Goal: Task Accomplishment & Management: Complete application form

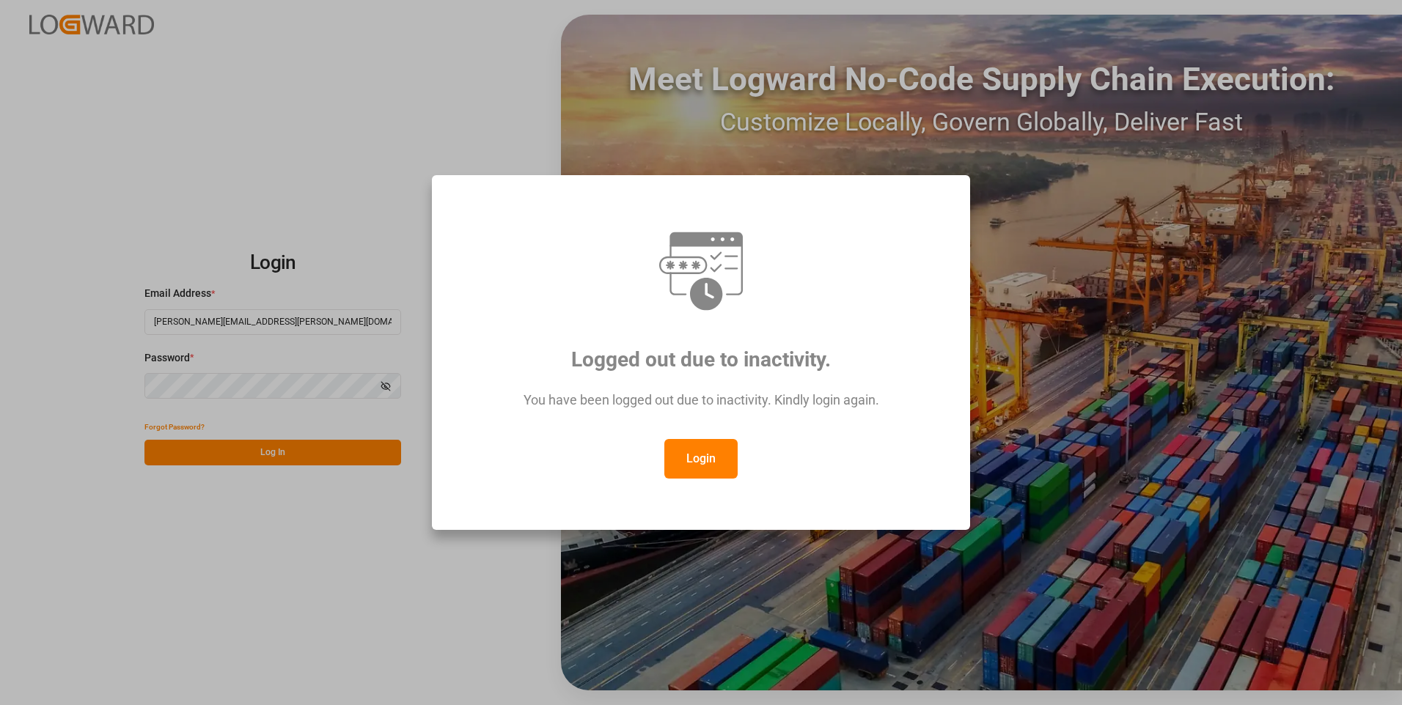
click at [699, 465] on button "Login" at bounding box center [700, 459] width 73 height 40
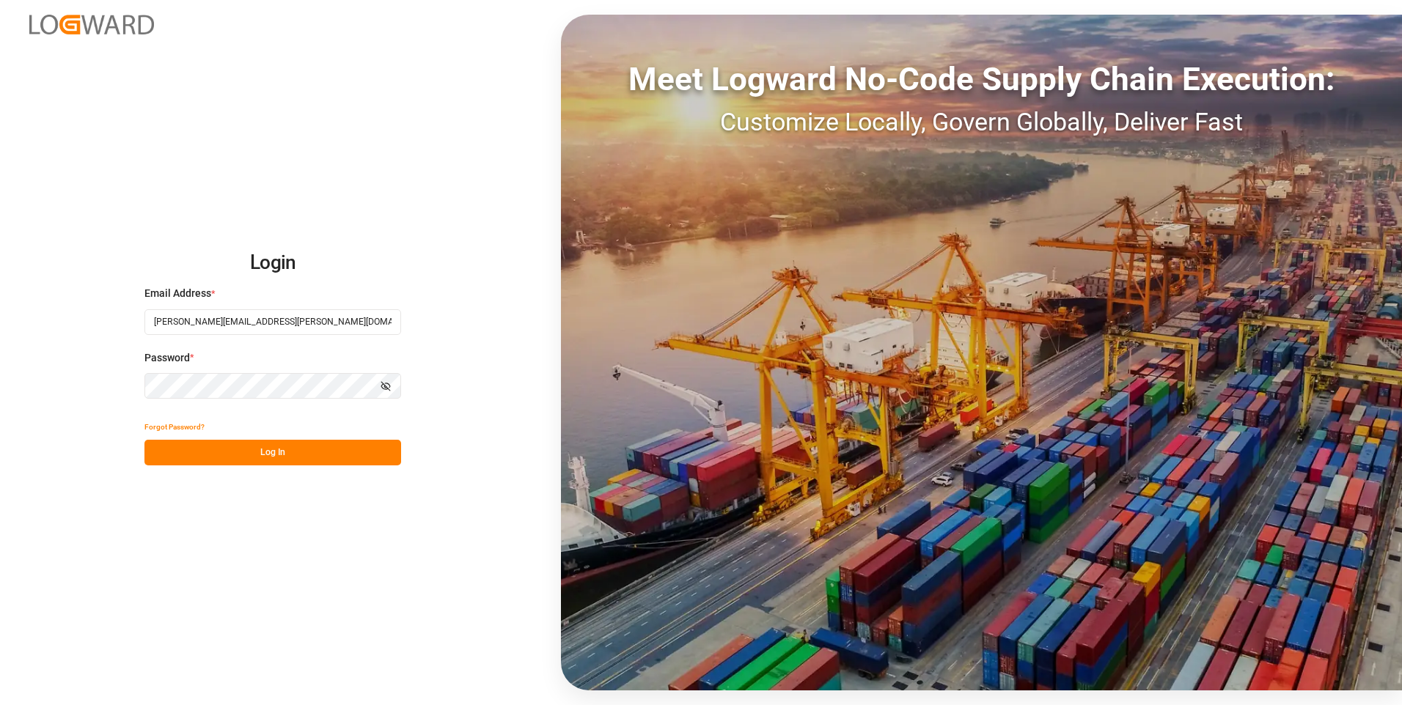
click at [344, 462] on button "Log In" at bounding box center [272, 453] width 257 height 26
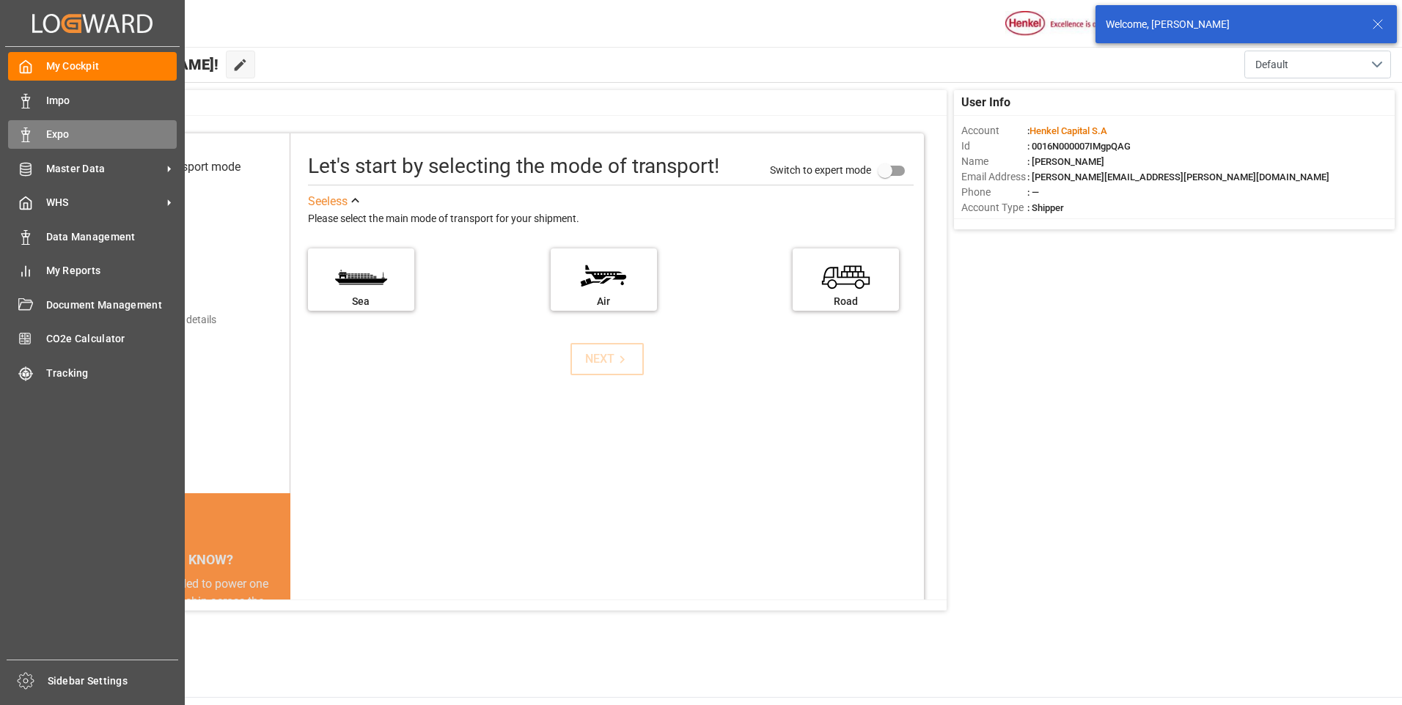
click at [36, 133] on div "Expo Expo" at bounding box center [92, 134] width 169 height 29
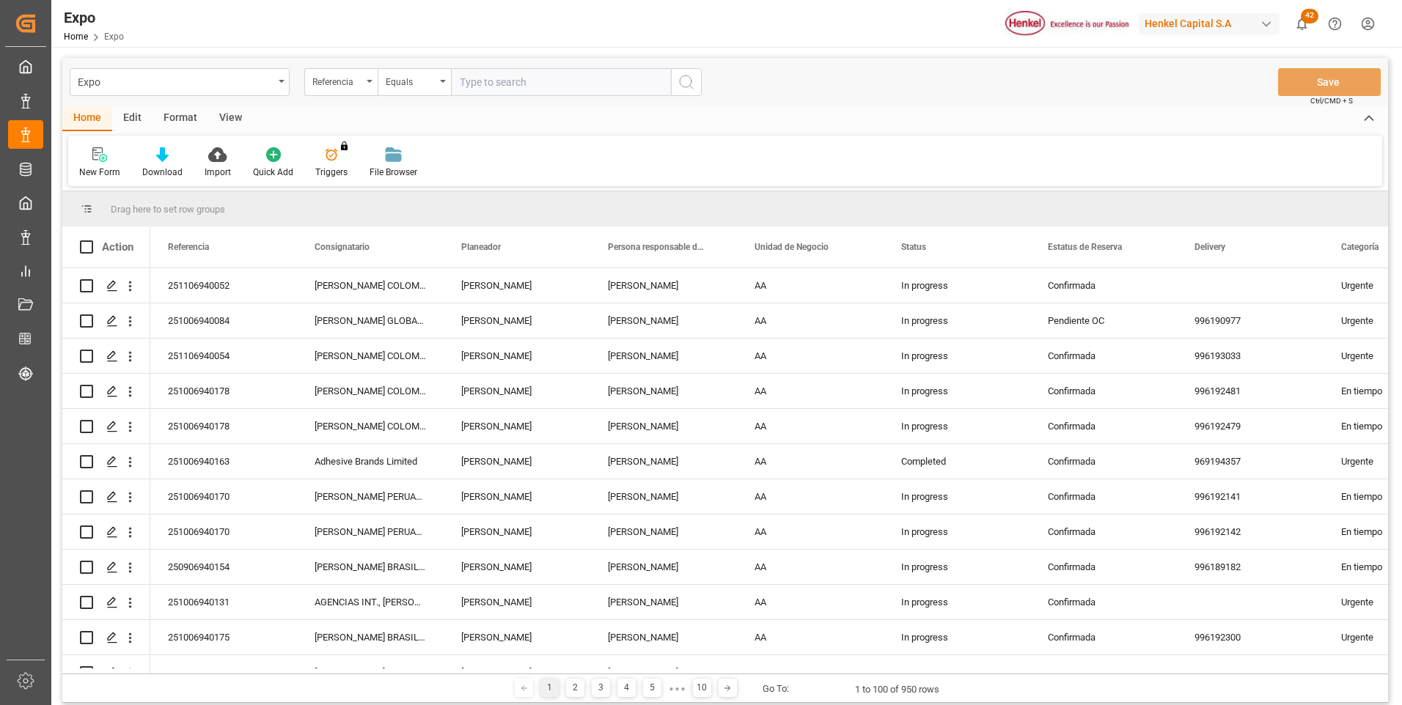
click at [560, 86] on input "text" at bounding box center [561, 82] width 220 height 28
type input "251106940052"
drag, startPoint x: 682, startPoint y: 85, endPoint x: 688, endPoint y: 95, distance: 11.8
click at [683, 86] on icon "search button" at bounding box center [687, 82] width 18 height 18
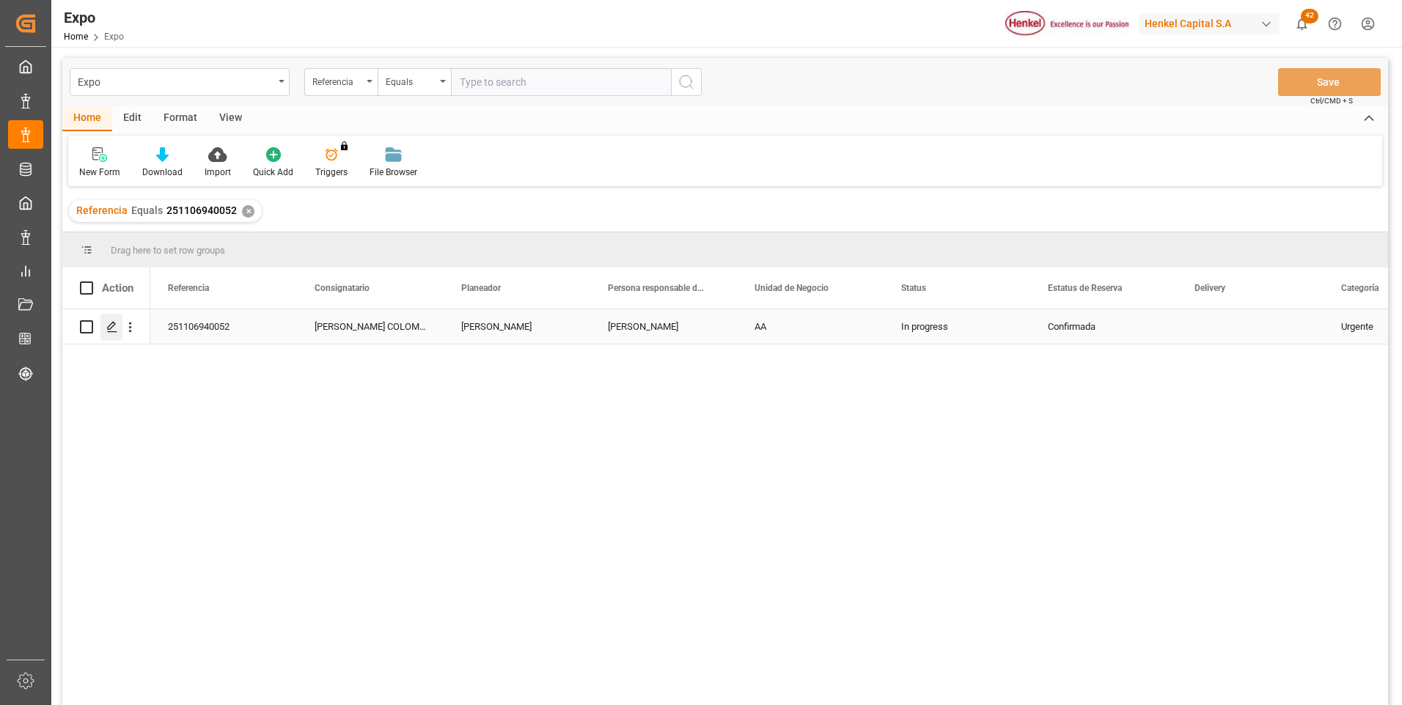
click at [114, 329] on icon "Press SPACE to select this row." at bounding box center [112, 327] width 12 height 12
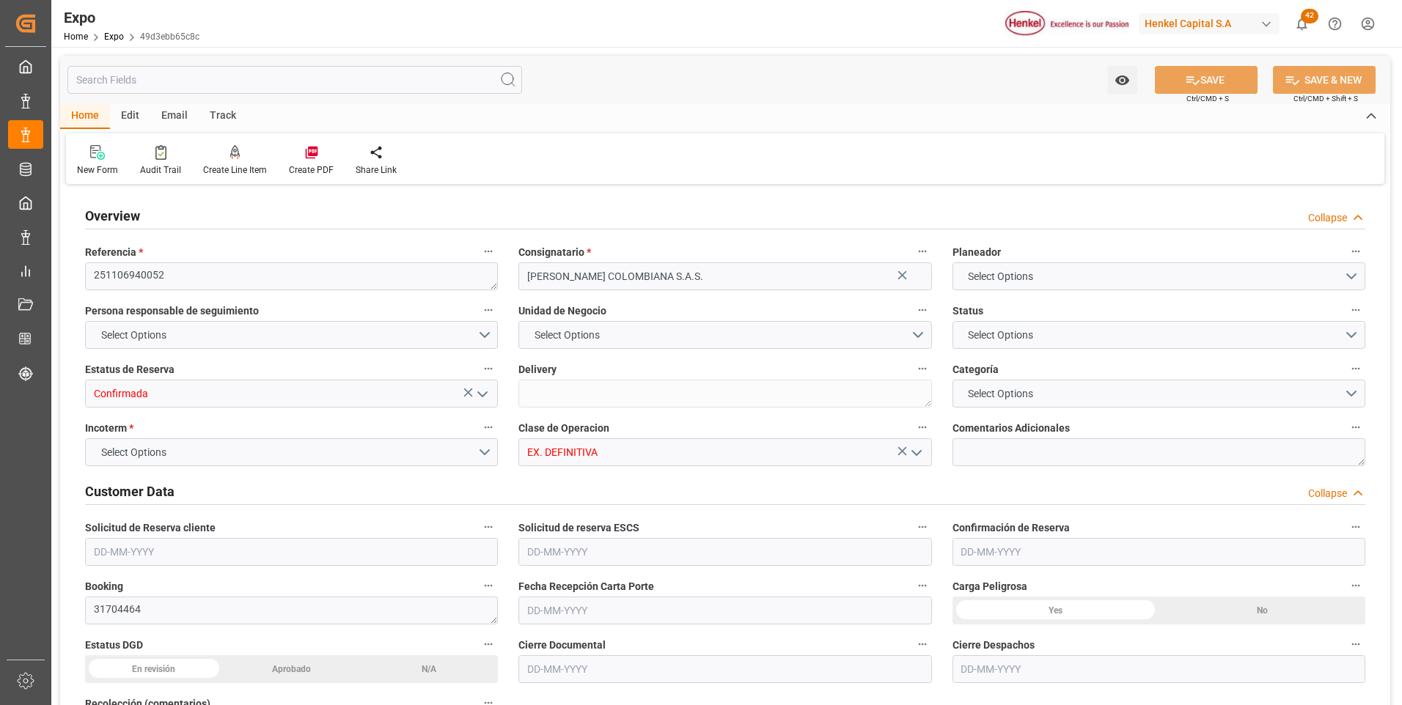
type input "9975648"
type input "MXZLO"
type input "COBUN"
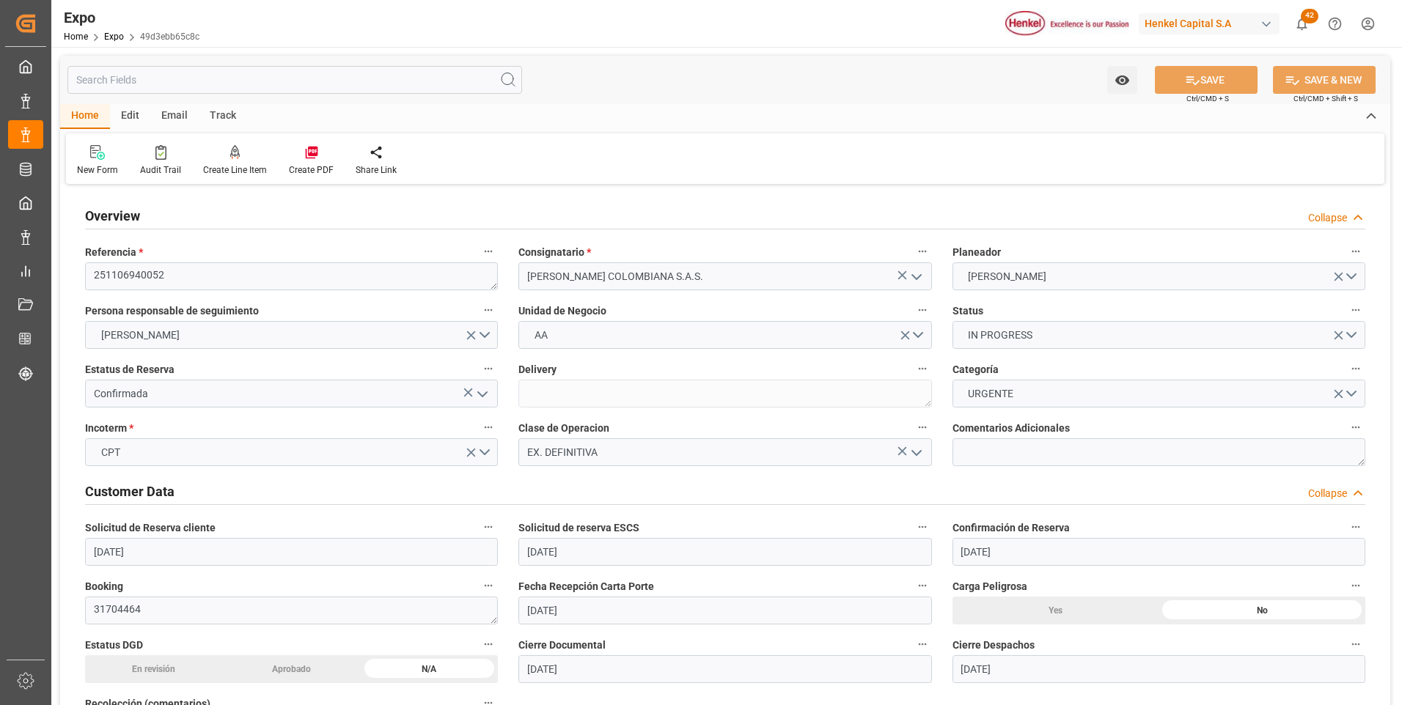
type input "[DATE]"
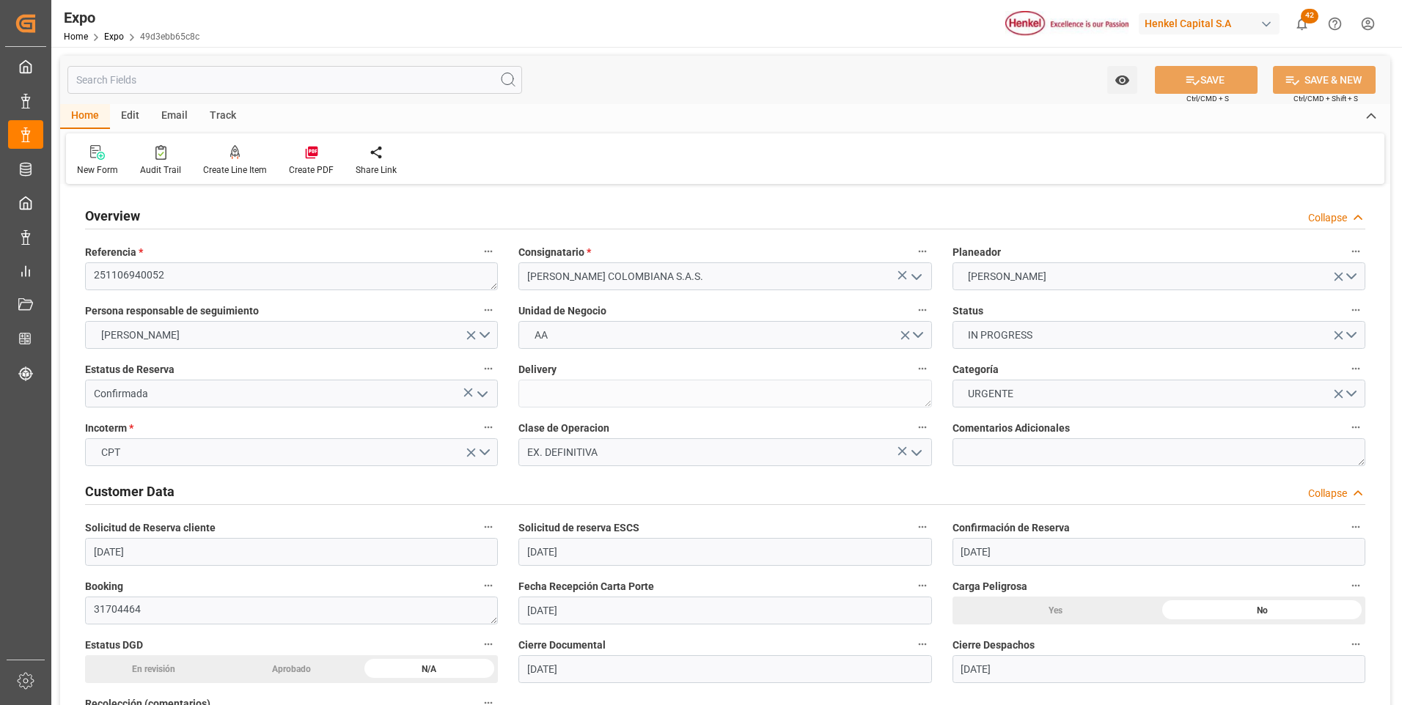
type input "[DATE]"
type input "[DATE] 00:00"
type input "[DATE]"
type input "[DATE] 06:08"
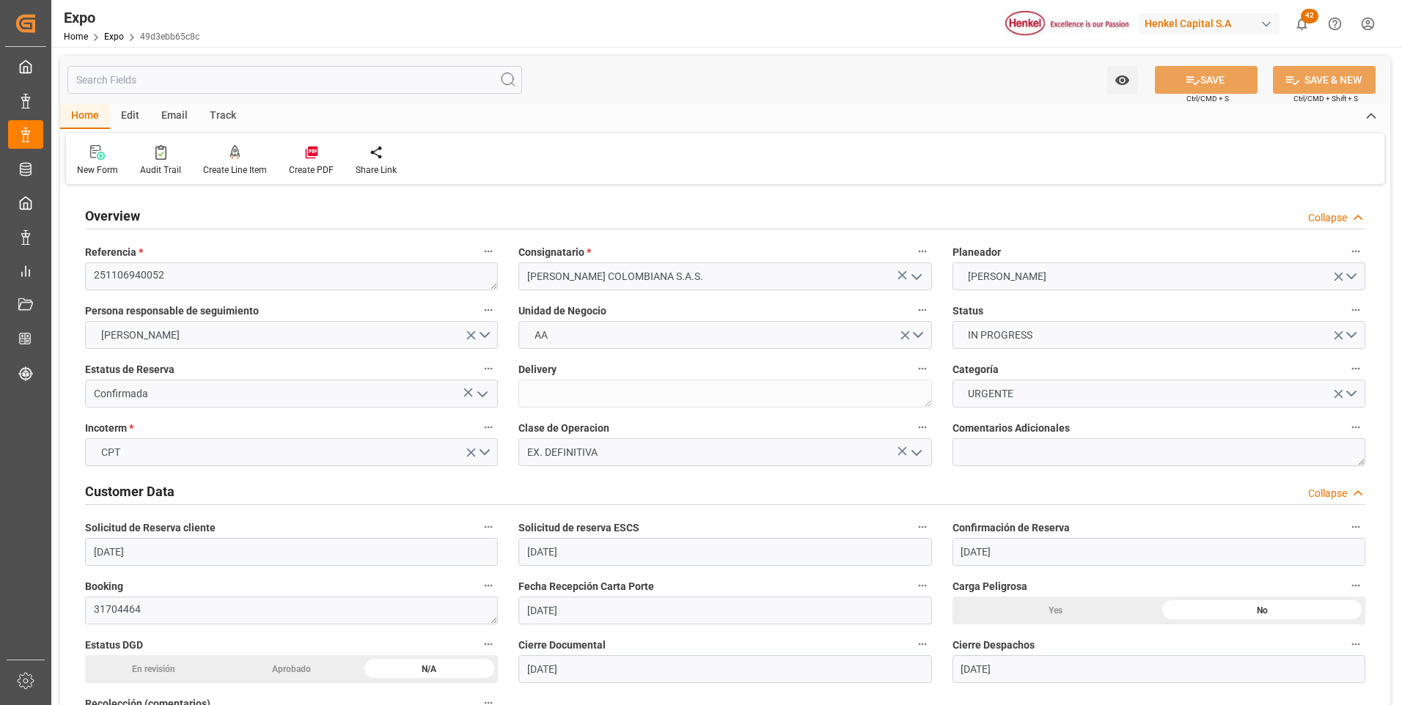
type input "[DATE] 02:00"
type input "[DATE] 00:00"
type input "[DATE] 20:00"
type input "[DATE] 00:00"
type input "[DATE] 16:15"
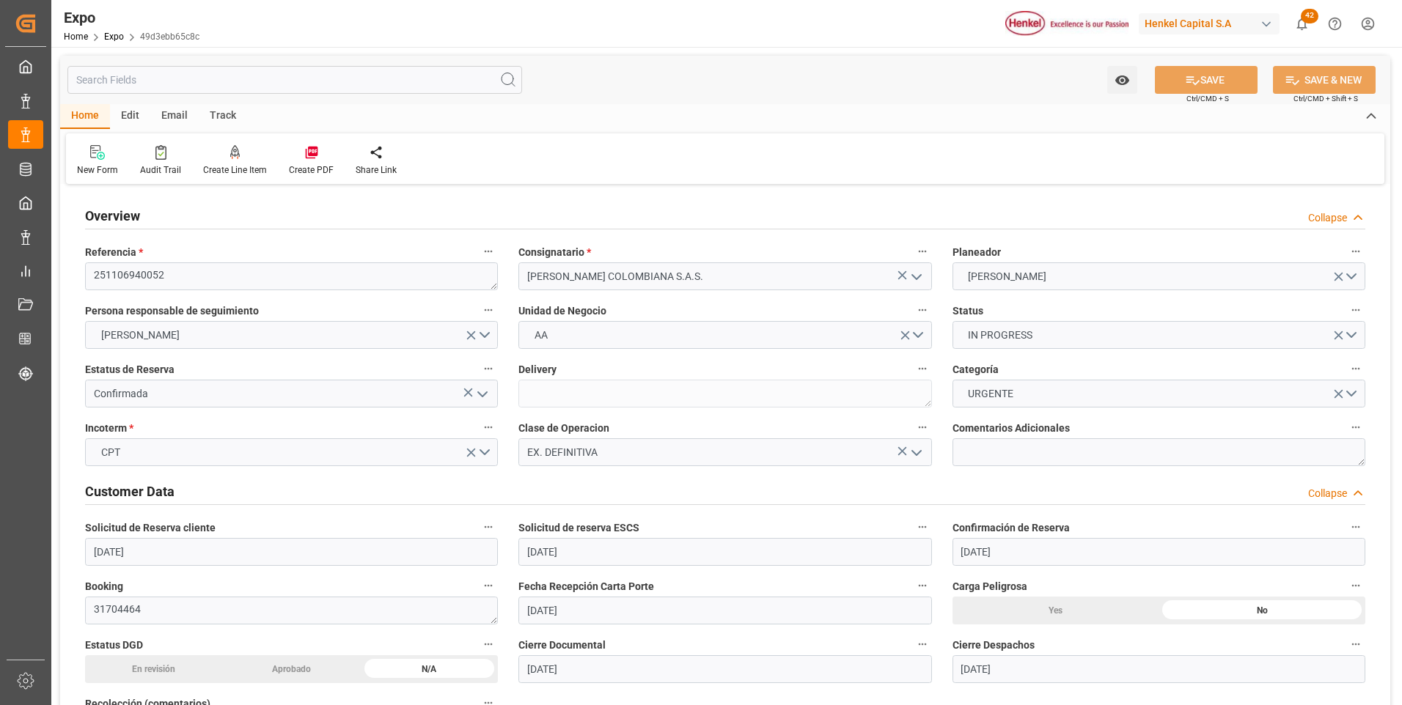
type input "[DATE] 02:00"
type input "[DATE] 20:00"
type input "[DATE] 07:02"
click at [230, 158] on icon at bounding box center [235, 151] width 10 height 12
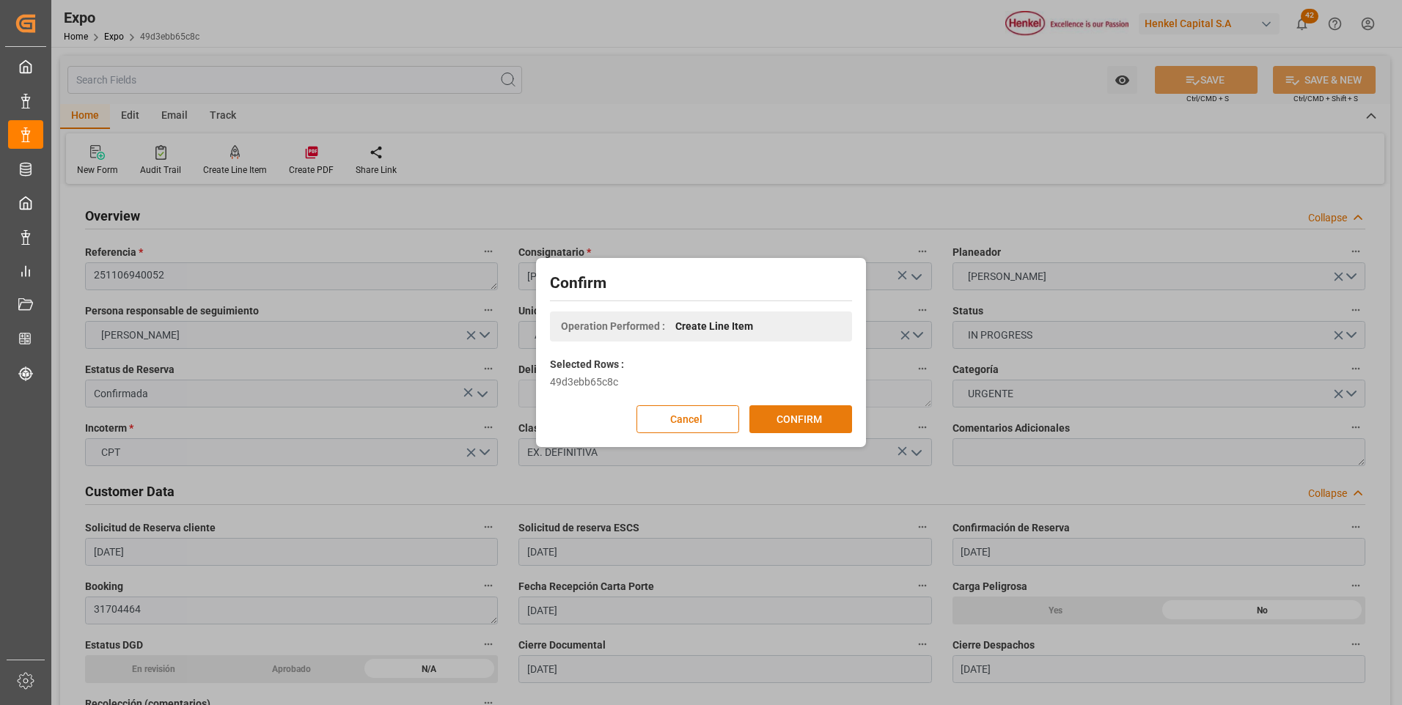
click at [814, 419] on button "CONFIRM" at bounding box center [800, 420] width 103 height 28
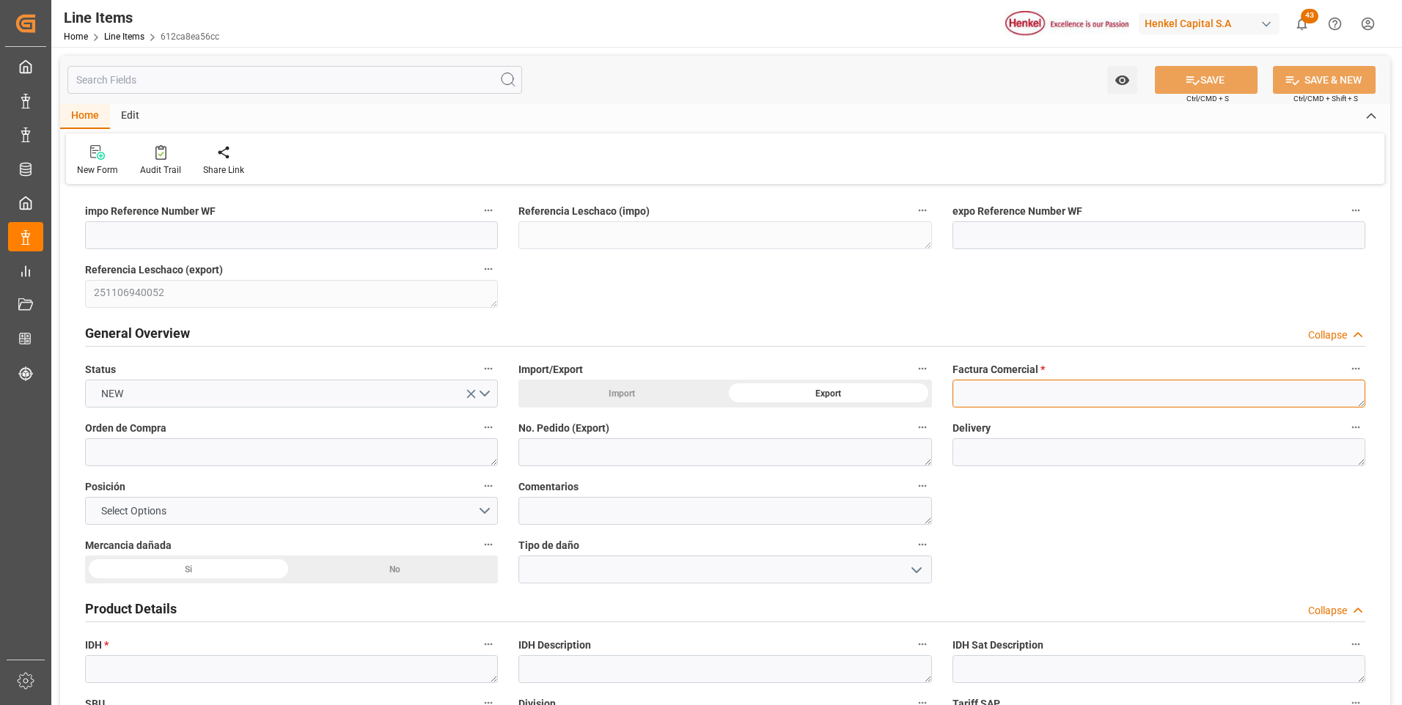
click at [978, 403] on textarea at bounding box center [1159, 394] width 413 height 28
paste textarea "9912125368"
type textarea "9912125368"
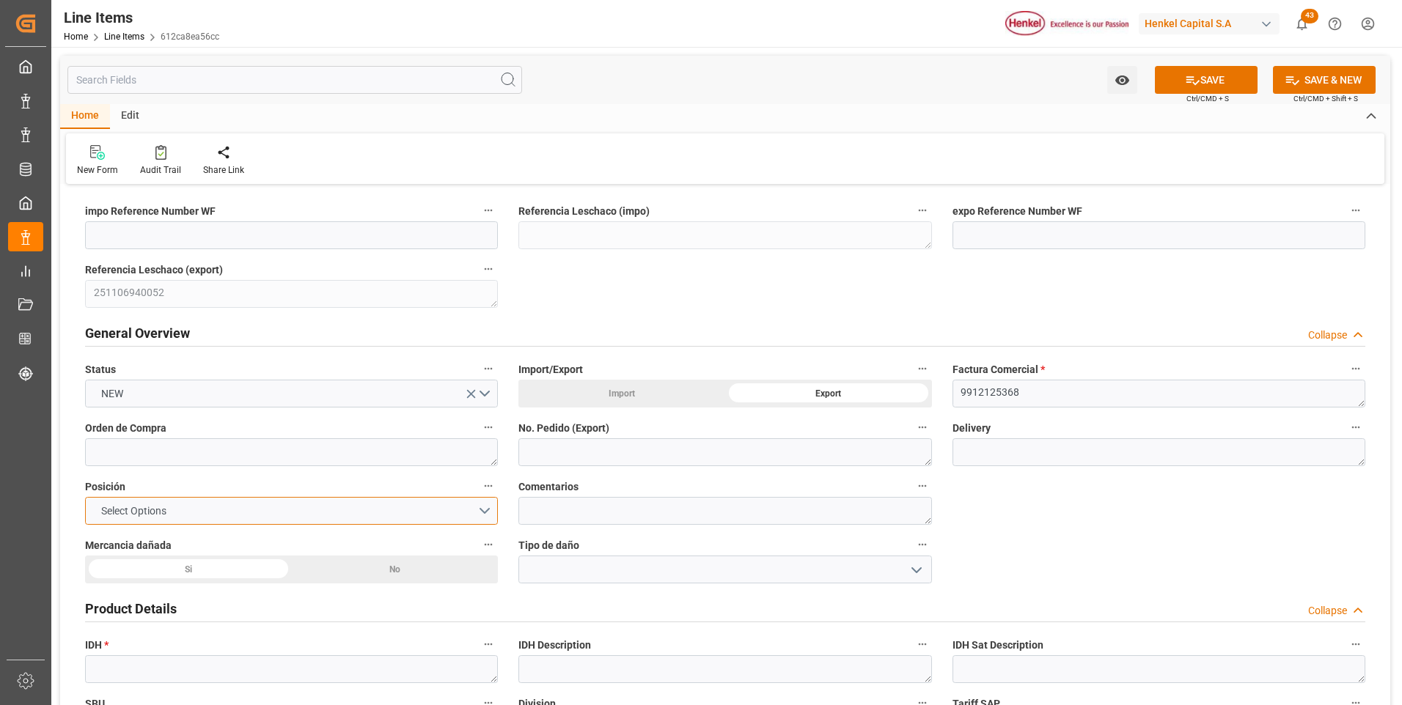
click at [437, 512] on button "Select Options" at bounding box center [291, 511] width 413 height 28
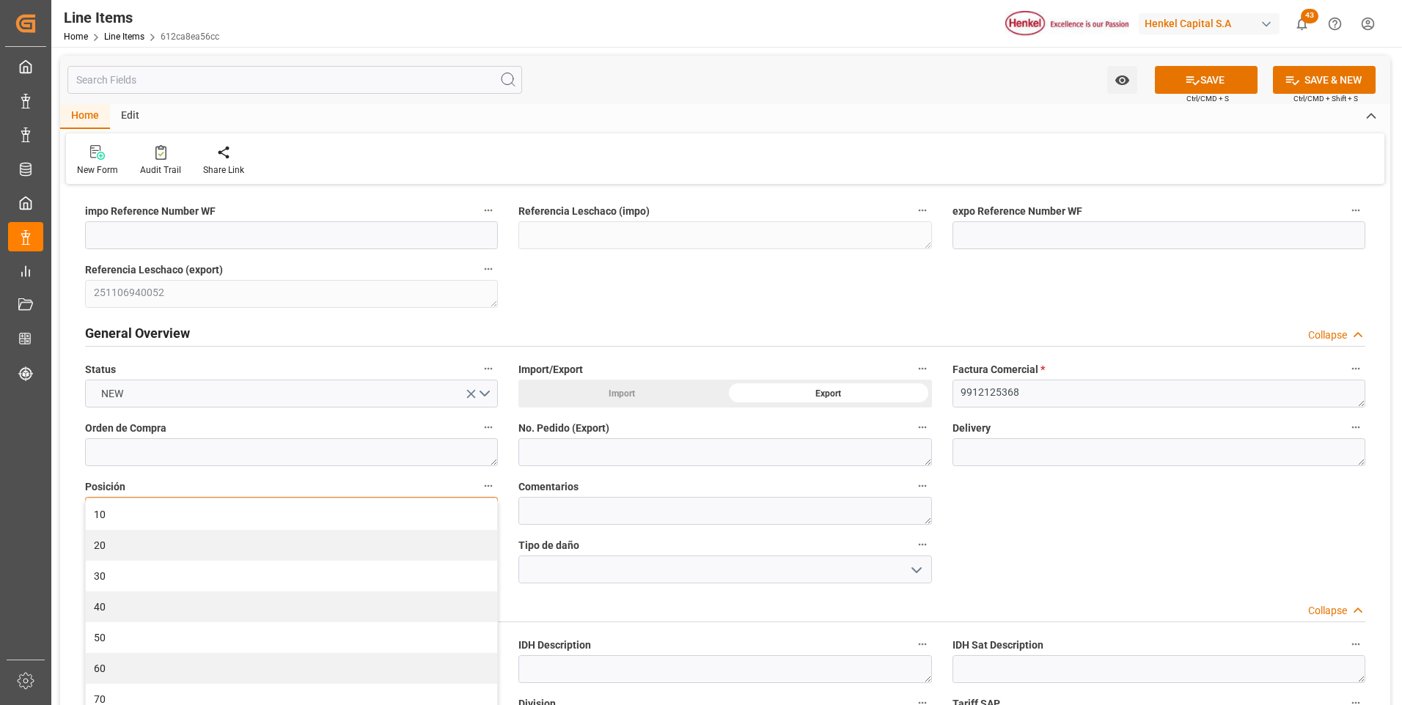
click at [437, 512] on div "10" at bounding box center [291, 514] width 411 height 31
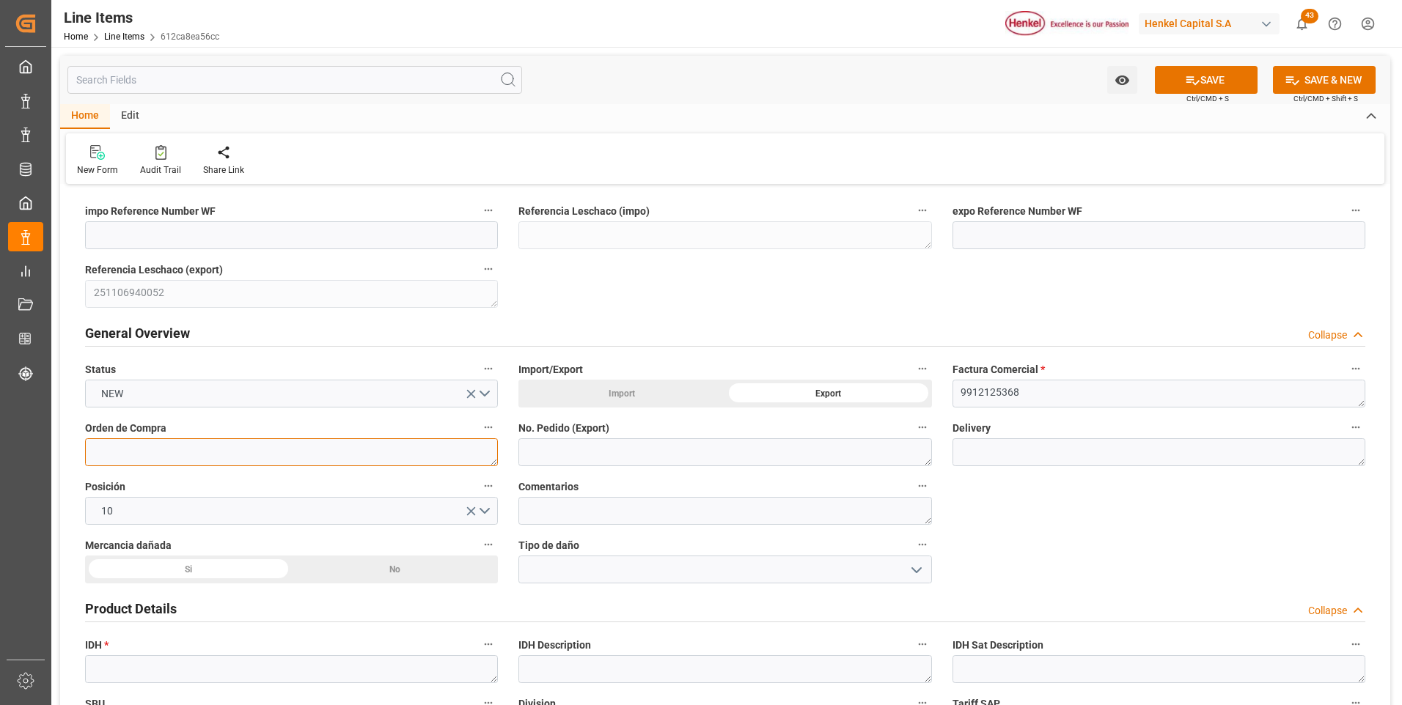
click at [266, 448] on textarea at bounding box center [291, 453] width 413 height 28
paste textarea "4578547173"
type textarea "4578547173"
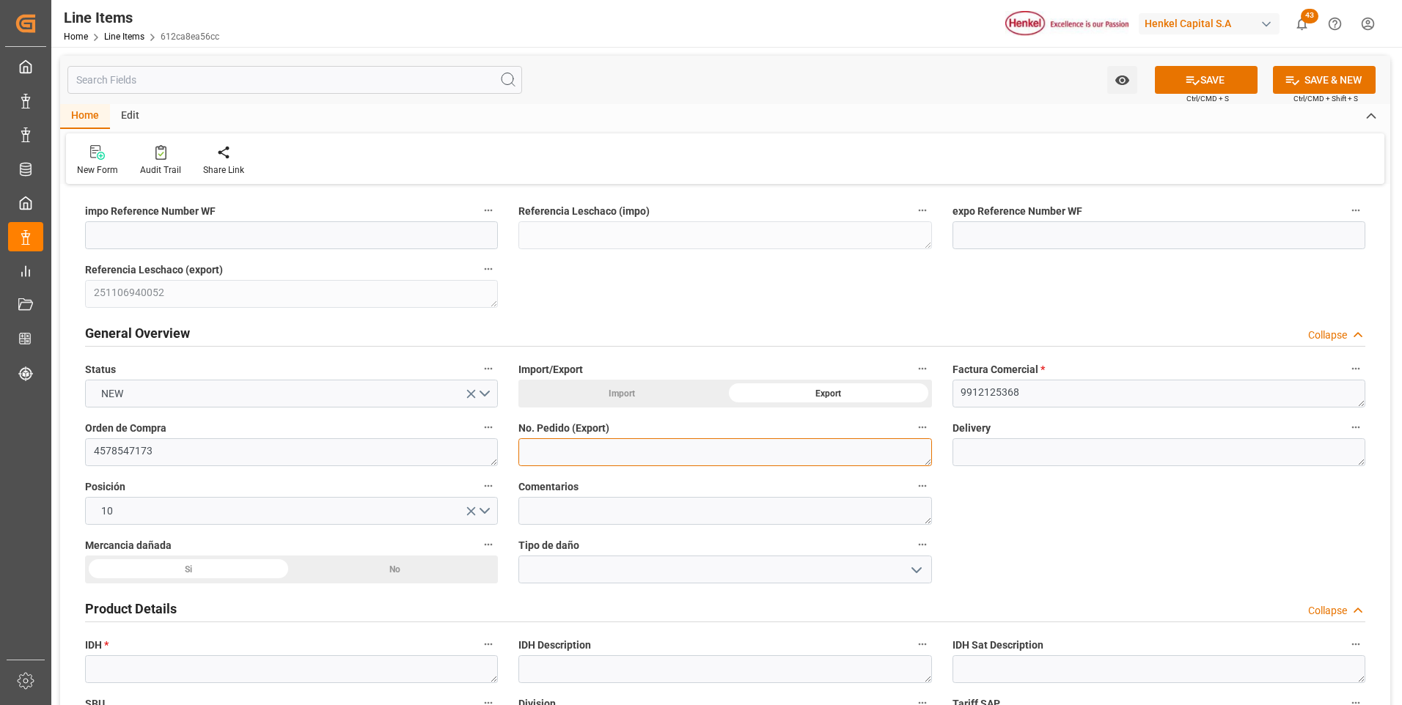
click at [570, 451] on textarea at bounding box center [724, 453] width 413 height 28
paste textarea "4578547173"
type textarea "4578547173"
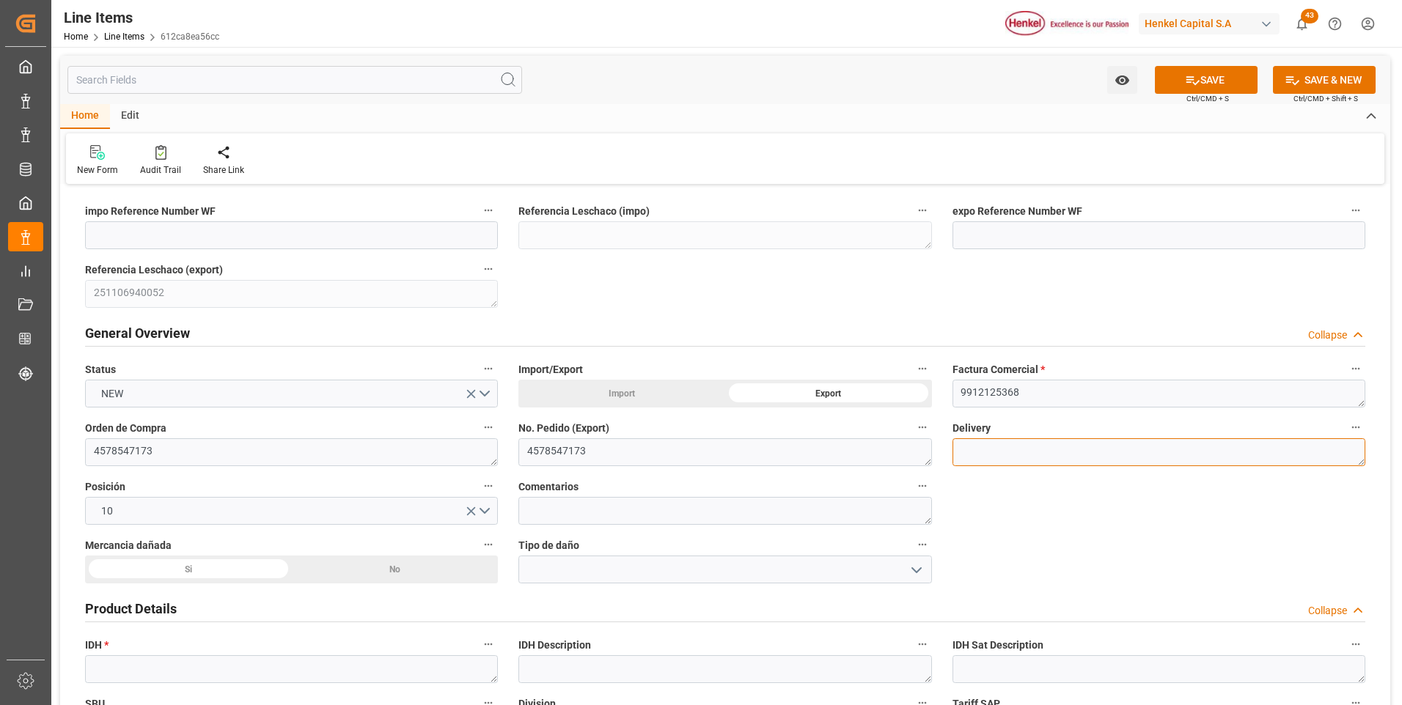
click at [1010, 452] on textarea at bounding box center [1159, 453] width 413 height 28
paste textarea "996193055"
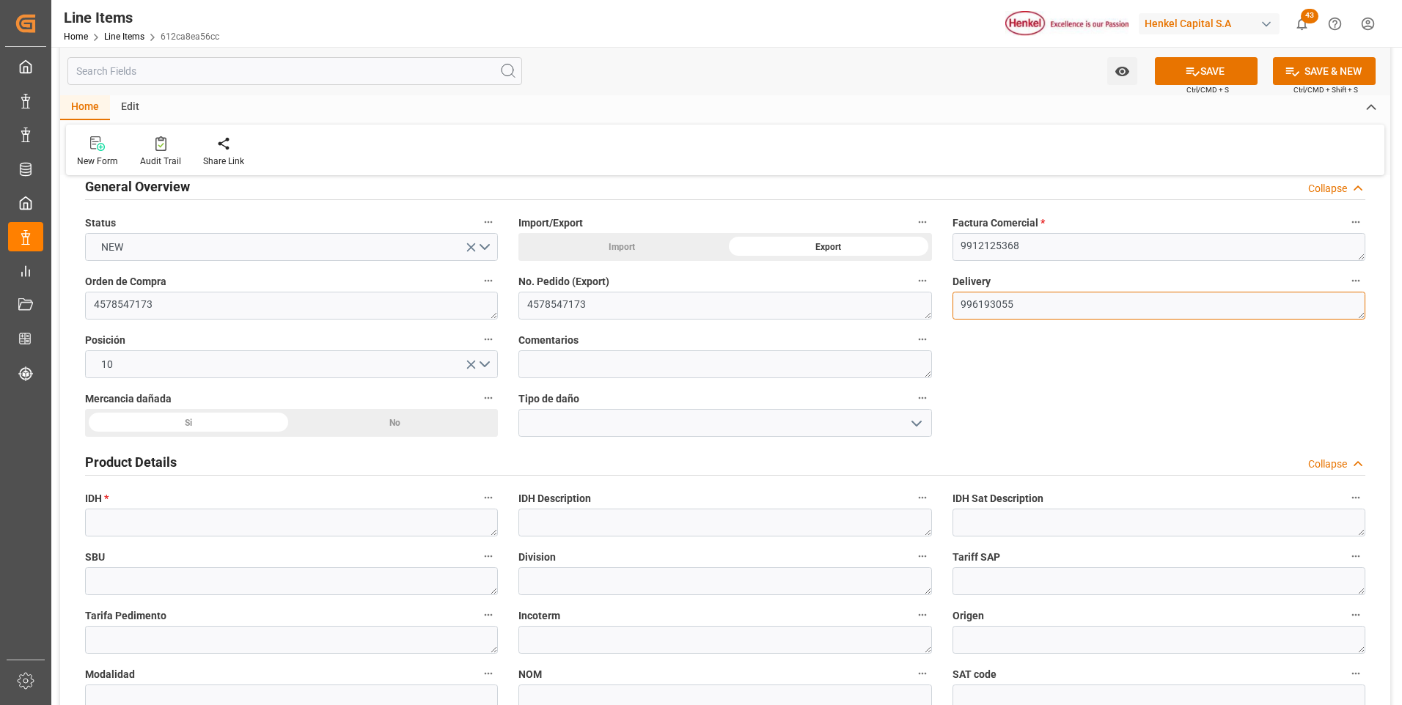
type textarea "996193055"
click at [432, 427] on div "No" at bounding box center [395, 423] width 207 height 28
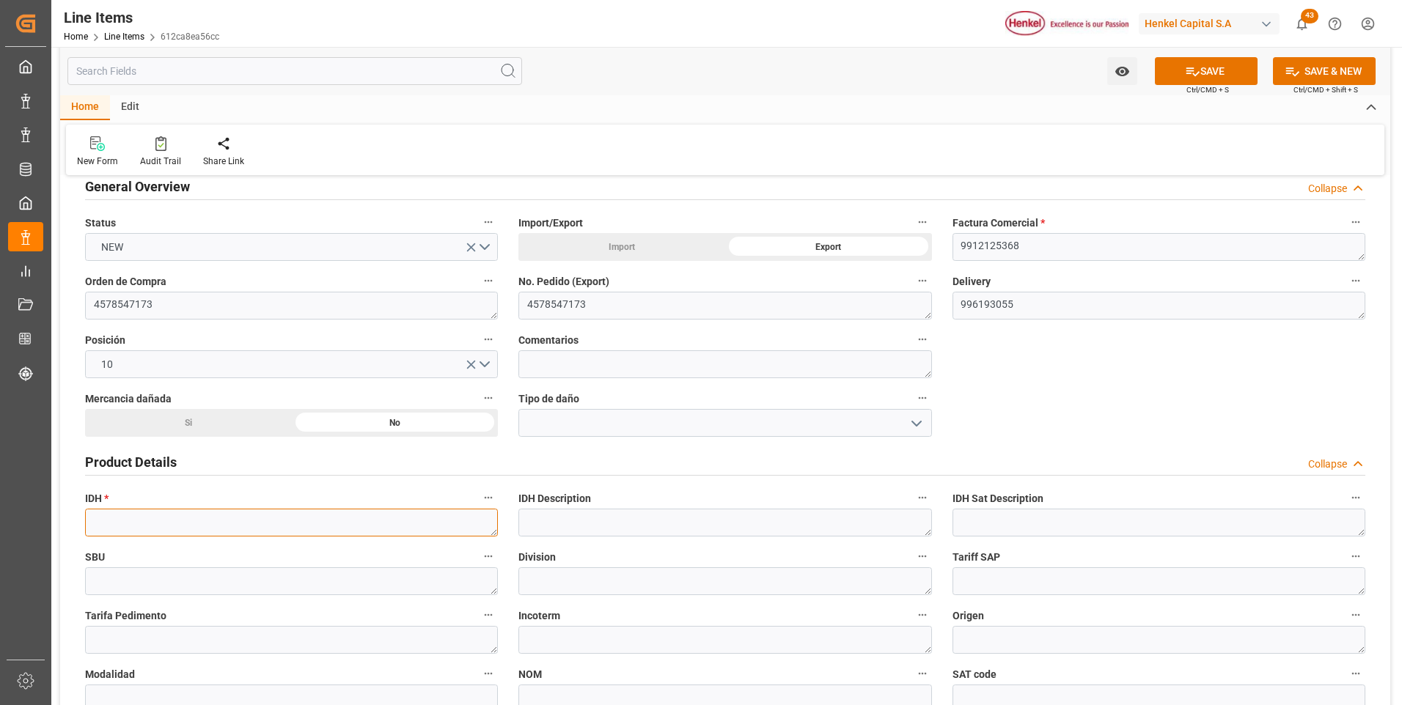
click at [239, 527] on textarea at bounding box center [291, 523] width 413 height 28
paste textarea "2286009"
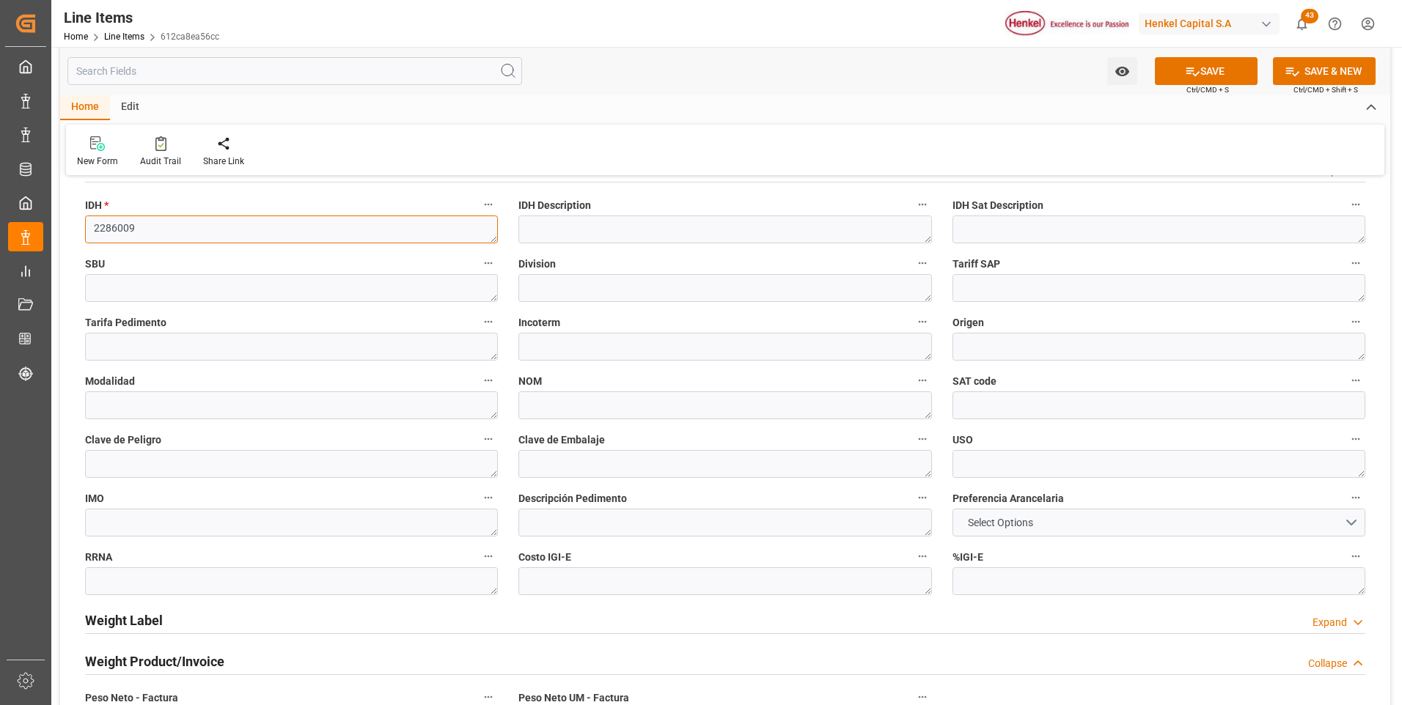
scroll to position [513, 0]
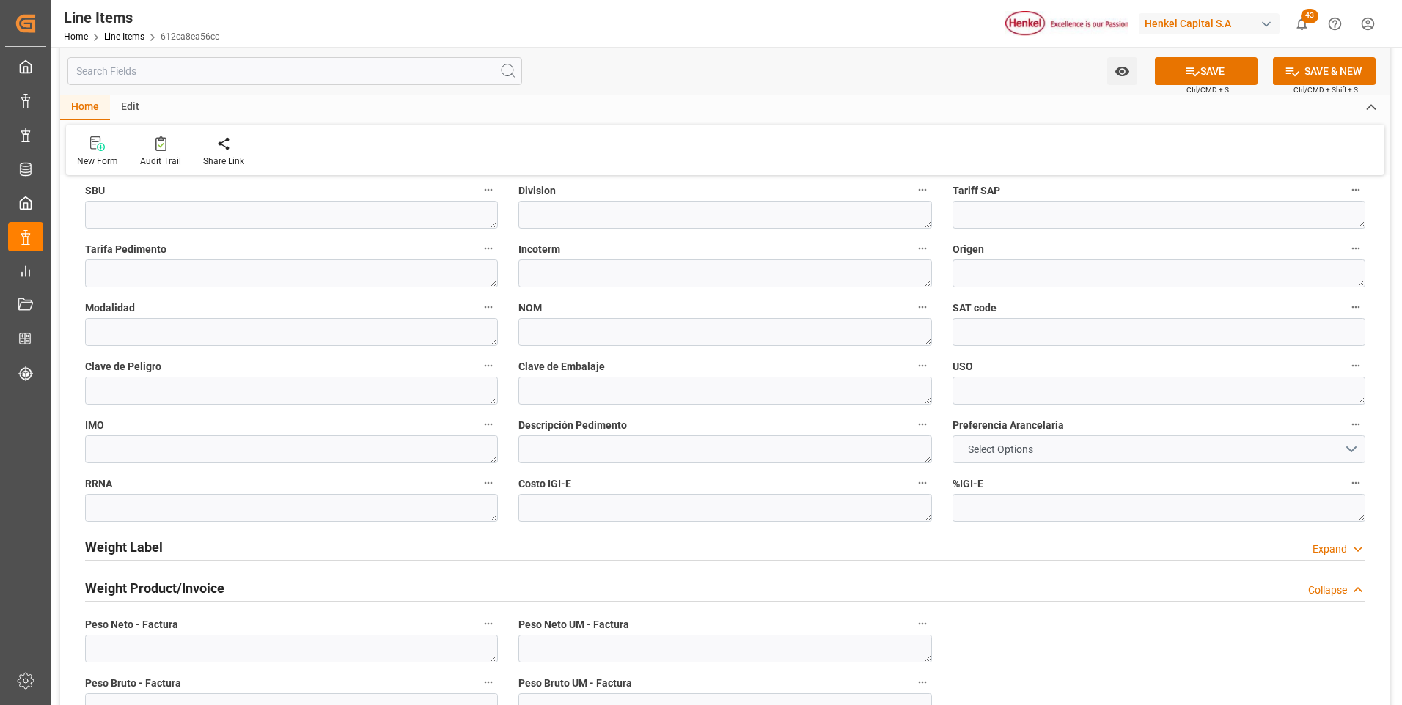
type textarea "2286009"
click at [995, 441] on button "Select Options" at bounding box center [1159, 450] width 413 height 28
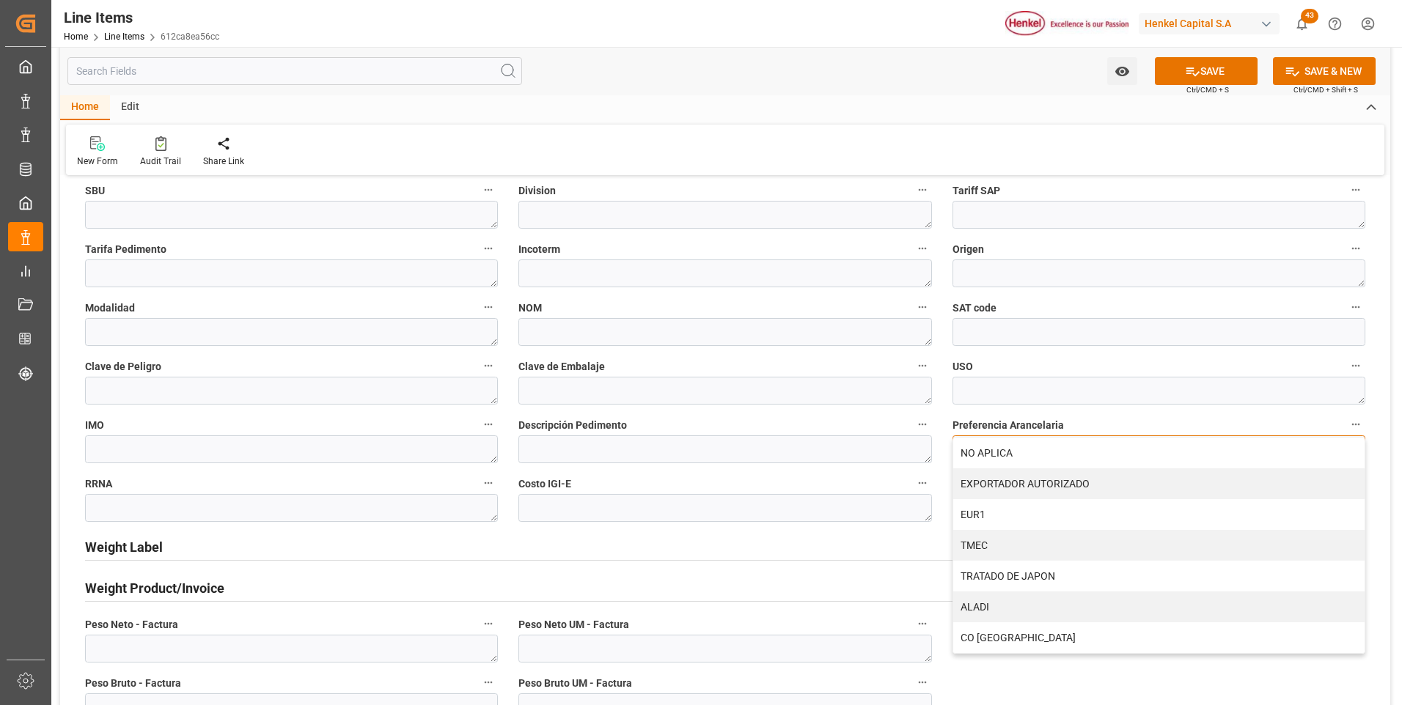
click at [995, 441] on div "NO APLICA" at bounding box center [1158, 453] width 411 height 31
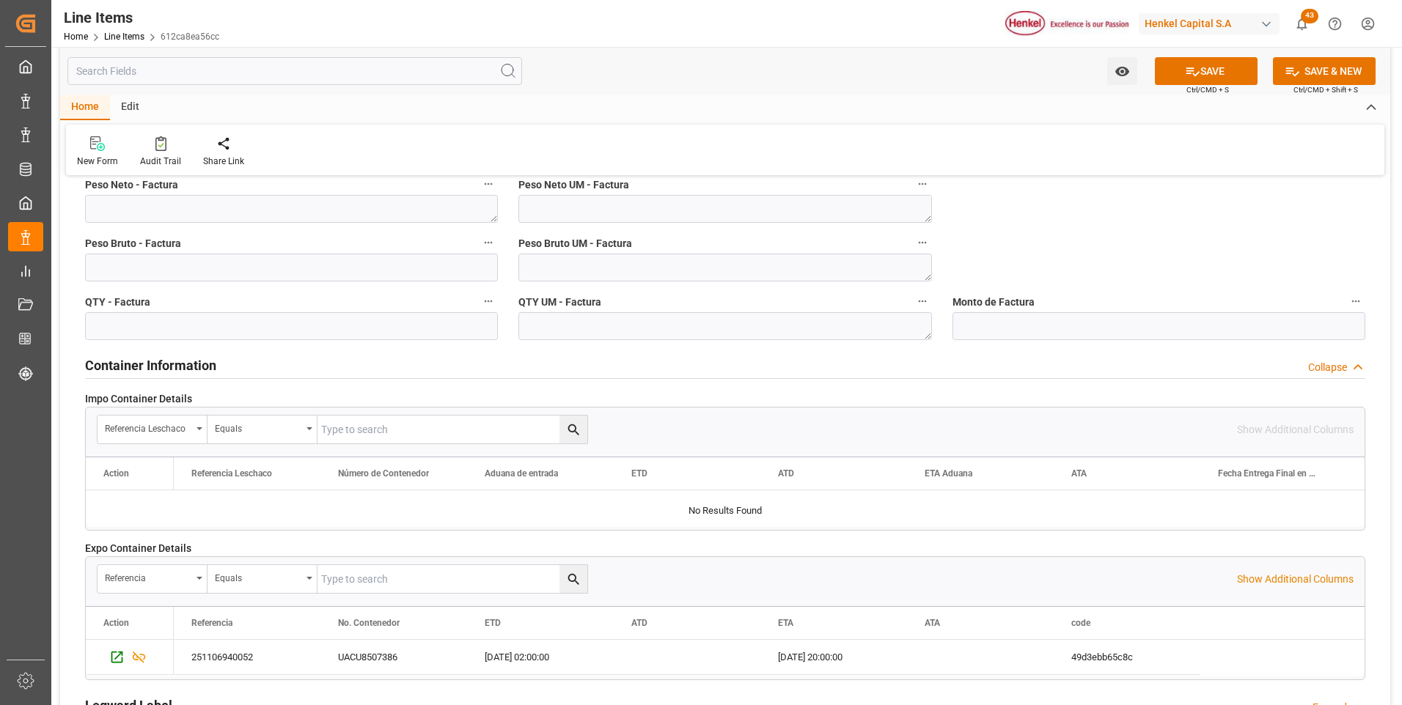
scroll to position [807, 0]
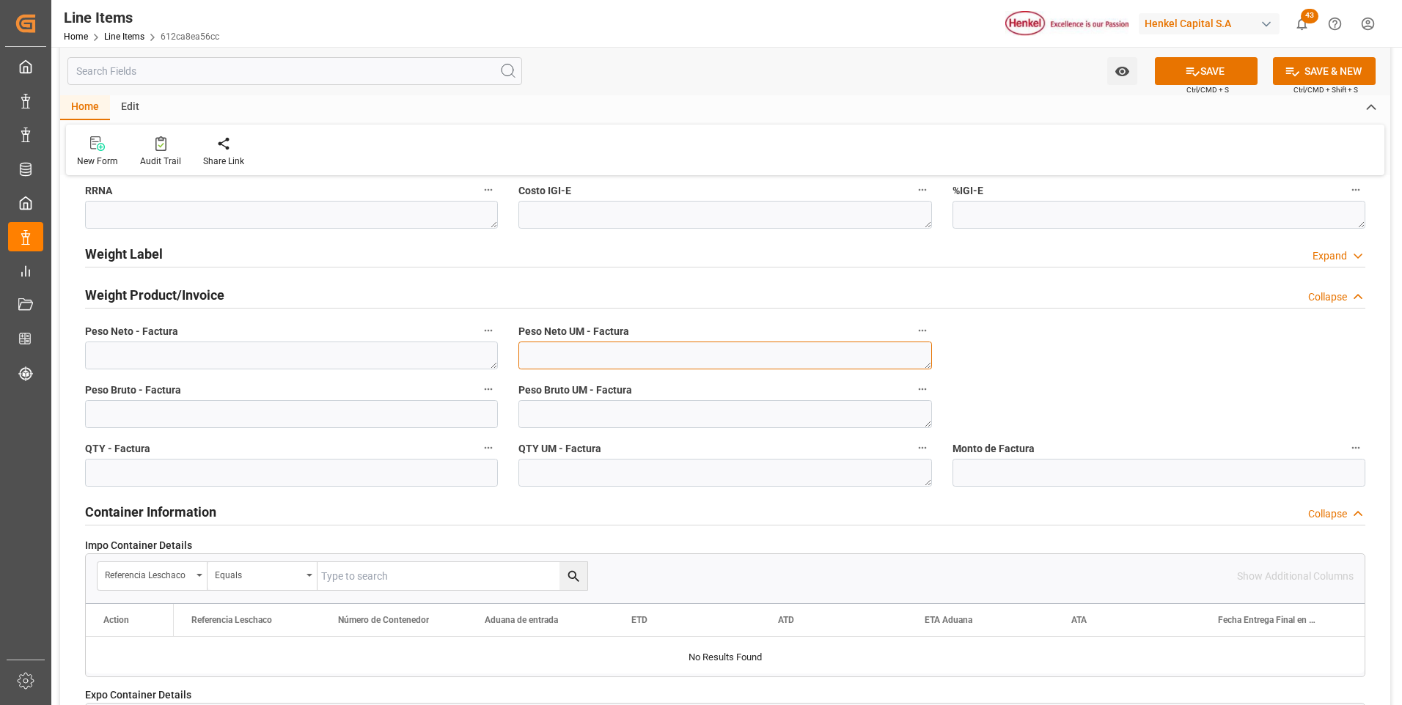
click at [767, 362] on textarea at bounding box center [724, 356] width 413 height 28
type textarea "KG"
click at [752, 420] on textarea at bounding box center [724, 414] width 413 height 28
type textarea "KG"
click at [739, 473] on textarea at bounding box center [724, 473] width 413 height 28
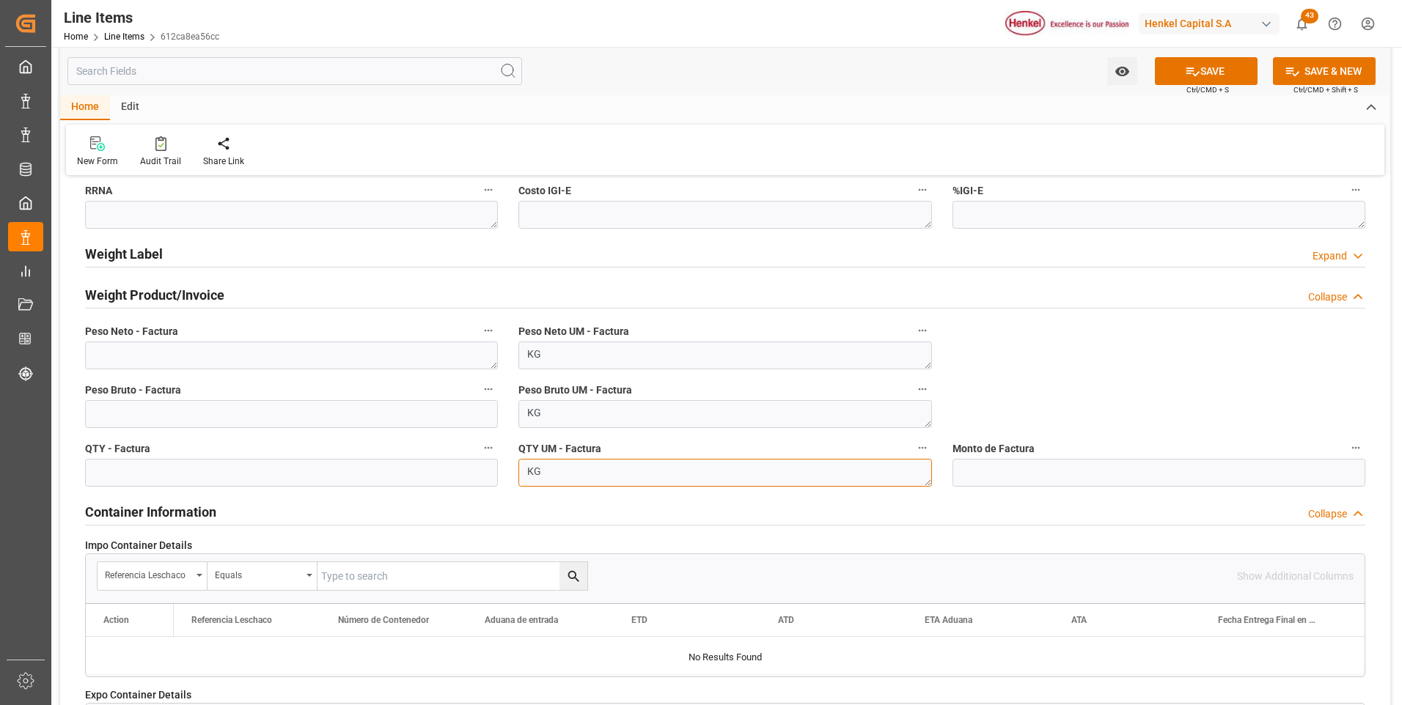
type textarea "KG"
click at [192, 359] on textarea at bounding box center [291, 356] width 413 height 28
paste textarea "4.600,000"
type textarea "4.600,000"
click at [193, 417] on input "text" at bounding box center [291, 414] width 413 height 28
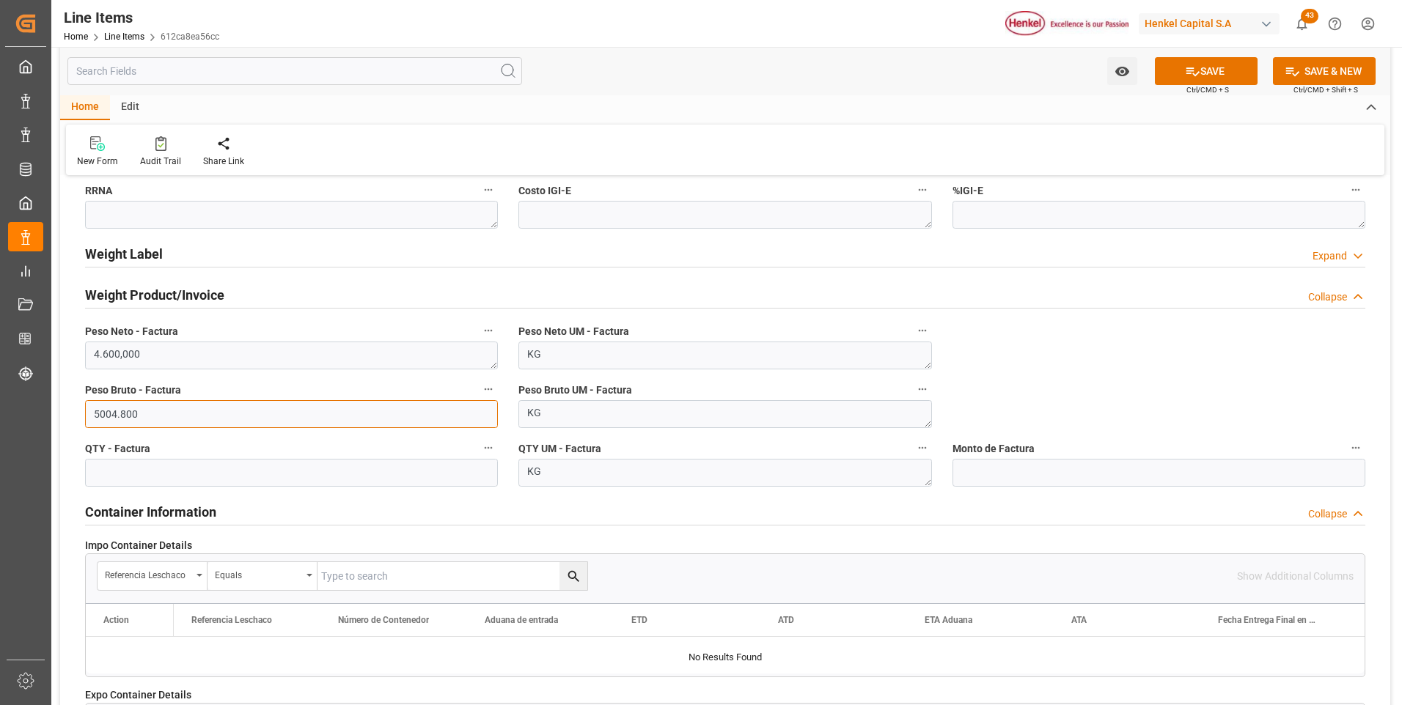
type input "5004.800"
click at [188, 469] on input "text" at bounding box center [291, 473] width 413 height 28
type input "4600"
click at [1001, 480] on input "text" at bounding box center [1159, 473] width 413 height 28
type input "8535.61"
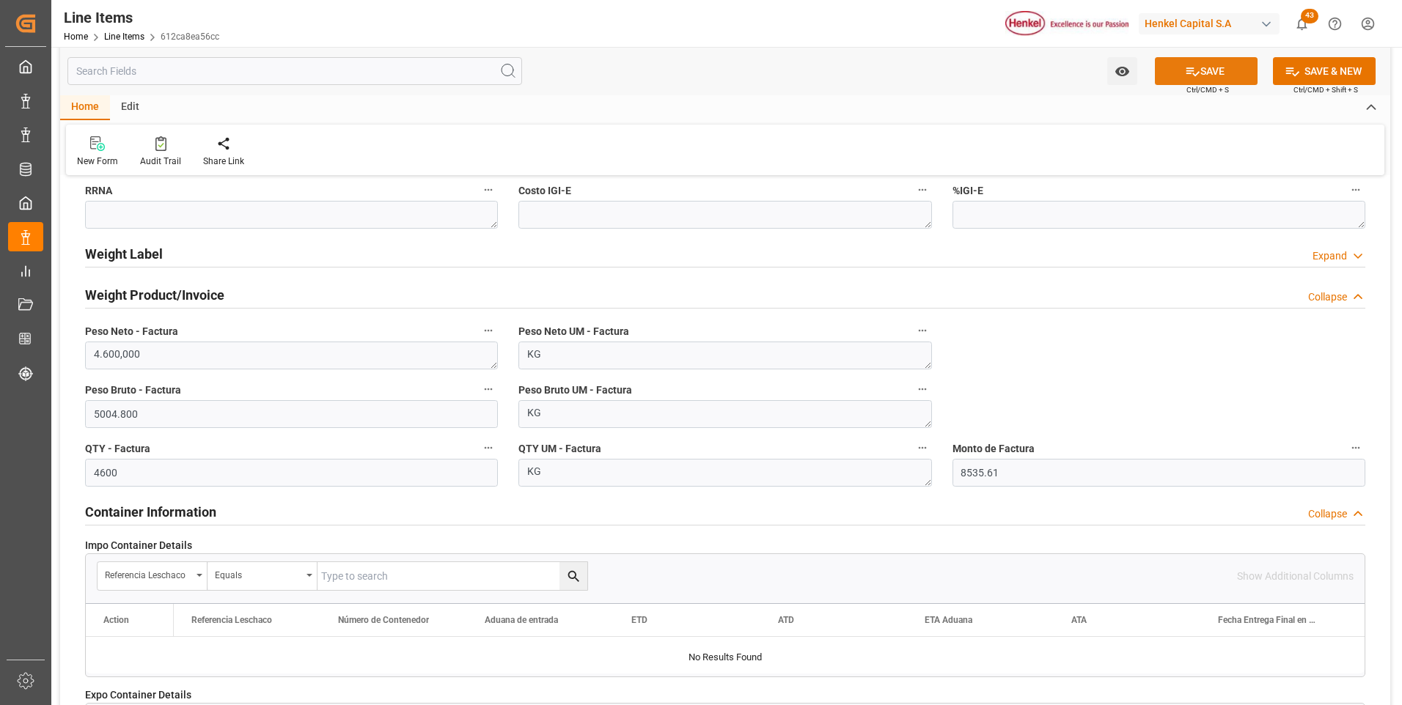
click at [1236, 78] on button "SAVE" at bounding box center [1206, 71] width 103 height 28
type textarea "AQUENCE TACK 518-3342 DR EX"
type textarea "APC"
type textarea "Marítimo"
type input "31201600"
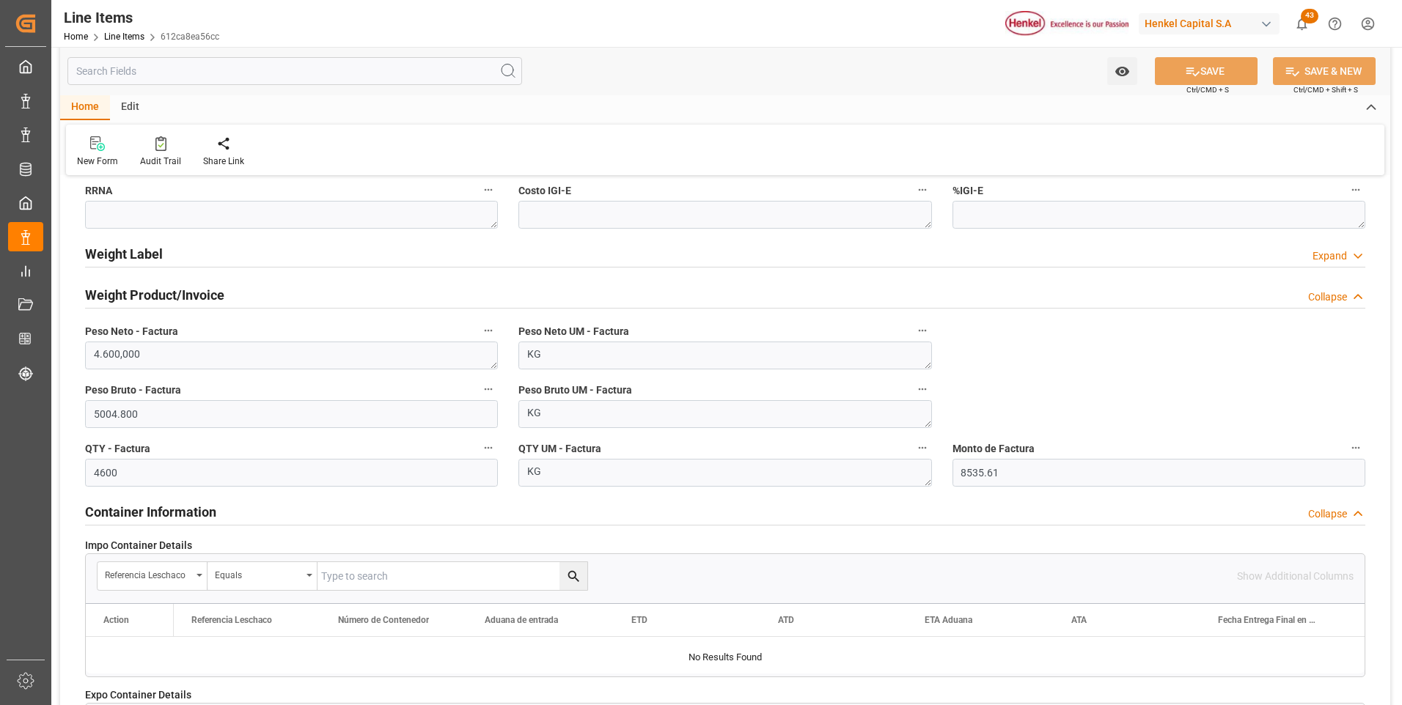
type textarea "1A2"
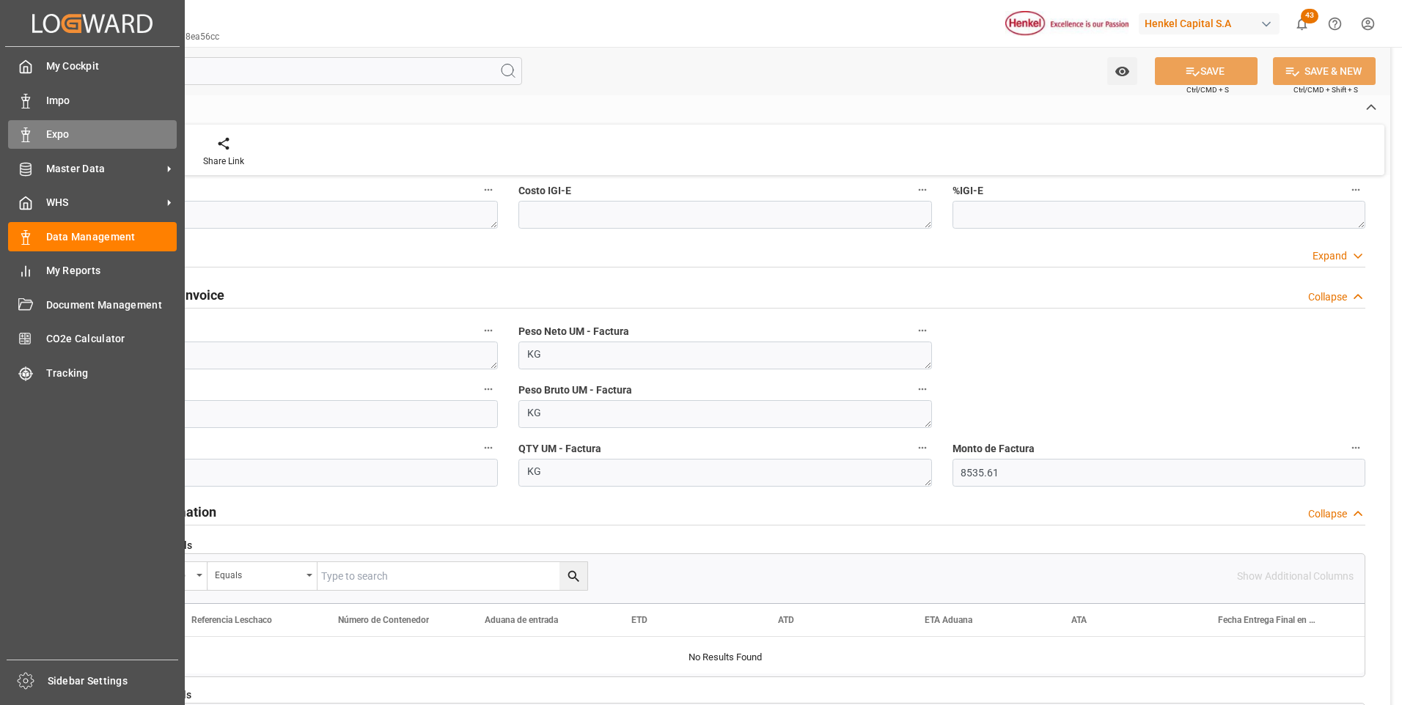
click at [39, 138] on div "Expo Expo" at bounding box center [92, 134] width 169 height 29
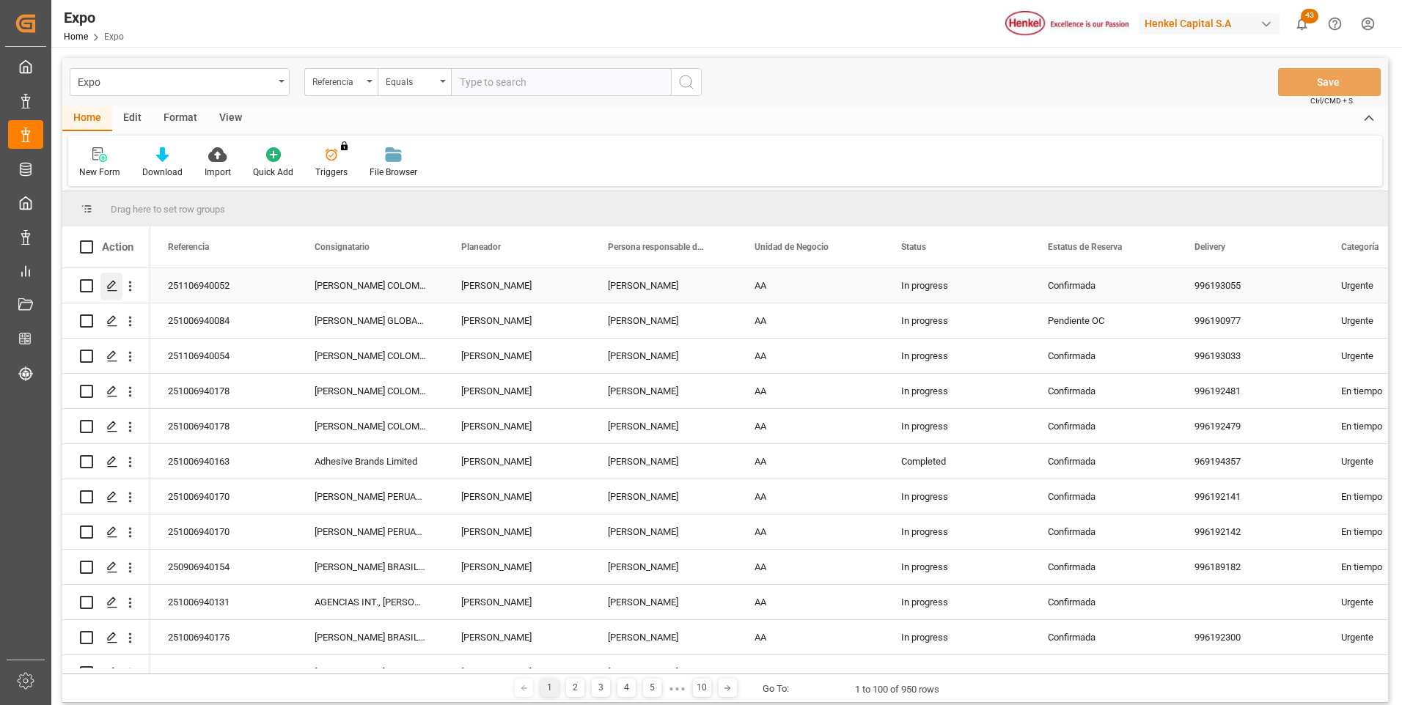
click at [114, 284] on icon "Press SPACE to select this row." at bounding box center [112, 286] width 12 height 12
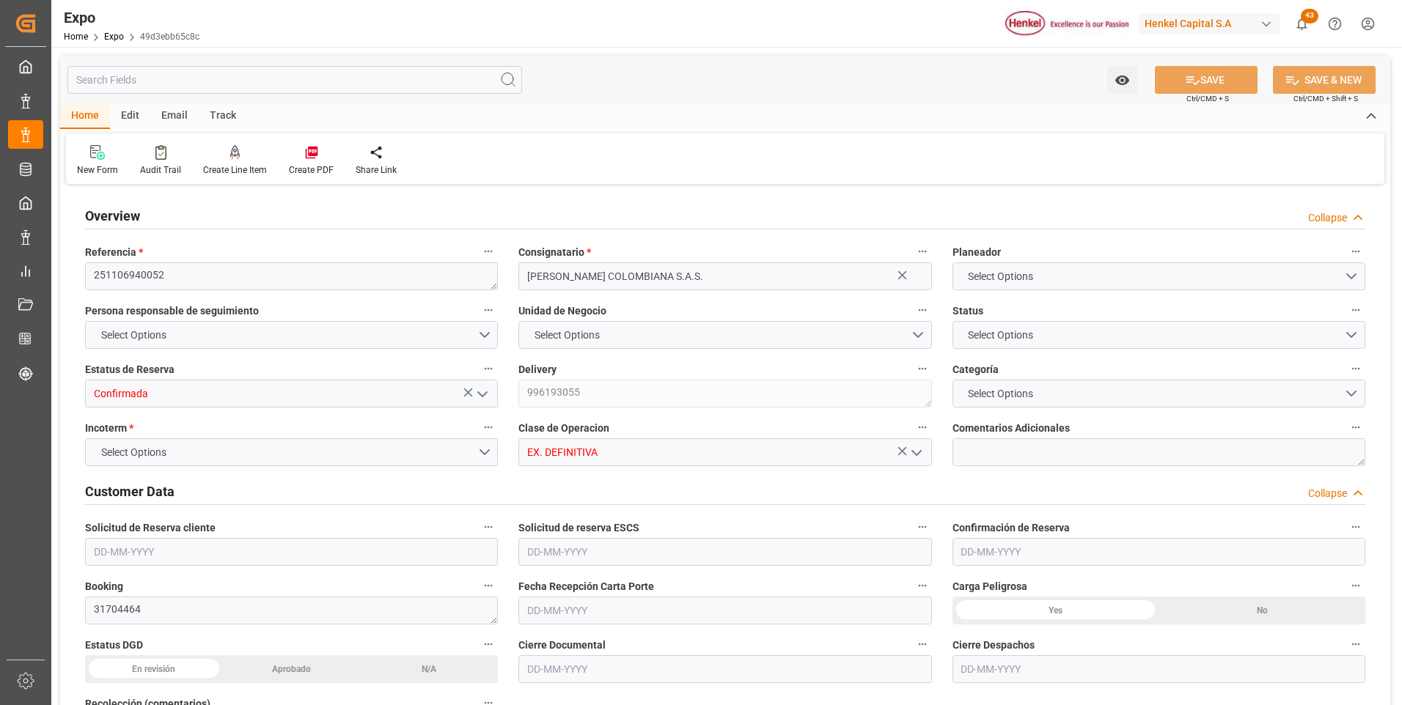
type input "9975648"
type input "MXZLO"
type input "COBUN"
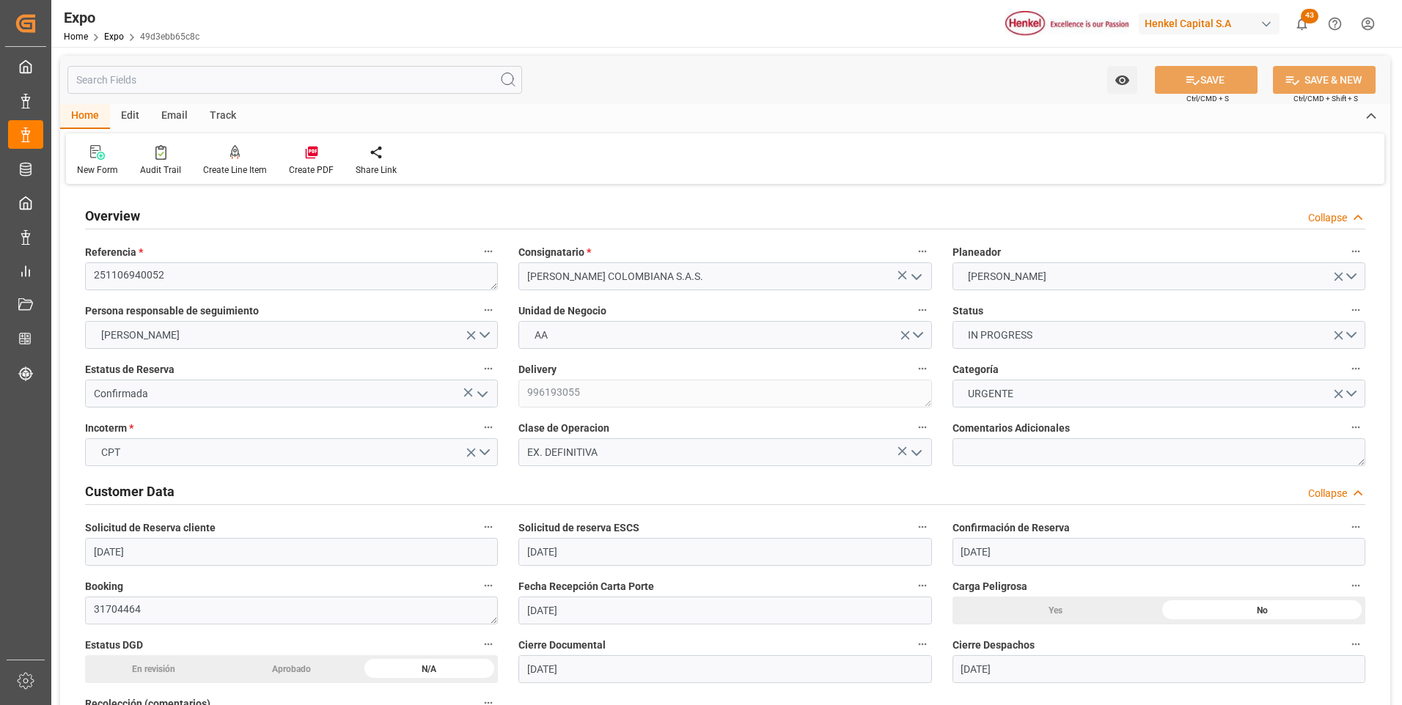
type input "[DATE]"
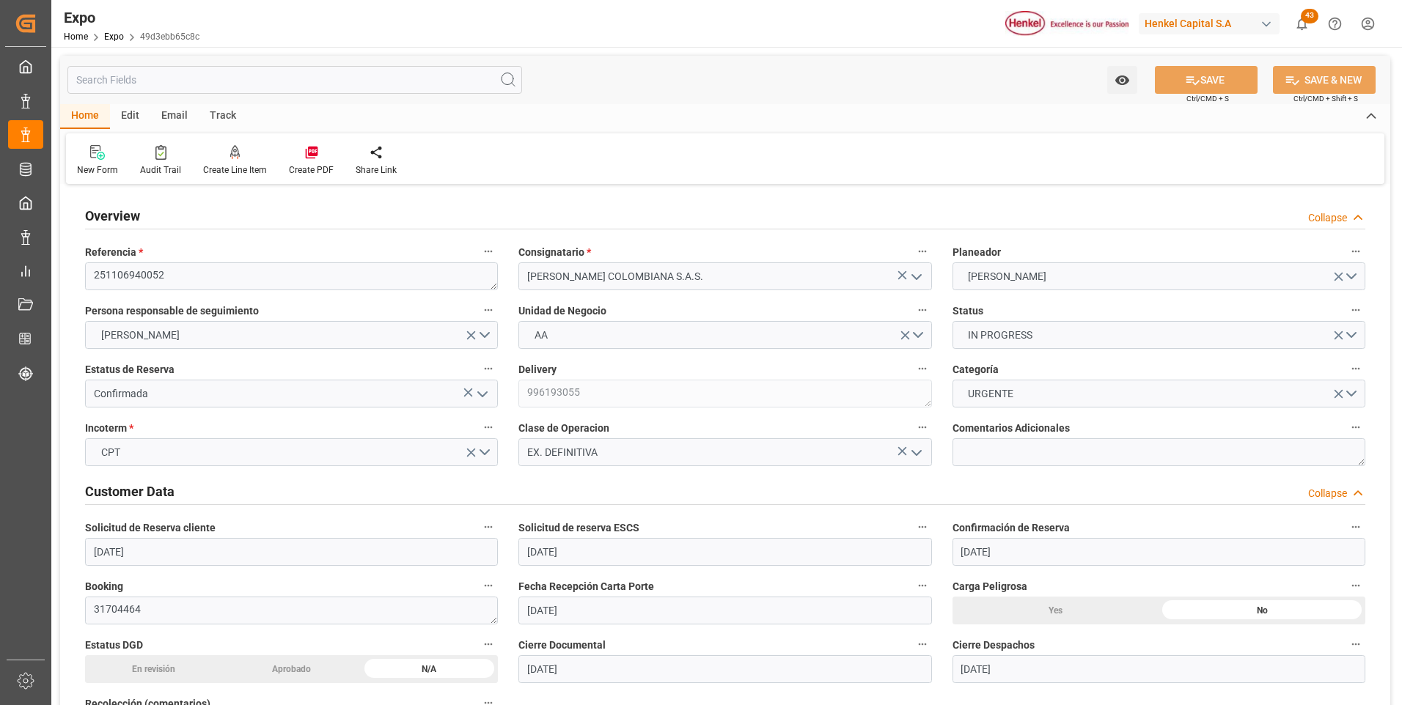
type input "[DATE]"
type input "[DATE] 00:00"
type input "[DATE]"
type input "[DATE] 06:08"
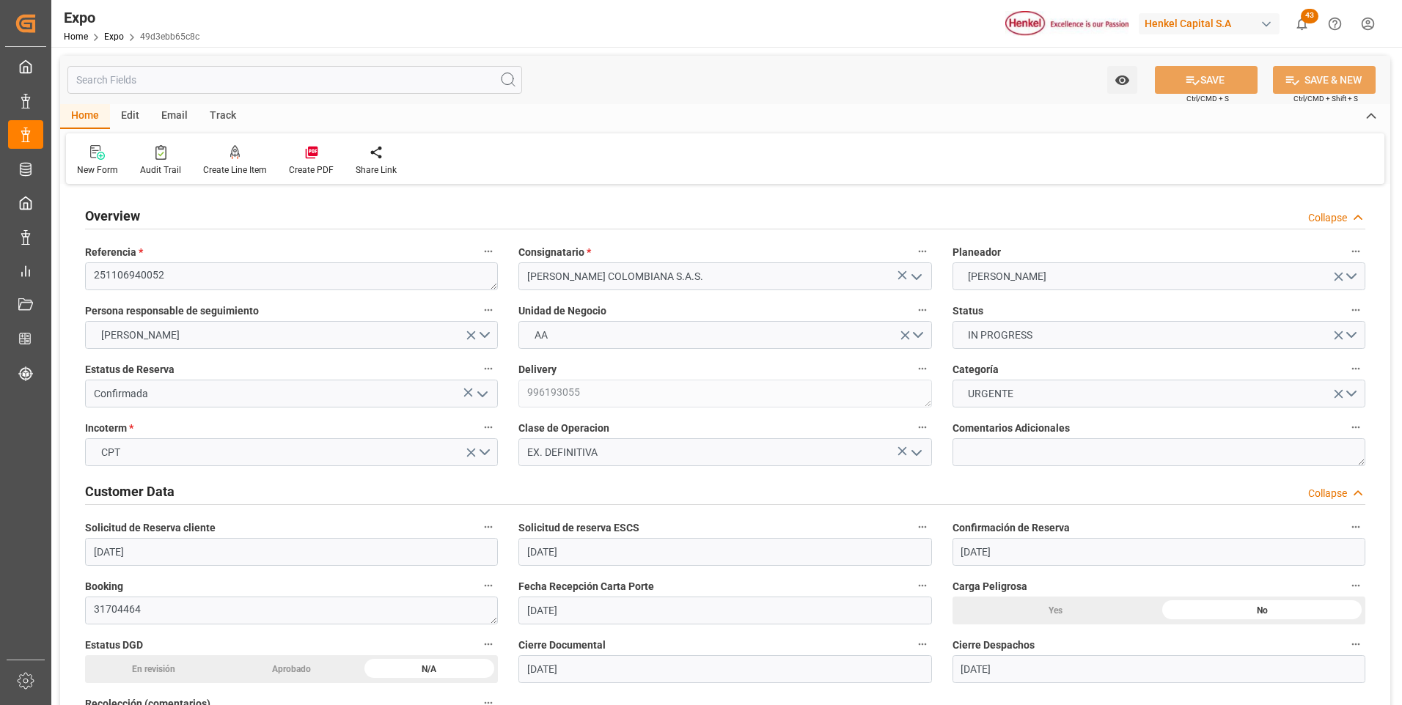
type input "[DATE] 02:00"
type input "[DATE] 00:00"
type input "[DATE] 20:00"
type input "[DATE] 00:00"
type input "[DATE] 16:15"
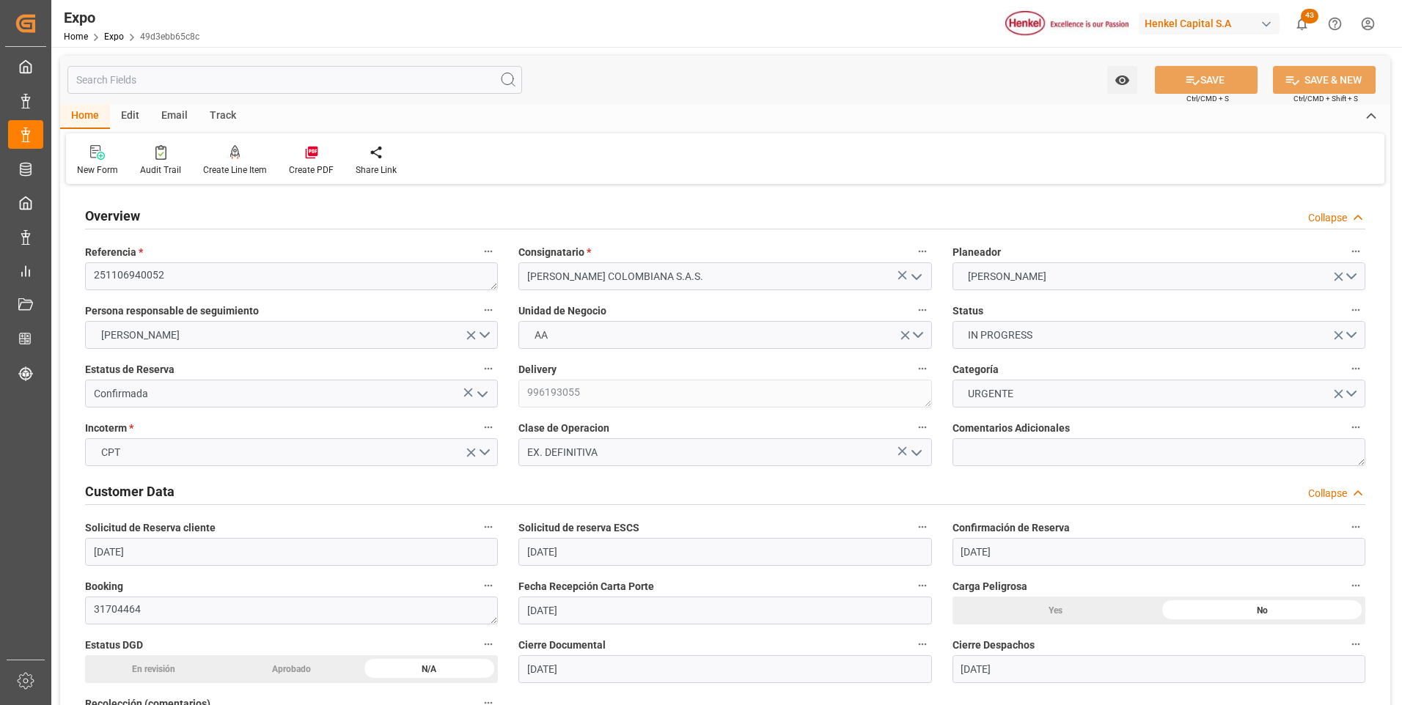
type input "[DATE] 02:00"
type input "[DATE] 20:00"
type input "[DATE] 07:02"
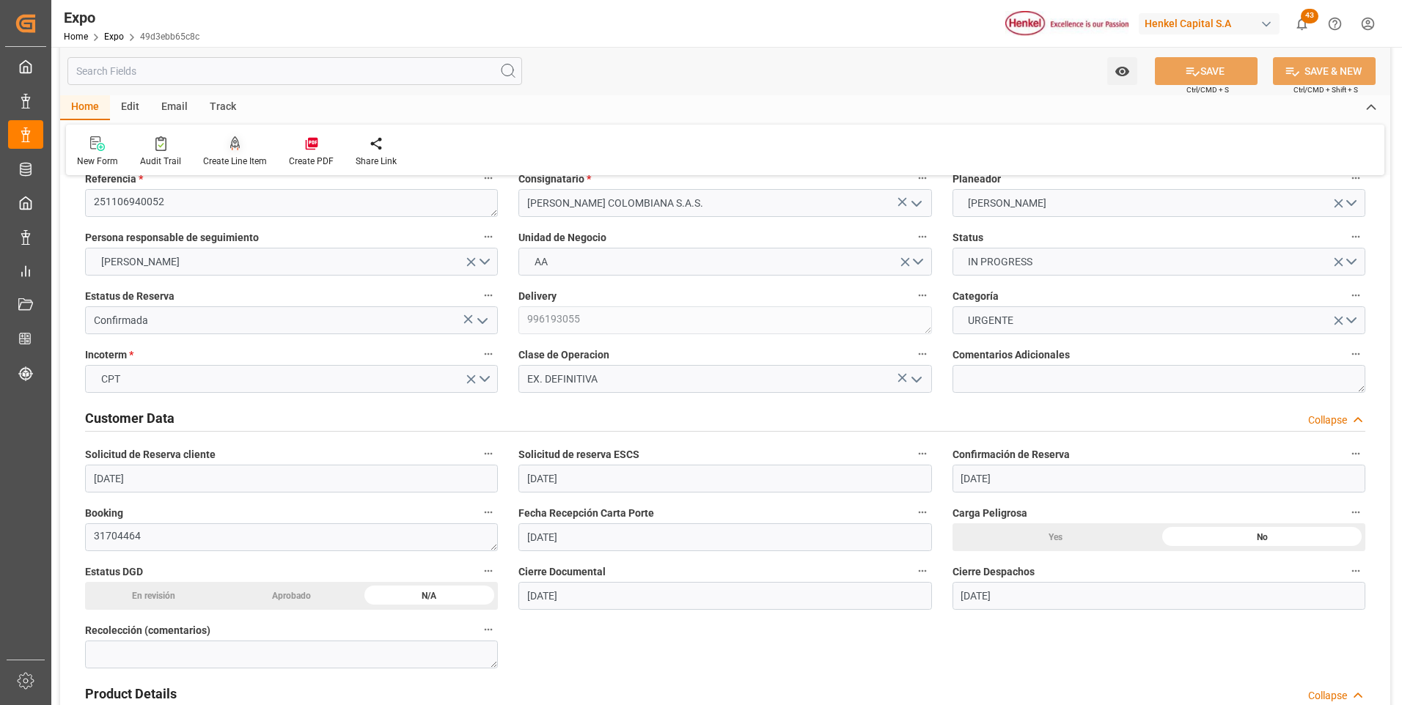
click at [232, 141] on icon at bounding box center [235, 143] width 10 height 15
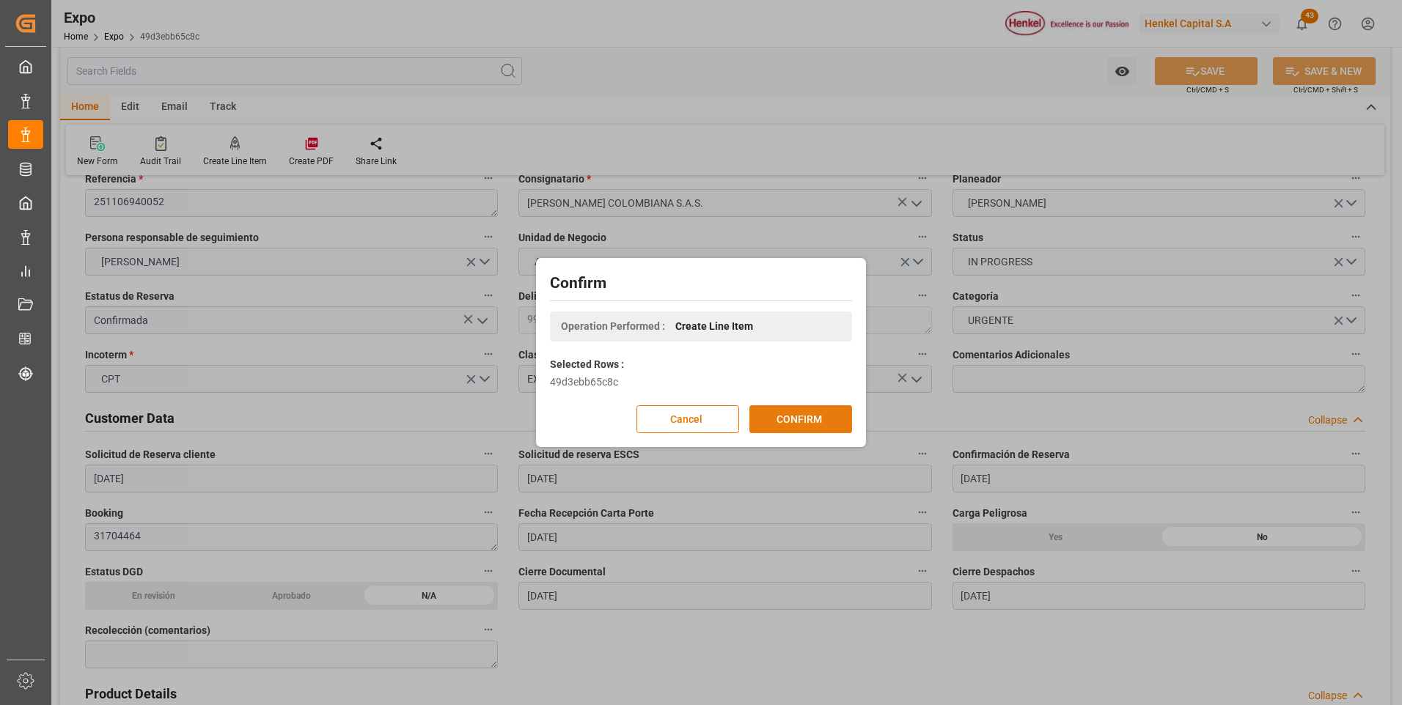
click at [824, 413] on button "CONFIRM" at bounding box center [800, 420] width 103 height 28
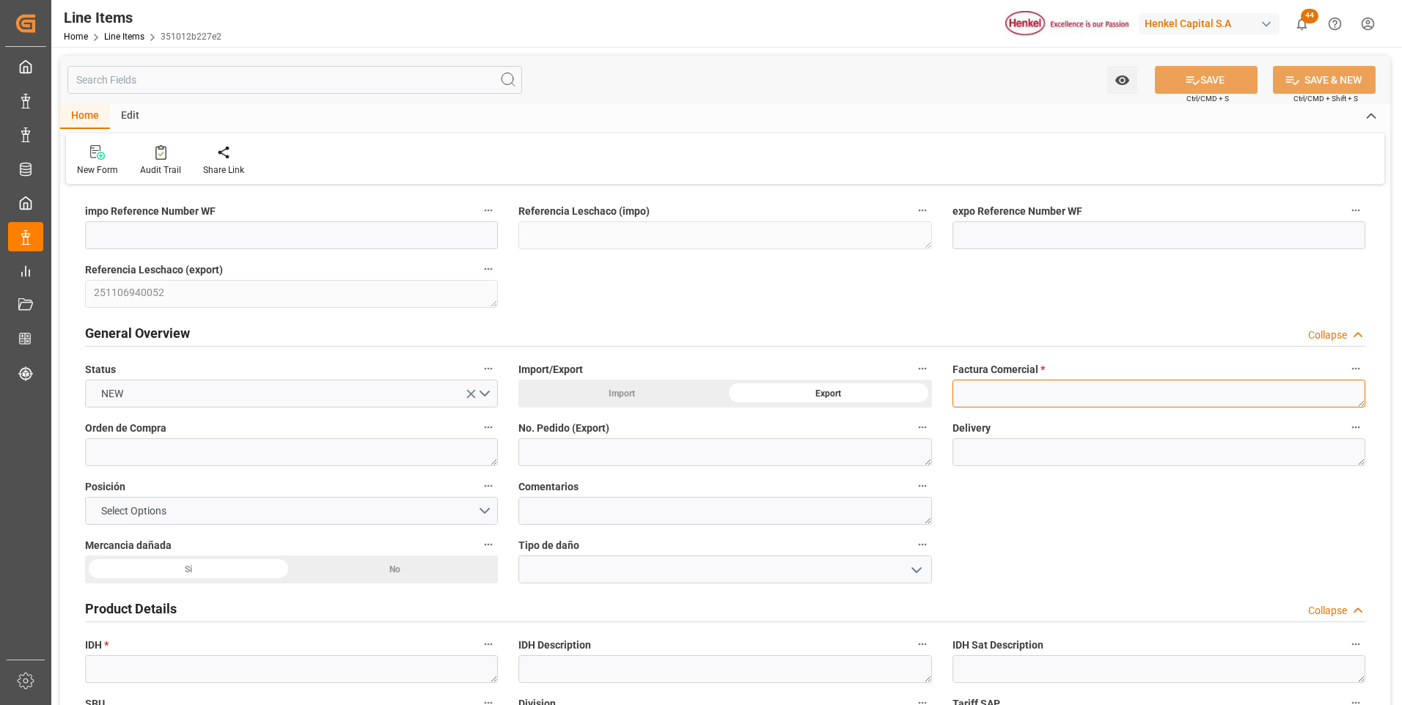
click at [1013, 395] on textarea at bounding box center [1159, 394] width 413 height 28
paste textarea "9912125369"
type textarea "9912125369"
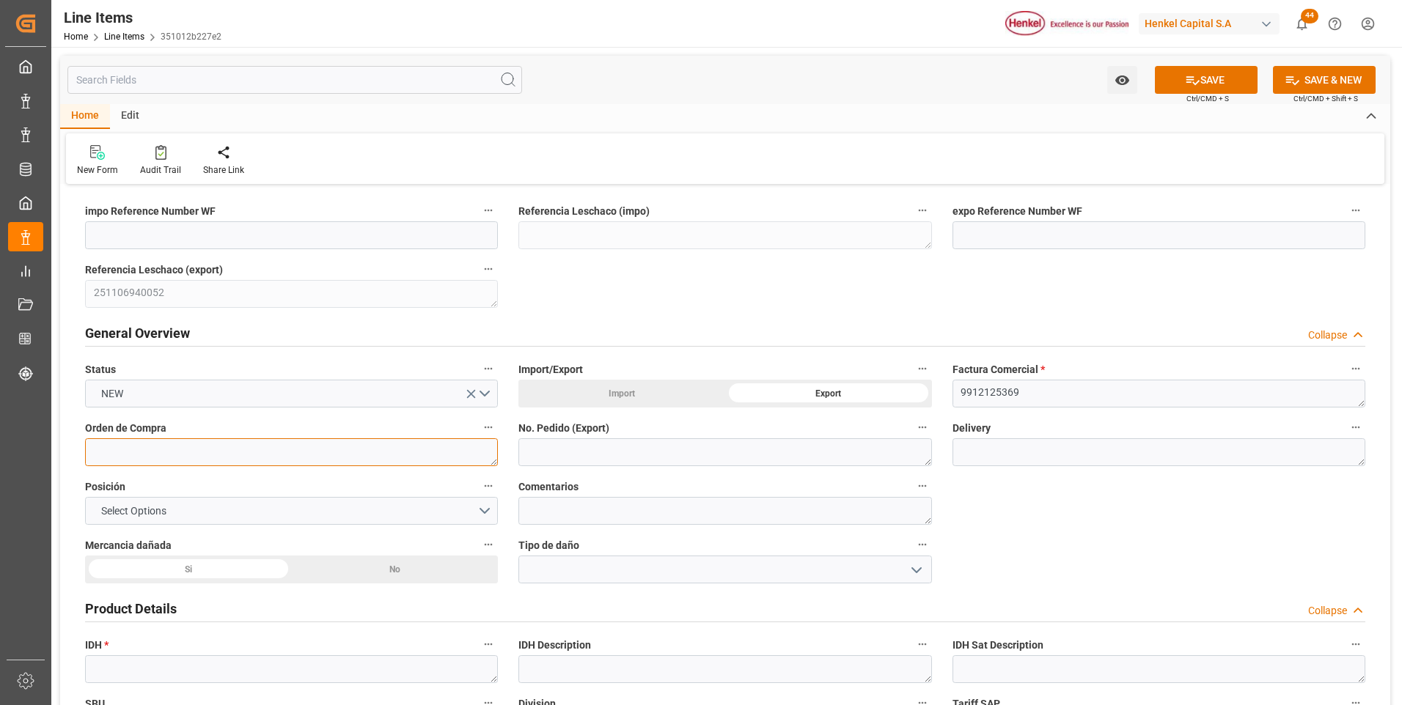
click at [349, 454] on textarea at bounding box center [291, 453] width 413 height 28
paste textarea "4578547250"
type textarea "4578547250"
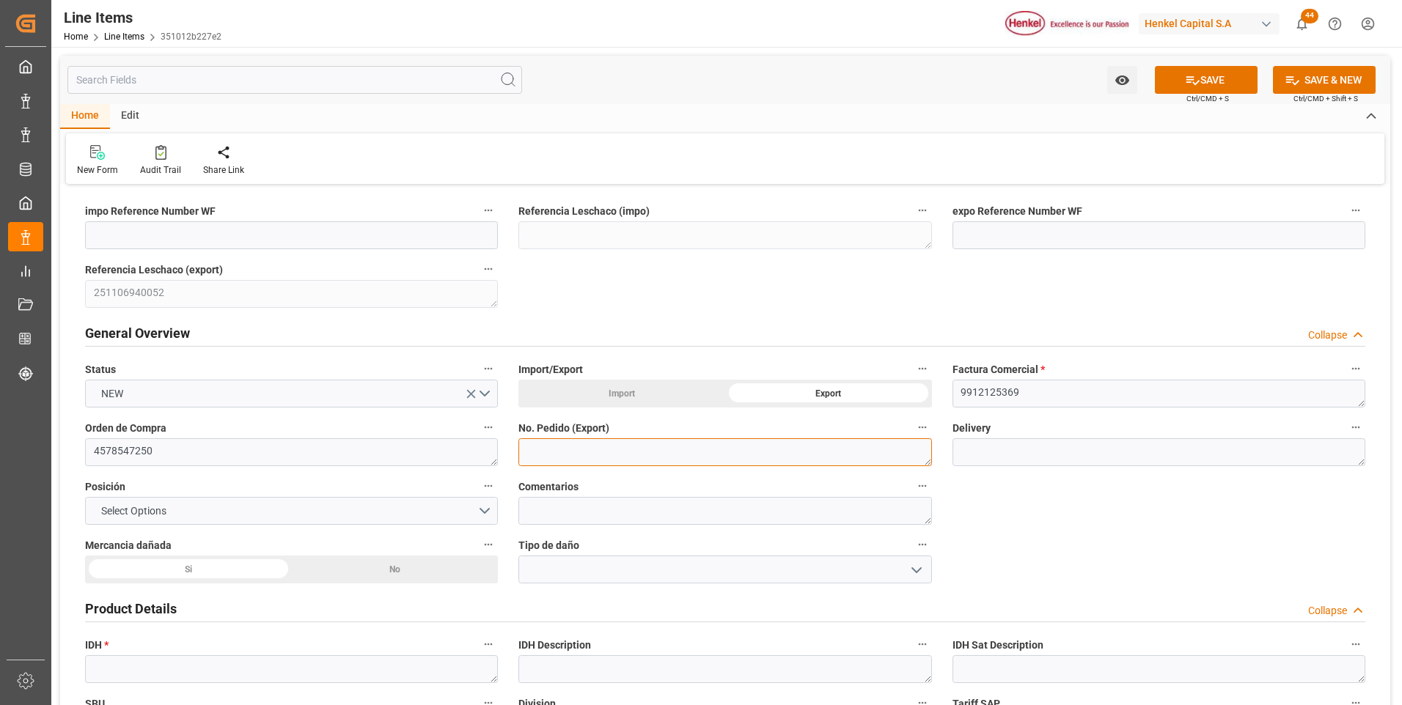
click at [562, 461] on textarea at bounding box center [724, 453] width 413 height 28
paste textarea "4578547250"
type textarea "4578547250"
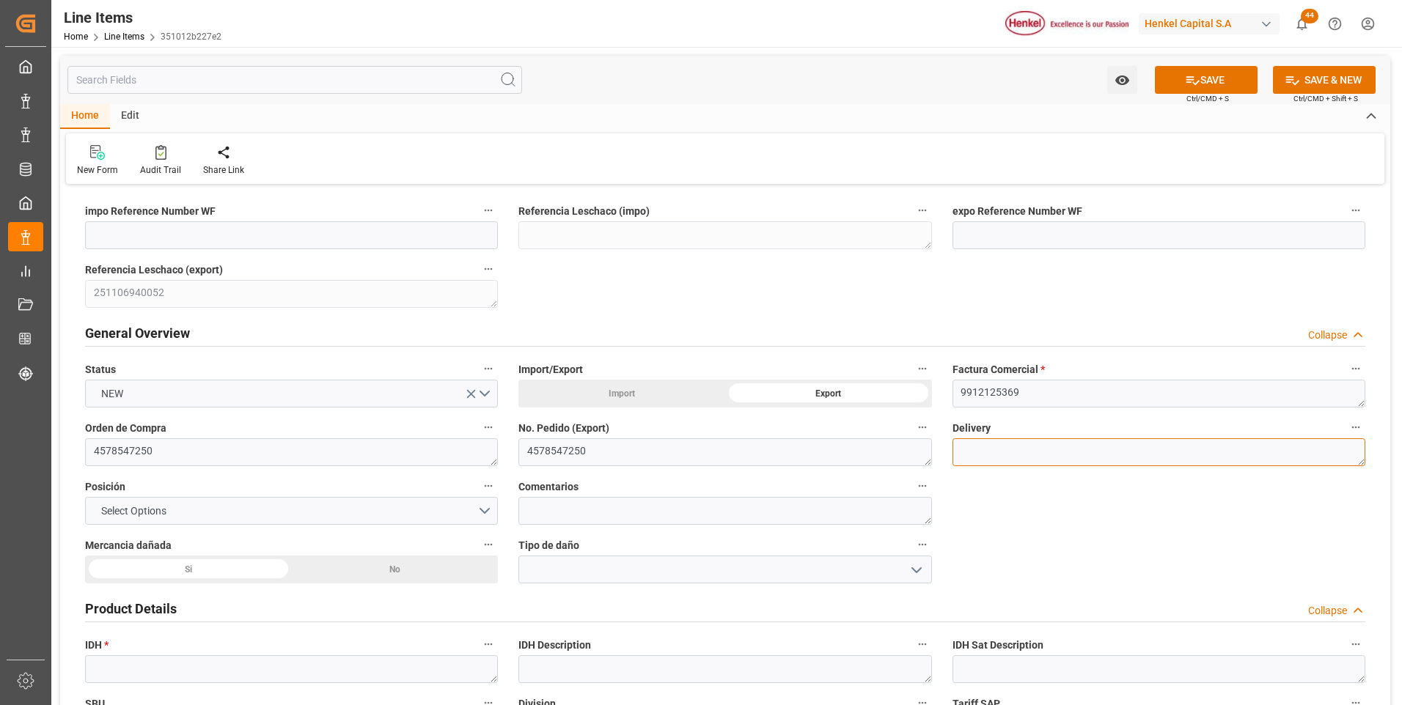
click at [969, 456] on textarea at bounding box center [1159, 453] width 413 height 28
paste textarea "996193056"
type textarea "996193056"
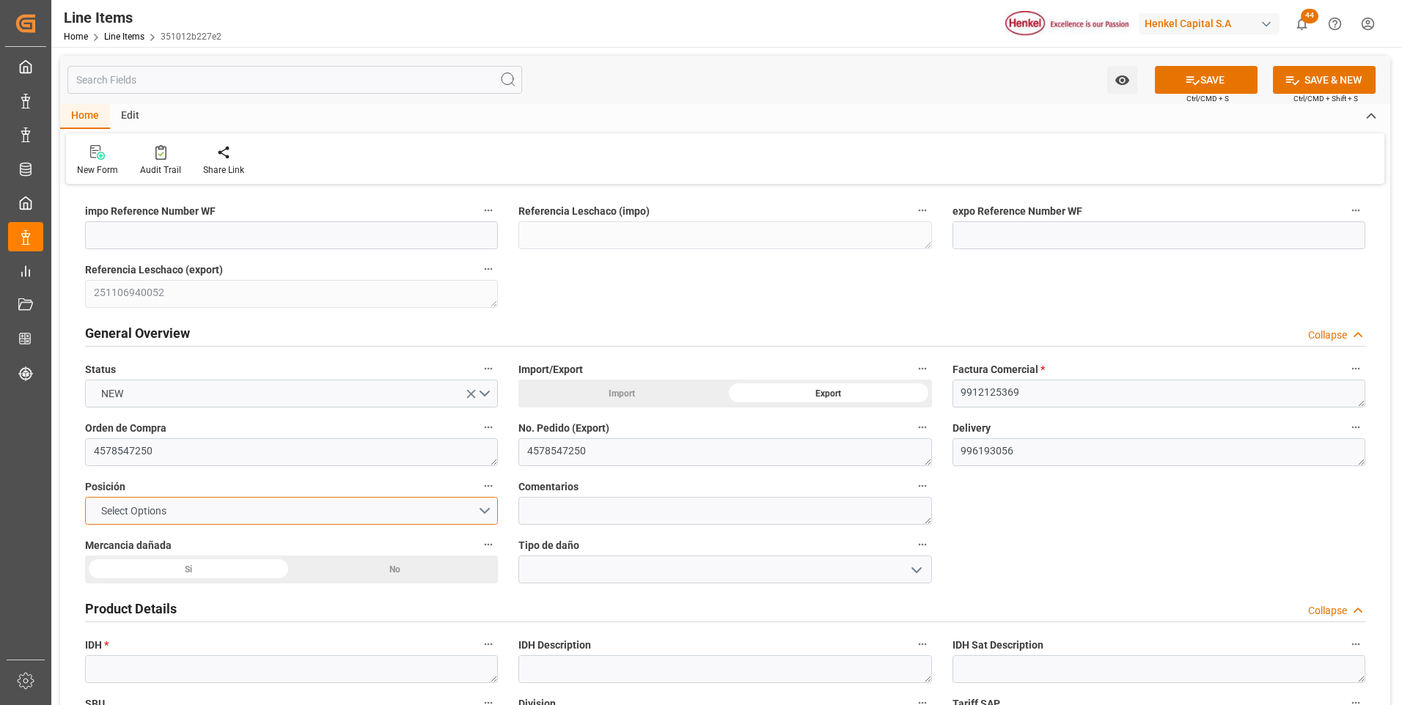
click at [485, 516] on button "Select Options" at bounding box center [291, 511] width 413 height 28
click at [485, 516] on button "10" at bounding box center [291, 511] width 413 height 28
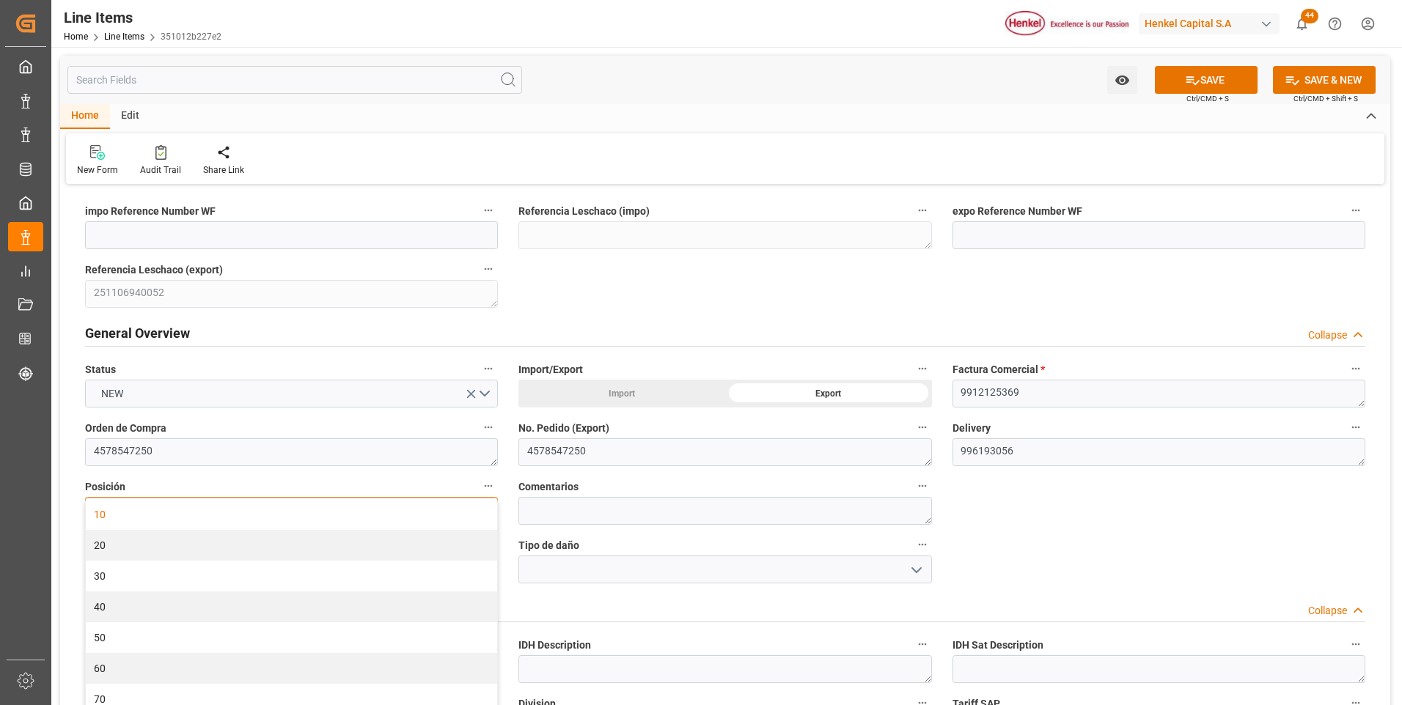
click at [468, 510] on div "10" at bounding box center [291, 514] width 411 height 31
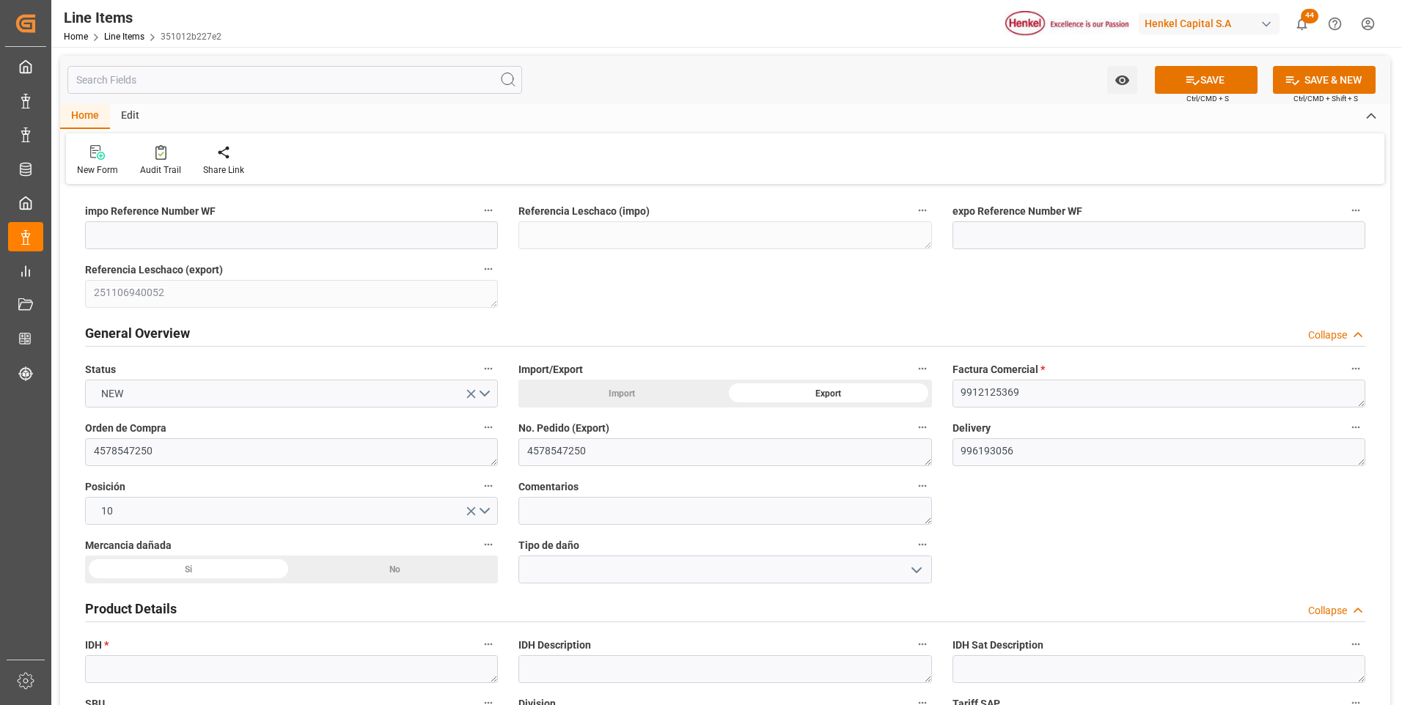
click at [406, 563] on div "No" at bounding box center [395, 570] width 207 height 28
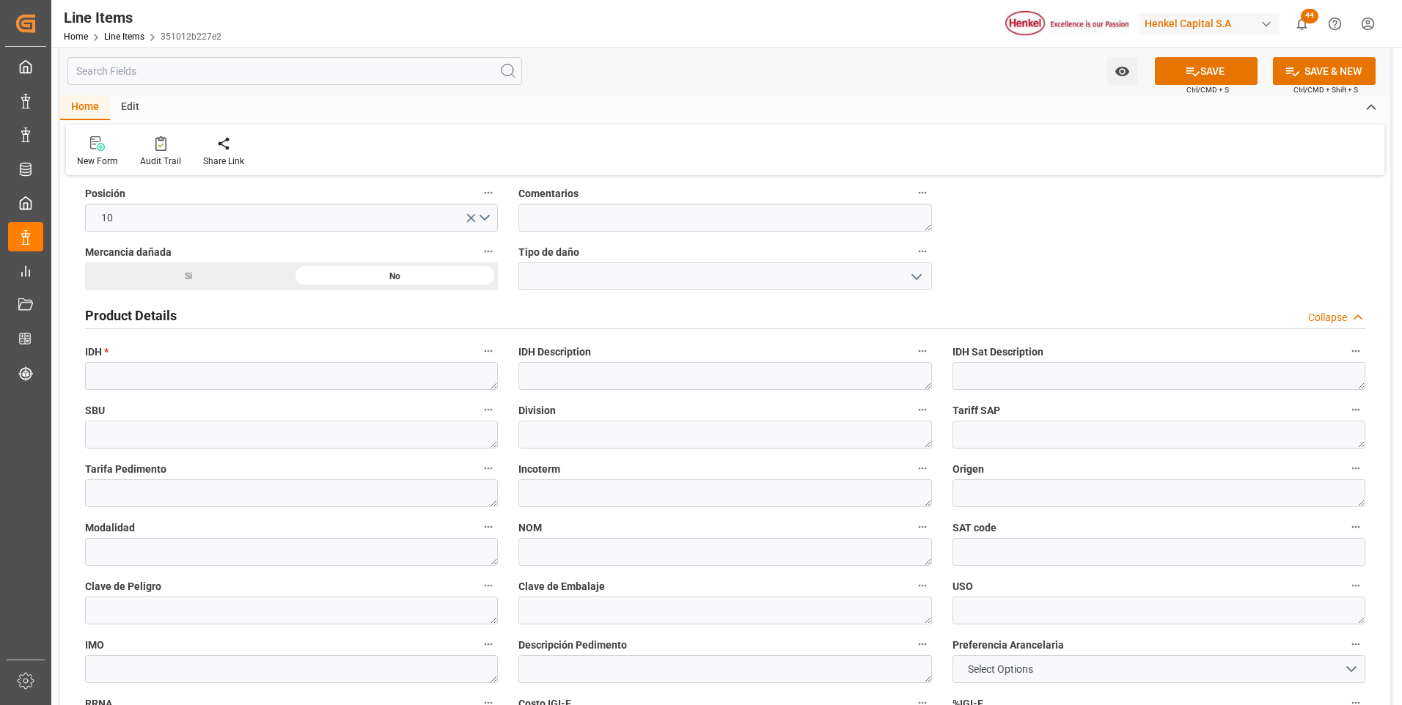
scroll to position [367, 0]
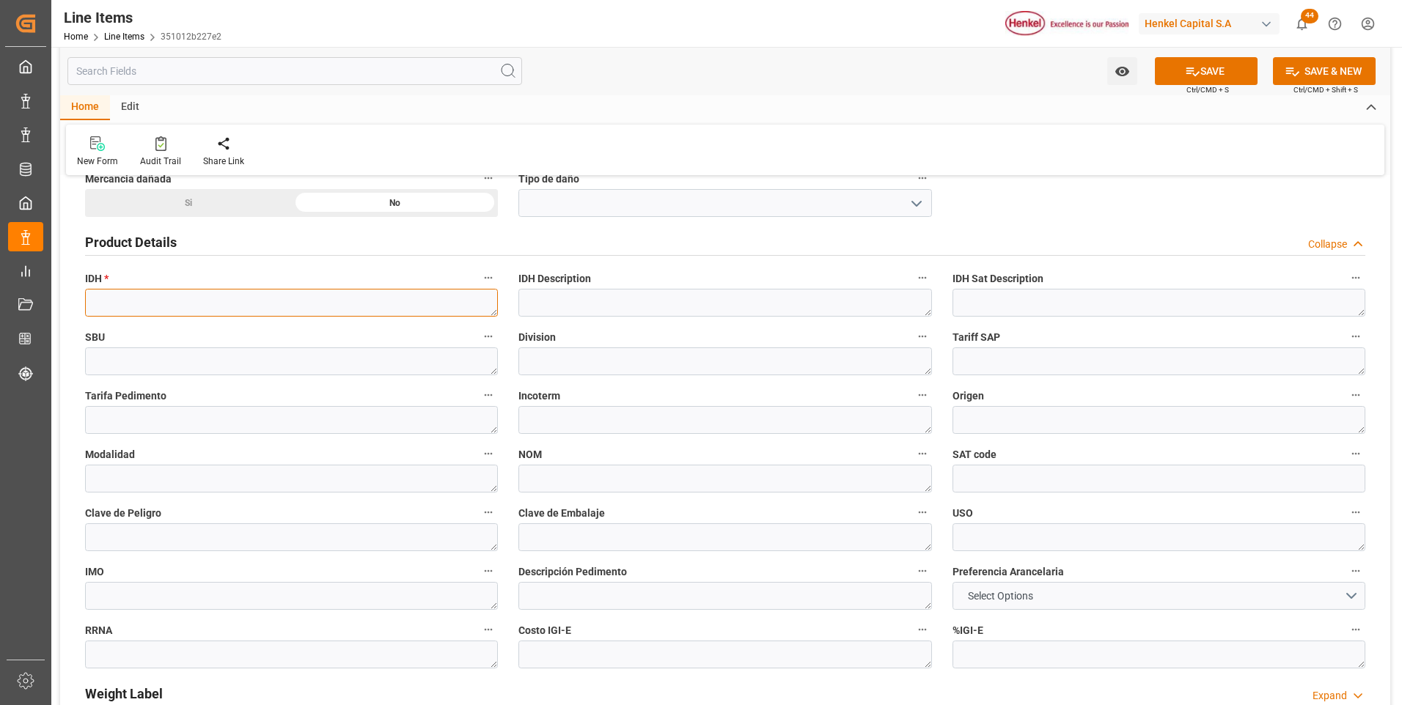
click at [153, 306] on textarea at bounding box center [291, 303] width 413 height 28
paste textarea "2378752"
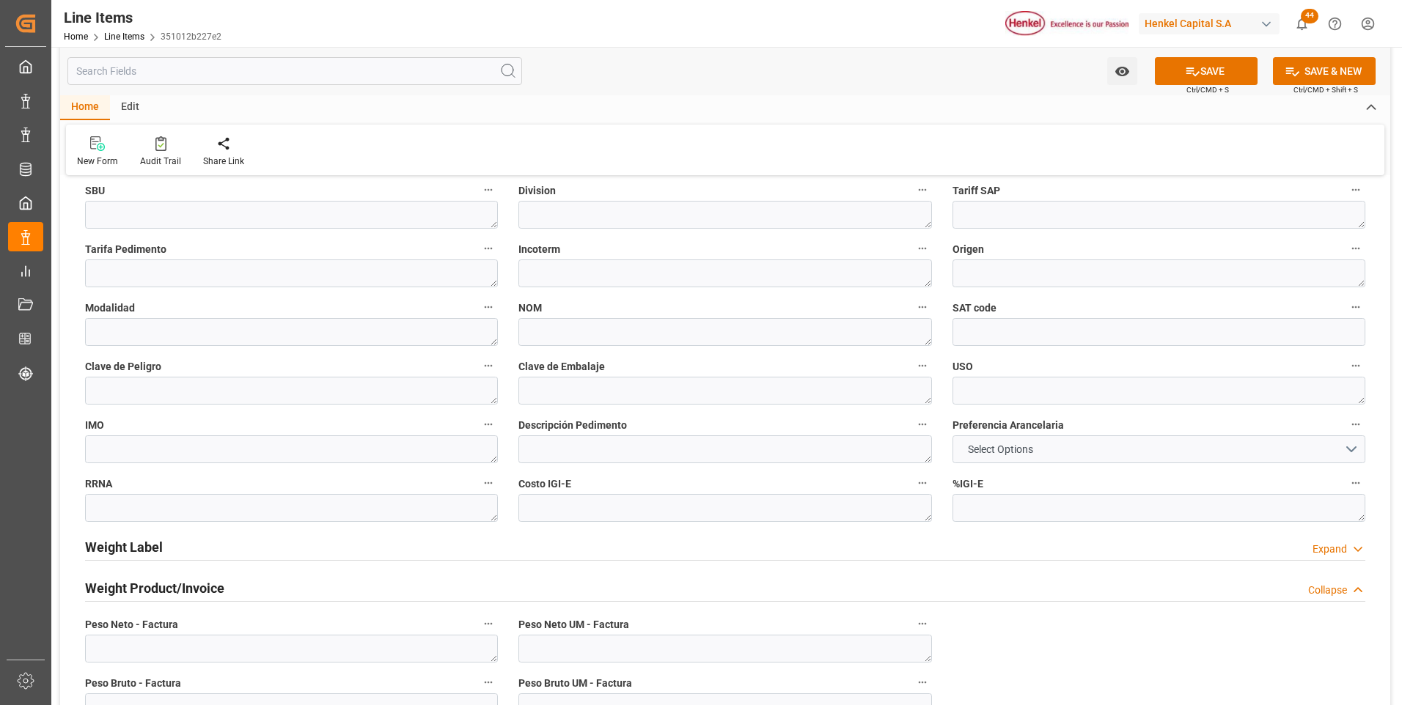
scroll to position [587, 0]
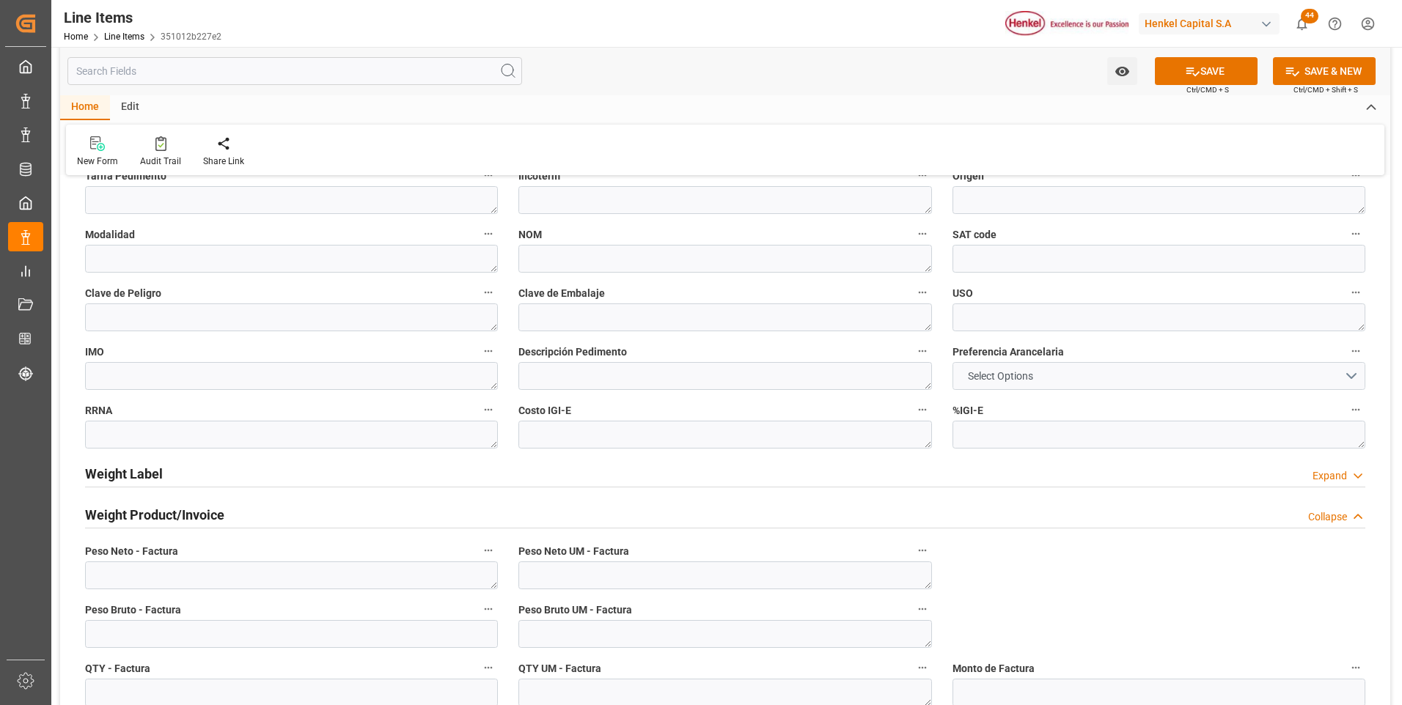
type textarea "2378752"
click at [1043, 381] on button "Select Options" at bounding box center [1159, 376] width 413 height 28
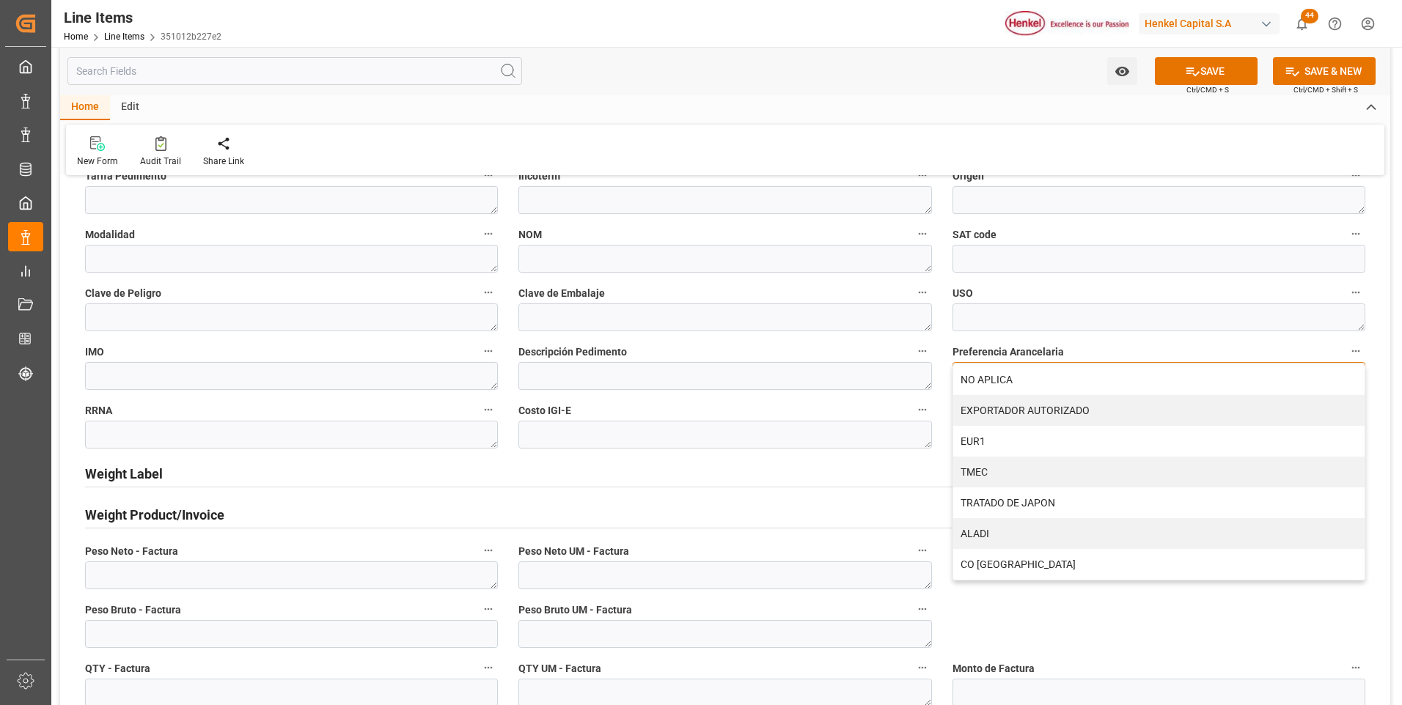
click at [1043, 381] on div "NO APLICA" at bounding box center [1158, 379] width 411 height 31
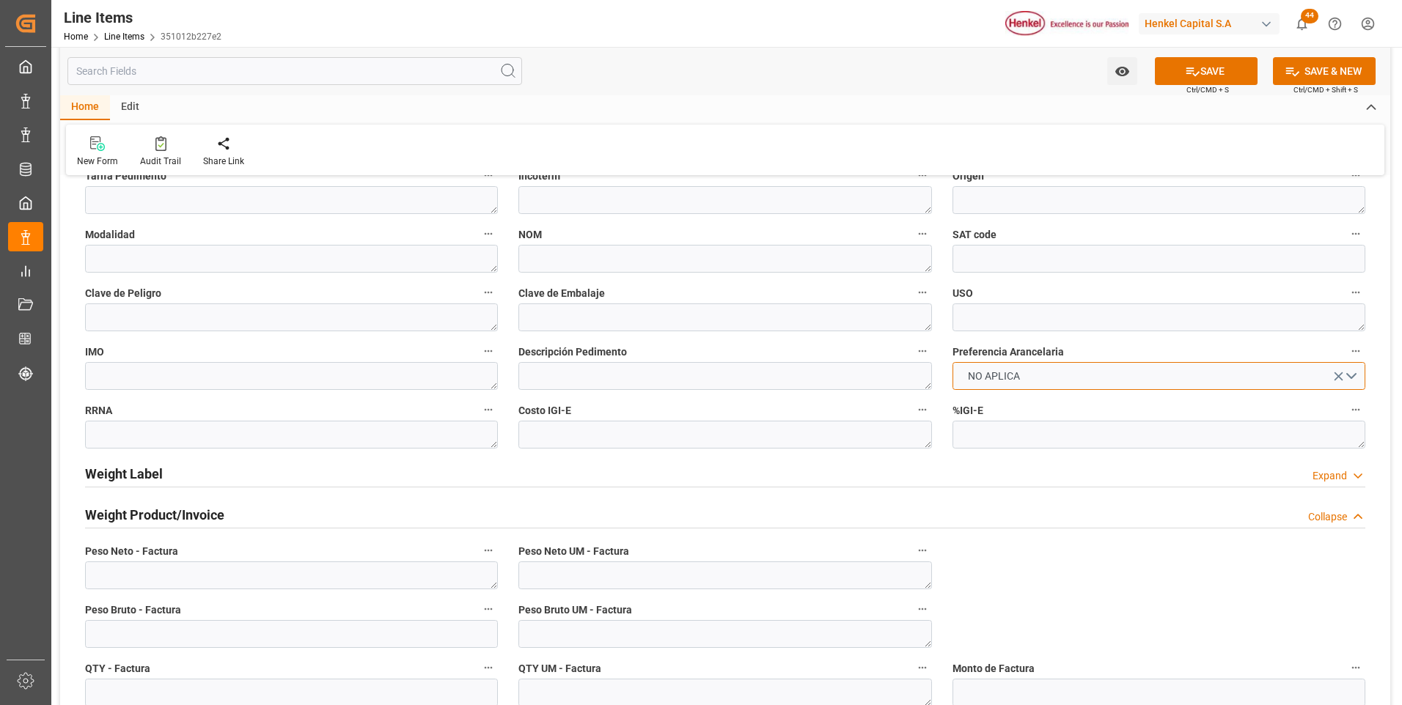
scroll to position [807, 0]
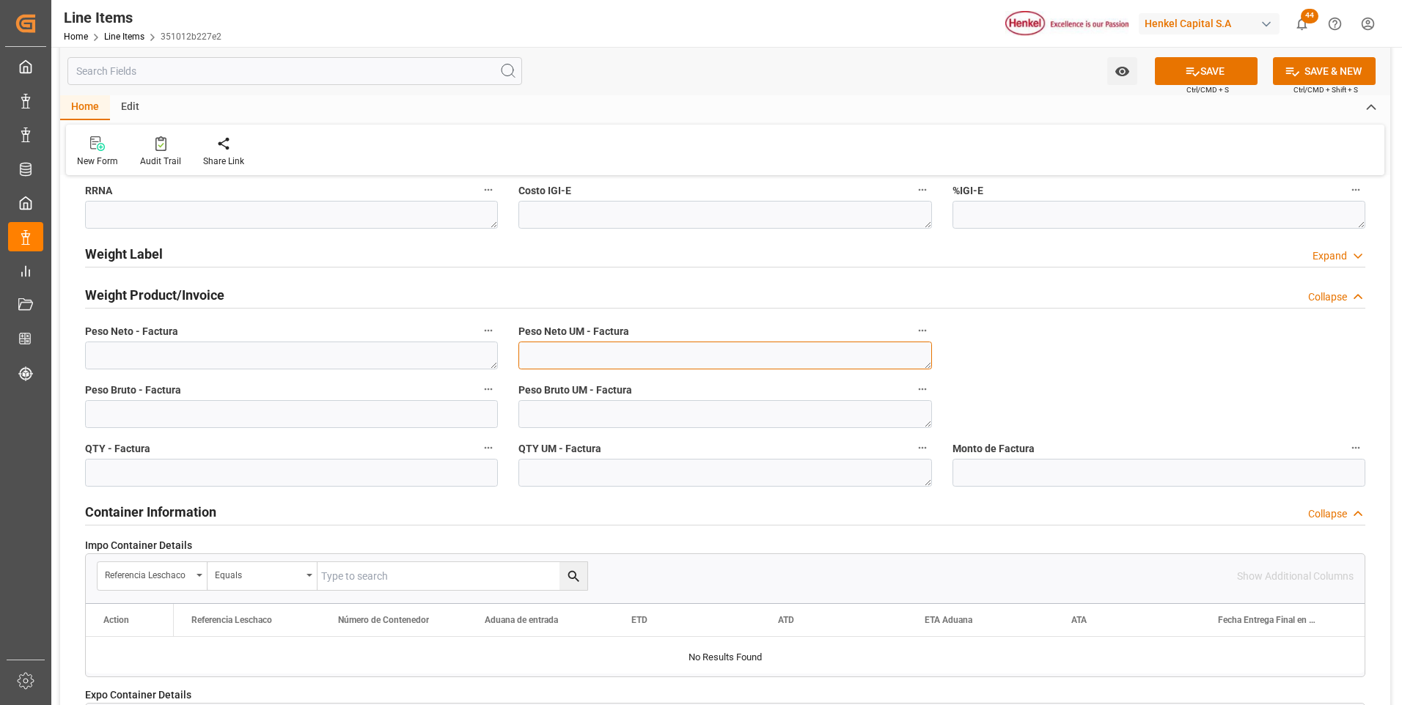
click at [774, 353] on textarea at bounding box center [724, 356] width 413 height 28
type textarea "KG"
click at [732, 420] on textarea "K" at bounding box center [724, 414] width 413 height 28
type textarea "KG"
click at [725, 475] on textarea at bounding box center [724, 473] width 413 height 28
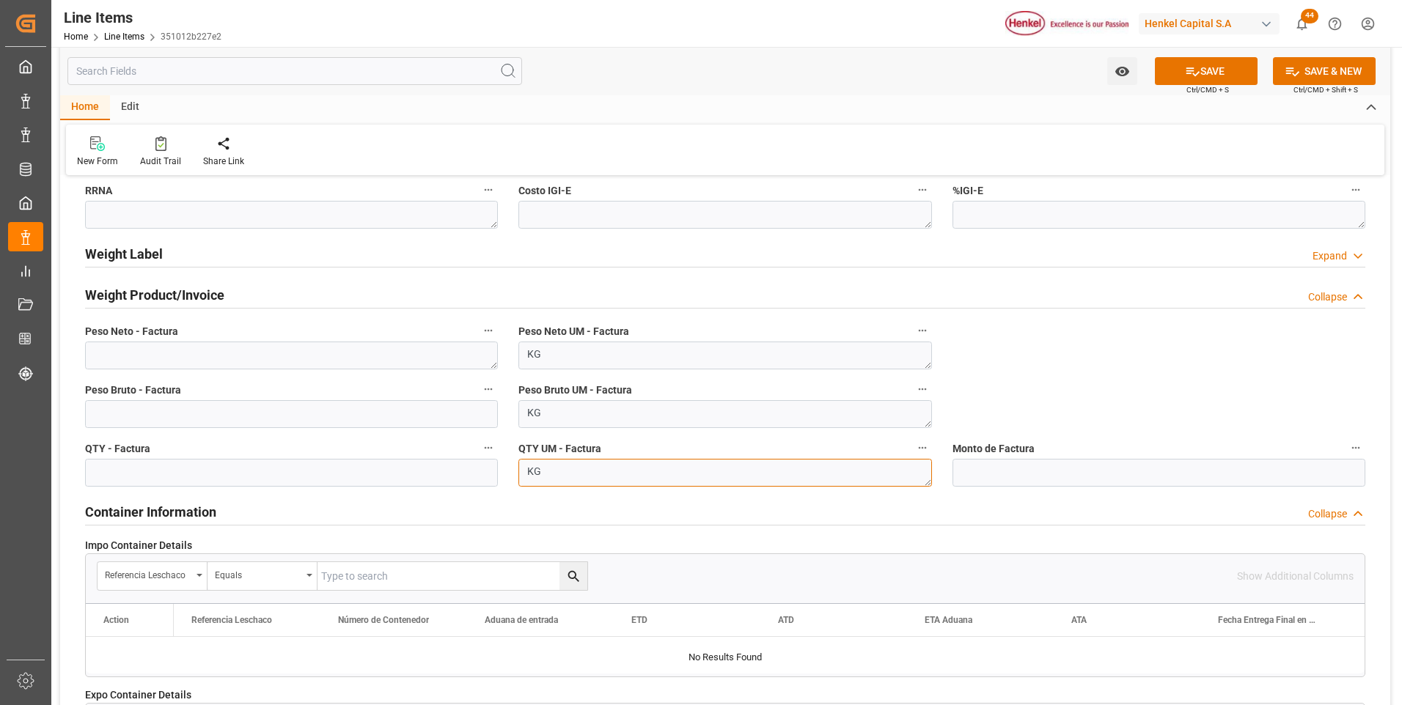
type textarea "KG"
click at [257, 357] on textarea at bounding box center [291, 356] width 413 height 28
paste textarea "12.000,000"
type textarea "12.000,000"
click at [251, 416] on input "text" at bounding box center [291, 414] width 413 height 28
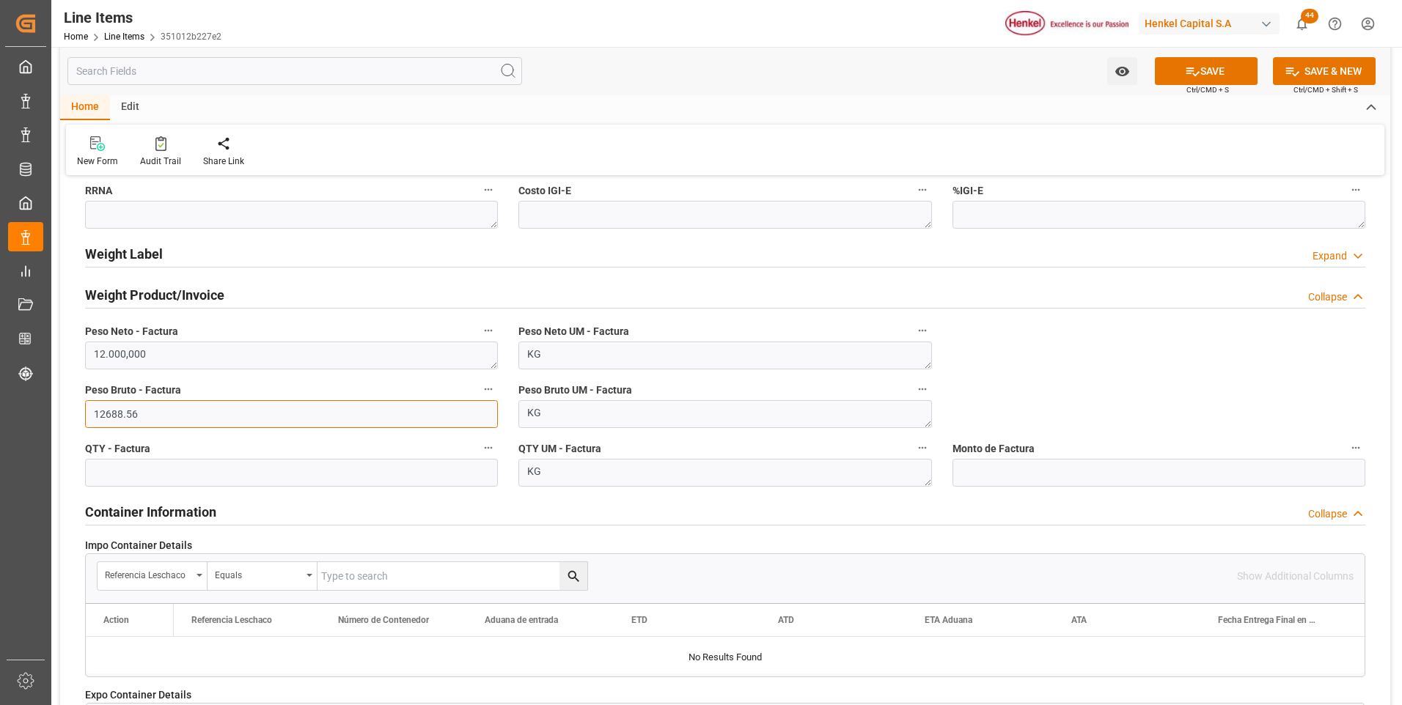
click at [126, 414] on input "12688.56" at bounding box center [291, 414] width 413 height 28
type input "12688.356"
click at [192, 472] on input "text" at bounding box center [291, 473] width 413 height 28
type input "12000"
click at [1190, 74] on icon at bounding box center [1192, 71] width 15 height 15
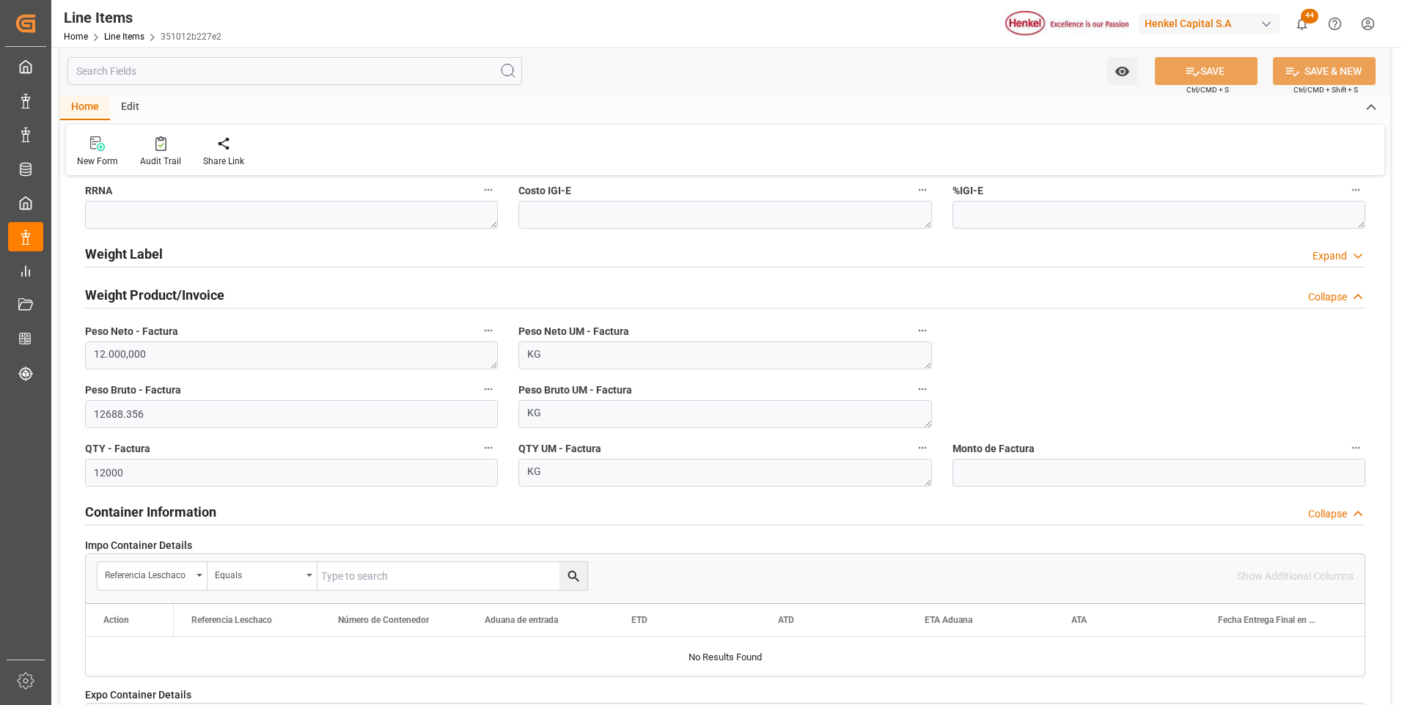
type textarea "AQUENCE SEAL 0105 MX EXP CONT"
type textarea "APC"
type textarea "Marítimo"
type input "31201600"
type textarea "6HA2"
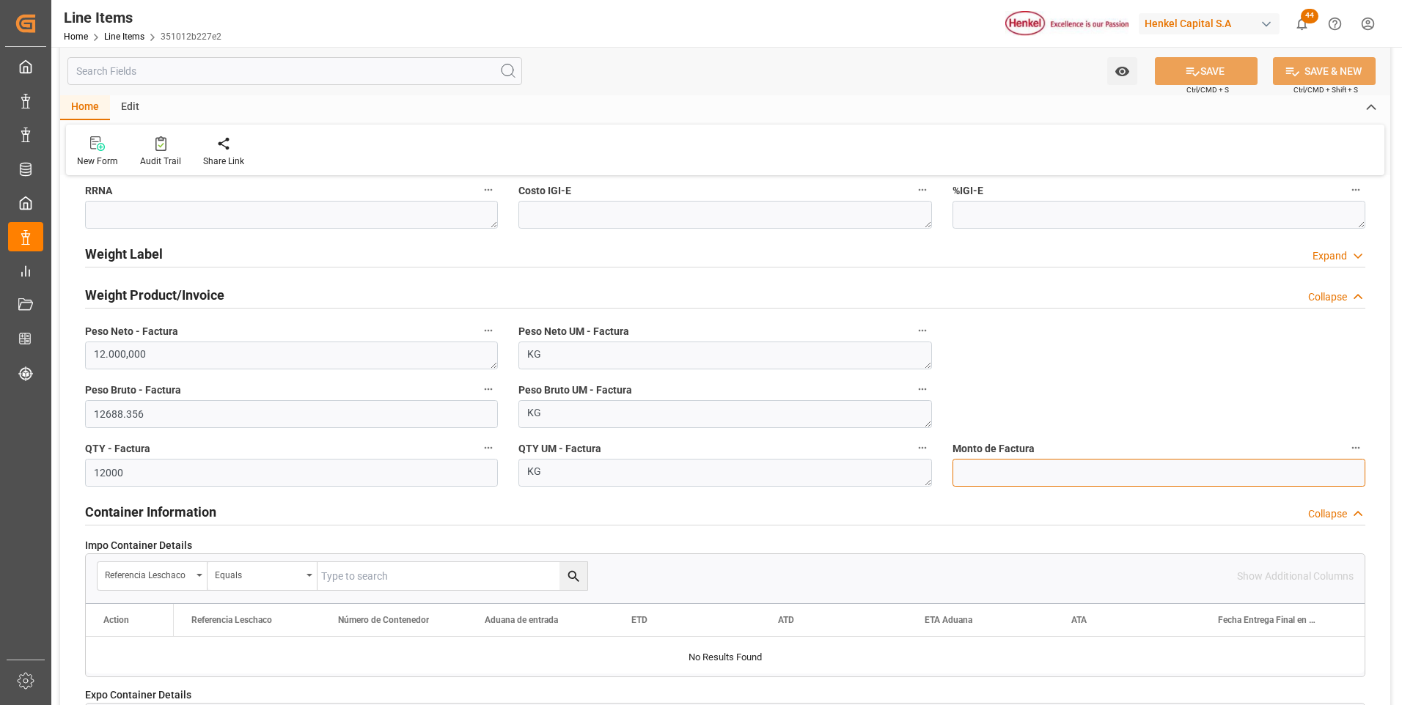
click at [1013, 479] on input "text" at bounding box center [1159, 473] width 413 height 28
type input "7024.36"
click at [1230, 52] on div "Watch Option SAVE Ctrl/CMD + S SAVE & NEW Ctrl/CMD + Shift + S" at bounding box center [725, 71] width 1330 height 48
click at [1230, 63] on button "SAVE" at bounding box center [1206, 71] width 103 height 28
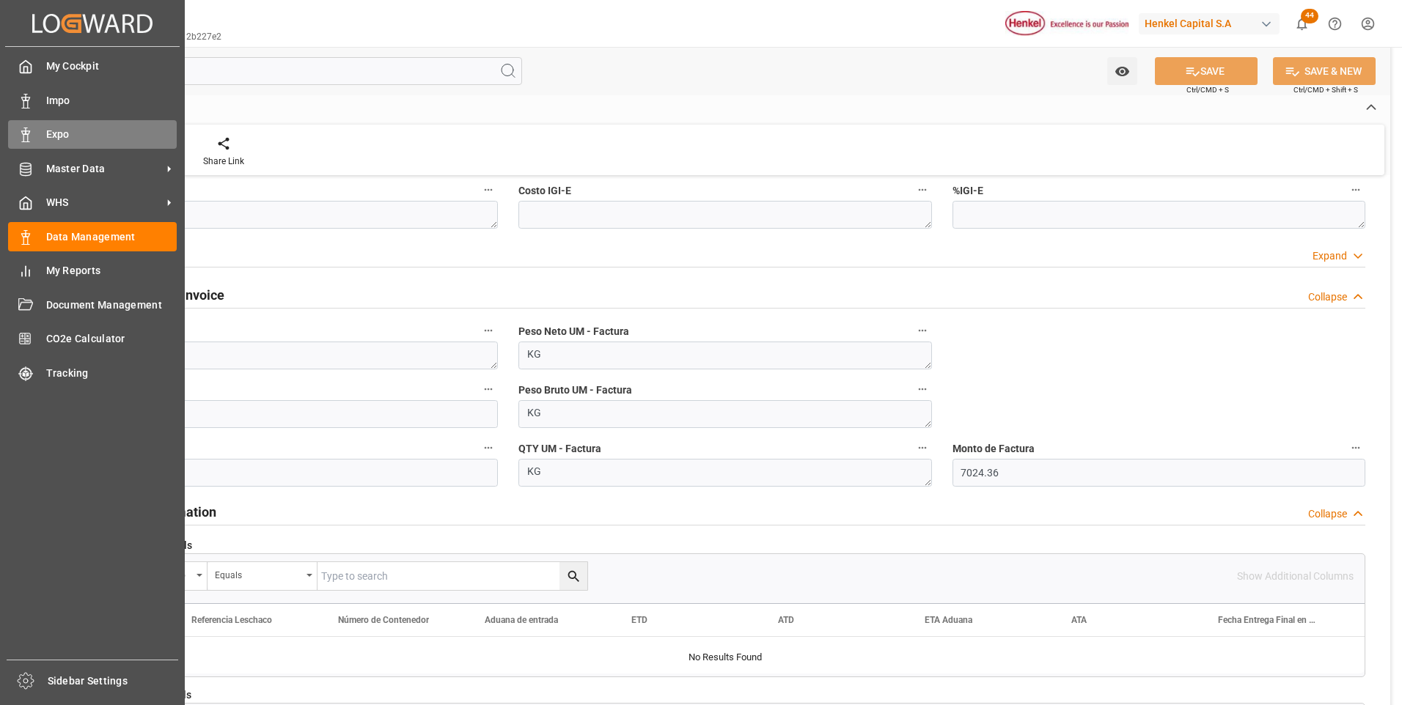
click at [23, 130] on icon at bounding box center [25, 135] width 15 height 15
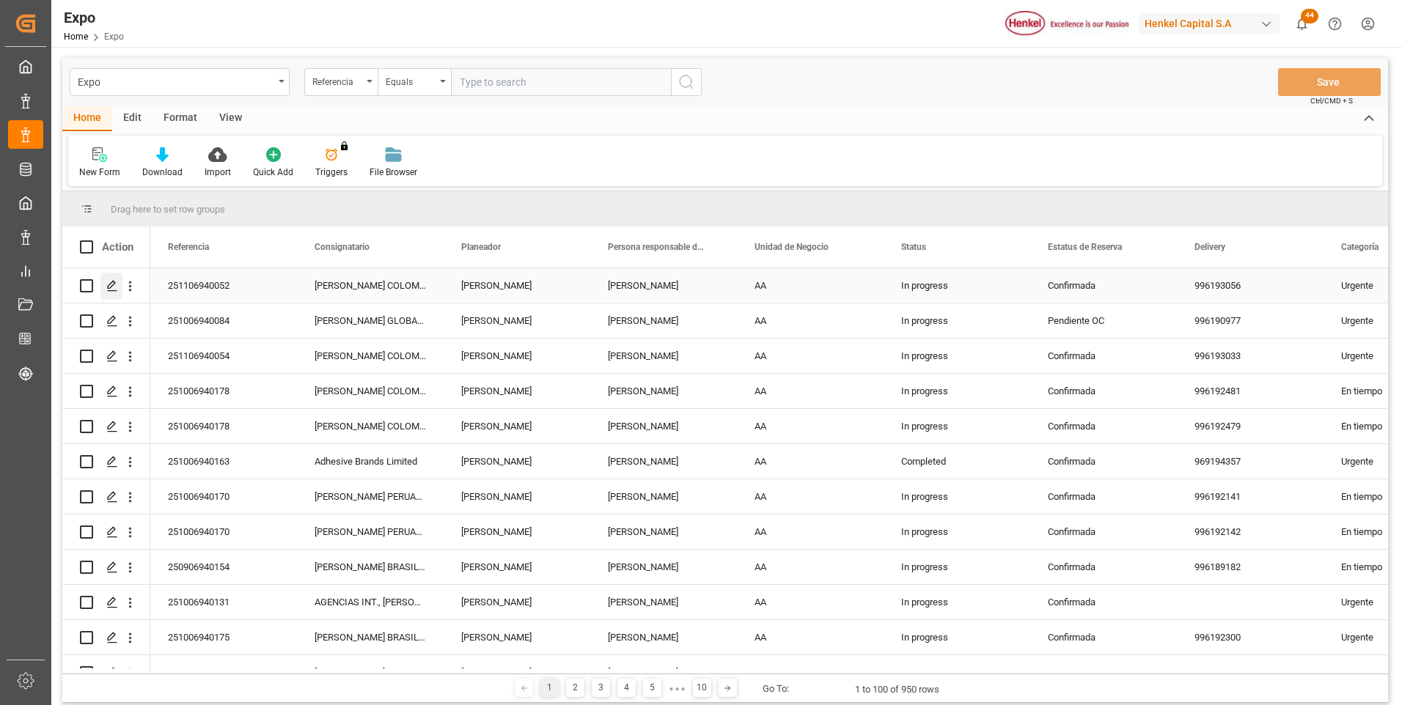
click at [111, 282] on icon "Press SPACE to select this row." at bounding box center [112, 286] width 12 height 12
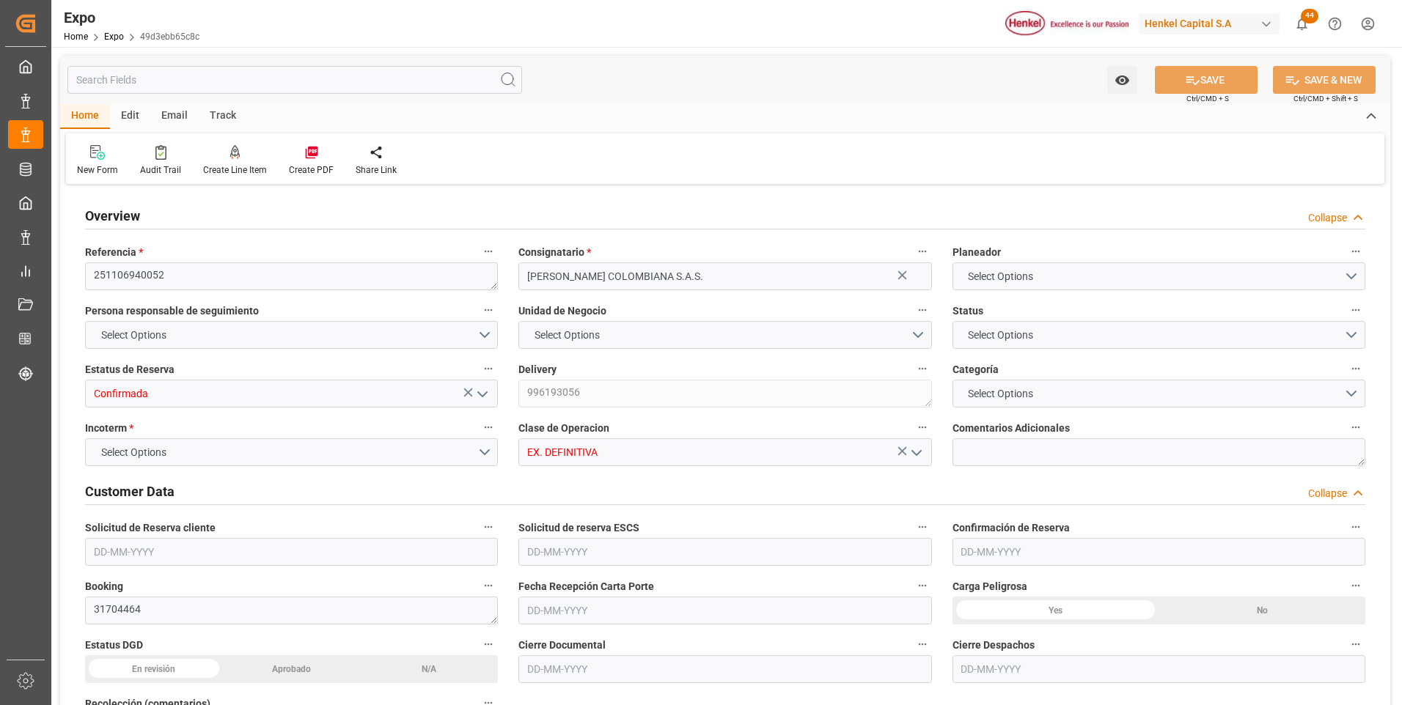
type input "9975648"
type input "MXZLO"
type input "COBUN"
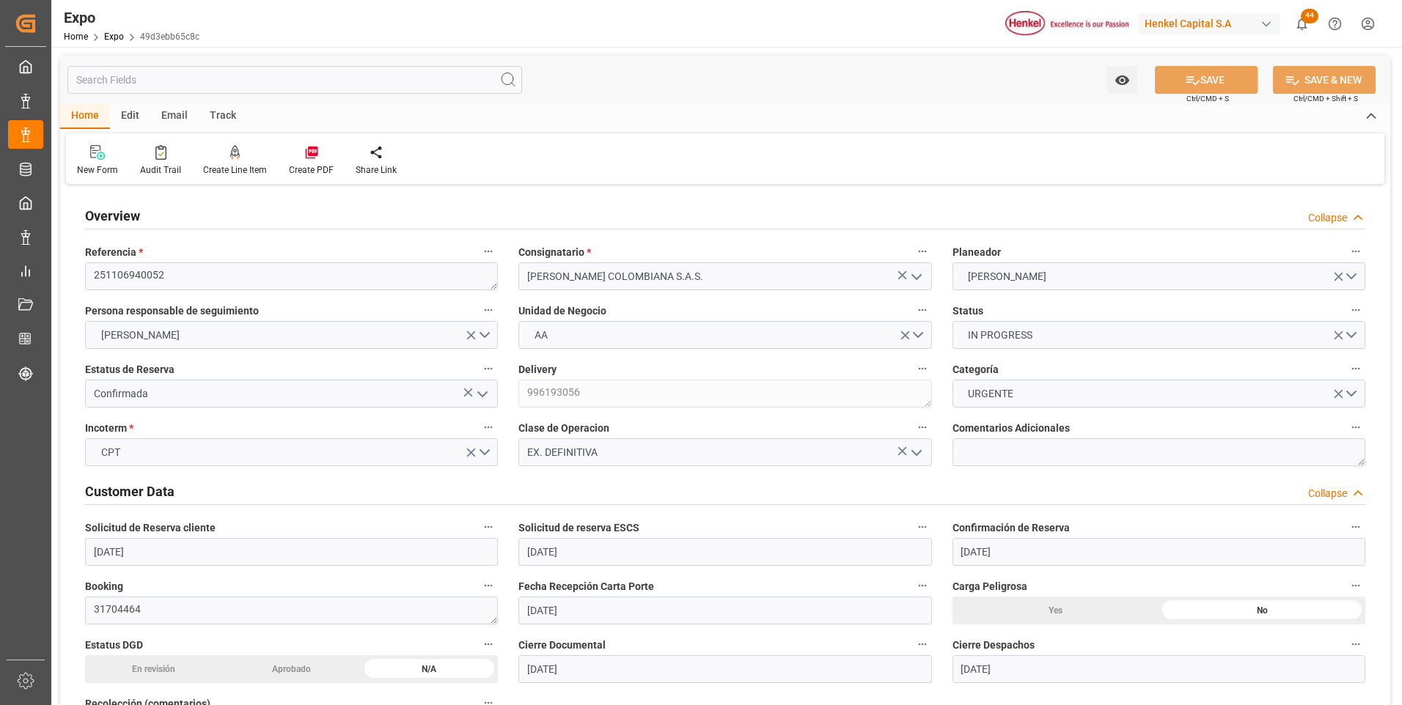
type input "[DATE]"
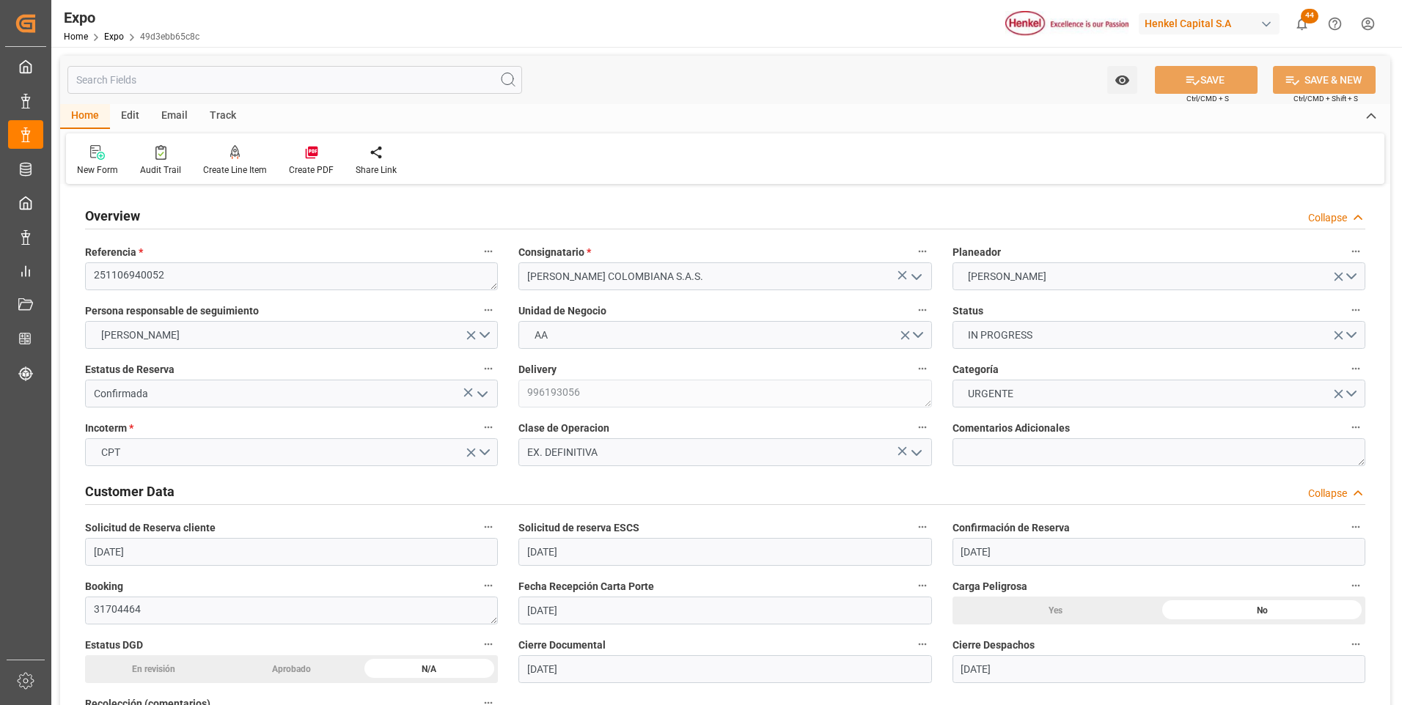
type input "[DATE]"
type input "[DATE] 00:00"
type input "[DATE]"
type input "[DATE] 06:08"
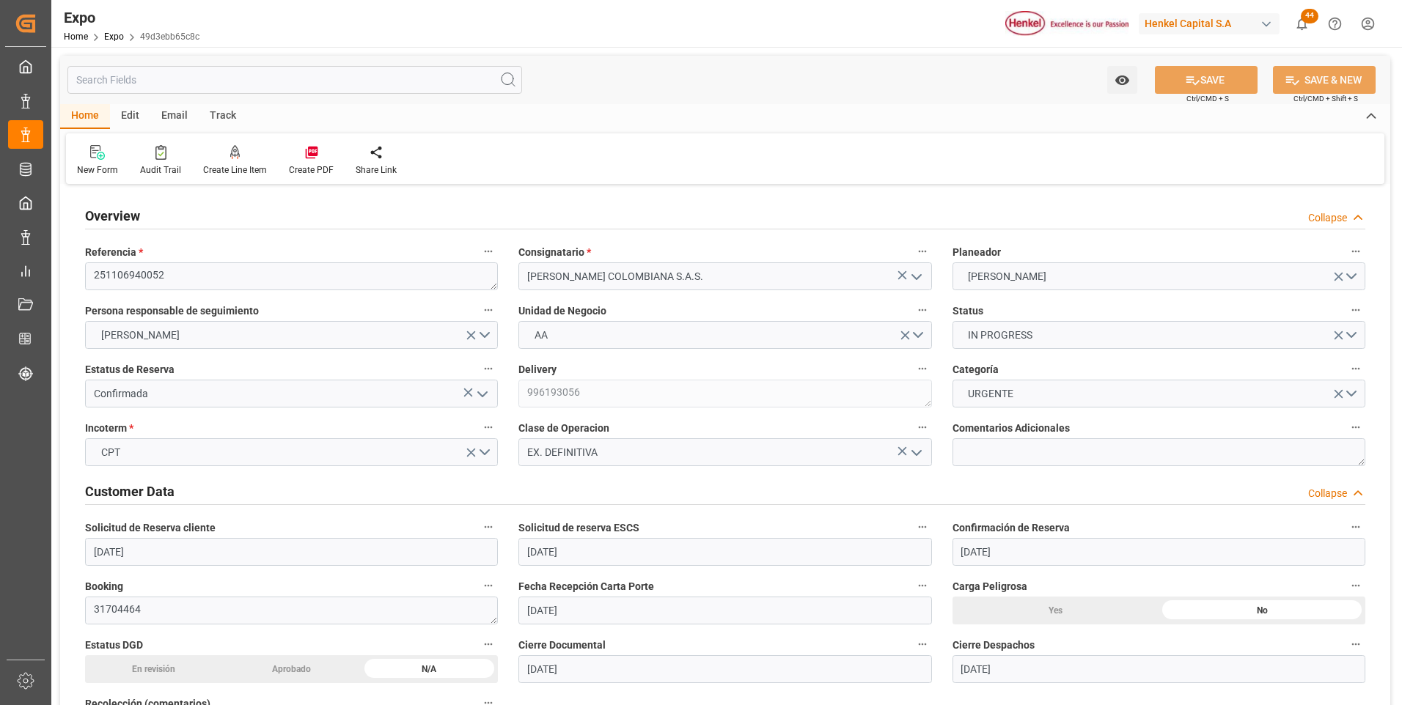
type input "[DATE] 02:00"
type input "[DATE] 00:00"
type input "[DATE] 20:00"
type input "[DATE] 00:00"
type input "[DATE] 16:15"
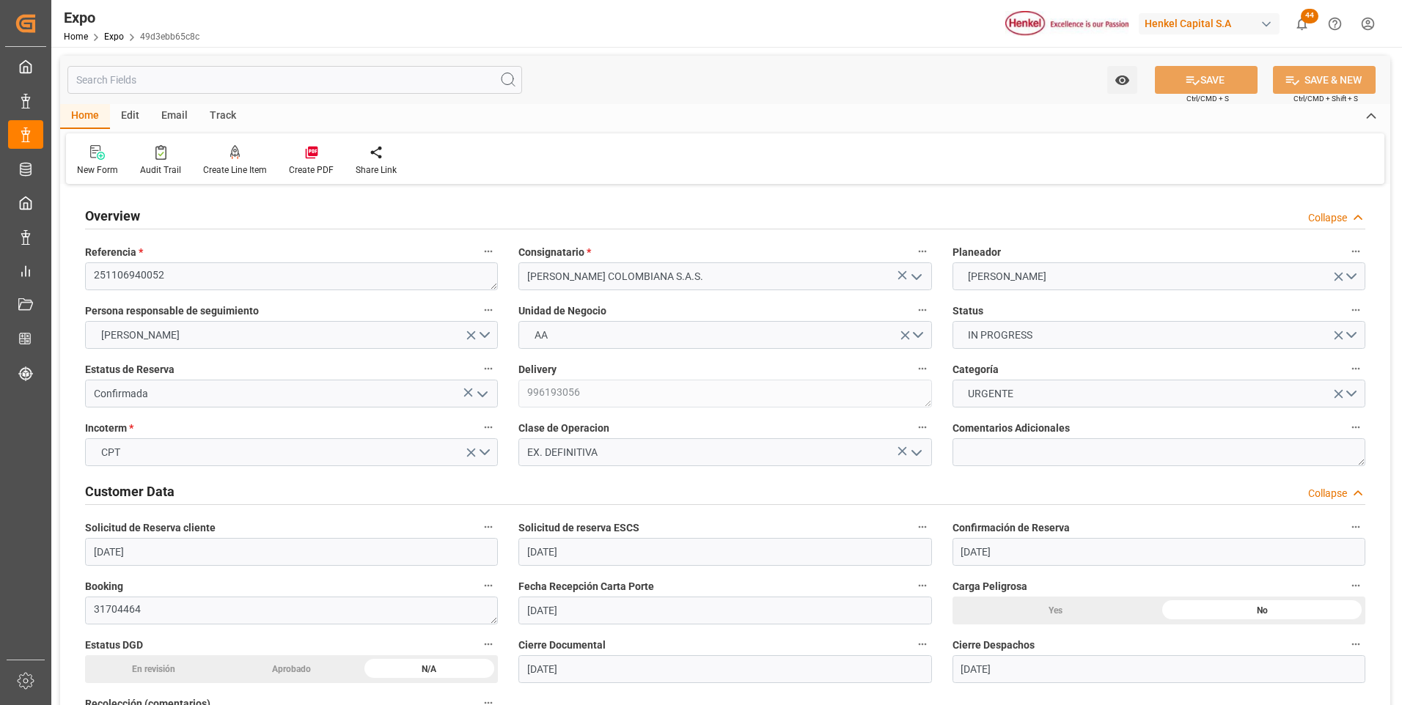
type input "[DATE] 02:00"
type input "[DATE] 20:00"
type input "[DATE] 07:02"
click at [237, 158] on icon at bounding box center [235, 152] width 10 height 15
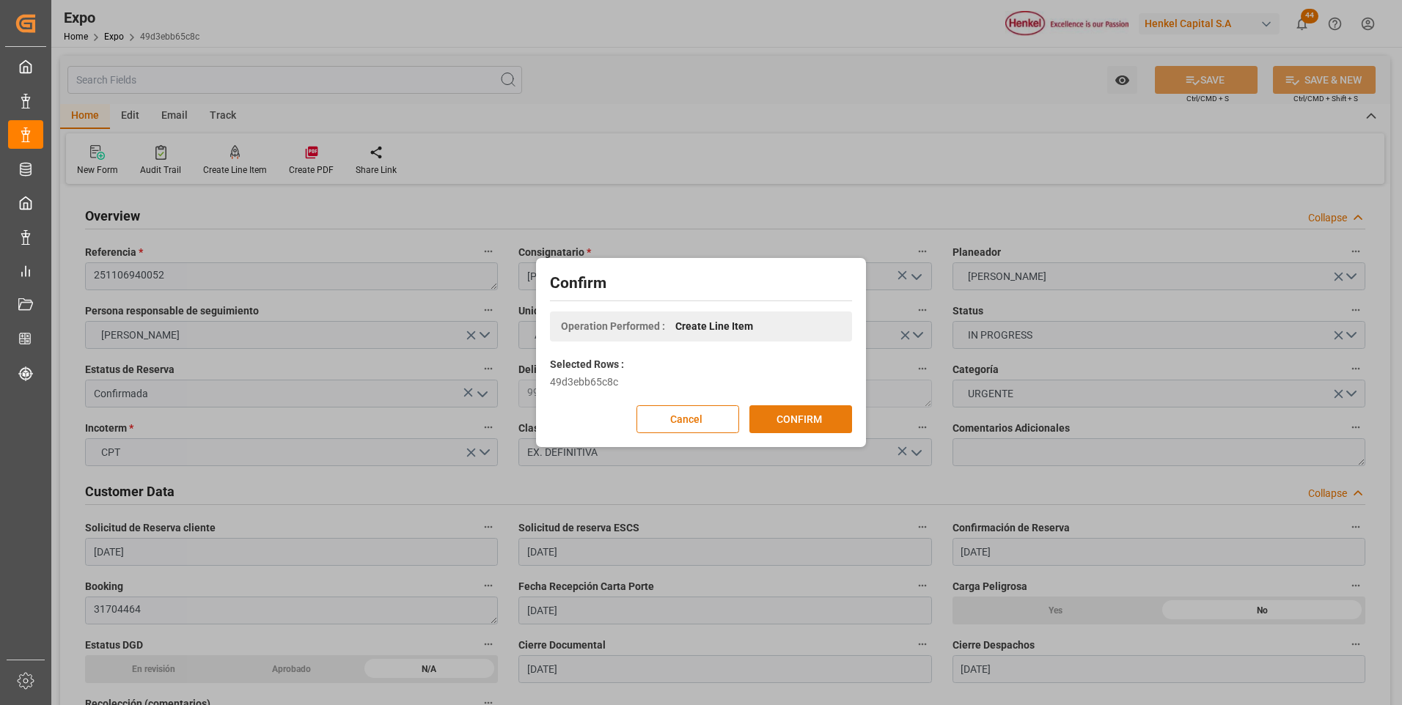
click at [793, 428] on button "CONFIRM" at bounding box center [800, 420] width 103 height 28
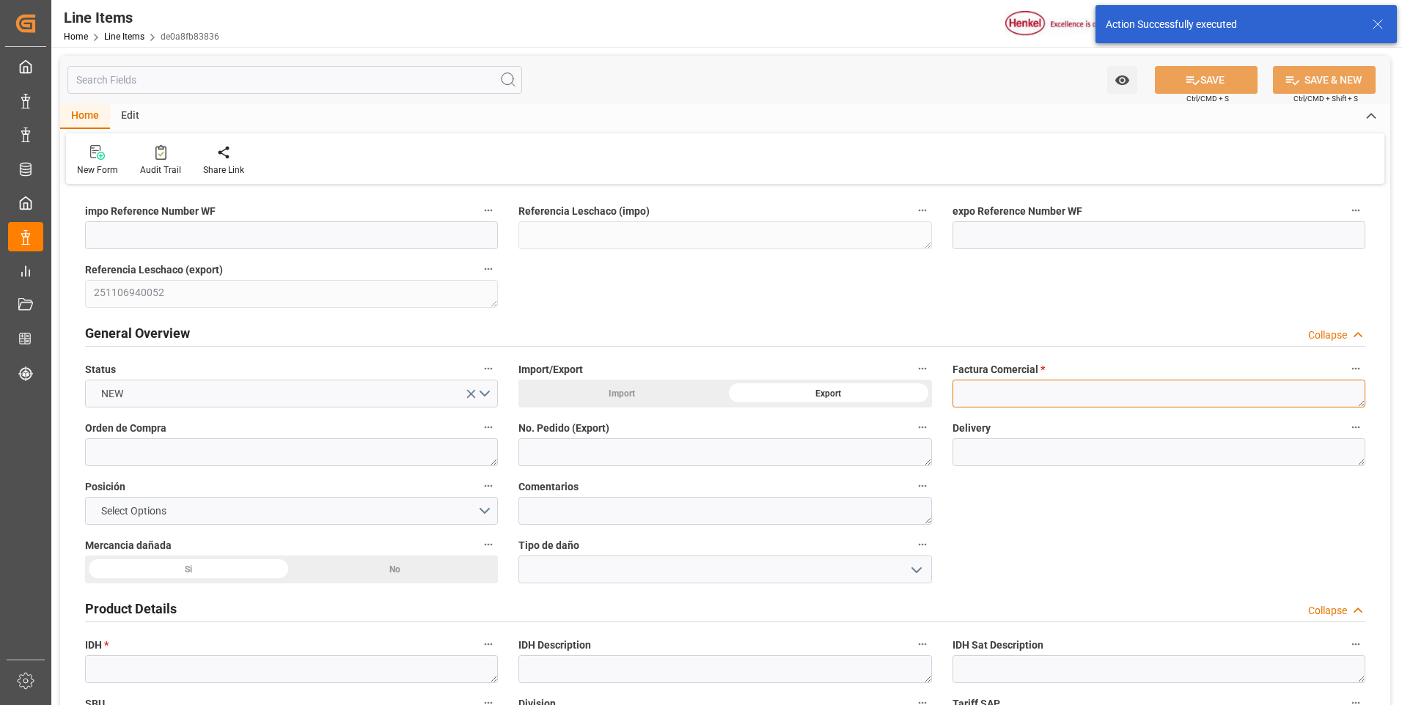
click at [1008, 395] on textarea at bounding box center [1159, 394] width 413 height 28
paste textarea "9912125375"
type textarea "9912125375"
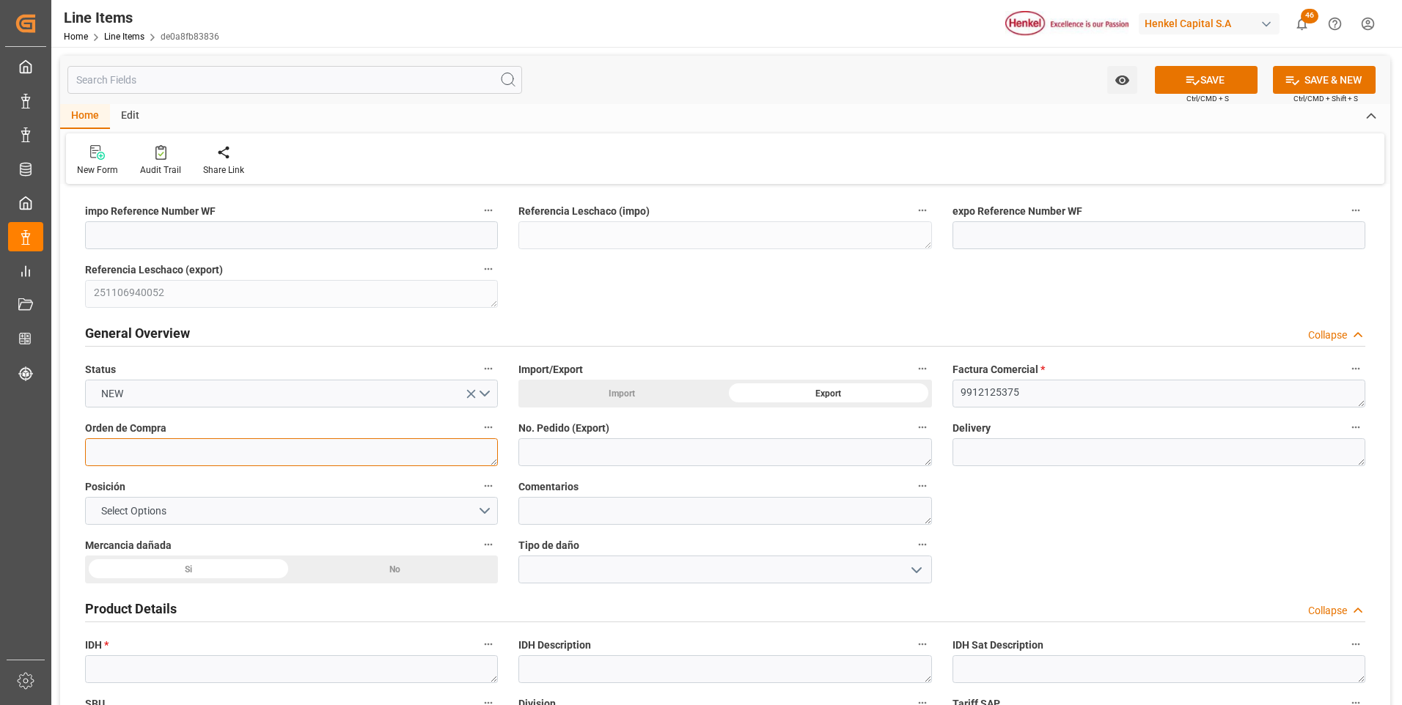
click at [260, 455] on textarea at bounding box center [291, 453] width 413 height 28
paste textarea "4578547161"
type textarea "4578547161"
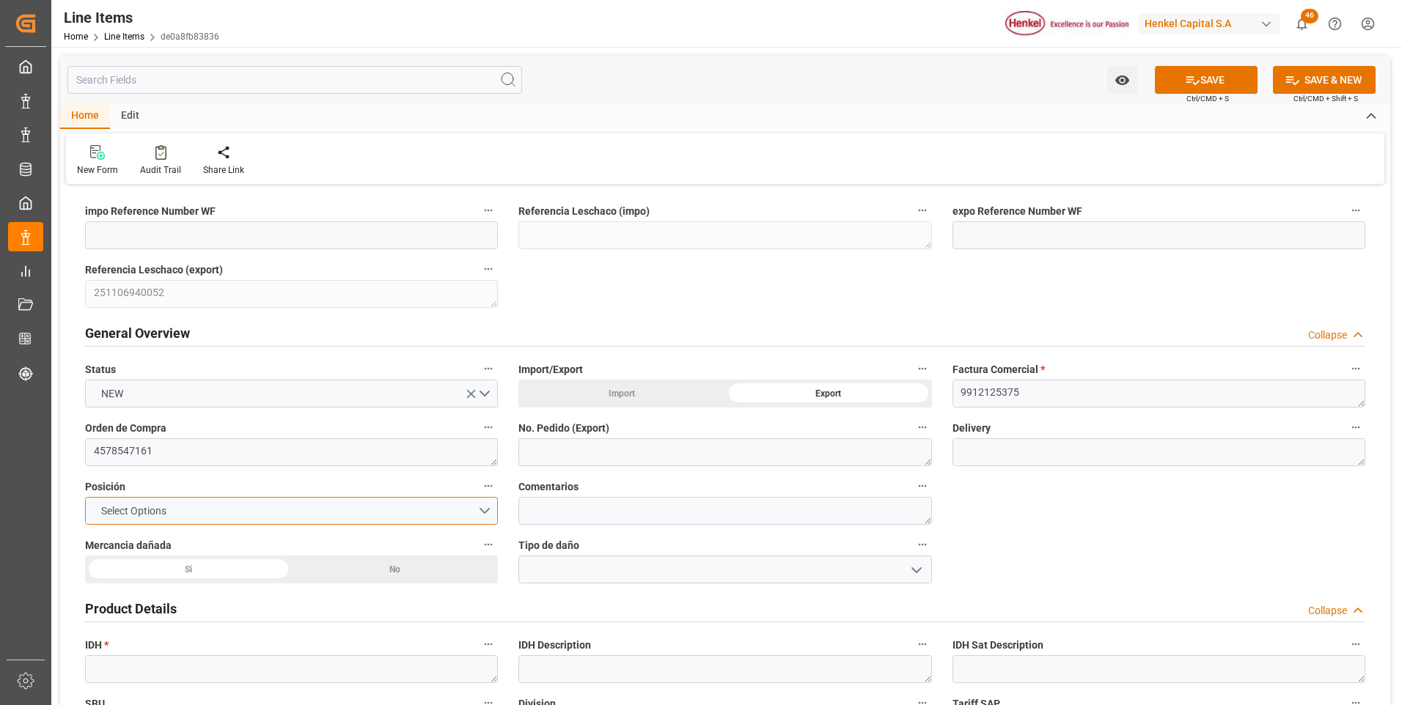
click at [238, 512] on button "Select Options" at bounding box center [291, 511] width 413 height 28
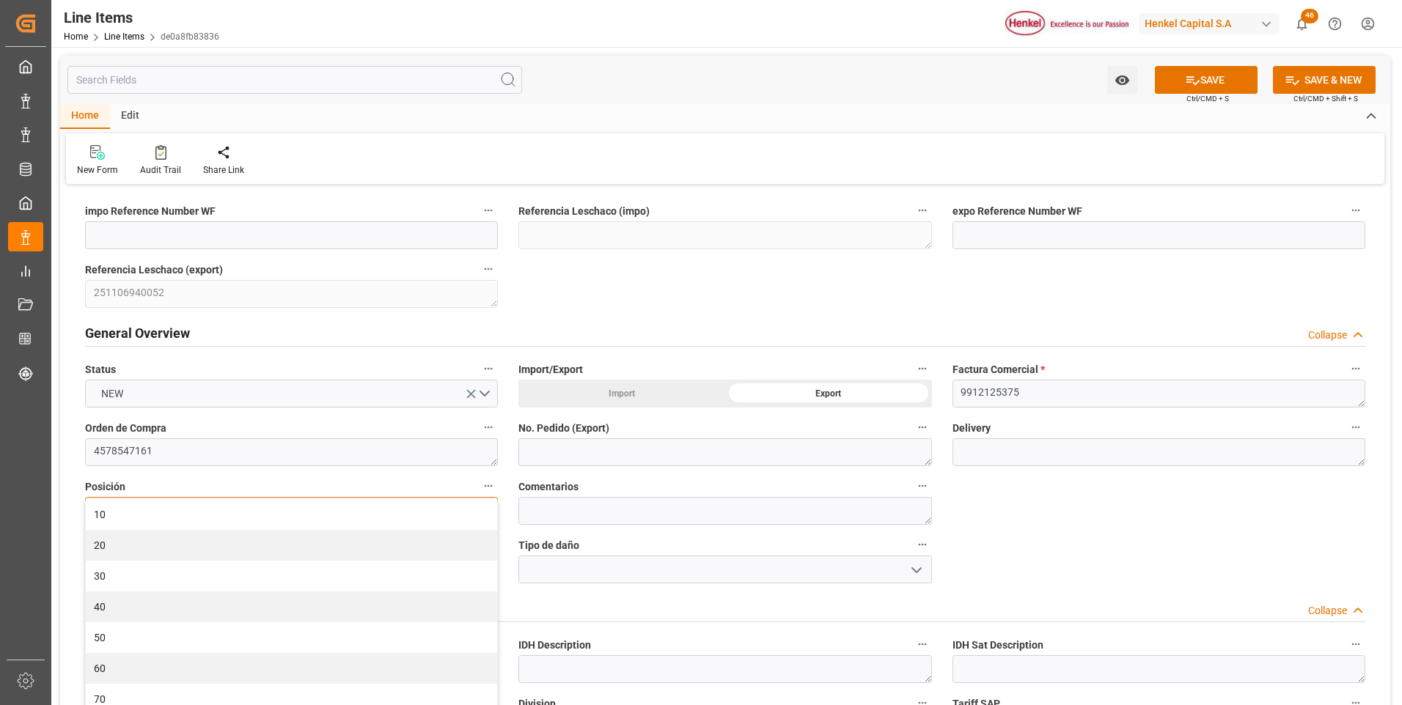
click at [238, 512] on div "10" at bounding box center [291, 514] width 411 height 31
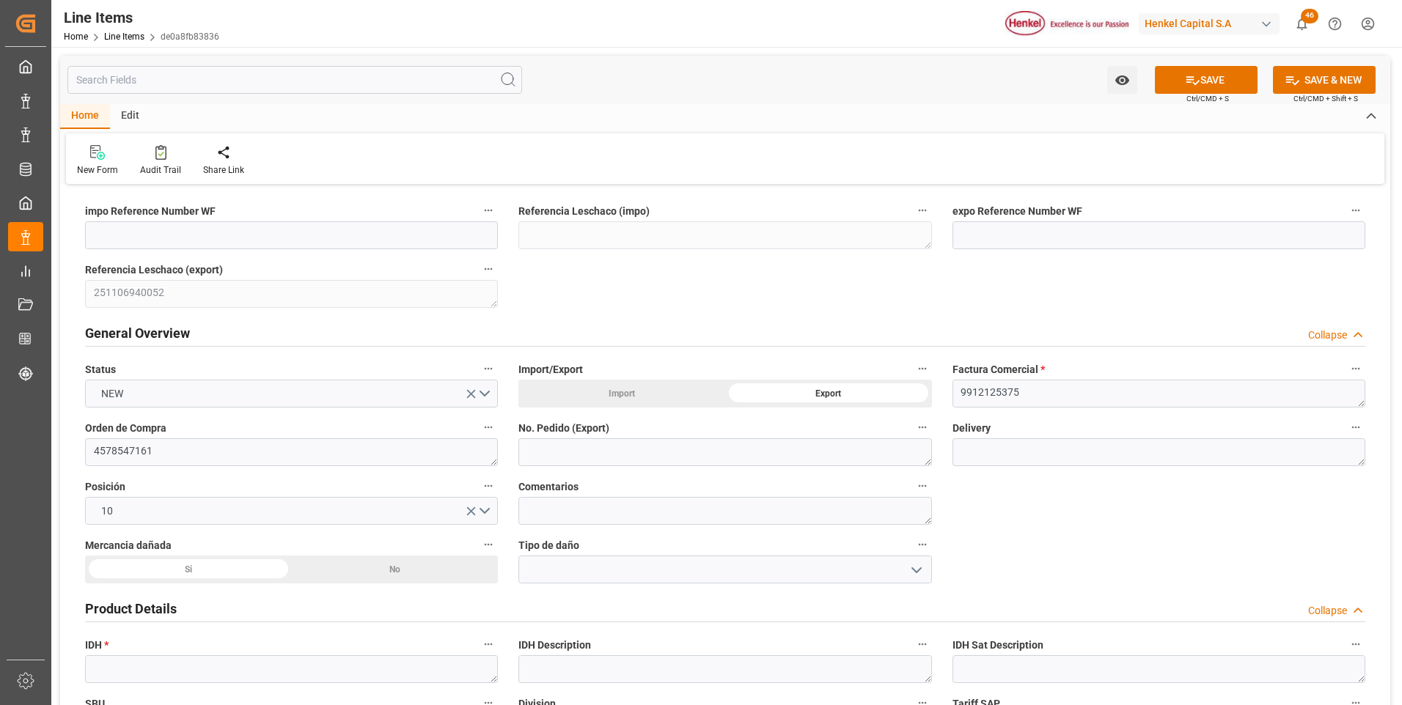
click at [392, 565] on div "No" at bounding box center [395, 570] width 207 height 28
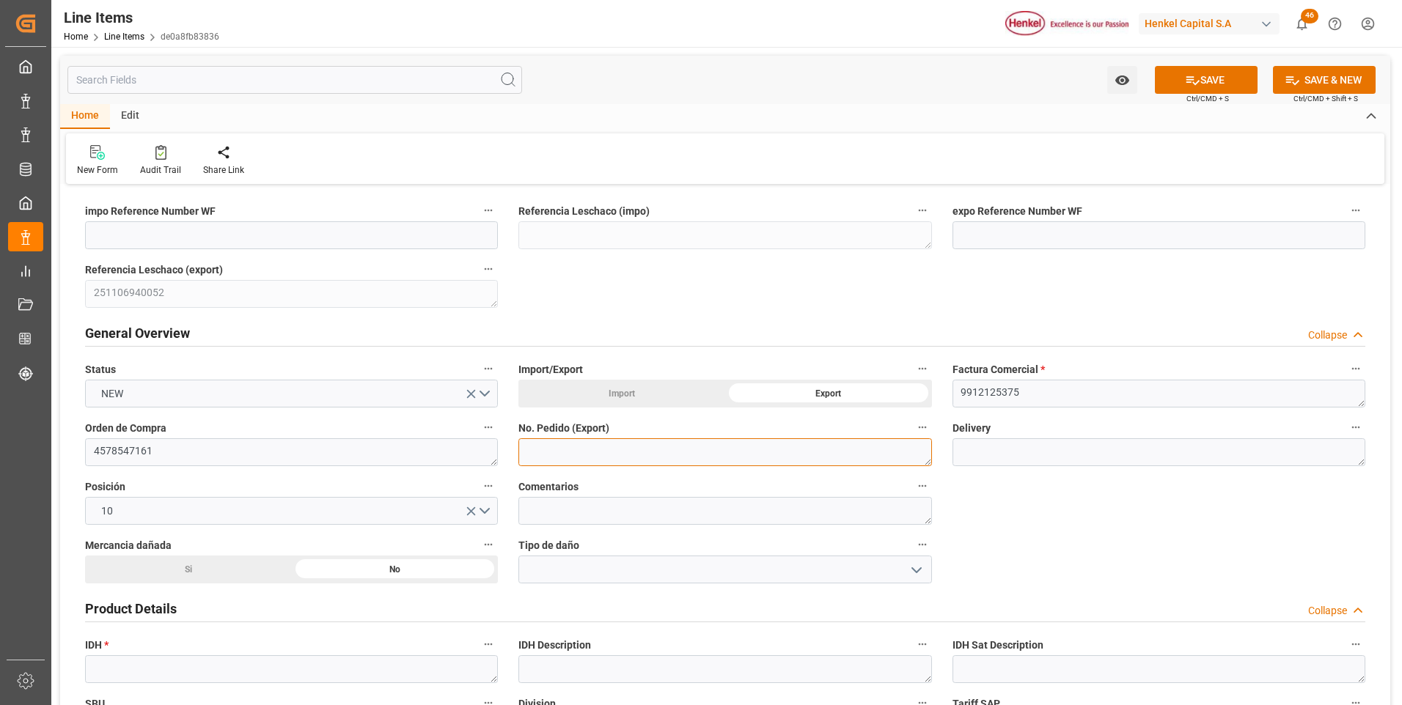
click at [652, 452] on textarea at bounding box center [724, 453] width 413 height 28
paste textarea "4578547161"
type textarea "4578547161"
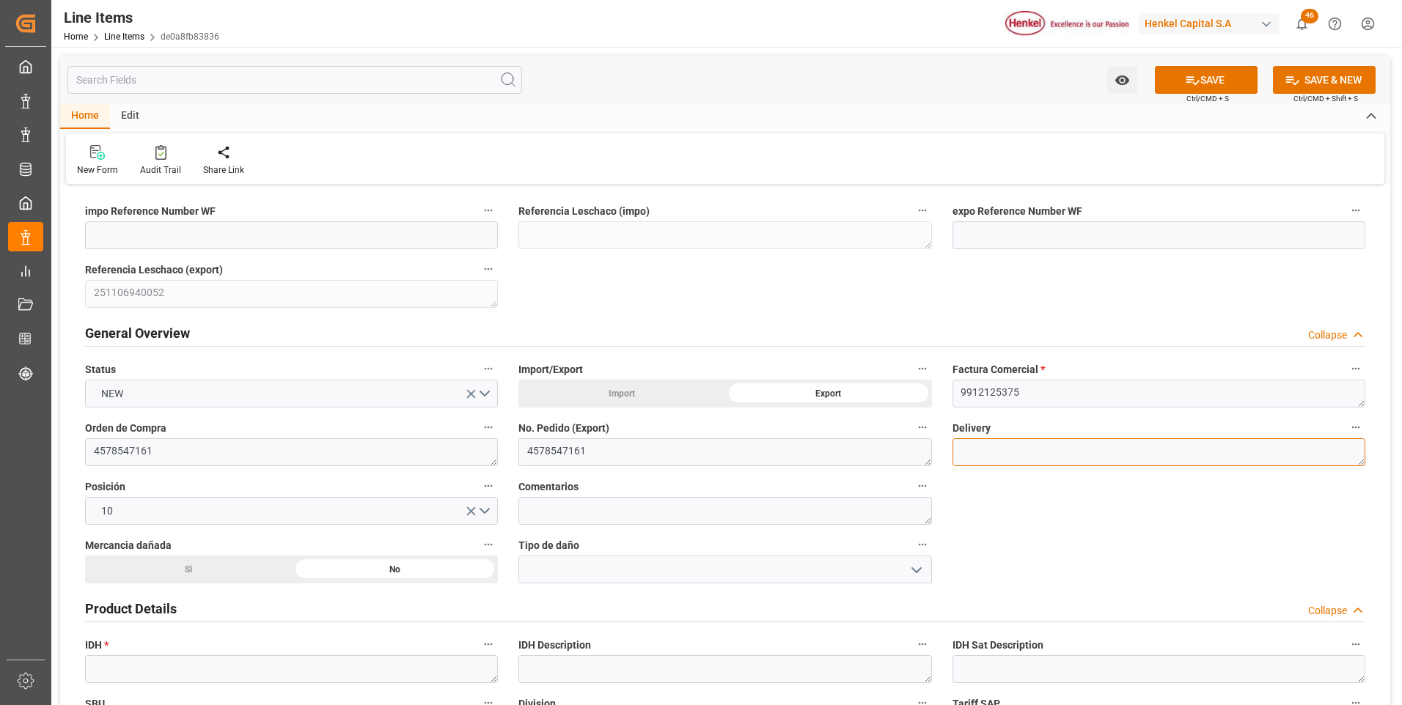
click at [1025, 454] on textarea at bounding box center [1159, 453] width 413 height 28
paste textarea "996193057"
type textarea "996193057"
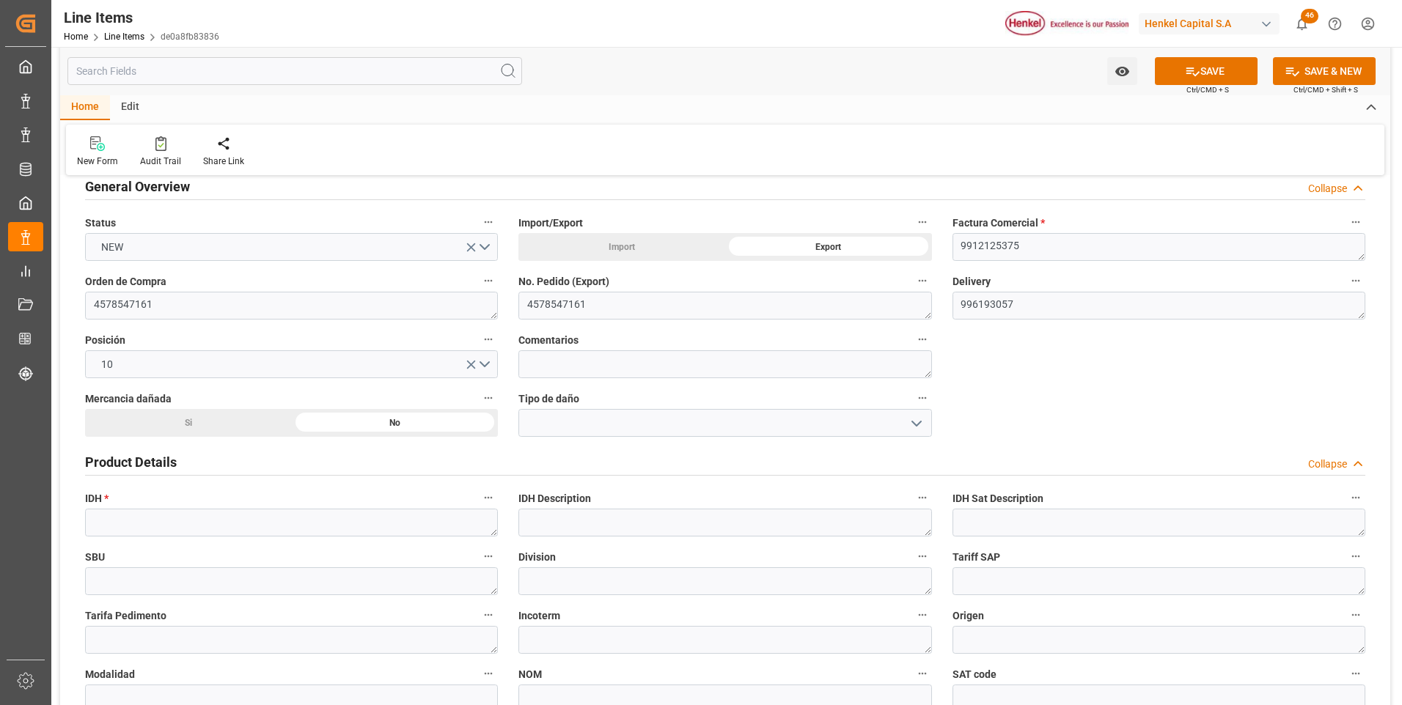
scroll to position [220, 0]
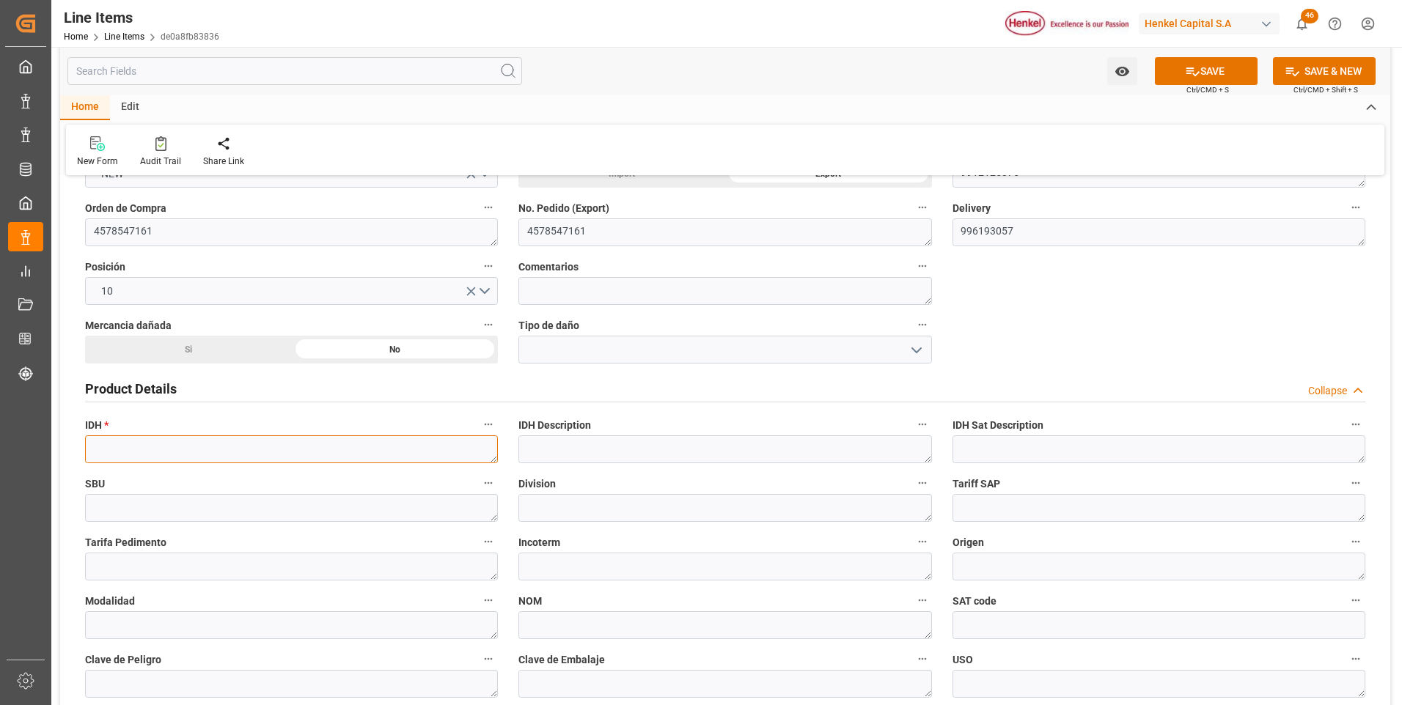
click at [194, 458] on textarea at bounding box center [291, 450] width 413 height 28
paste textarea "2286125"
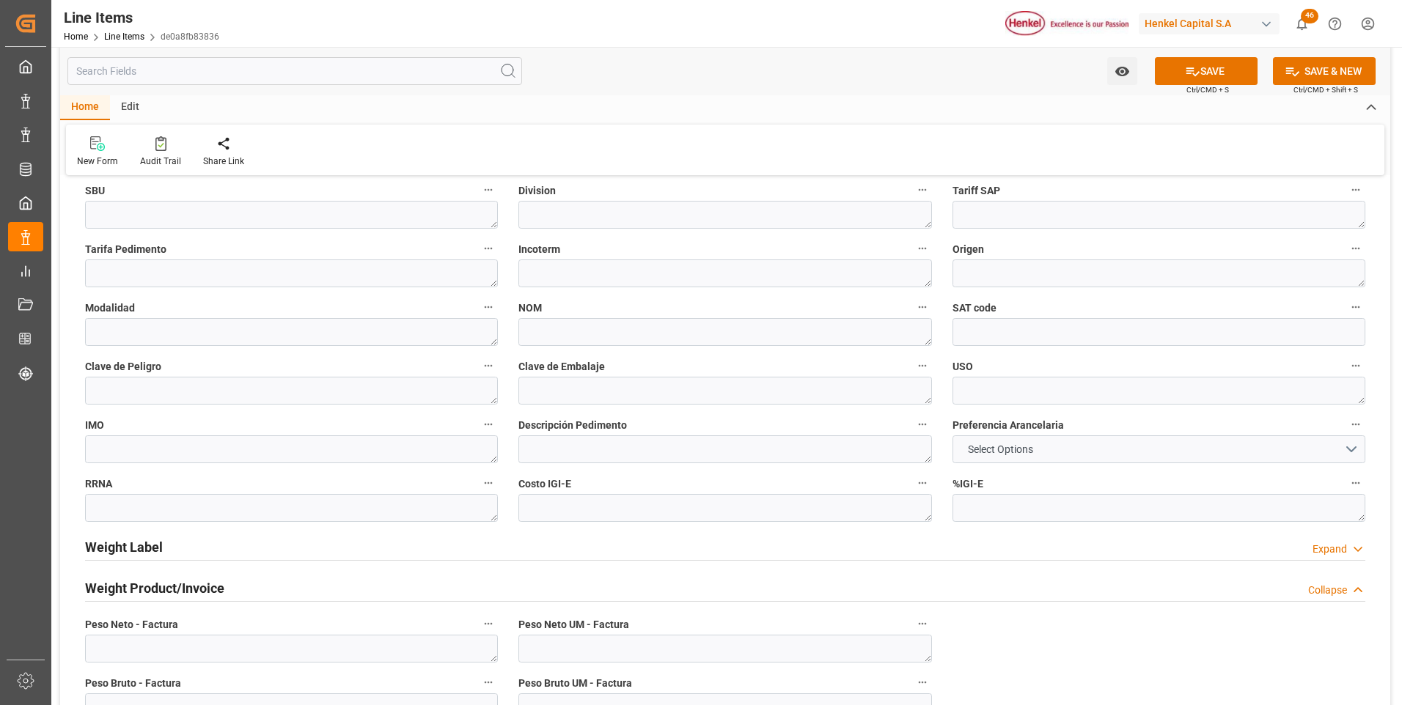
scroll to position [587, 0]
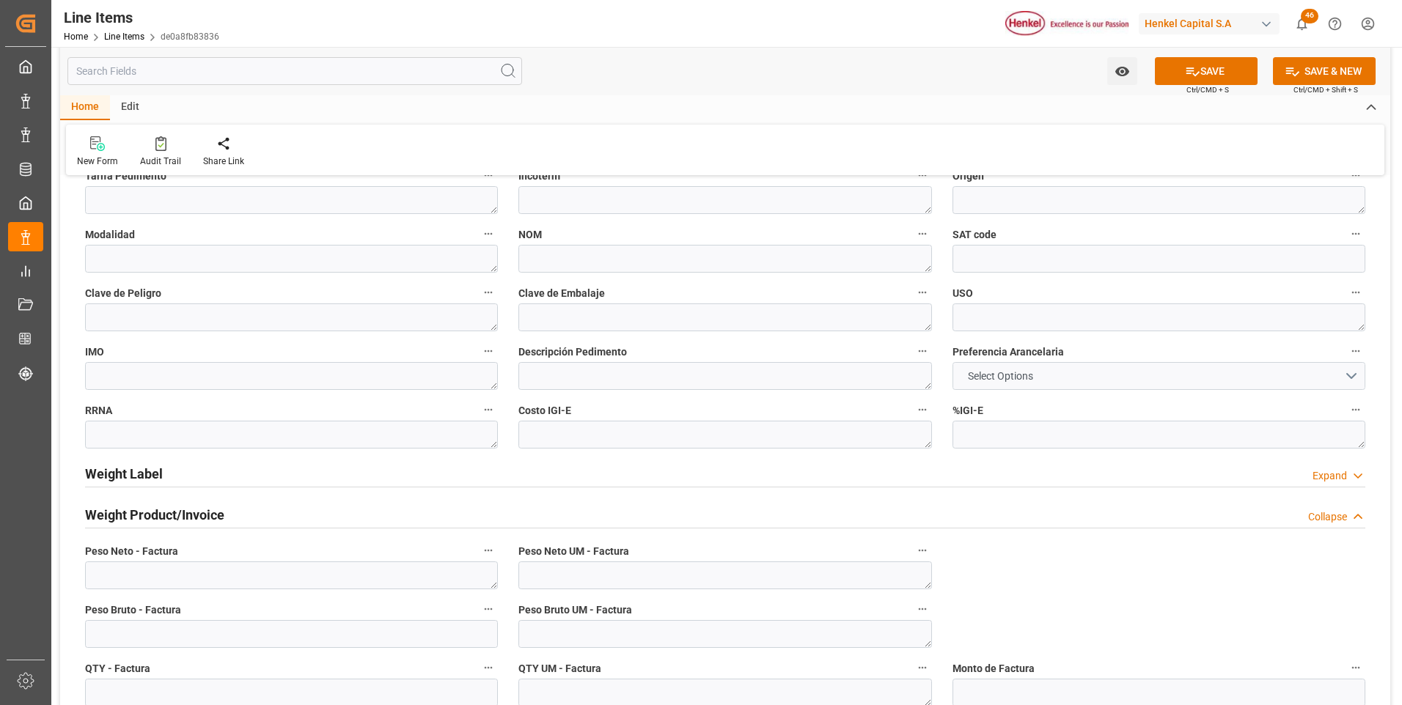
type textarea "2286125"
click at [1019, 387] on button "Select Options" at bounding box center [1159, 376] width 413 height 28
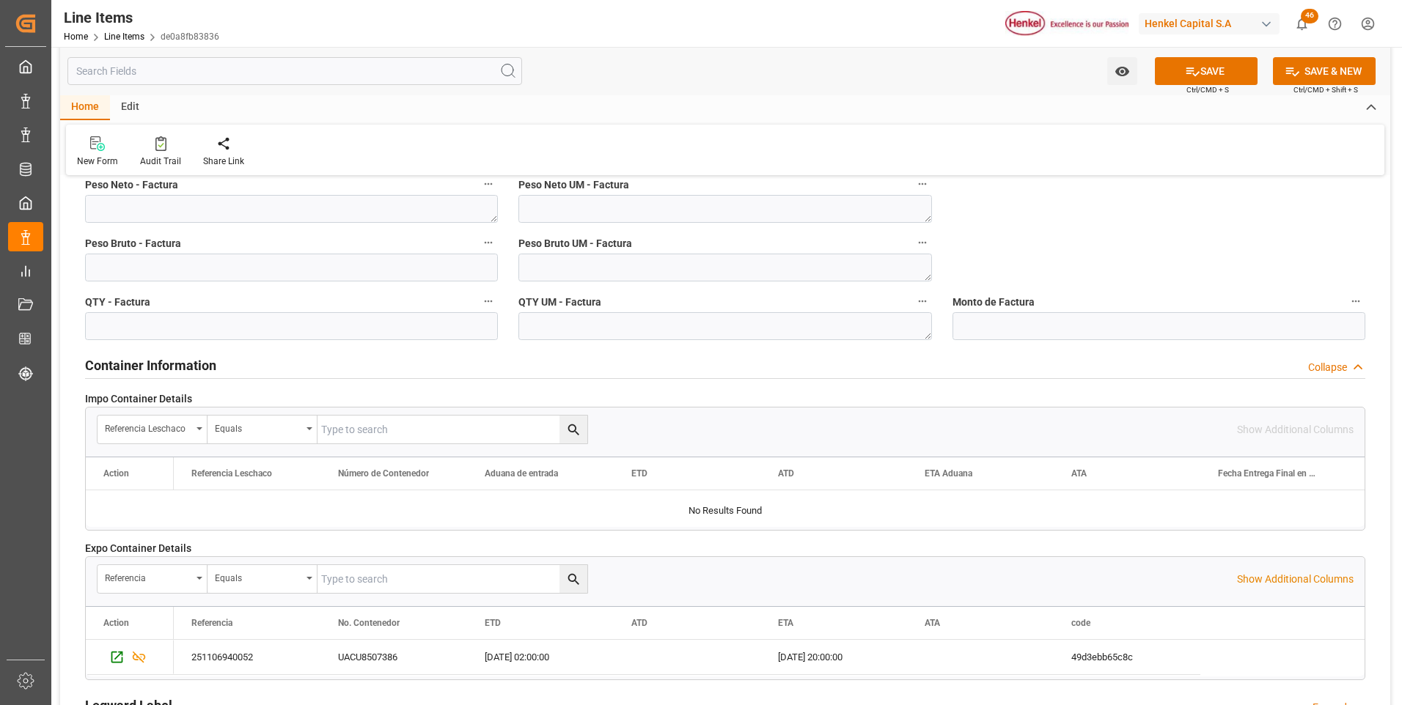
scroll to position [733, 0]
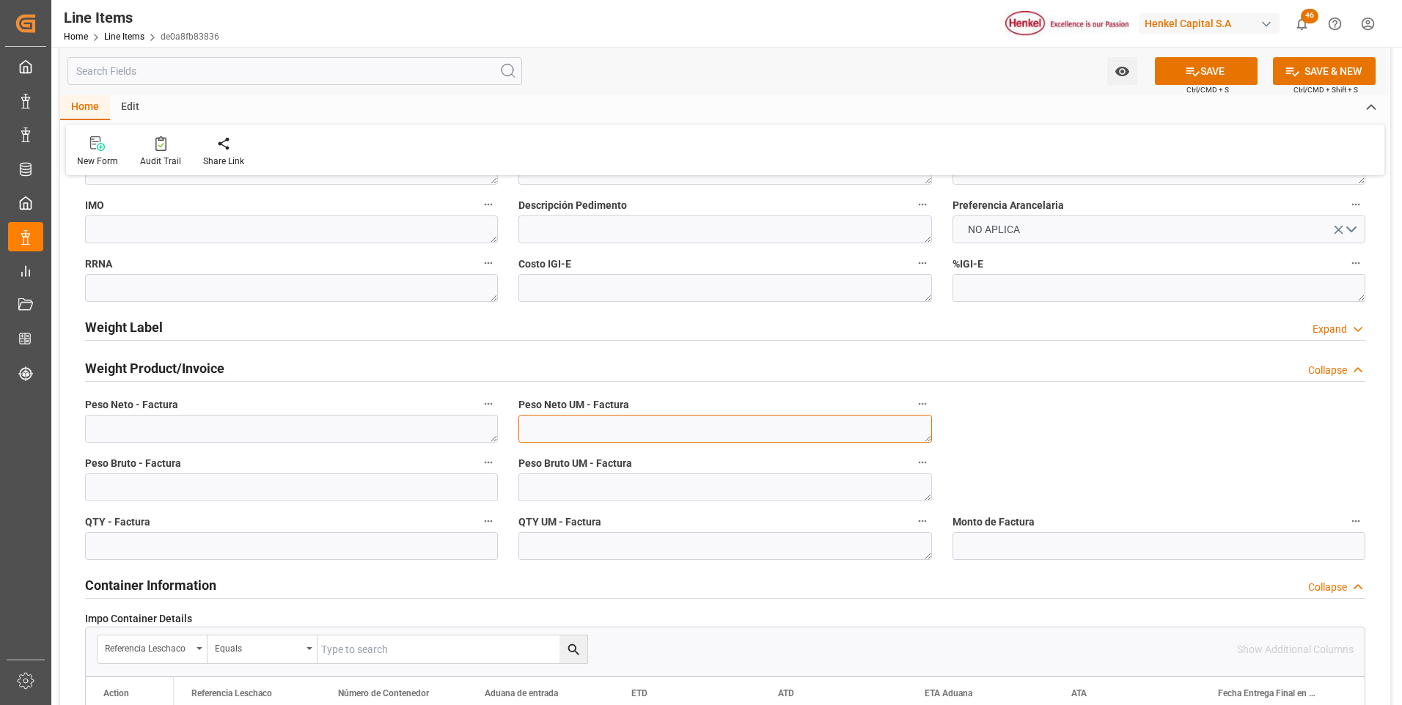
click at [777, 432] on textarea at bounding box center [724, 429] width 413 height 28
type textarea "KG"
click at [727, 482] on textarea at bounding box center [724, 488] width 413 height 28
type textarea "KG"
click at [720, 540] on textarea at bounding box center [724, 546] width 413 height 28
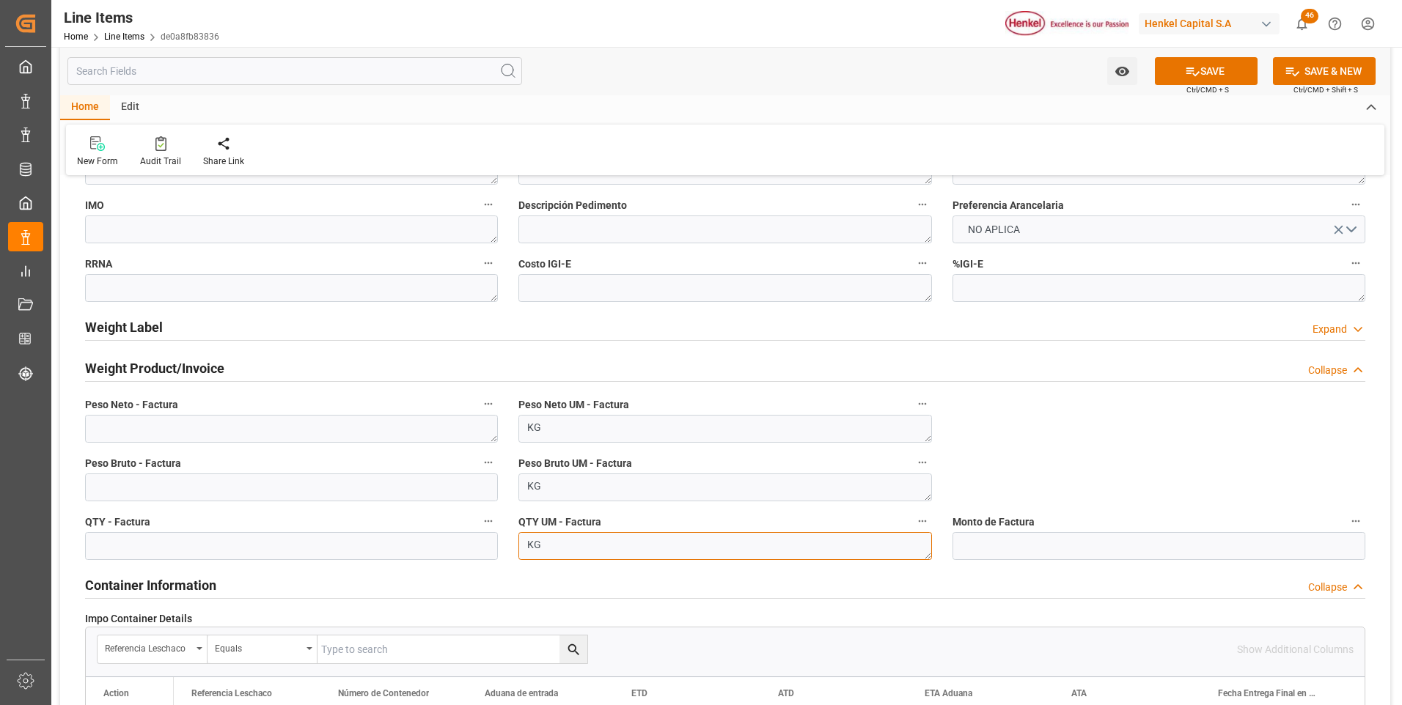
type textarea "KG"
click at [276, 427] on textarea at bounding box center [291, 429] width 413 height 28
paste textarea "3.150,000"
type textarea "3.150,000"
click at [252, 488] on input "text" at bounding box center [291, 488] width 413 height 28
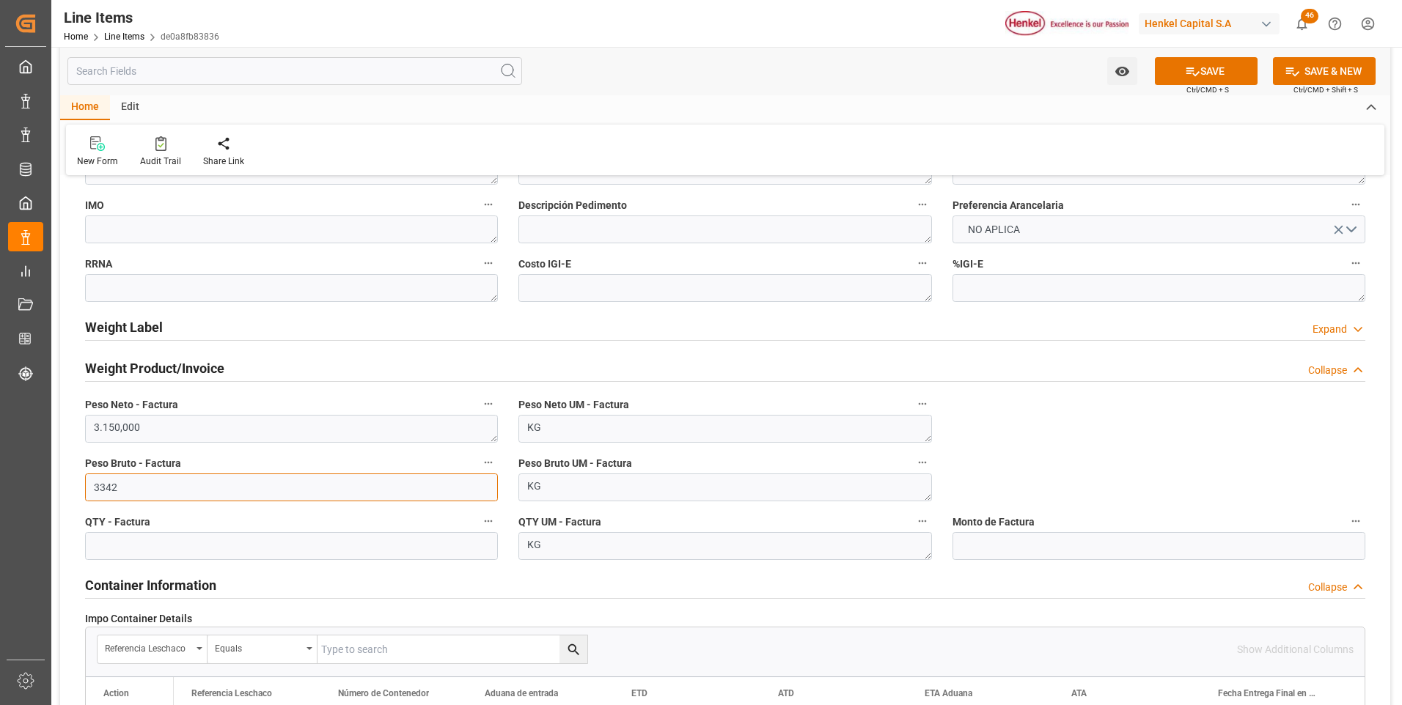
type input "3342"
click at [199, 550] on input "text" at bounding box center [291, 546] width 413 height 28
type input "1"
type input "3150"
click at [1201, 70] on button "SAVE" at bounding box center [1206, 71] width 103 height 28
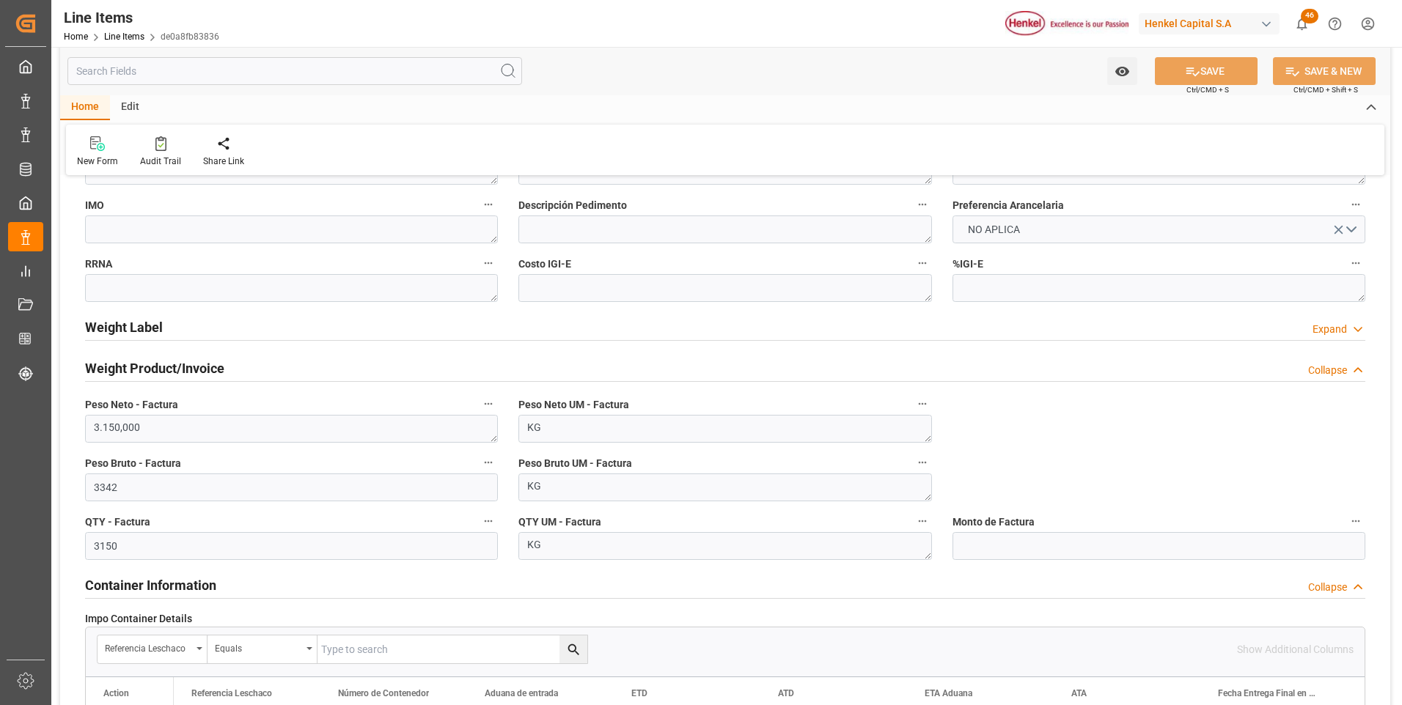
type textarea "AQUENCE CORE 32-139 A CNT EX"
type textarea "AI"
type input "31201600"
type textarea "6HA2"
click at [1008, 548] on input "text" at bounding box center [1159, 546] width 413 height 28
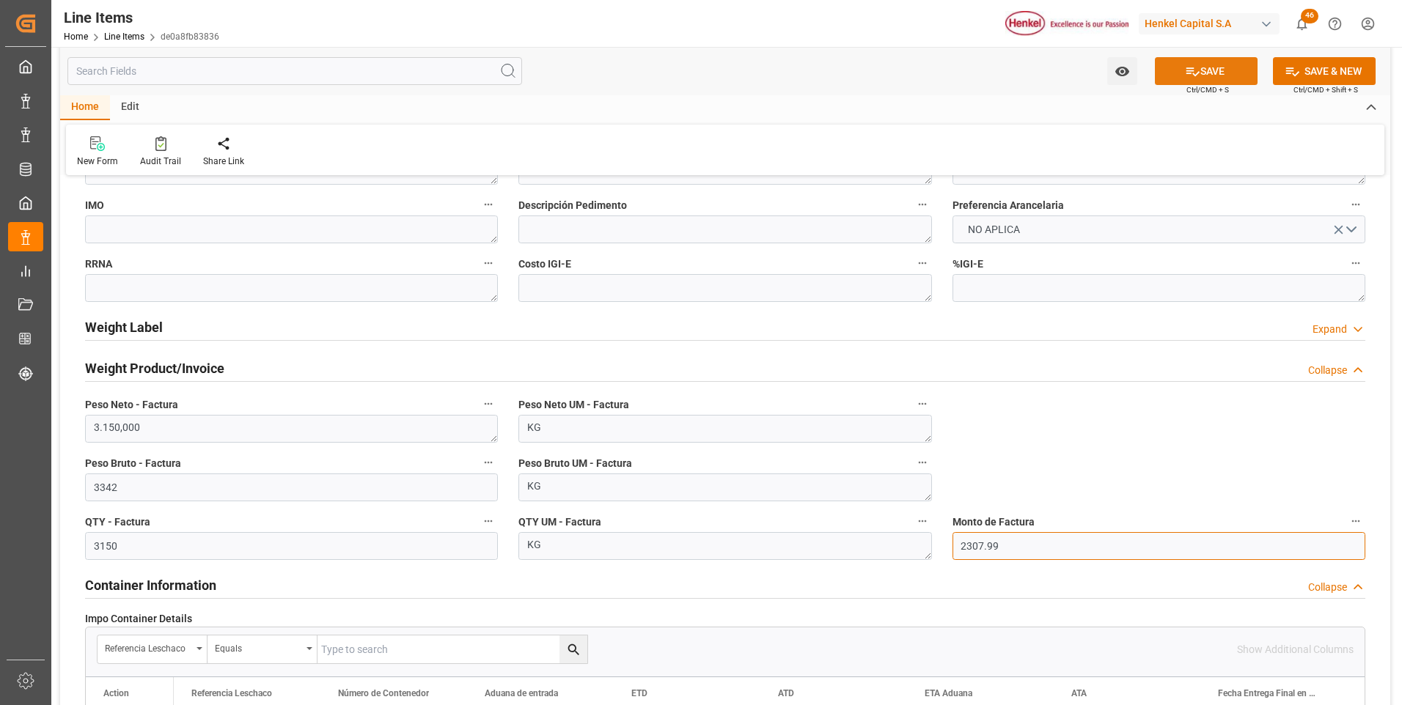
type input "2307.99"
click at [1181, 78] on button "SAVE" at bounding box center [1206, 71] width 103 height 28
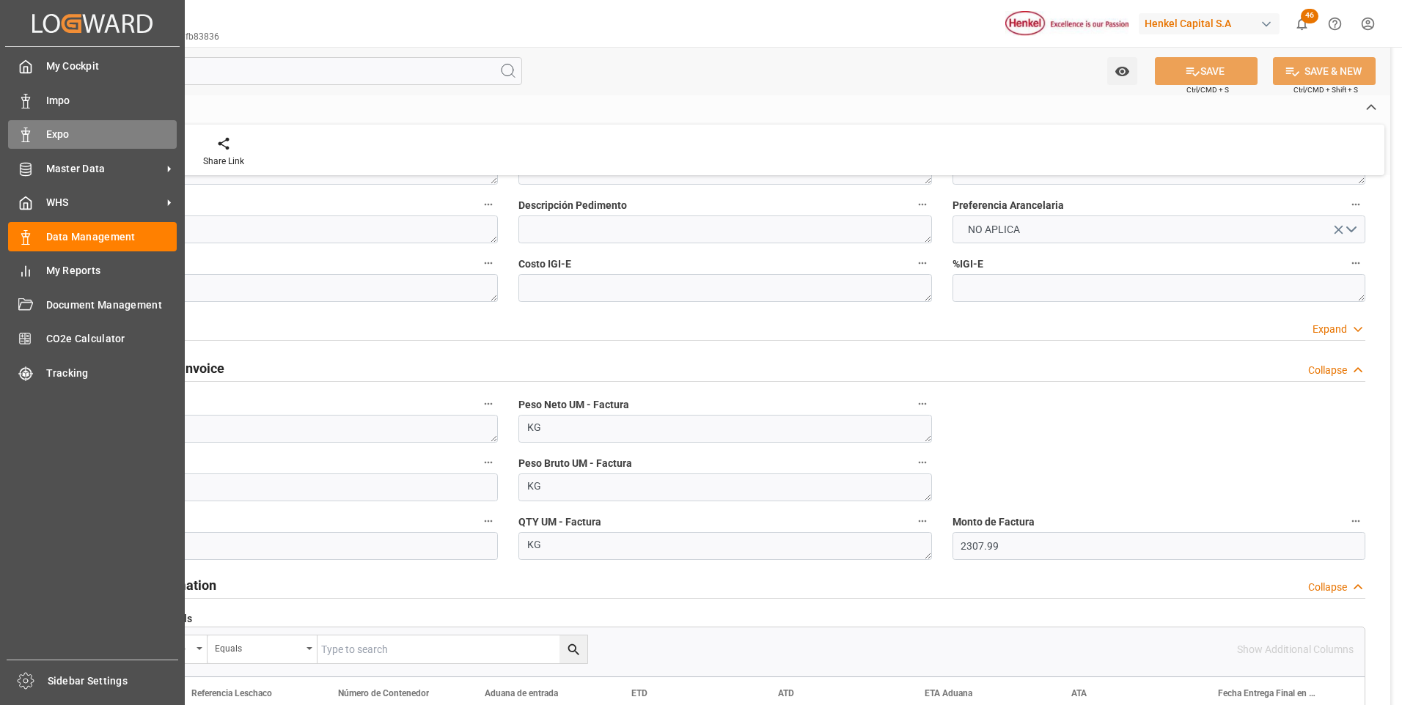
click at [37, 130] on div "Expo Expo" at bounding box center [92, 134] width 169 height 29
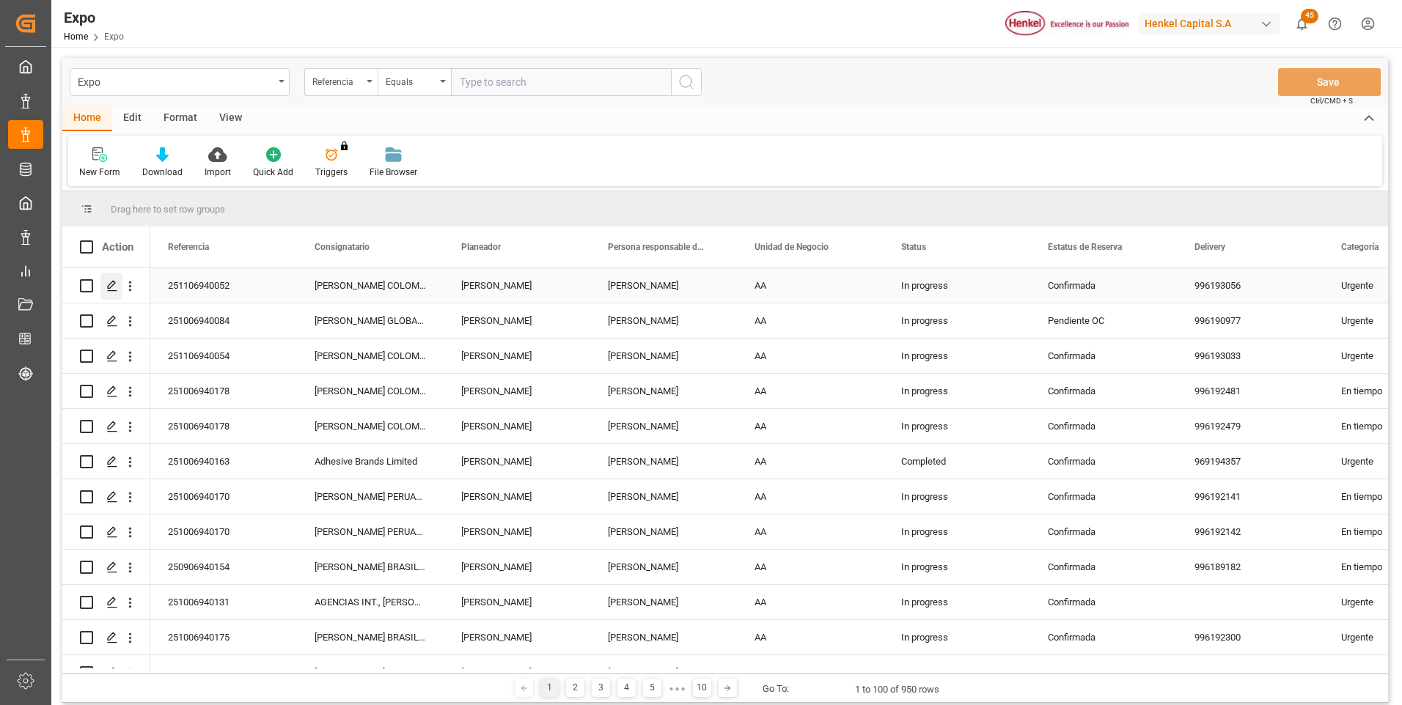
click at [111, 285] on icon "Press SPACE to select this row." at bounding box center [112, 286] width 12 height 12
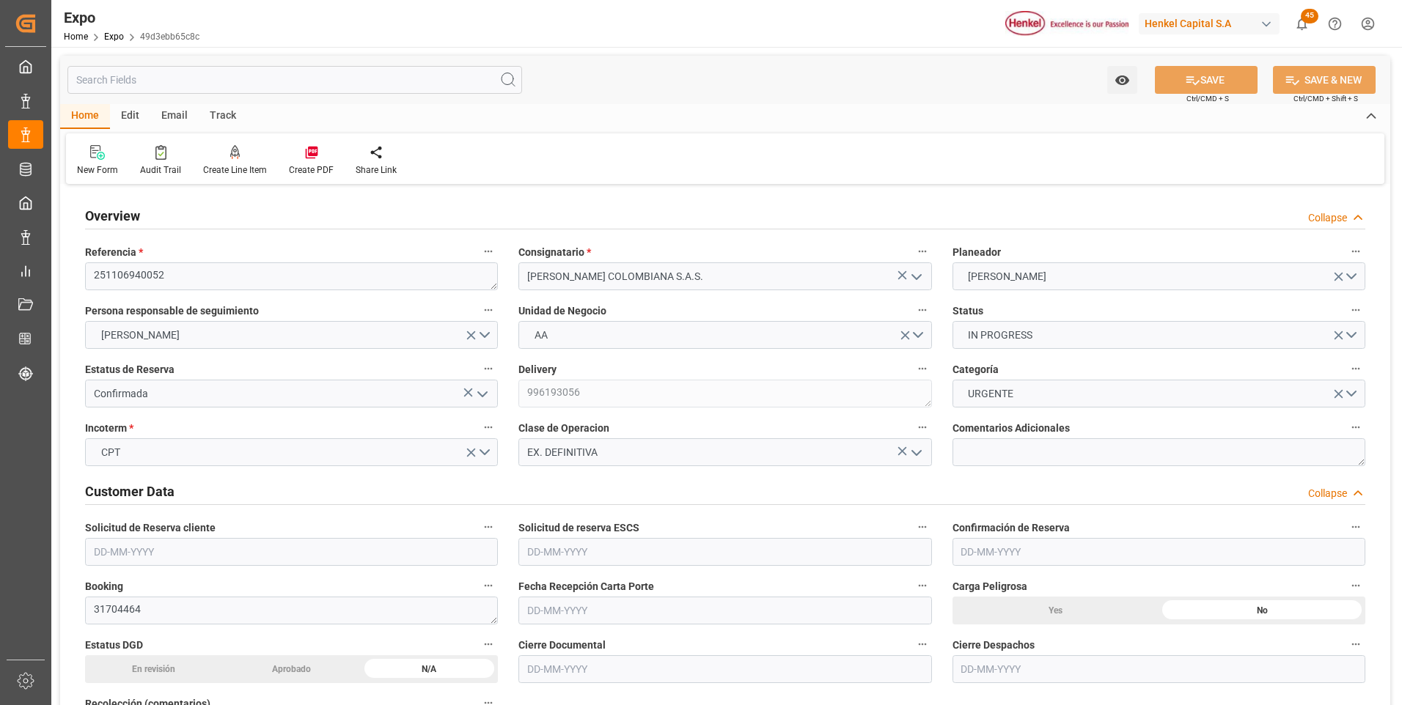
type input "9975648"
type input "MXZLO"
type input "COBUN"
type input "08-10-2025"
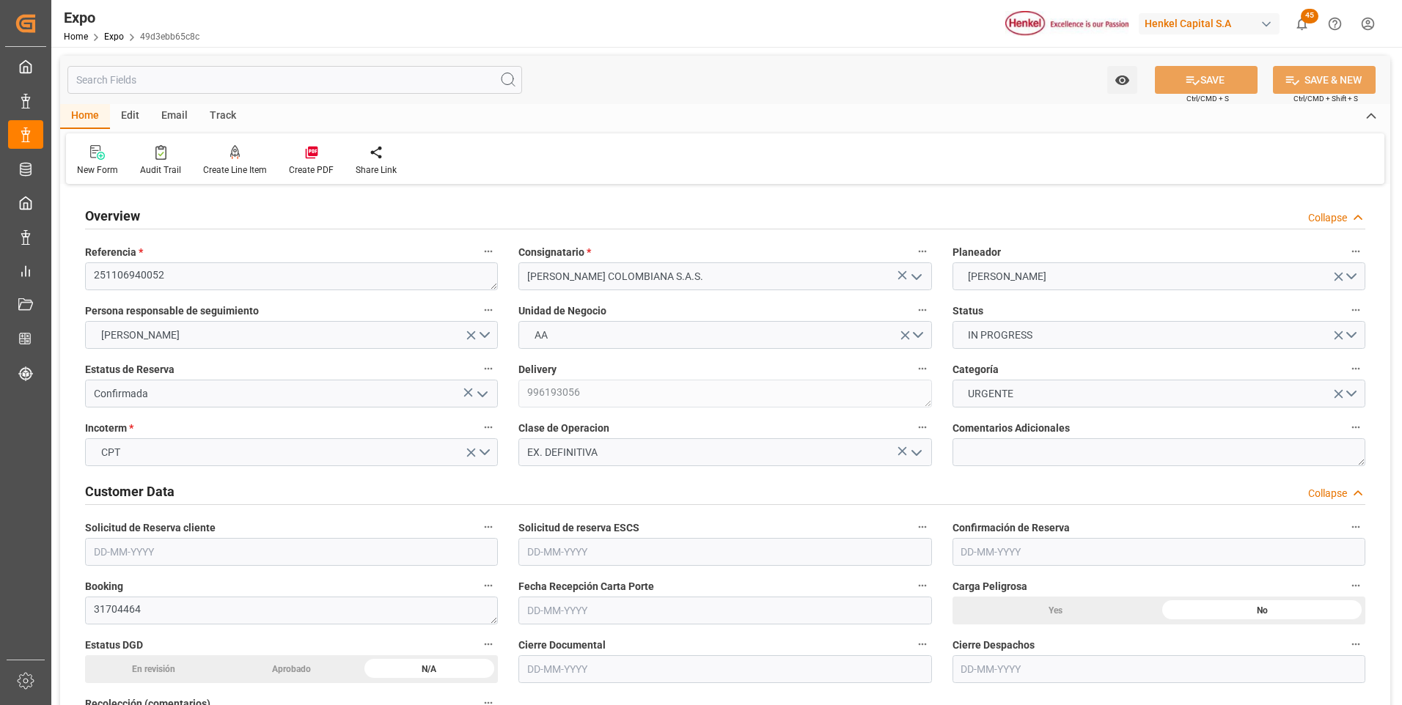
type input "08-10-2025"
type input "[DATE]"
type input "08-10-2025"
type input "[DATE]"
type input "18-10-2025"
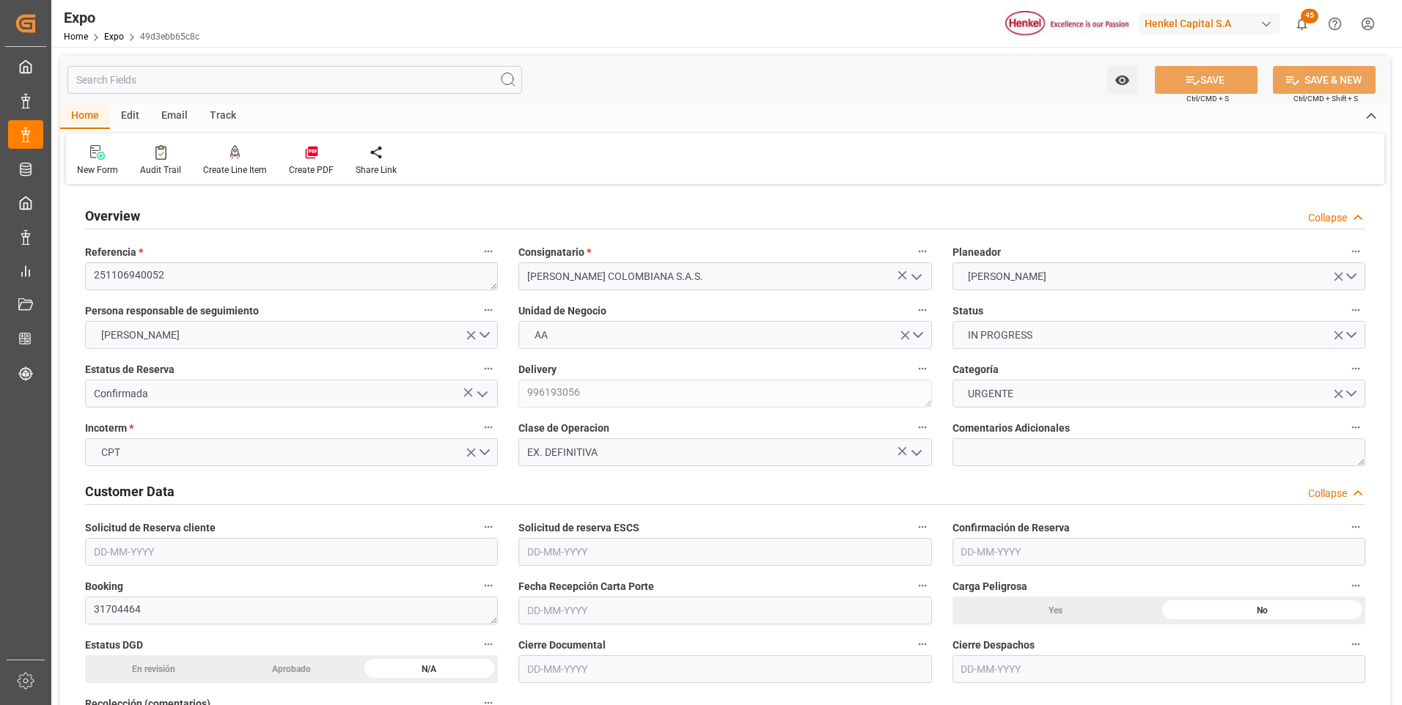
type input "13-10-2025"
type input "13-10-2025 00:00"
type input "13-10-2025"
type input "15-10-2025 06:08"
type input "21-10-2025 02:00"
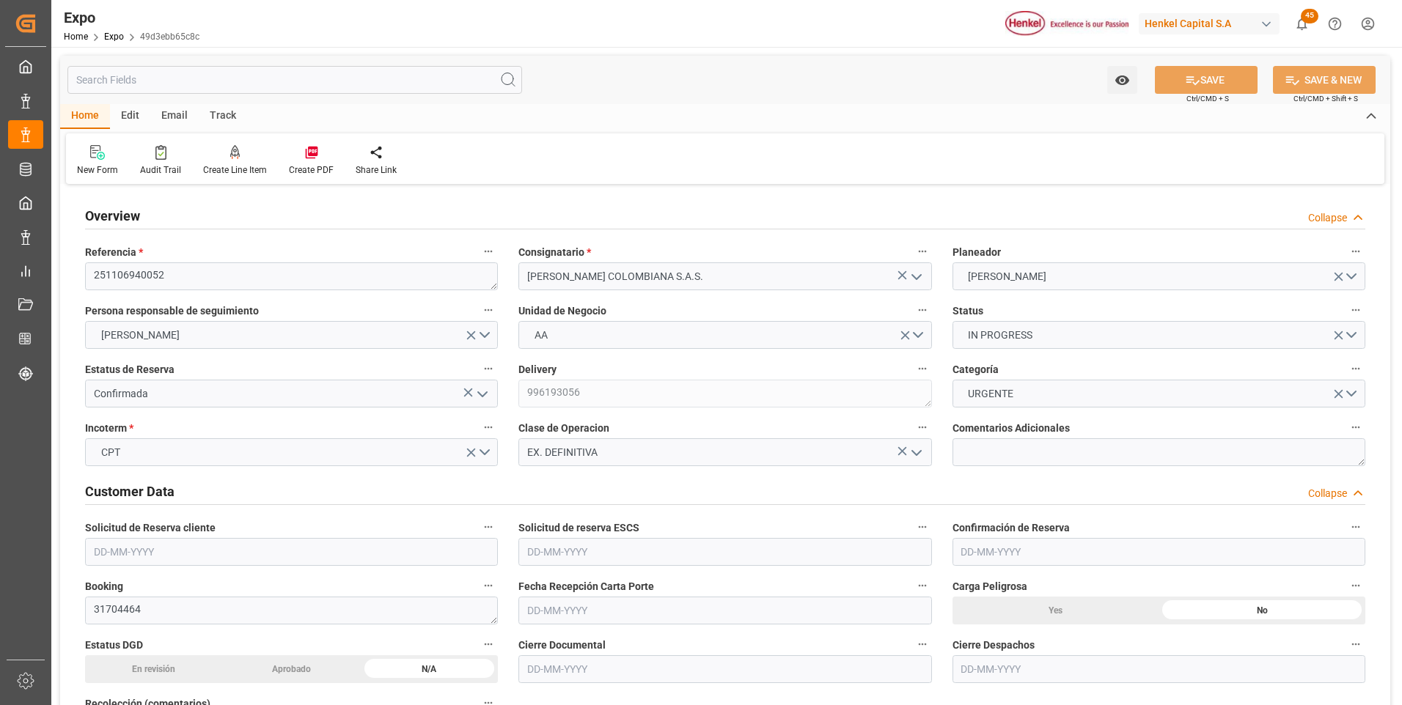
type input "21-10-2025 00:00"
type input "28-10-2025 20:00"
type input "28-10-2025 00:00"
type input "15-10-2025 16:15"
type input "21-10-2025 02:00"
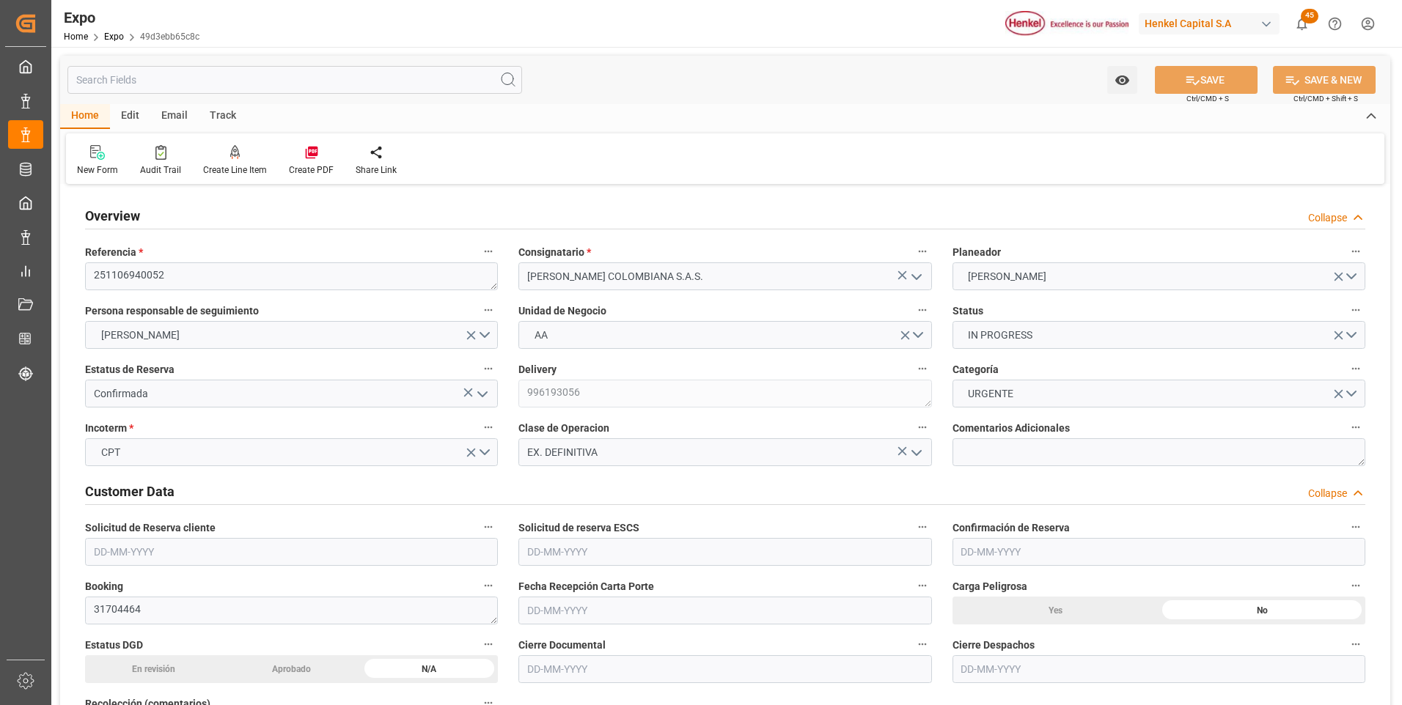
type input "28-10-2025 20:00"
type input "29-10-2025 07:02"
type input "02-11-2025 07:02"
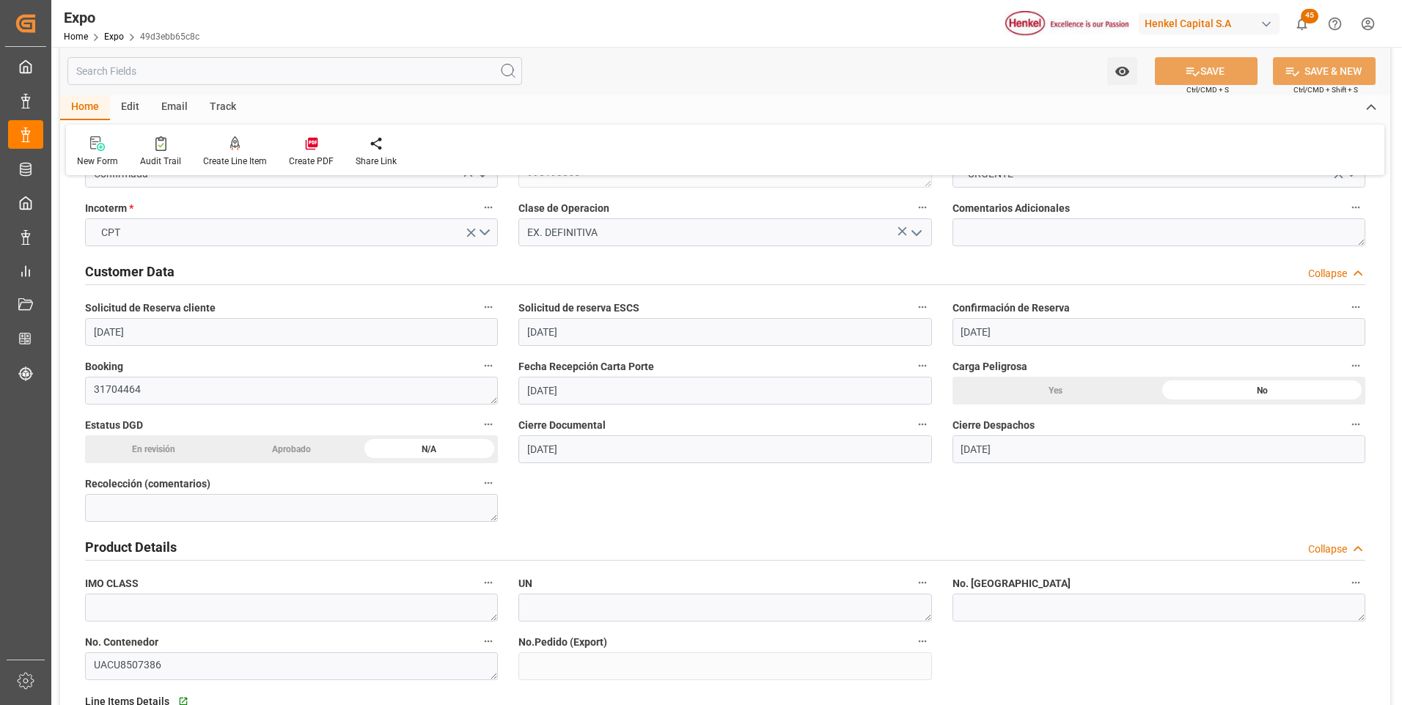
scroll to position [367, 0]
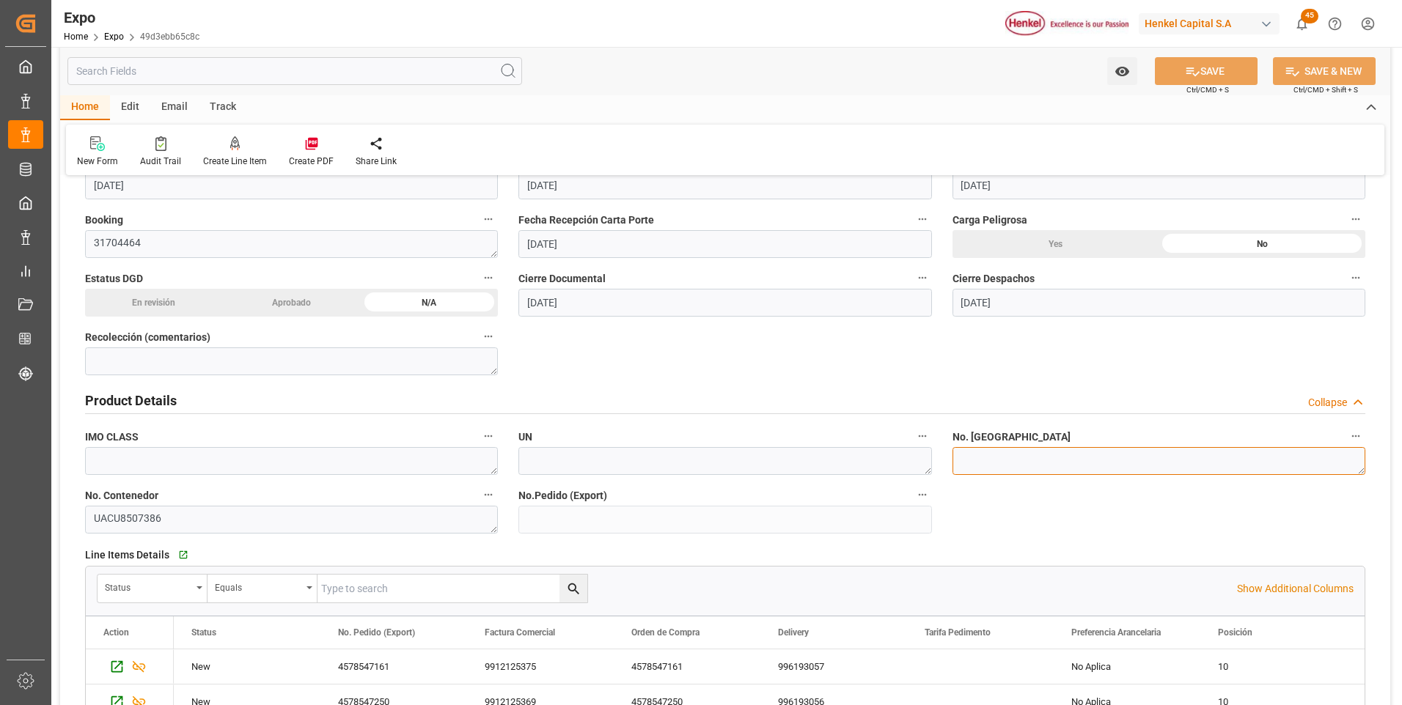
click at [1069, 464] on textarea at bounding box center [1159, 461] width 413 height 28
paste textarea "3721503"
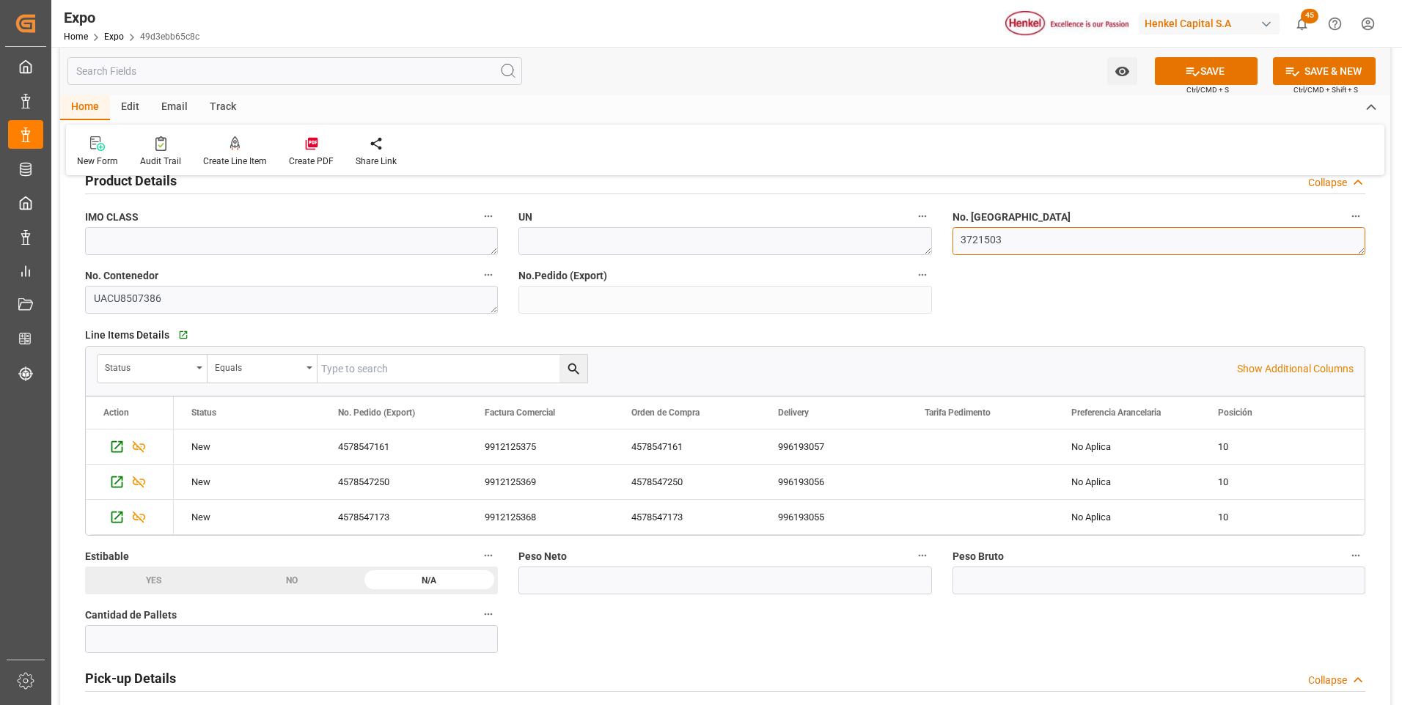
scroll to position [660, 0]
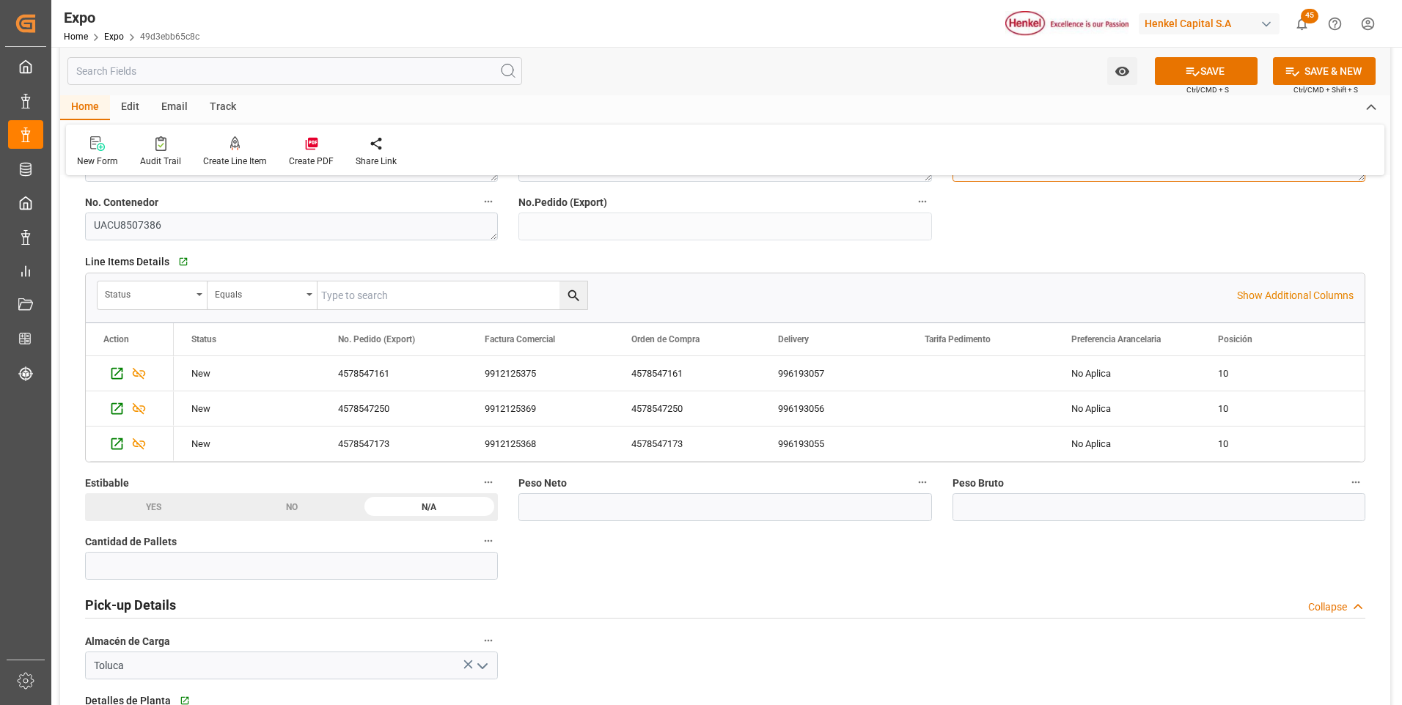
type textarea "3721503"
click at [306, 563] on input "text" at bounding box center [291, 566] width 413 height 28
type input "20"
click at [1010, 508] on input "text" at bounding box center [1159, 508] width 413 height 28
type input "21035.16"
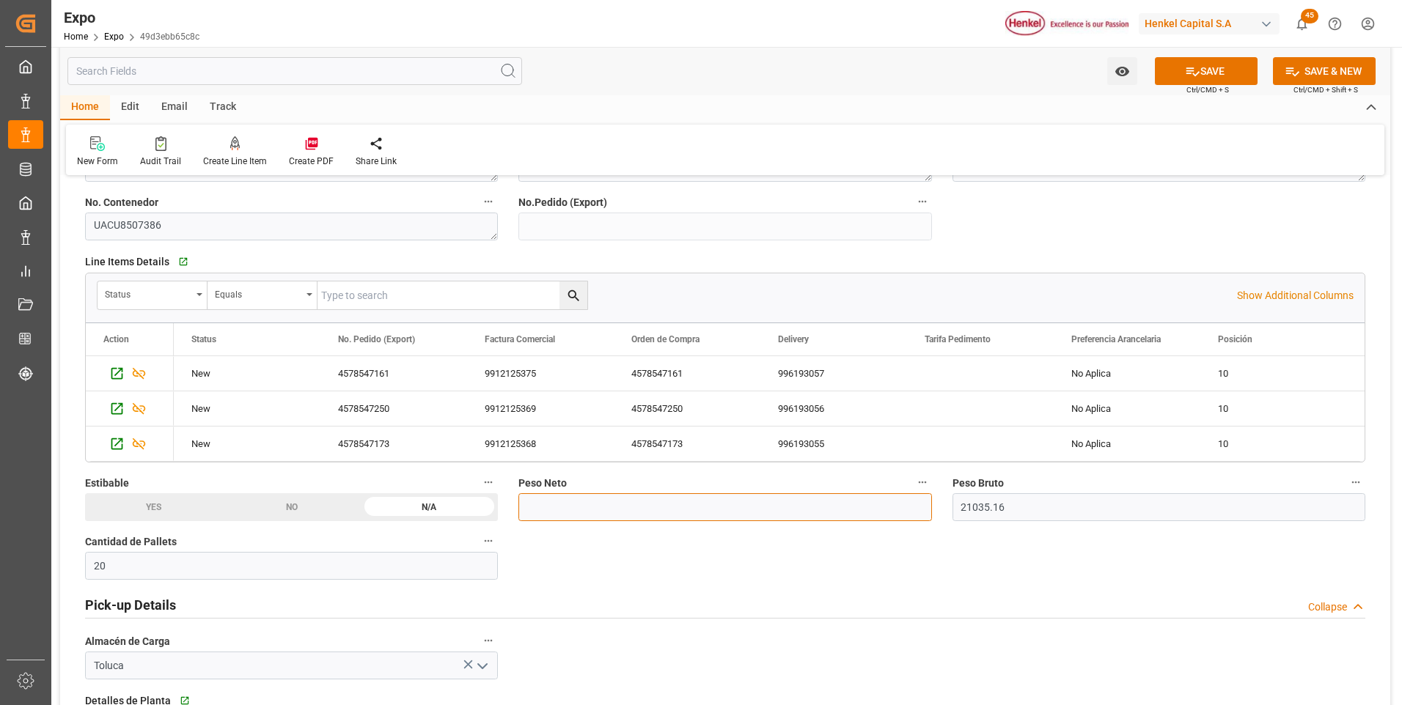
click at [760, 519] on input "text" at bounding box center [724, 508] width 413 height 28
type input "19750"
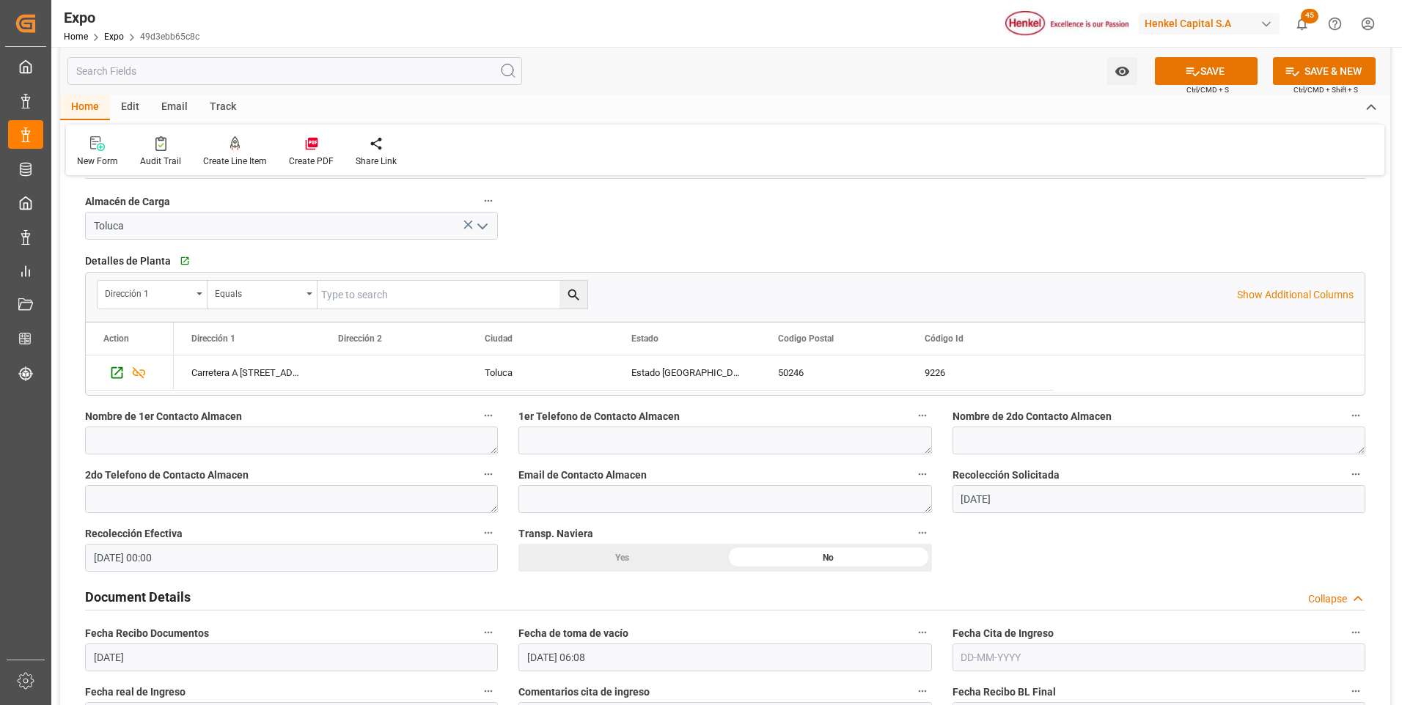
scroll to position [1247, 0]
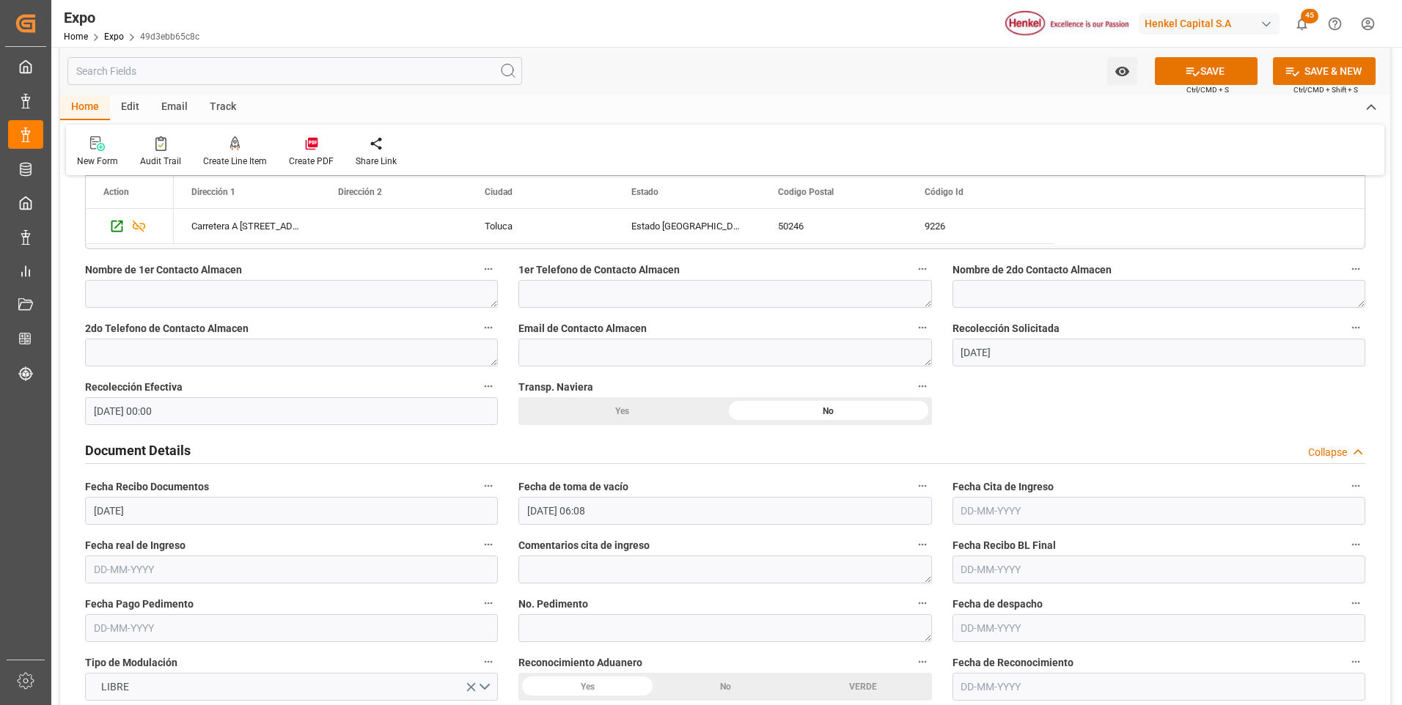
click at [974, 516] on input "text" at bounding box center [1159, 511] width 413 height 28
click at [1033, 406] on span "15" at bounding box center [1029, 408] width 10 height 10
type input "[DATE]"
click at [558, 513] on input "15-10-2025 06:08" at bounding box center [724, 511] width 413 height 28
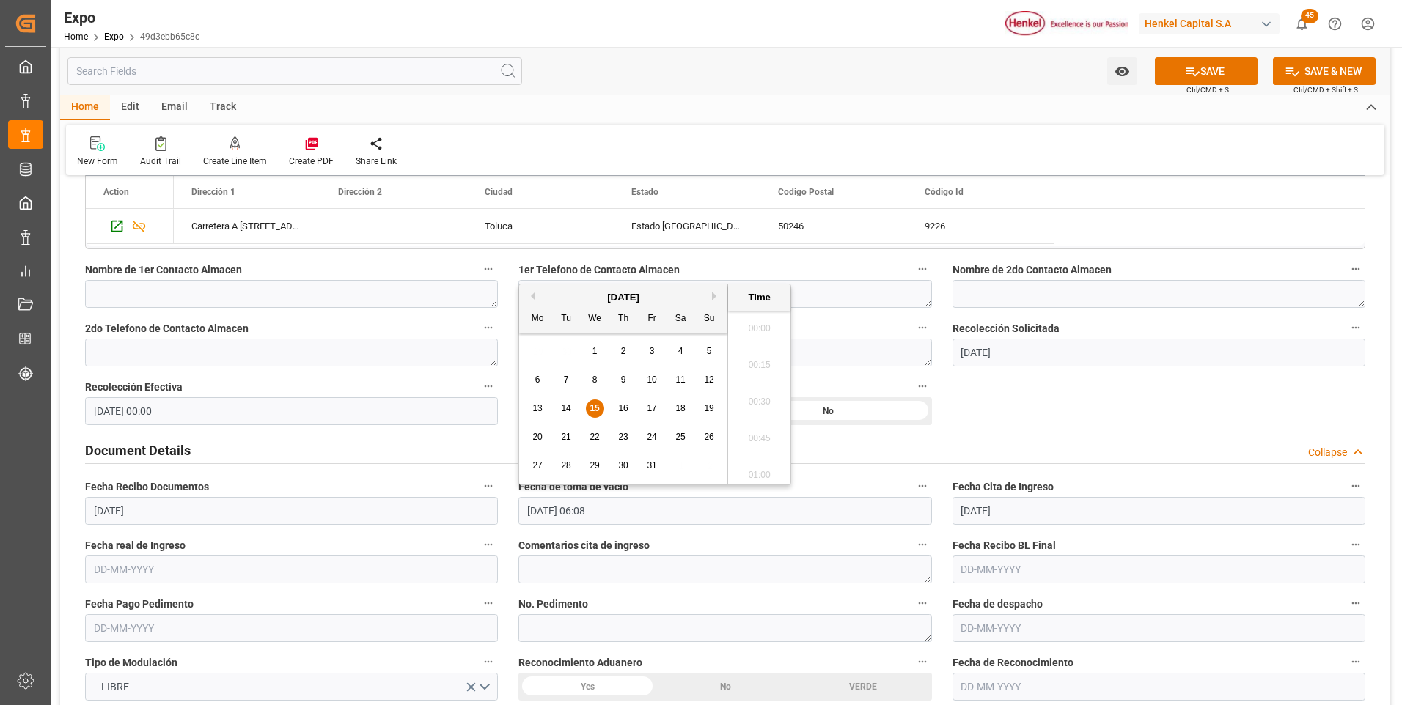
scroll to position [812, 0]
click at [534, 411] on span "13" at bounding box center [537, 408] width 10 height 10
type input "13-10-2025 06:08"
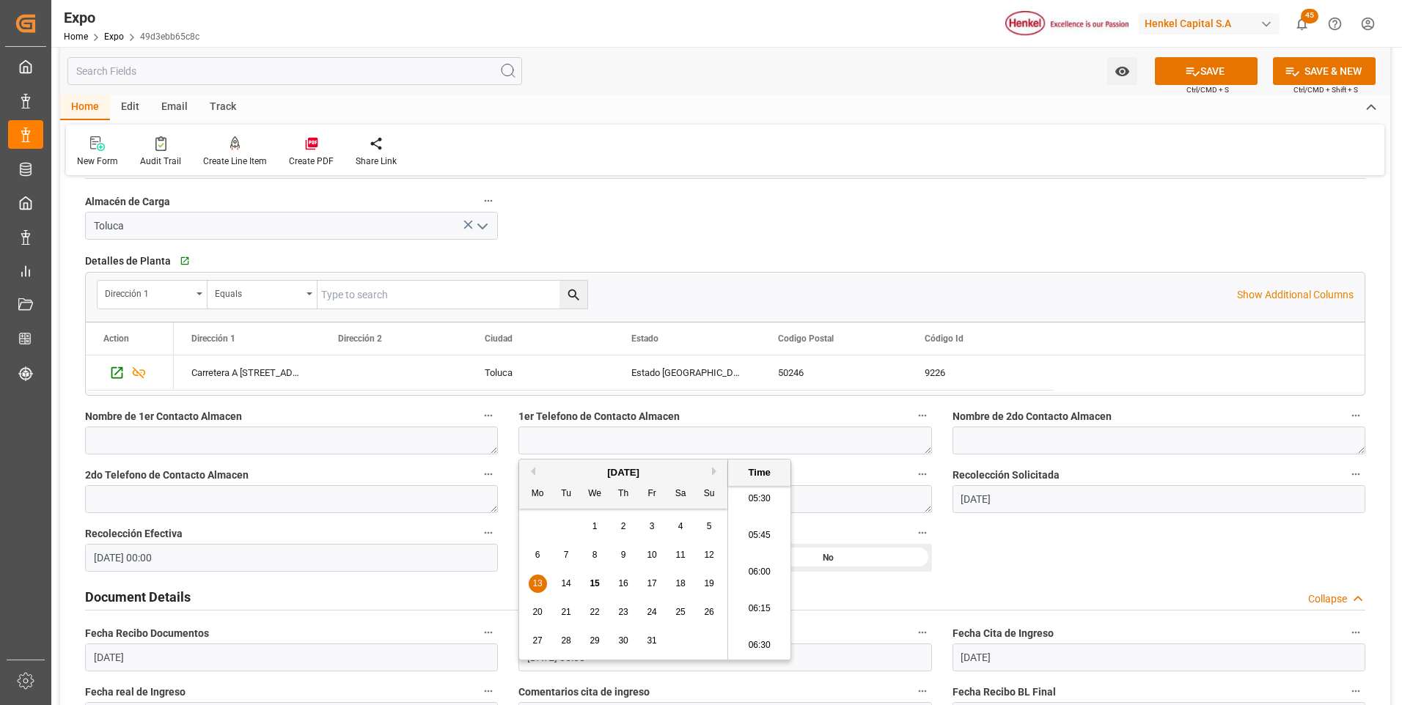
scroll to position [1320, 0]
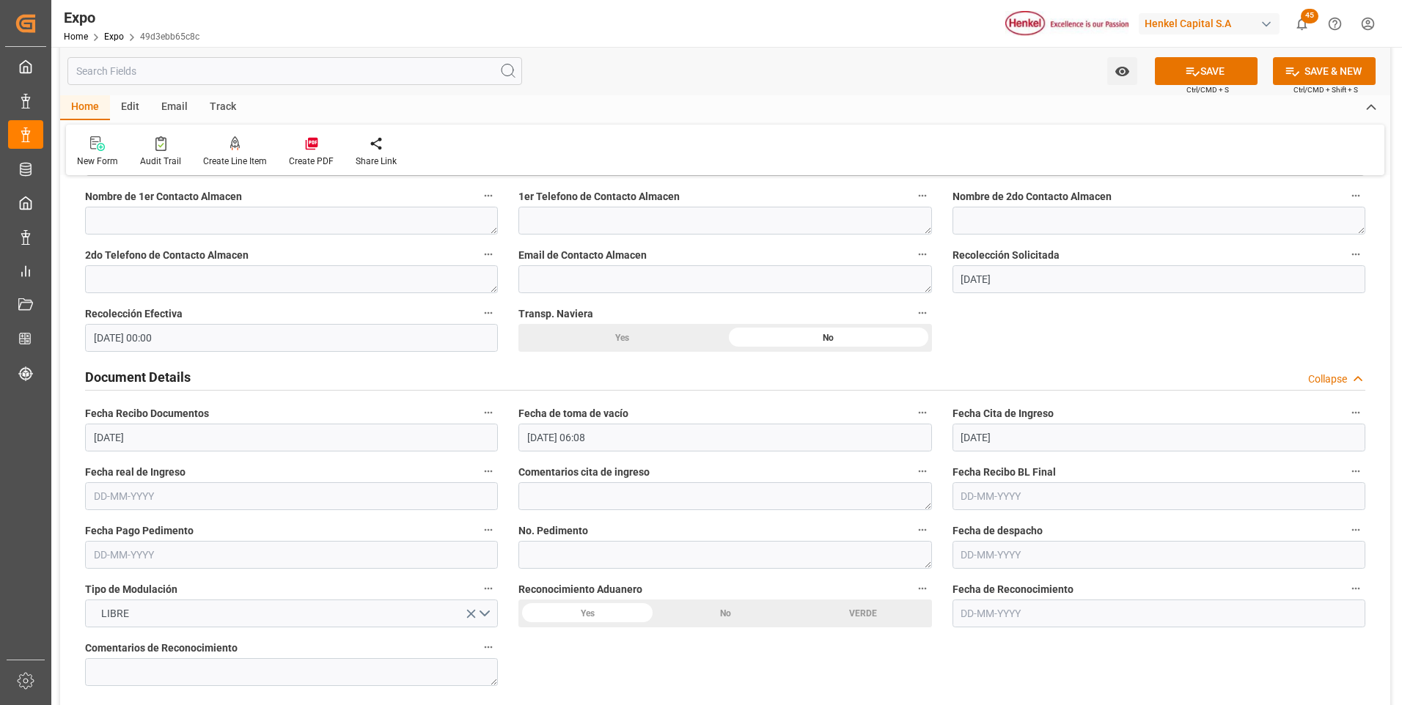
click at [135, 494] on input "text" at bounding box center [291, 497] width 413 height 28
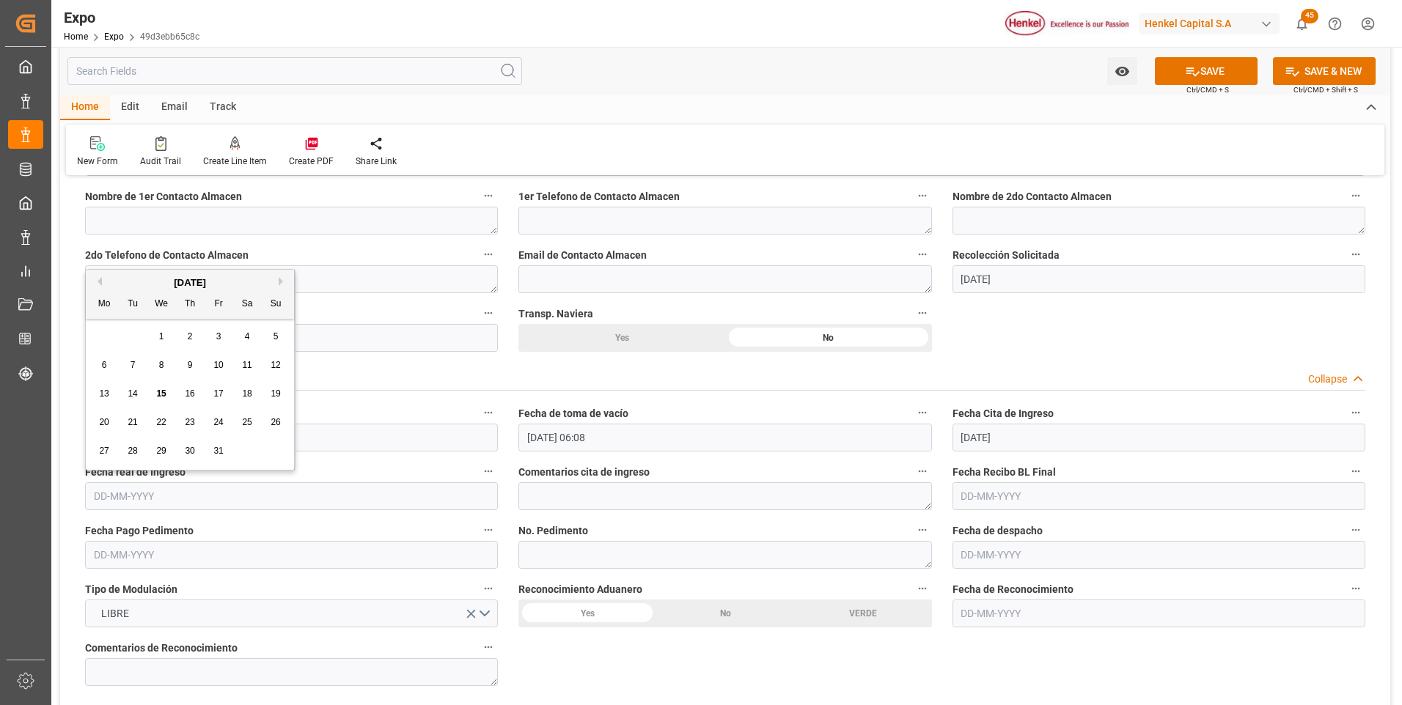
click at [158, 397] on span "15" at bounding box center [161, 394] width 10 height 10
type input "[DATE]"
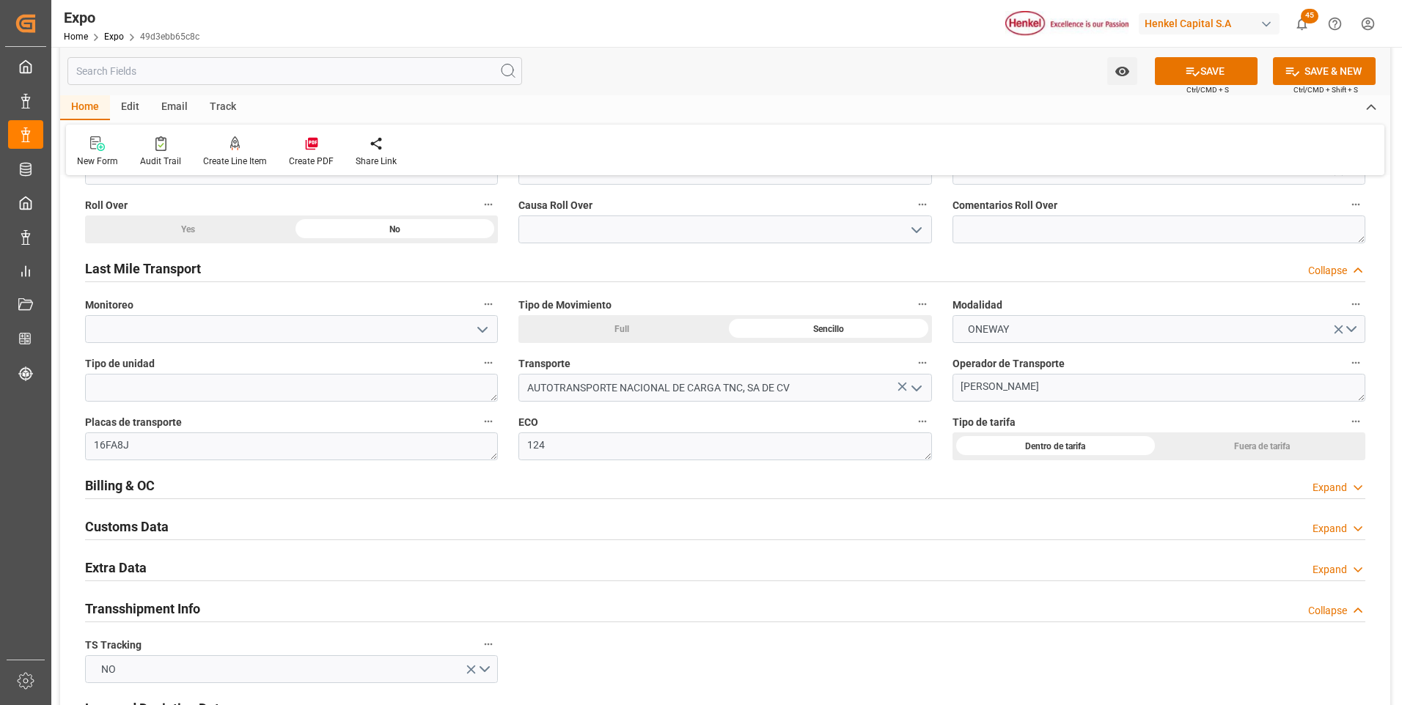
scroll to position [2420, 0]
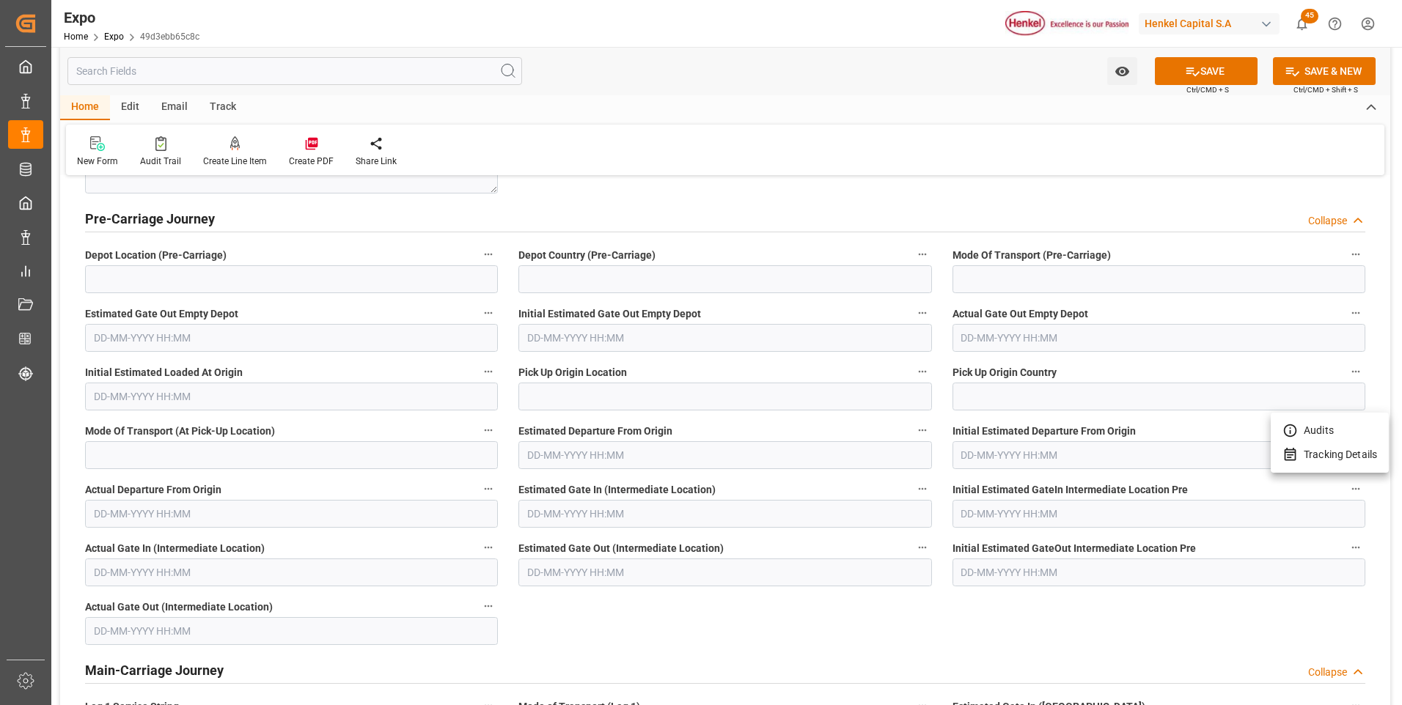
click at [747, 193] on div at bounding box center [701, 352] width 1402 height 705
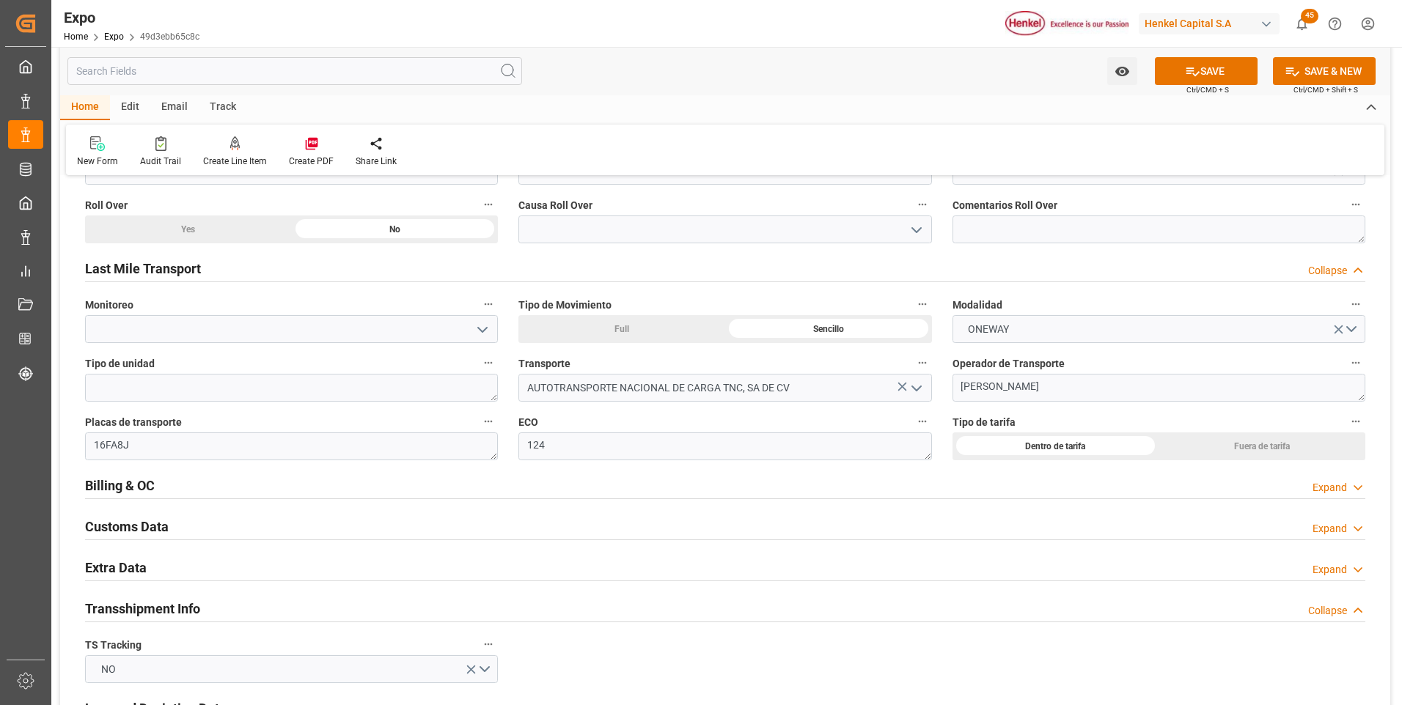
scroll to position [2420, 0]
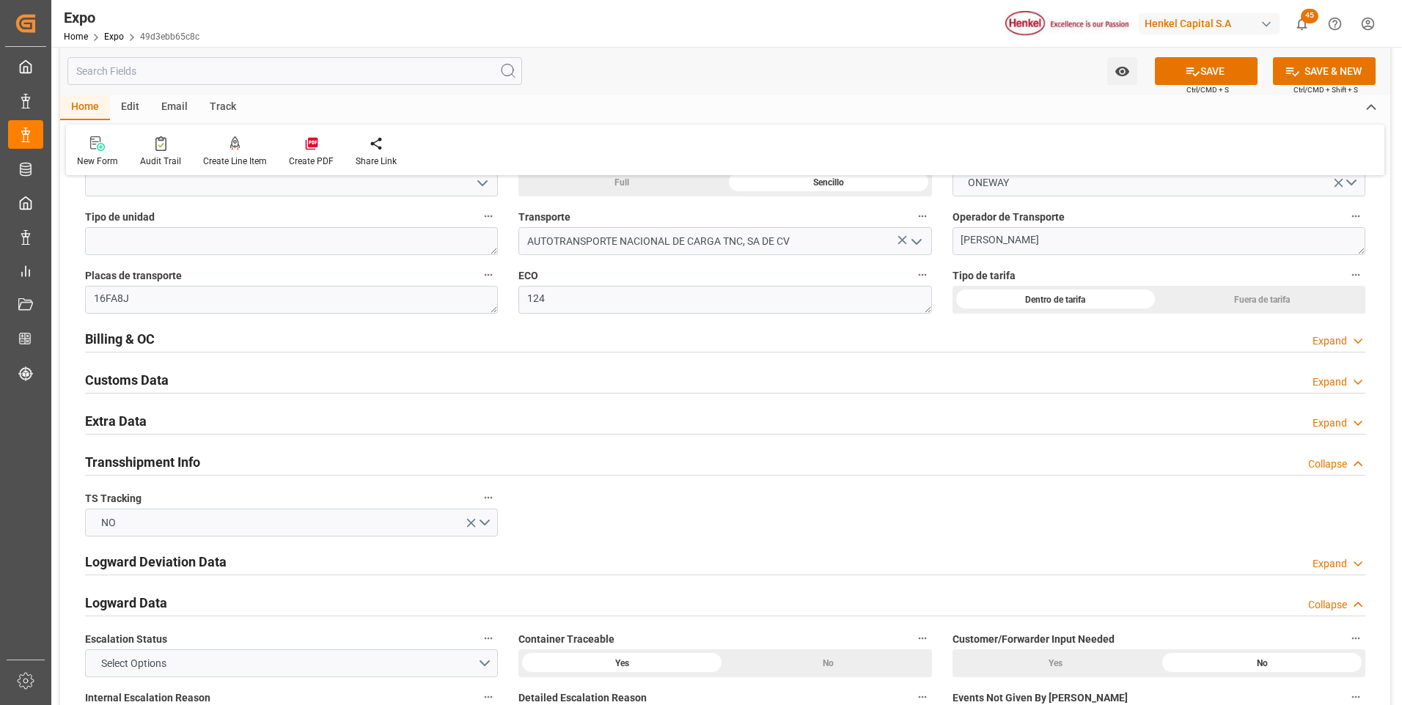
click at [1322, 424] on div "Expand" at bounding box center [1330, 423] width 34 height 15
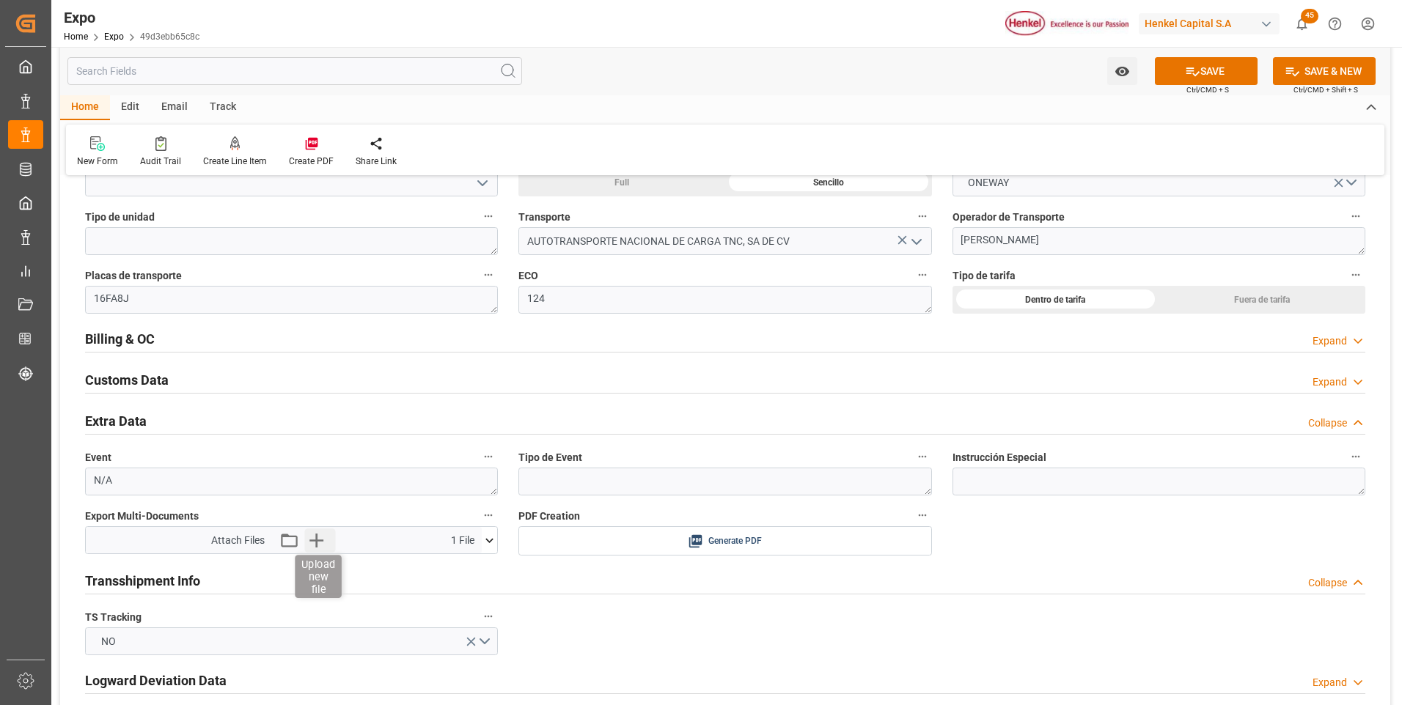
click at [315, 539] on icon "button" at bounding box center [316, 540] width 23 height 23
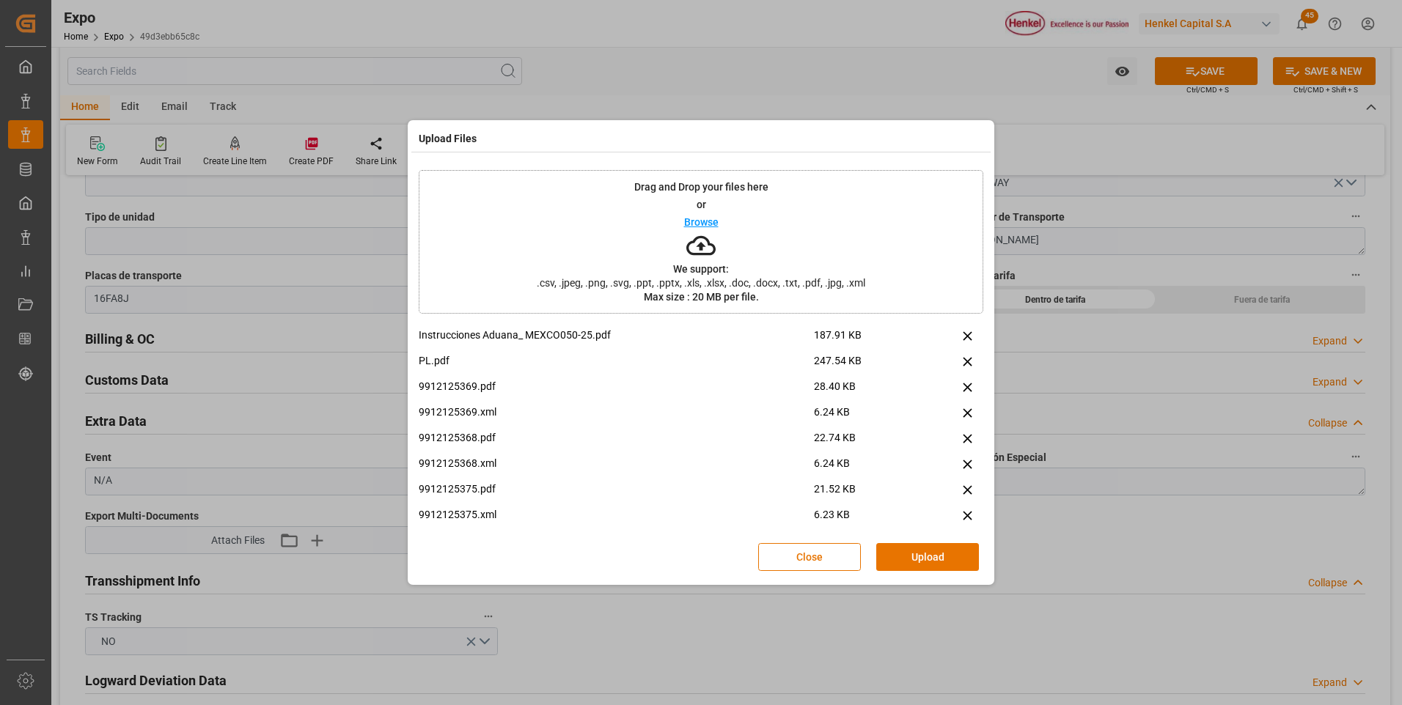
click at [895, 559] on button "Upload" at bounding box center [927, 557] width 103 height 28
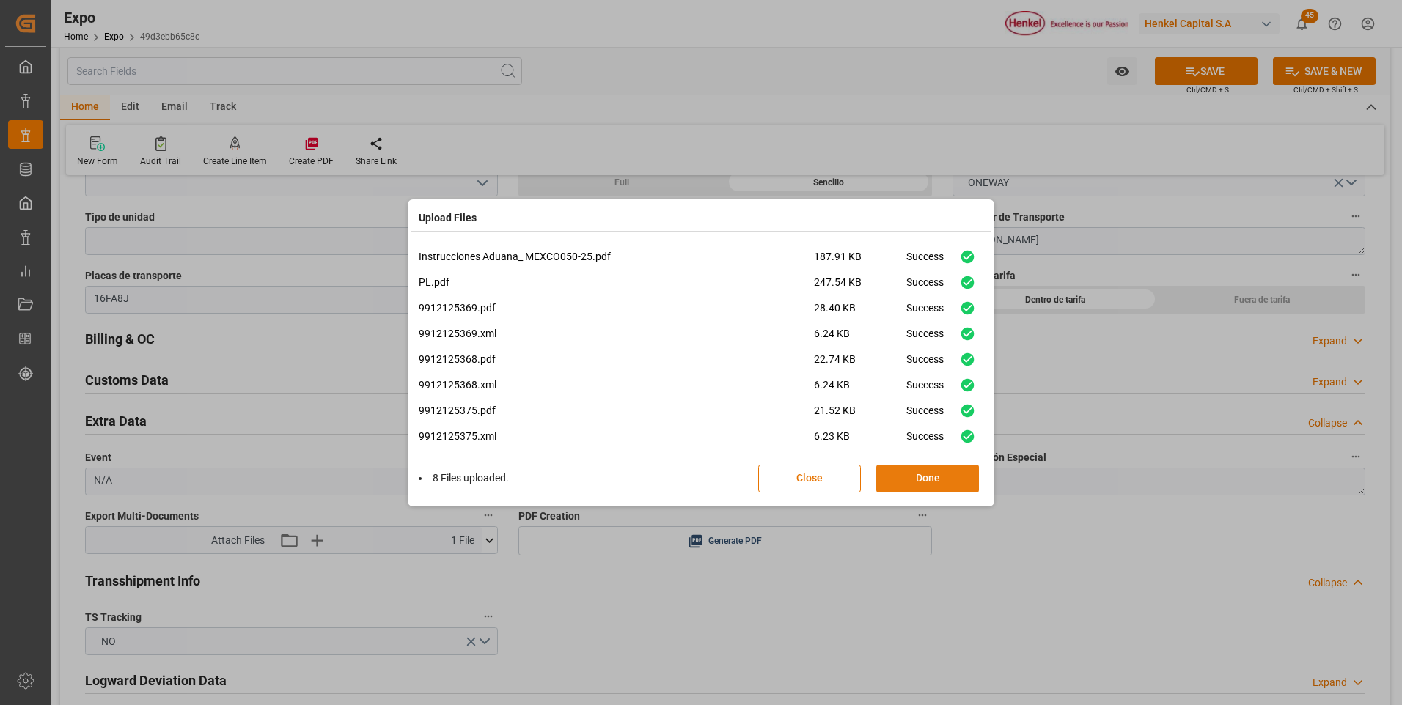
scroll to position [10, 0]
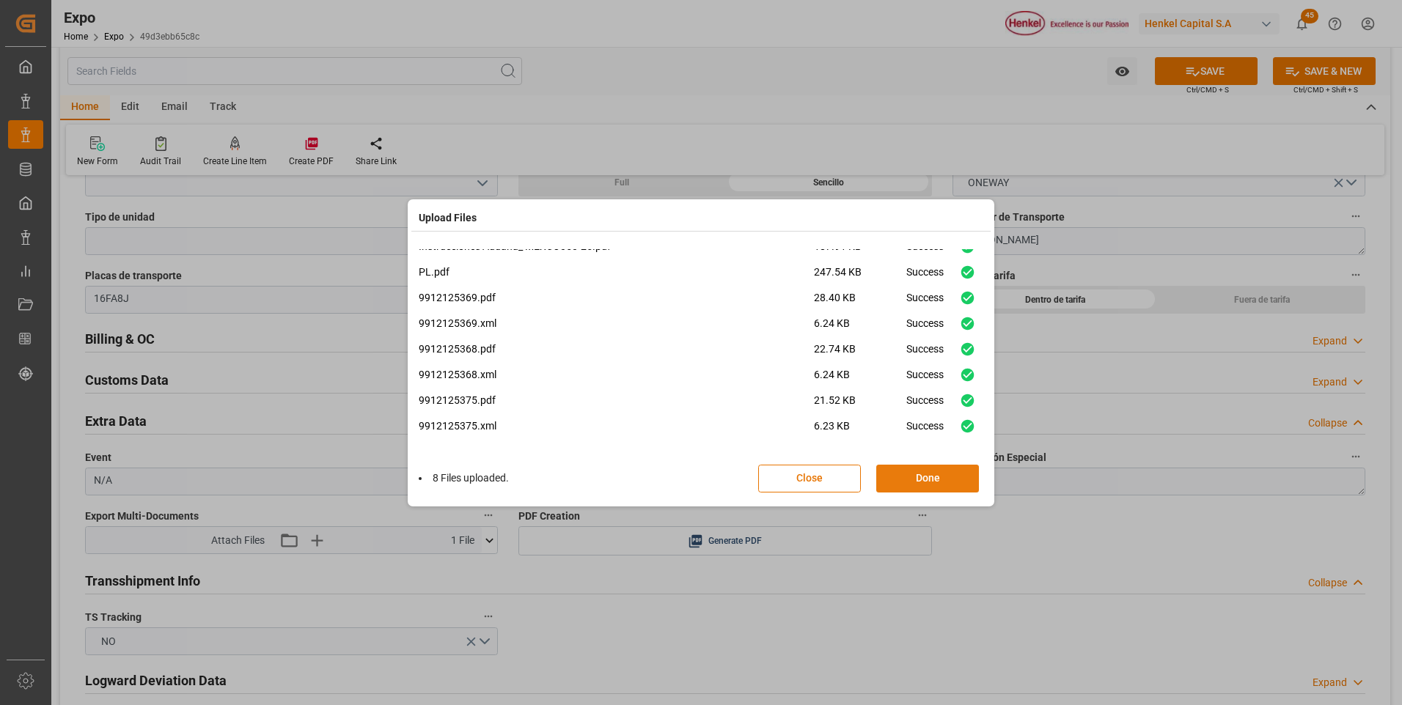
click at [951, 482] on button "Done" at bounding box center [927, 479] width 103 height 28
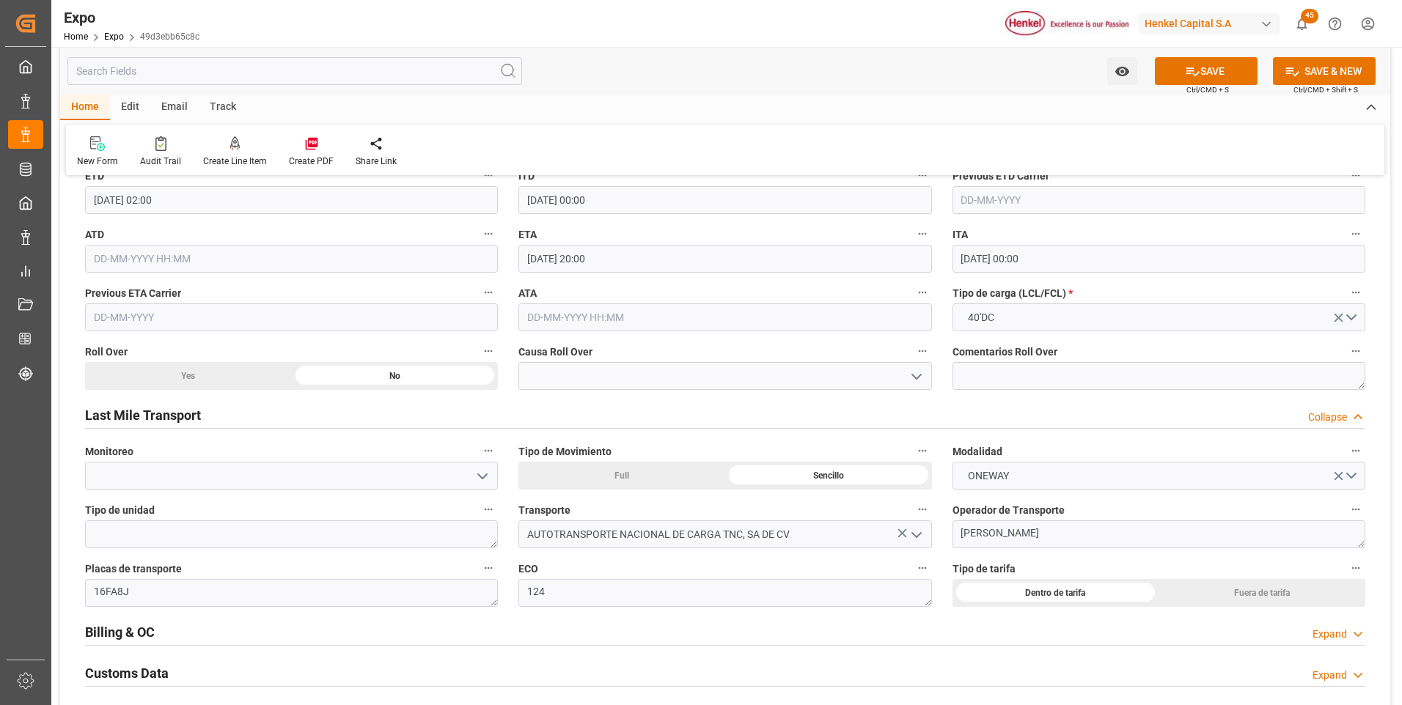
scroll to position [1833, 0]
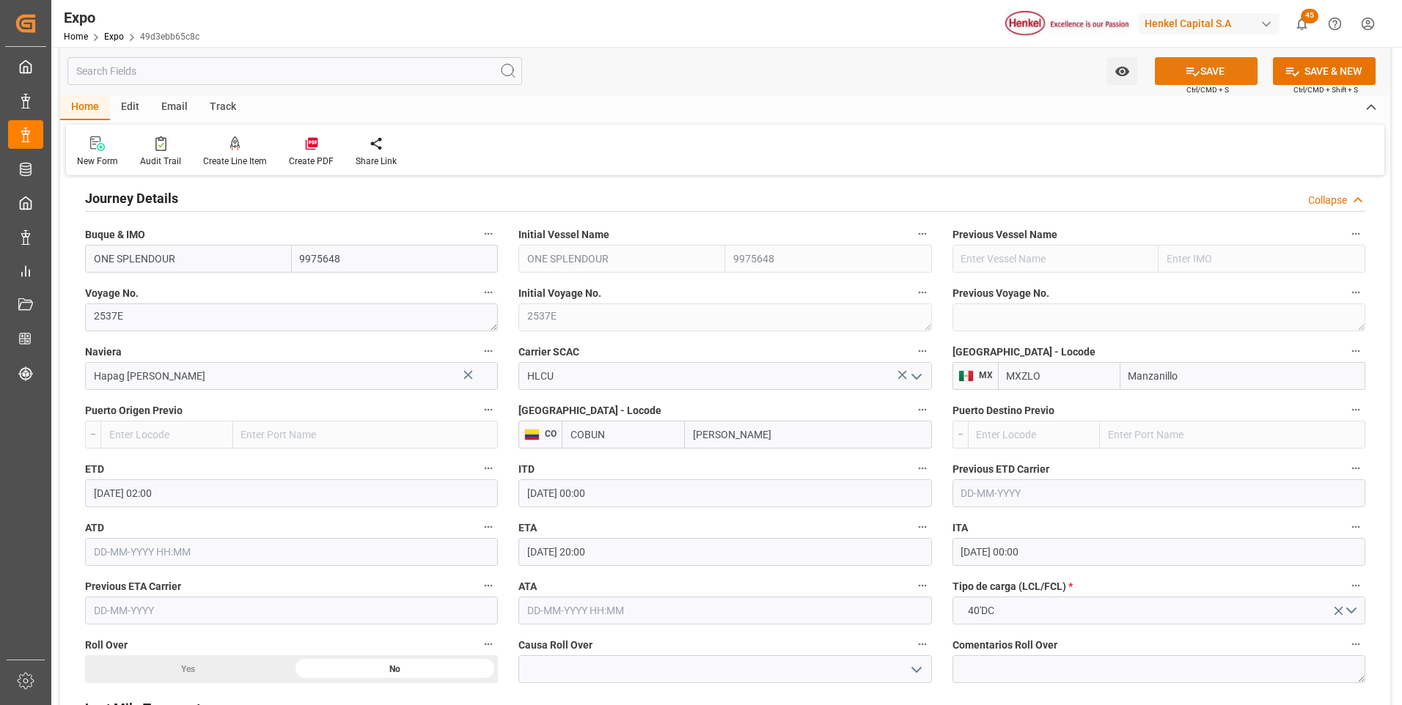
click at [1187, 76] on icon at bounding box center [1192, 71] width 15 height 15
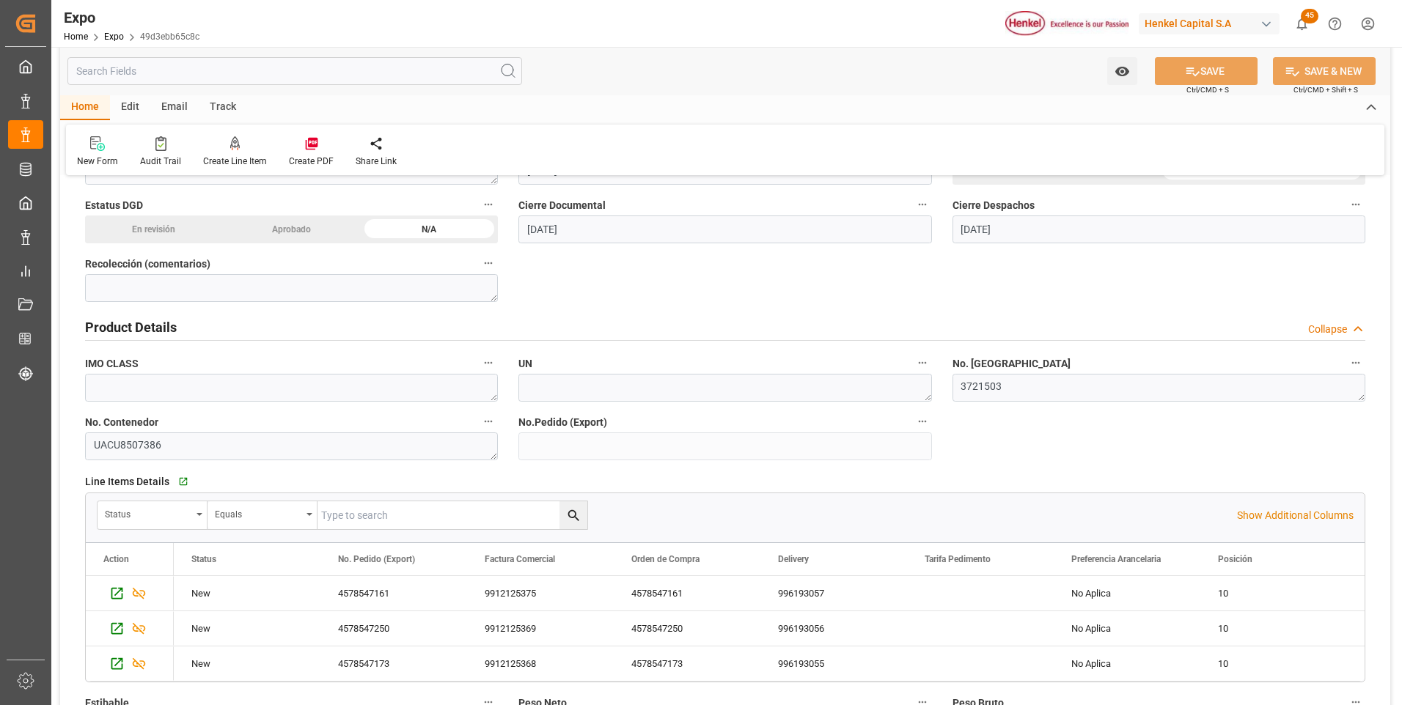
scroll to position [147, 0]
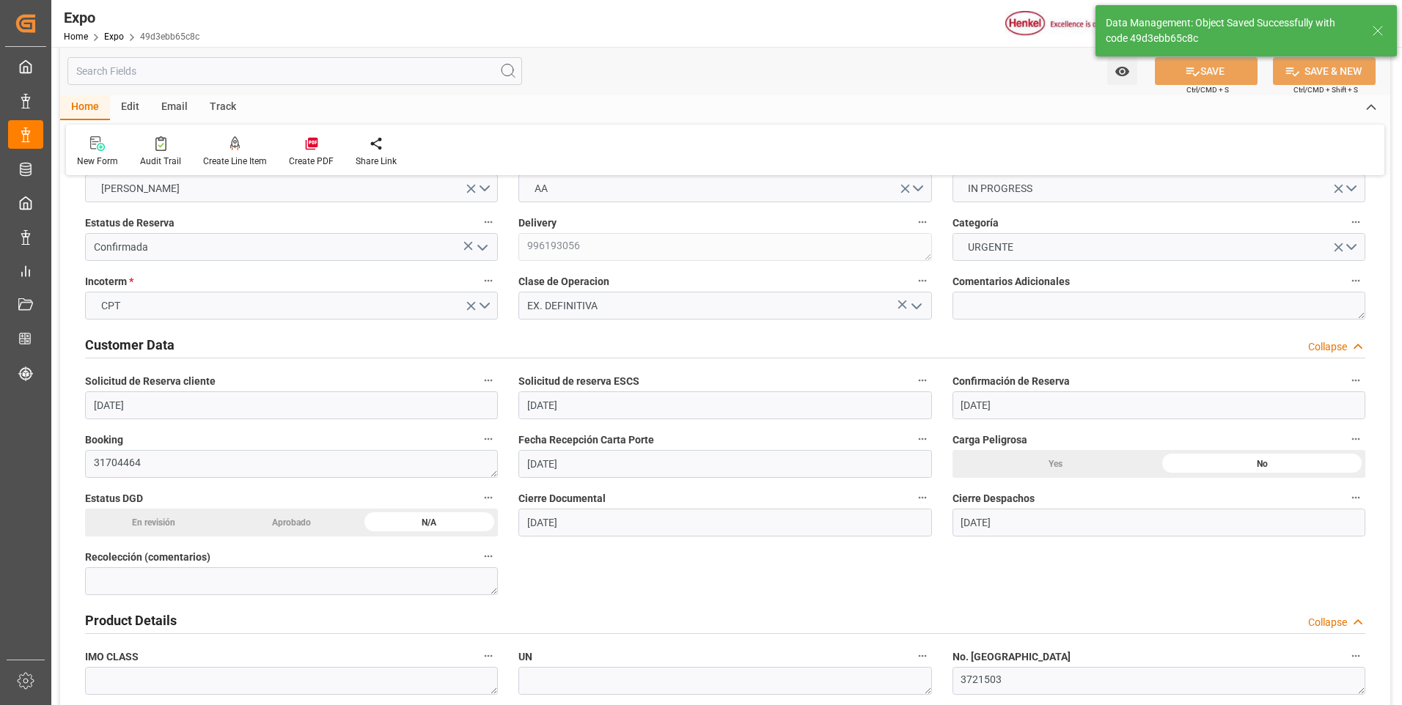
type textarea "[PERSON_NAME]"
type input "15-10-2025 17:26"
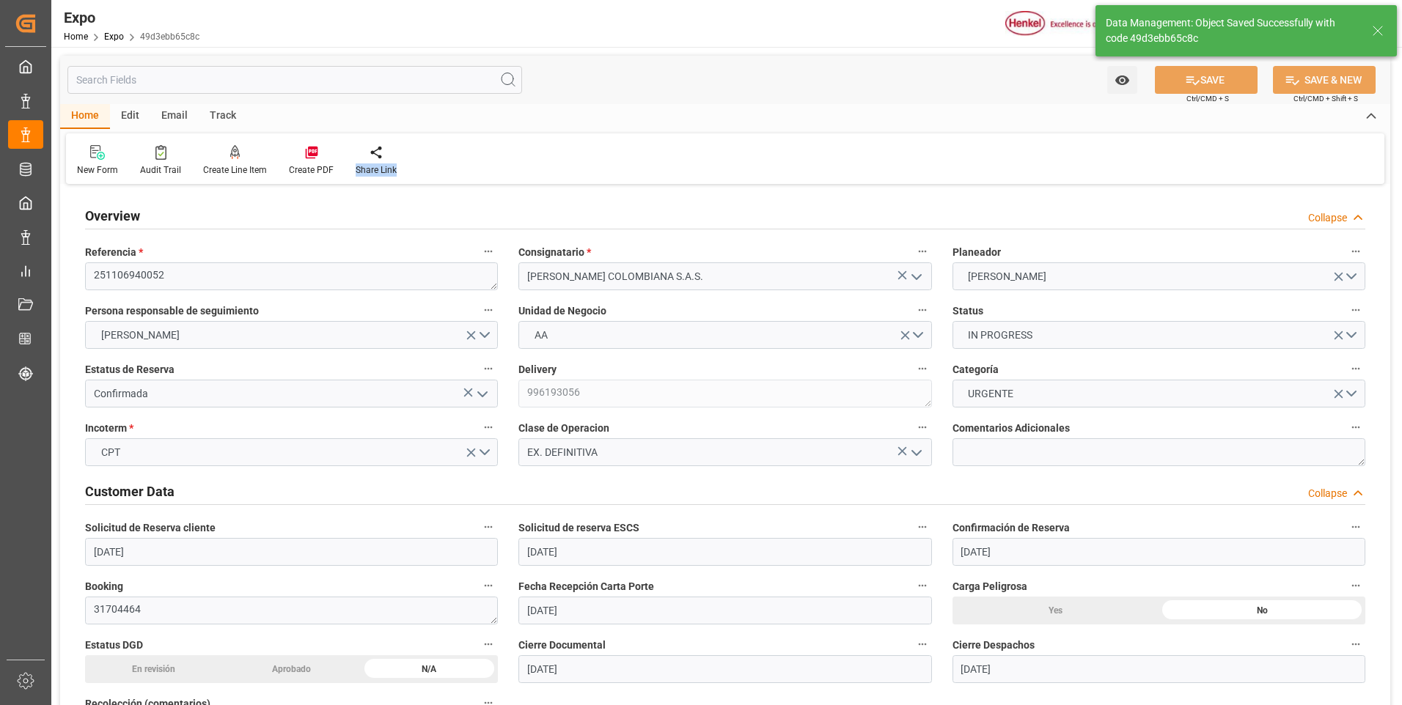
drag, startPoint x: 1203, startPoint y: 167, endPoint x: 1195, endPoint y: 120, distance: 47.7
click at [1195, 120] on div "Home Edit Email Track New Form Audit Trail Create Line Item Create PDF Share Li…" at bounding box center [725, 144] width 1330 height 80
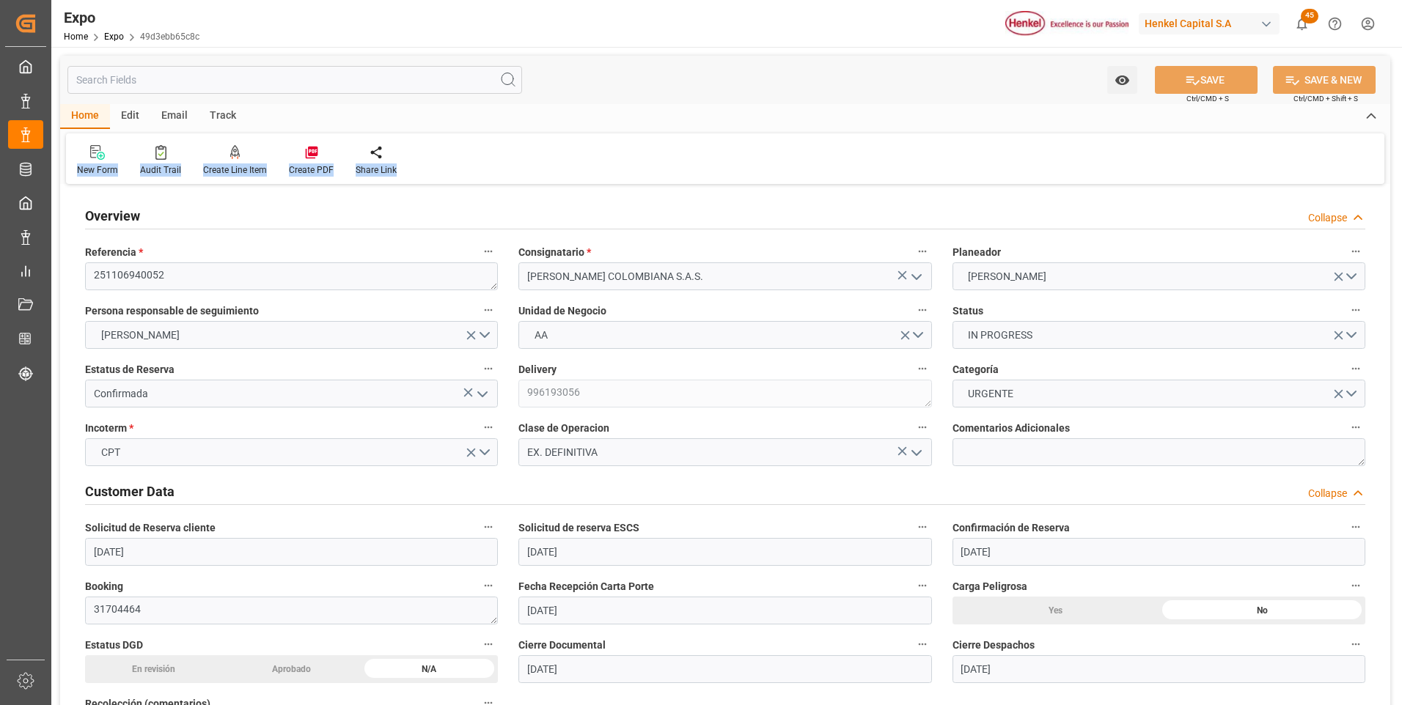
click at [1039, 162] on div "New Form Audit Trail Create Line Item Create PDF Share Link" at bounding box center [725, 158] width 1318 height 51
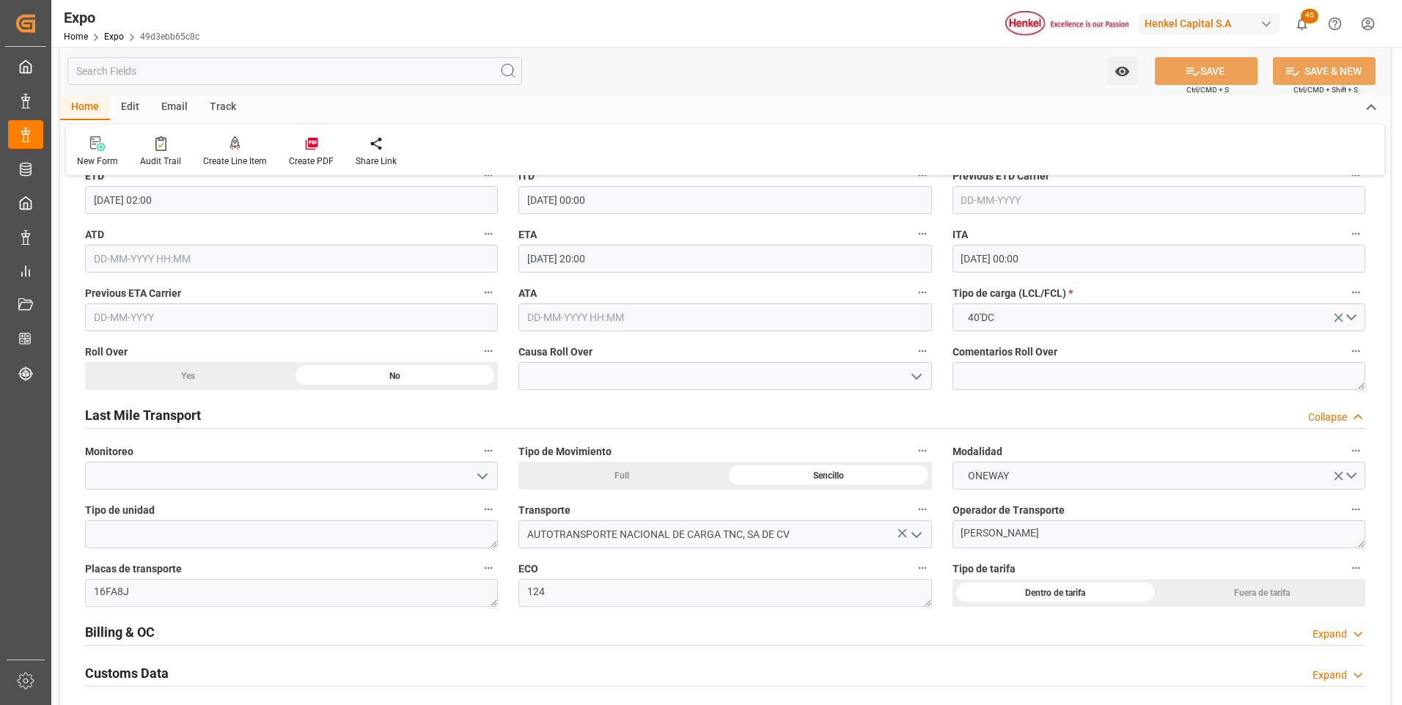
scroll to position [2420, 0]
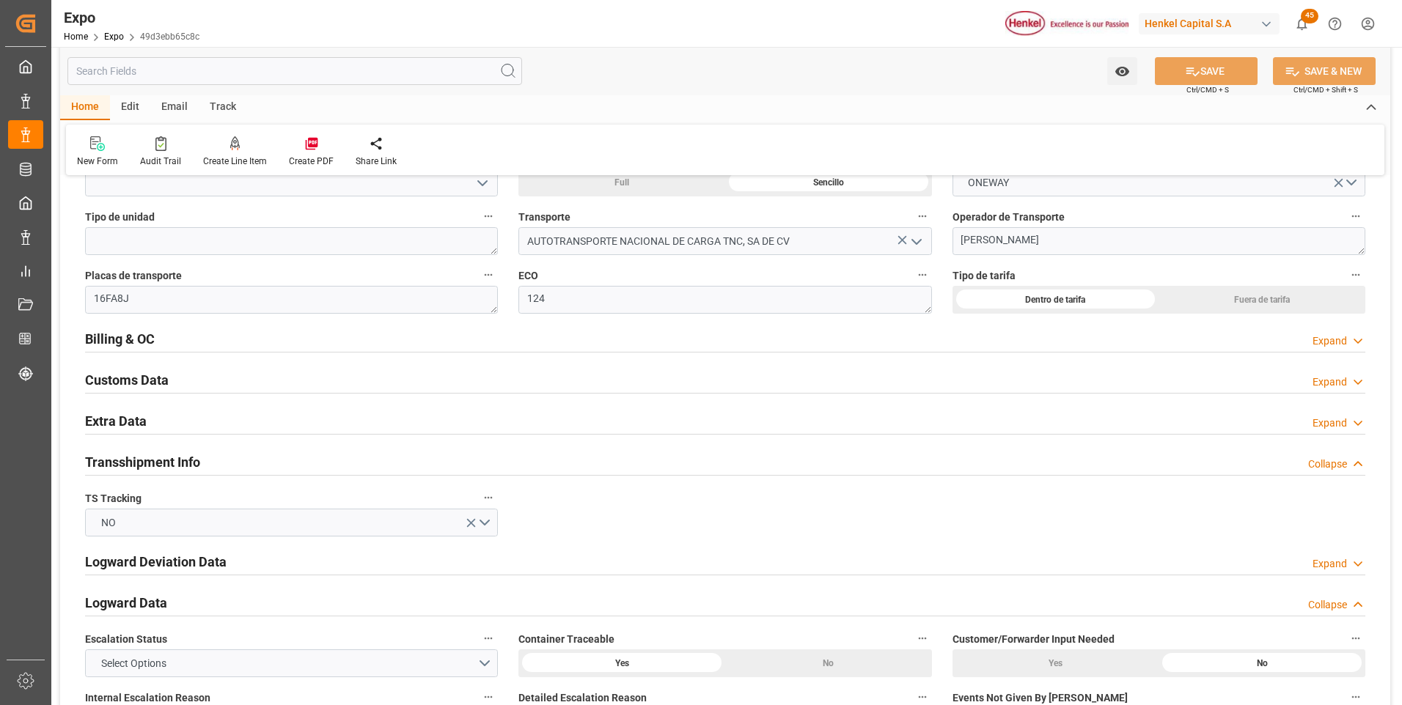
click at [1310, 422] on div "Extra Data Expand" at bounding box center [725, 420] width 1280 height 28
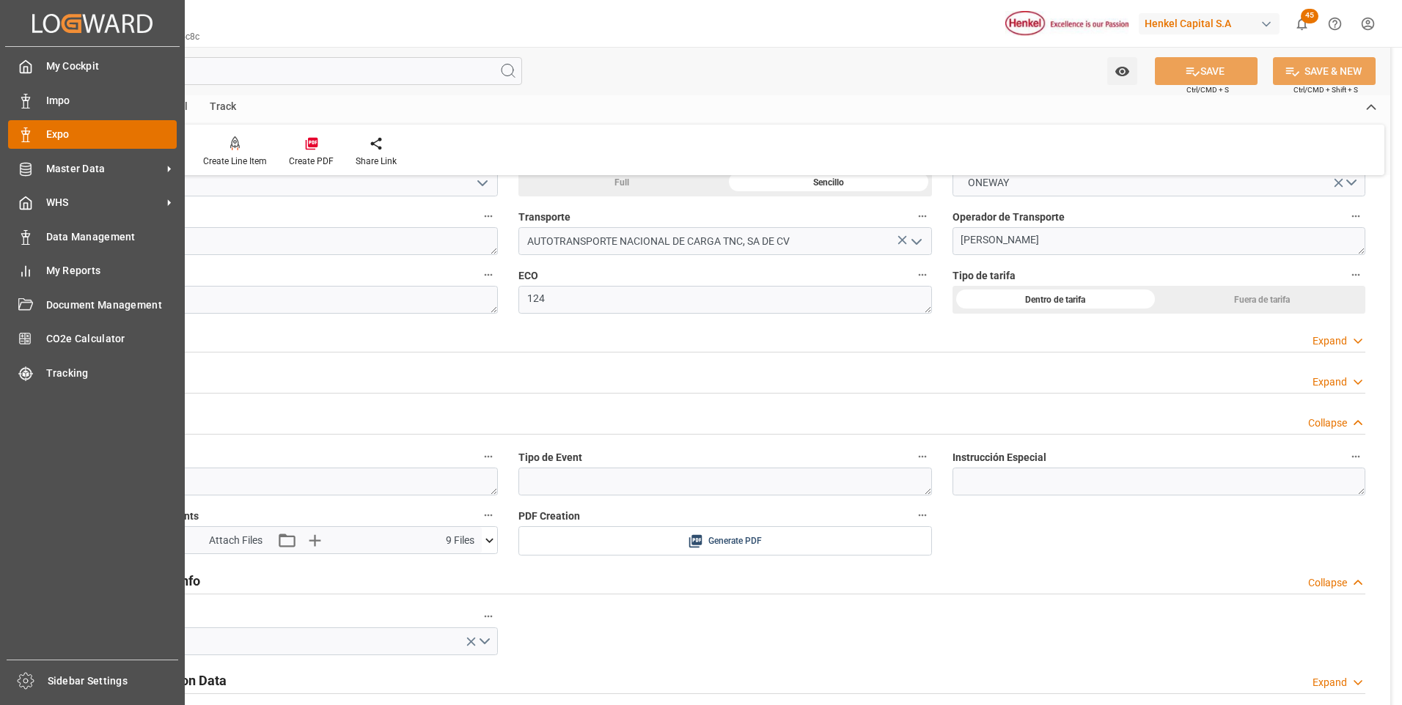
click at [12, 128] on div at bounding box center [20, 134] width 25 height 15
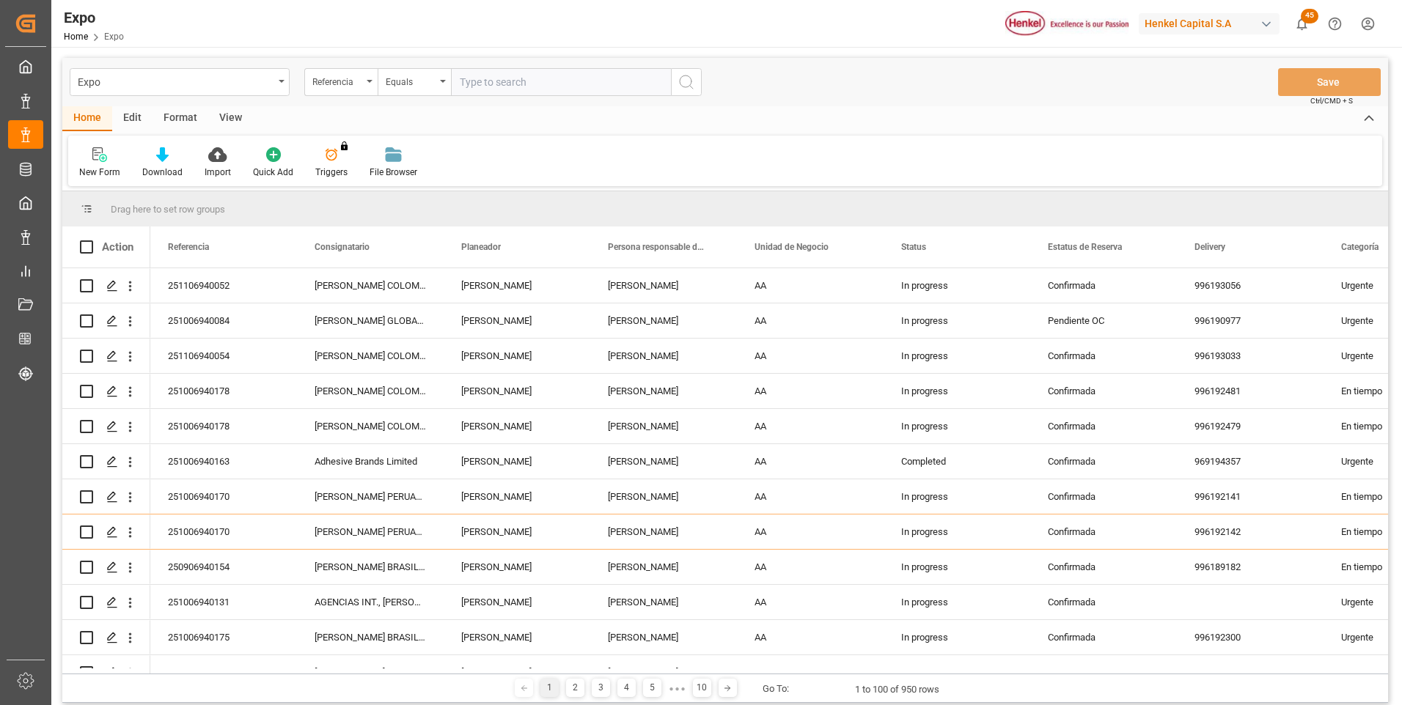
click at [524, 81] on input "text" at bounding box center [561, 82] width 220 height 28
paste input "251006940131"
type input "251006940131"
click at [680, 81] on circle "search button" at bounding box center [686, 82] width 12 height 12
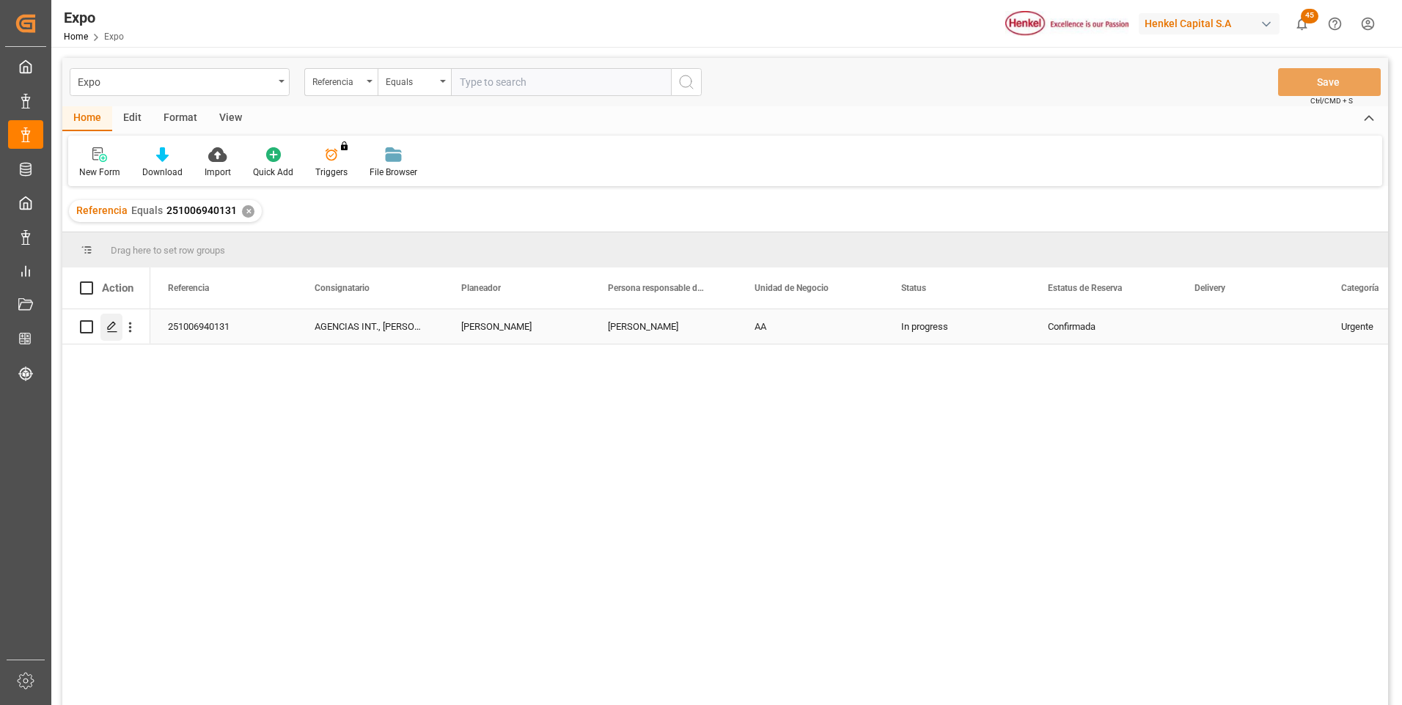
click at [114, 327] on icon "Press SPACE to select this row." at bounding box center [112, 327] width 12 height 12
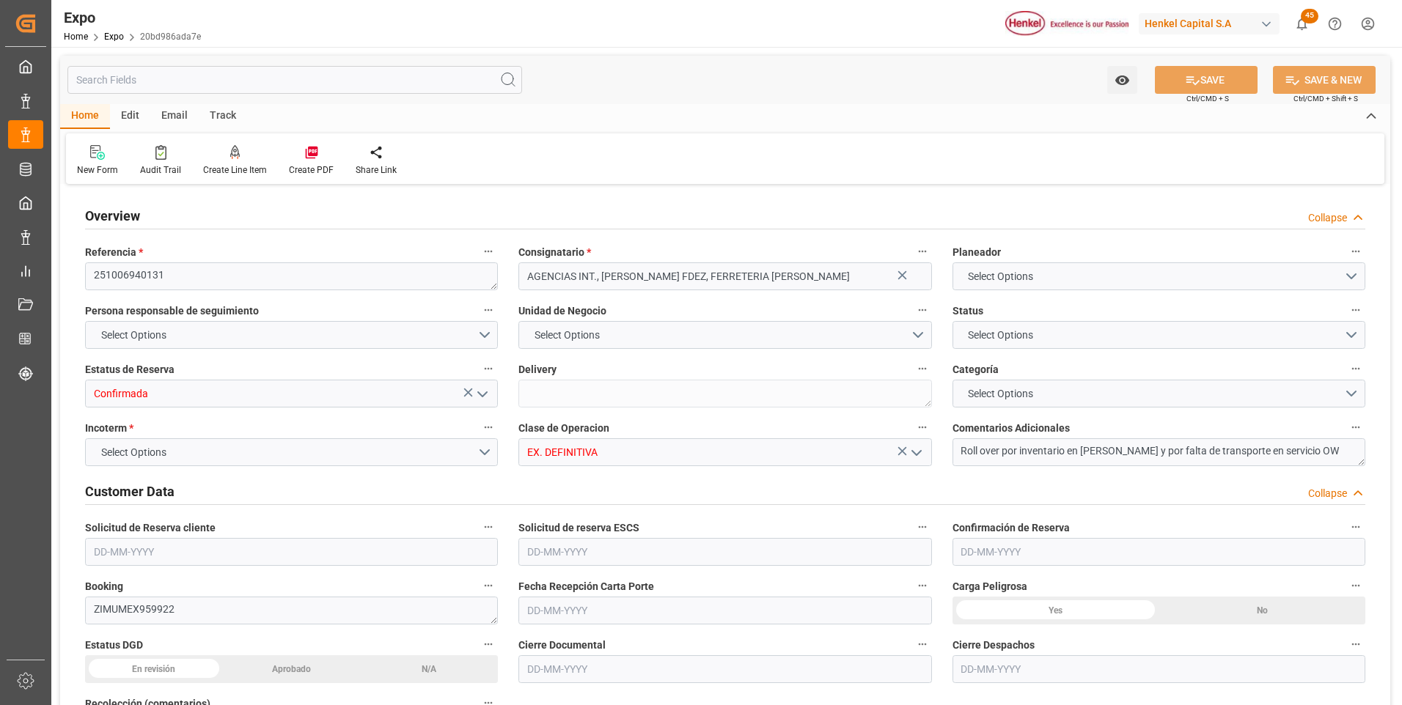
type input "9406922"
type input "MXVER"
type input "DOHAI"
type input "19-09-2025"
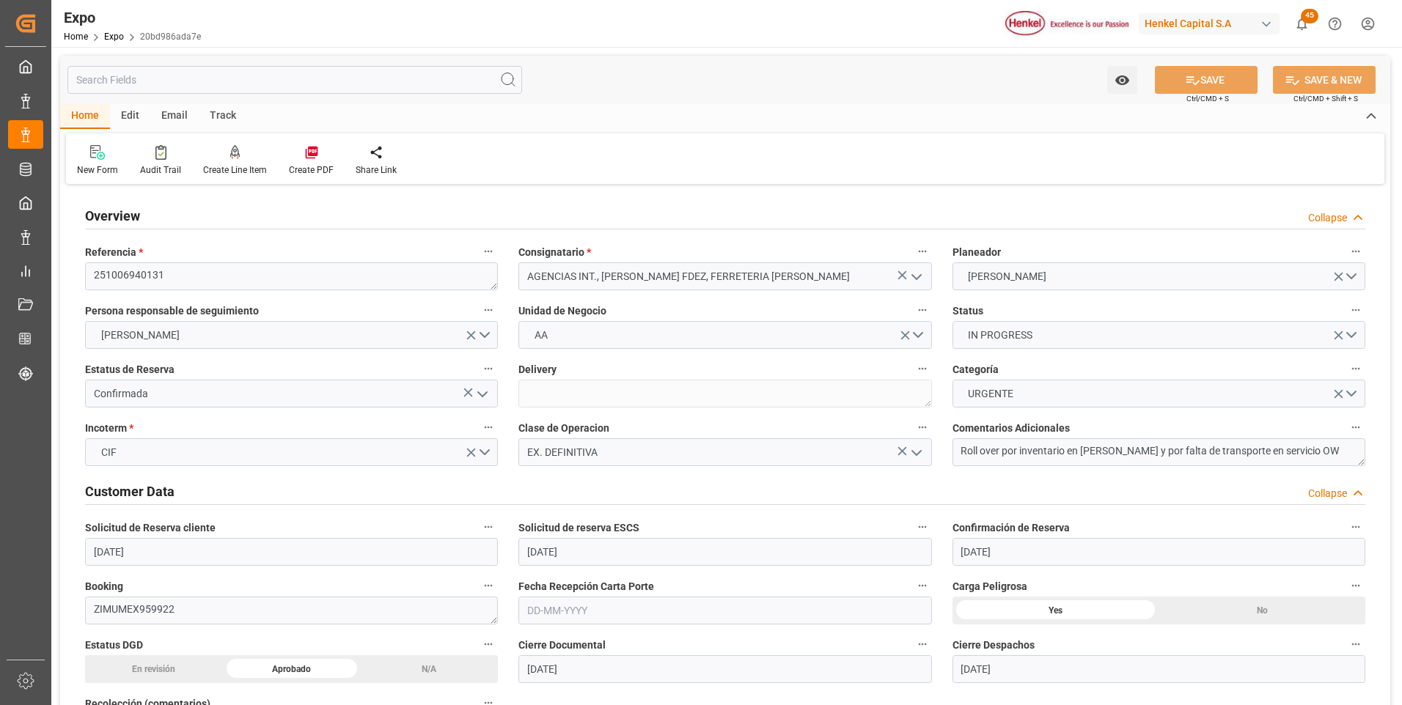
type input "19-09-2025"
type input "[DATE]"
type input "23-10-2025"
type input "25-10-2025"
type input "21-10-2025"
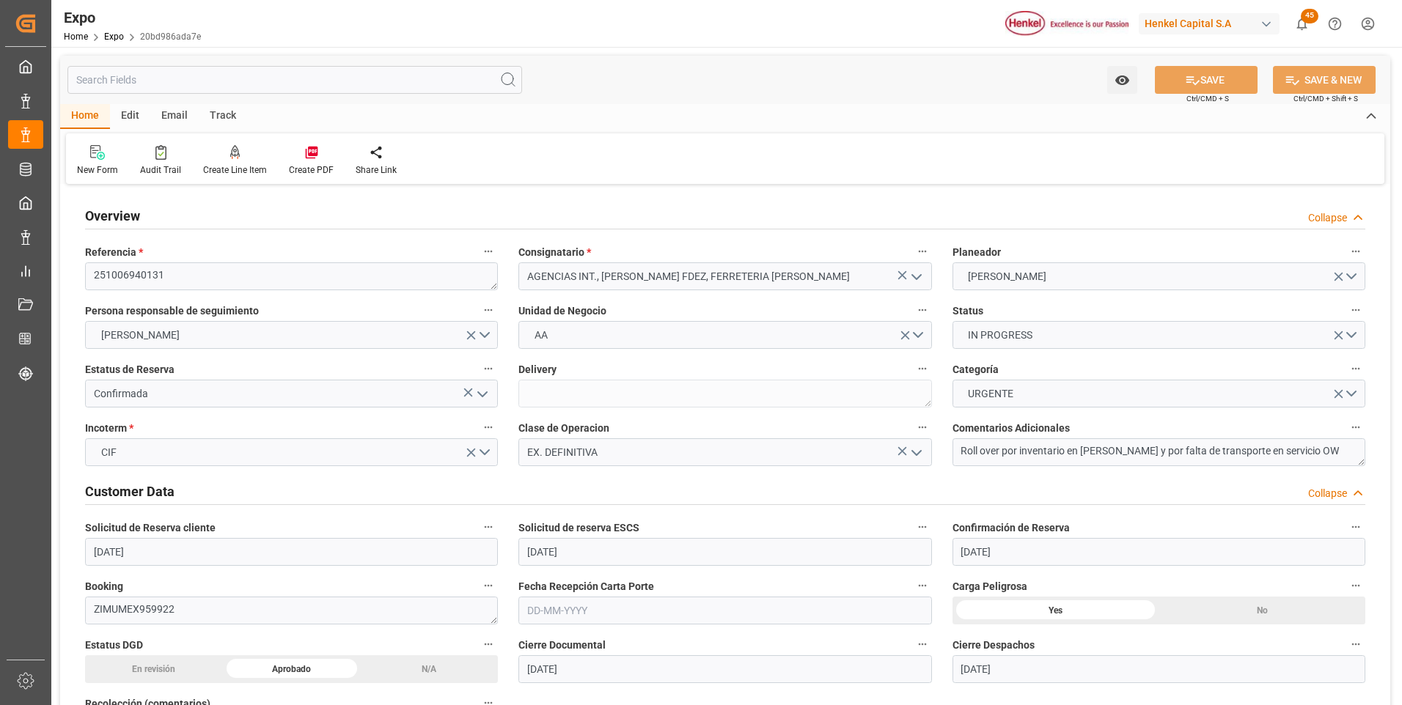
type input "29-10-2025 00:00"
type input "04-10-2025 00:00"
type input "06-11-2025 00:00"
type input "09-10-2025 00:00"
type input "15-10-2025 07:24"
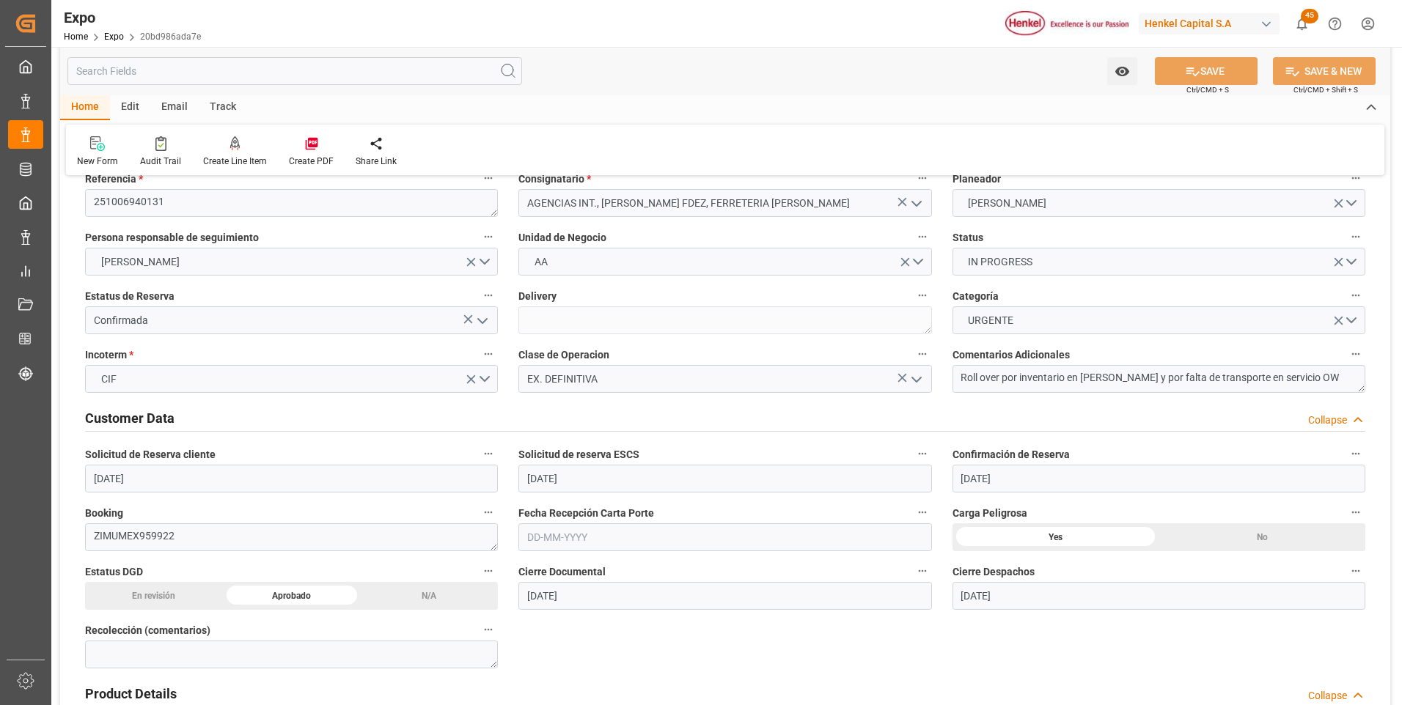
scroll to position [220, 0]
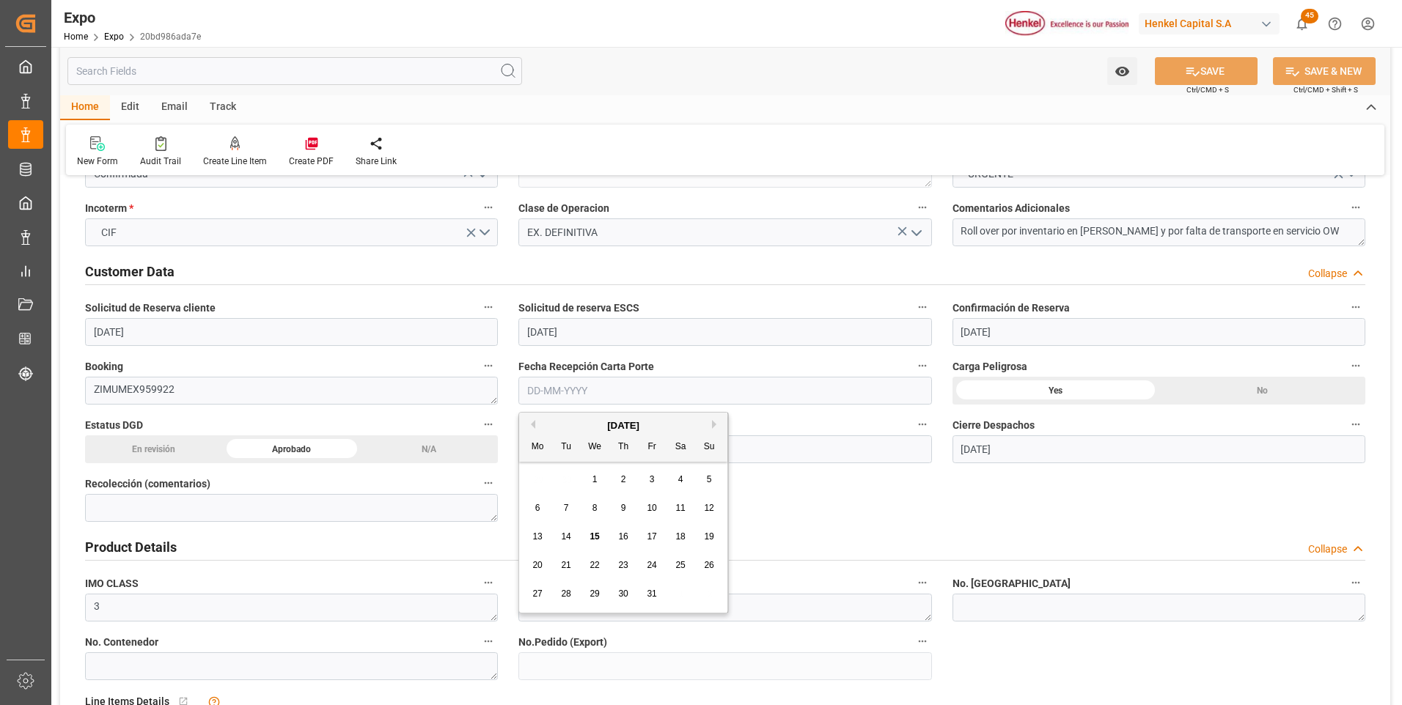
click at [579, 392] on input "text" at bounding box center [724, 391] width 413 height 28
click at [543, 539] on div "13" at bounding box center [538, 538] width 18 height 18
type input "13-10-2025"
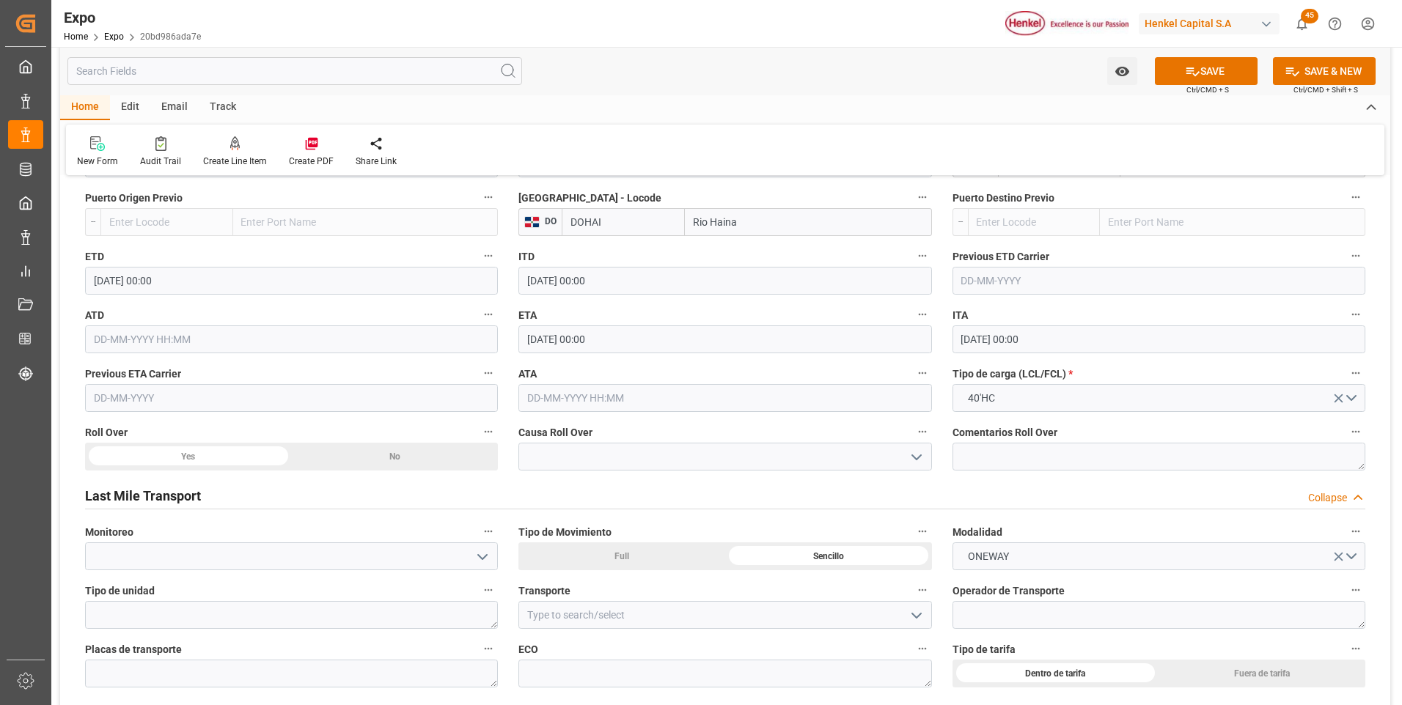
scroll to position [2347, 0]
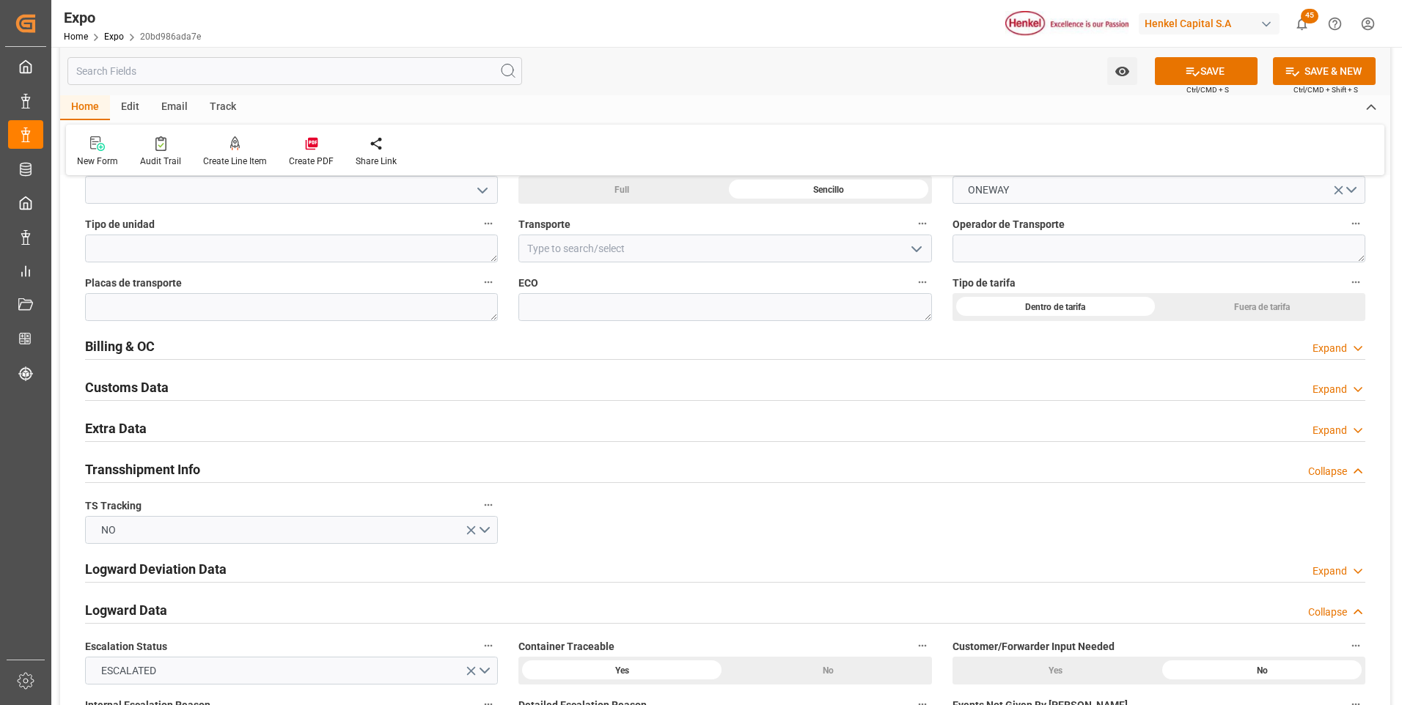
click at [1321, 430] on div "Expand" at bounding box center [1330, 430] width 34 height 15
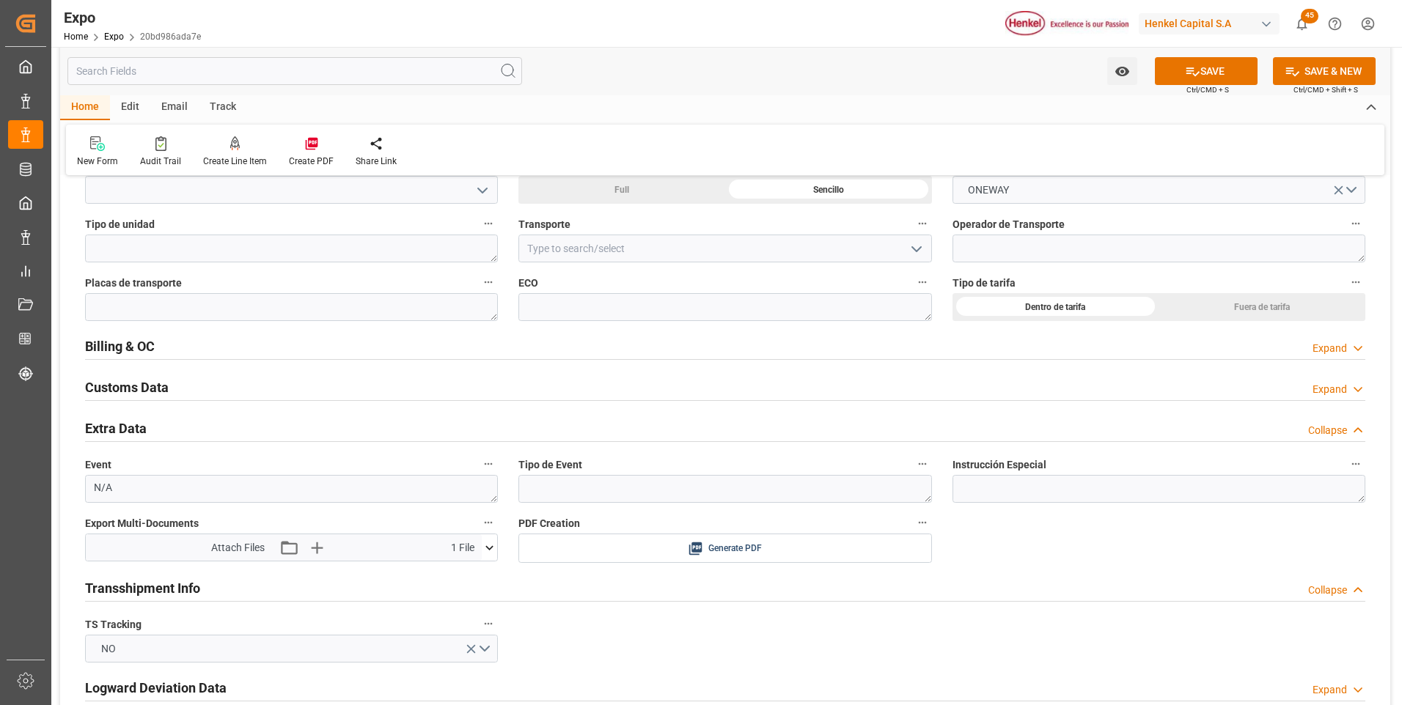
click at [490, 548] on icon at bounding box center [489, 547] width 15 height 15
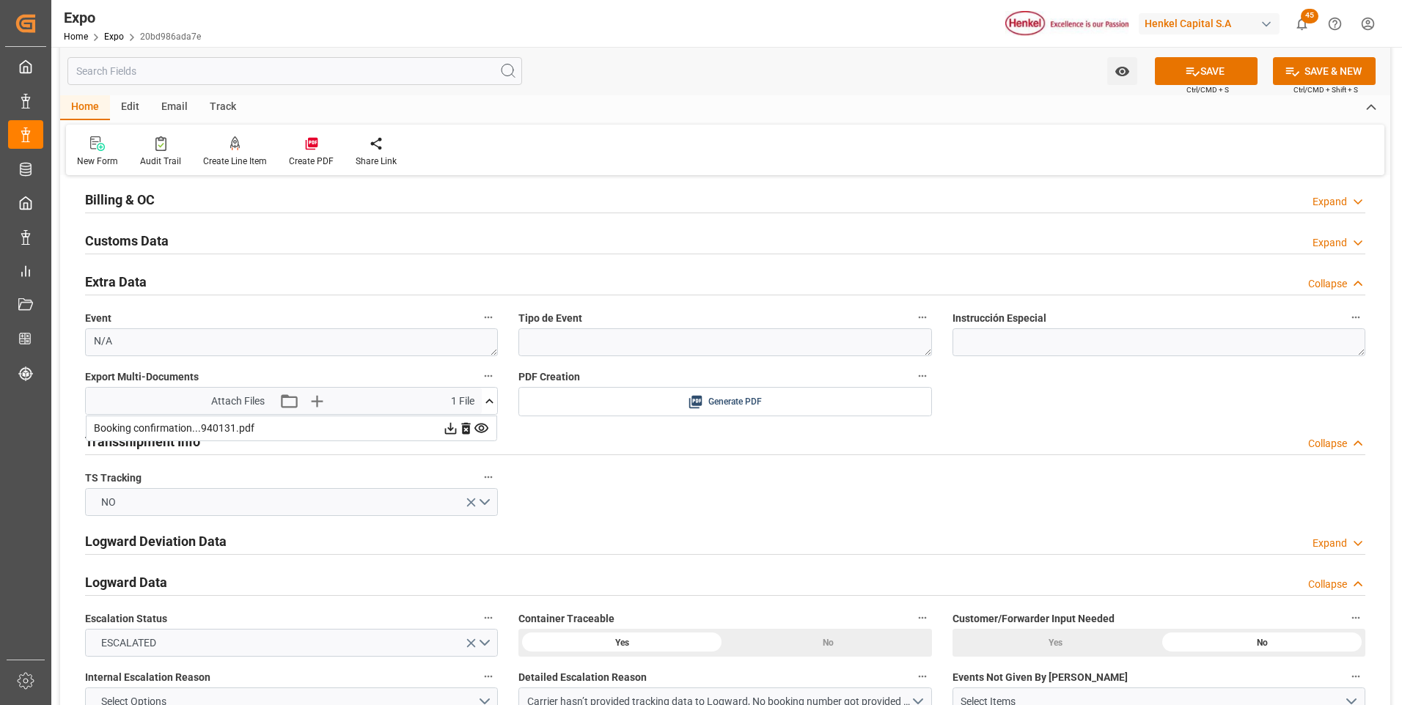
click at [483, 432] on icon at bounding box center [481, 428] width 15 height 15
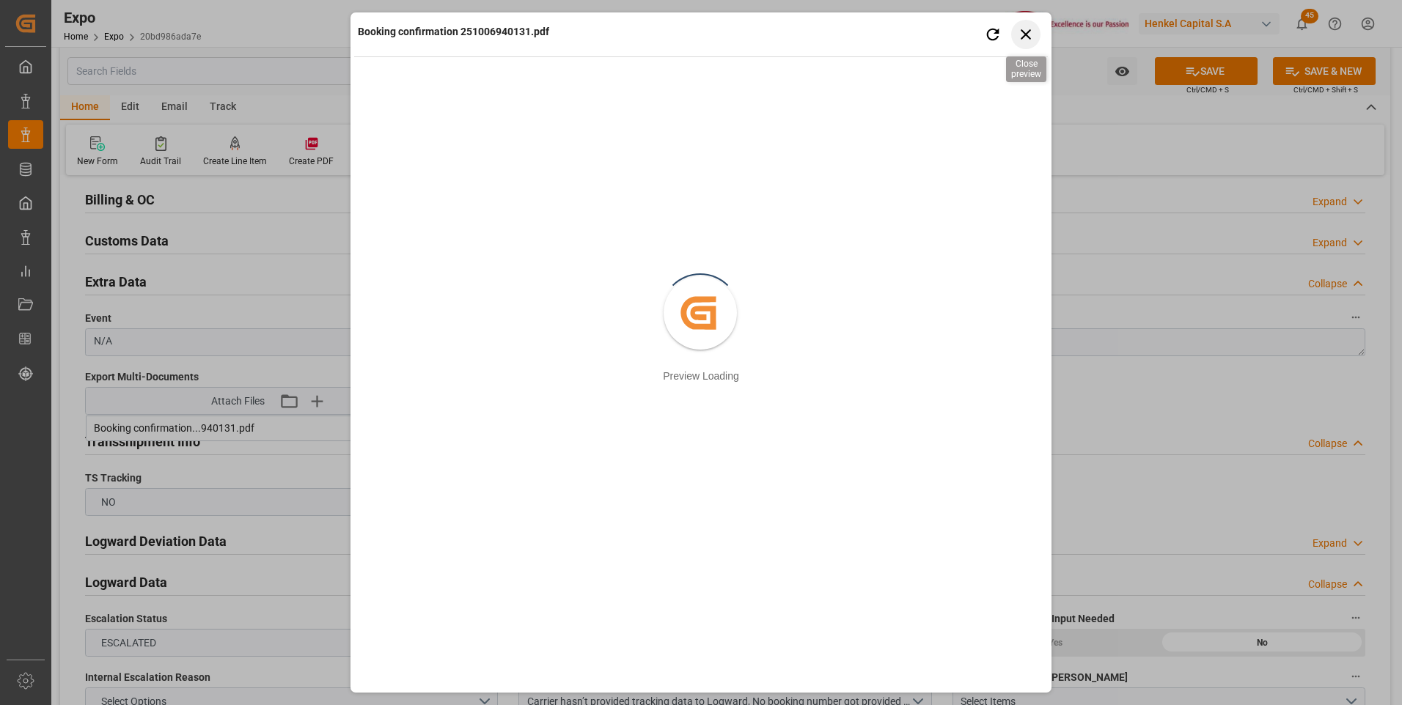
click at [1024, 38] on icon "button" at bounding box center [1026, 34] width 18 height 18
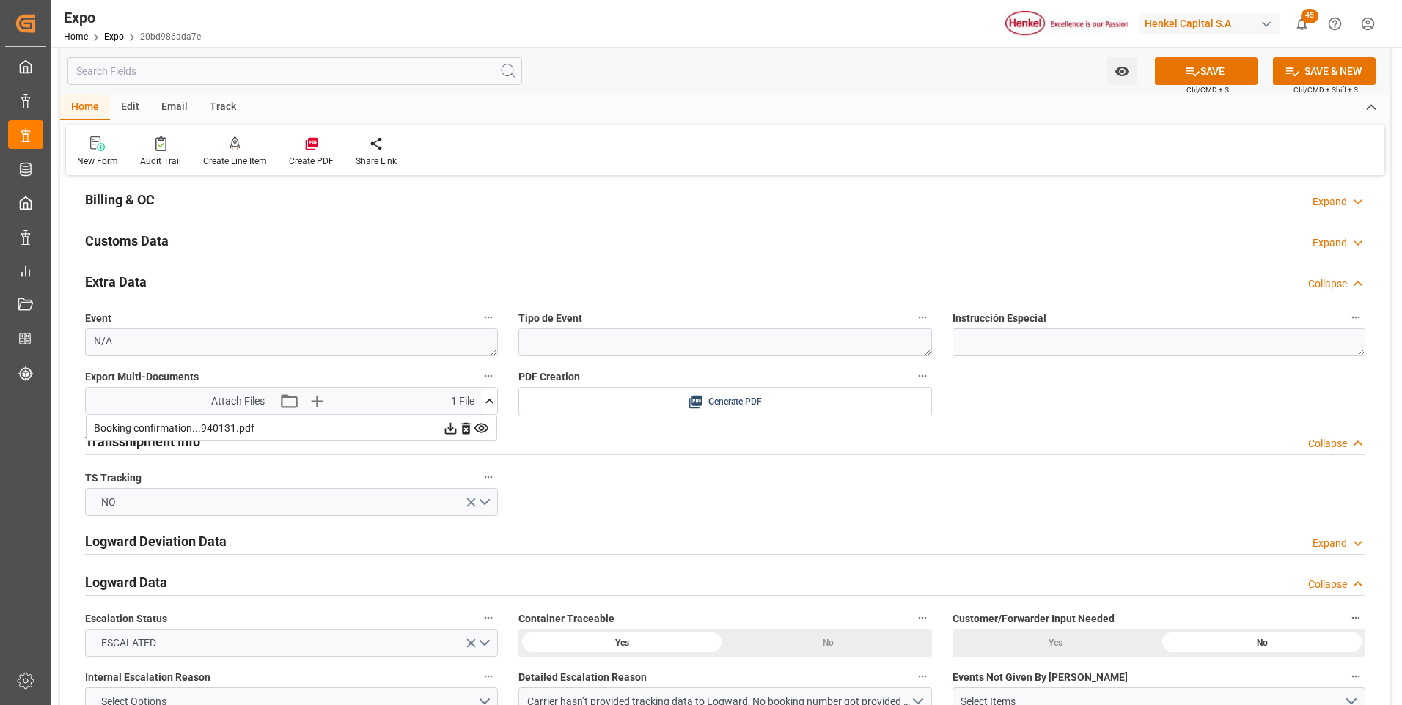
click at [1186, 67] on icon at bounding box center [1192, 71] width 15 height 15
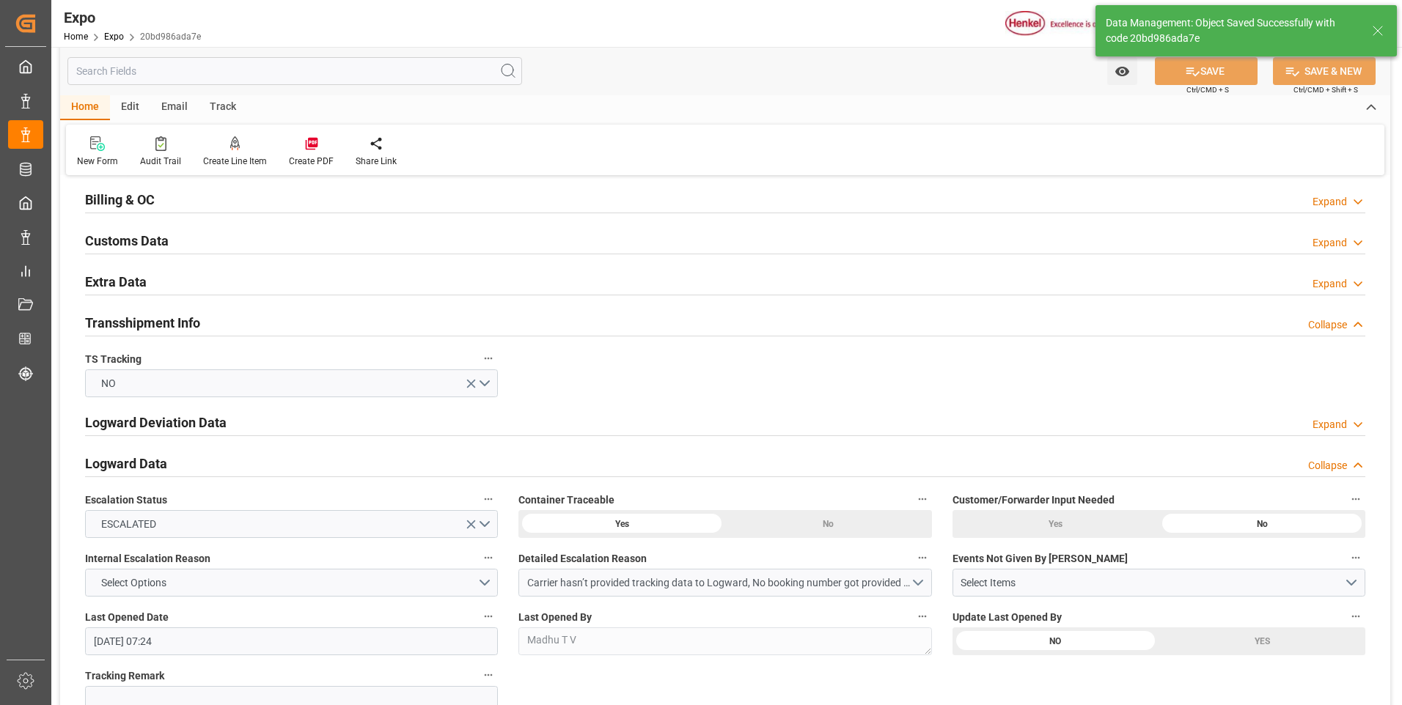
type textarea "[PERSON_NAME]"
type input "15-10-2025 18:02"
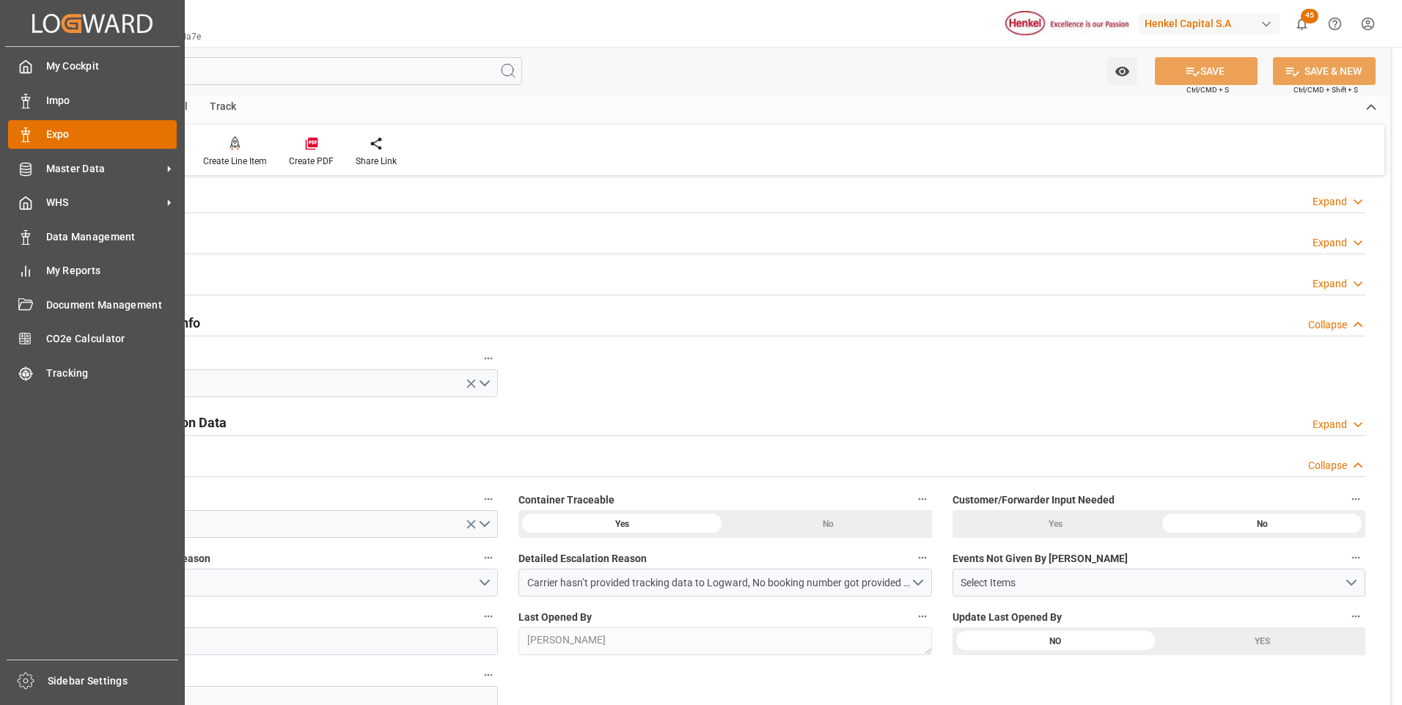
click at [23, 139] on rect at bounding box center [25, 138] width 4 height 7
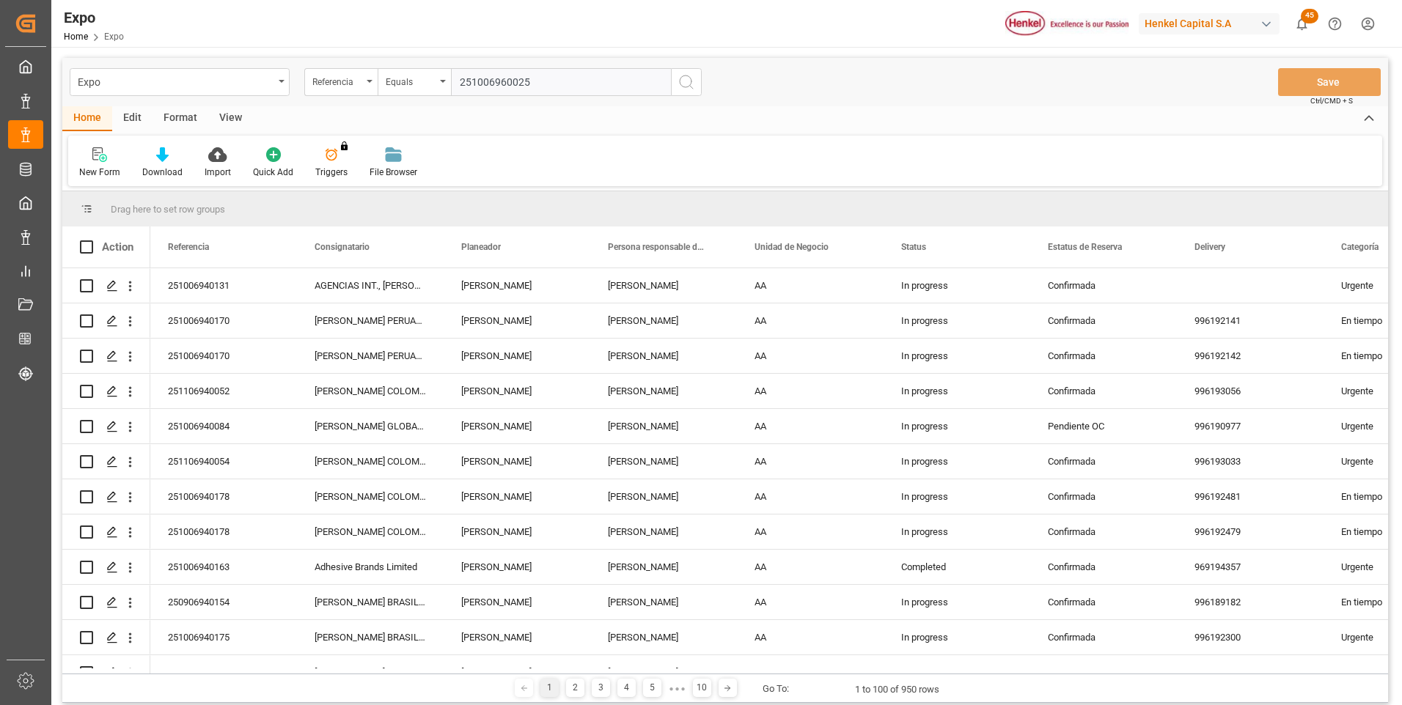
type input "251006960025"
click at [681, 90] on icon "search button" at bounding box center [687, 82] width 18 height 18
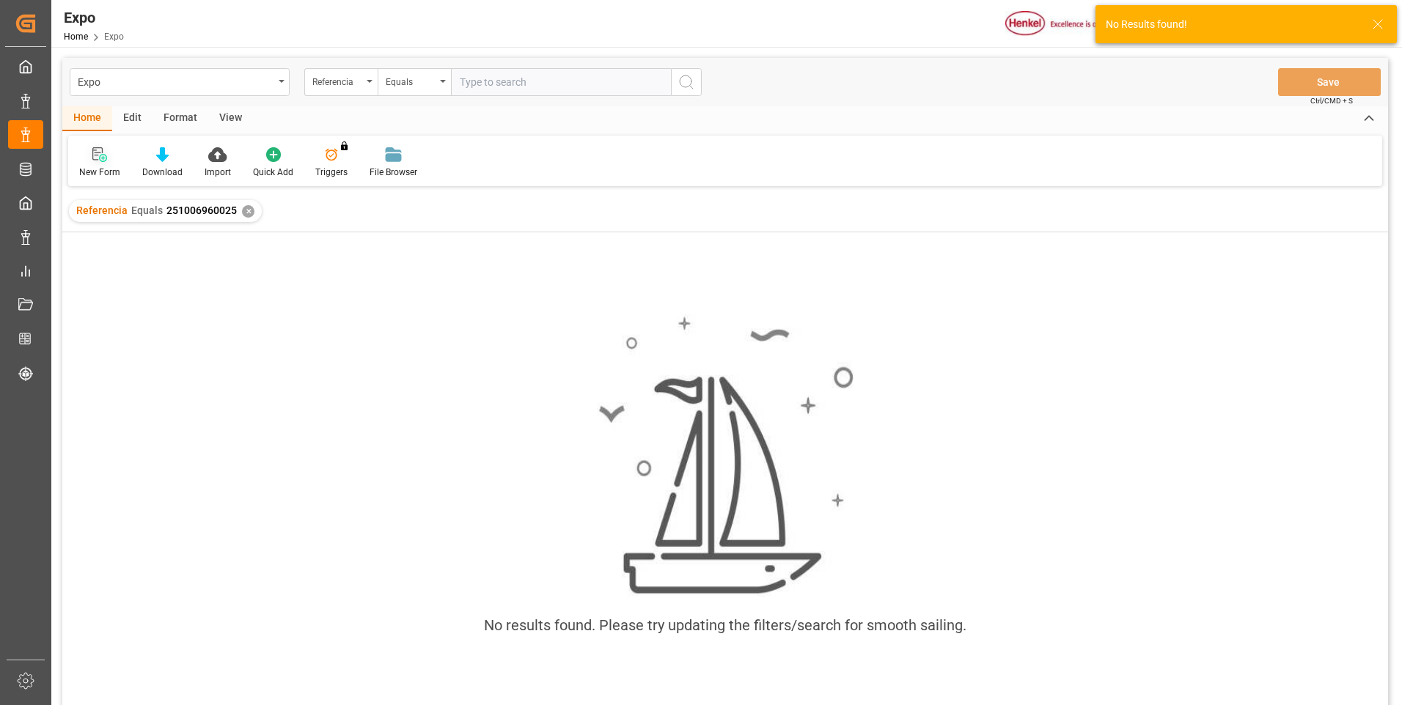
click at [111, 154] on div at bounding box center [99, 154] width 41 height 15
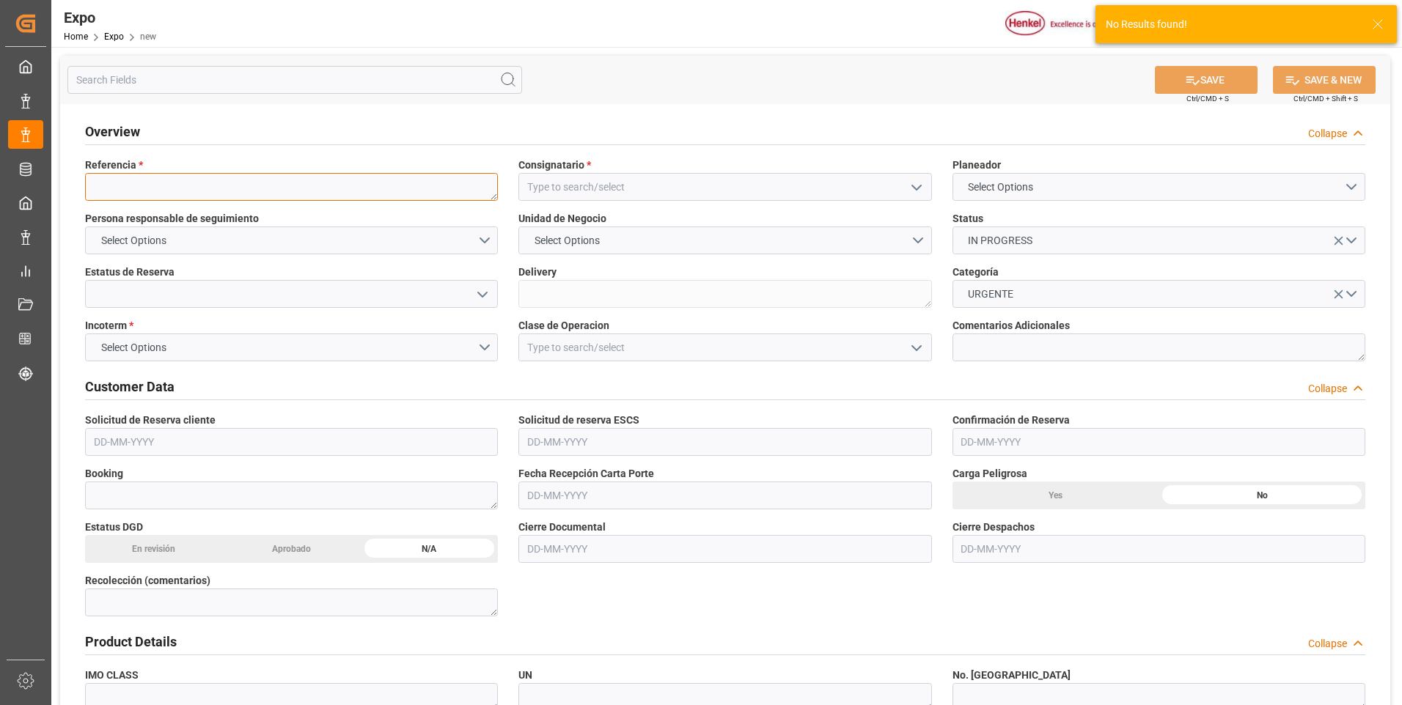
click at [180, 187] on textarea at bounding box center [291, 187] width 413 height 28
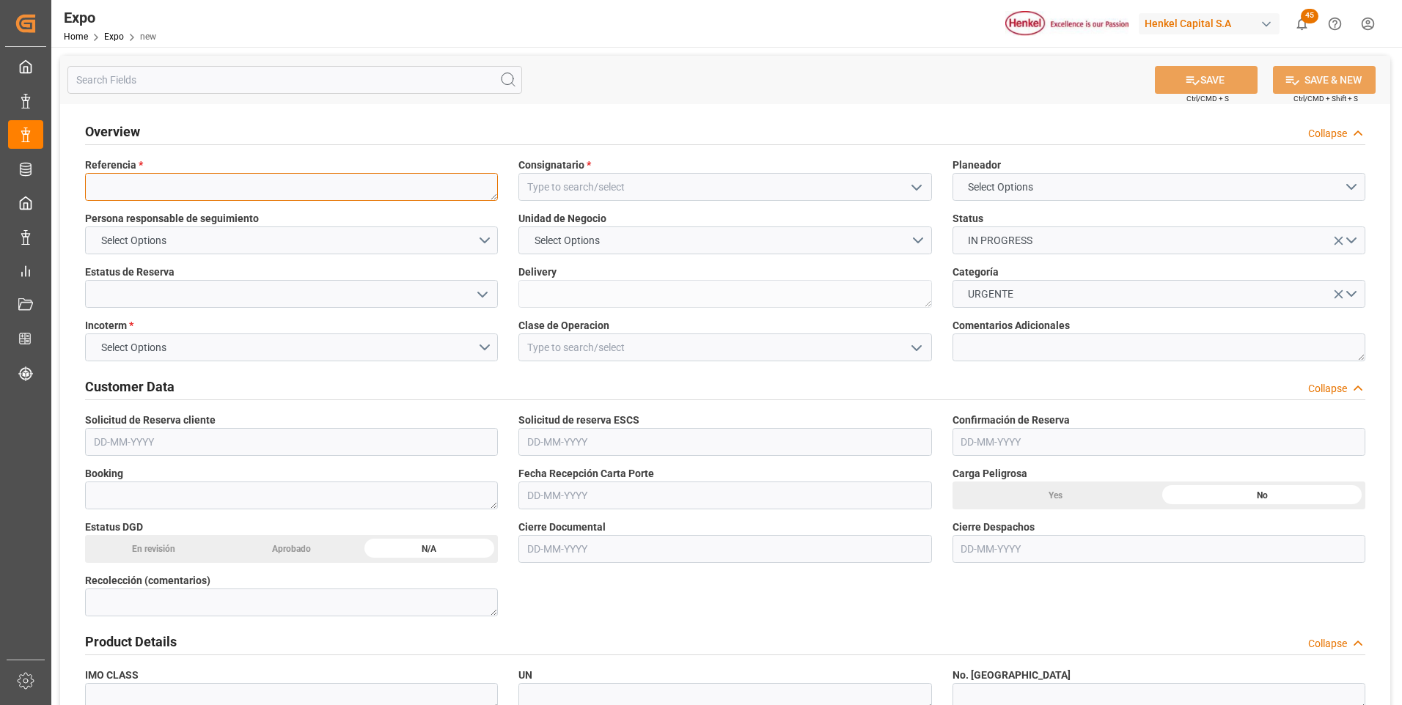
paste textarea "251006960025"
type textarea "251006960025"
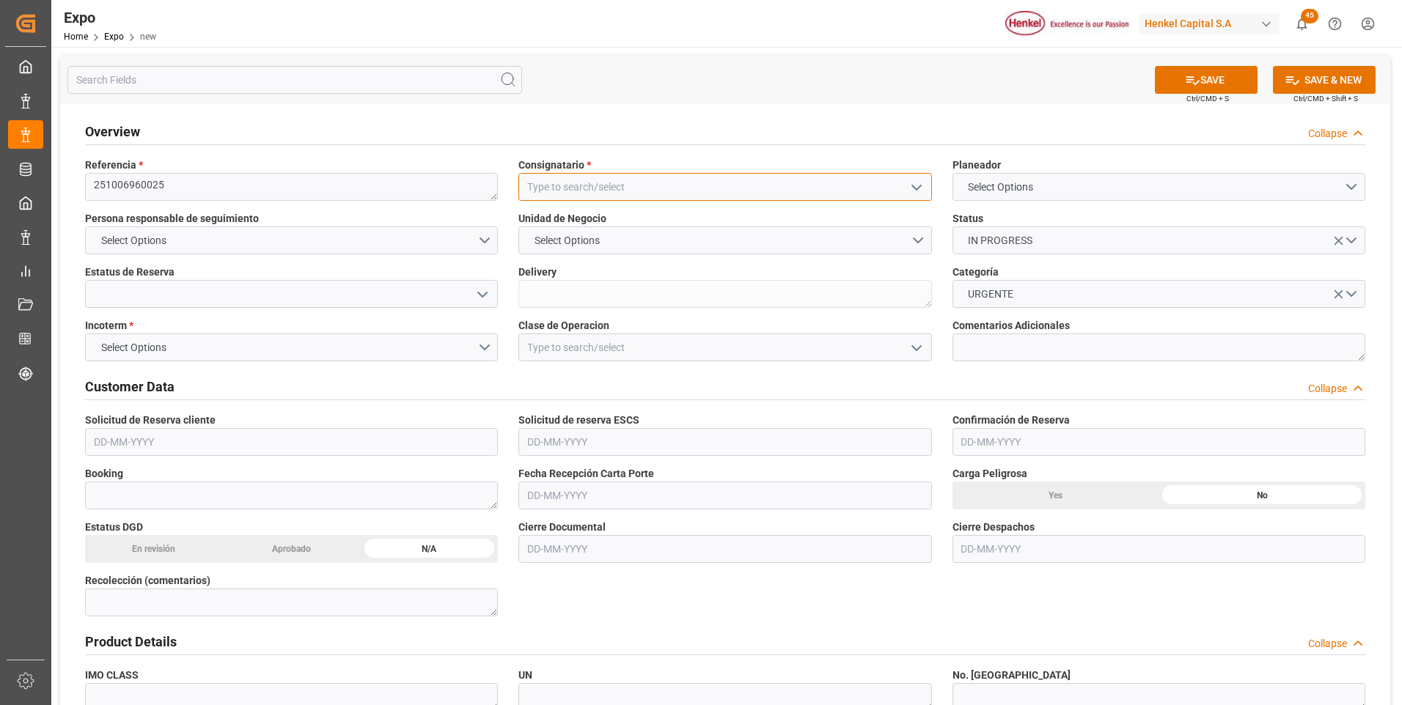
click at [598, 186] on input at bounding box center [724, 187] width 413 height 28
type input "witco"
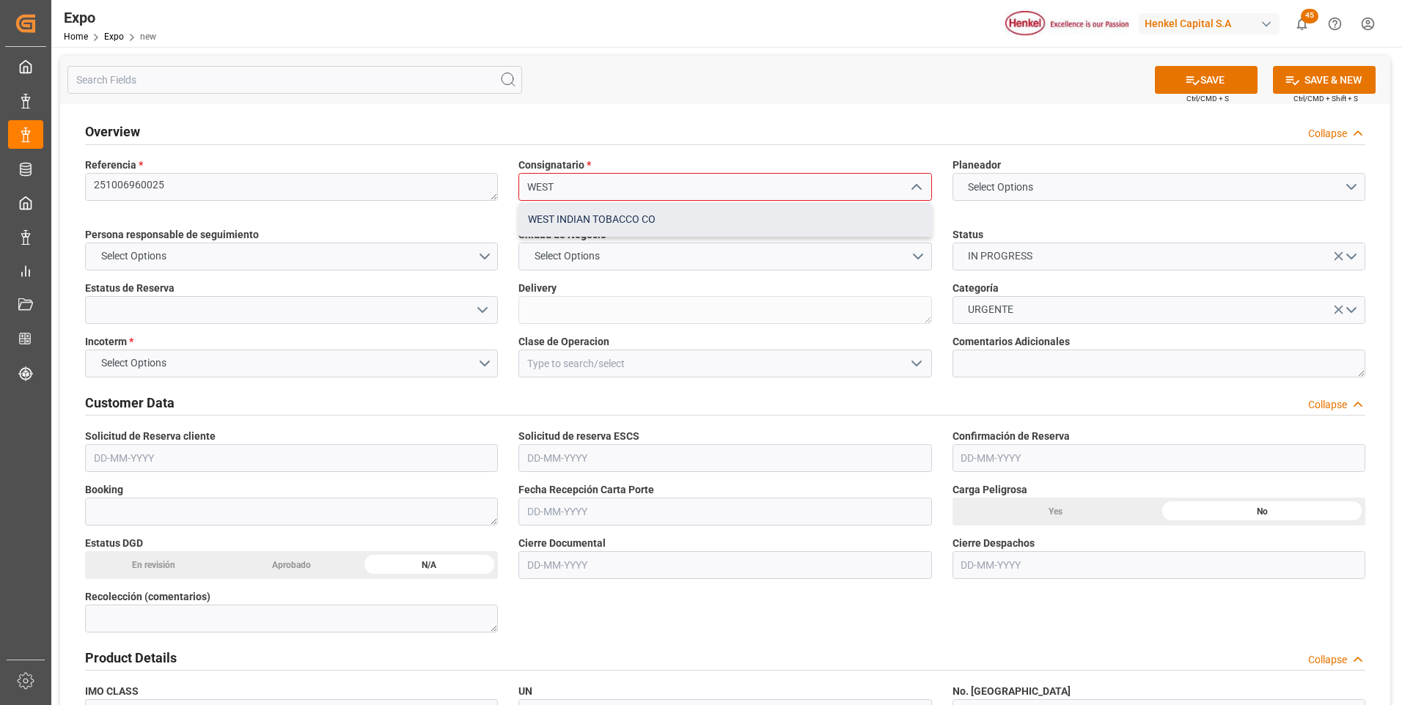
click at [653, 223] on div "WEST INDIAN TOBACCO CO" at bounding box center [724, 219] width 411 height 33
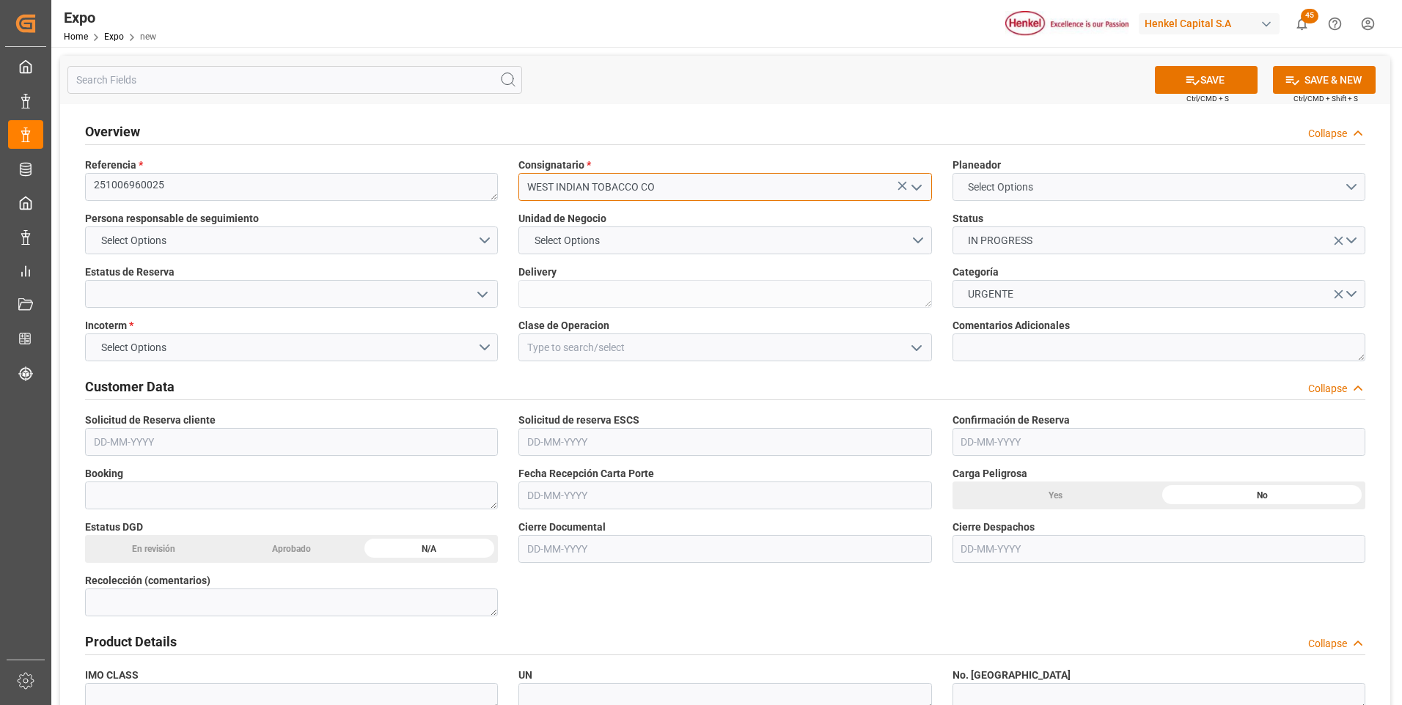
type input "WEST INDIAN TOBACCO CO"
click at [995, 191] on span "Select Options" at bounding box center [1001, 187] width 80 height 15
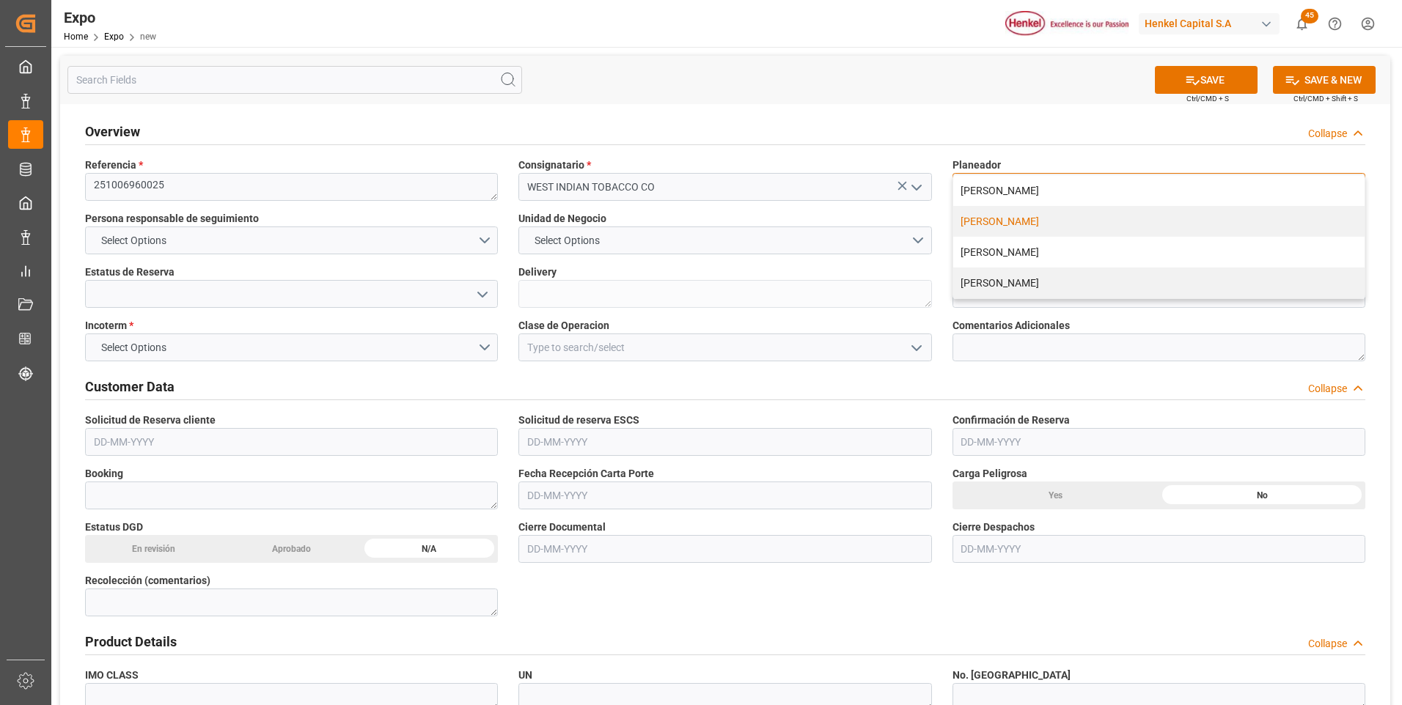
click at [991, 219] on div "LAURA MARTÍNEZ" at bounding box center [1158, 221] width 411 height 31
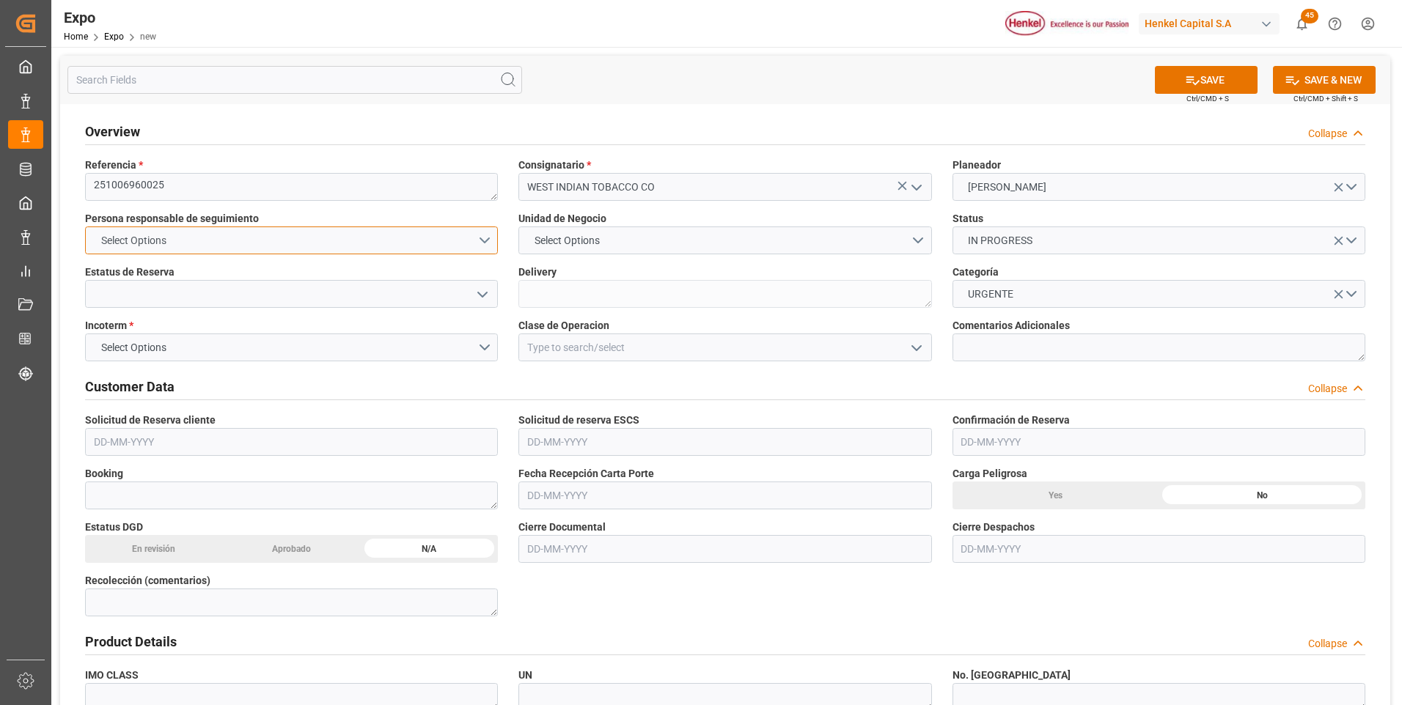
click at [488, 235] on button "Select Options" at bounding box center [291, 241] width 413 height 28
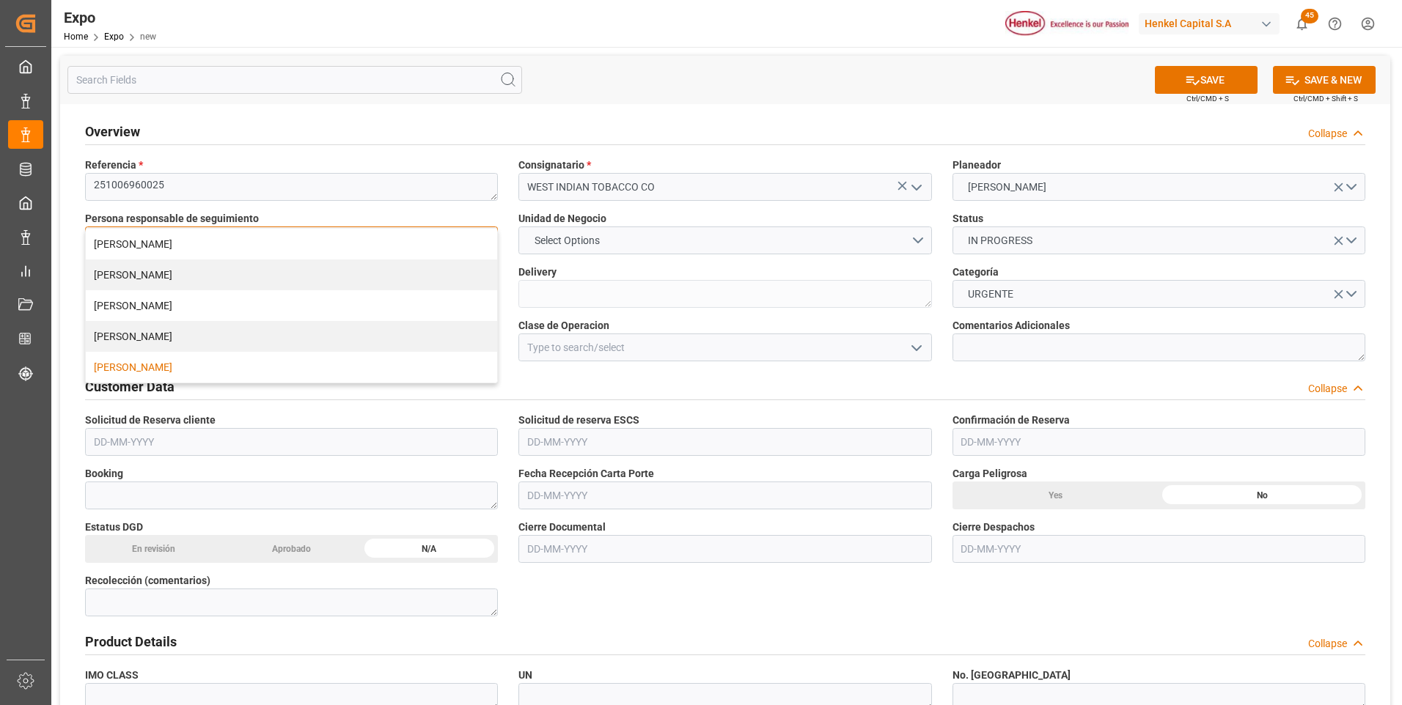
click at [144, 362] on div "[PERSON_NAME]" at bounding box center [291, 367] width 411 height 31
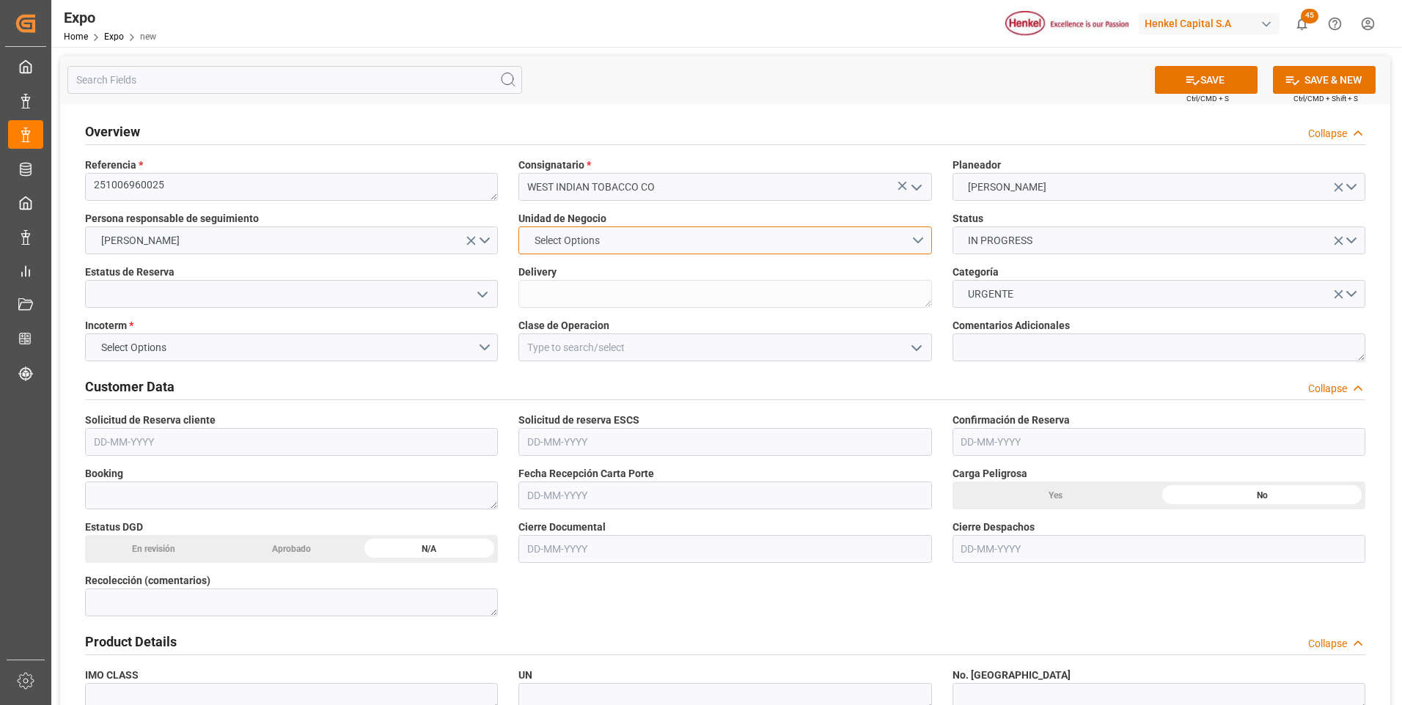
click at [547, 245] on span "Select Options" at bounding box center [567, 240] width 80 height 15
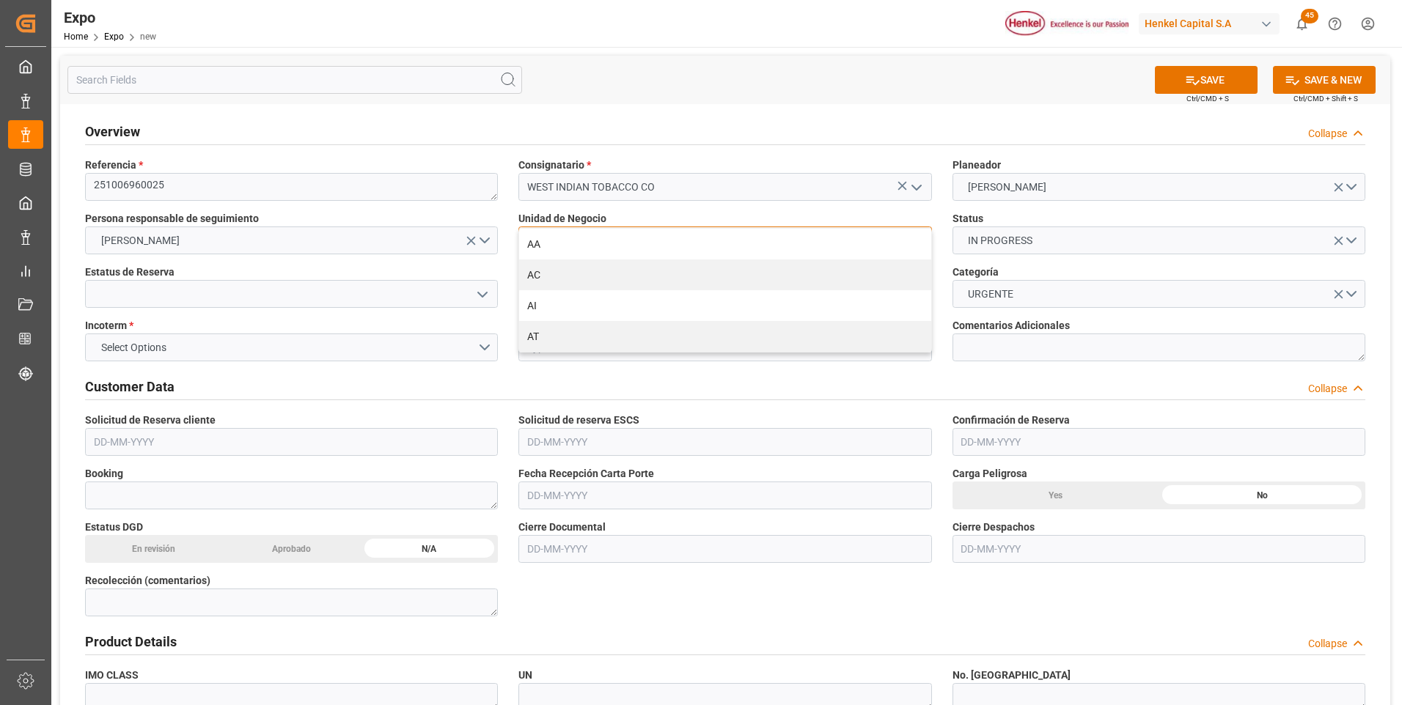
click at [547, 245] on div "AA" at bounding box center [724, 244] width 411 height 31
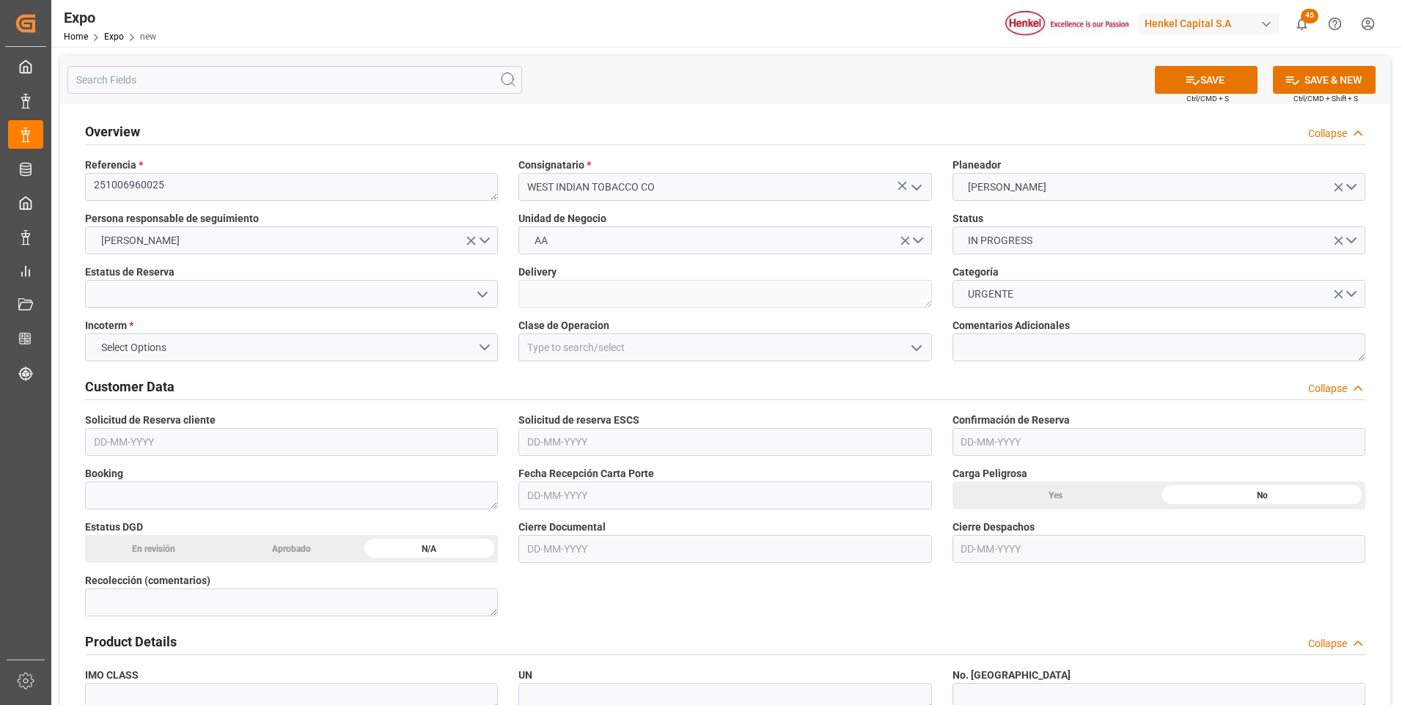
click at [480, 291] on icon "open menu" at bounding box center [483, 295] width 18 height 18
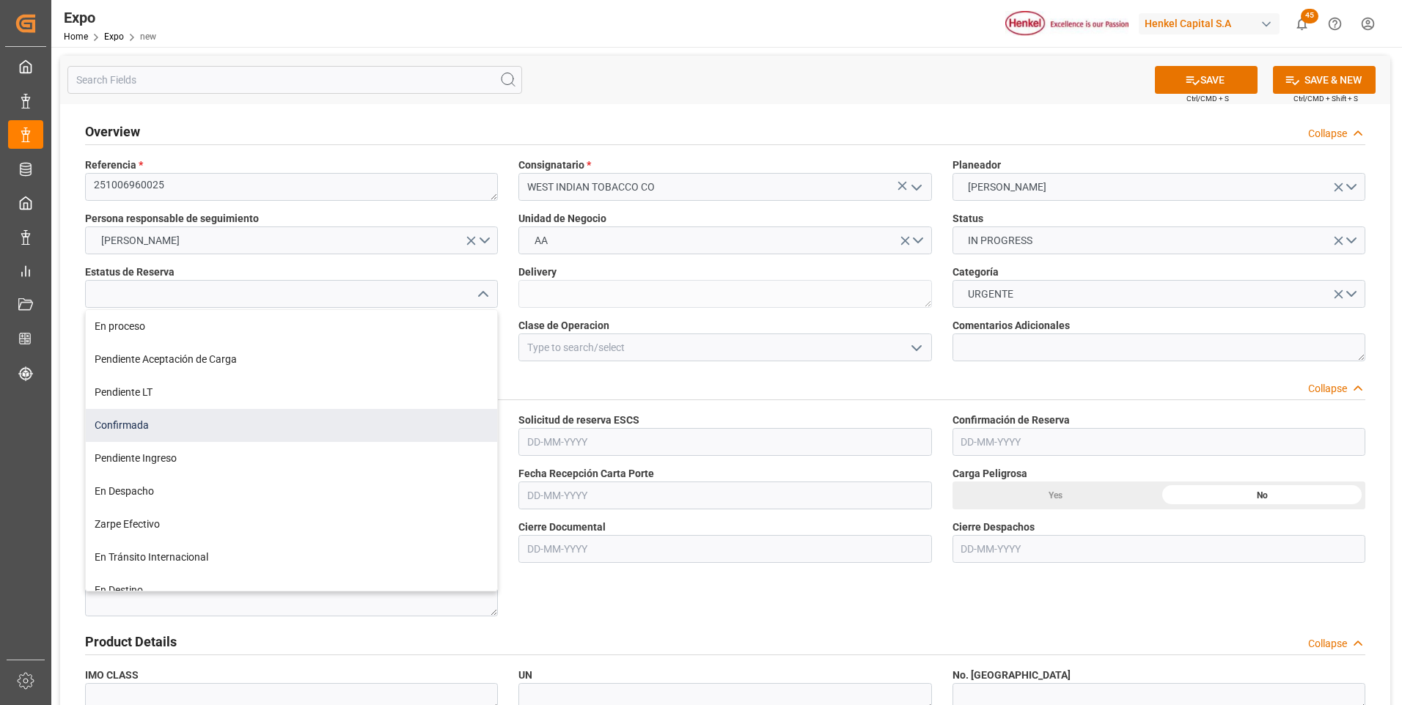
click at [185, 422] on div "Confirmada" at bounding box center [291, 425] width 411 height 33
type input "Confirmada"
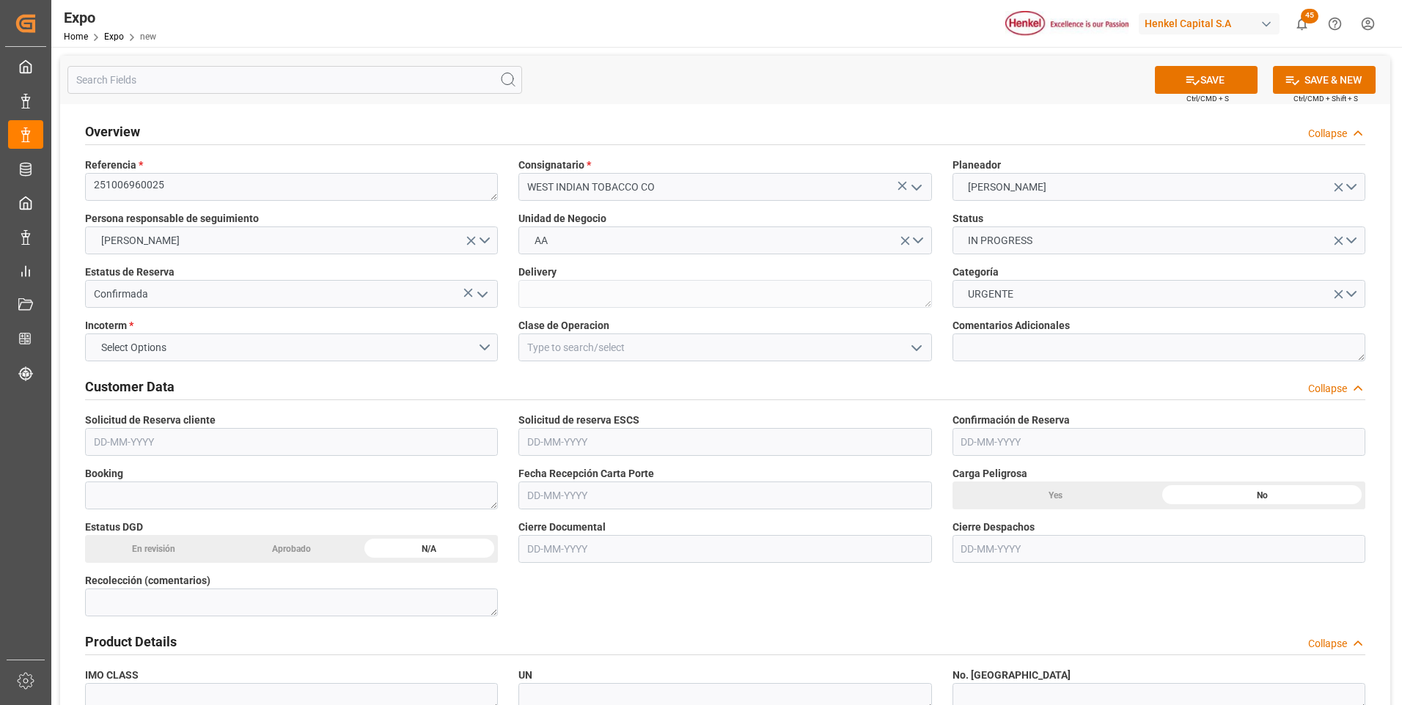
click at [109, 444] on input "text" at bounding box center [291, 442] width 413 height 28
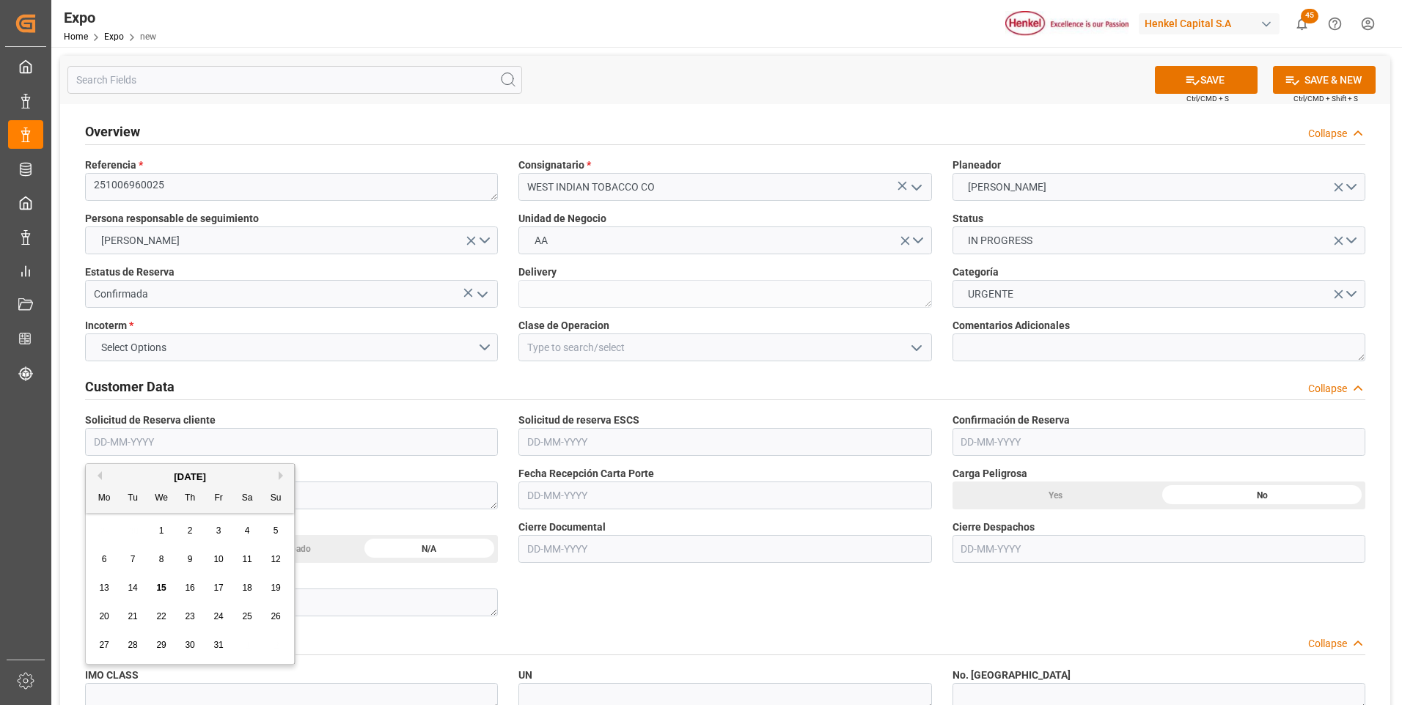
click at [160, 532] on span "1" at bounding box center [161, 531] width 5 height 10
type input "01-10-2025"
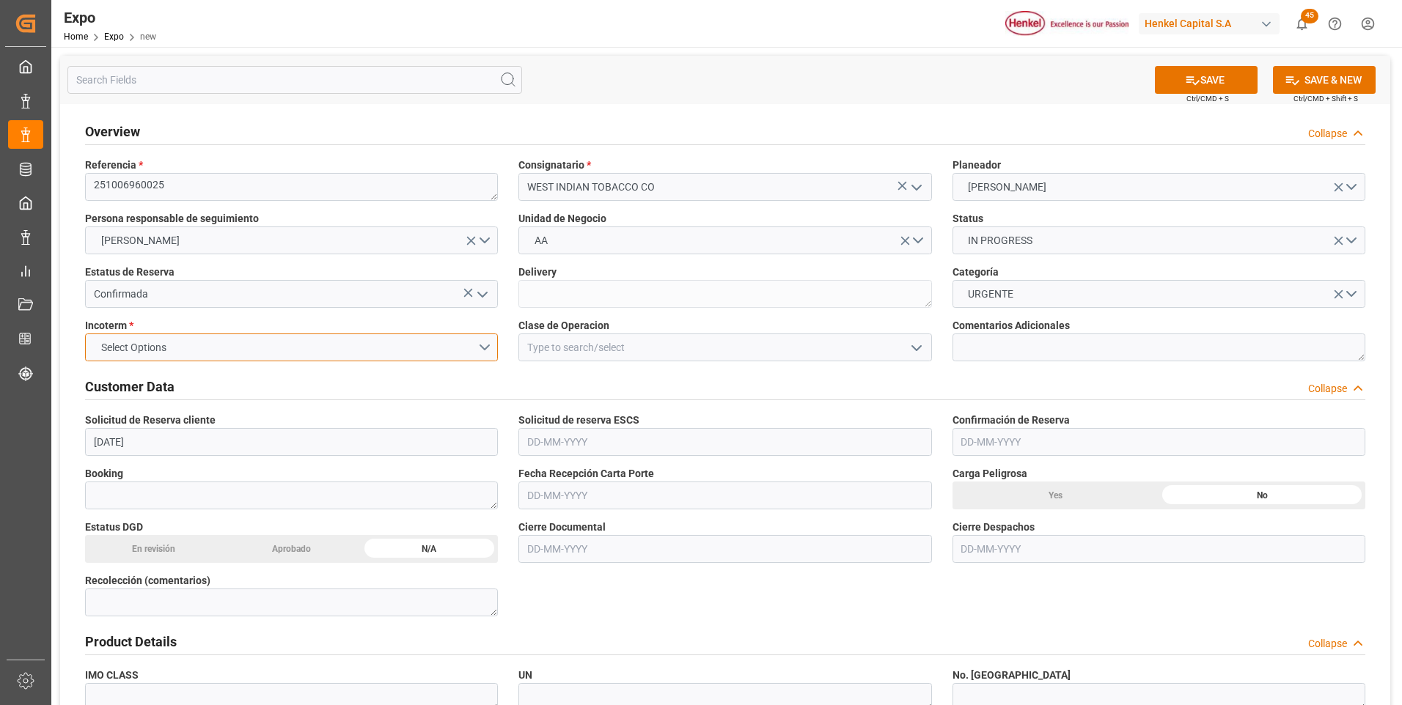
click at [327, 359] on button "Select Options" at bounding box center [291, 348] width 413 height 28
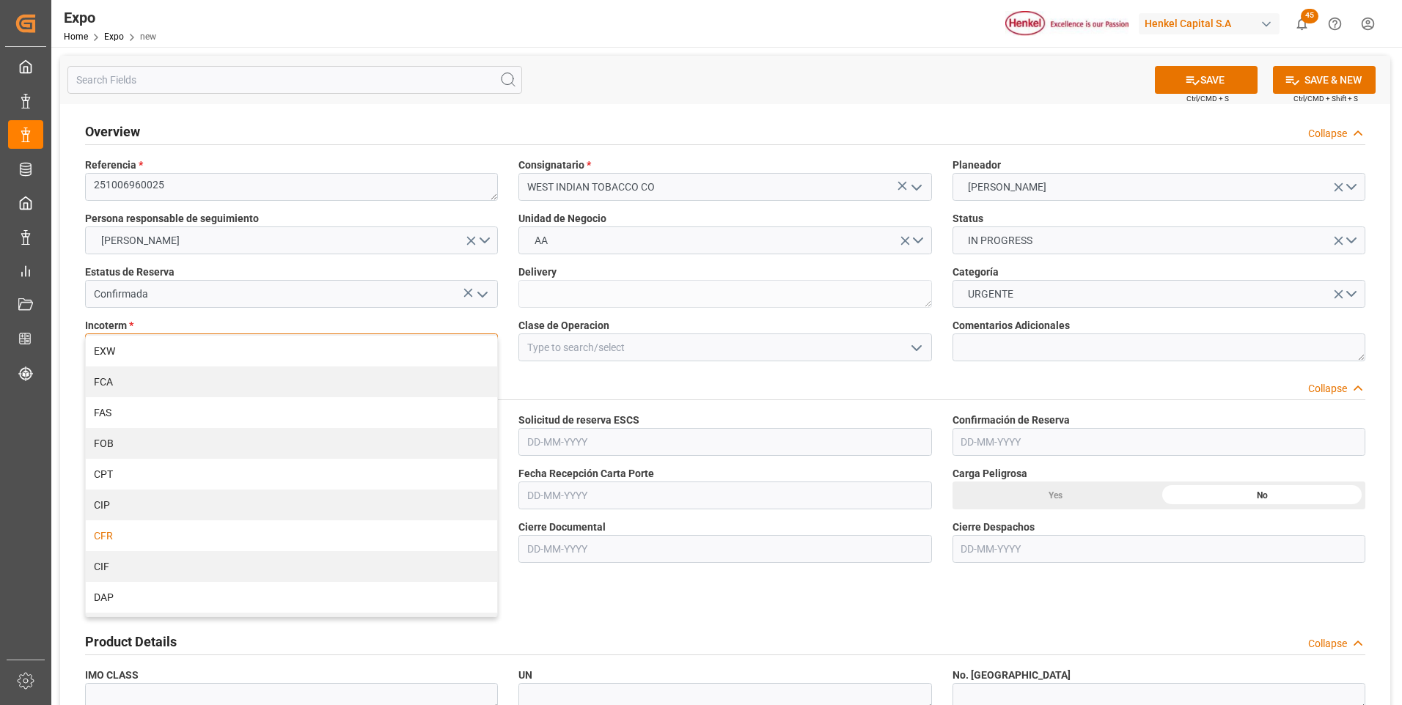
click at [221, 540] on div "CFR" at bounding box center [291, 536] width 411 height 31
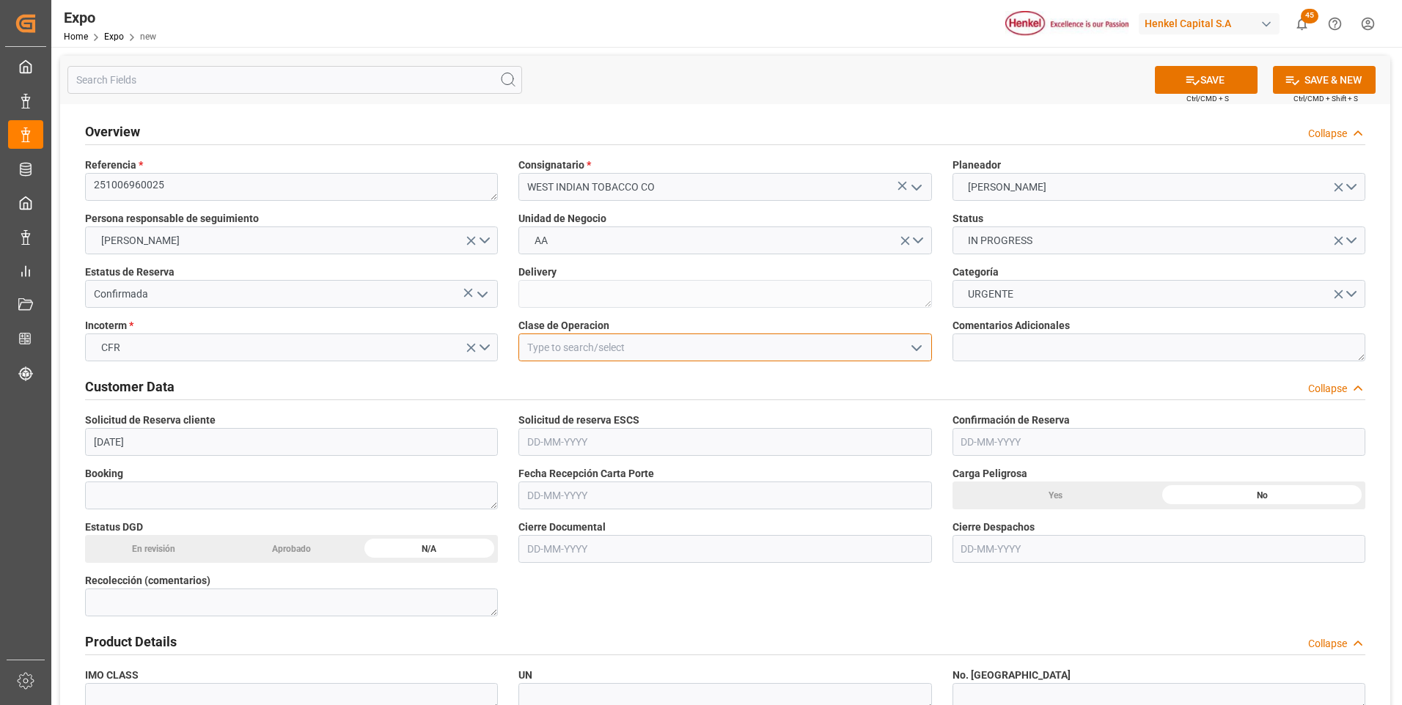
click at [686, 353] on input at bounding box center [724, 348] width 413 height 28
click at [915, 346] on icon "open menu" at bounding box center [917, 349] width 18 height 18
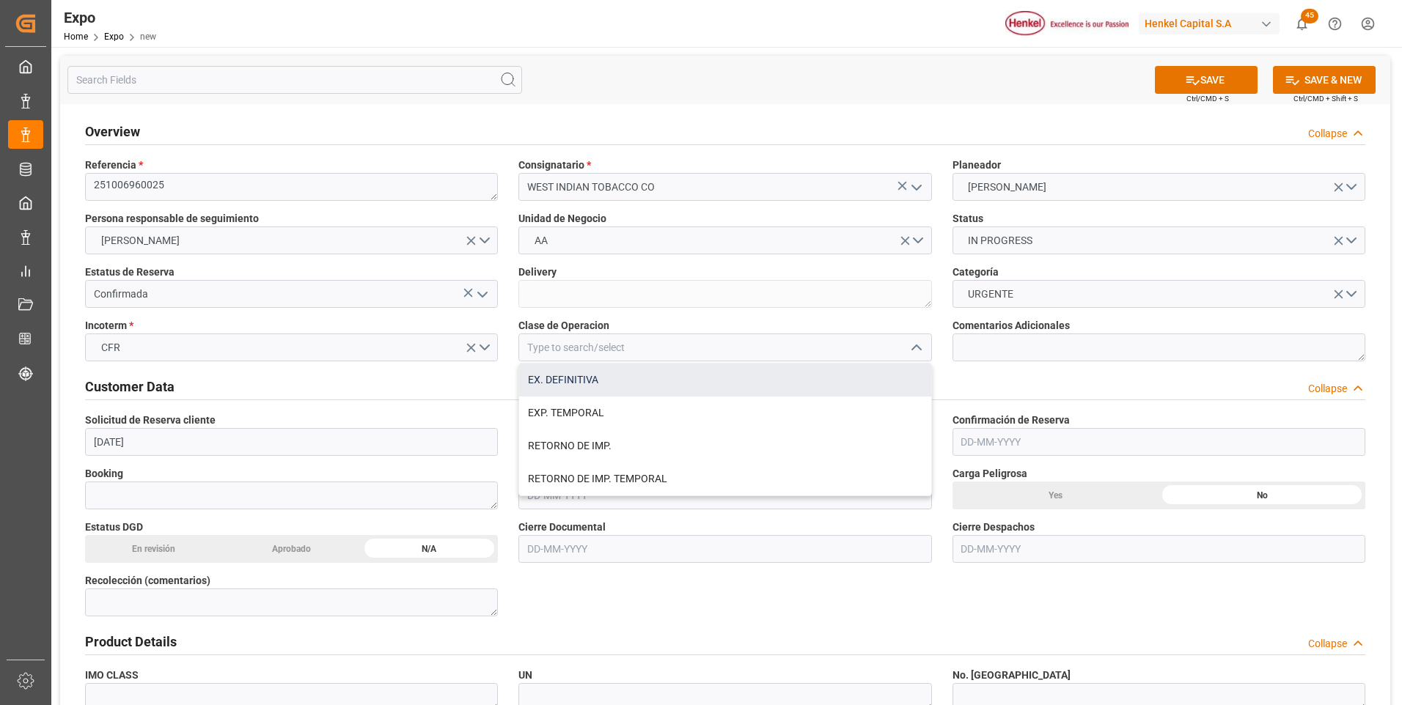
click at [617, 379] on div "EX. DEFINITIVA" at bounding box center [724, 380] width 411 height 33
type input "EX. DEFINITIVA"
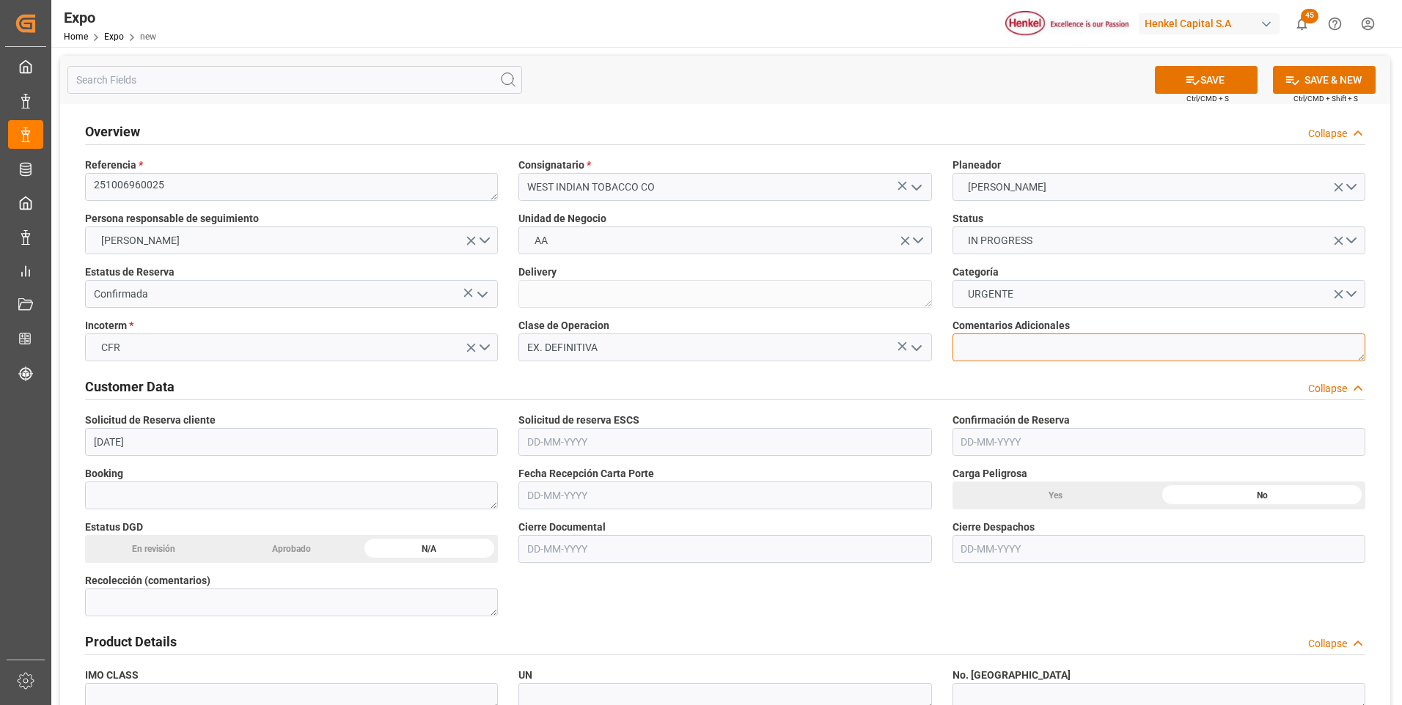
click at [987, 358] on textarea at bounding box center [1159, 348] width 413 height 28
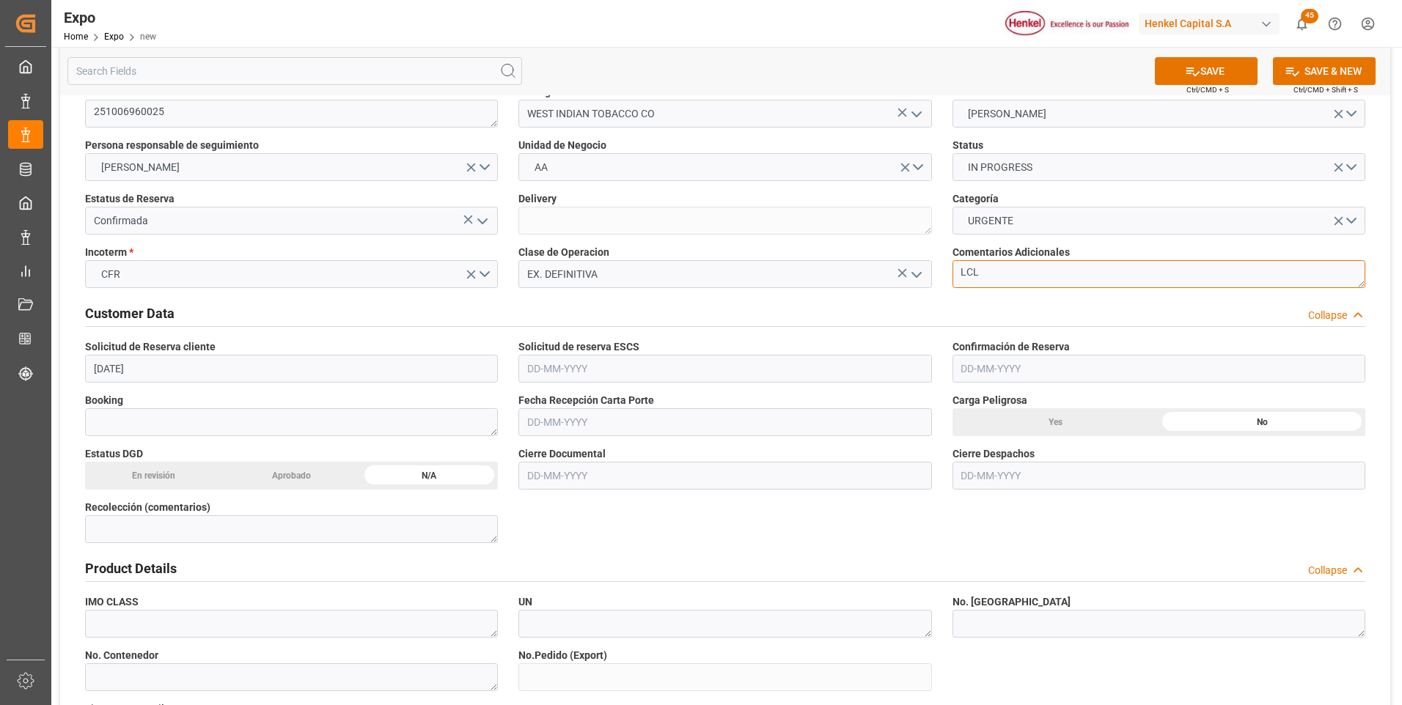
type textarea "LCL"
click at [585, 369] on input "text" at bounding box center [724, 369] width 413 height 28
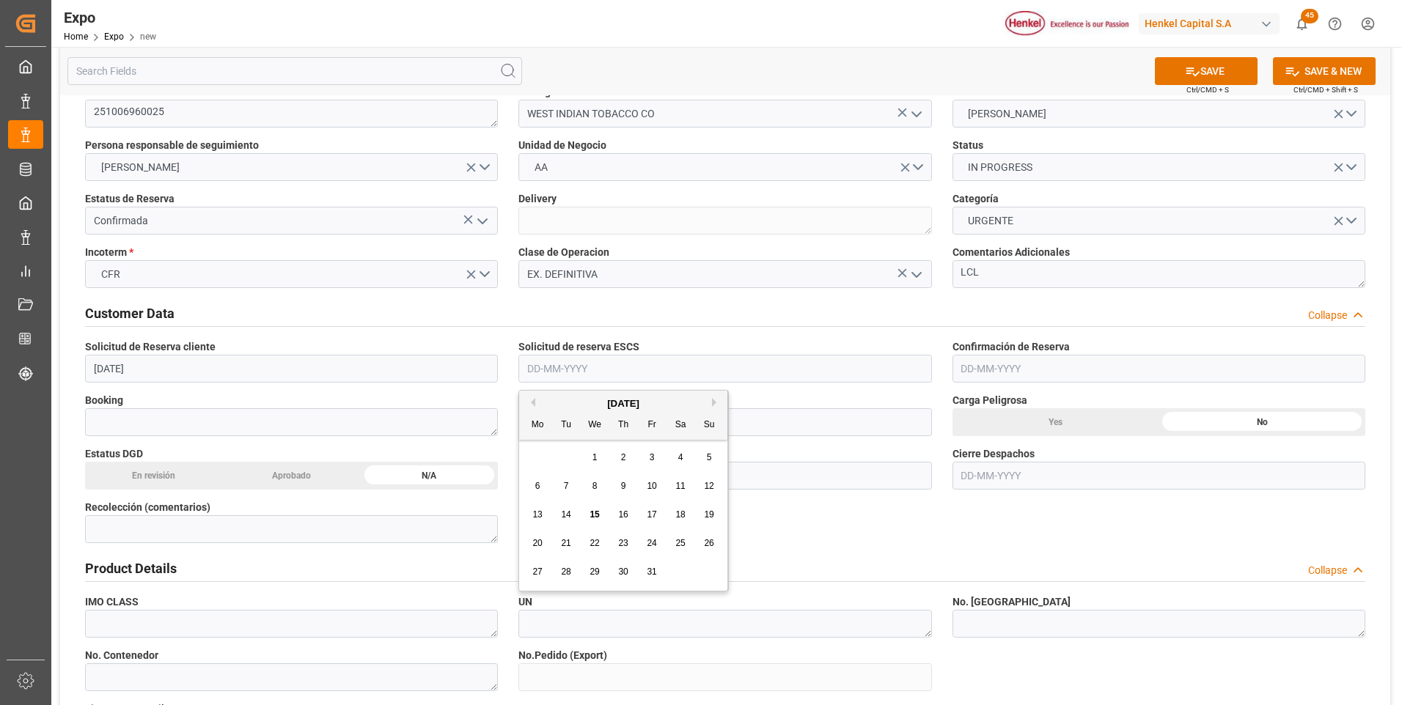
click at [593, 458] on span "1" at bounding box center [595, 457] width 5 height 10
type input "01-10-2025"
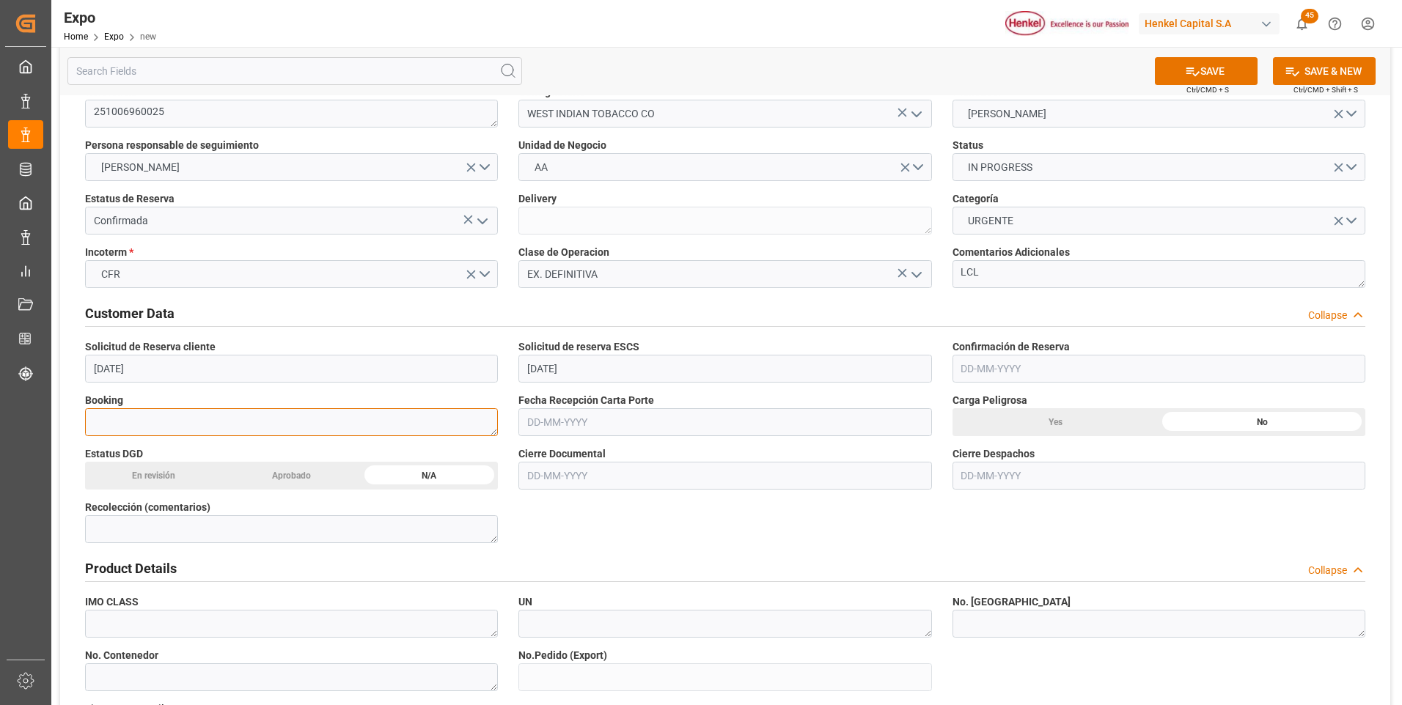
click at [448, 433] on textarea at bounding box center [291, 422] width 413 height 28
paste textarea "EXITVERPOS871095"
type textarea "EXITVERPOS871095"
click at [569, 425] on input "text" at bounding box center [724, 422] width 413 height 28
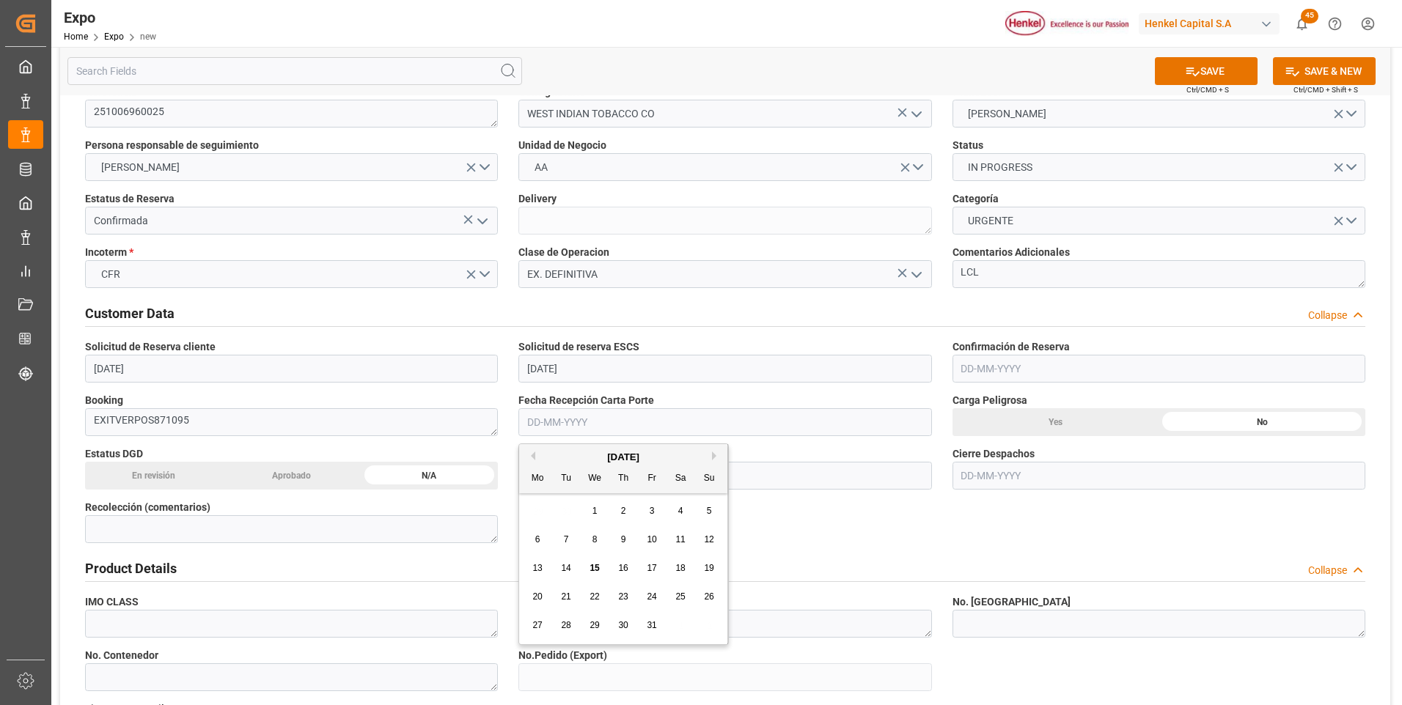
click at [543, 542] on div "6" at bounding box center [538, 541] width 18 height 18
type input "06-10-2025"
click at [579, 472] on input "text" at bounding box center [724, 476] width 413 height 28
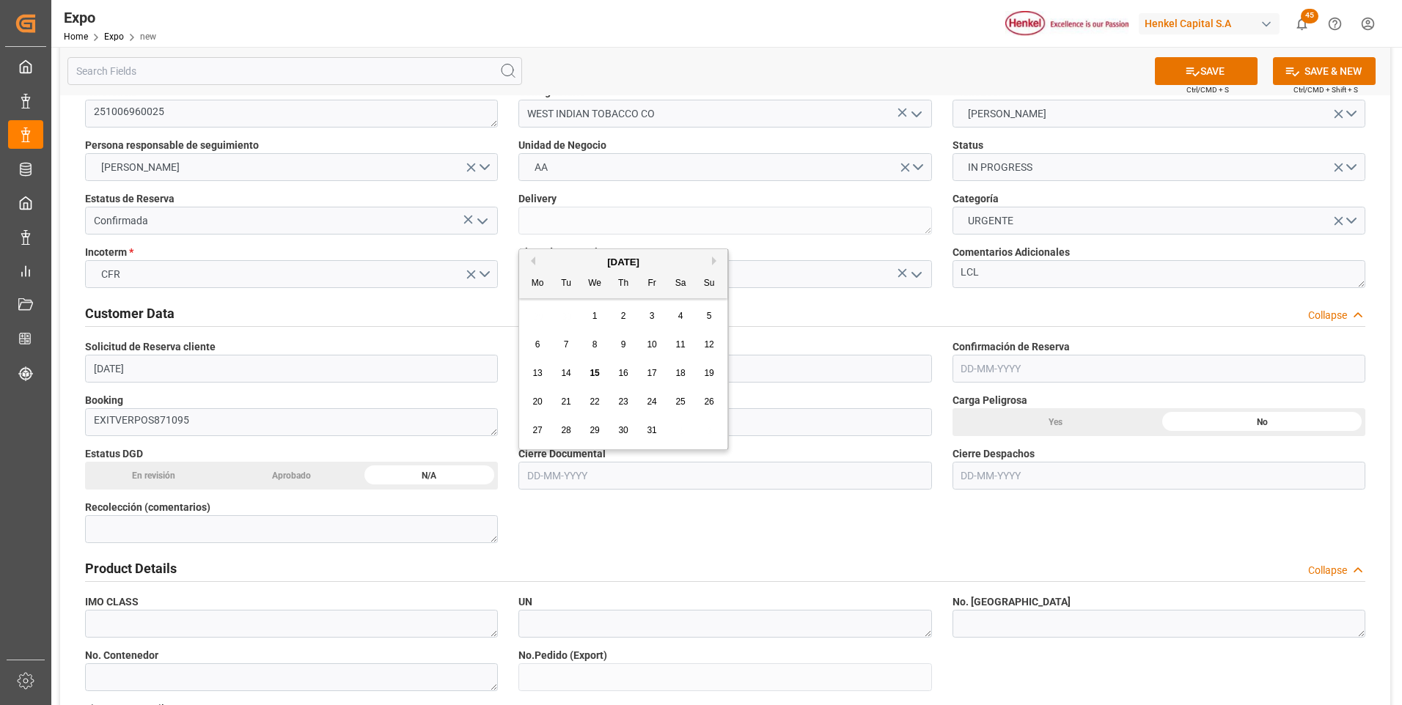
drag, startPoint x: 535, startPoint y: 375, endPoint x: 591, endPoint y: 411, distance: 66.3
click at [536, 375] on span "13" at bounding box center [537, 373] width 10 height 10
type input "13-10-2025"
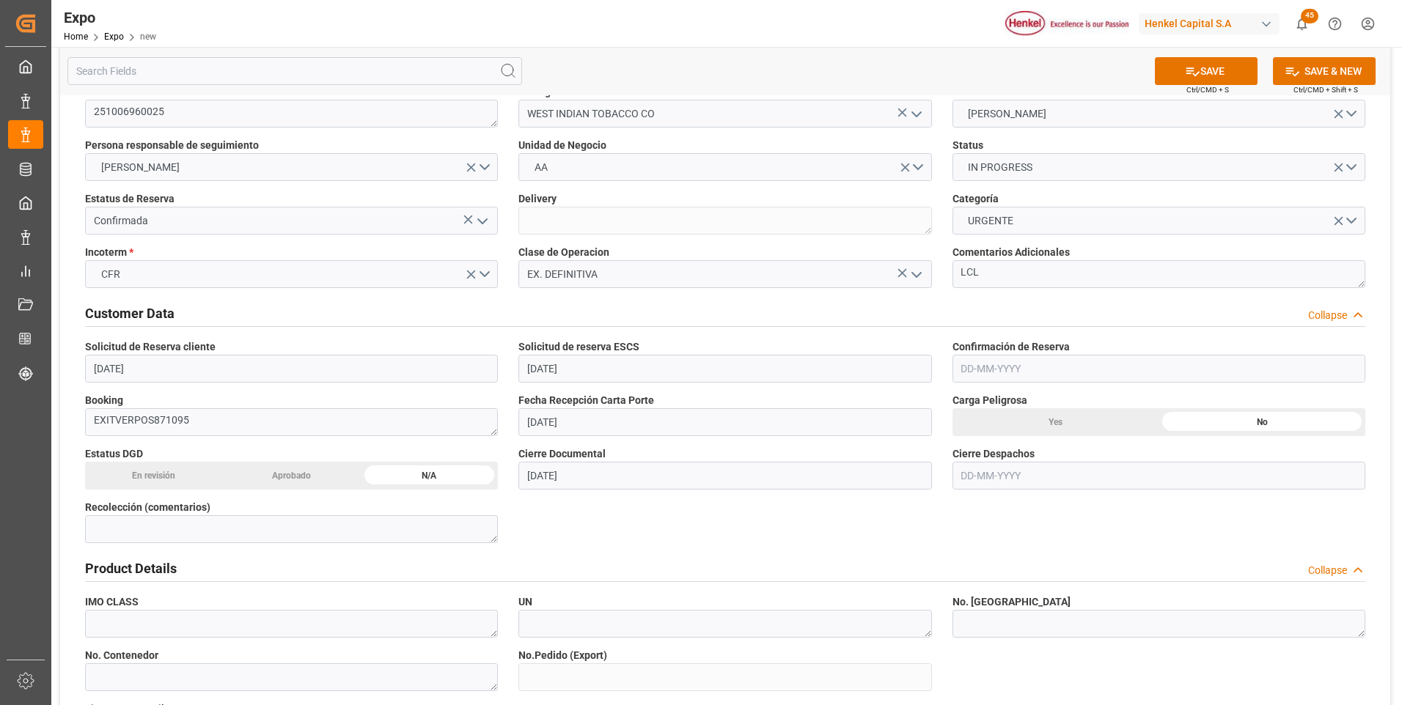
click at [979, 476] on input "text" at bounding box center [1159, 476] width 413 height 28
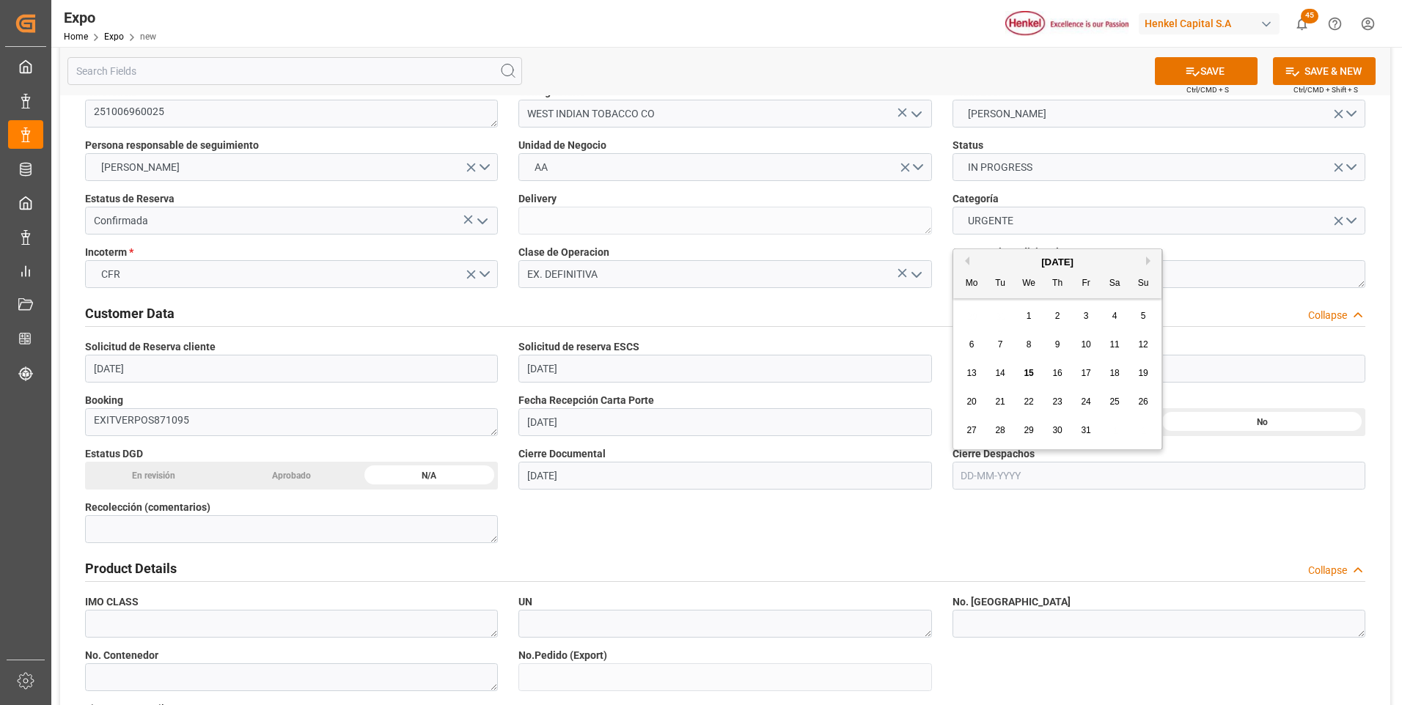
click at [1033, 378] on span "15" at bounding box center [1029, 373] width 10 height 10
type input "[DATE]"
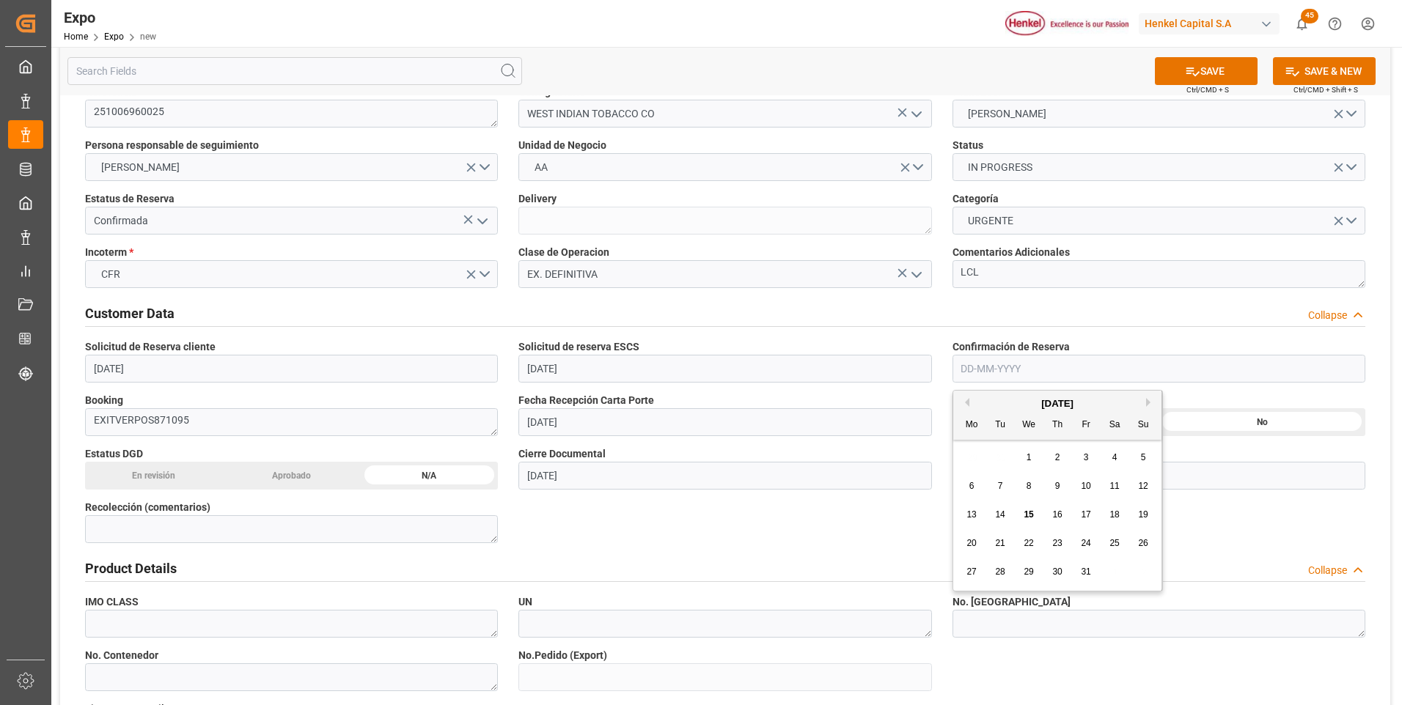
click at [1000, 368] on input "text" at bounding box center [1159, 369] width 413 height 28
click at [1056, 463] on div "2" at bounding box center [1058, 459] width 18 height 18
type input "[DATE]"
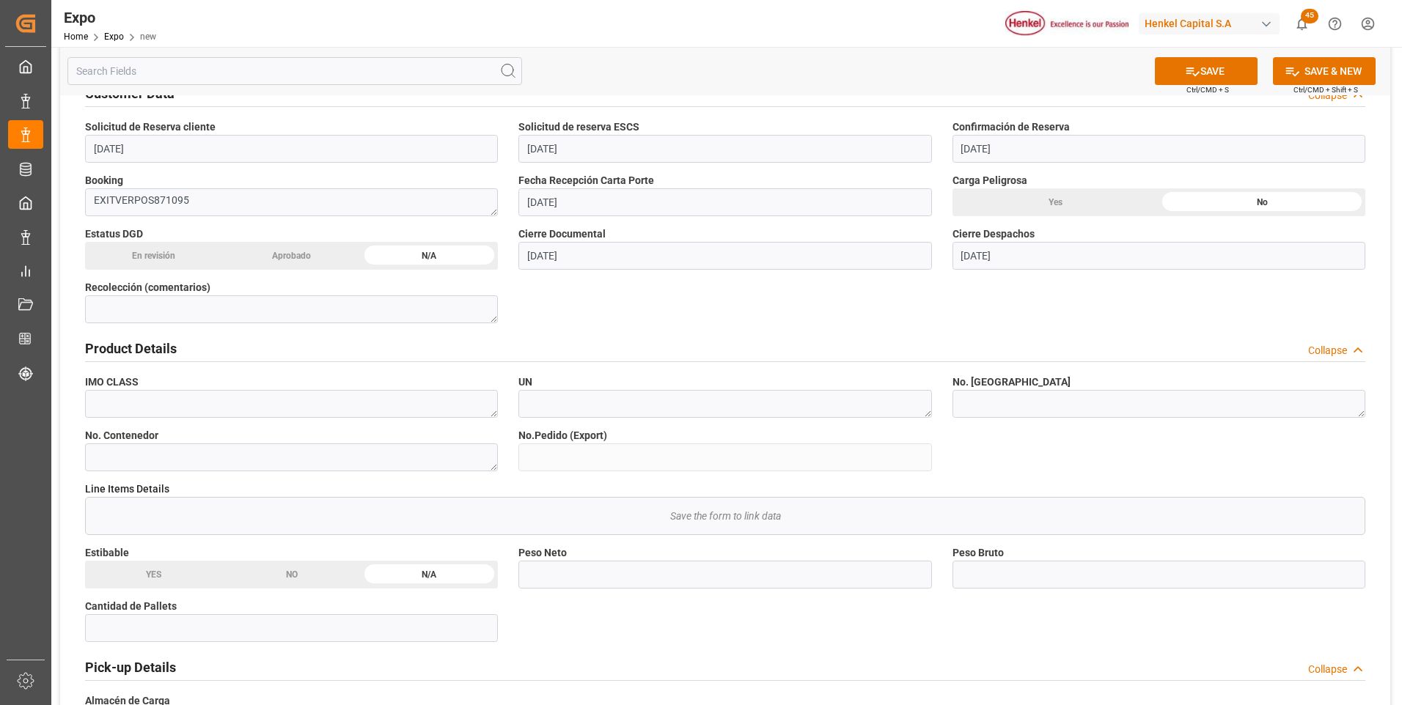
scroll to position [440, 0]
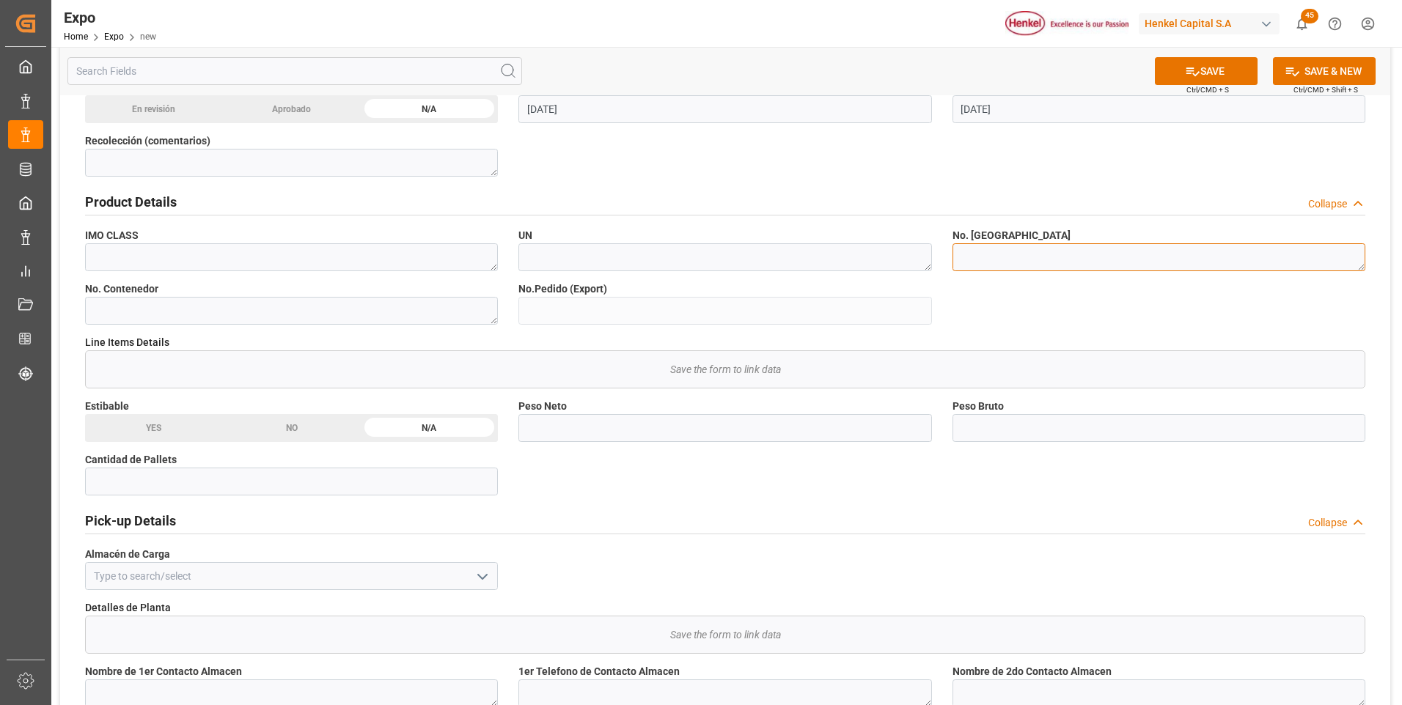
click at [1030, 257] on textarea at bounding box center [1159, 257] width 413 height 28
type textarea "LCL"
click at [314, 317] on textarea at bounding box center [291, 311] width 413 height 28
type textarea "LCL"
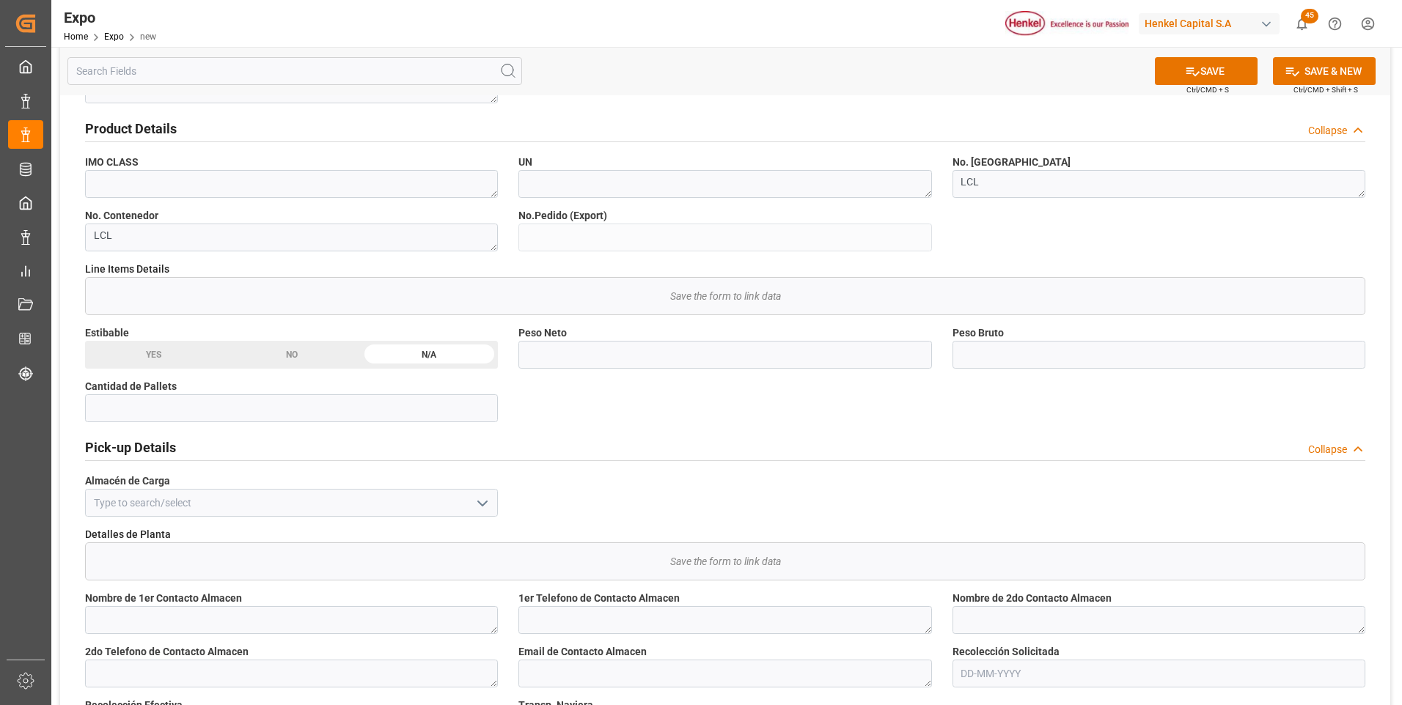
scroll to position [807, 0]
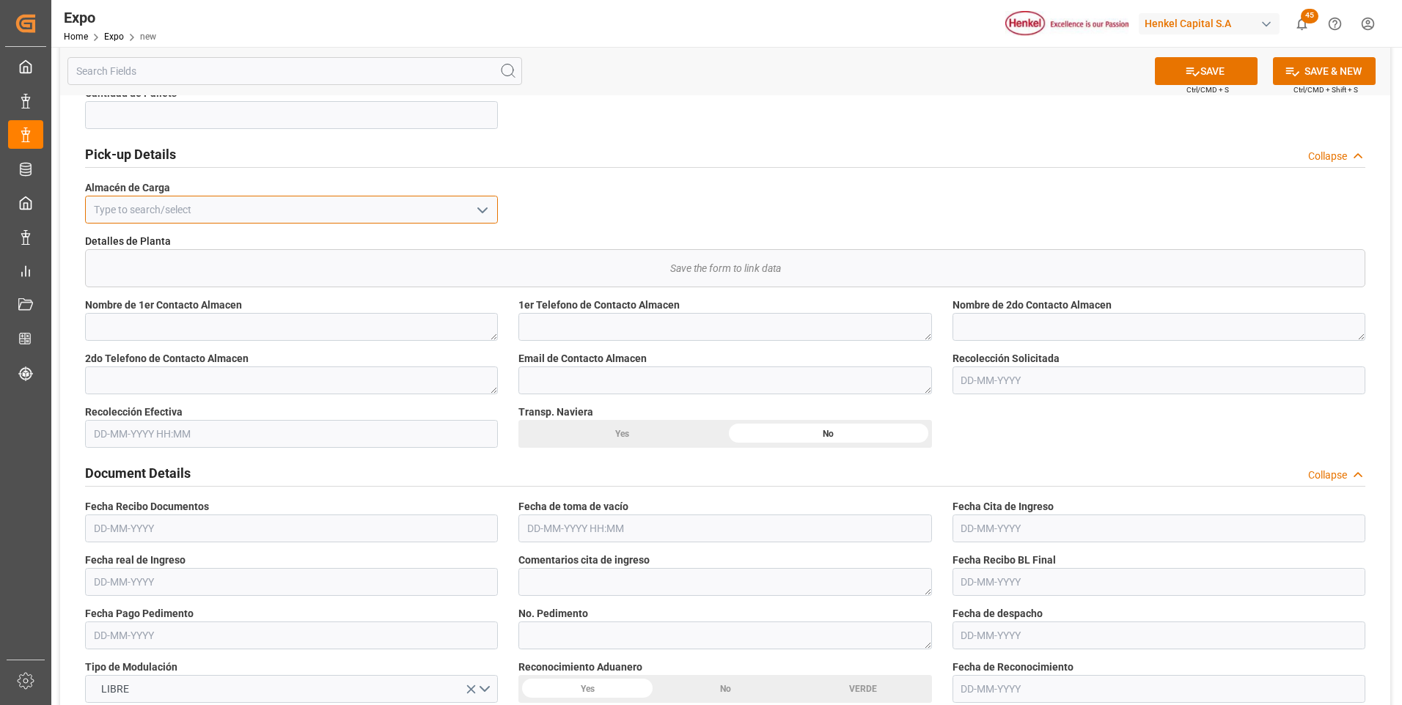
click at [170, 217] on input at bounding box center [291, 210] width 413 height 28
click at [170, 243] on div "Almer Apodaca" at bounding box center [291, 242] width 411 height 33
type input "Almer Apodaca"
click at [1003, 373] on input "text" at bounding box center [1159, 381] width 413 height 28
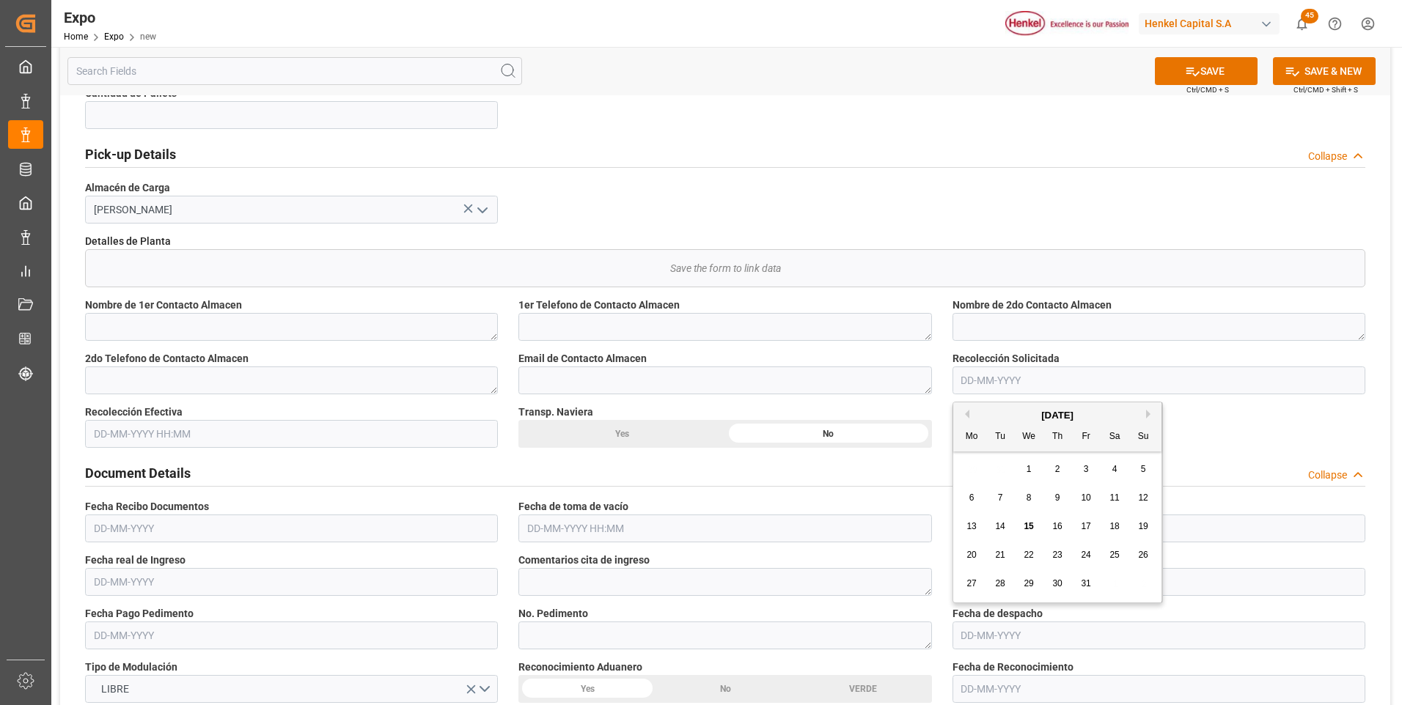
click at [967, 492] on div "6" at bounding box center [972, 499] width 18 height 18
type input "06-10-2025"
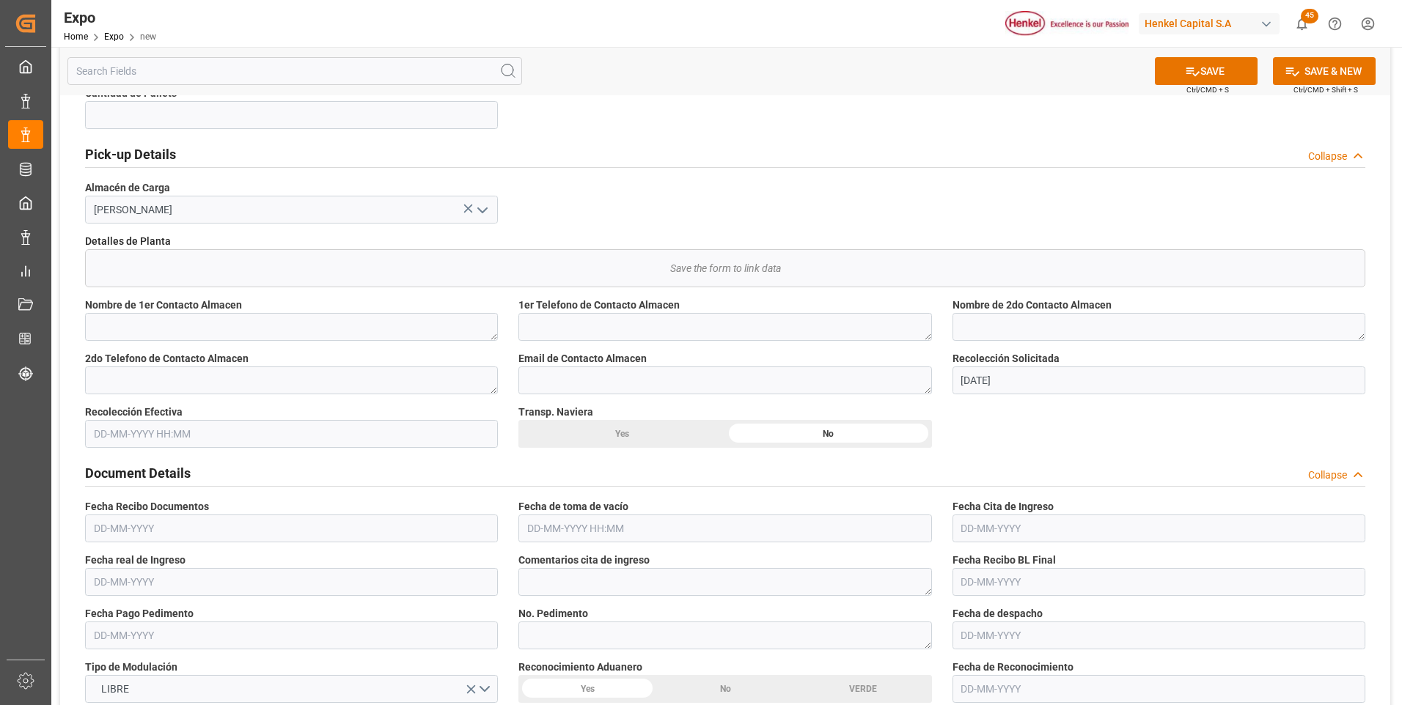
click at [170, 429] on input "text" at bounding box center [291, 434] width 413 height 28
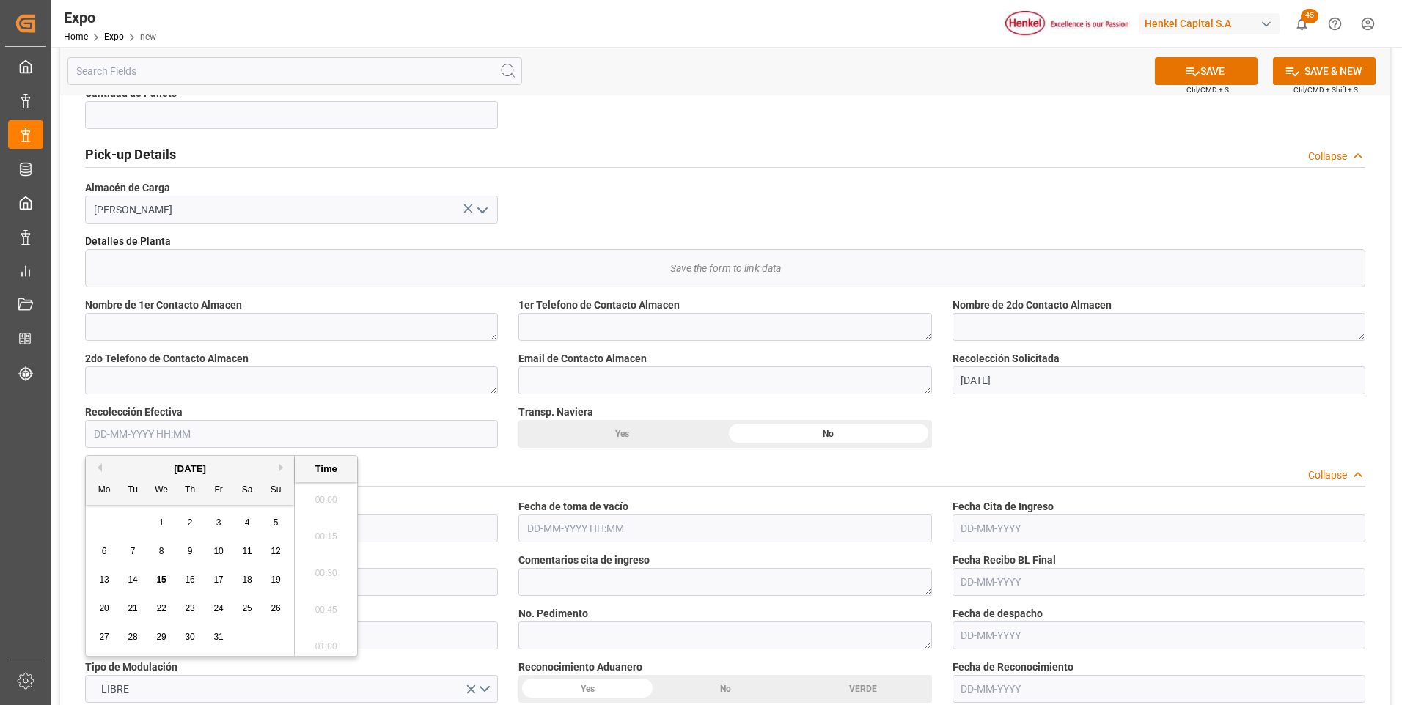
scroll to position [1728, 0]
click at [103, 548] on span "6" at bounding box center [104, 551] width 5 height 10
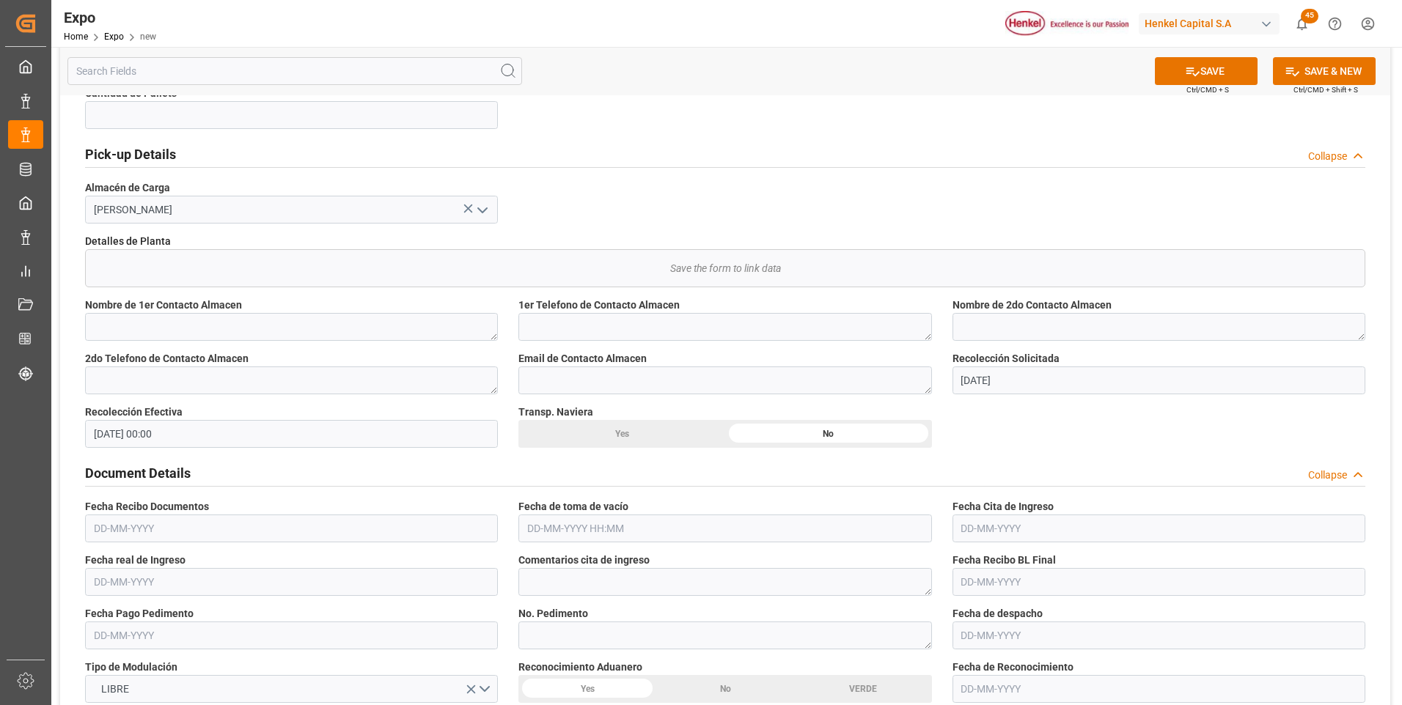
click at [132, 435] on input "06-10-2025 00:00" at bounding box center [291, 434] width 413 height 28
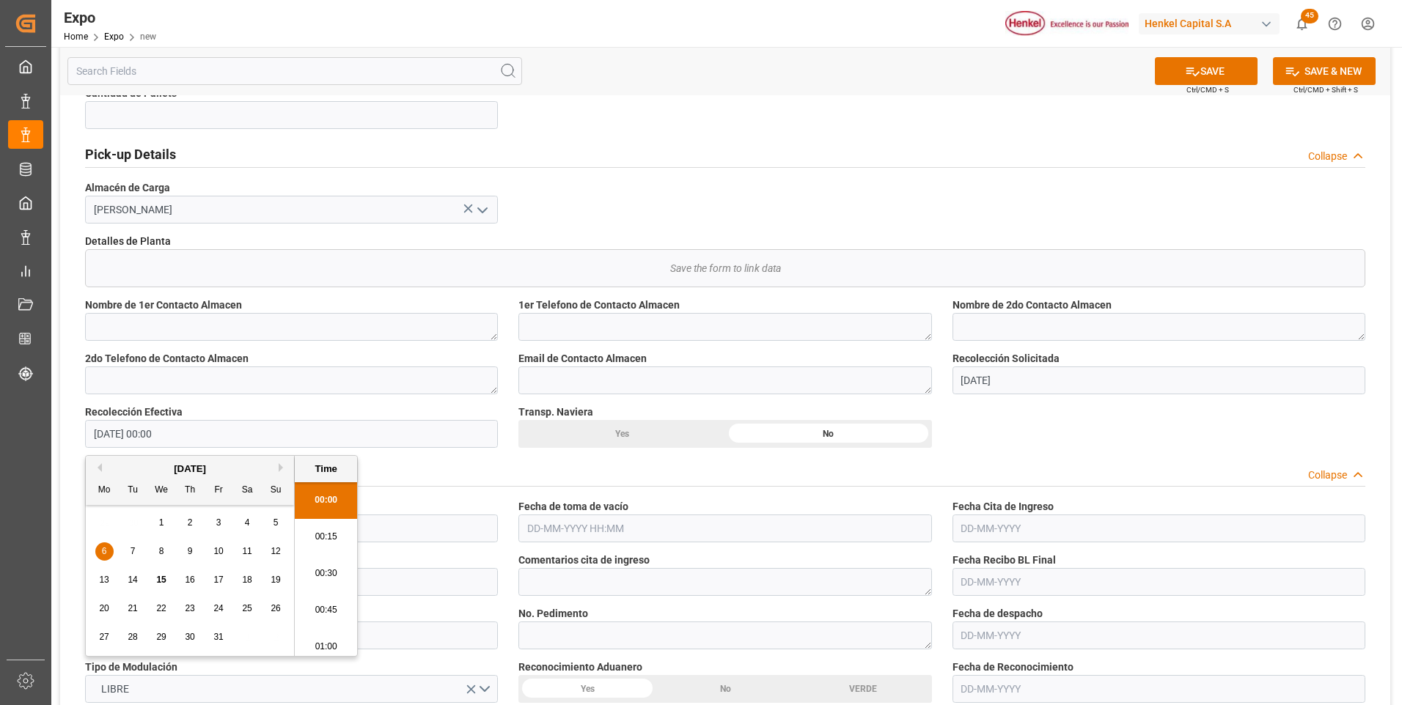
click at [192, 552] on span "9" at bounding box center [190, 551] width 5 height 10
type input "09-10-2025 00:00"
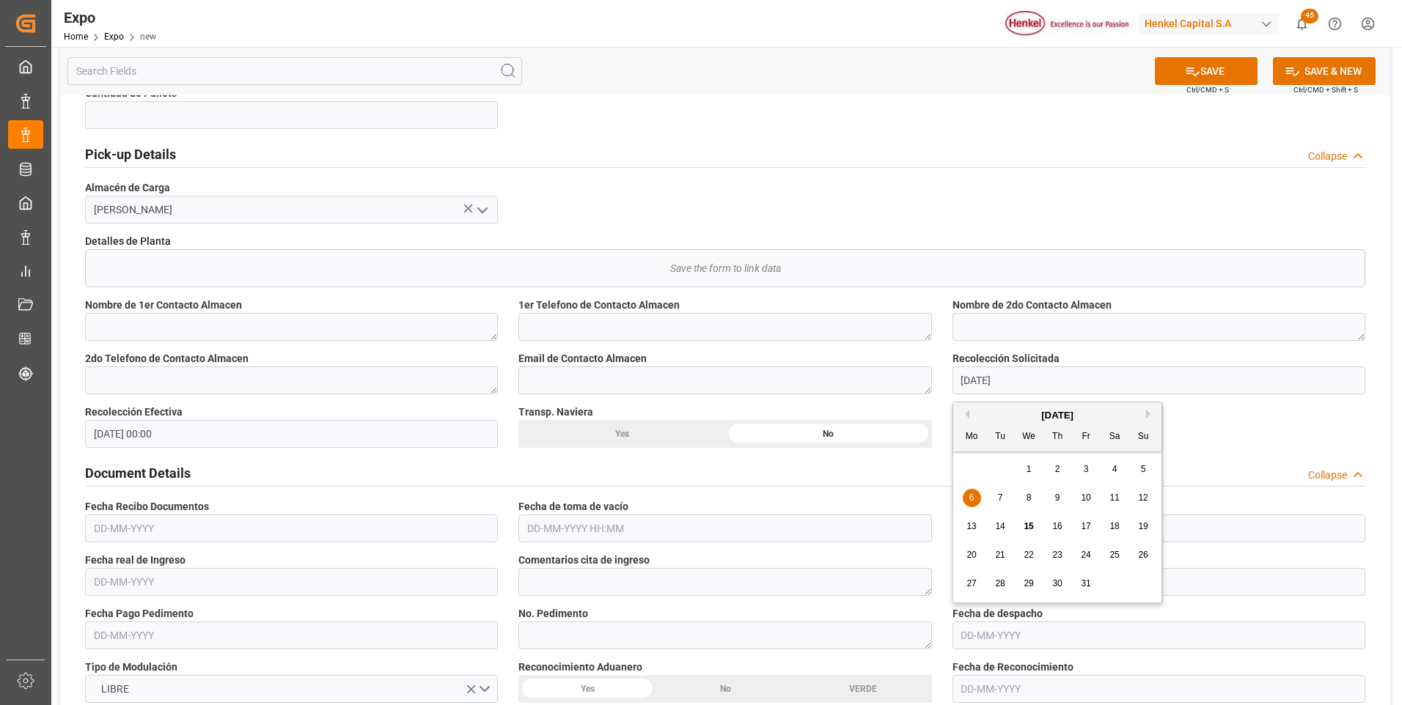
click at [982, 383] on input "06-10-2025" at bounding box center [1159, 381] width 413 height 28
click at [1060, 498] on span "9" at bounding box center [1057, 498] width 5 height 10
type input "[DATE]"
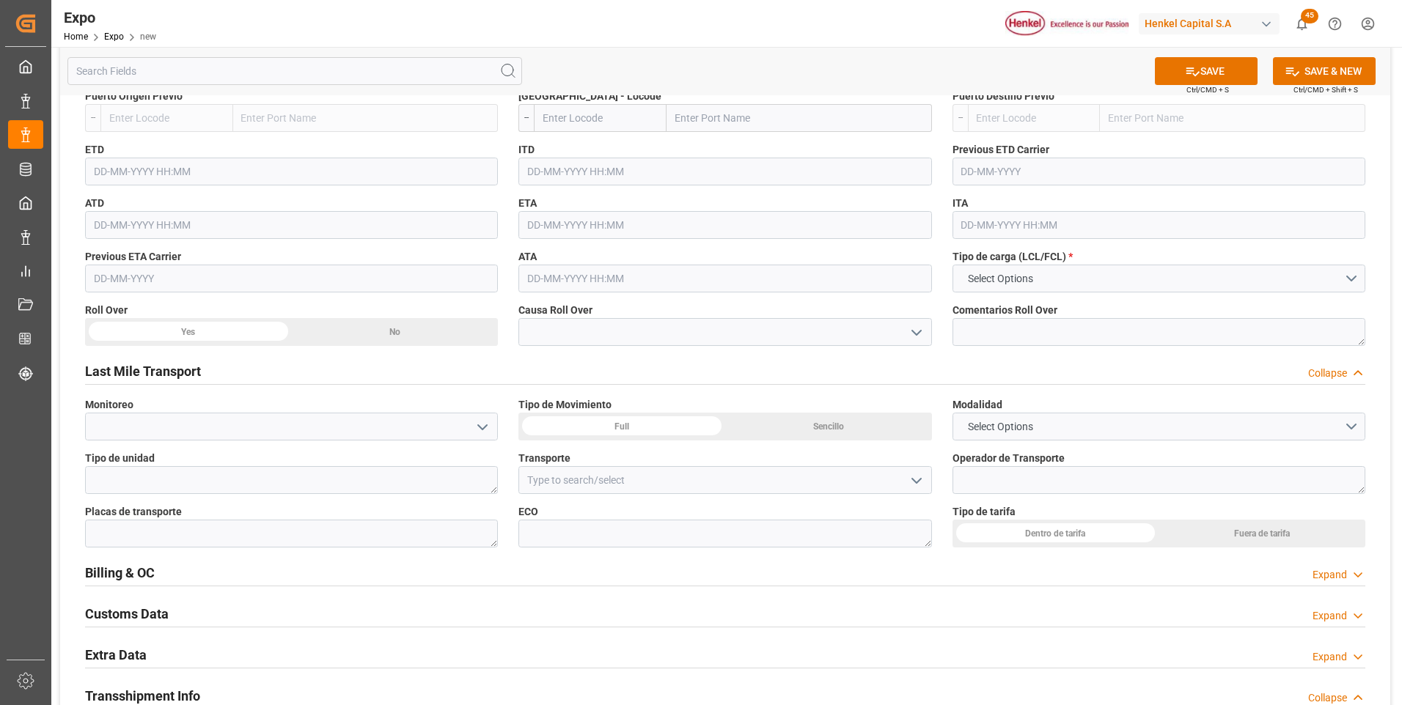
scroll to position [1613, 0]
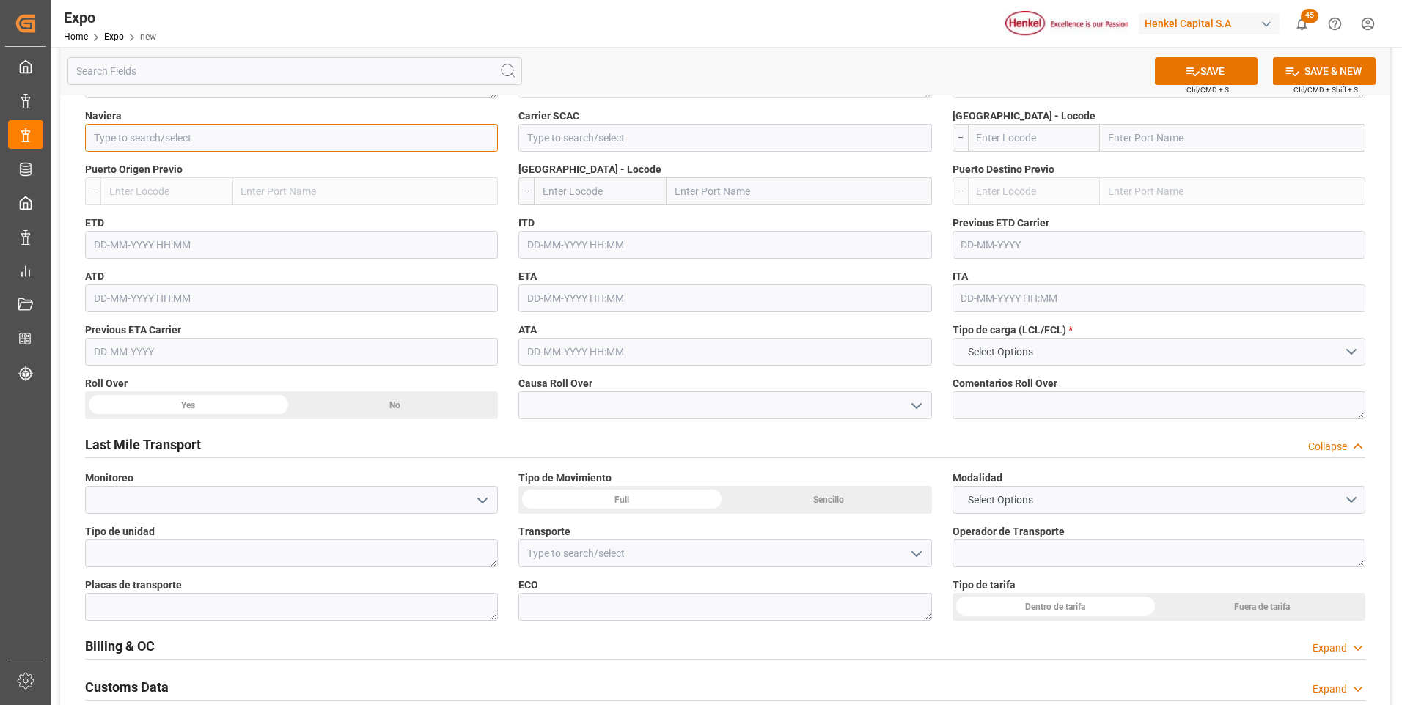
click at [196, 133] on input at bounding box center [291, 138] width 413 height 28
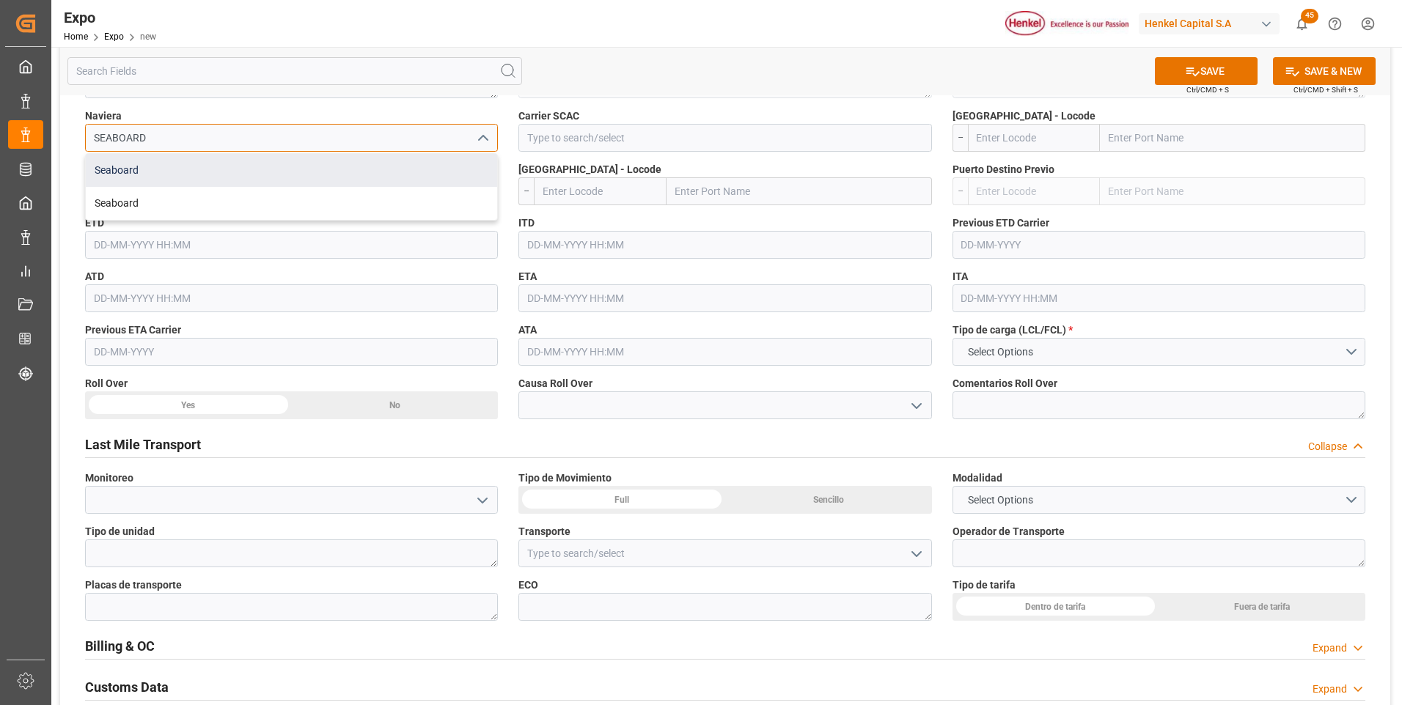
click at [190, 167] on div "Seaboard" at bounding box center [291, 170] width 411 height 33
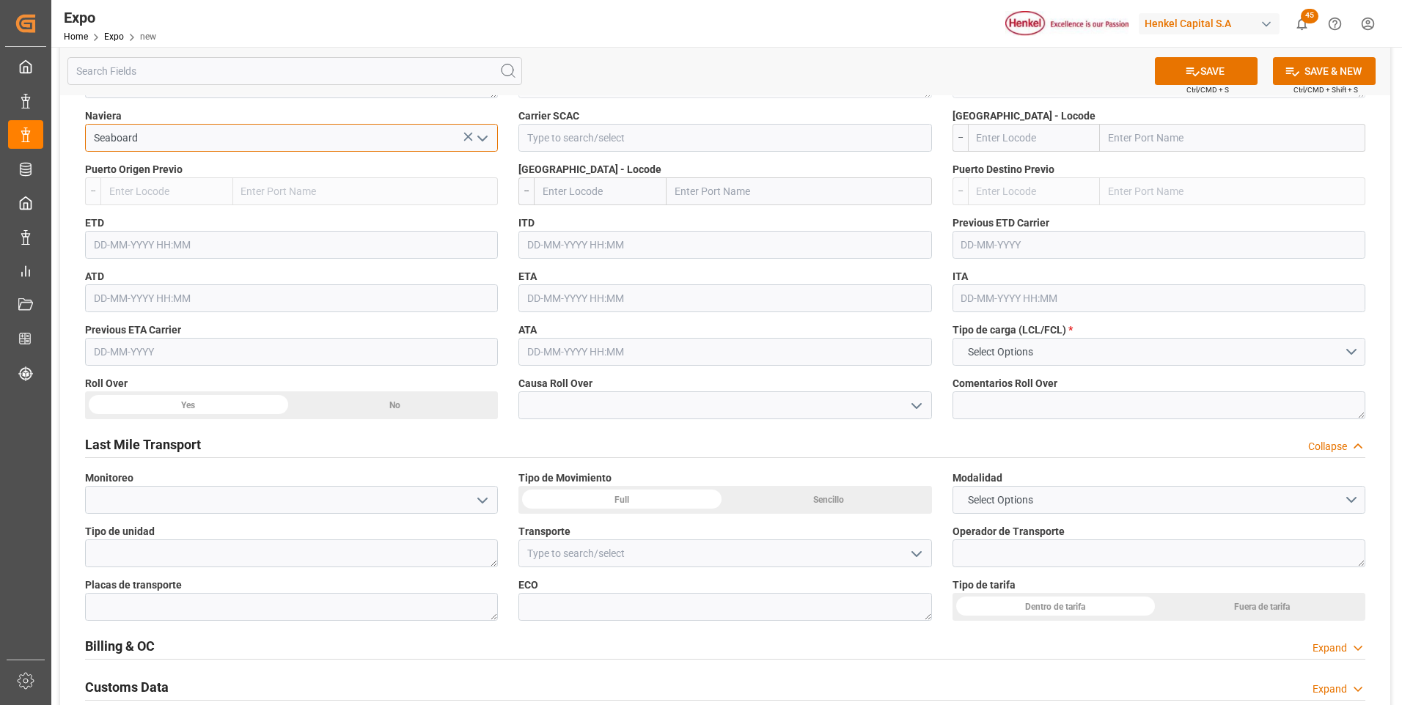
scroll to position [1467, 0]
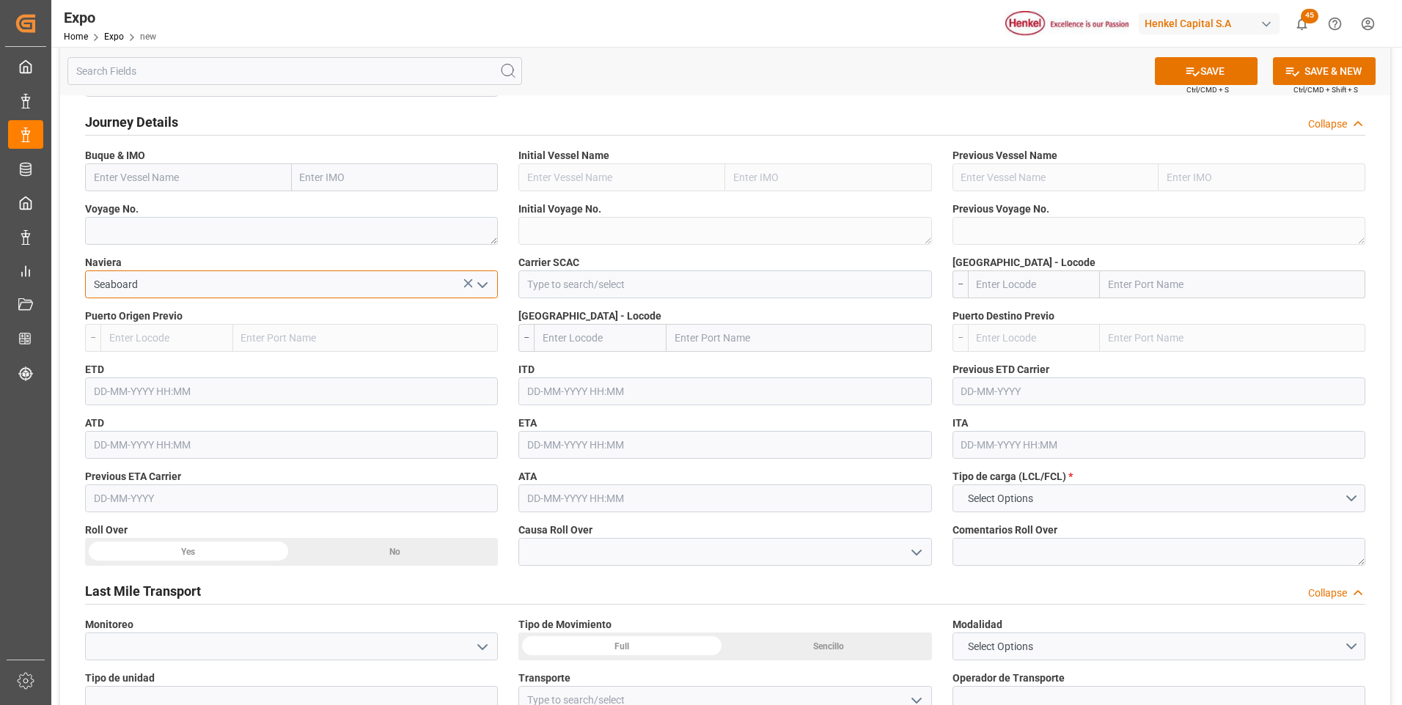
type input "Seaboard"
click at [188, 175] on input "text" at bounding box center [188, 178] width 207 height 28
paste input "KAMDHENU"
click at [150, 213] on b "KAMDHENU" at bounding box center [123, 210] width 56 height 12
type input "KAMDHENU"
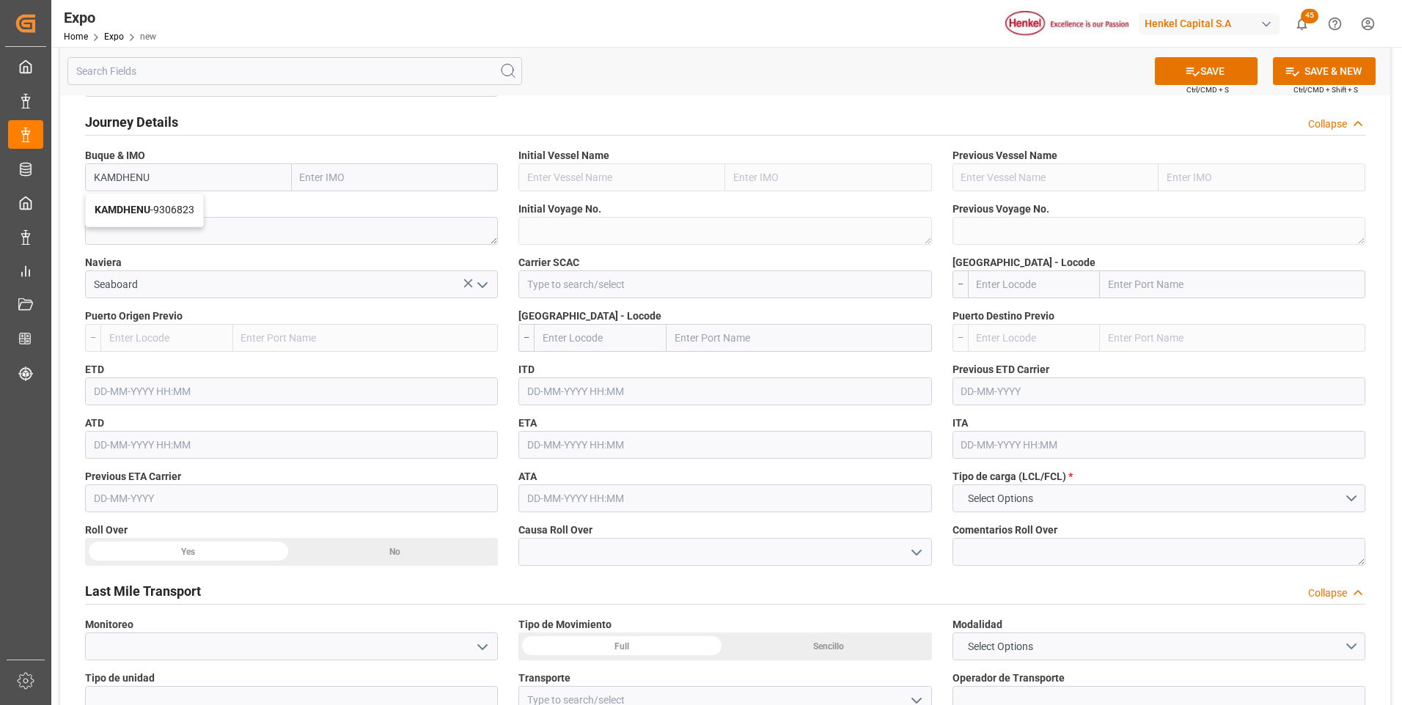
type input "9306823"
type input "KAMDHENU"
click at [533, 286] on input at bounding box center [724, 285] width 413 height 28
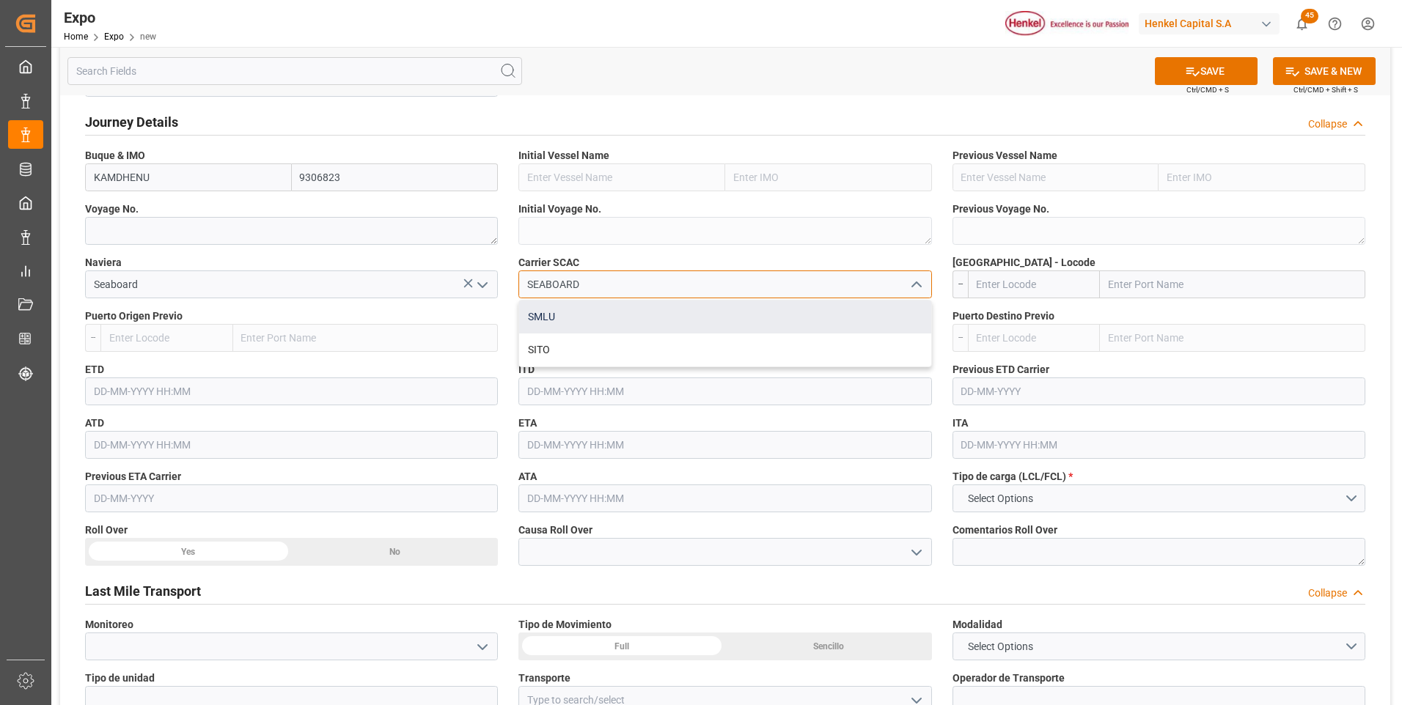
click at [550, 319] on div "SMLU" at bounding box center [724, 317] width 411 height 33
type input "SMLU"
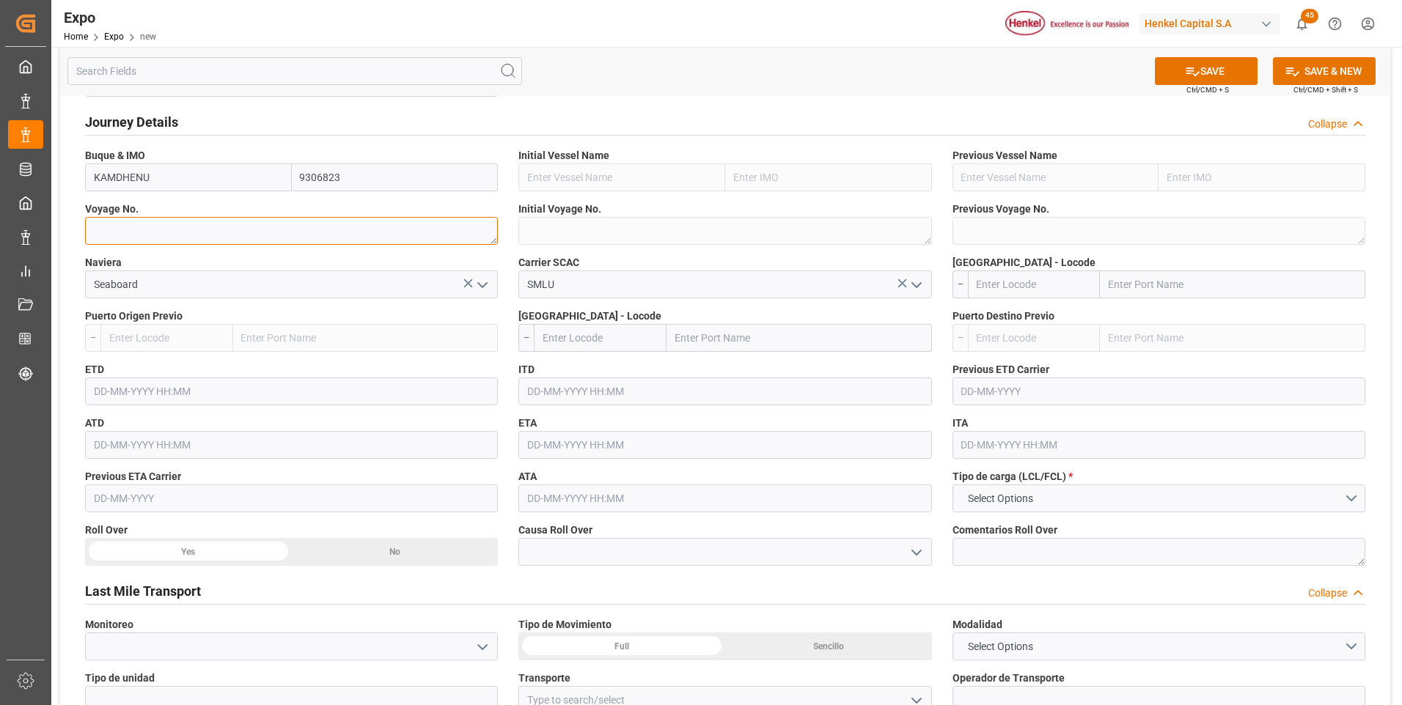
click at [297, 236] on textarea at bounding box center [291, 231] width 413 height 28
paste textarea "25027"
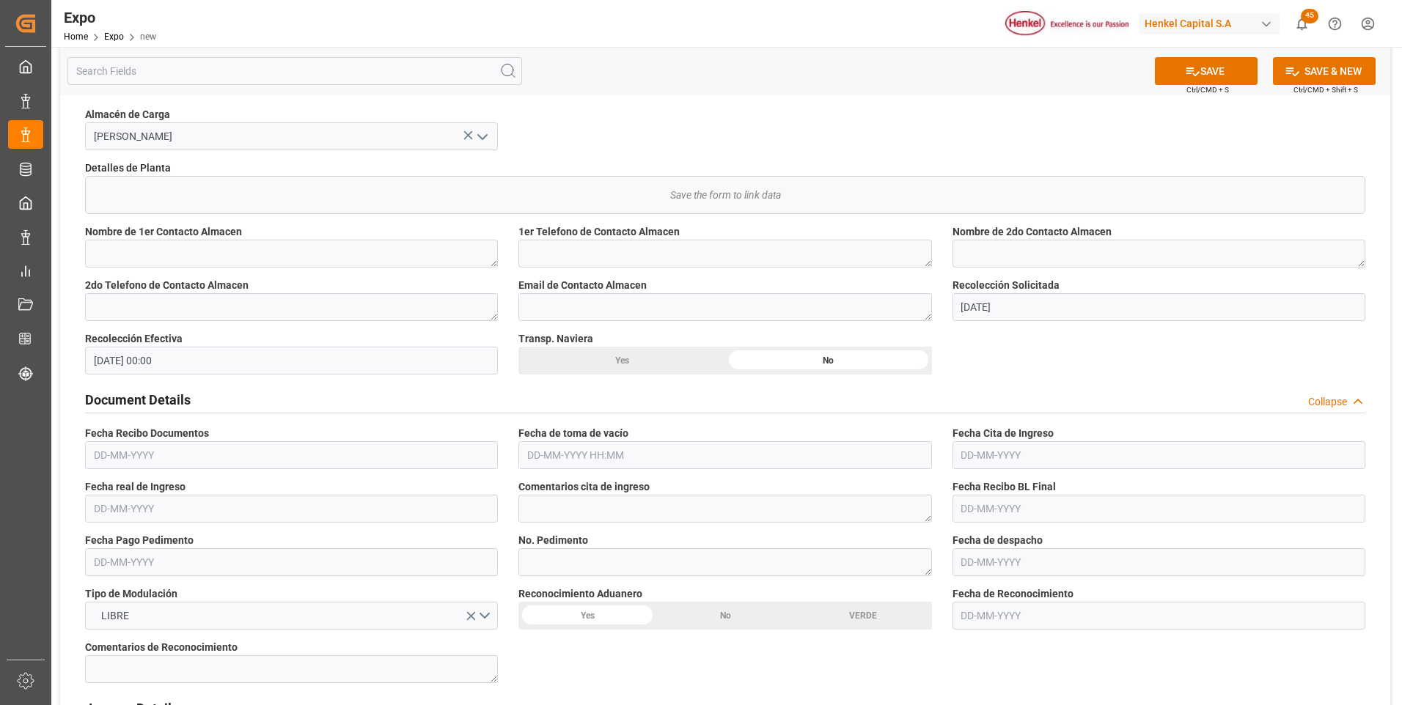
scroll to position [660, 0]
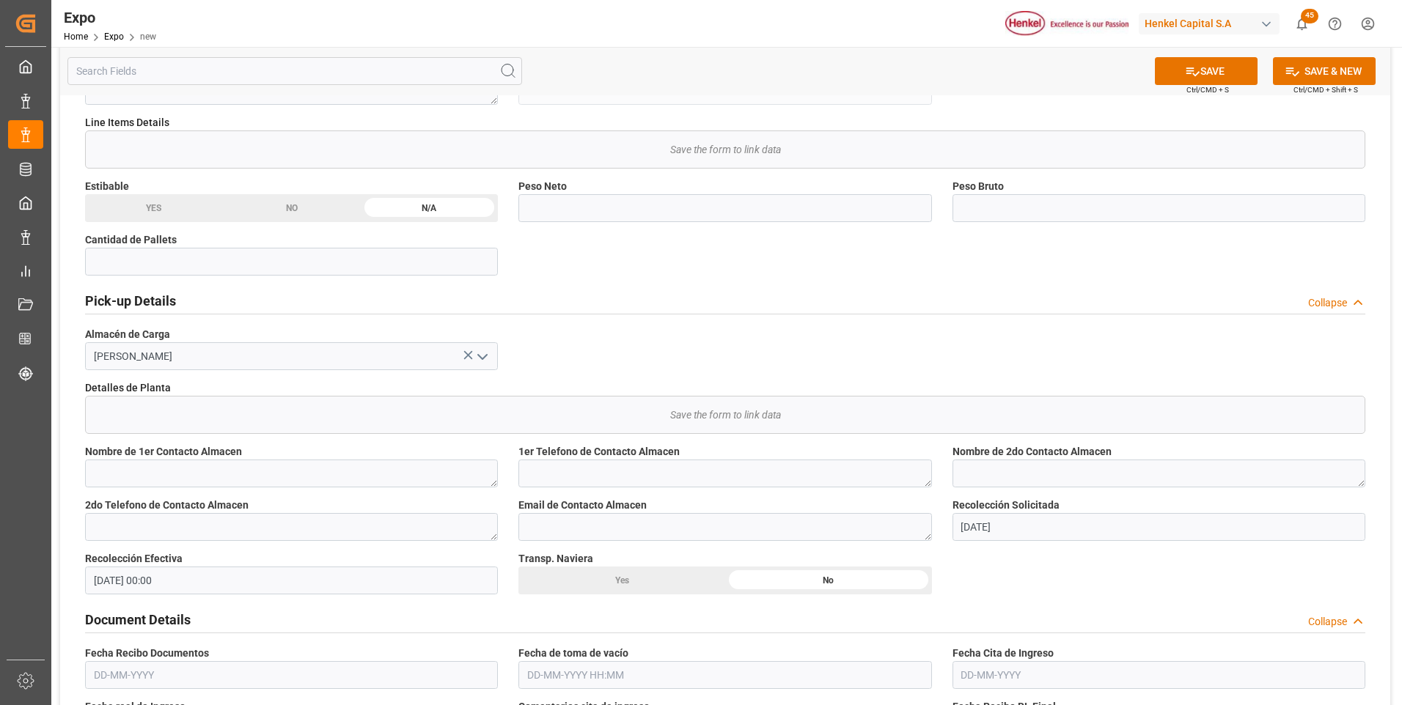
type textarea "25027"
click at [207, 264] on input "text" at bounding box center [291, 262] width 413 height 28
type input "1"
click at [272, 209] on div "NO" at bounding box center [292, 208] width 138 height 28
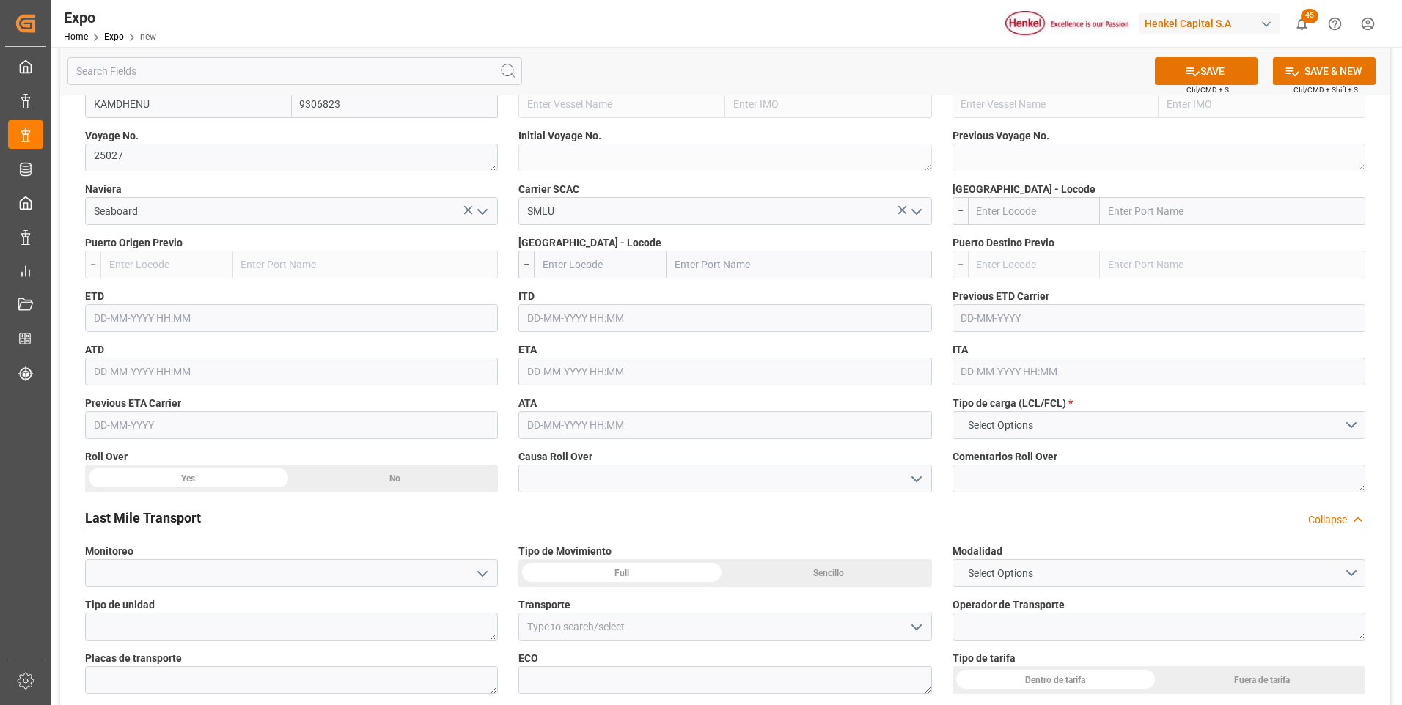
scroll to position [1613, 0]
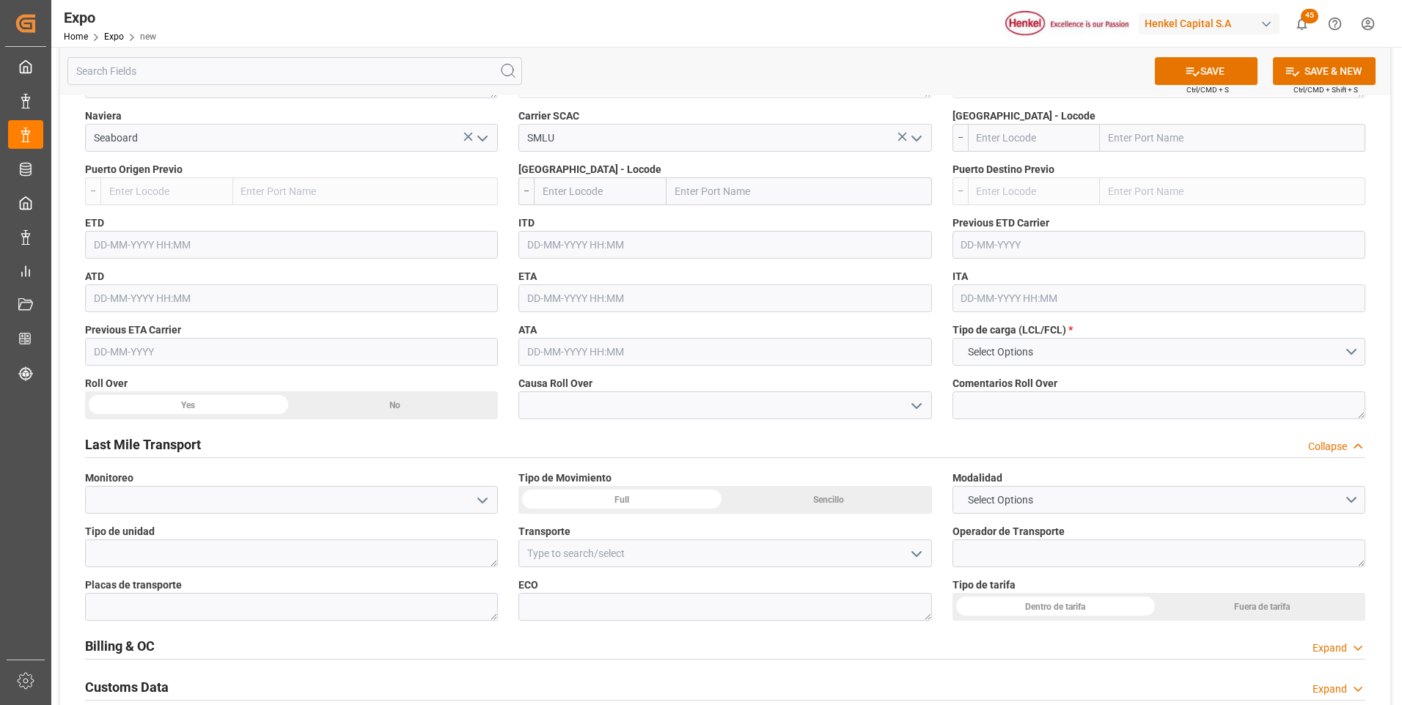
click at [785, 487] on div "Sencillo" at bounding box center [828, 500] width 207 height 28
click at [996, 496] on span "Select Options" at bounding box center [1001, 500] width 80 height 15
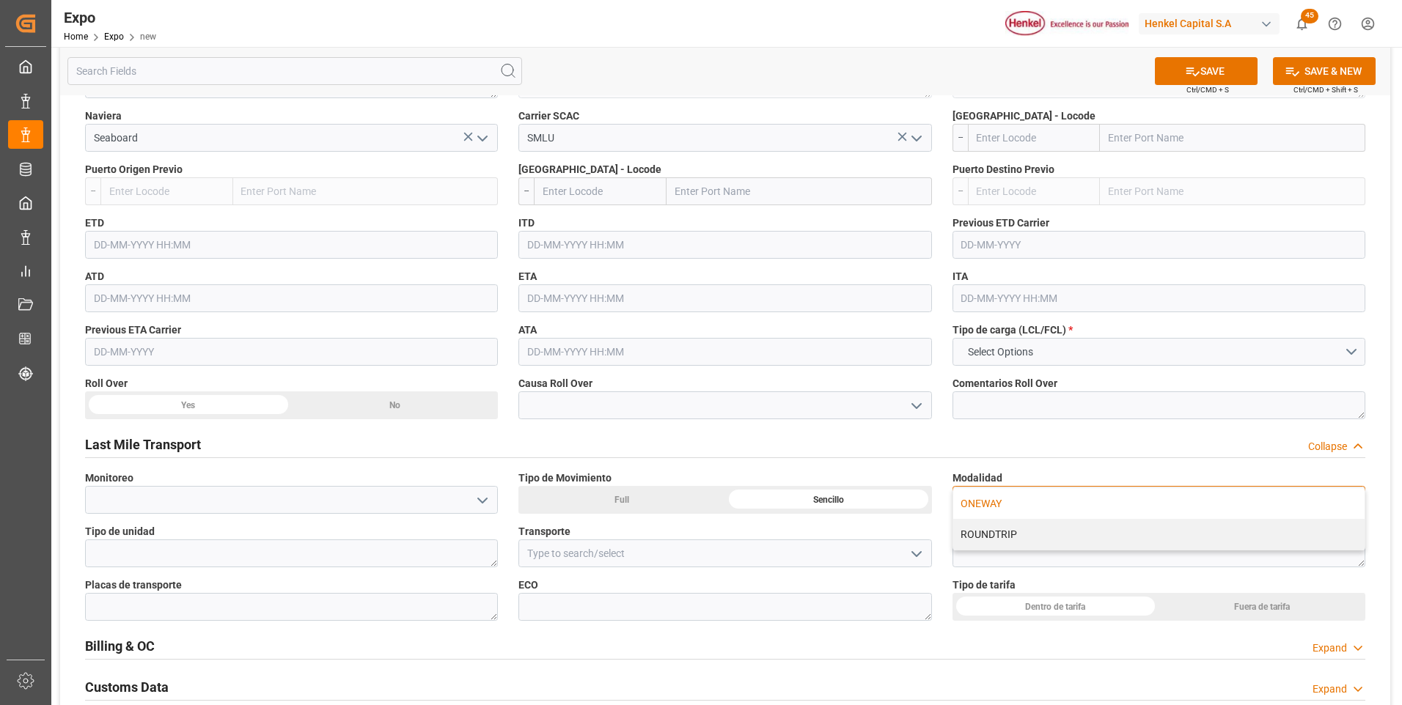
click at [998, 499] on div "ONEWAY" at bounding box center [1158, 503] width 411 height 31
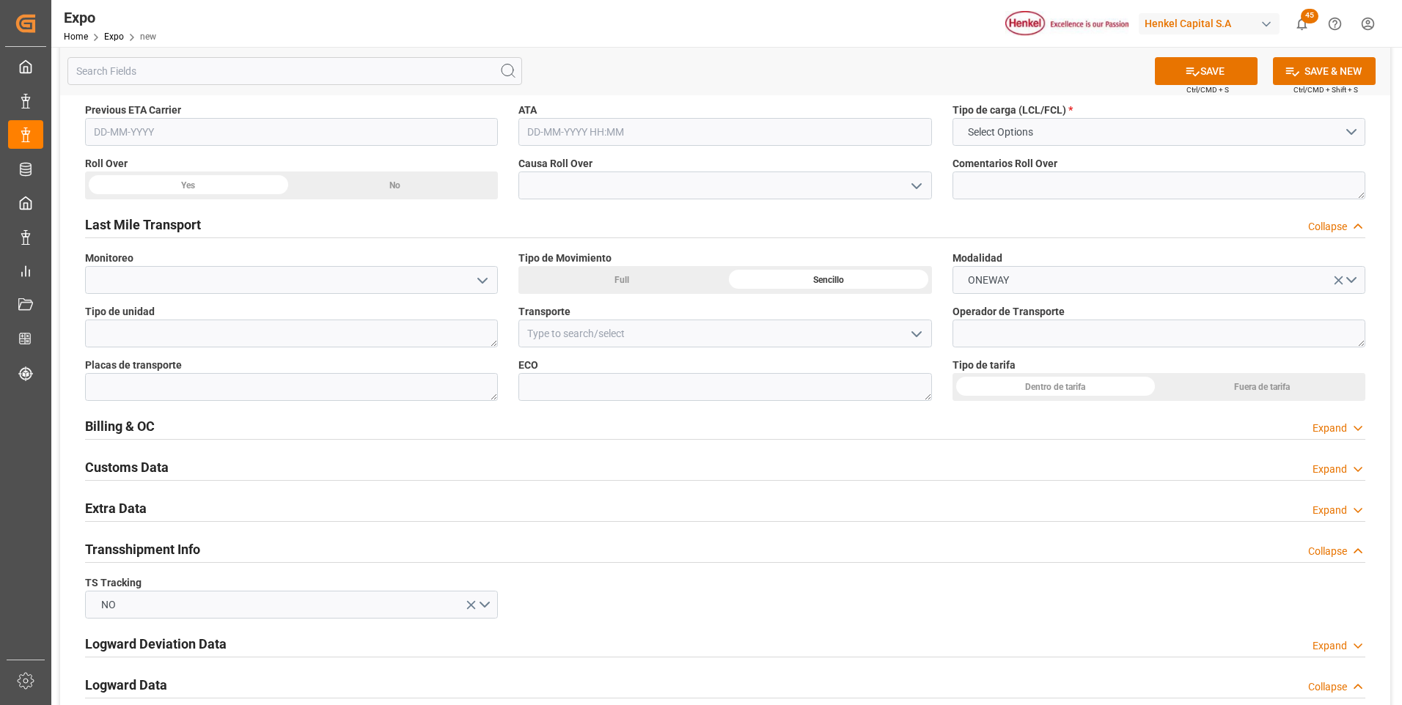
click at [1005, 386] on div "Dentro de tarifa" at bounding box center [1056, 387] width 207 height 28
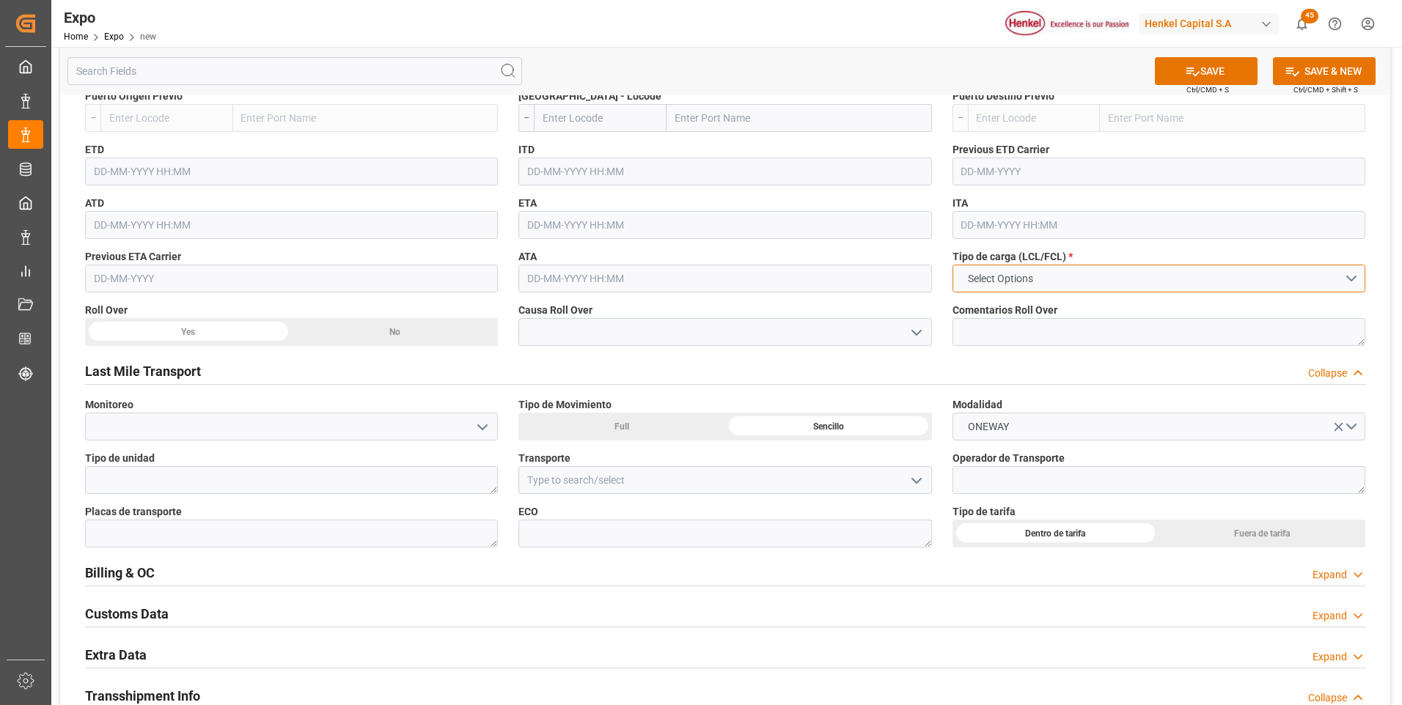
click at [1060, 276] on button "Select Options" at bounding box center [1159, 279] width 413 height 28
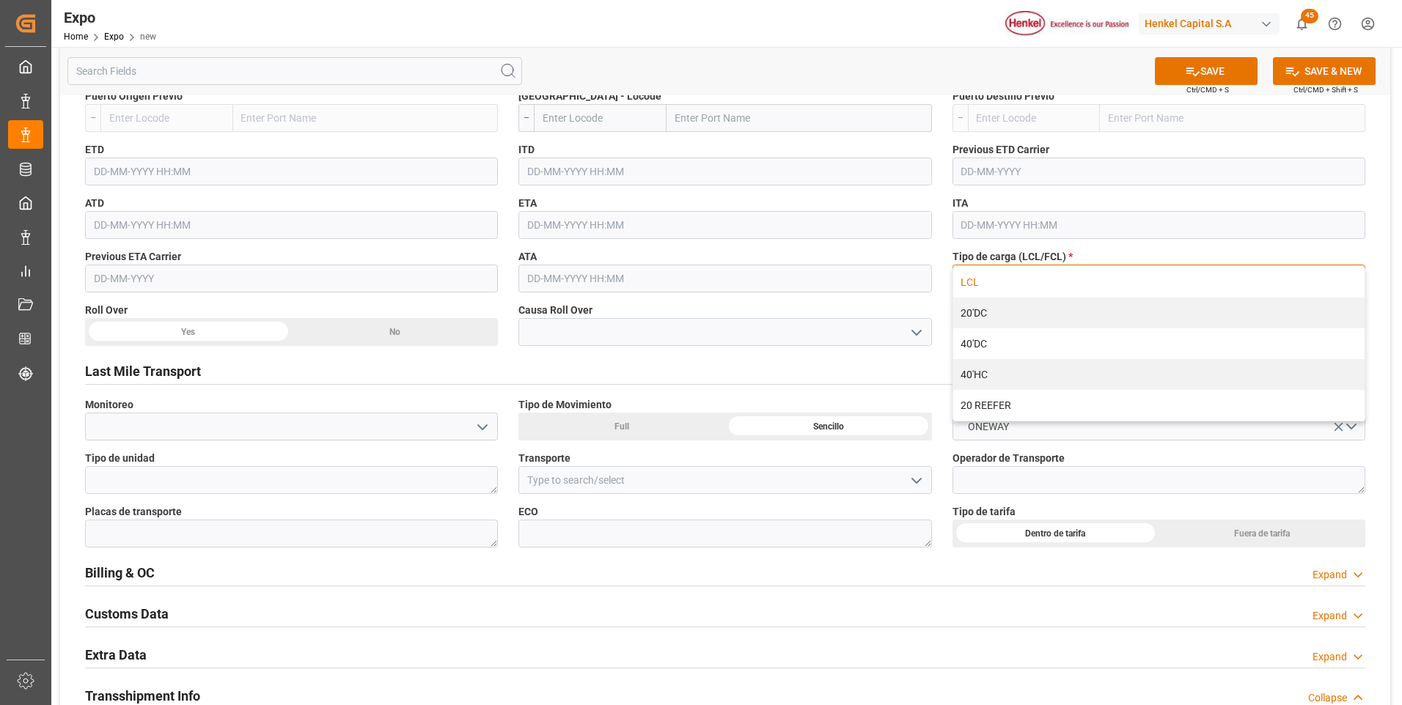
click at [993, 285] on div "LCL" at bounding box center [1158, 282] width 411 height 31
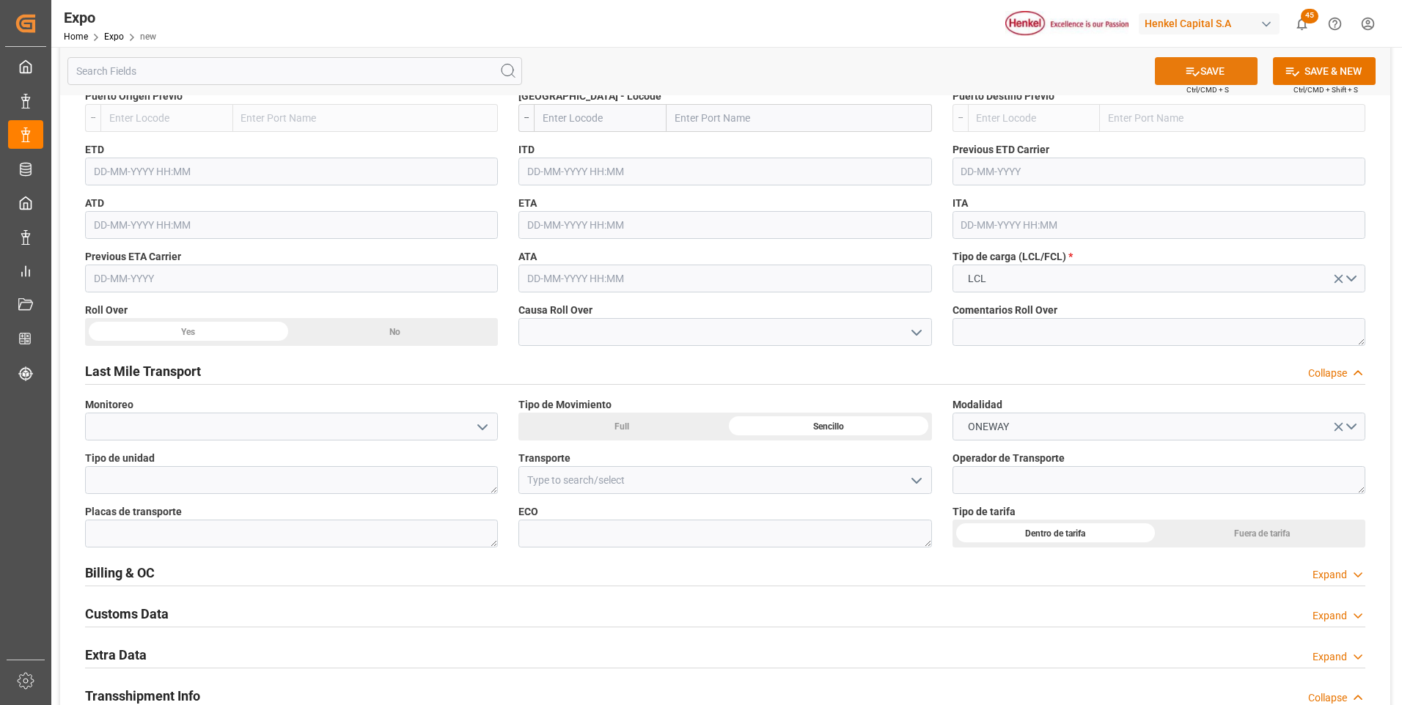
click at [1183, 81] on button "SAVE" at bounding box center [1206, 71] width 103 height 28
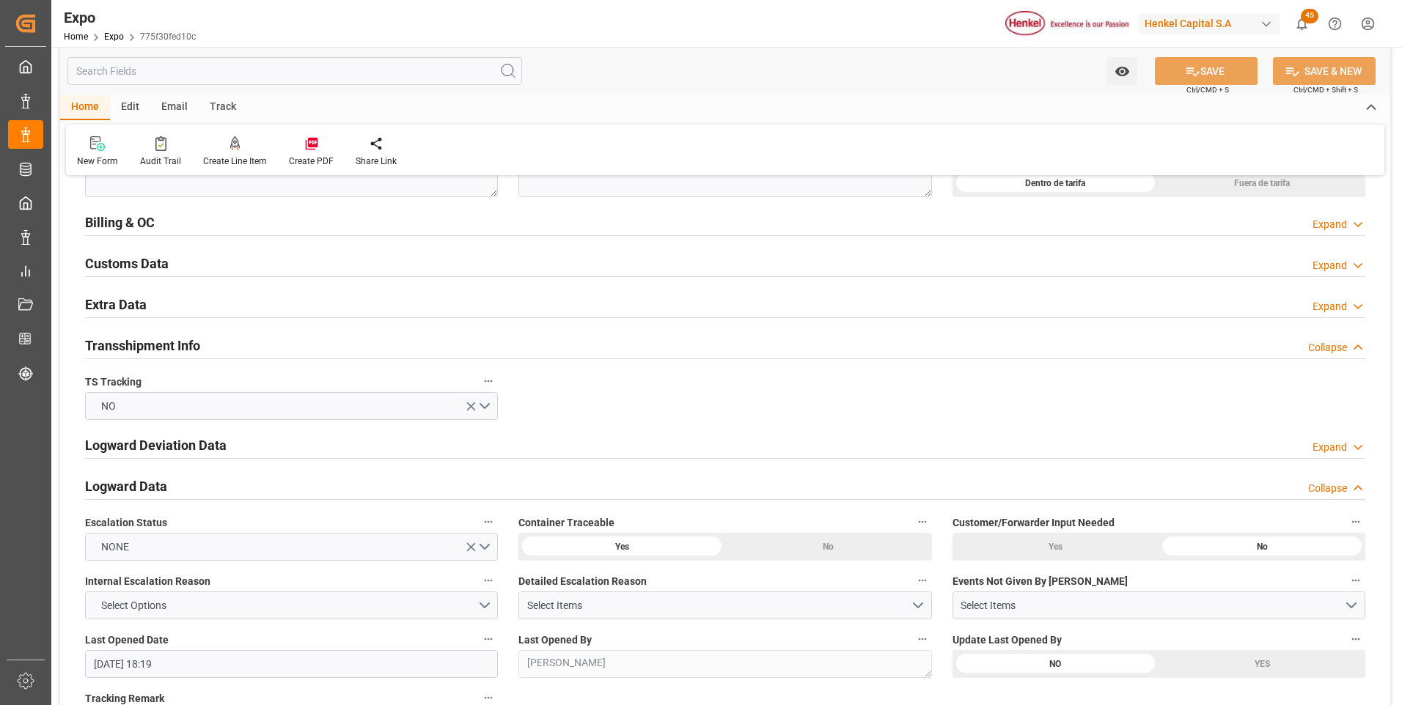
scroll to position [2324, 0]
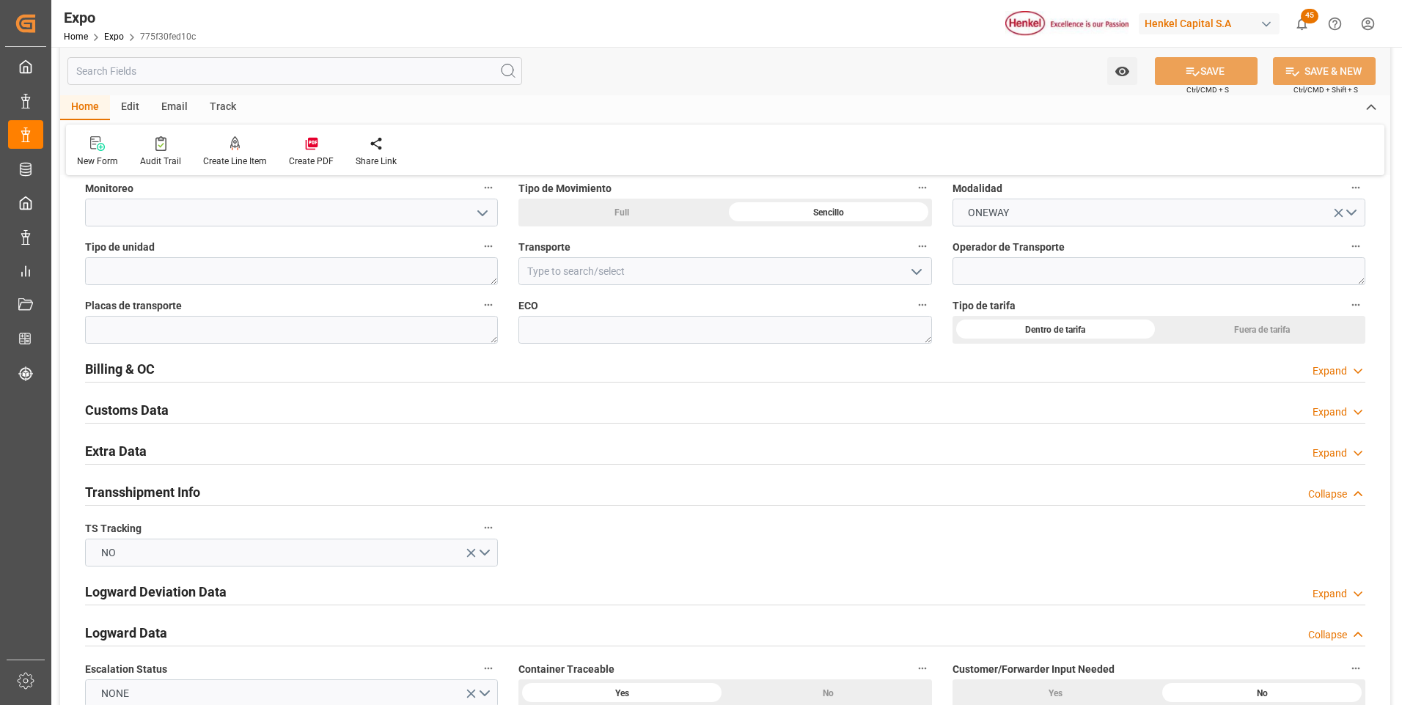
click at [1357, 453] on icon at bounding box center [1358, 453] width 15 height 15
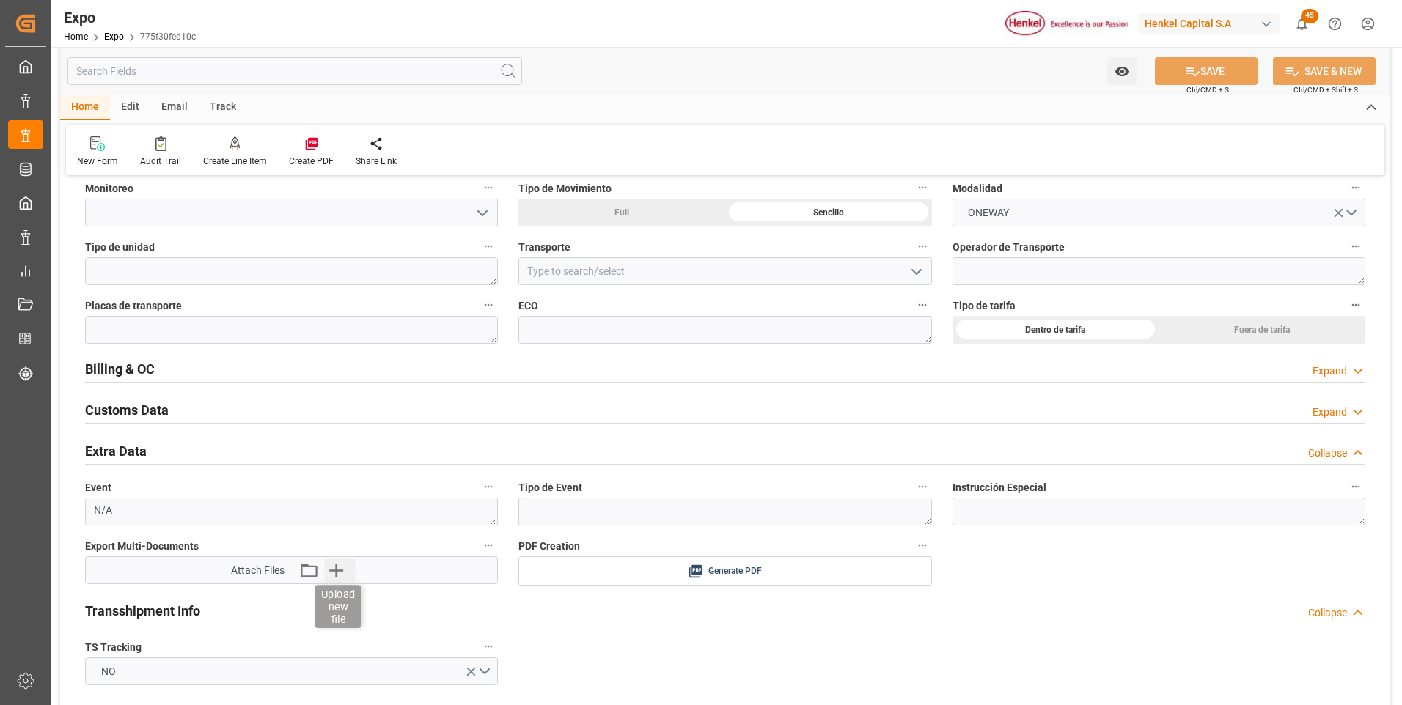
click at [345, 573] on icon "button" at bounding box center [335, 570] width 23 height 23
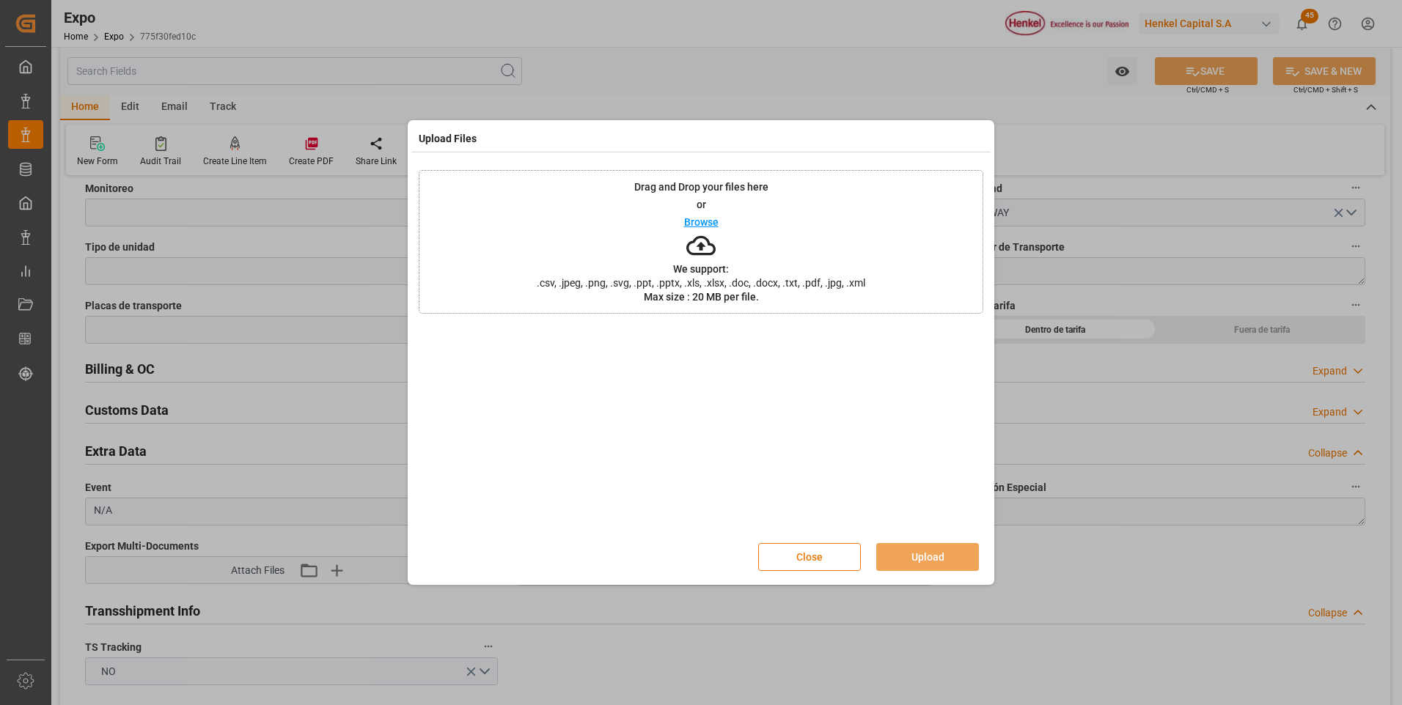
click at [835, 567] on button "Close" at bounding box center [809, 557] width 103 height 28
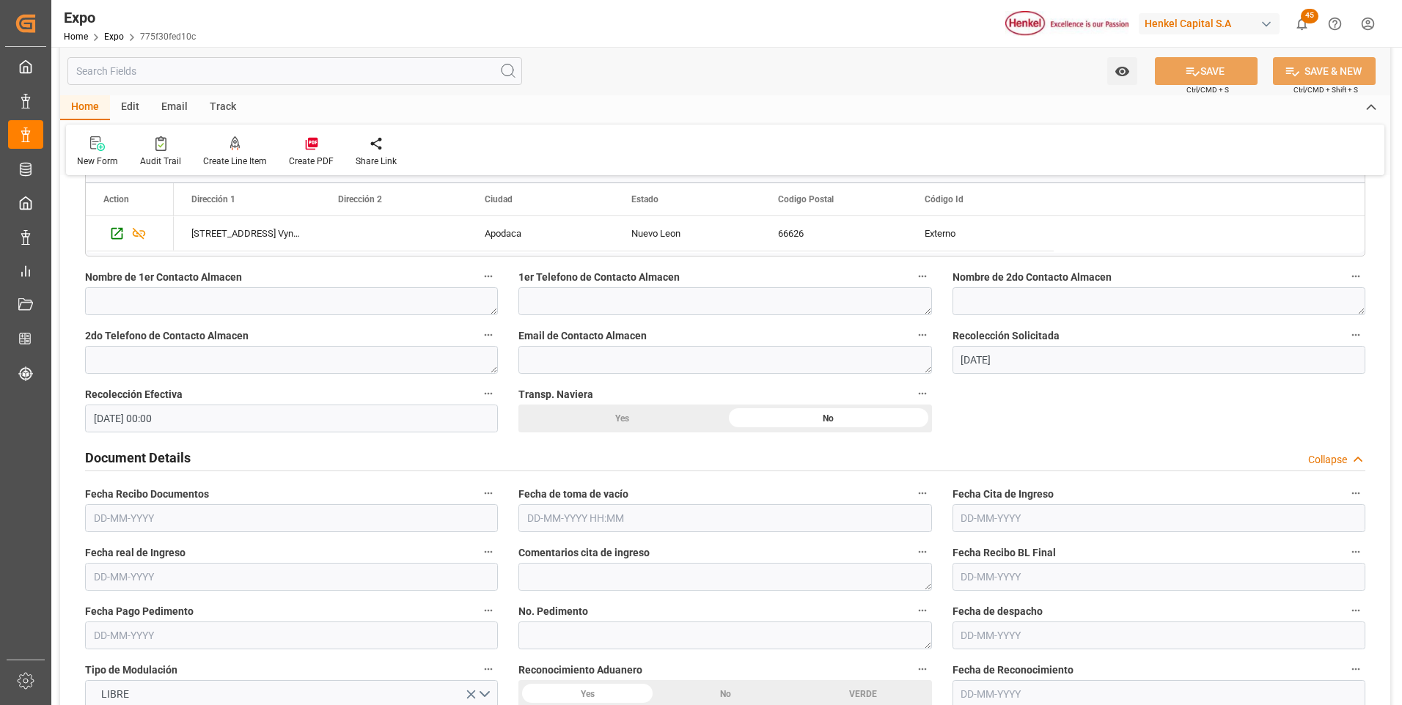
scroll to position [1320, 0]
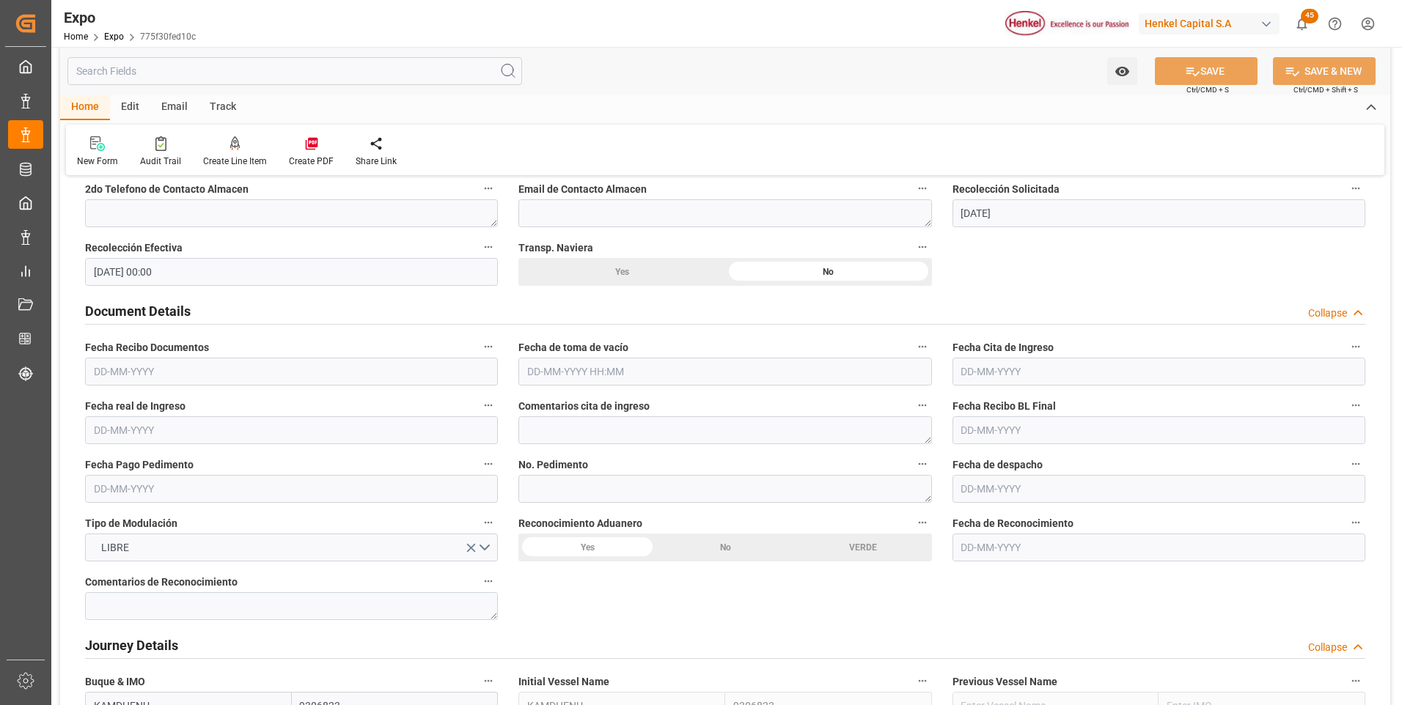
click at [611, 377] on input "text" at bounding box center [724, 372] width 413 height 28
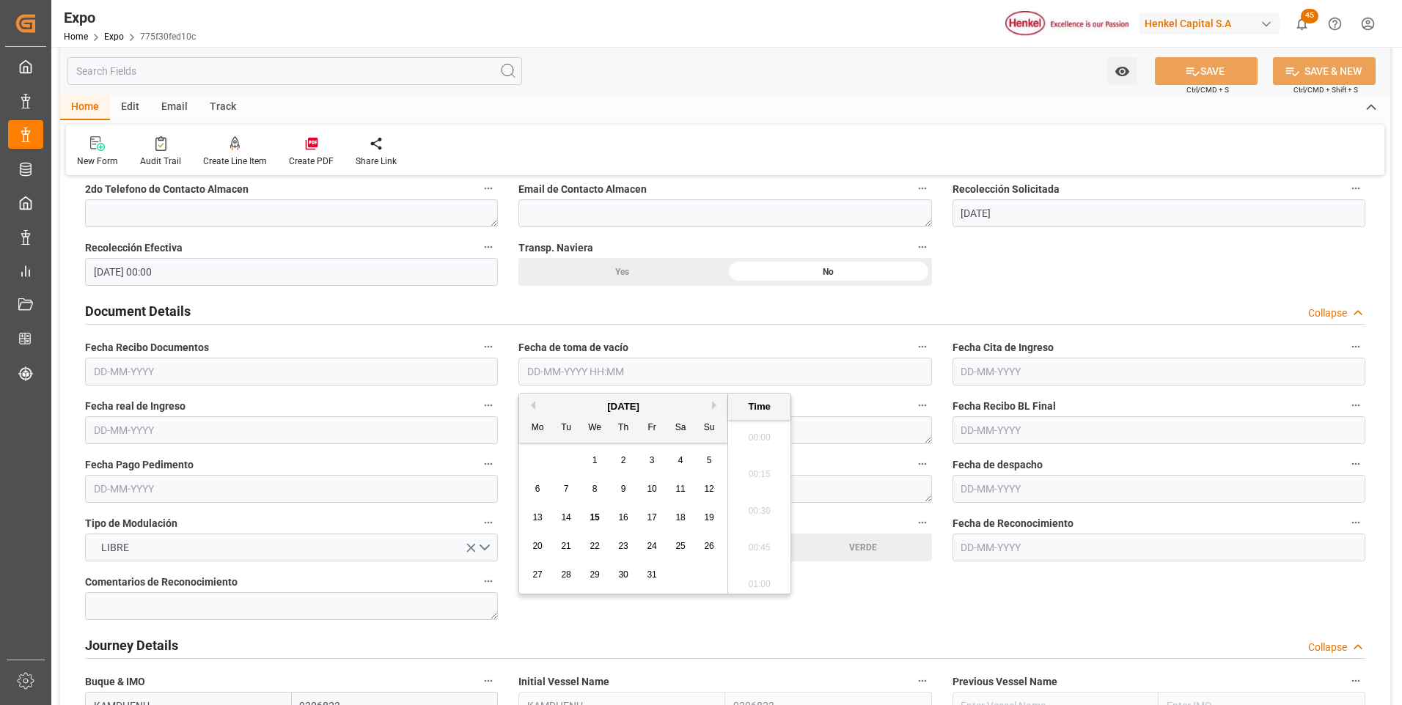
scroll to position [1728, 0]
click at [628, 489] on div "9" at bounding box center [624, 490] width 18 height 18
type input "09-10-2025 00:00"
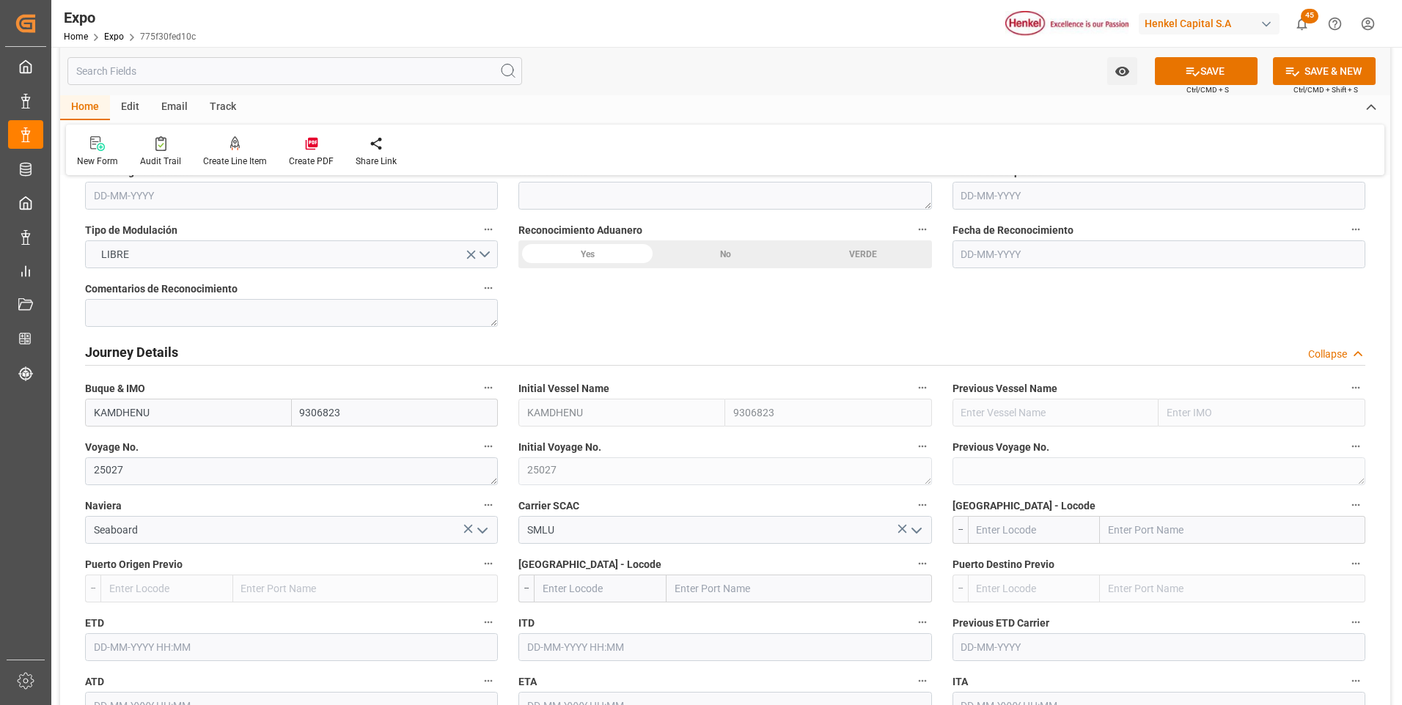
scroll to position [1760, 0]
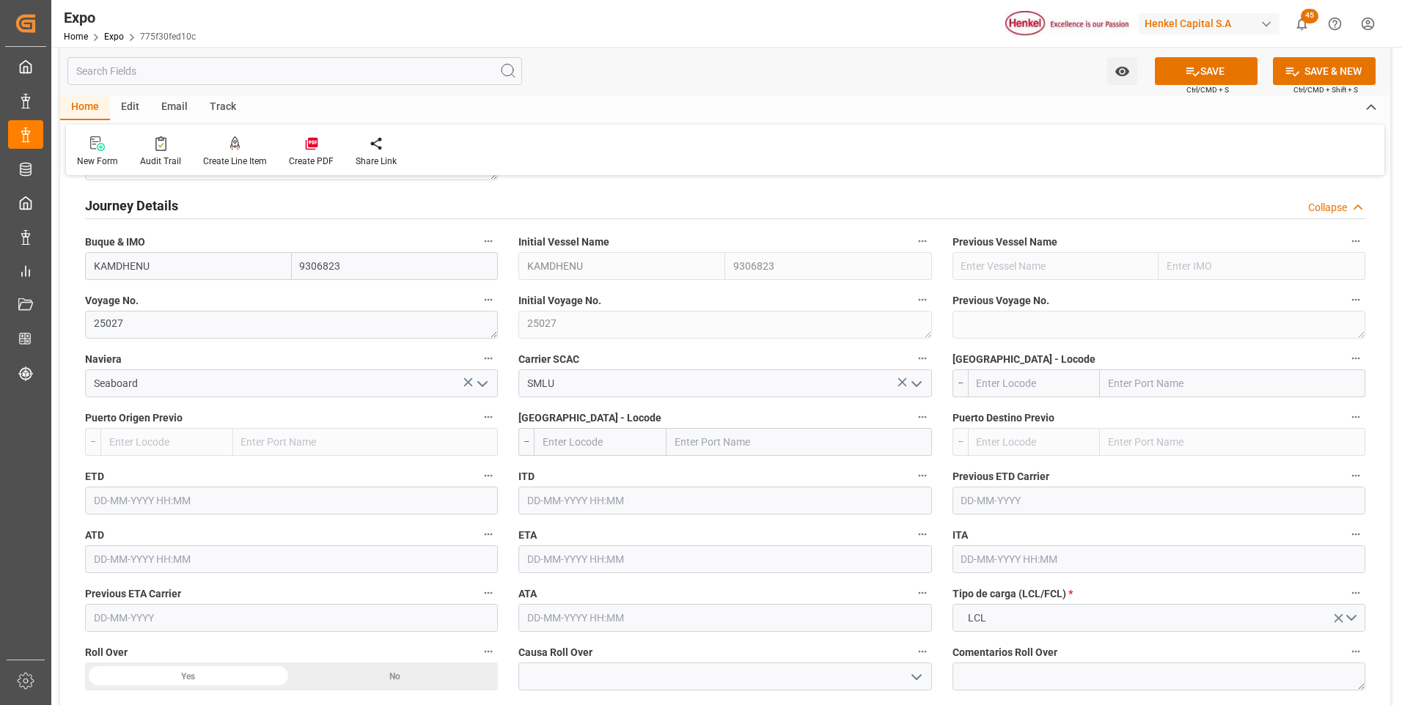
click at [991, 380] on input "text" at bounding box center [1034, 384] width 133 height 28
type input "MXVER"
click at [983, 412] on b "MXVER" at bounding box center [995, 416] width 34 height 12
type input "Veracruz"
type input "MXVER"
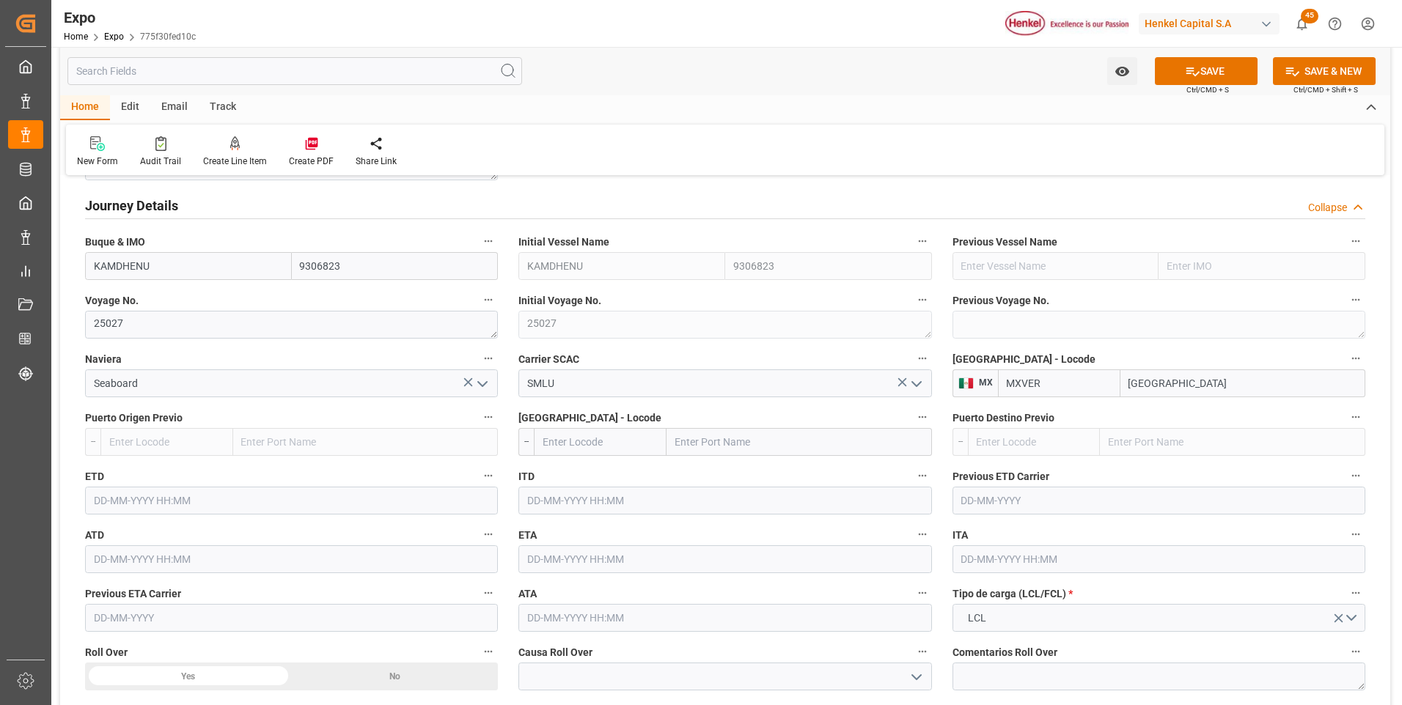
click at [644, 447] on input "text" at bounding box center [600, 442] width 133 height 28
type input "TTPOS"
drag, startPoint x: 623, startPoint y: 469, endPoint x: 648, endPoint y: 488, distance: 30.9
click at [623, 470] on span "TTPOS - Port-of-Spain" at bounding box center [592, 482] width 99 height 27
type input "Port-of-Spain"
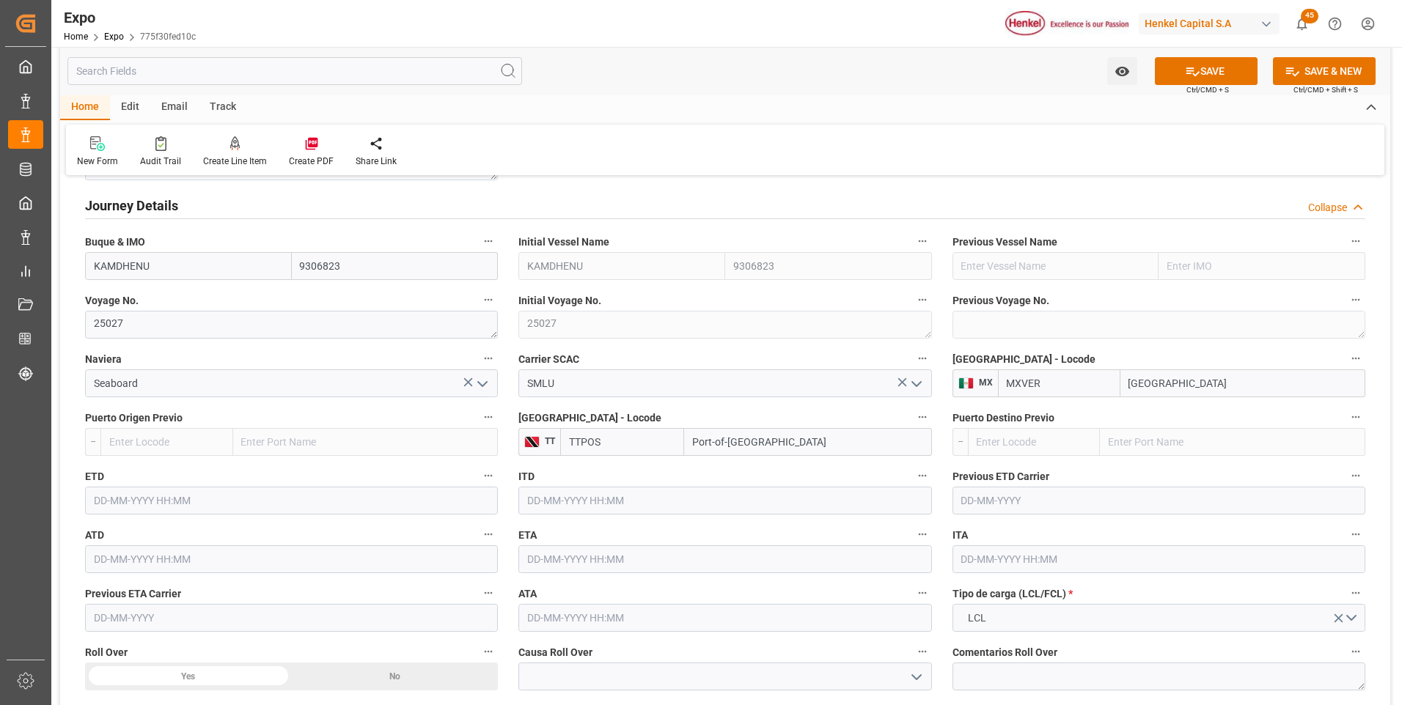
type input "TTPOS"
click at [108, 496] on input "text" at bounding box center [291, 501] width 413 height 28
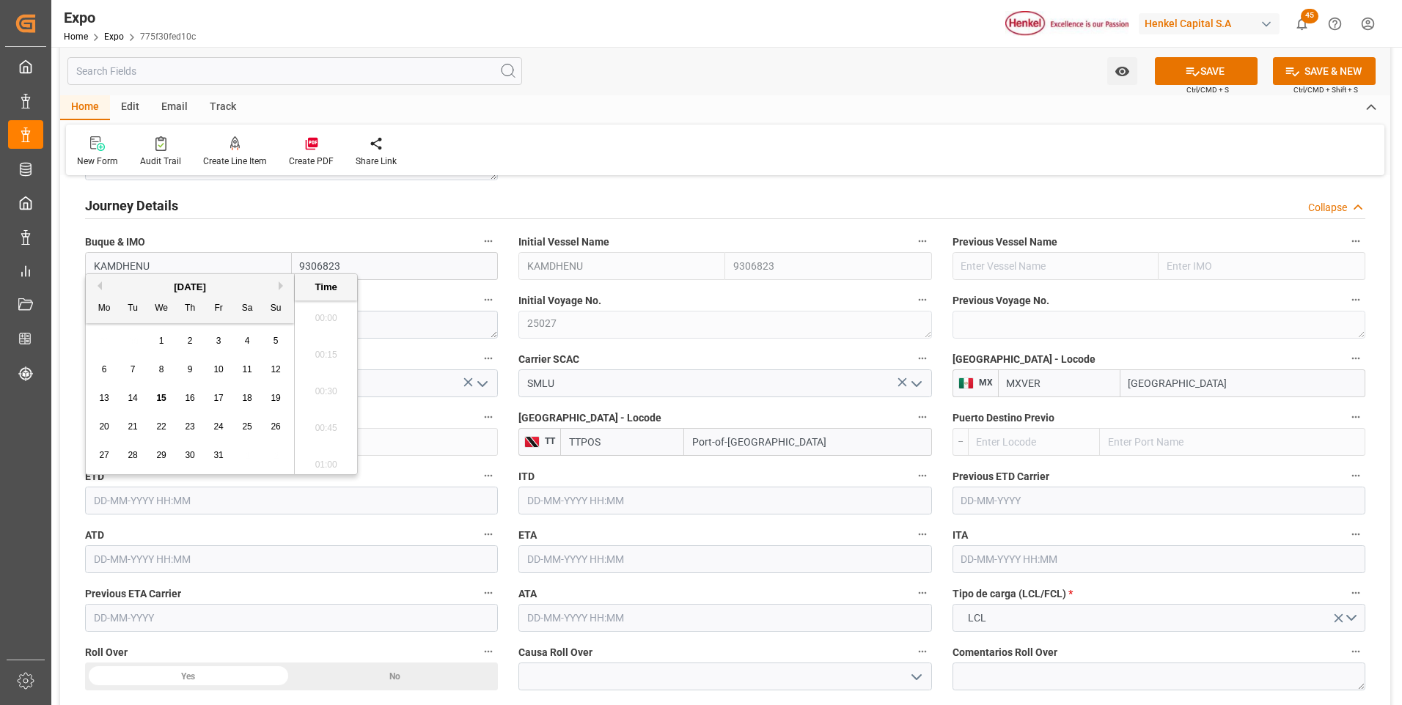
scroll to position [1728, 0]
click at [130, 427] on span "21" at bounding box center [133, 427] width 10 height 10
type input "21-10-2025 00:00"
click at [554, 562] on input "text" at bounding box center [724, 560] width 413 height 28
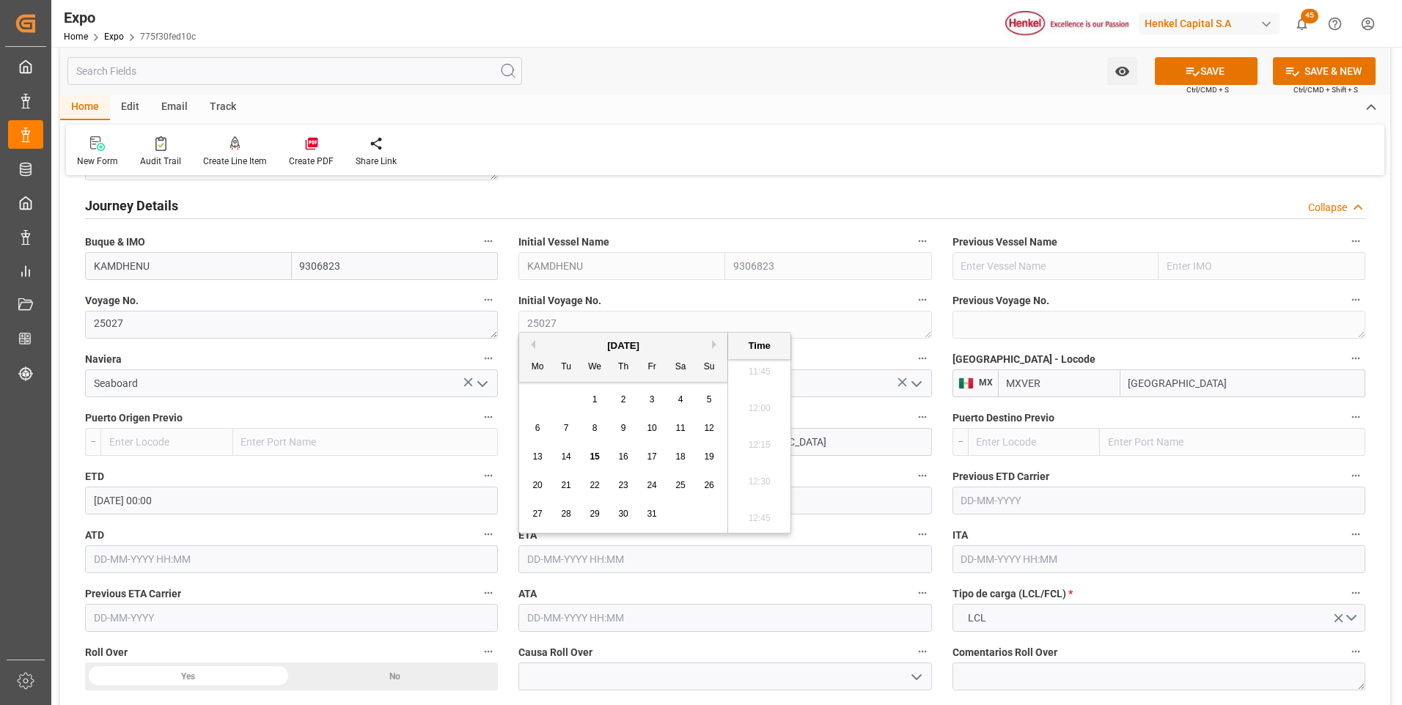
click at [716, 342] on button "Next Month" at bounding box center [716, 344] width 9 height 9
click at [565, 433] on span "4" at bounding box center [566, 428] width 5 height 10
type input "04-11-2025 00:00"
click at [1103, 188] on div "Journey Details Collapse" at bounding box center [725, 206] width 1301 height 41
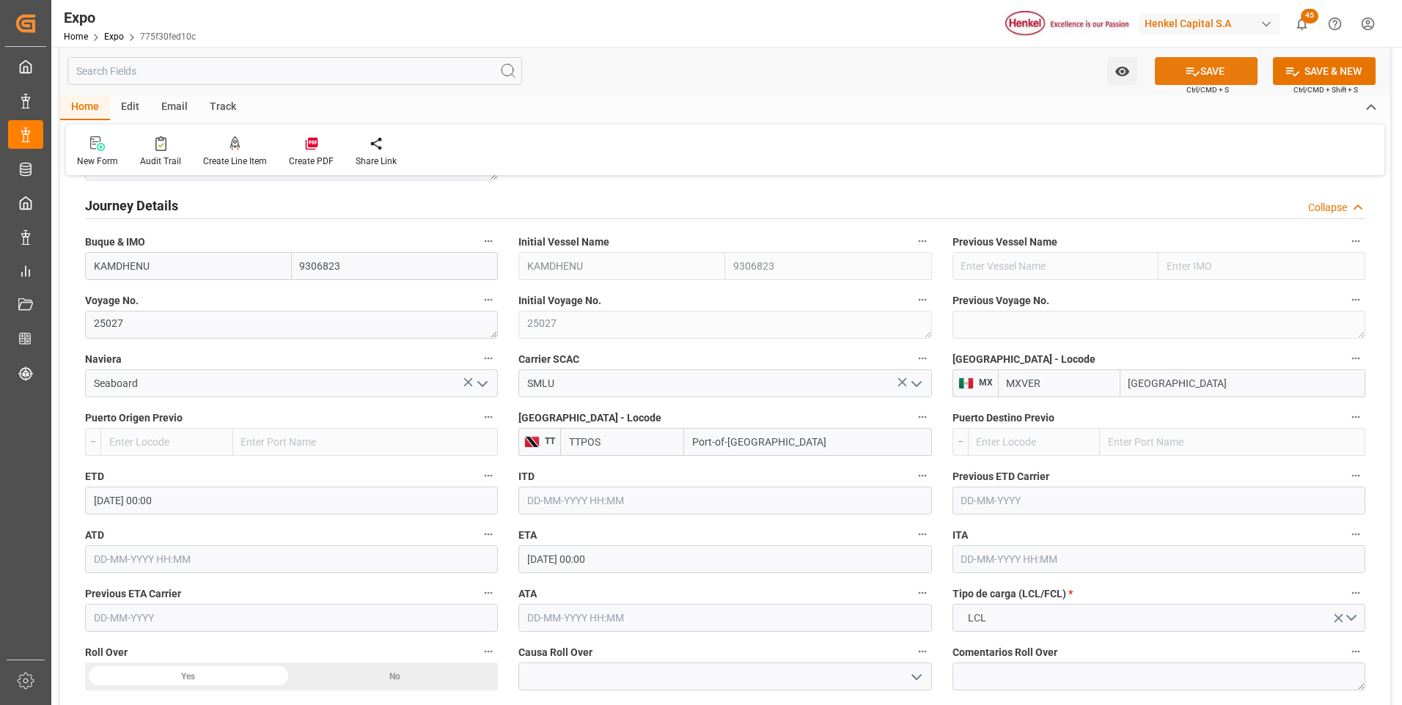
click at [1167, 81] on button "SAVE" at bounding box center [1206, 71] width 103 height 28
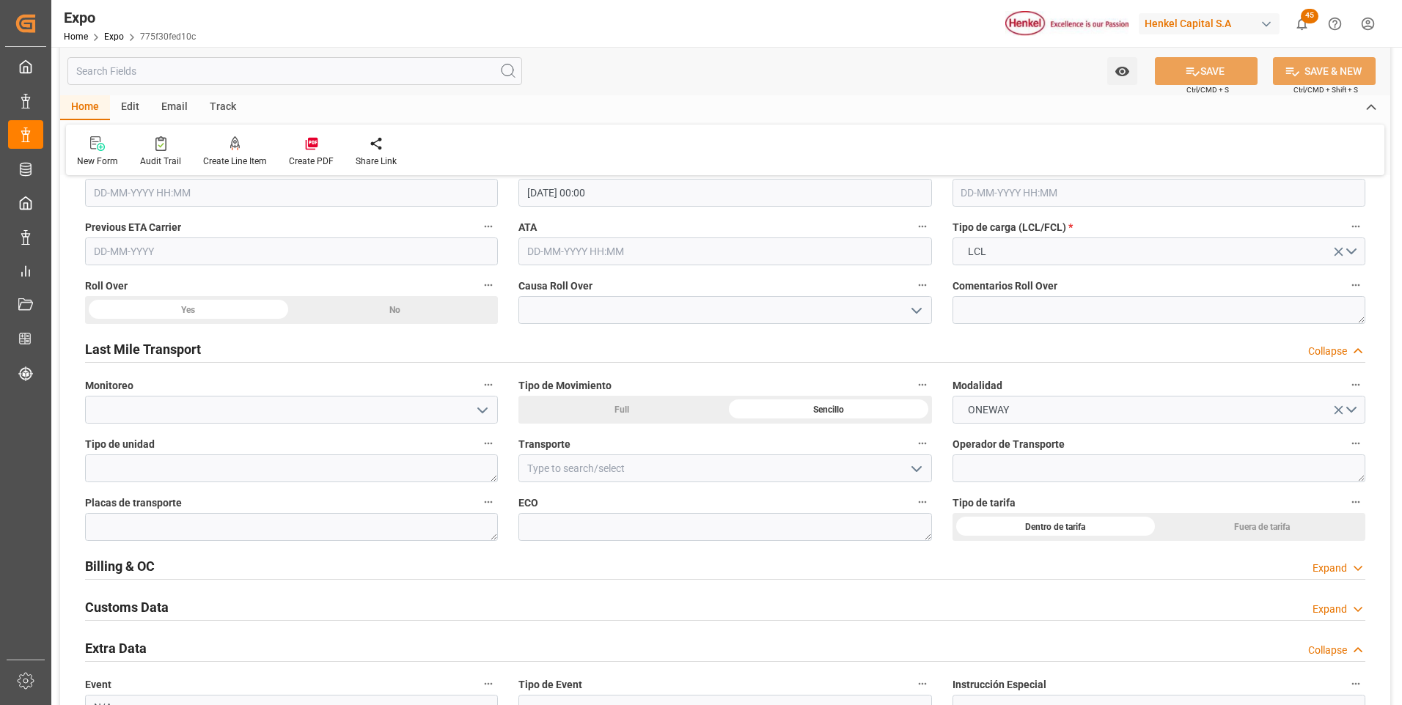
scroll to position [2347, 0]
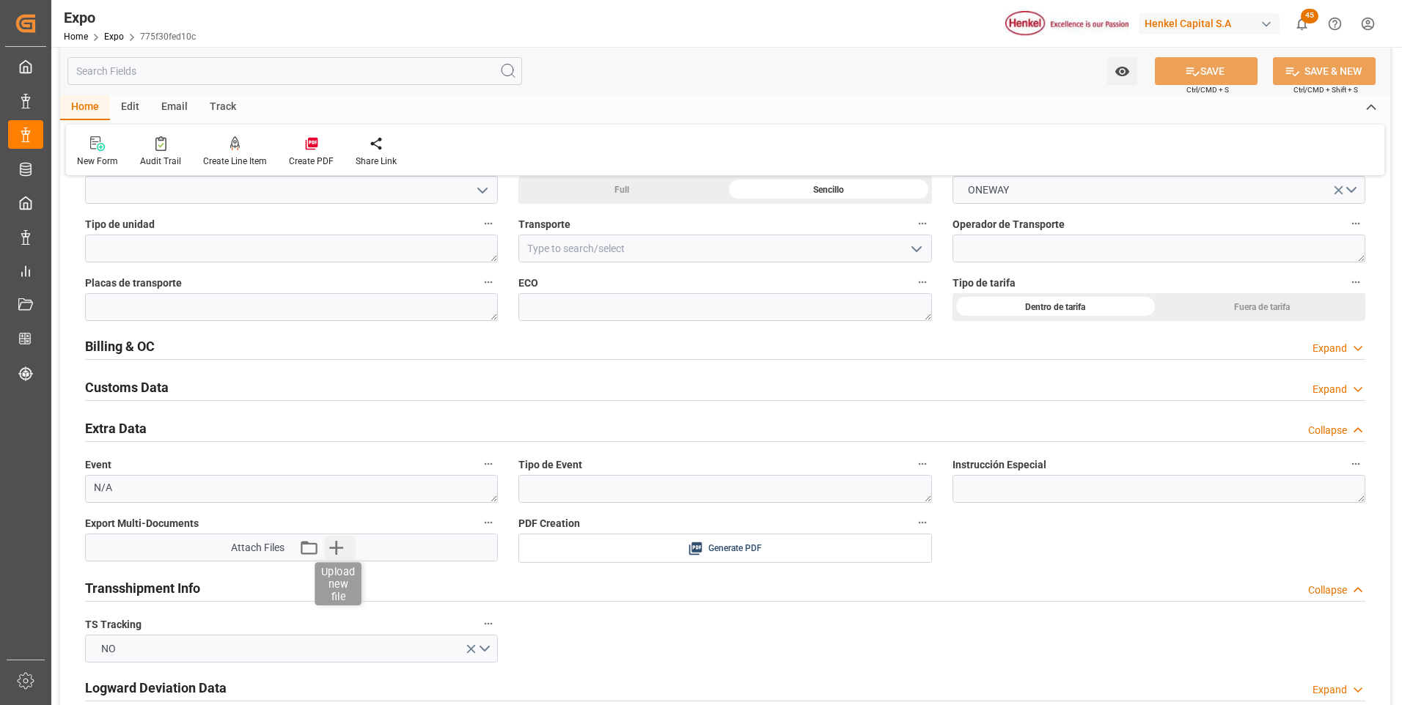
click at [337, 551] on icon "button" at bounding box center [336, 548] width 14 height 14
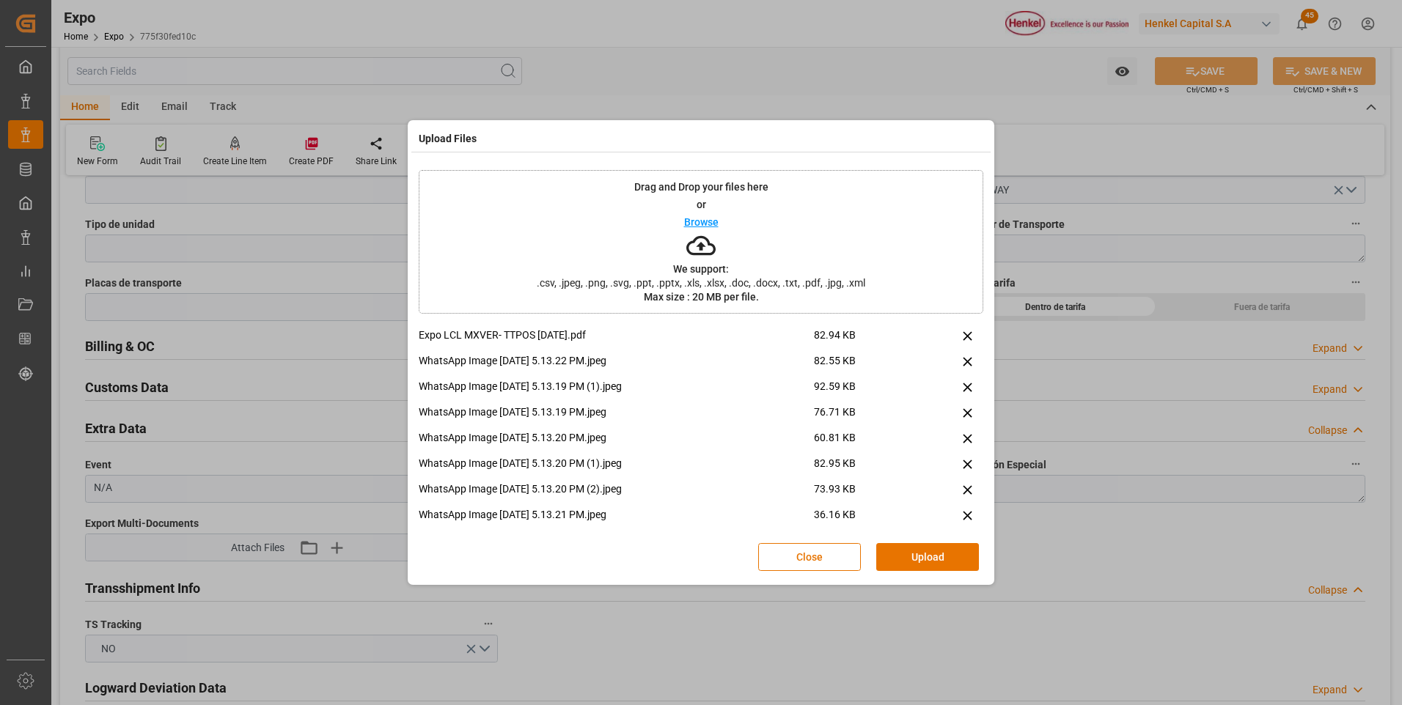
scroll to position [139, 0]
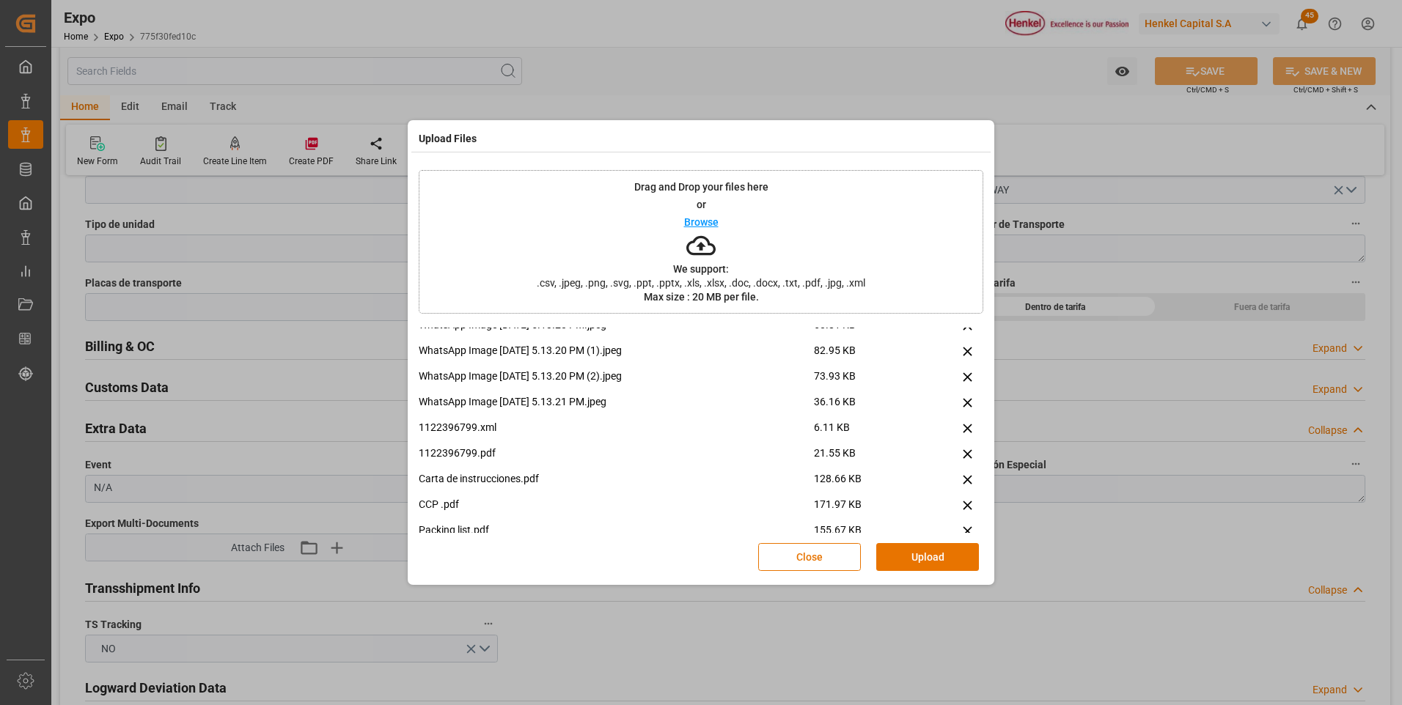
click at [905, 569] on button "Upload" at bounding box center [927, 557] width 103 height 28
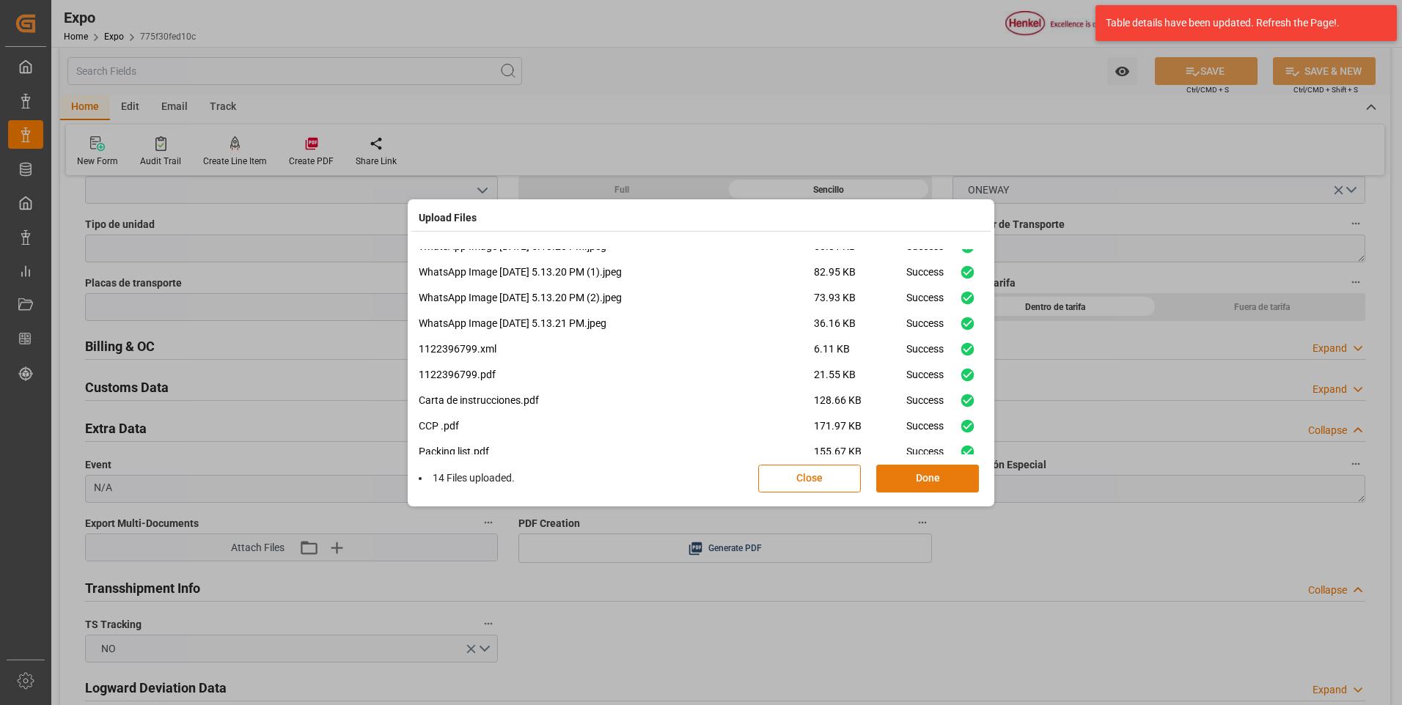
click at [922, 486] on button "Done" at bounding box center [927, 479] width 103 height 28
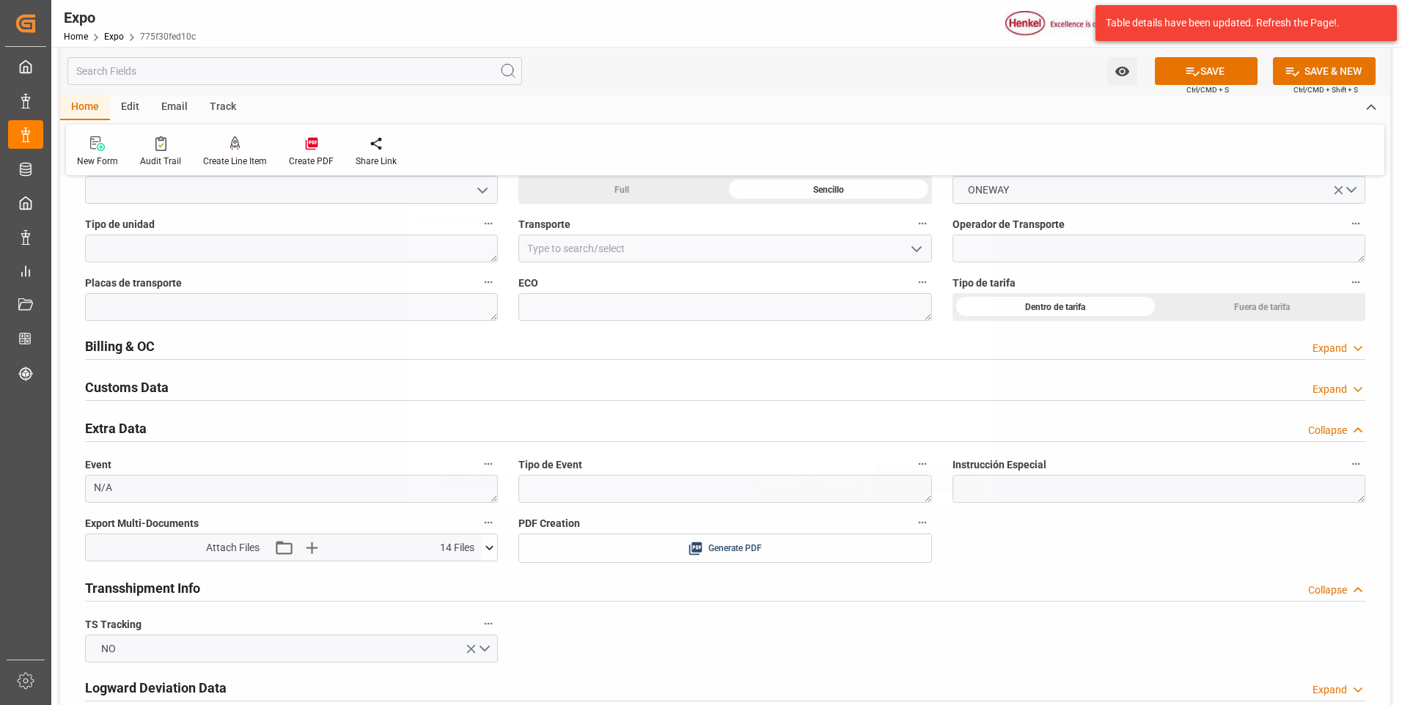
scroll to position [0, 0]
click at [1197, 78] on button "SAVE" at bounding box center [1206, 71] width 103 height 28
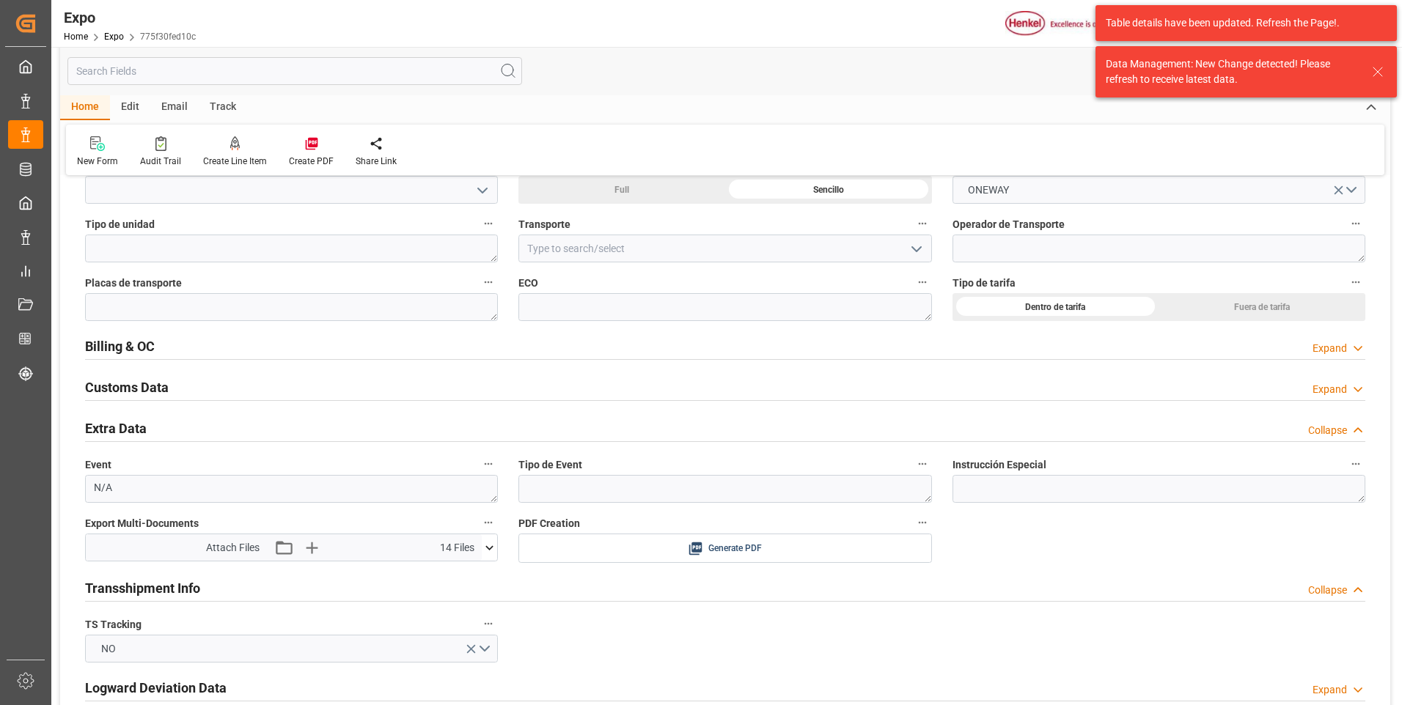
click at [1382, 74] on icon at bounding box center [1378, 72] width 18 height 18
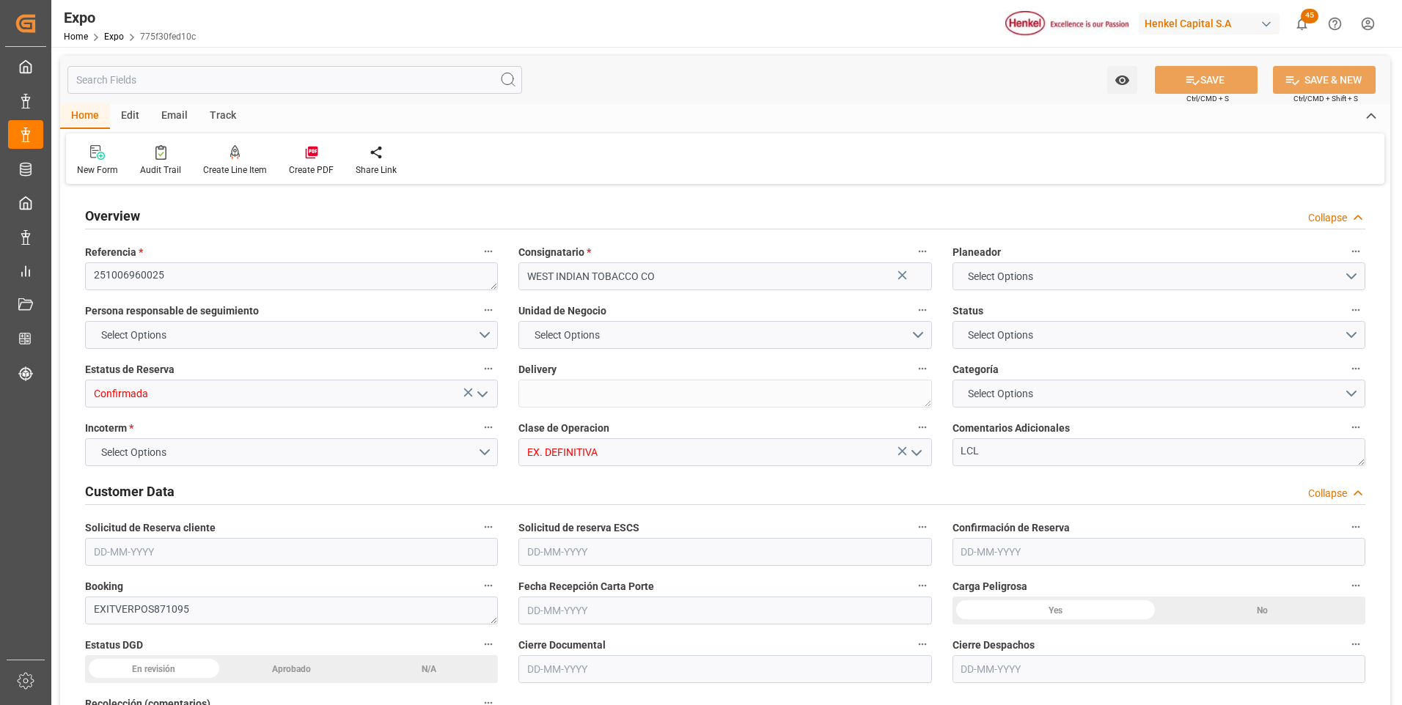
type input "1"
type input "9306823"
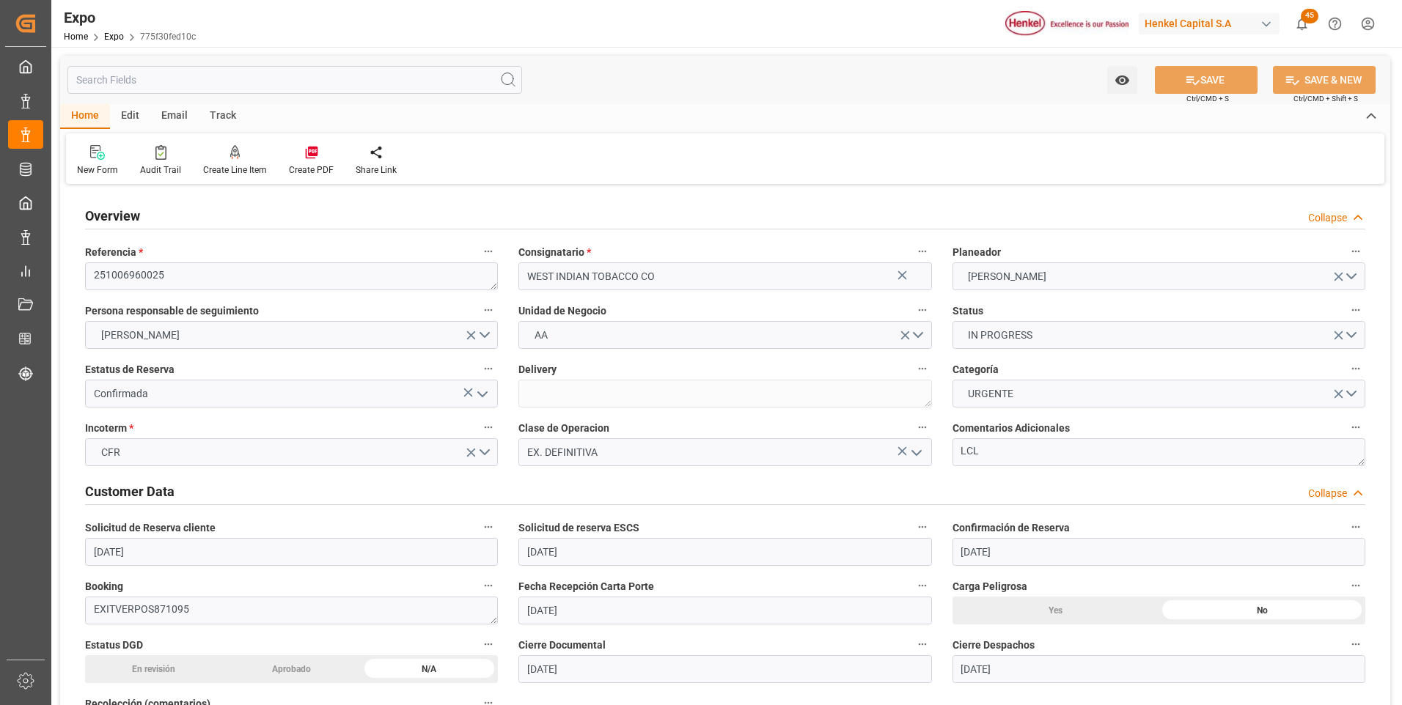
type input "[DATE]"
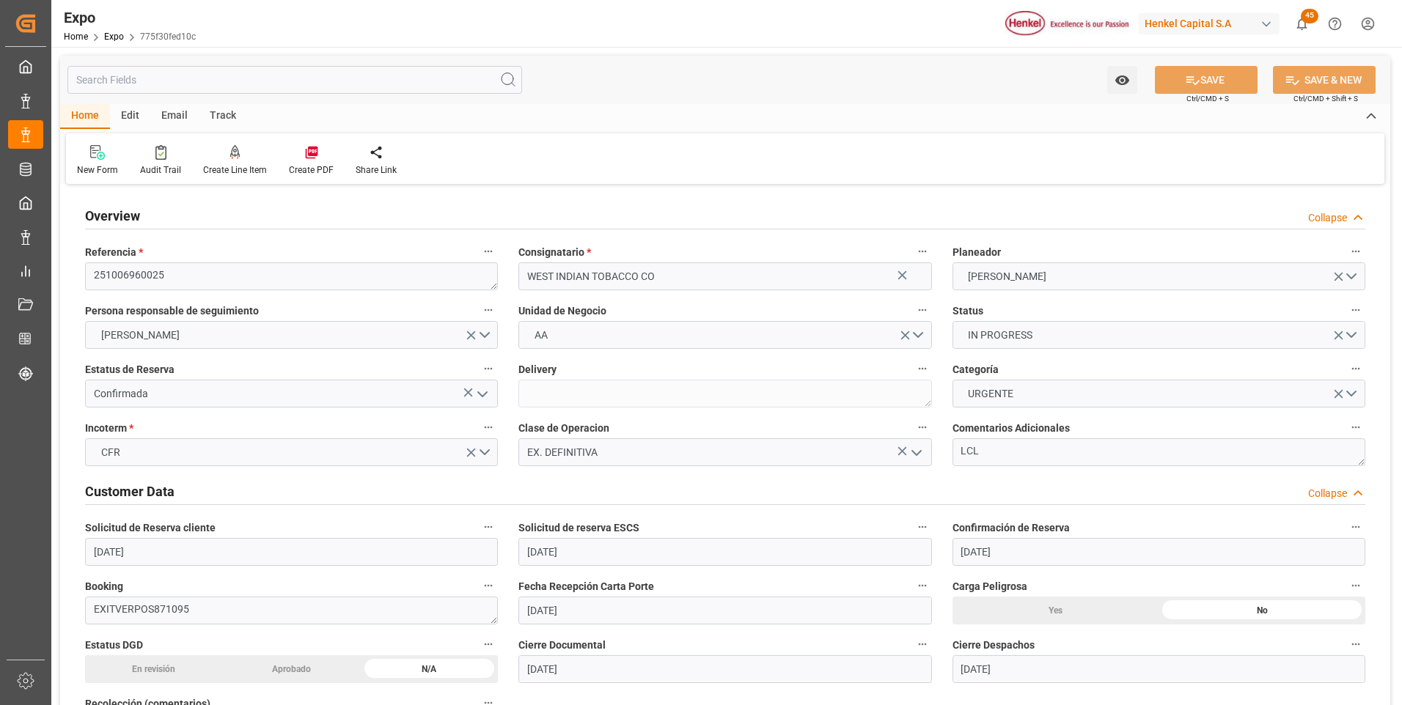
type input "[DATE]"
type input "[DATE] 00:00"
type input "15-10-2025 18:21"
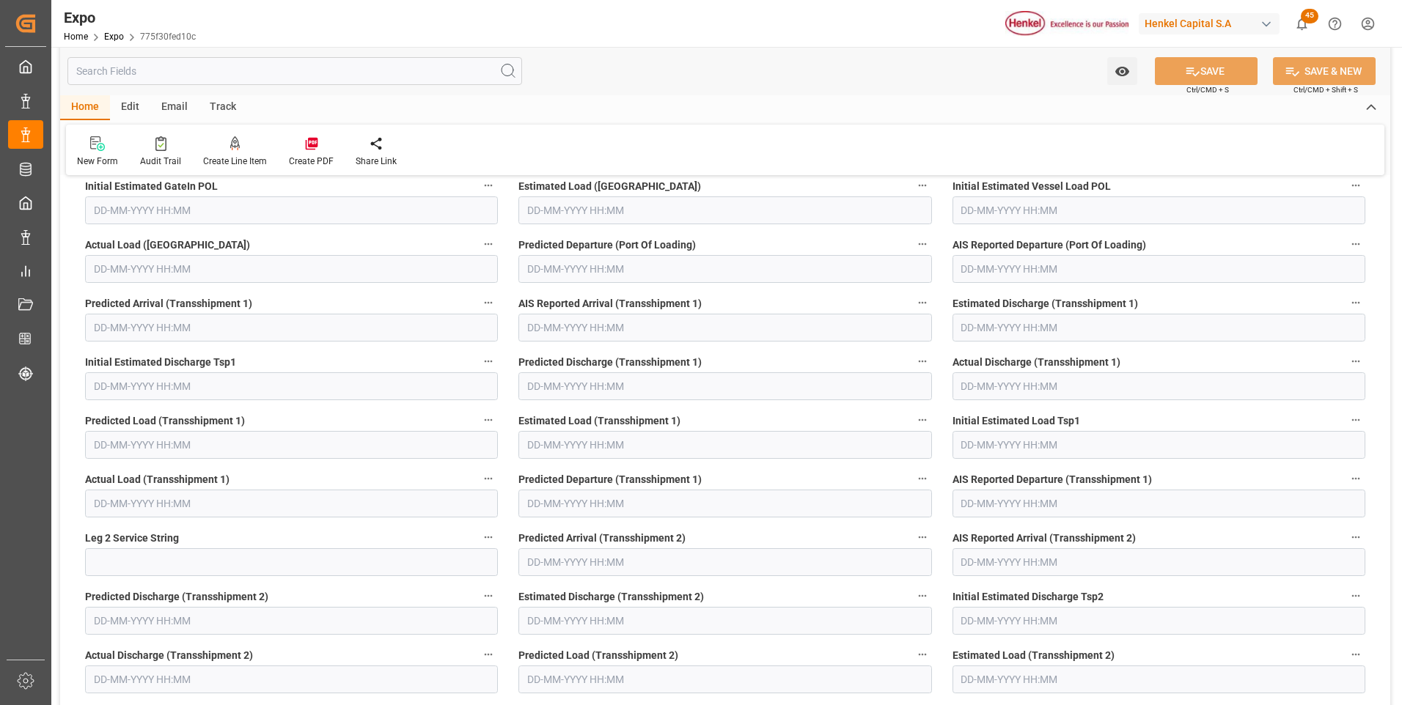
scroll to position [3373, 0]
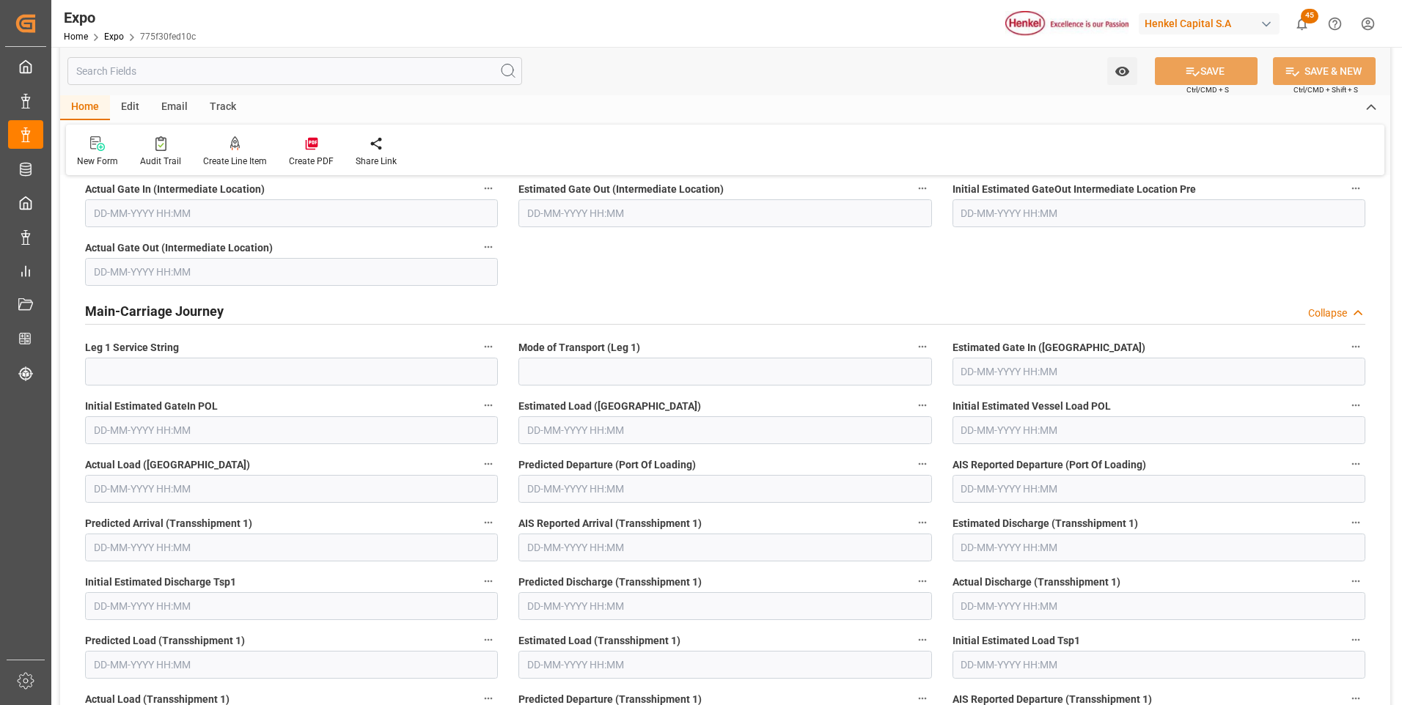
click at [1333, 316] on div "Collapse" at bounding box center [1327, 313] width 39 height 15
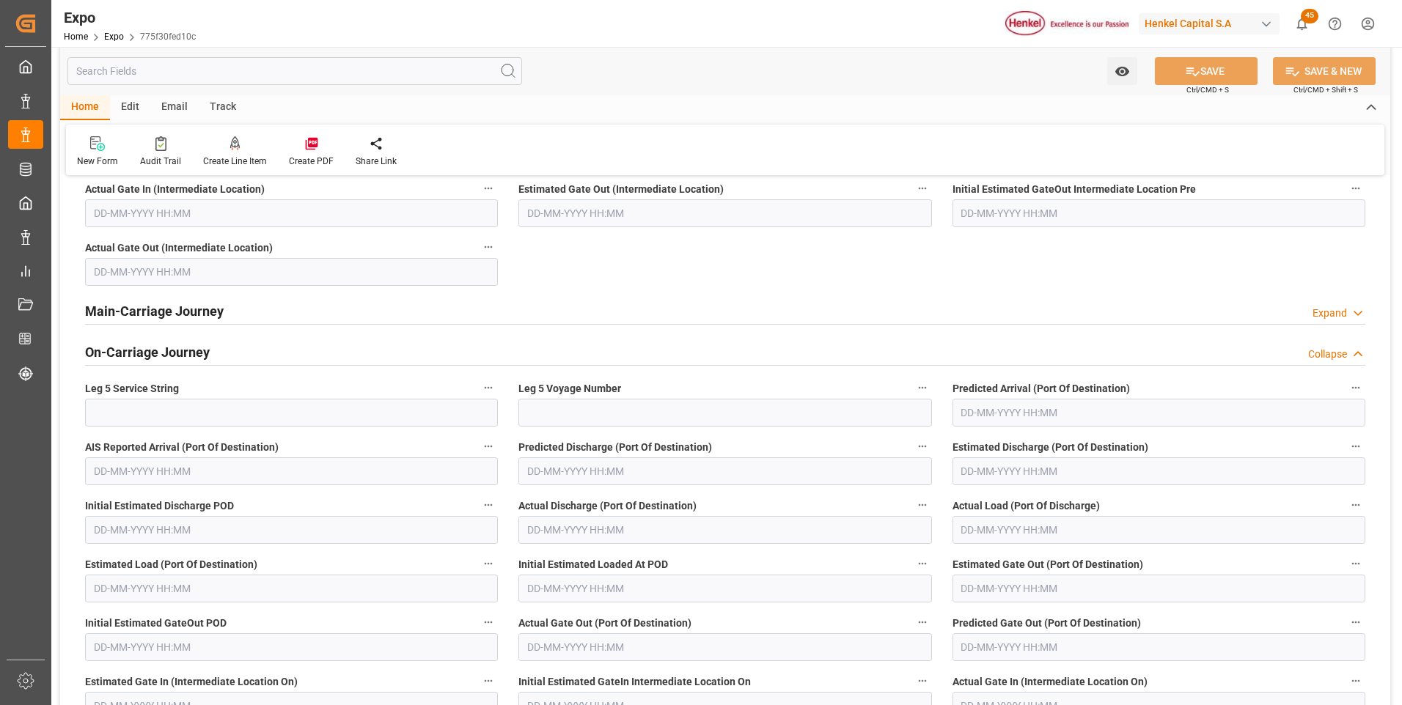
scroll to position [3300, 0]
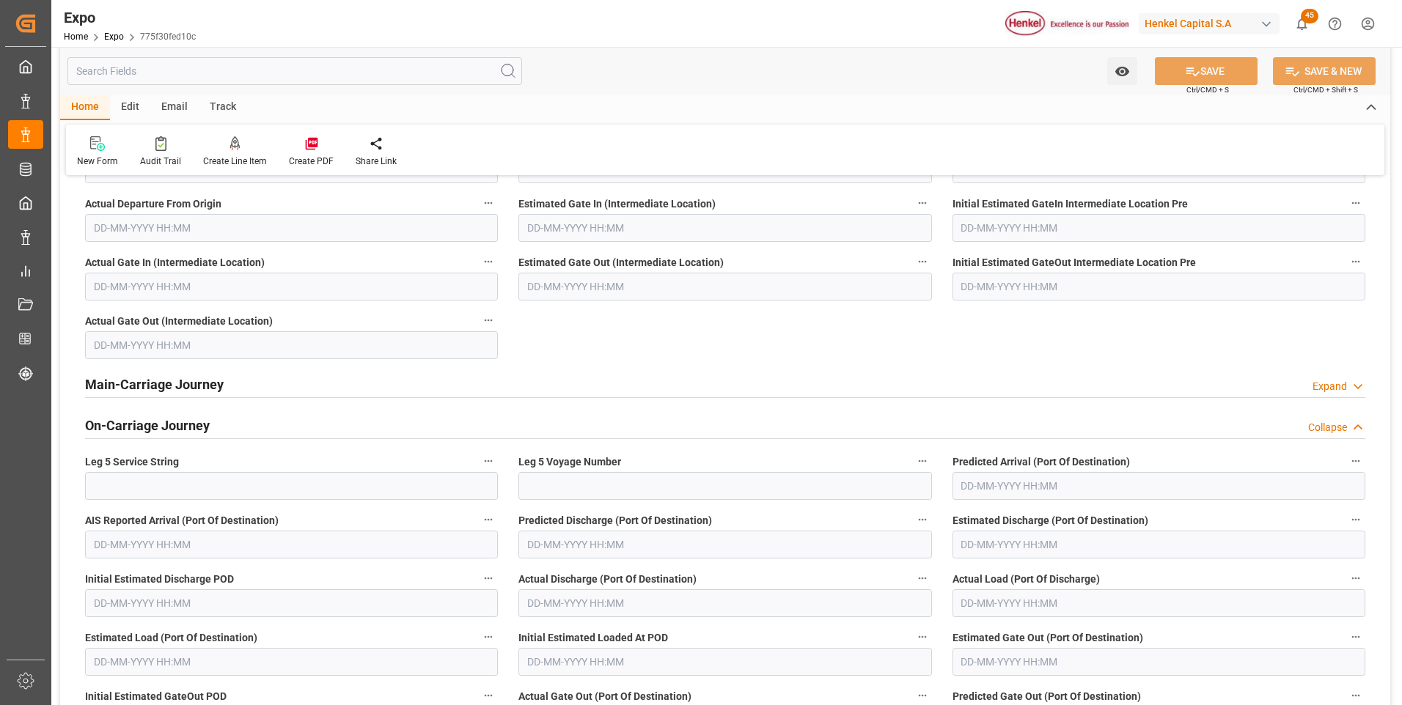
click at [1324, 431] on div "Collapse" at bounding box center [1327, 427] width 39 height 15
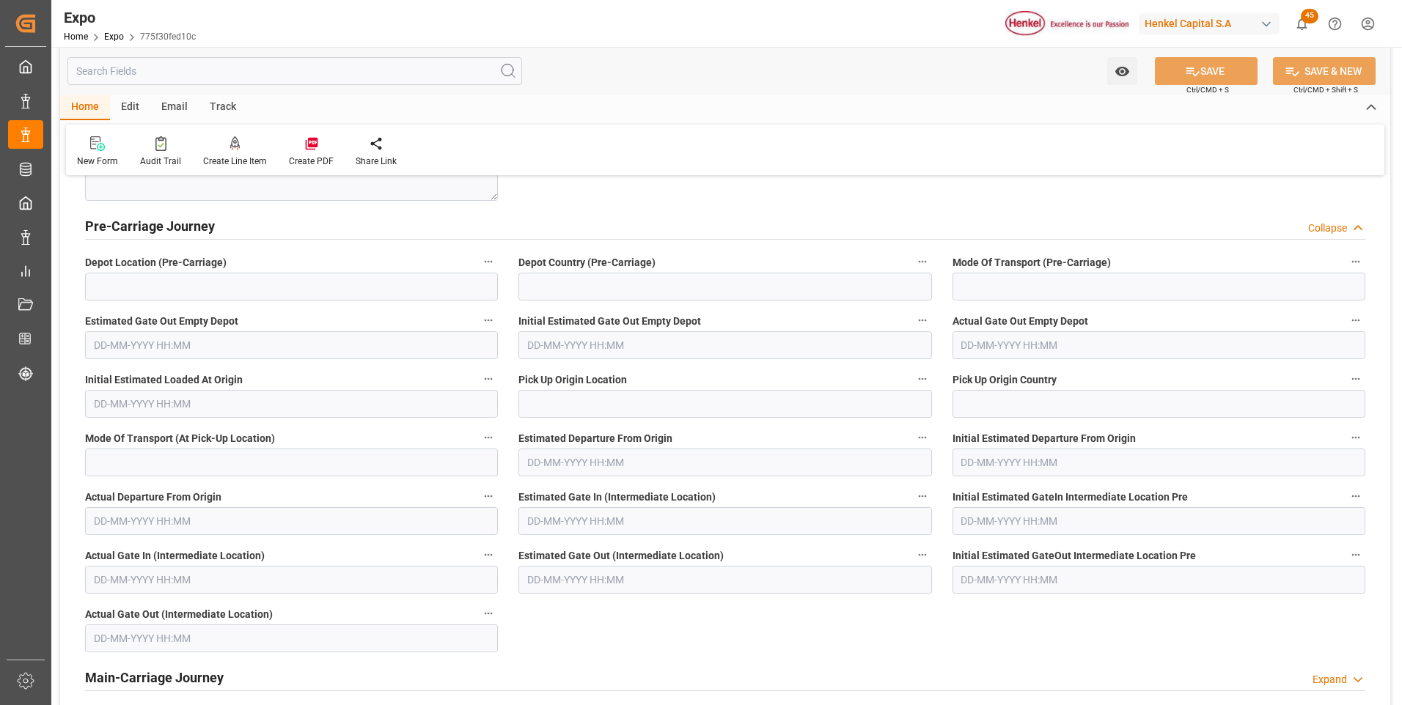
scroll to position [2860, 0]
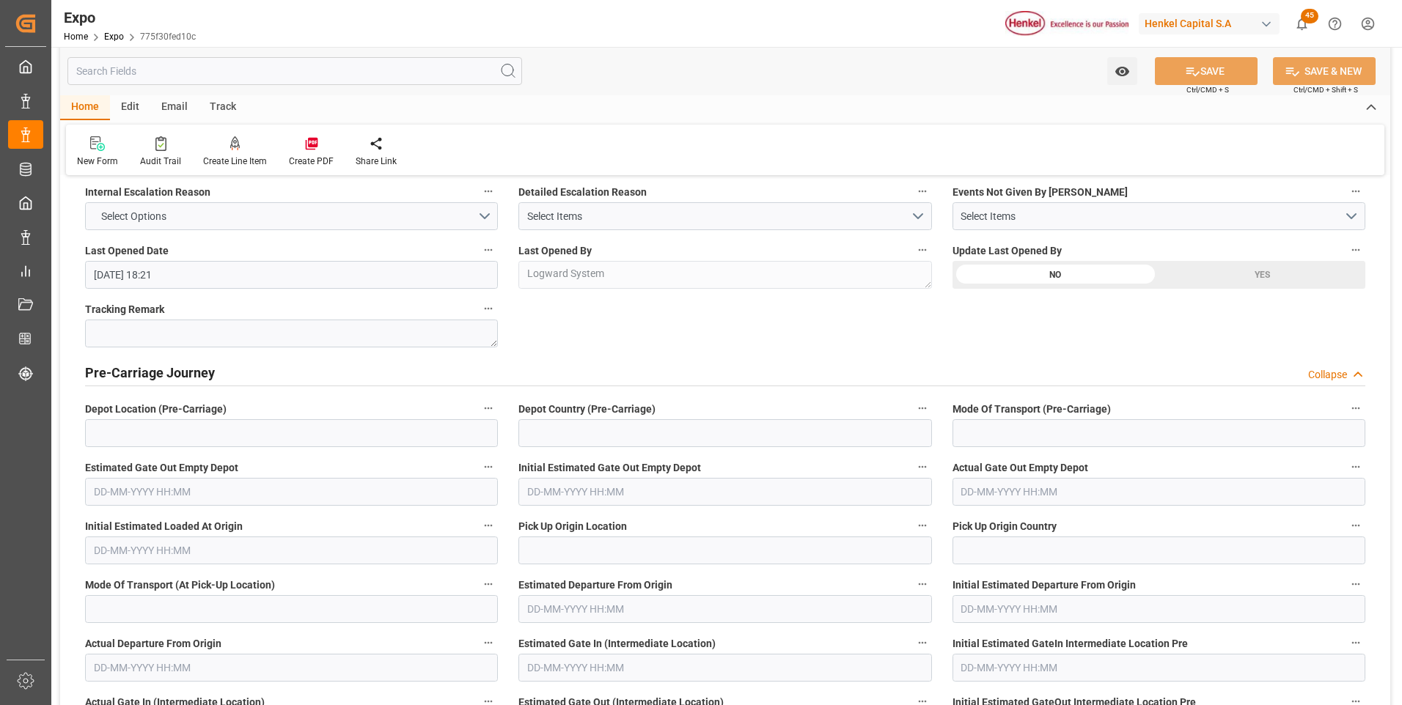
click at [1348, 372] on div "Collapse" at bounding box center [1336, 374] width 57 height 15
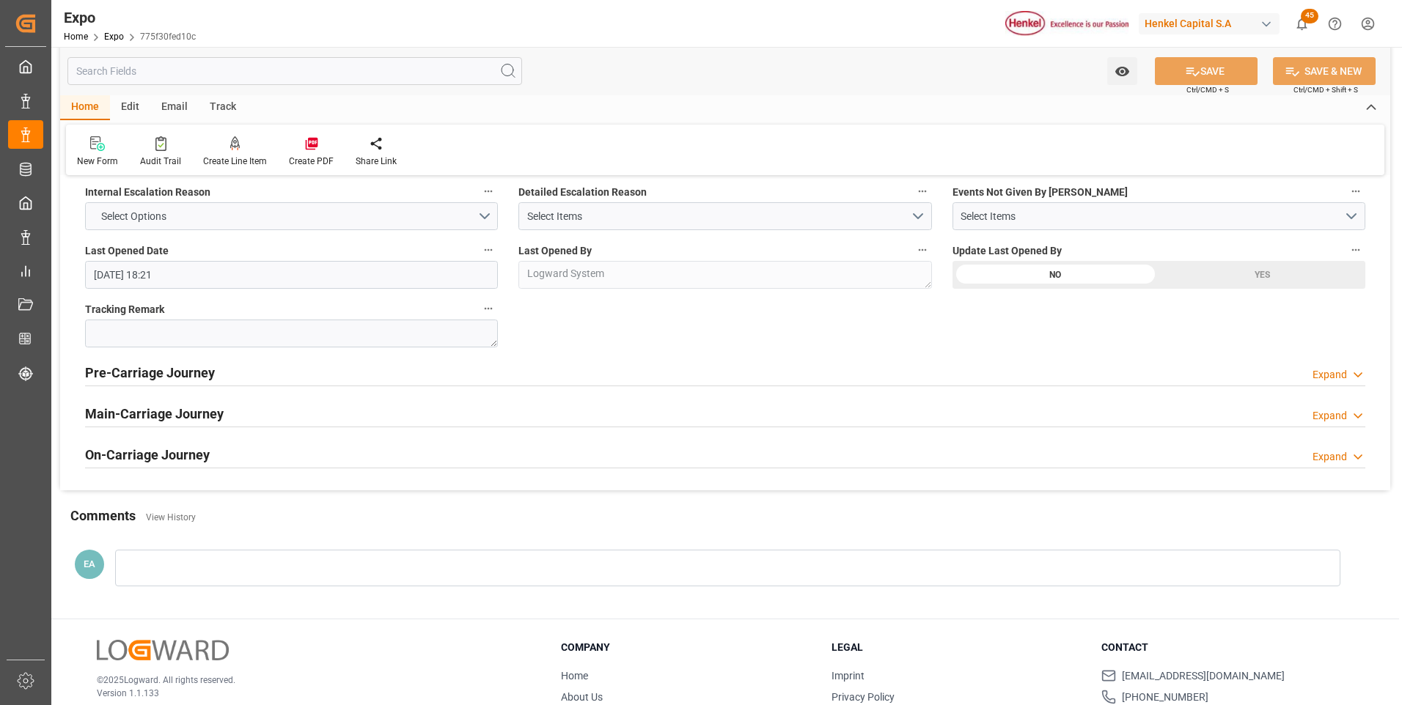
scroll to position [2713, 0]
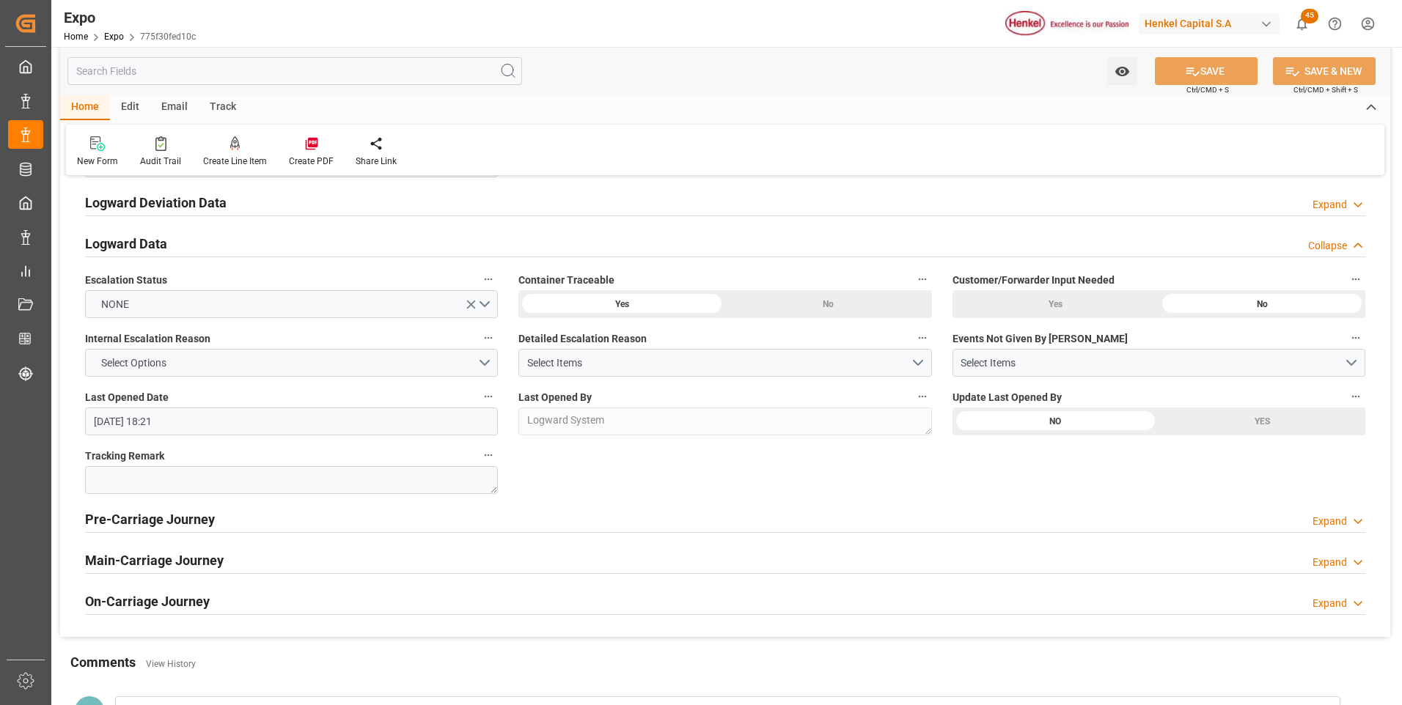
click at [1320, 245] on div "Collapse" at bounding box center [1327, 245] width 39 height 15
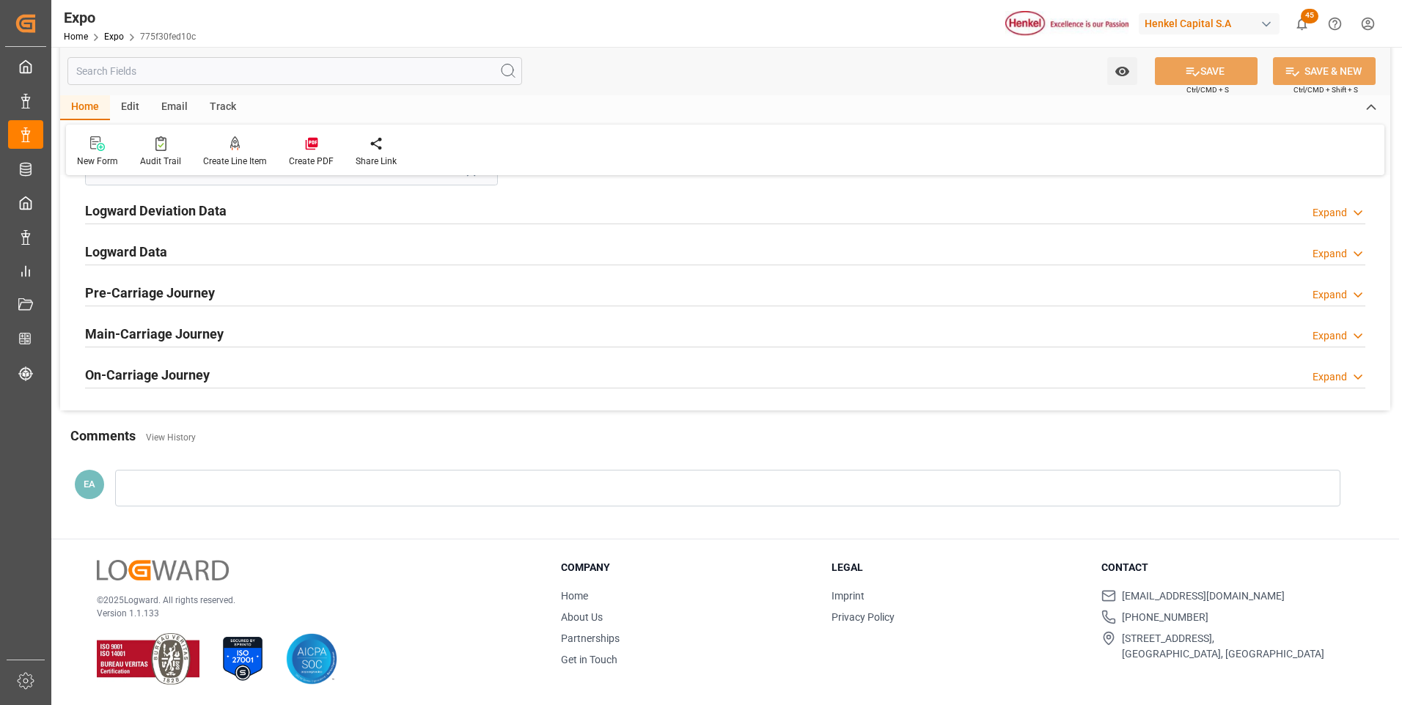
scroll to position [2559, 0]
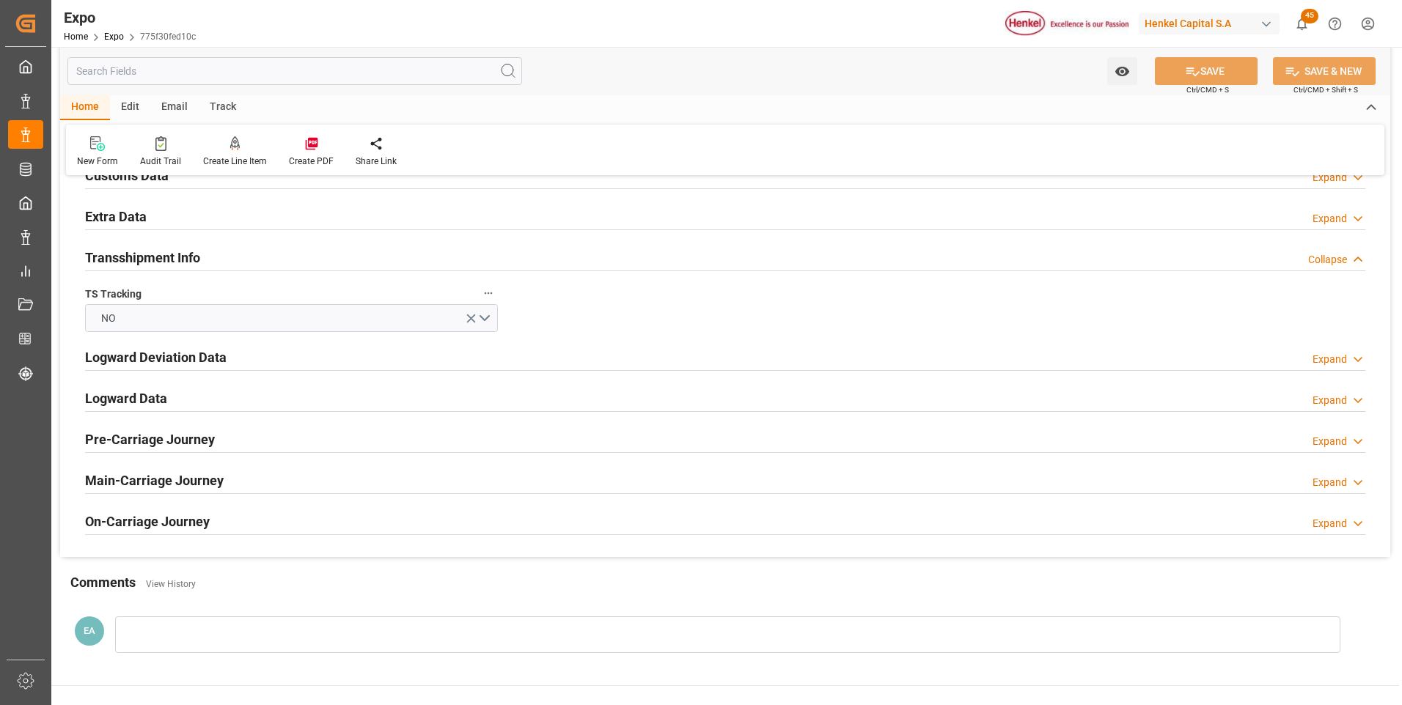
click at [1327, 267] on div "Collapse" at bounding box center [1327, 259] width 39 height 15
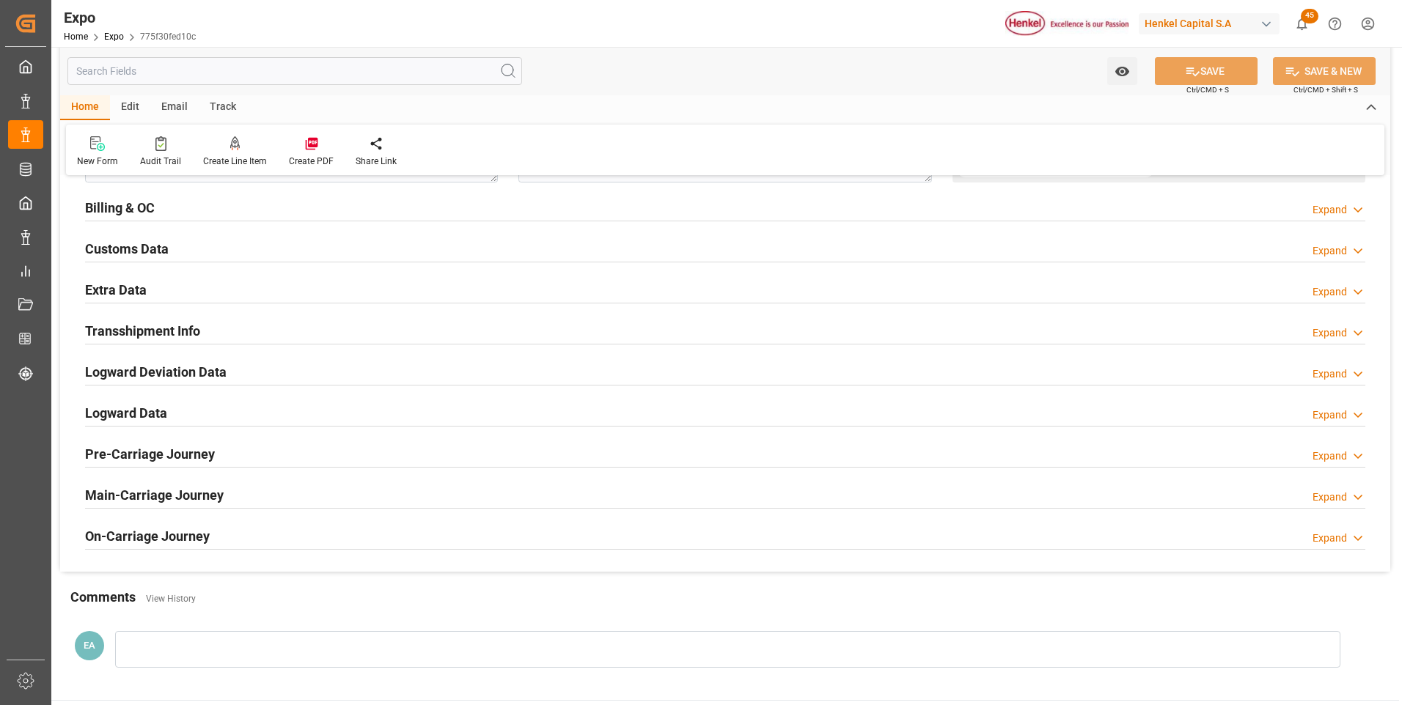
scroll to position [2412, 0]
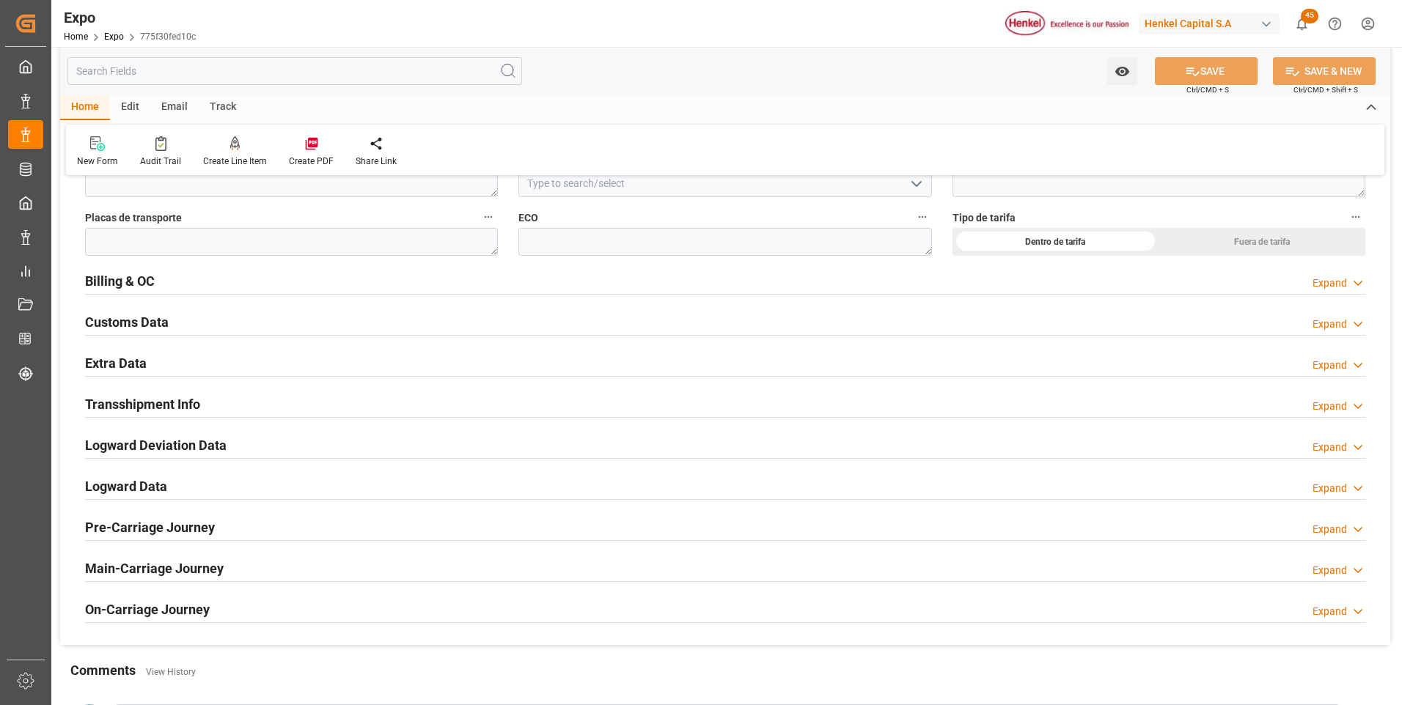
click at [1358, 365] on icon at bounding box center [1358, 365] width 15 height 15
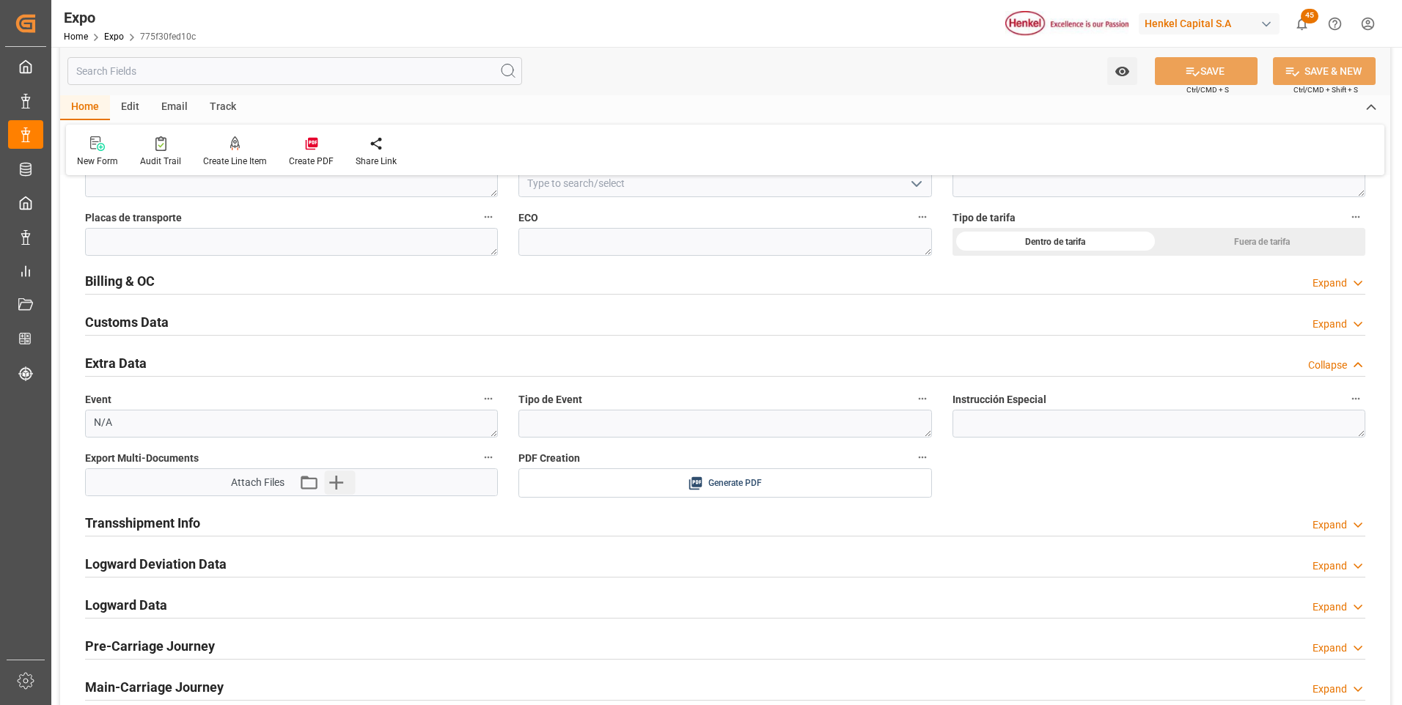
click at [349, 485] on button "Upload new file" at bounding box center [339, 482] width 31 height 23
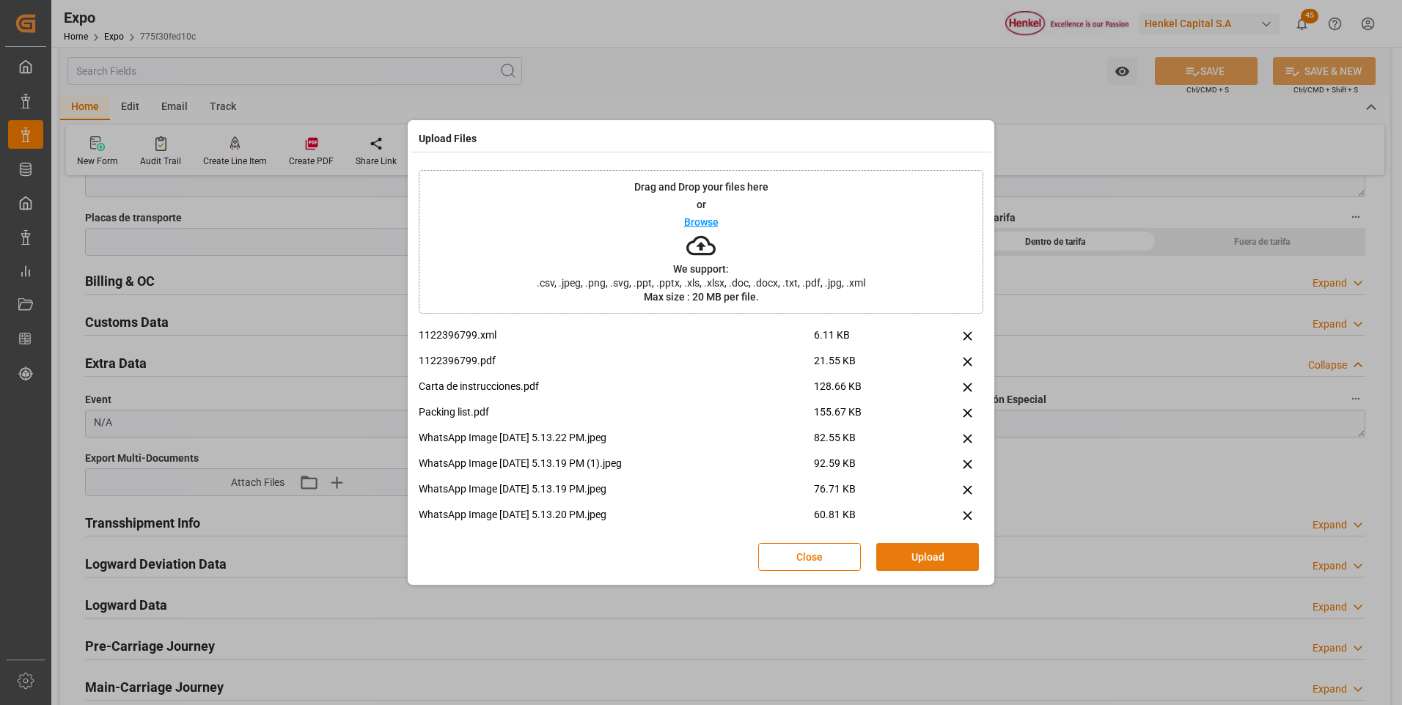
click at [906, 561] on button "Upload" at bounding box center [927, 557] width 103 height 28
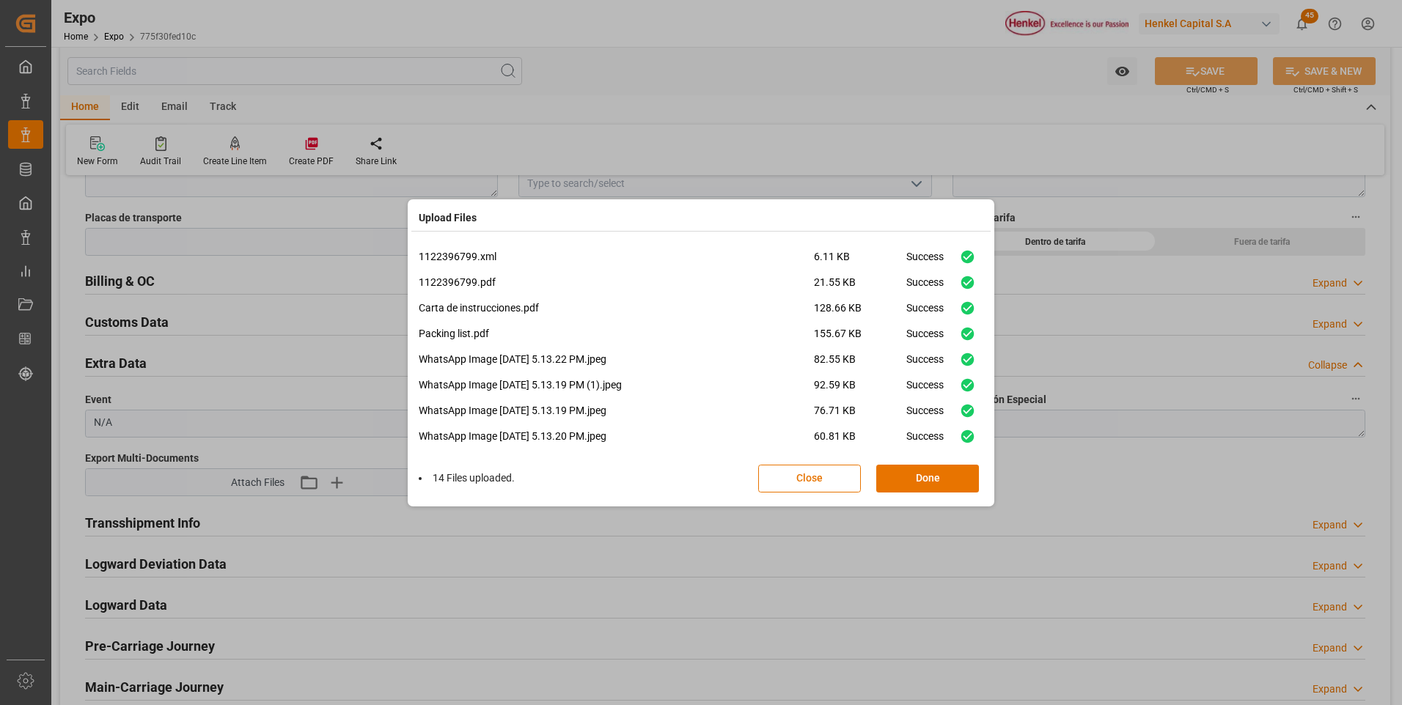
scroll to position [164, 0]
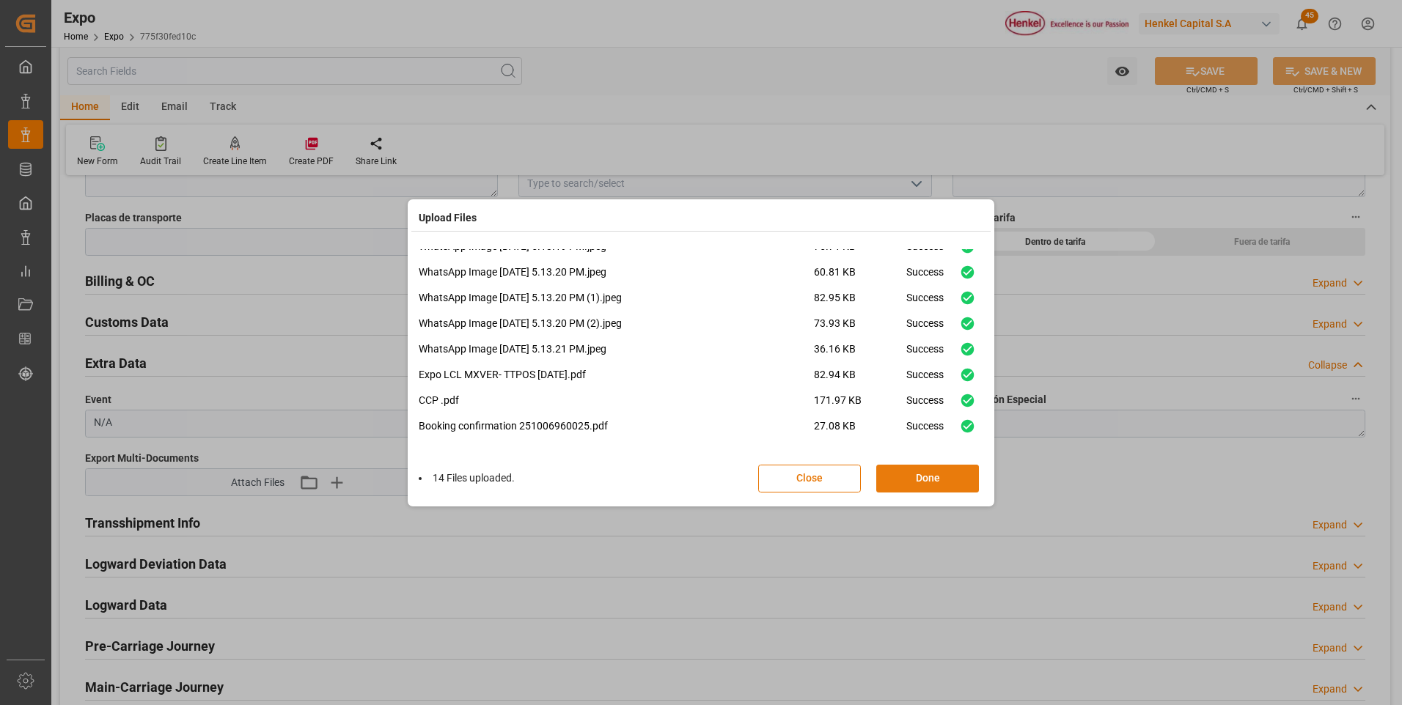
click at [917, 478] on button "Done" at bounding box center [927, 479] width 103 height 28
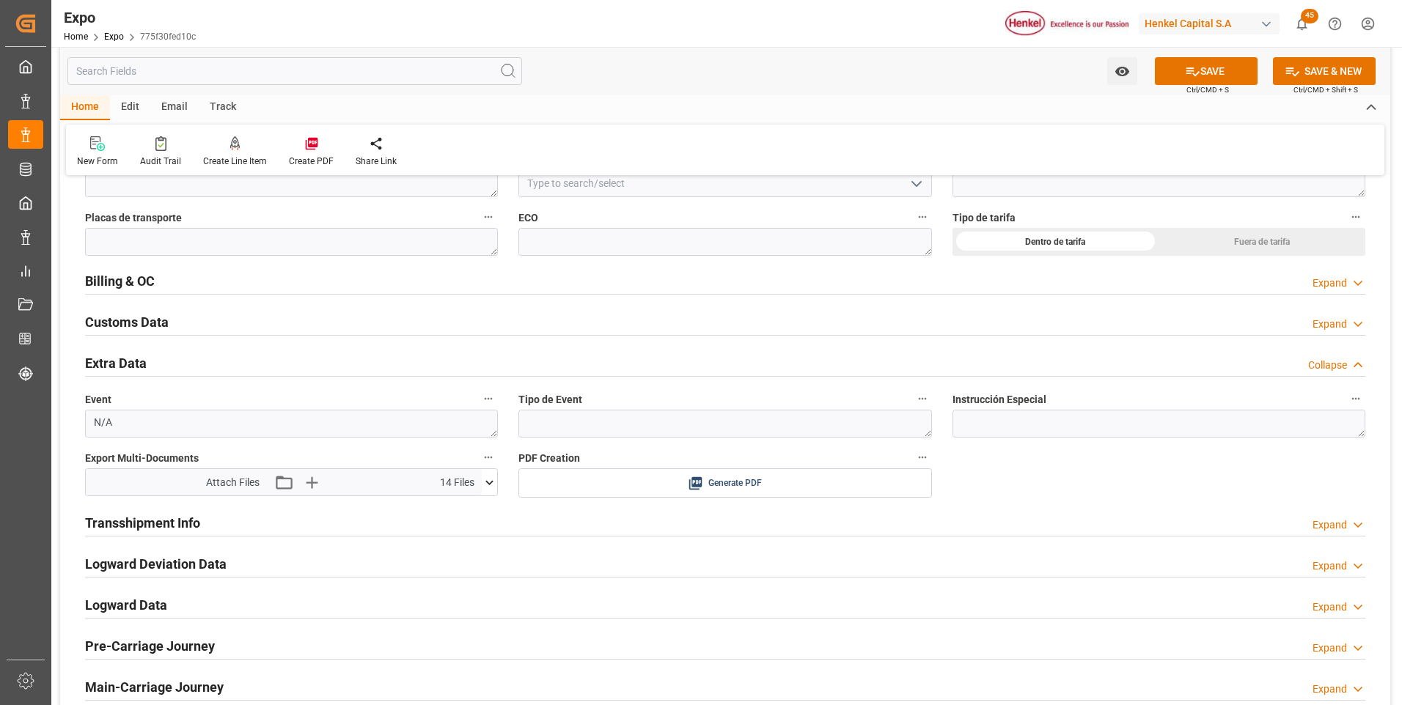
scroll to position [2485, 0]
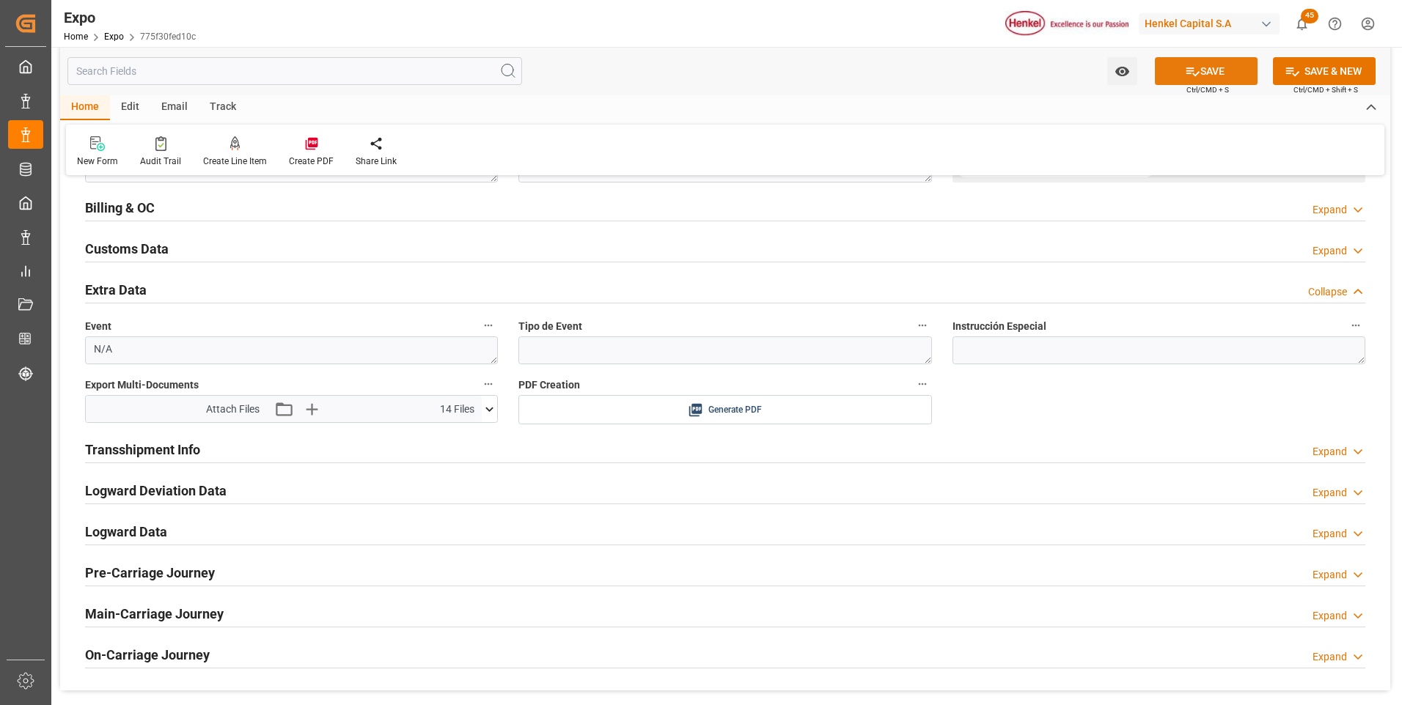
click at [1203, 77] on button "SAVE" at bounding box center [1206, 71] width 103 height 28
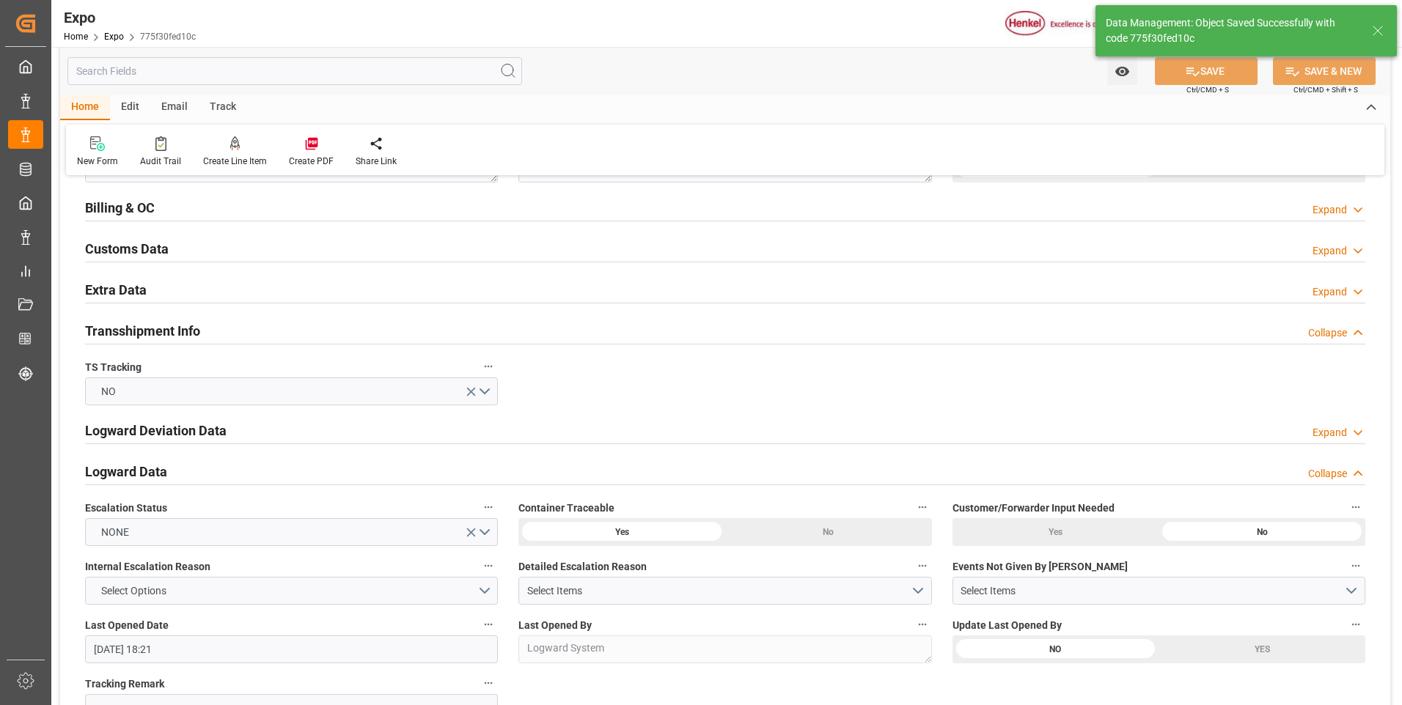
type textarea "[PERSON_NAME]"
type input "[DATE] 18:42"
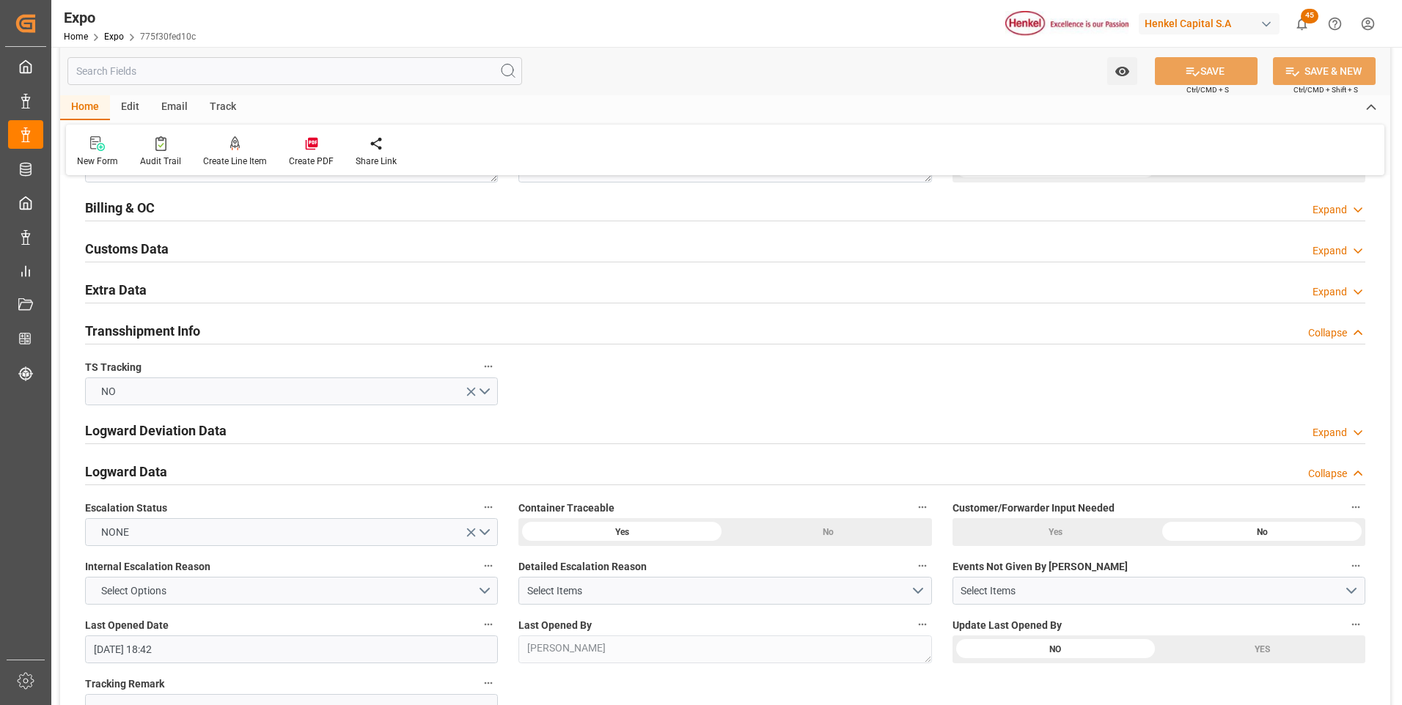
click at [1354, 473] on icon at bounding box center [1358, 473] width 15 height 15
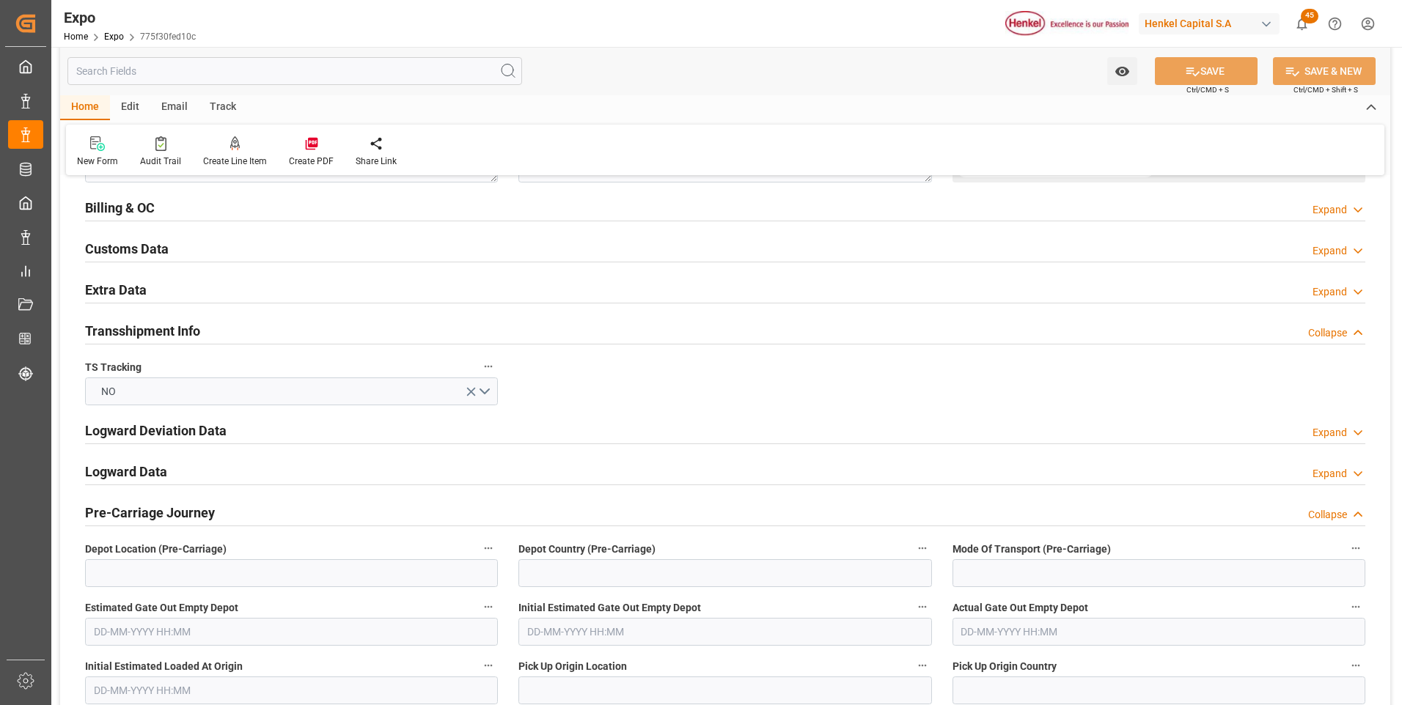
click at [1360, 515] on polyline at bounding box center [1357, 515] width 7 height 4
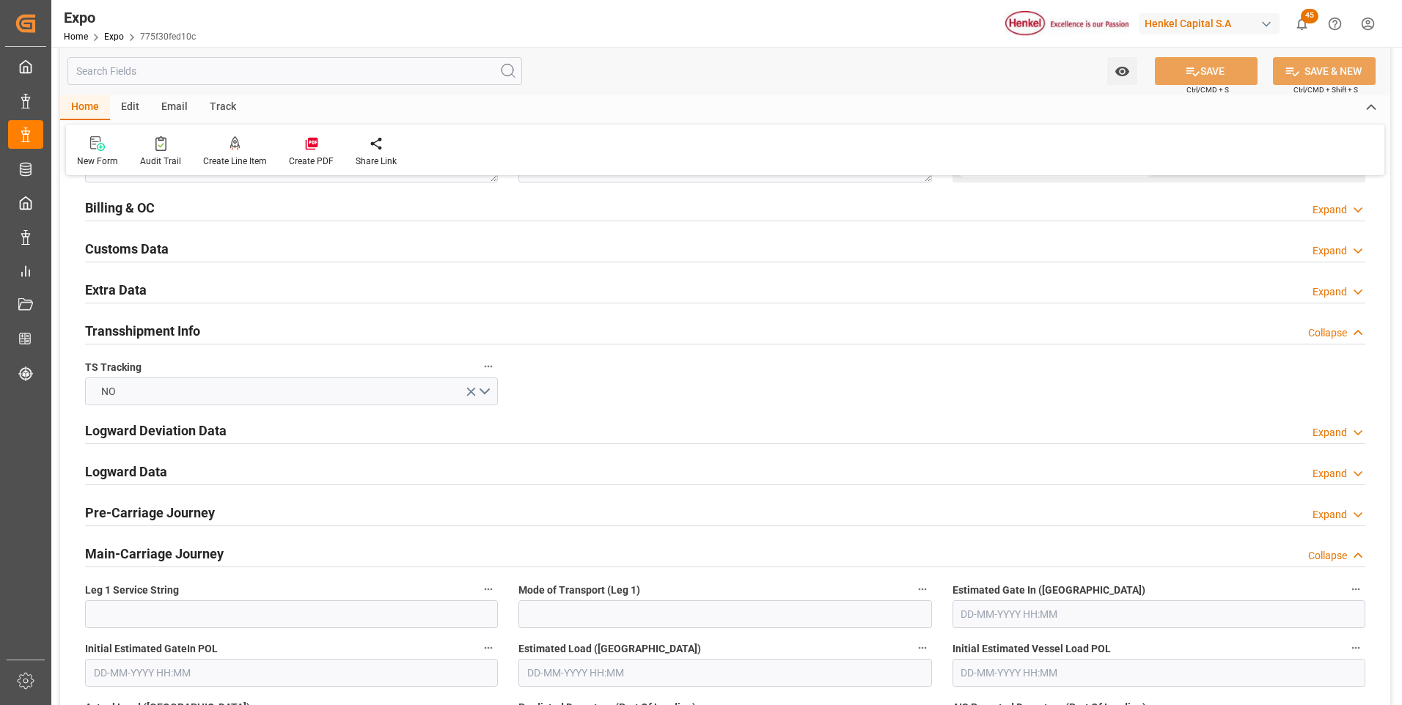
click at [1356, 293] on polyline at bounding box center [1357, 292] width 7 height 4
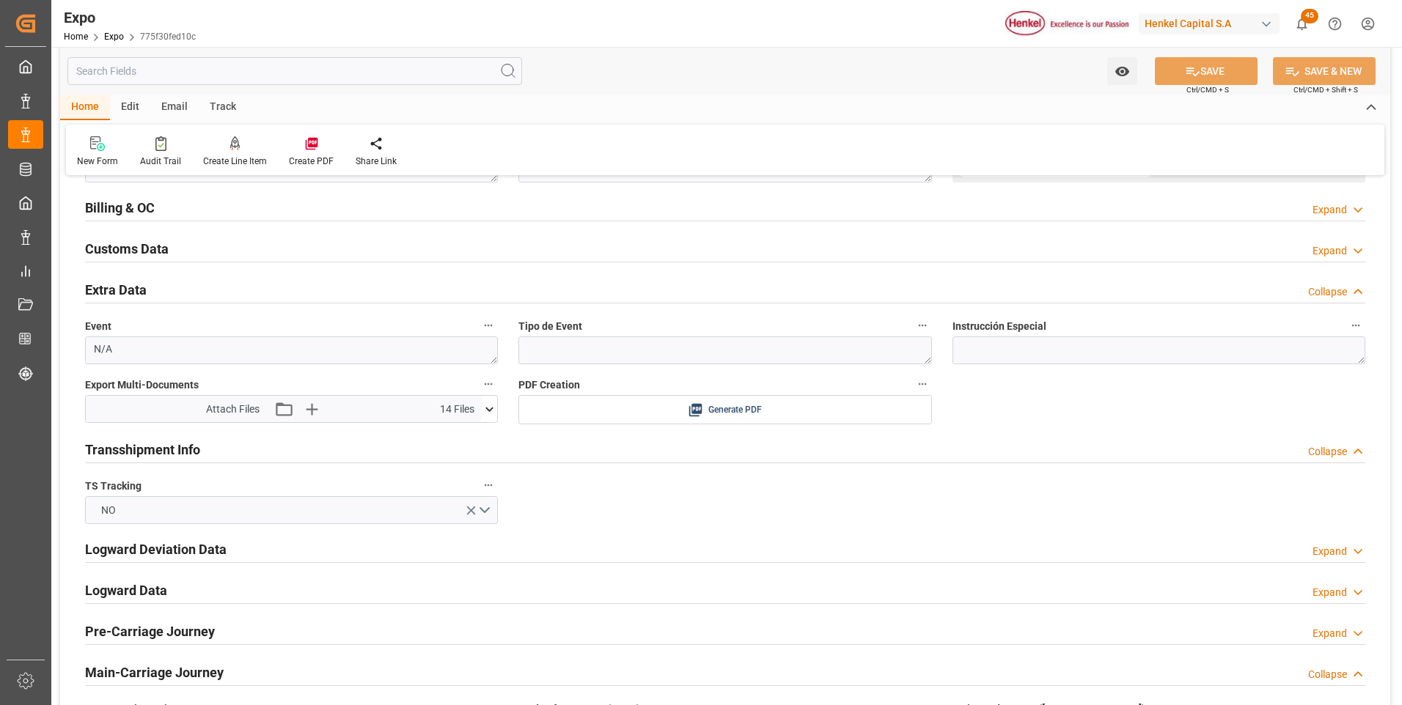
click at [1356, 293] on icon at bounding box center [1358, 292] width 15 height 15
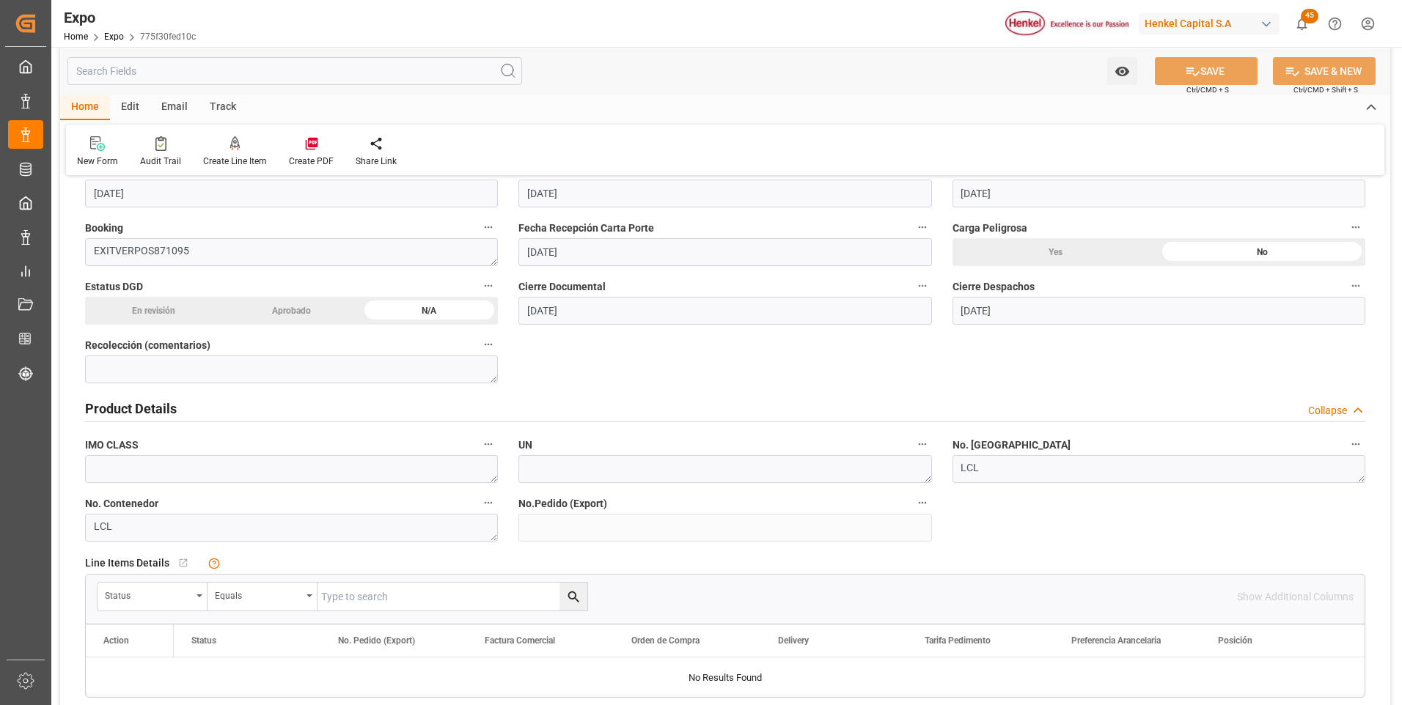
scroll to position [0, 0]
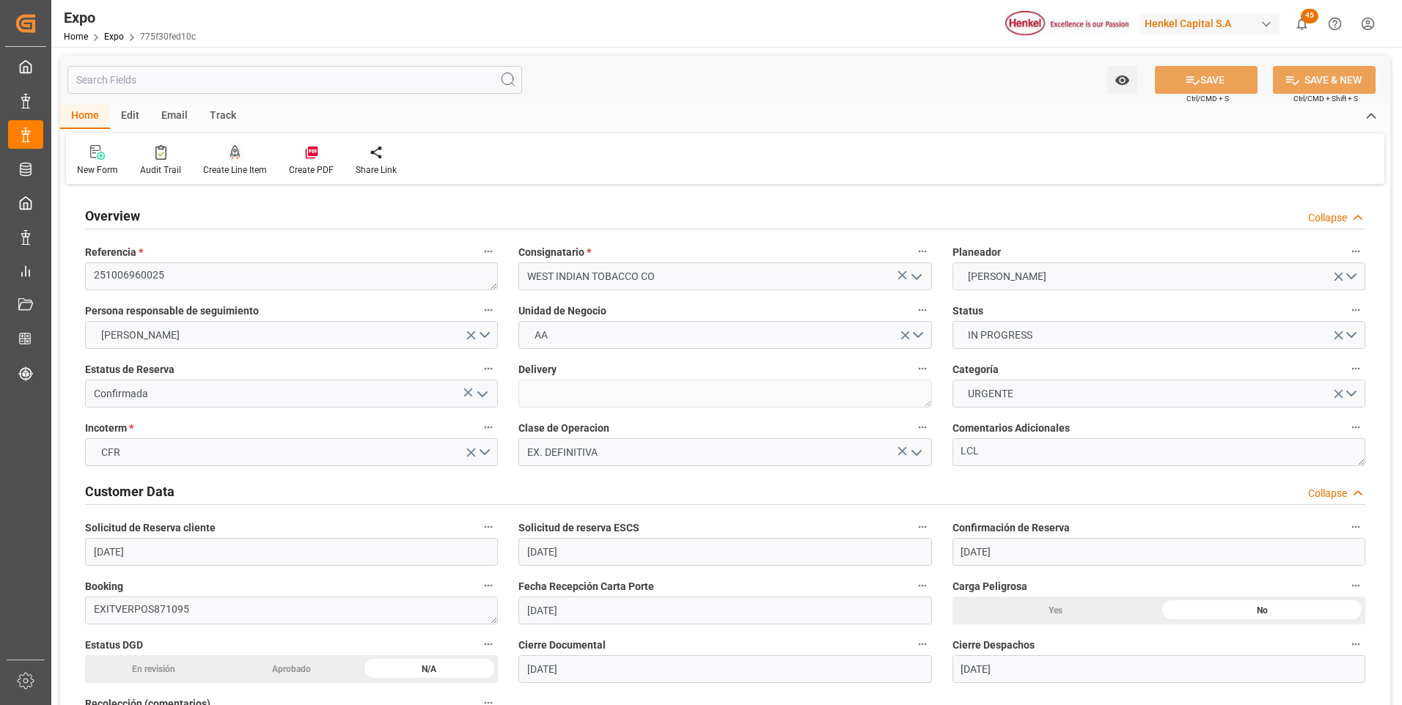
click at [237, 155] on icon at bounding box center [235, 151] width 10 height 12
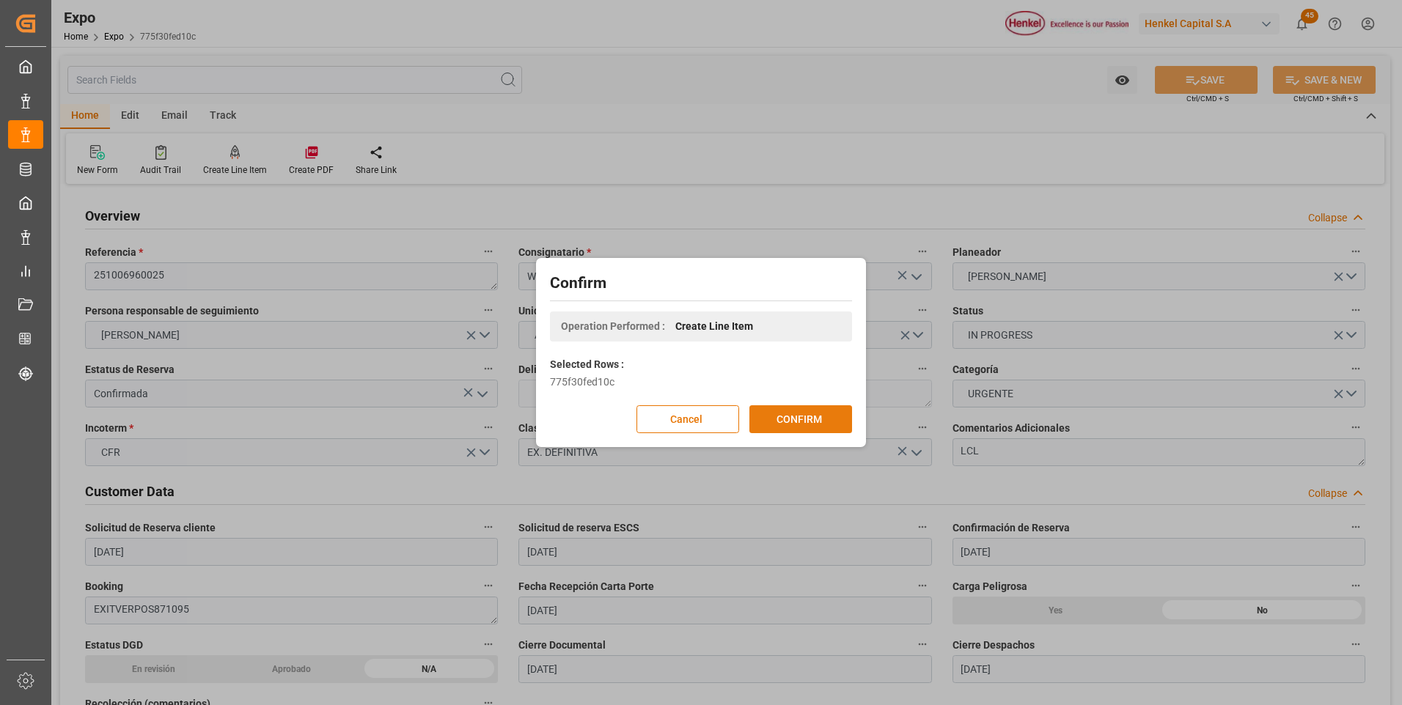
click at [803, 416] on button "CONFIRM" at bounding box center [800, 420] width 103 height 28
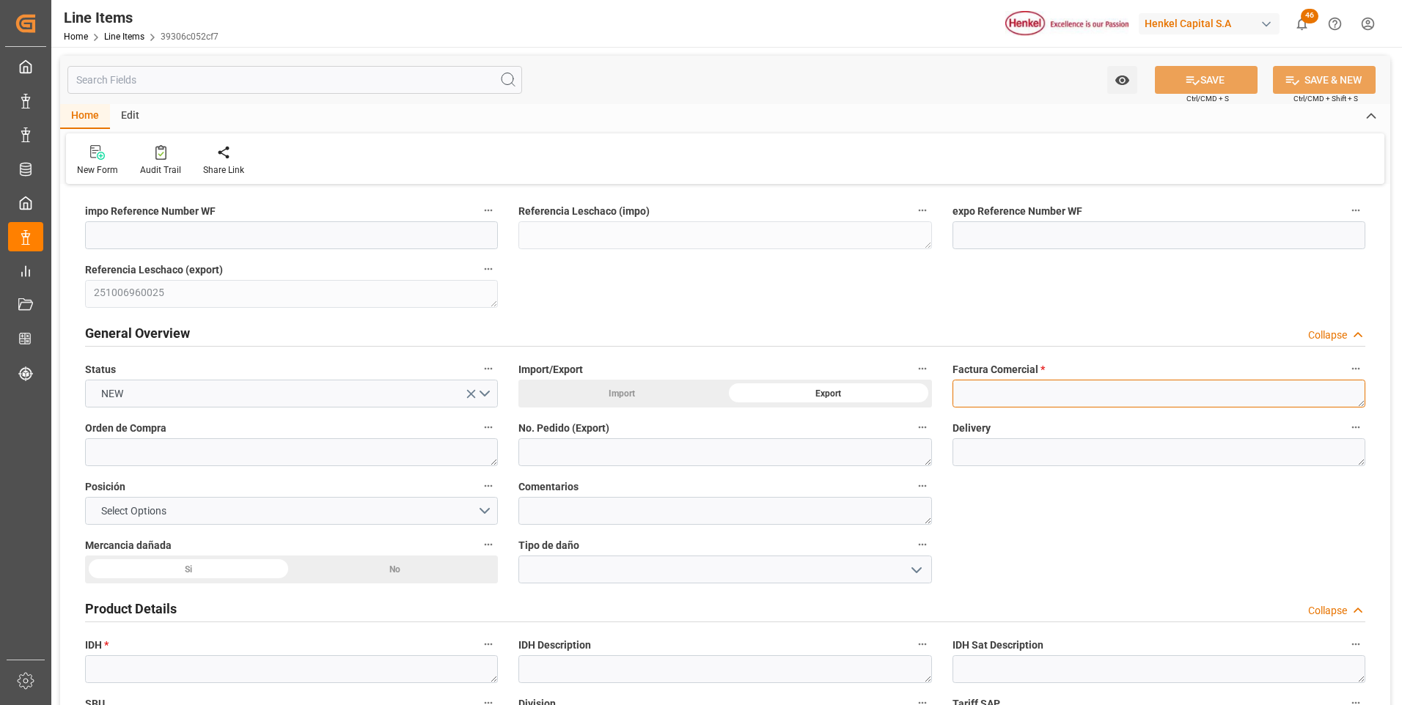
click at [1007, 395] on textarea at bounding box center [1159, 394] width 413 height 28
paste textarea "1122396799"
type textarea "1122396799"
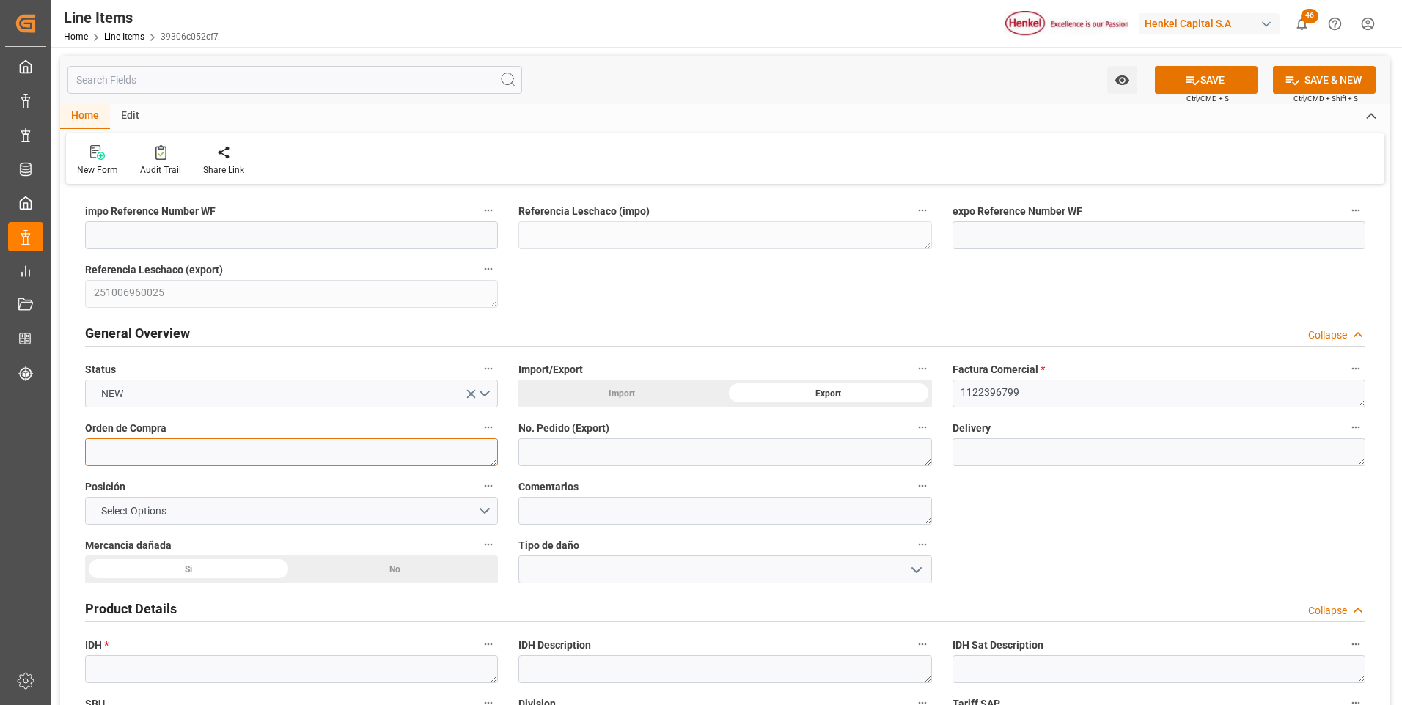
click at [337, 452] on textarea at bounding box center [291, 453] width 413 height 28
paste textarea "4500701322"
type textarea "4500701322"
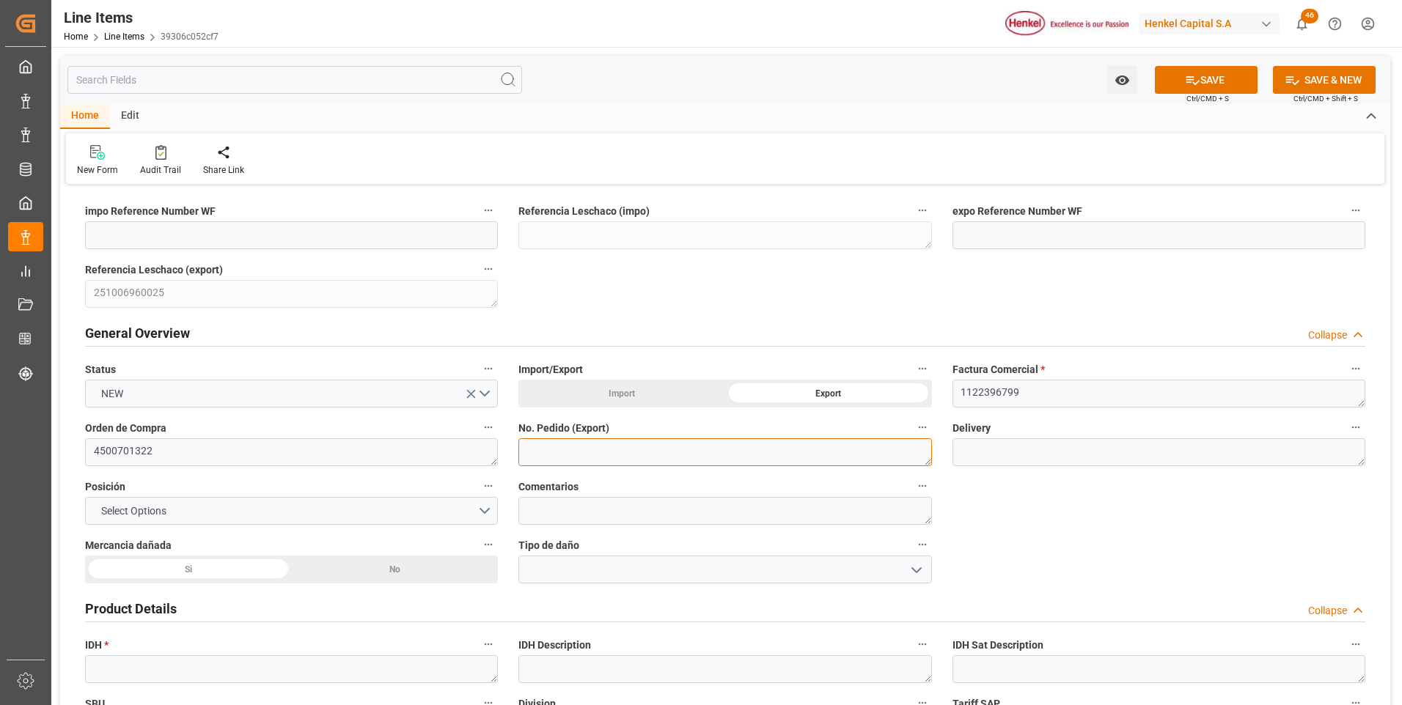
click at [604, 456] on textarea at bounding box center [724, 453] width 413 height 28
paste textarea "425096416"
type textarea "425096416"
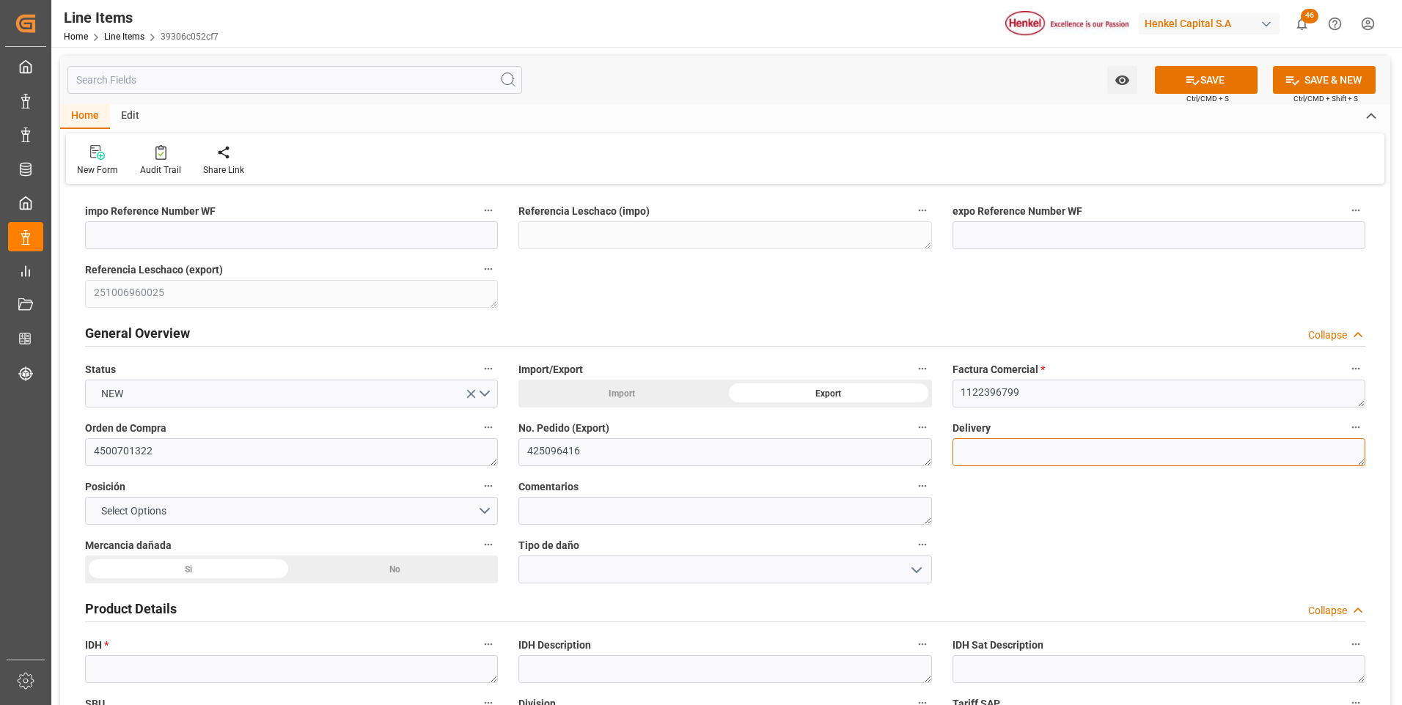
click at [967, 452] on textarea at bounding box center [1159, 453] width 413 height 28
paste textarea "969323352"
type textarea "969323352"
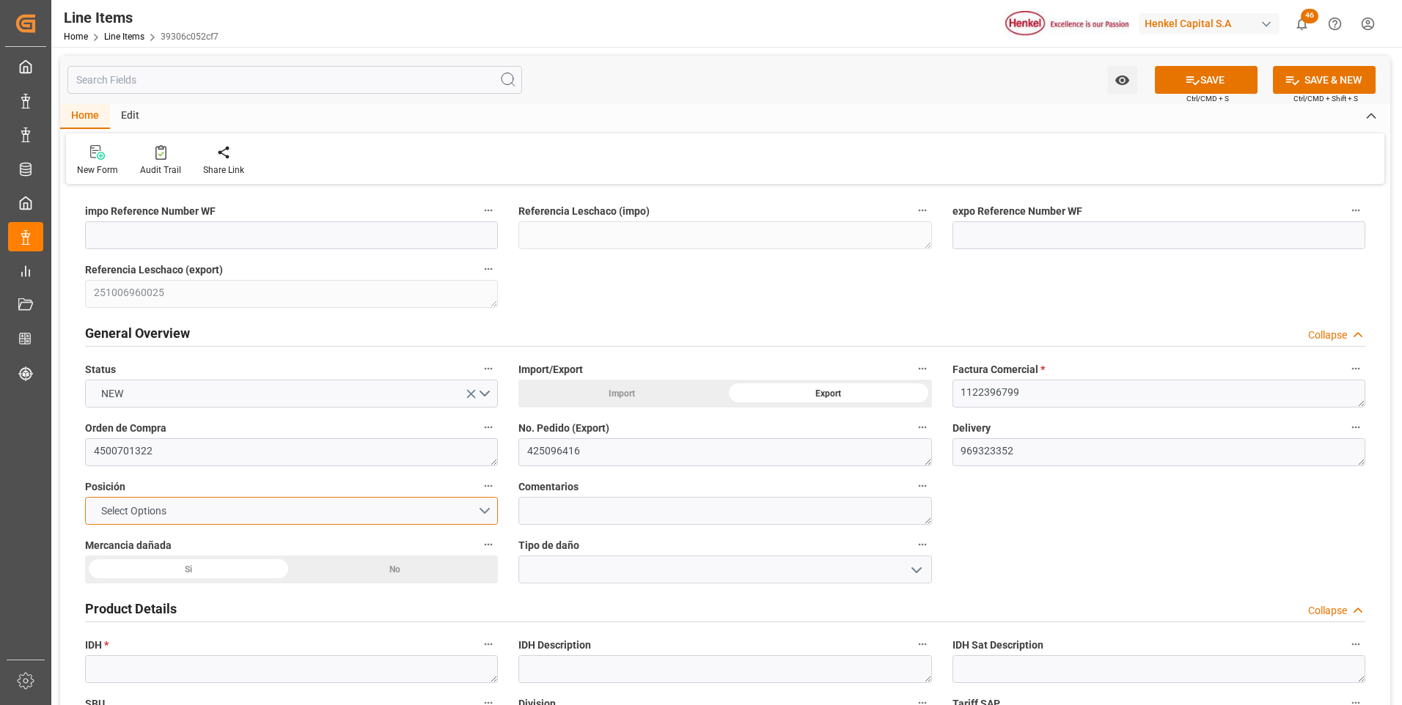
click at [487, 513] on button "Select Options" at bounding box center [291, 511] width 413 height 28
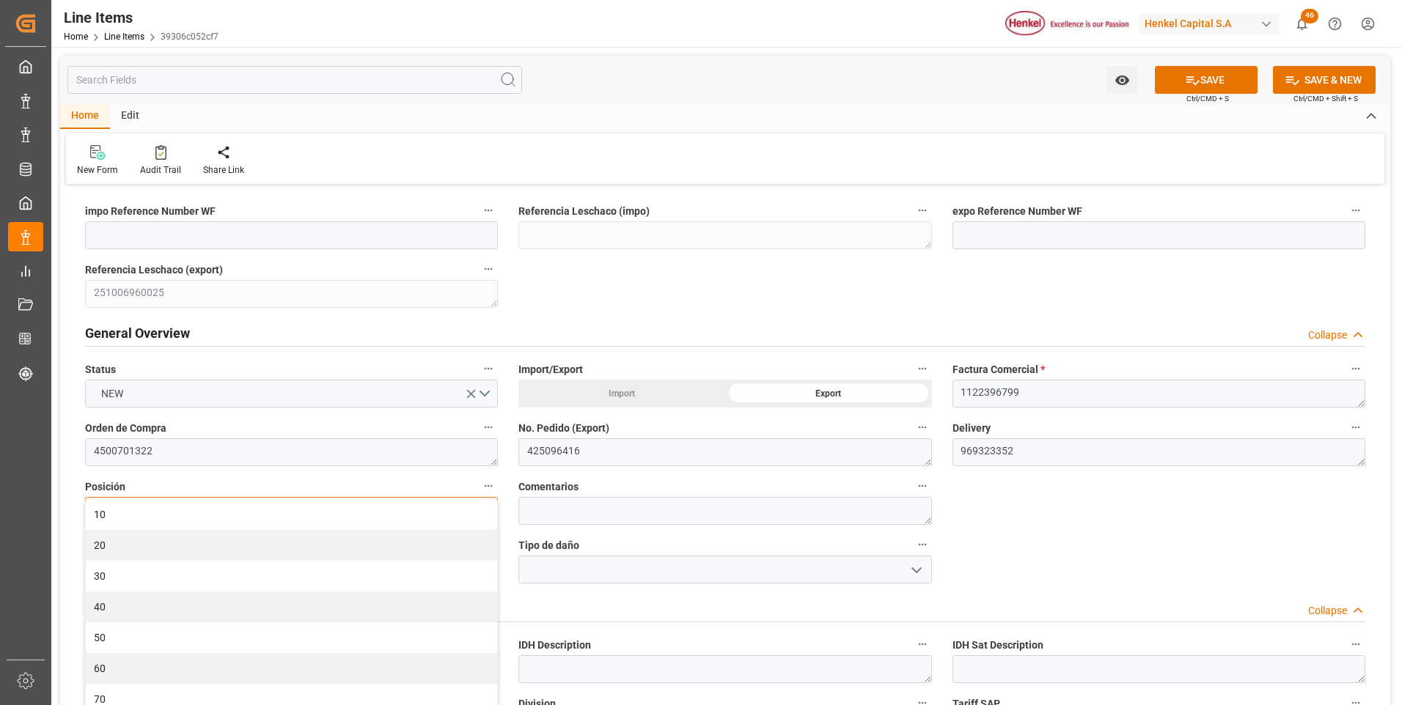
click at [487, 513] on div "10" at bounding box center [291, 514] width 411 height 31
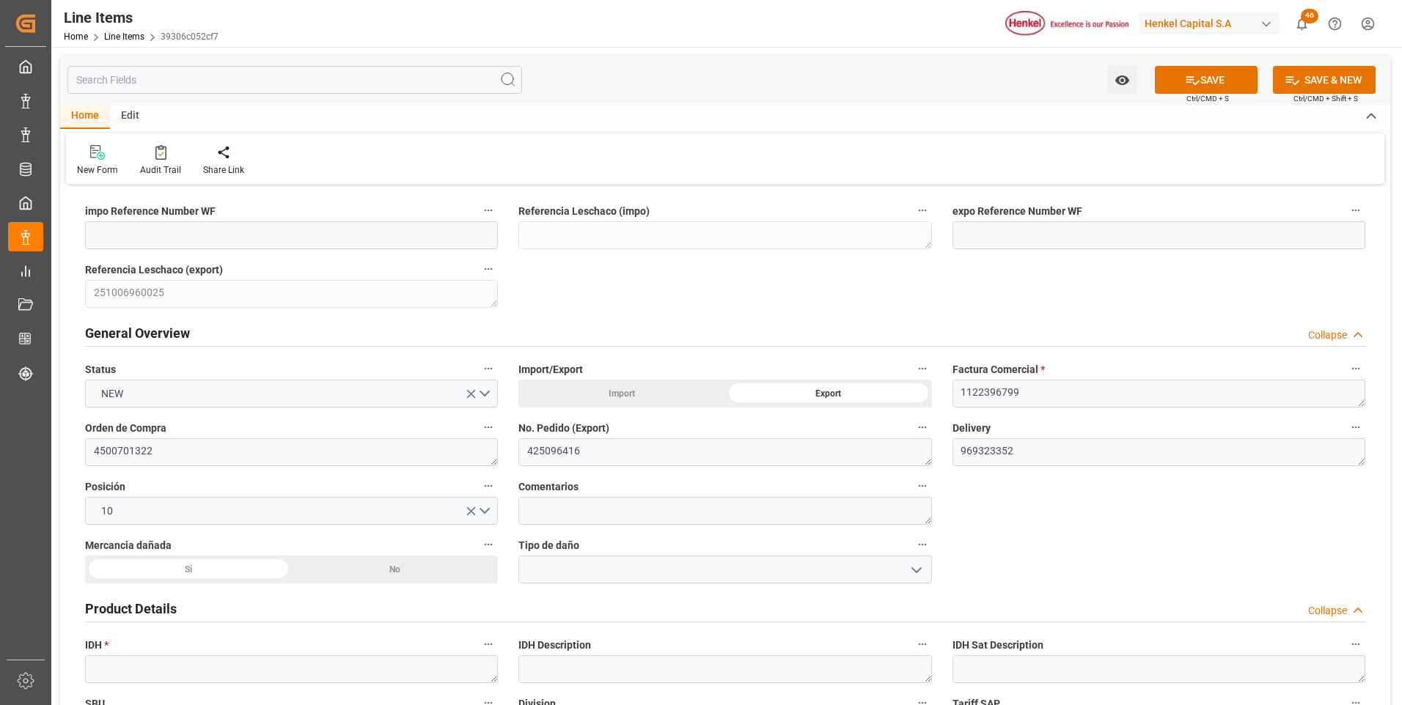
click at [407, 566] on div "No" at bounding box center [395, 570] width 207 height 28
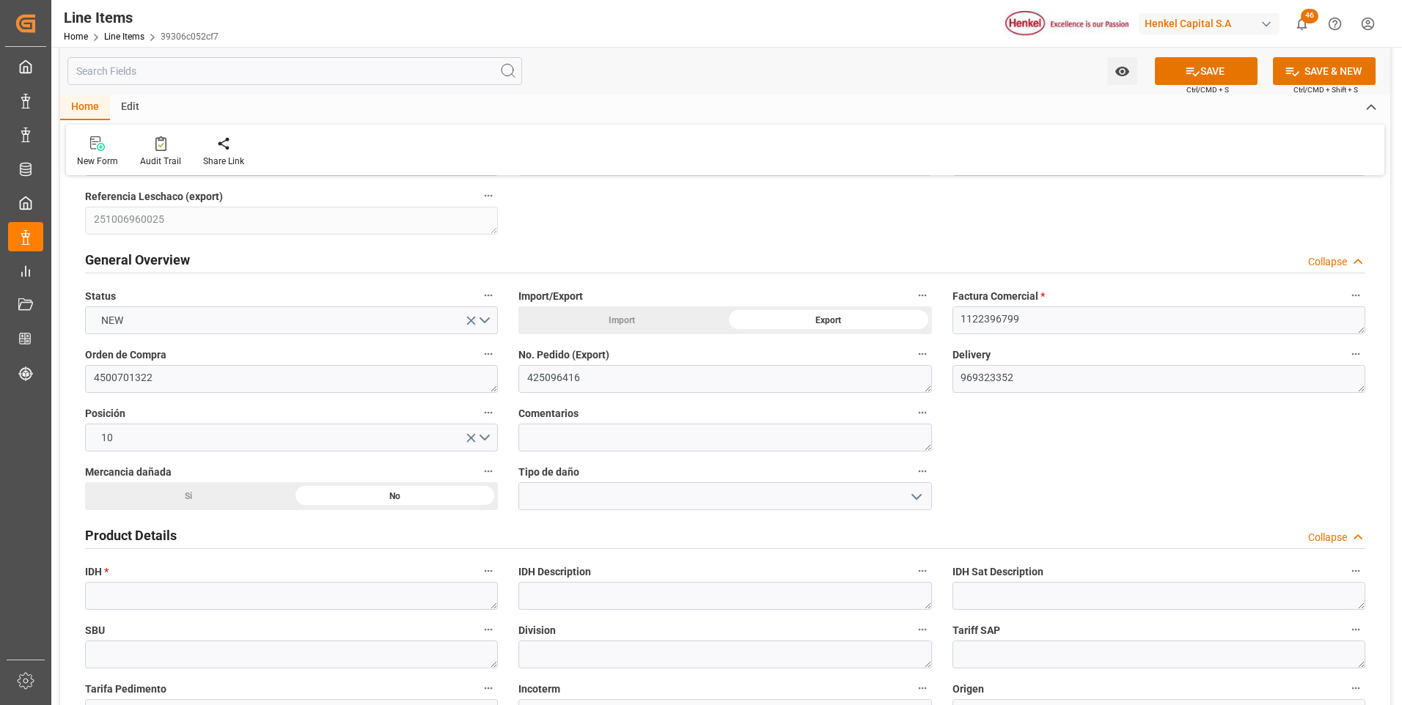
scroll to position [147, 0]
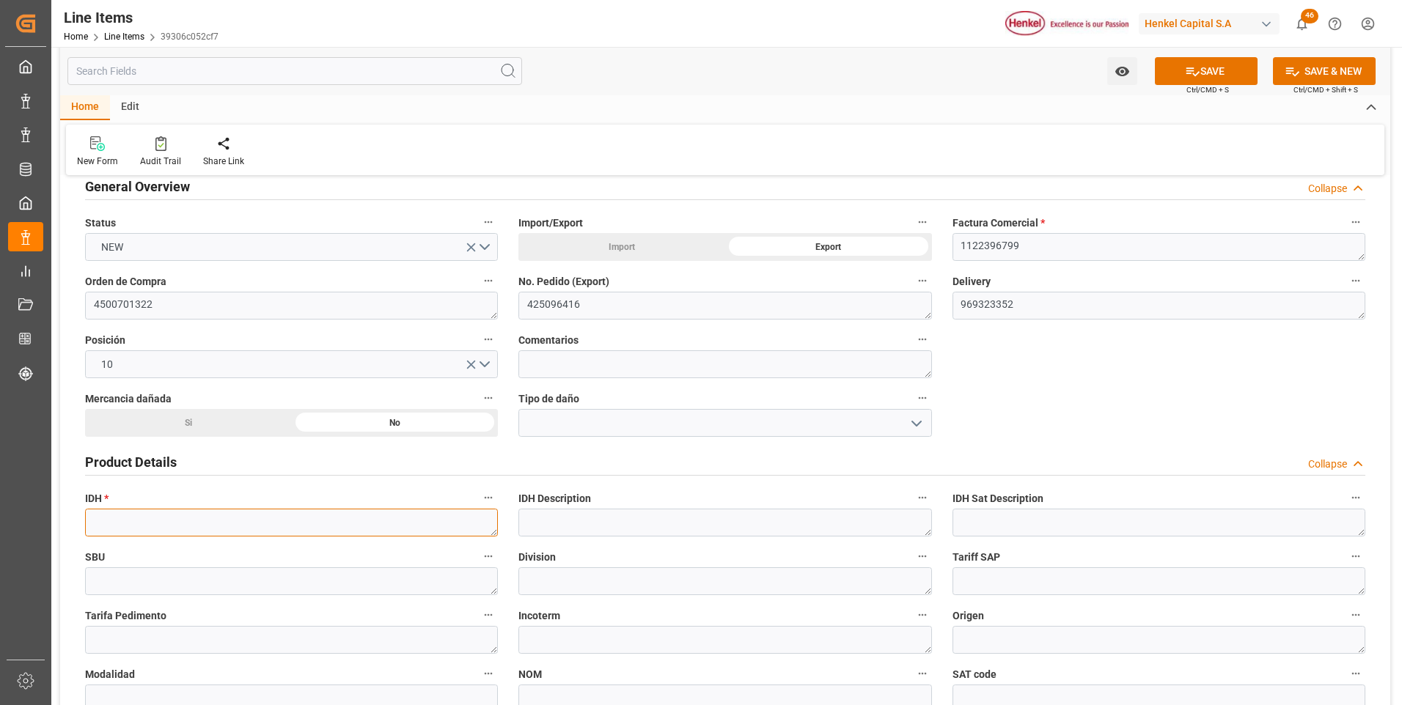
click at [197, 528] on textarea at bounding box center [291, 523] width 413 height 28
paste textarea "2269628"
type textarea "2269628"
click at [1202, 70] on button "SAVE" at bounding box center [1206, 71] width 103 height 28
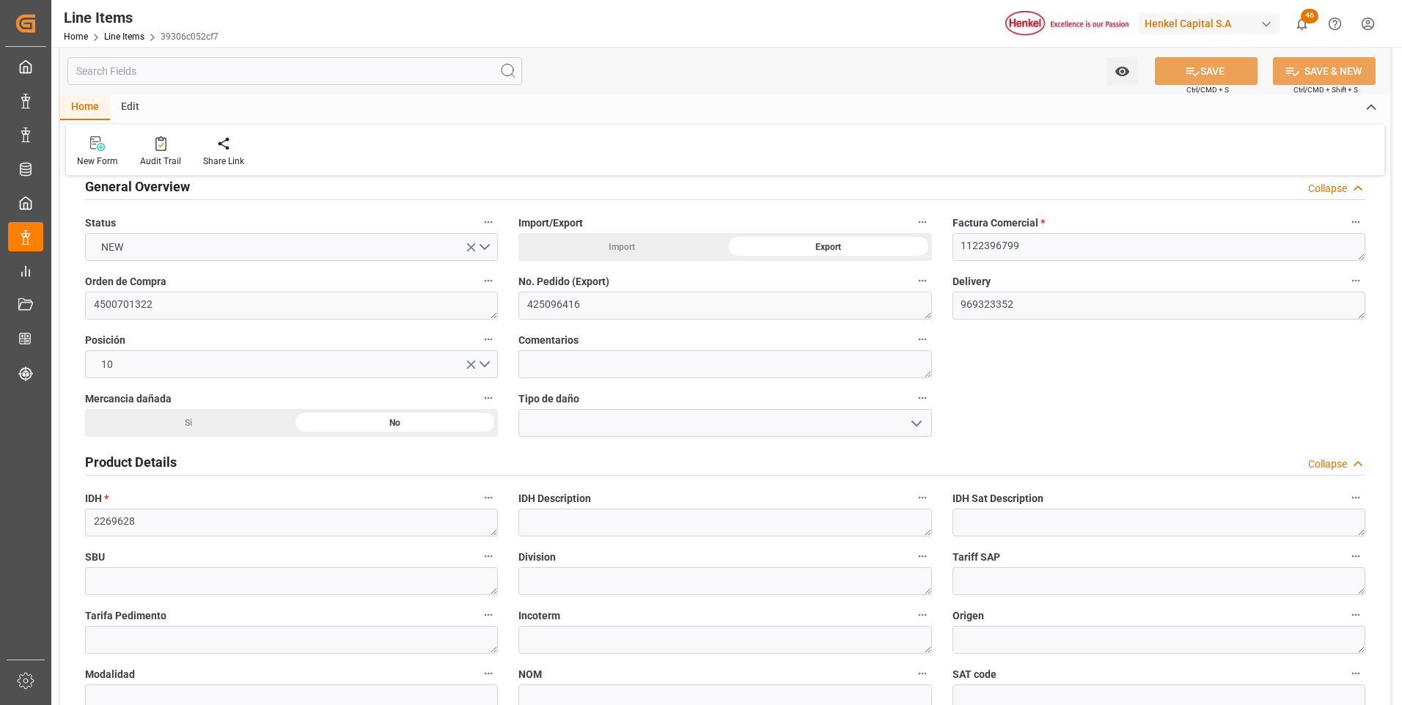
type input "31201600"
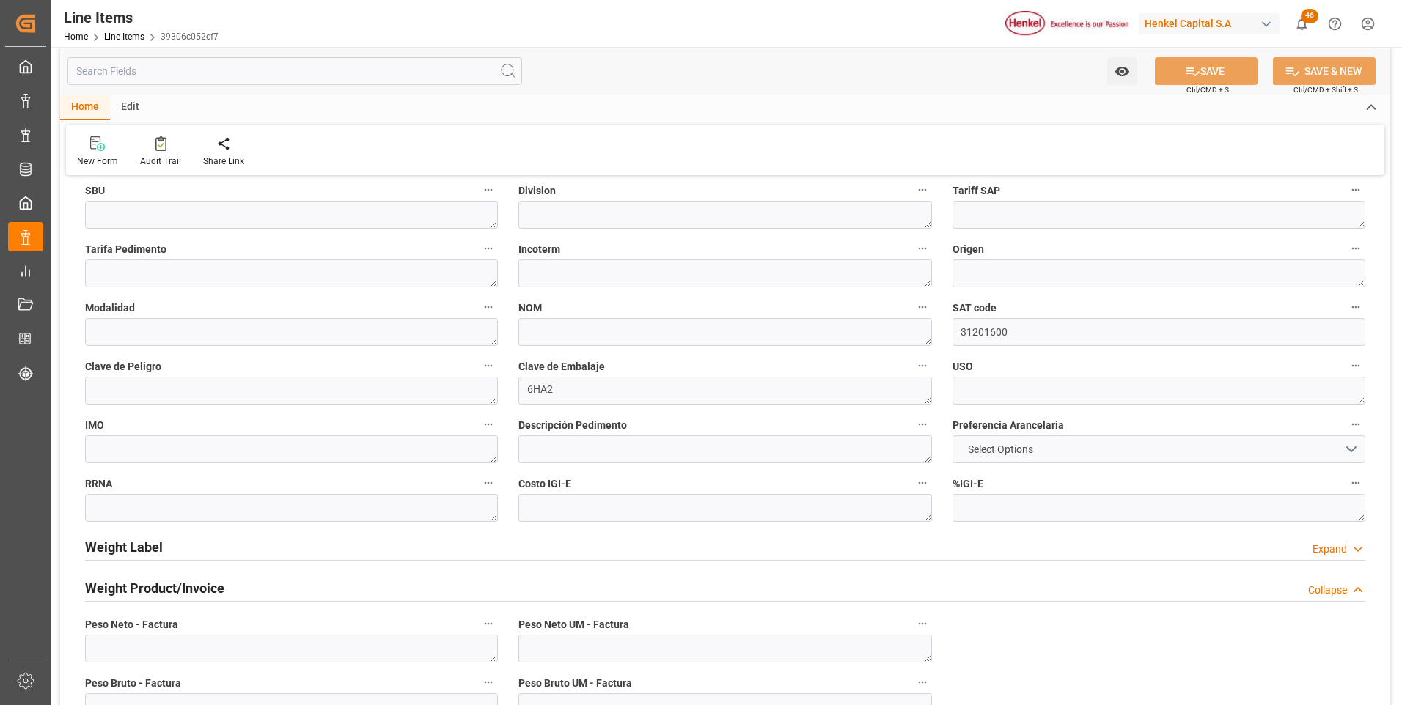
scroll to position [733, 0]
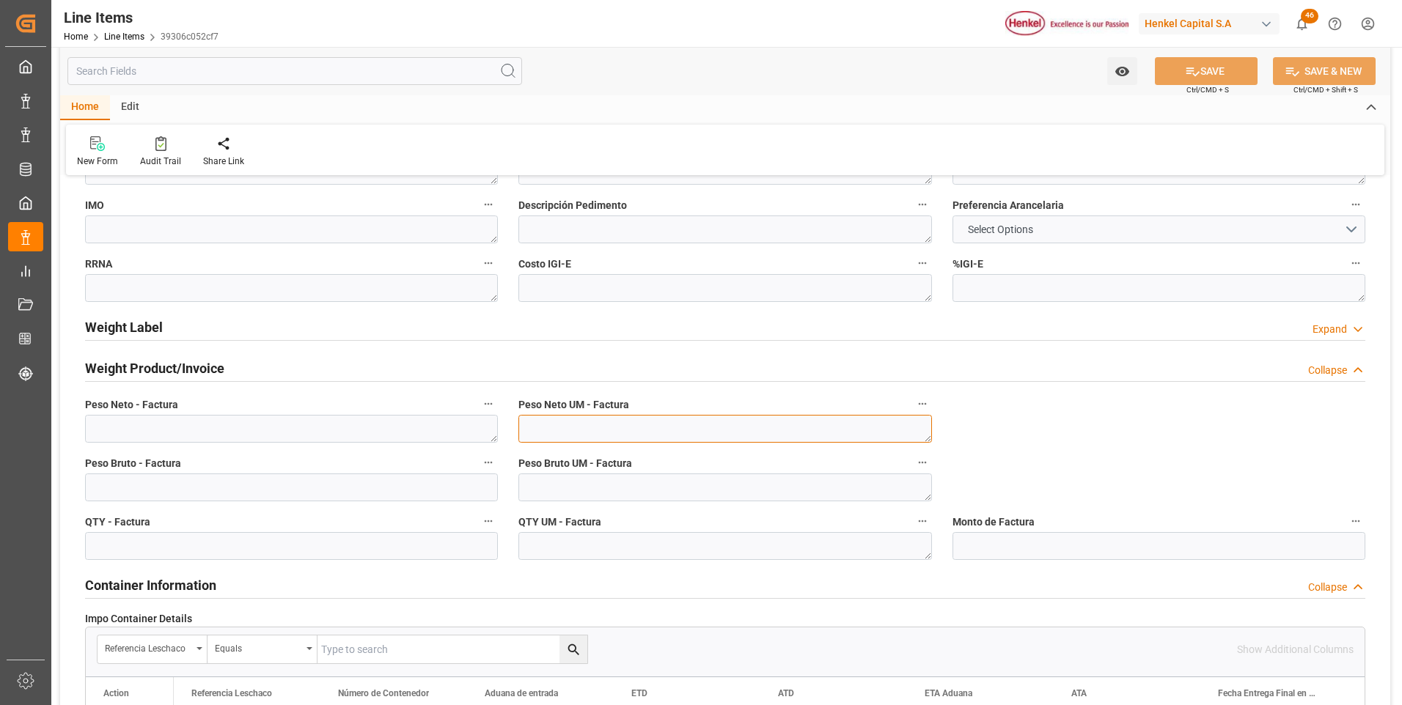
click at [741, 427] on textarea at bounding box center [724, 429] width 413 height 28
type textarea "KG"
click at [711, 486] on textarea at bounding box center [724, 488] width 413 height 28
type textarea "KG"
click at [708, 545] on textarea at bounding box center [724, 546] width 413 height 28
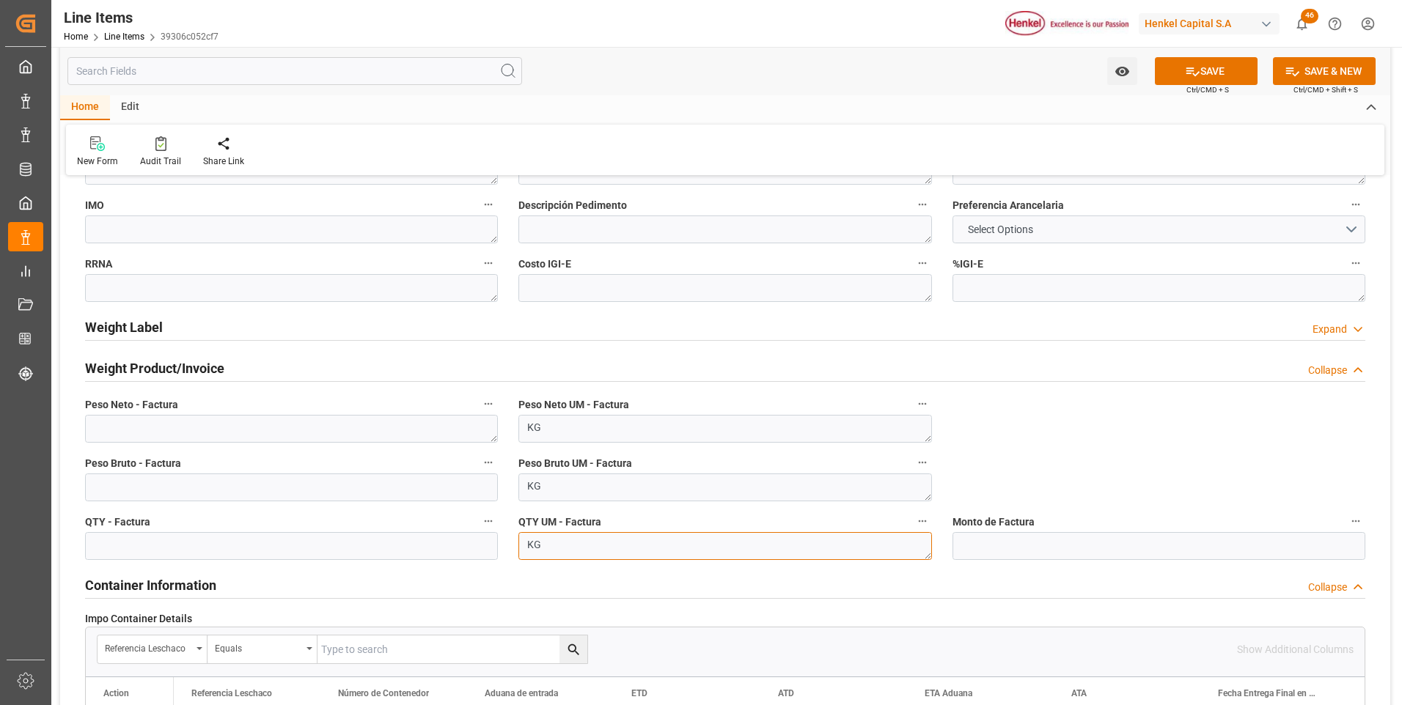
type textarea "KG"
click at [278, 429] on textarea at bounding box center [291, 429] width 413 height 28
paste textarea "1.000,000"
type textarea "1.000,000"
click at [256, 545] on input "text" at bounding box center [291, 546] width 413 height 28
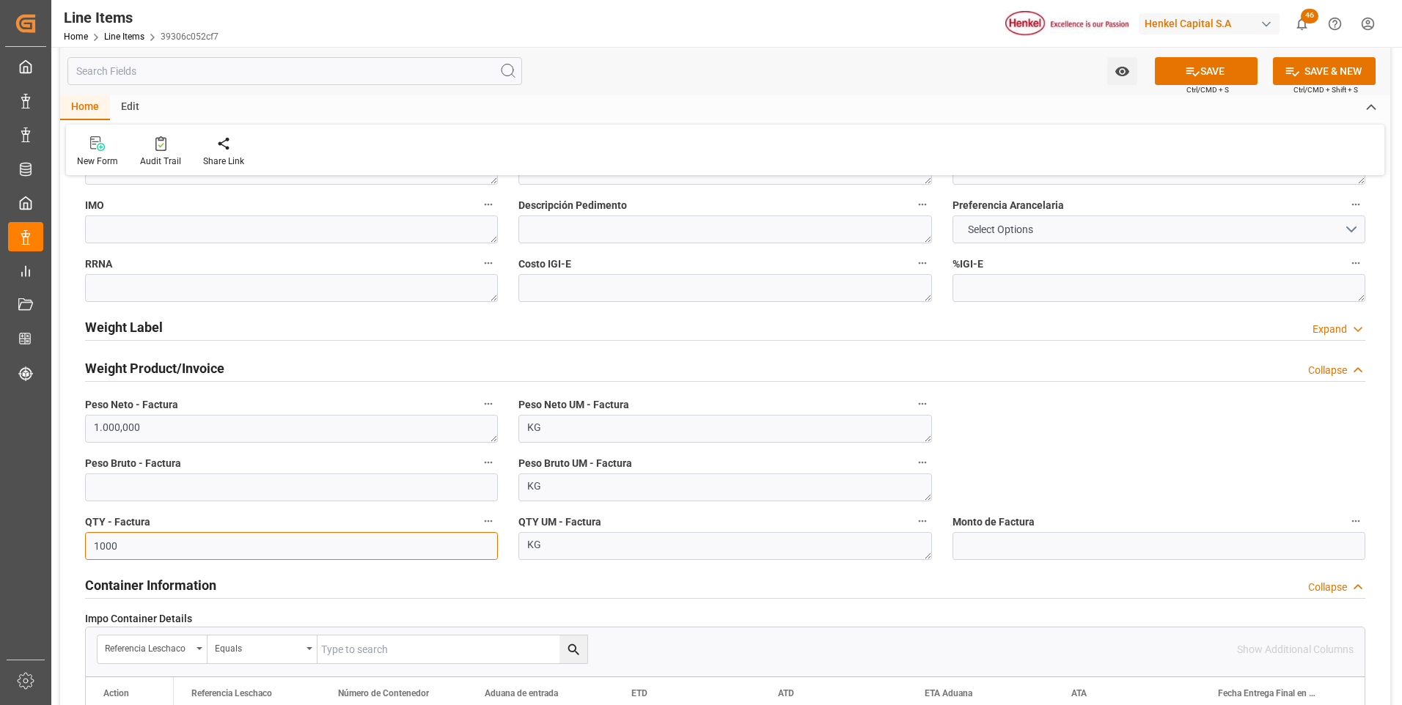
type input "1000"
click at [396, 493] on input "text" at bounding box center [291, 488] width 413 height 28
type input "1064.52"
click at [1240, 66] on button "SAVE" at bounding box center [1206, 71] width 103 height 28
click at [1009, 552] on input "text" at bounding box center [1159, 546] width 413 height 28
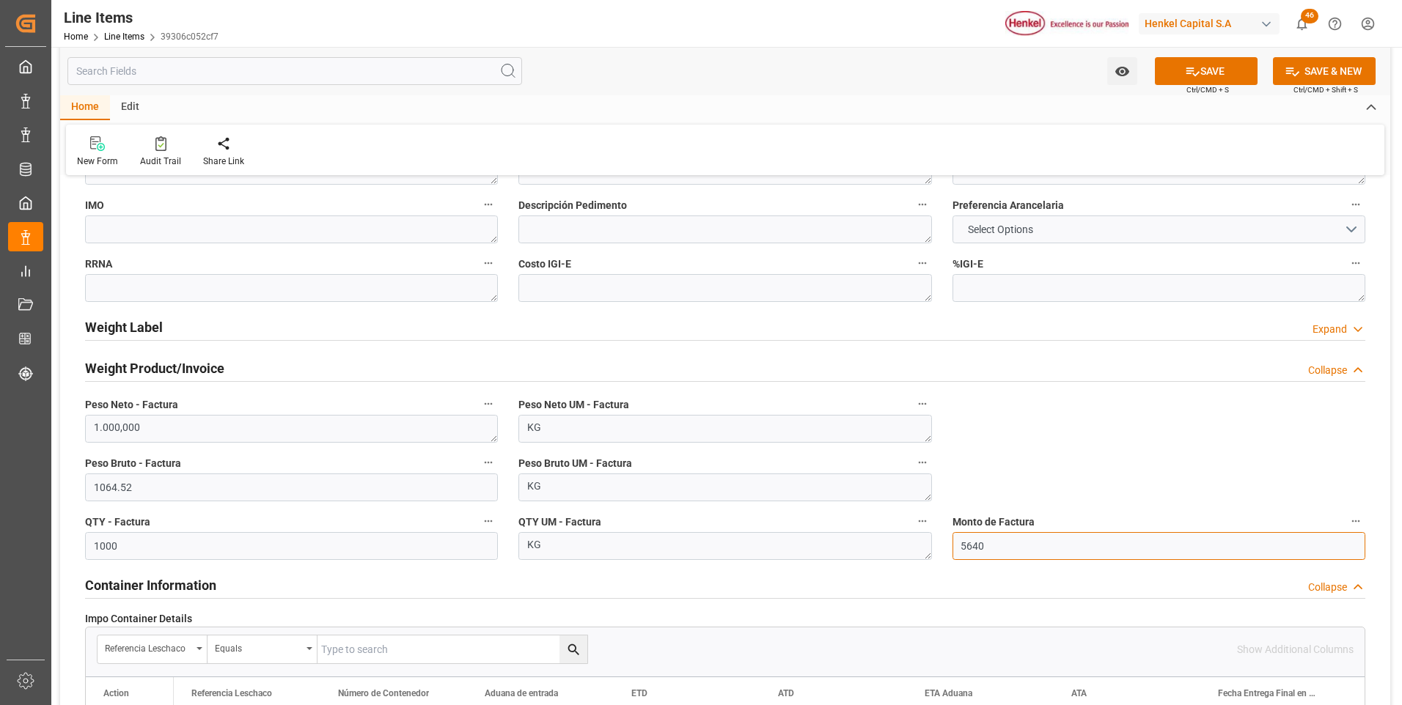
type input "5640"
click at [1093, 444] on div "impo Reference Number WF Referencia Leschaco (impo) expo Reference Number WF Re…" at bounding box center [725, 208] width 1330 height 1506
click at [1232, 62] on button "SAVE" at bounding box center [1206, 71] width 103 height 28
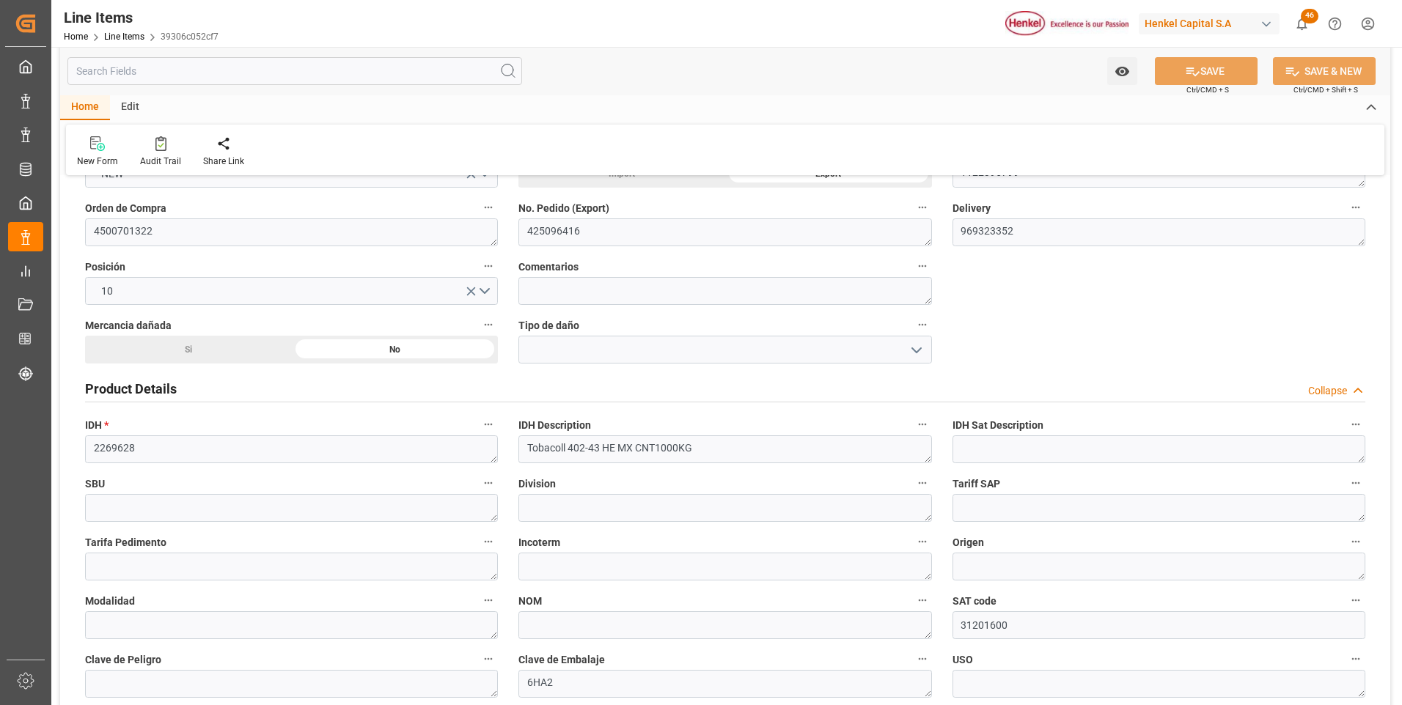
scroll to position [0, 0]
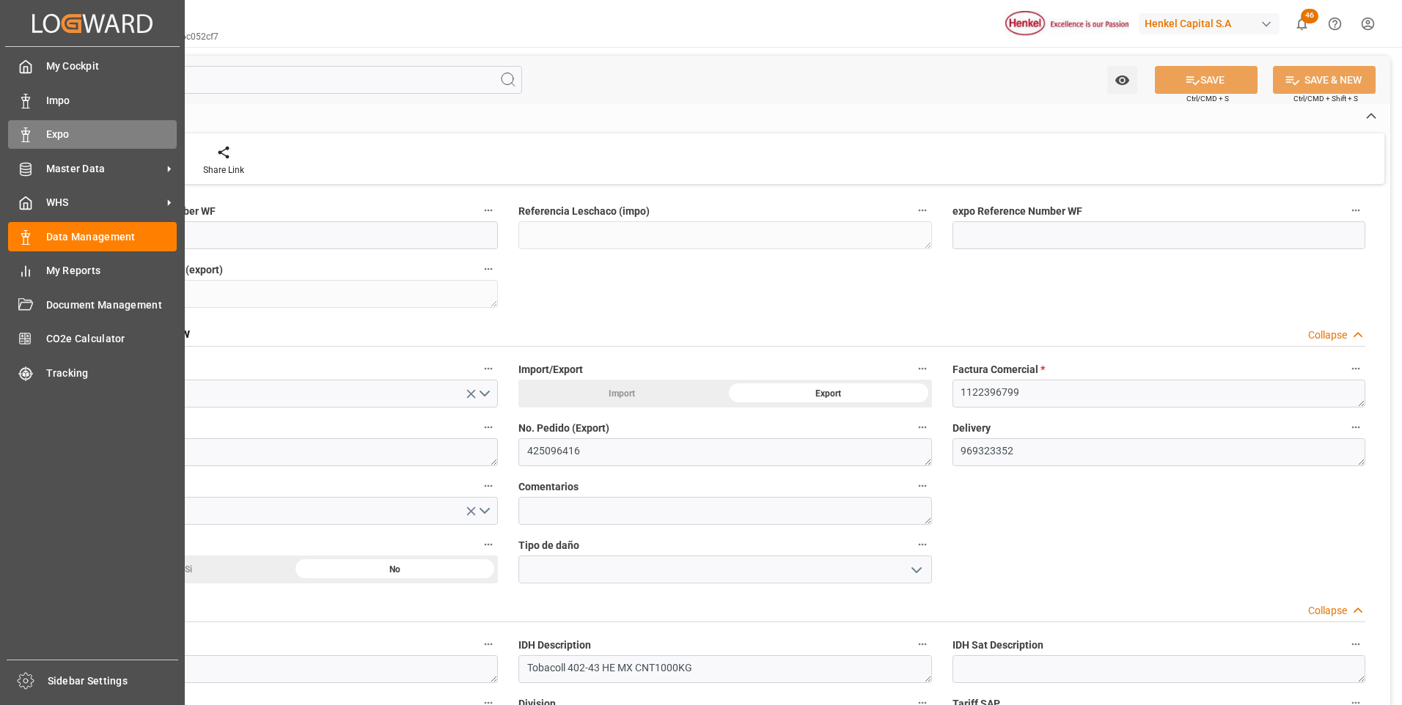
click at [30, 134] on icon at bounding box center [25, 135] width 15 height 15
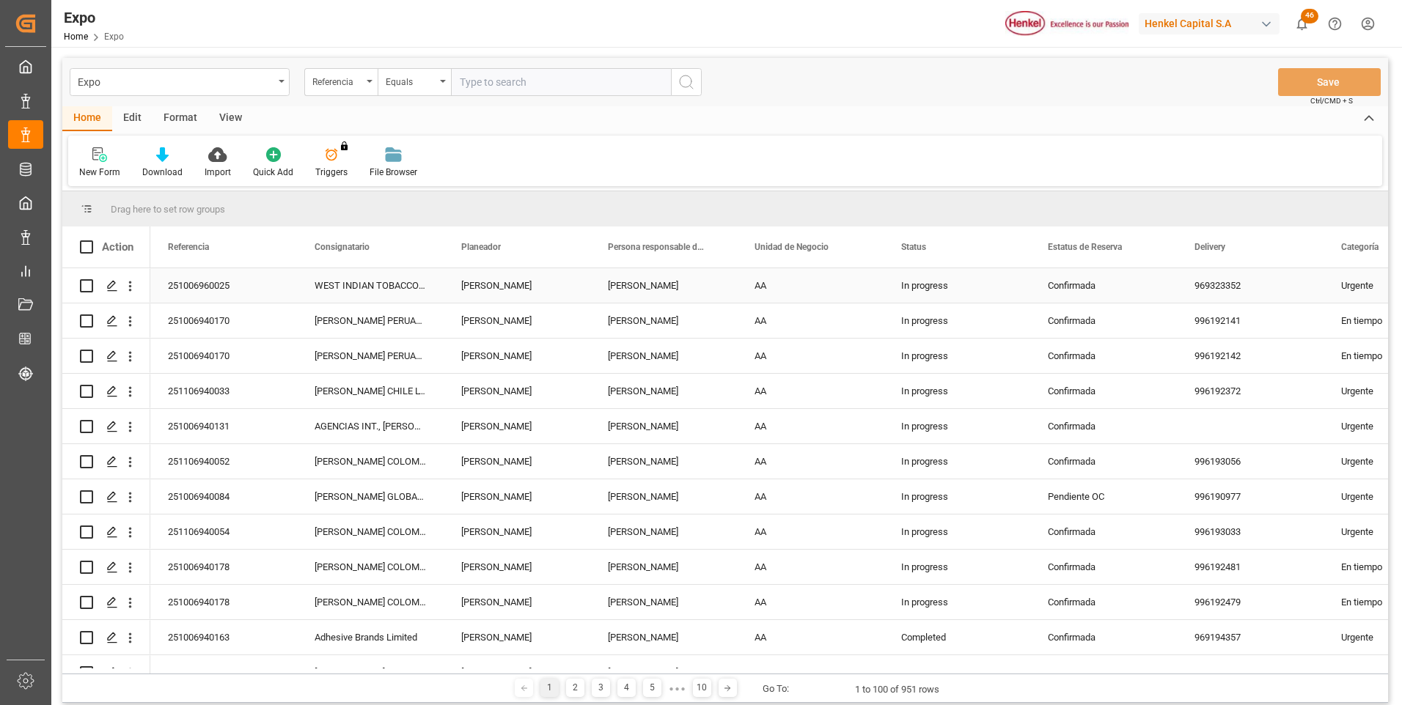
click at [100, 283] on div "Press SPACE to select this row." at bounding box center [106, 285] width 53 height 33
click at [105, 285] on div "Press SPACE to select this row." at bounding box center [111, 286] width 22 height 27
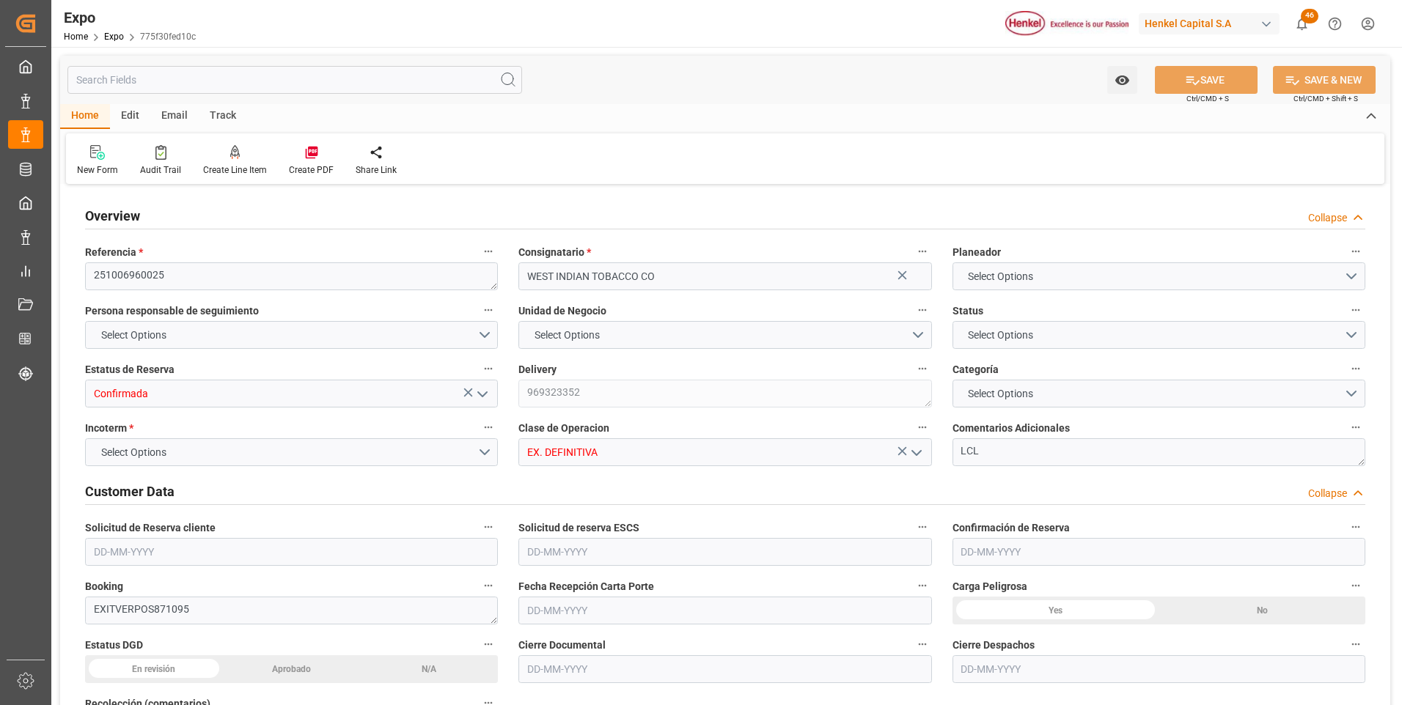
type input "1"
type input "9306823"
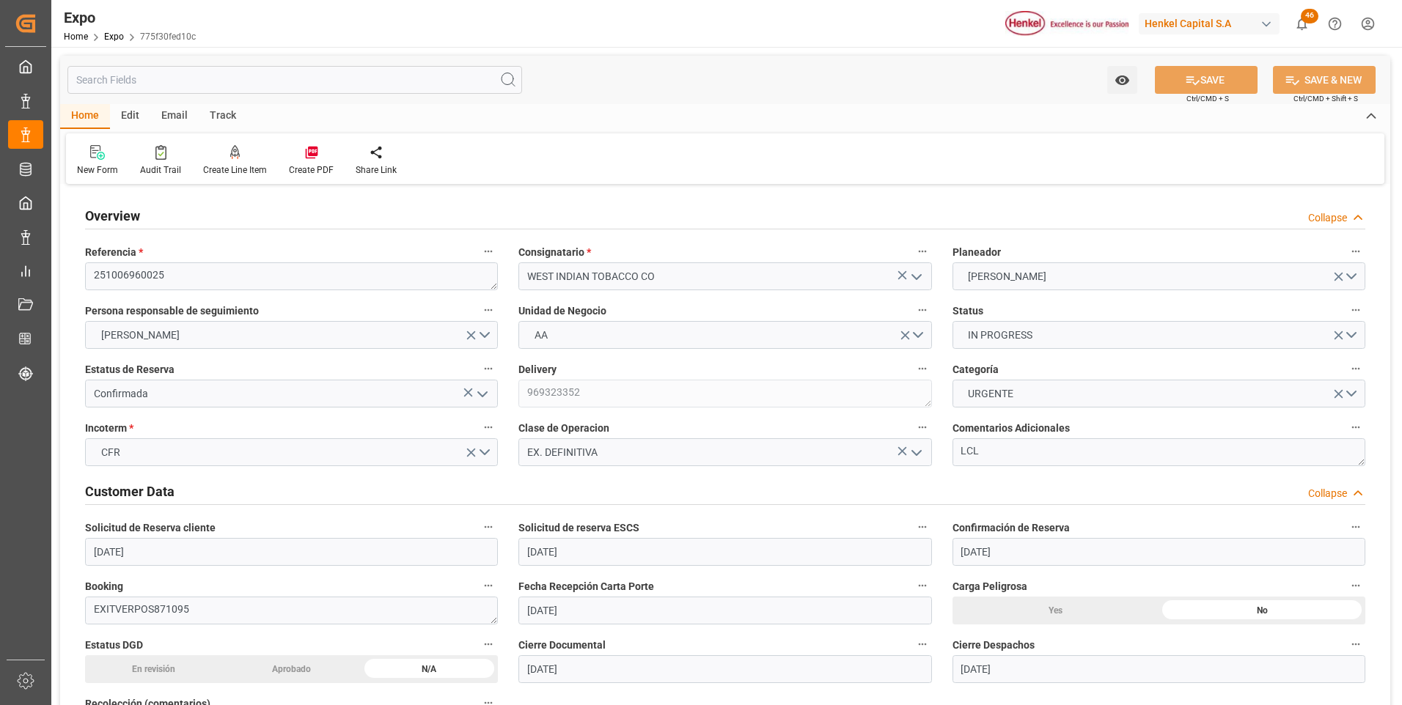
type input "[DATE]"
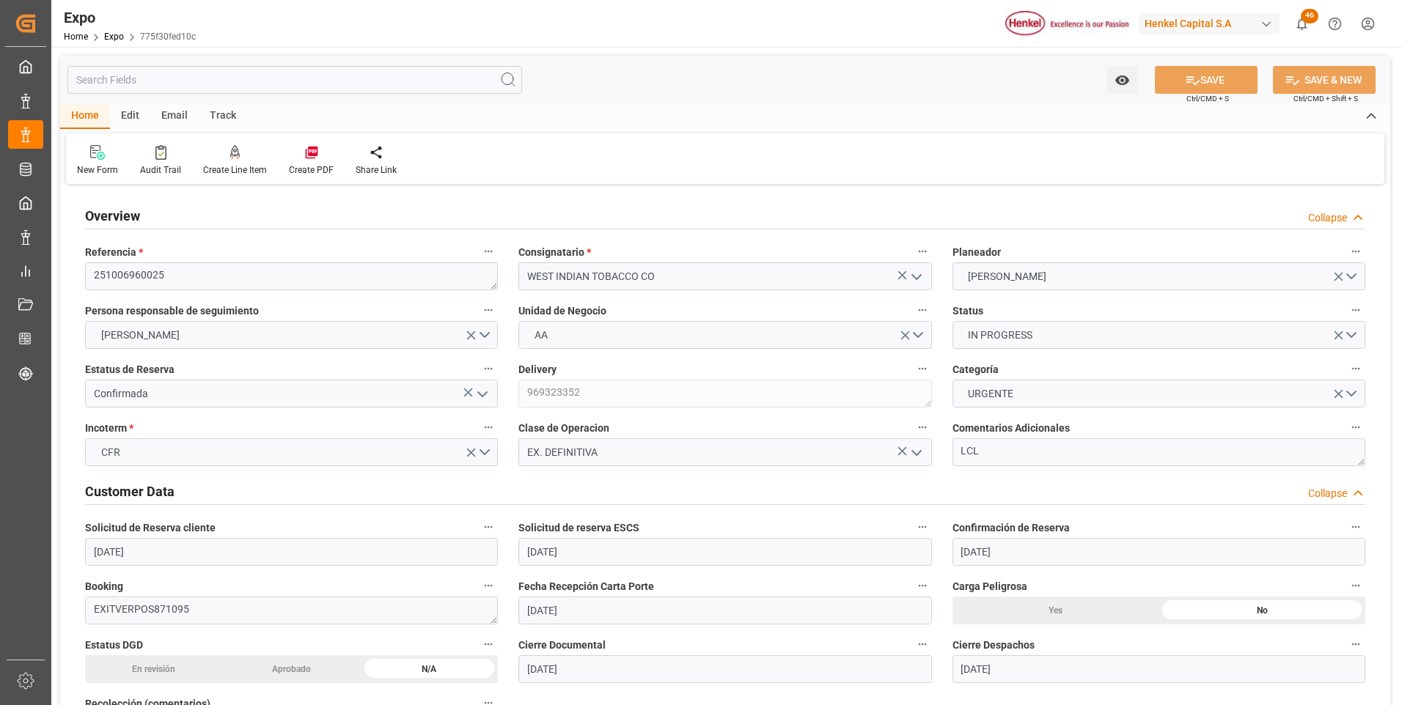
type input "[DATE]"
type input "[DATE] 00:00"
type input "[DATE] 18:42"
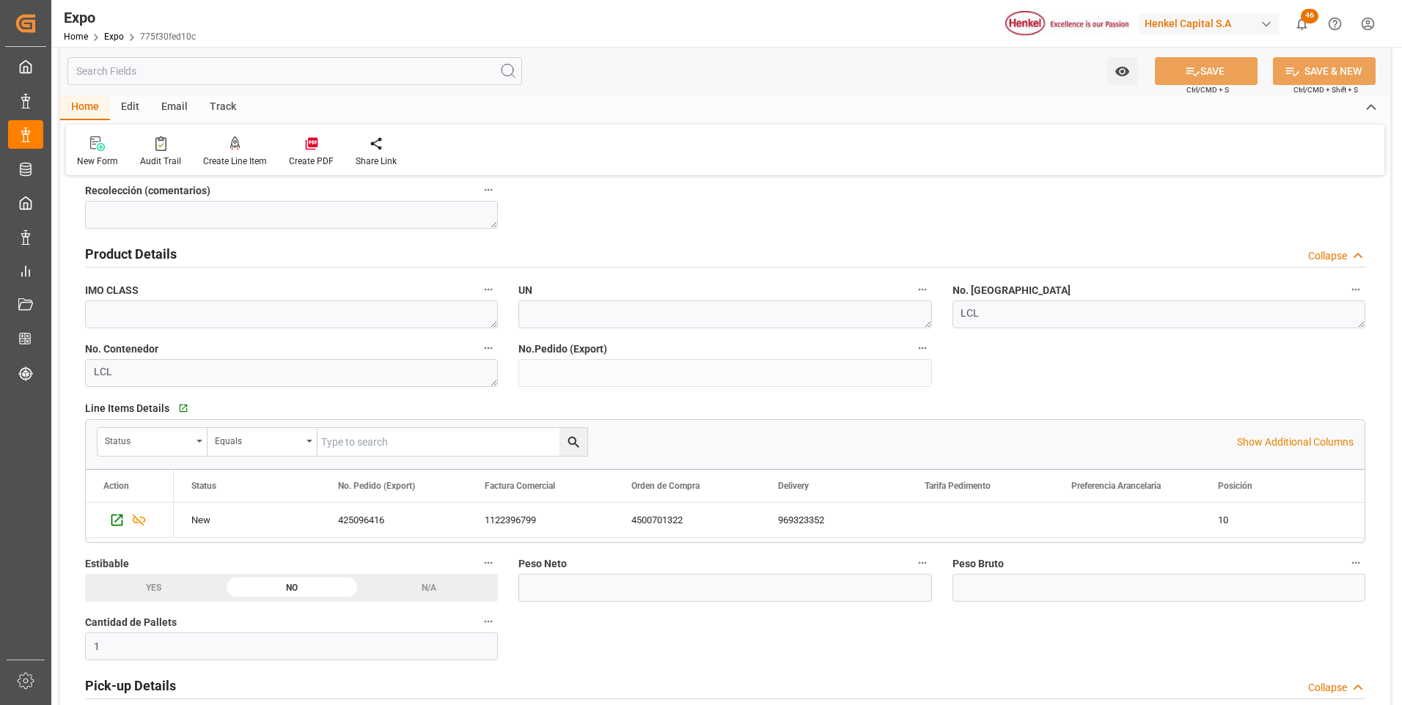
scroll to position [660, 0]
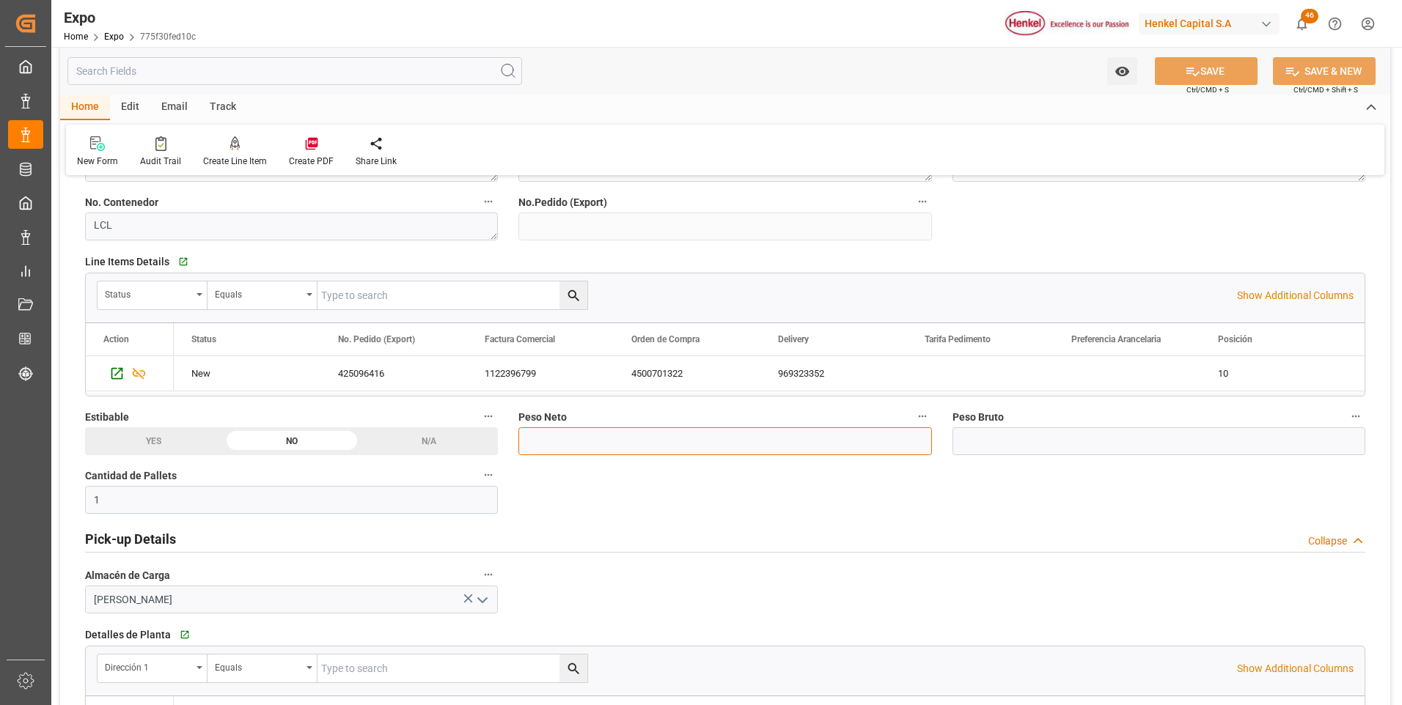
click at [624, 444] on input "text" at bounding box center [724, 442] width 413 height 28
type input "1000"
click at [1004, 444] on input "text" at bounding box center [1159, 442] width 413 height 28
click at [983, 439] on input "106472" at bounding box center [1159, 442] width 413 height 28
type input "1064.72"
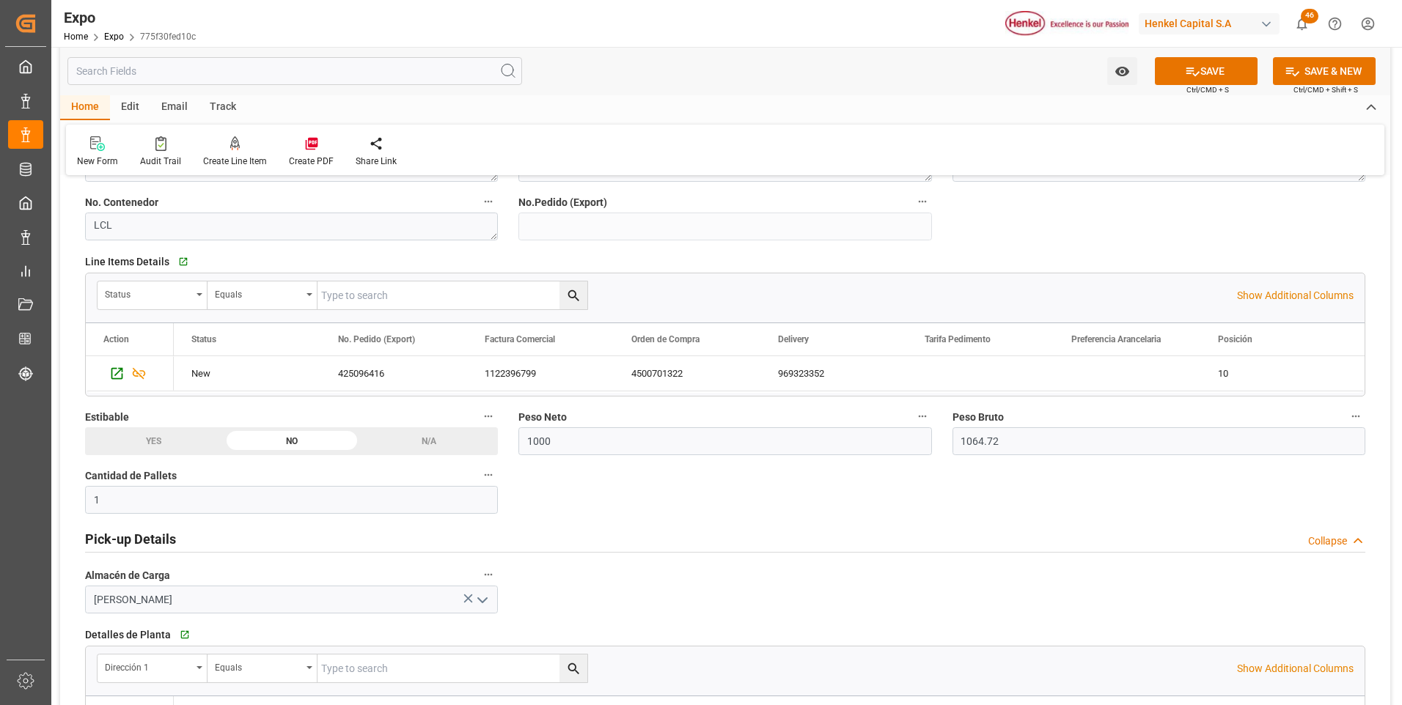
click at [1199, 74] on button "SAVE" at bounding box center [1206, 71] width 103 height 28
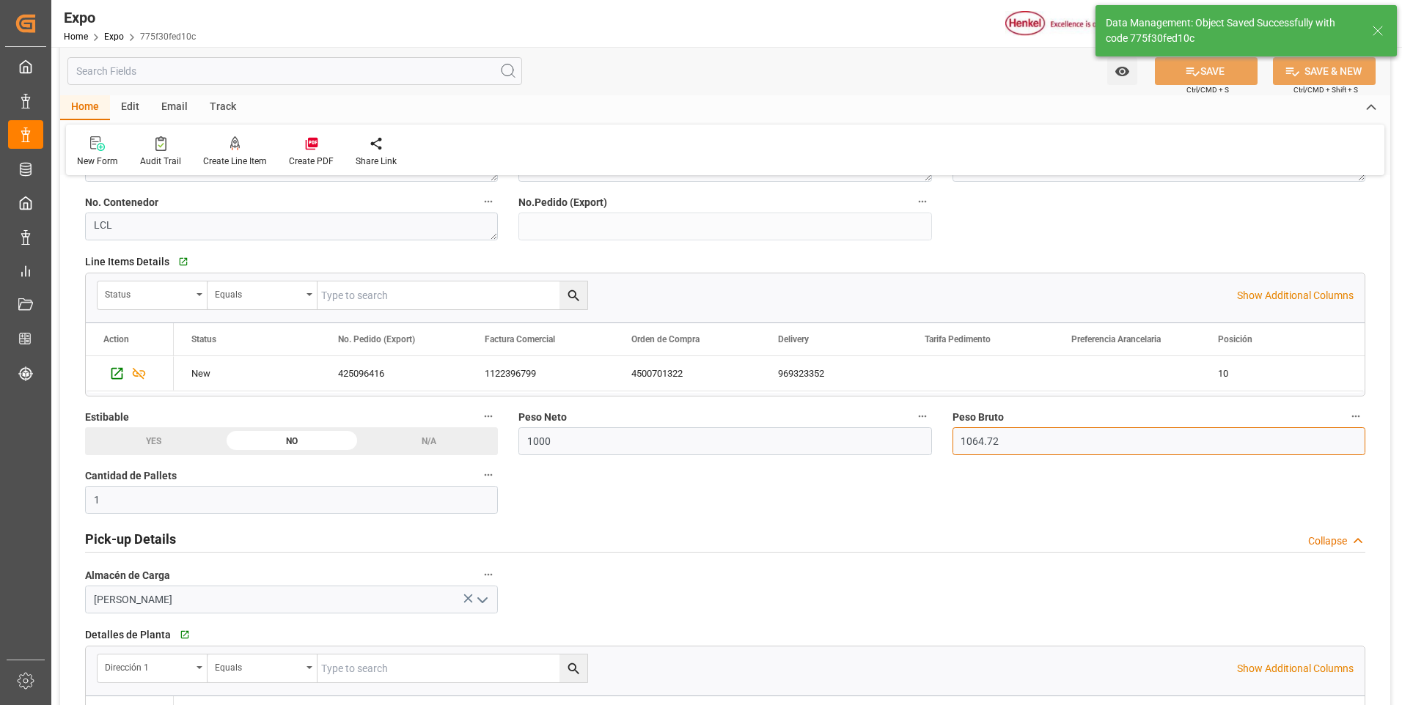
click at [1005, 446] on input "1064.72" at bounding box center [1159, 442] width 413 height 28
type input "15-10-2025 18:50"
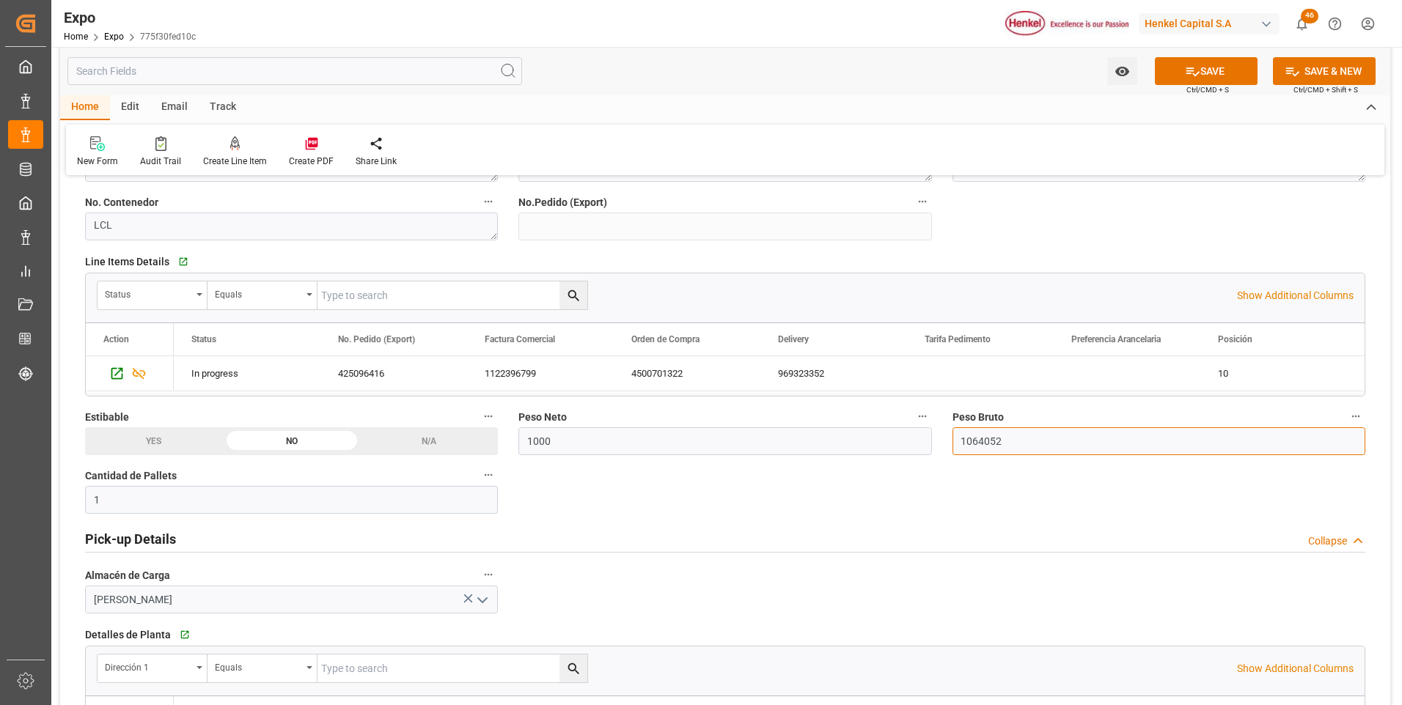
click at [987, 444] on input "1064052" at bounding box center [1159, 442] width 413 height 28
type input "1064.052"
click at [1196, 73] on icon at bounding box center [1192, 71] width 15 height 15
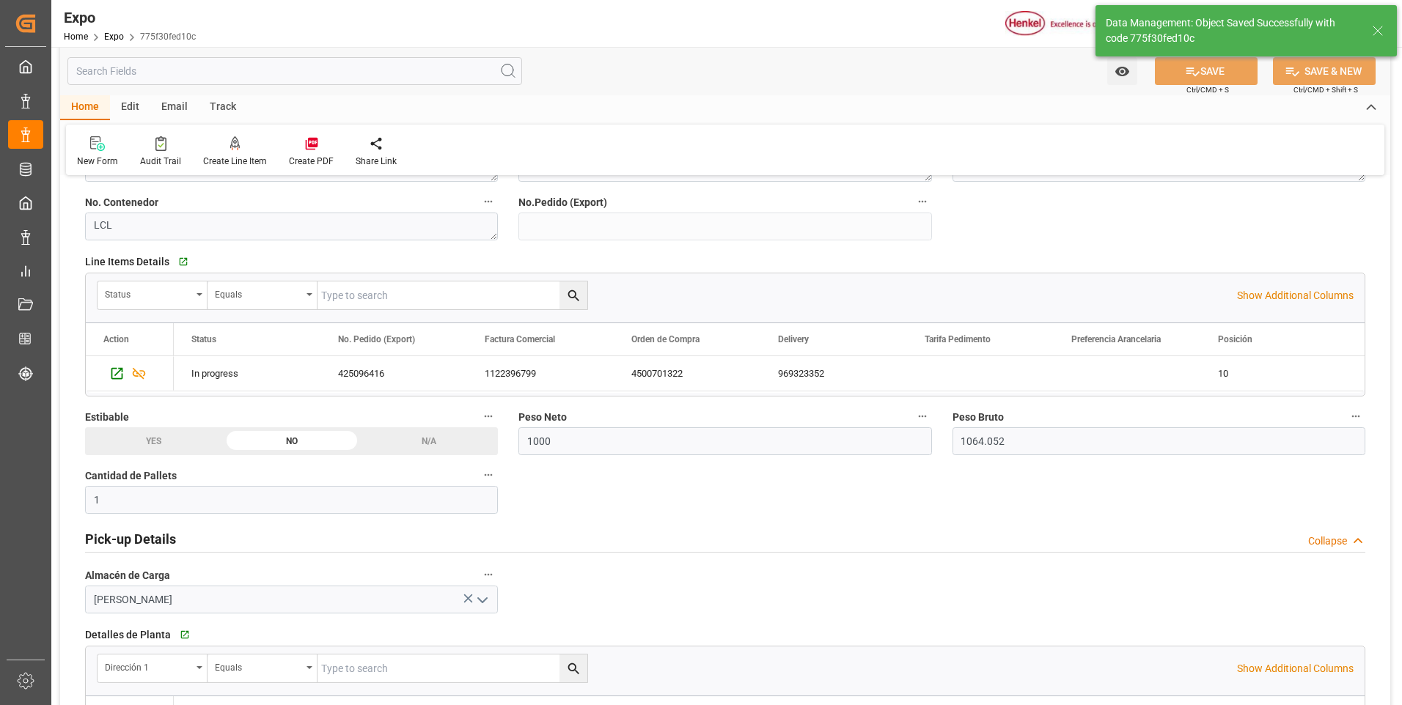
type input "15-10-2025 18:51"
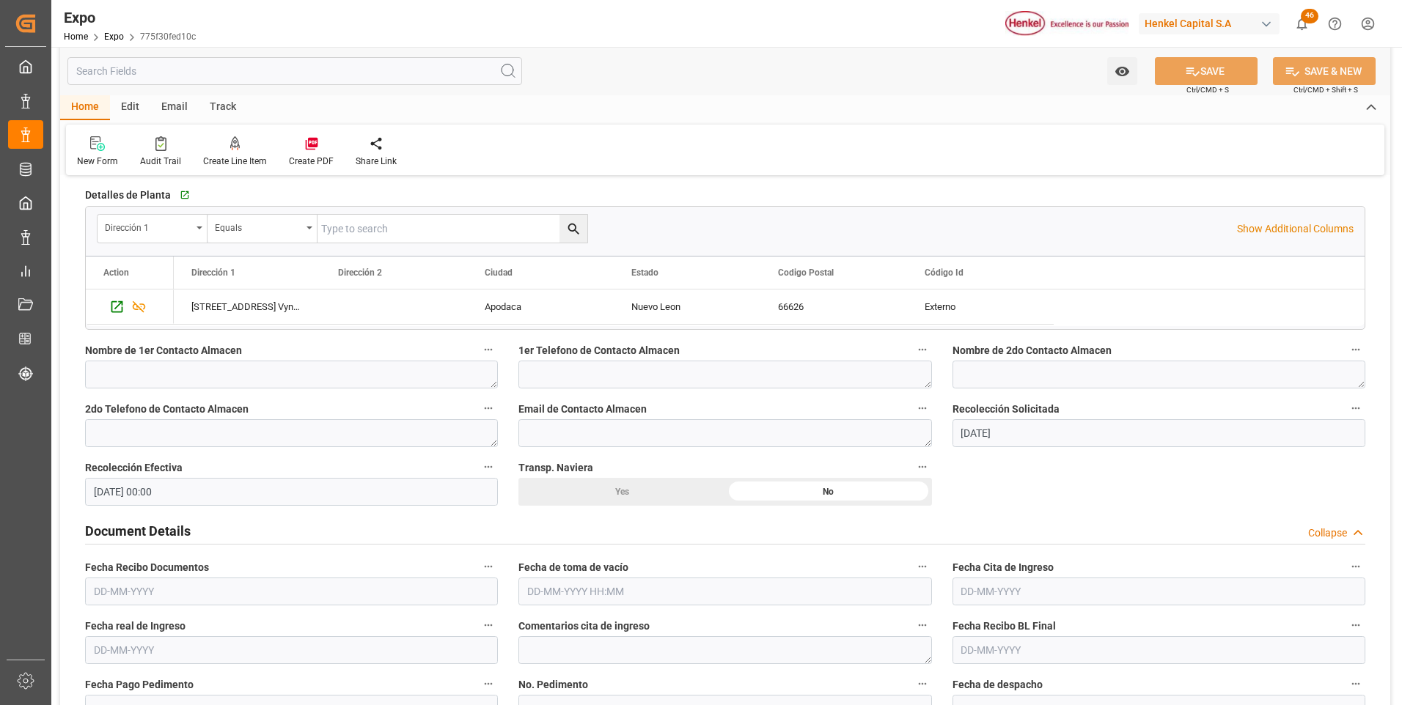
scroll to position [1173, 0]
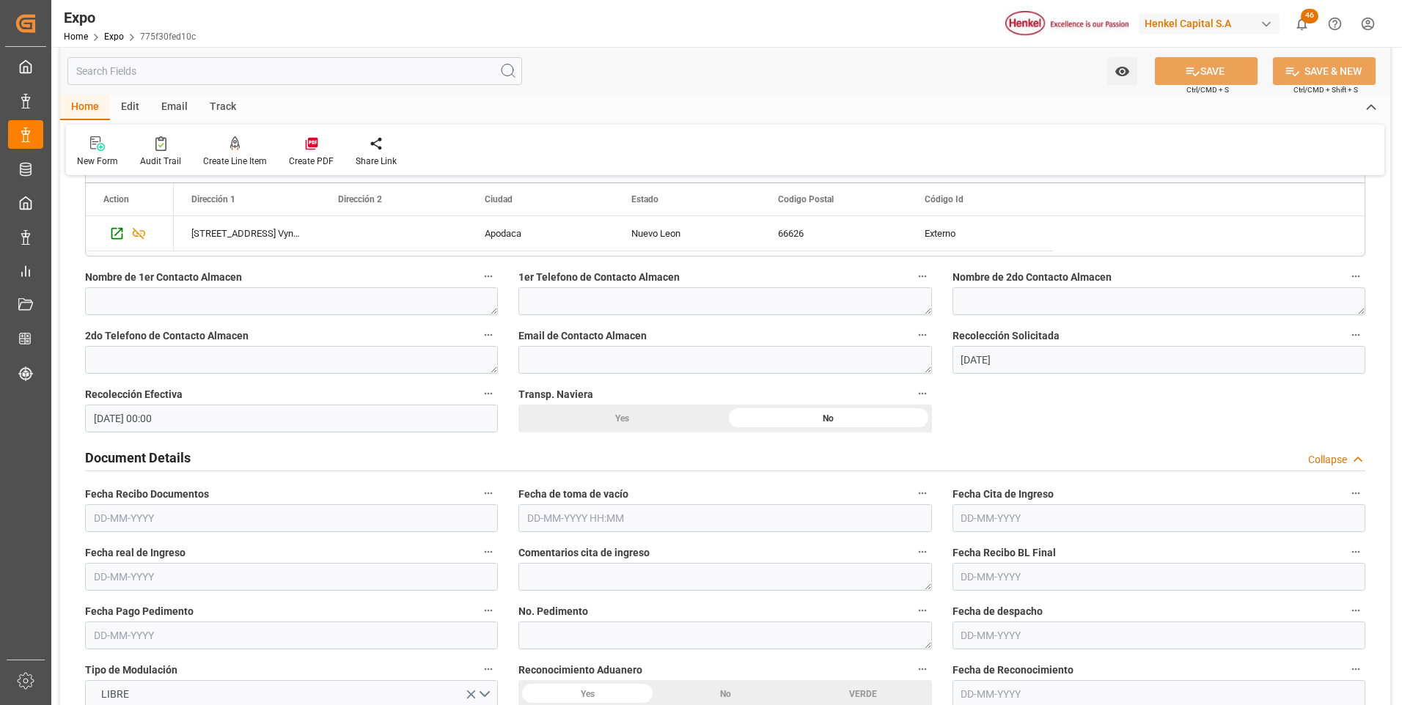
click at [142, 523] on input "text" at bounding box center [291, 519] width 413 height 28
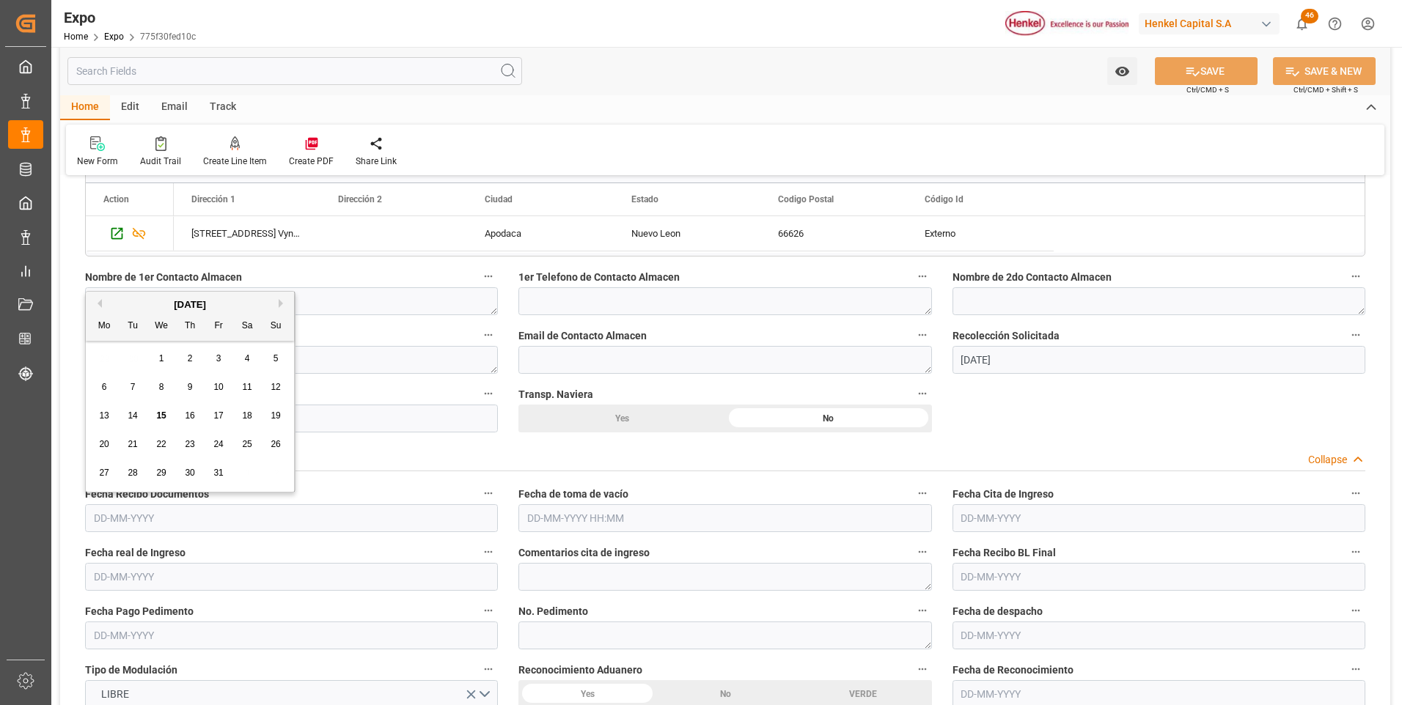
click at [103, 415] on span "13" at bounding box center [104, 416] width 10 height 10
type input "13-10-2025"
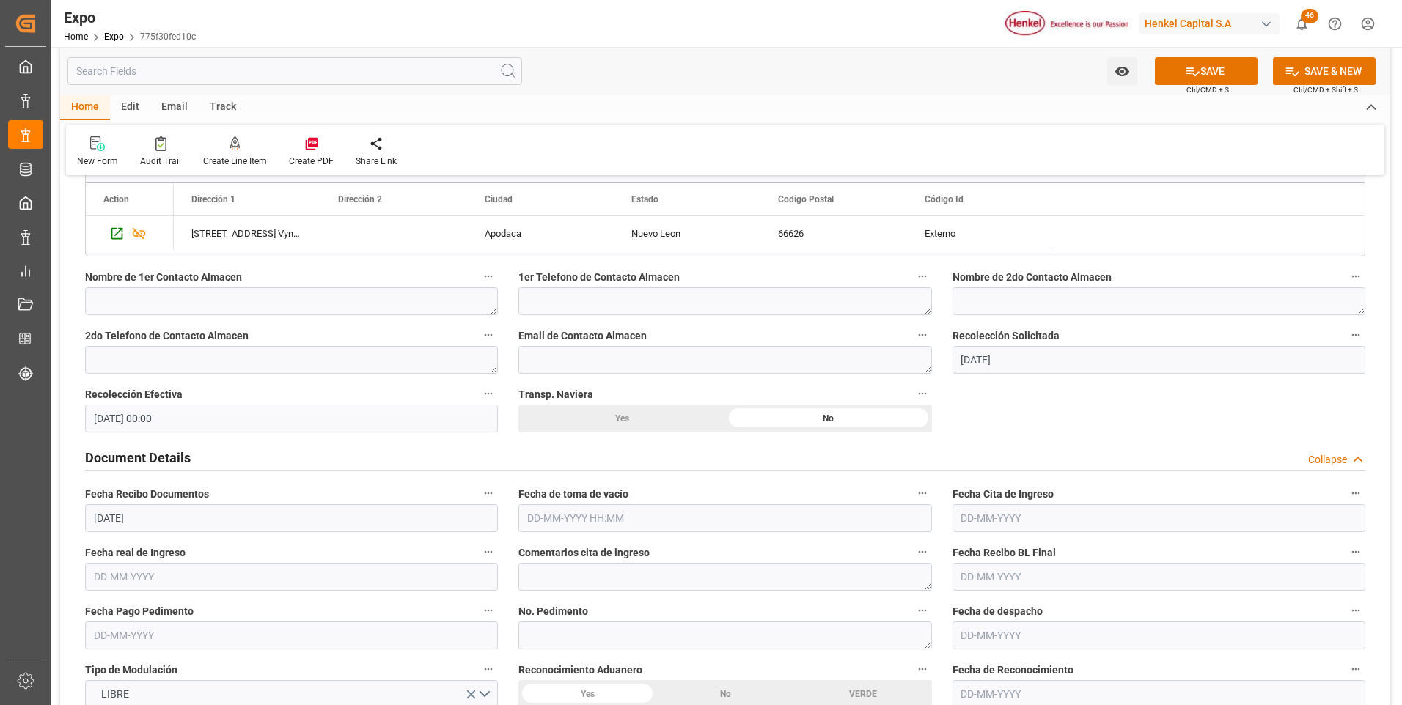
click at [542, 522] on input "text" at bounding box center [724, 519] width 413 height 28
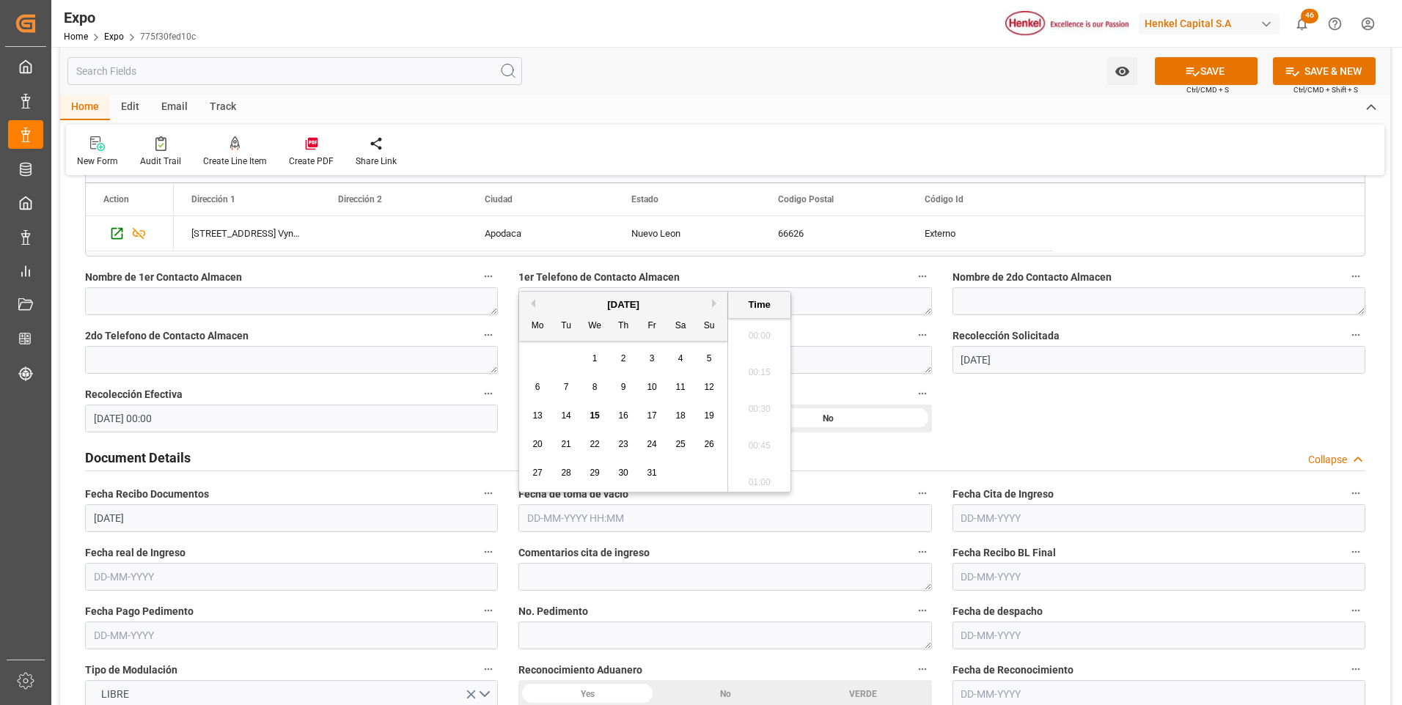
scroll to position [1802, 0]
click at [621, 394] on div "9" at bounding box center [624, 388] width 18 height 18
type input "09-10-2025 00:00"
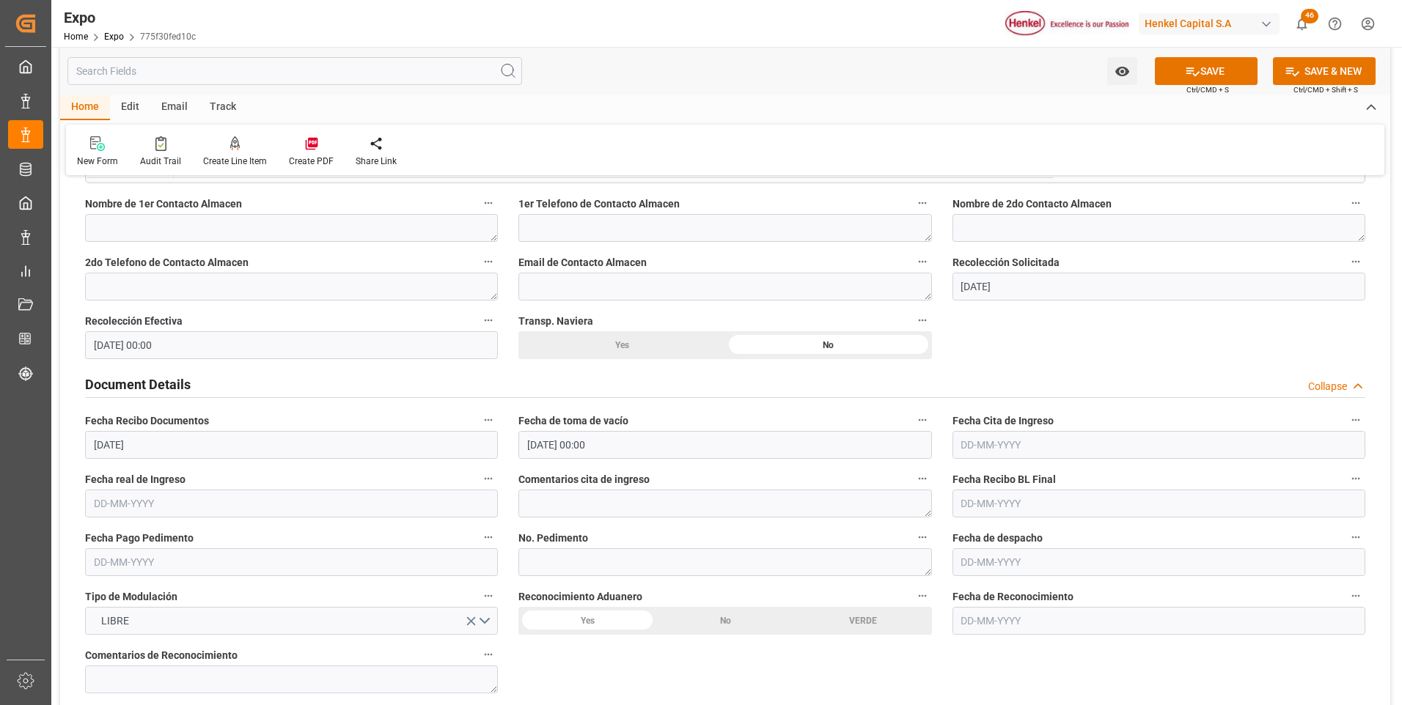
scroll to position [1393, 0]
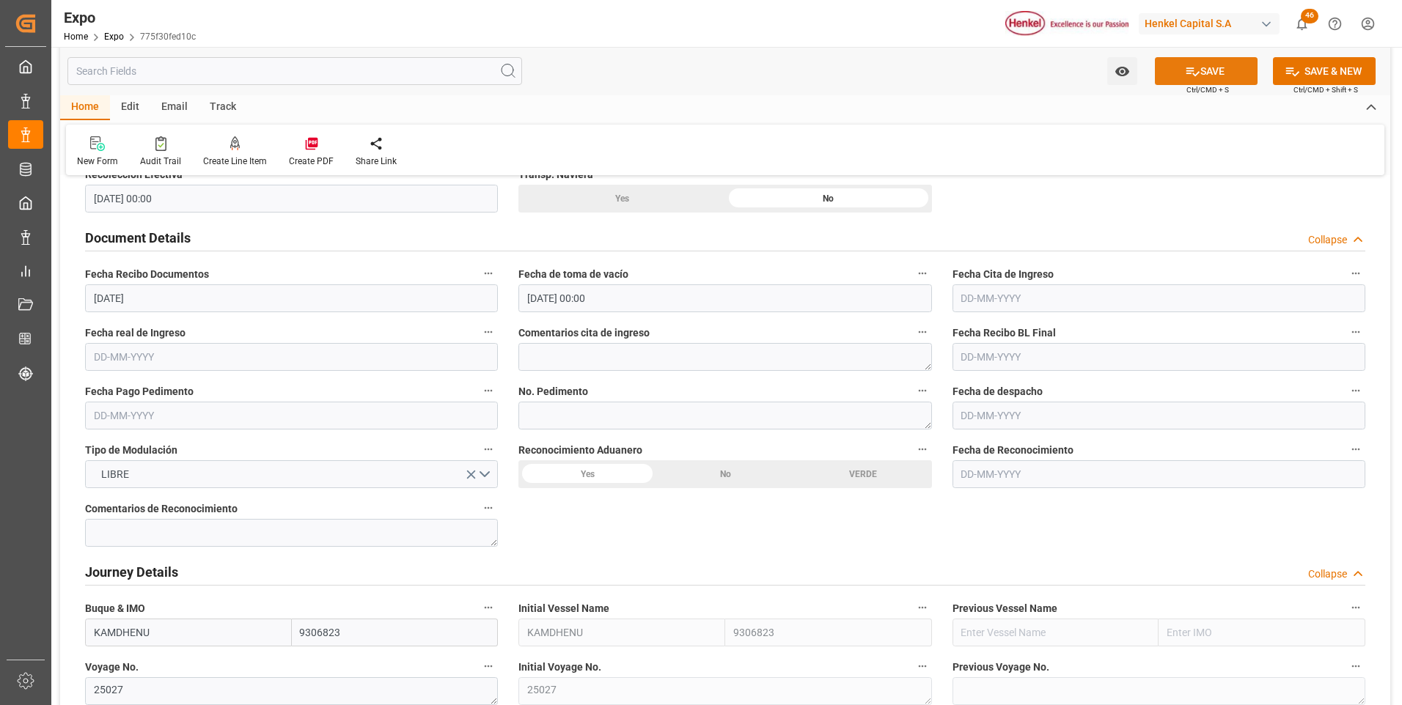
click at [1244, 81] on button "SAVE" at bounding box center [1206, 71] width 103 height 28
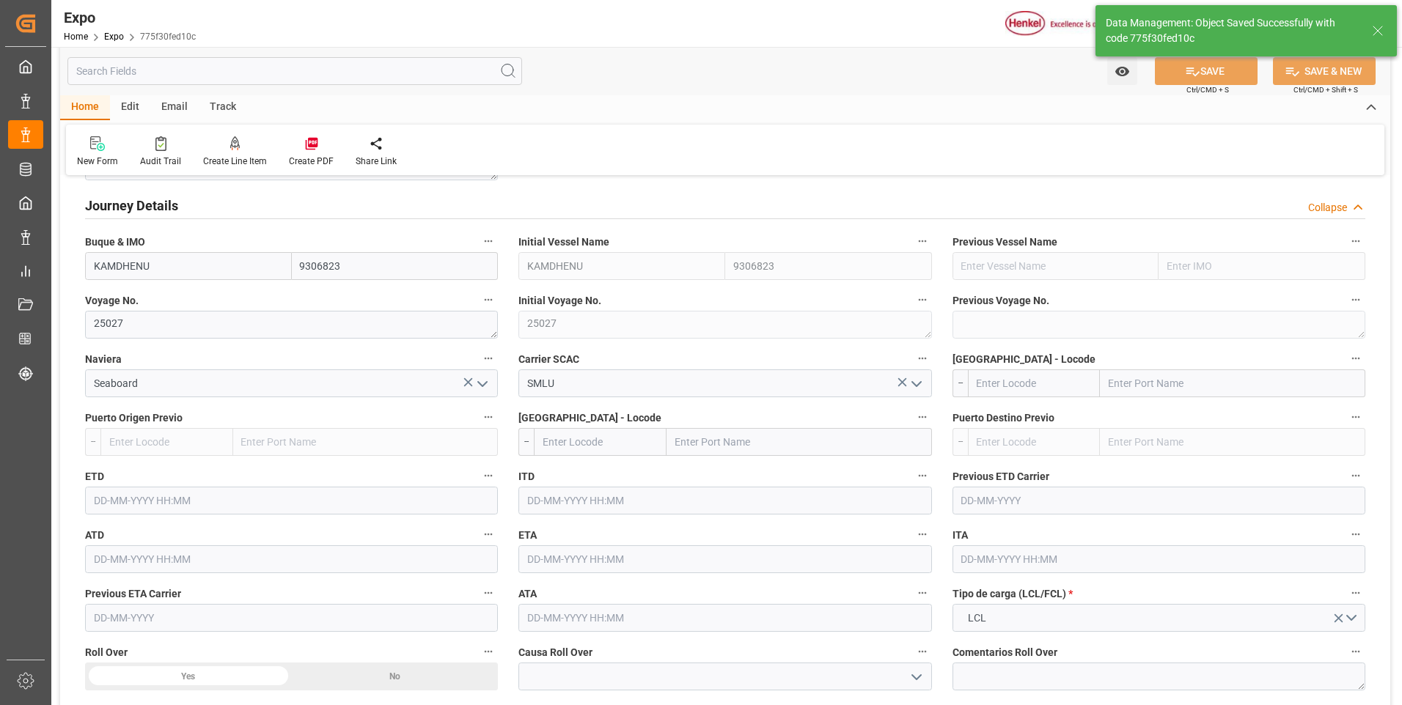
scroll to position [1833, 0]
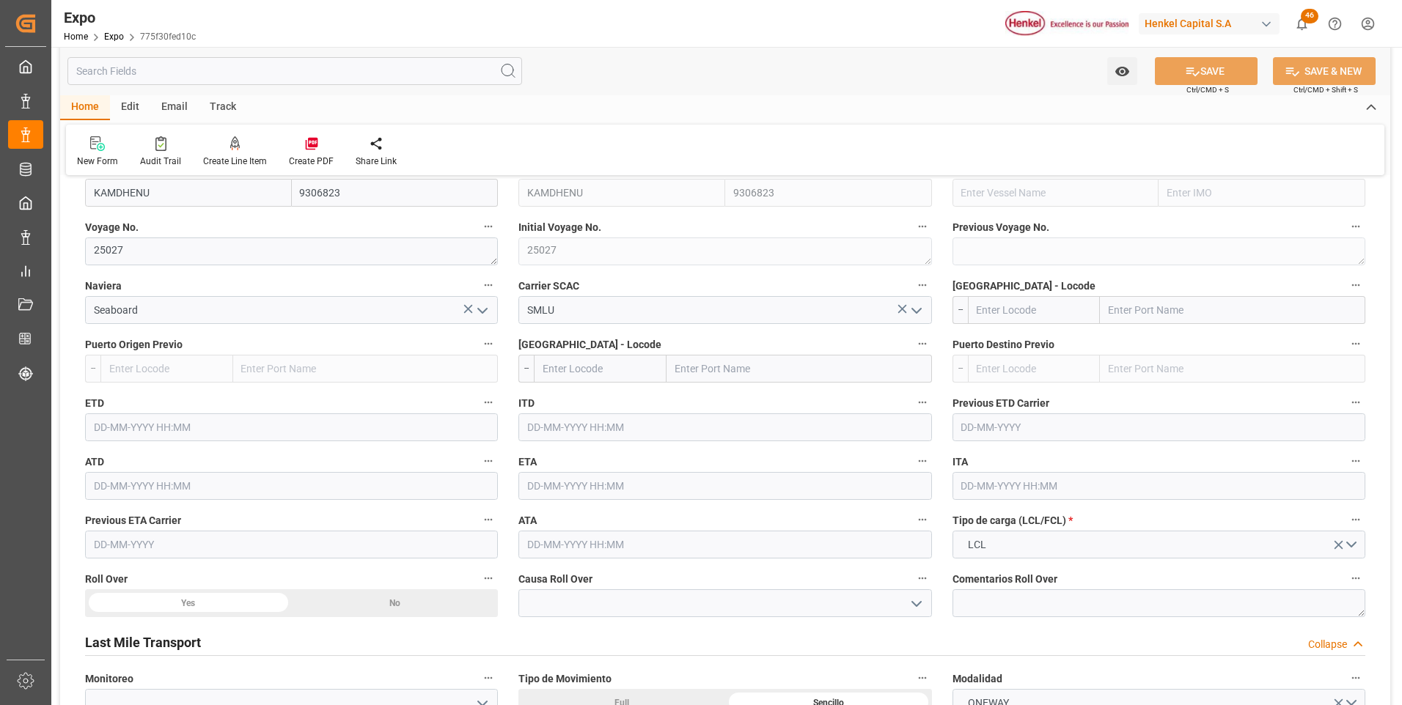
click at [1026, 307] on input "text" at bounding box center [1034, 310] width 133 height 28
click at [994, 348] on b "MXVER" at bounding box center [995, 343] width 34 height 12
type input "MXVER"
type input "Veracruz"
type input "MXVER"
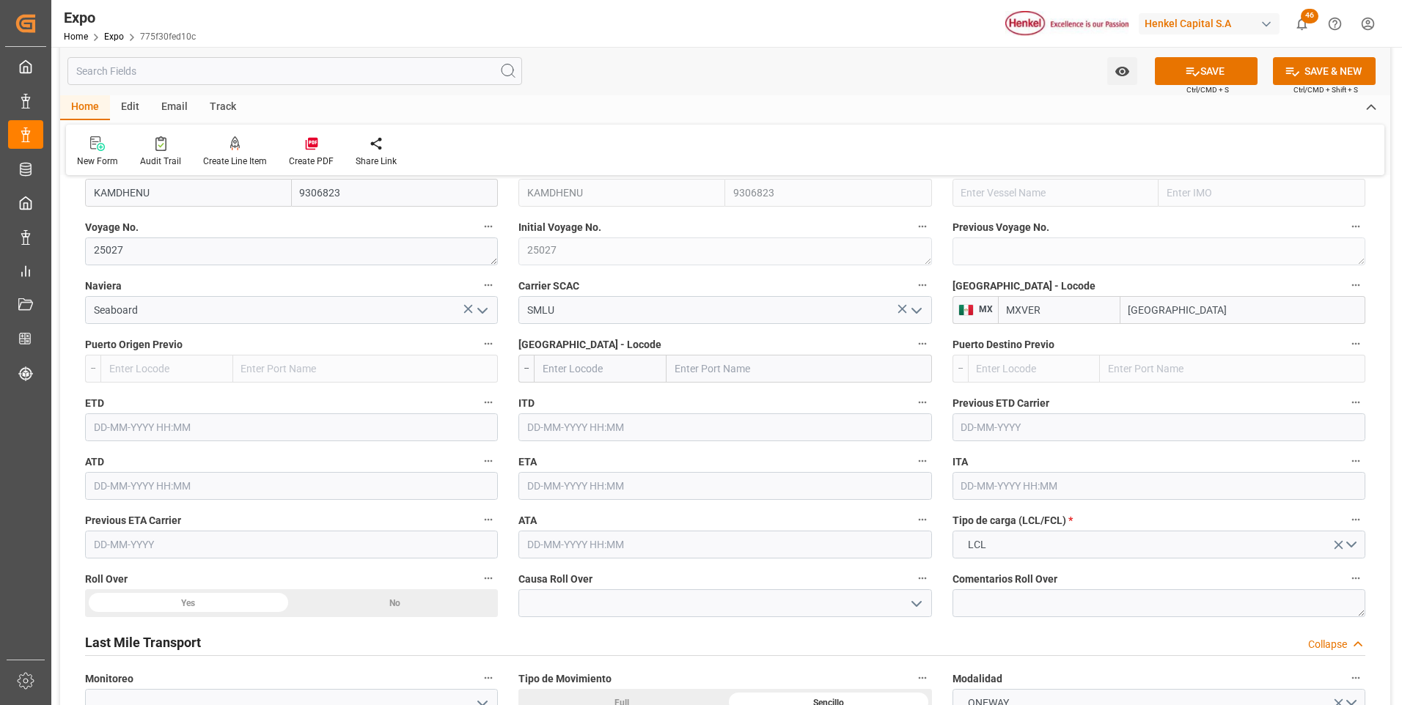
click at [626, 369] on input "text" at bounding box center [600, 369] width 133 height 28
drag, startPoint x: 612, startPoint y: 398, endPoint x: 637, endPoint y: 386, distance: 28.2
click at [611, 398] on span "TTPOS - Port-of-Spain" at bounding box center [592, 408] width 99 height 27
type input "TTPOS"
type input "Port-of-Spain"
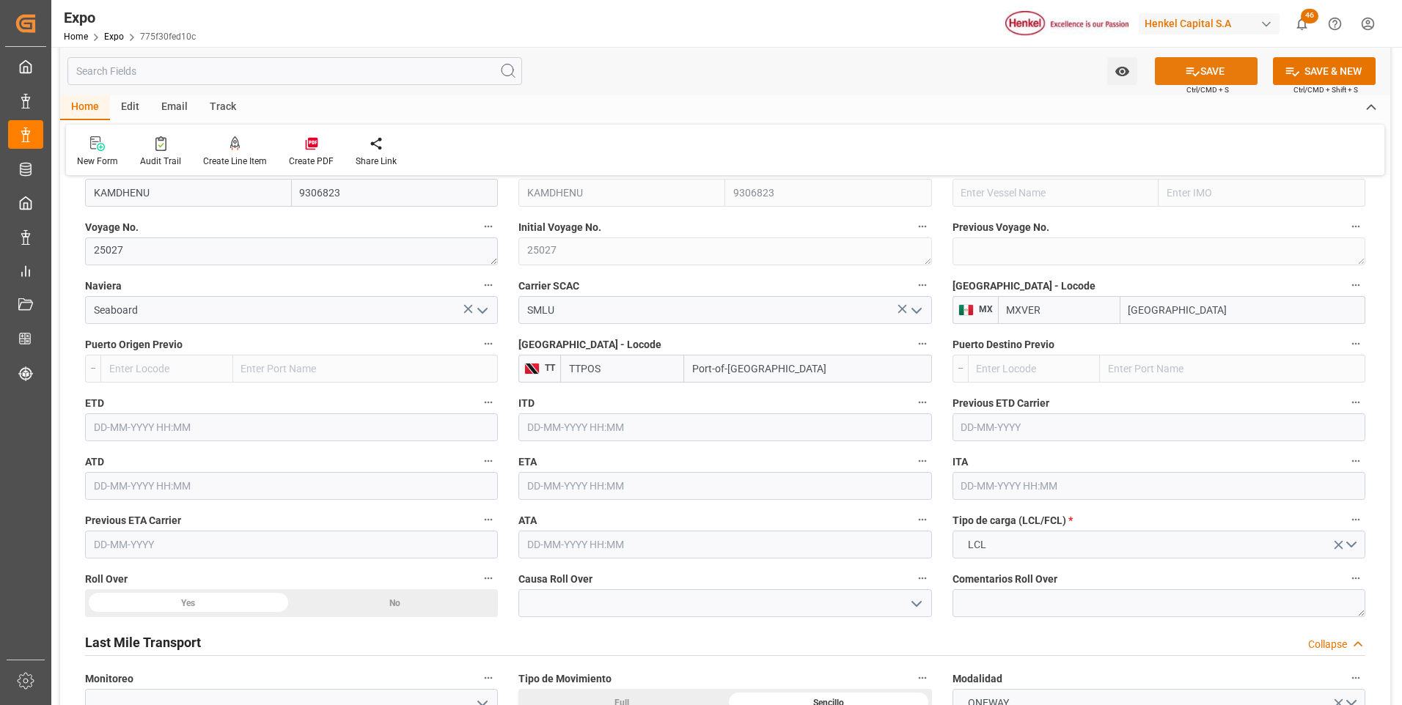
type input "TTPOS"
click at [1186, 73] on icon at bounding box center [1192, 71] width 13 height 9
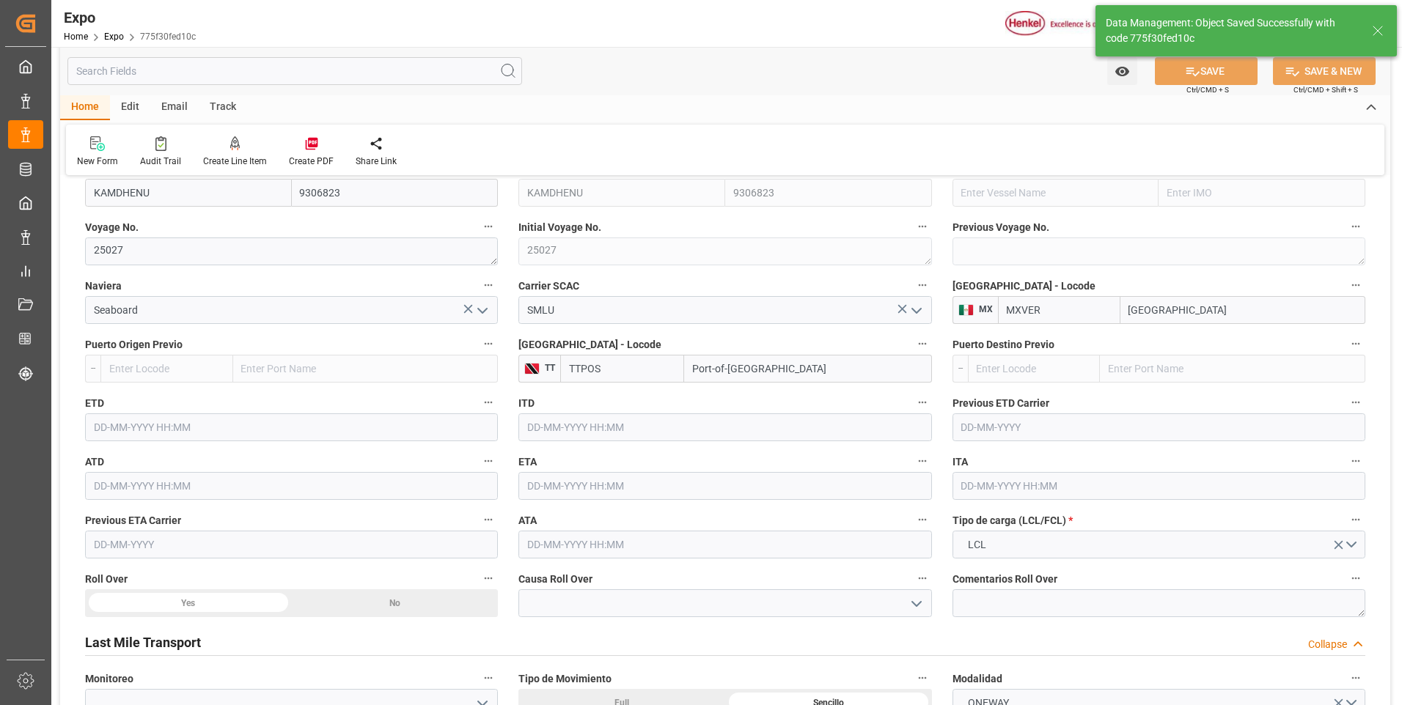
click at [137, 426] on input "text" at bounding box center [291, 428] width 413 height 28
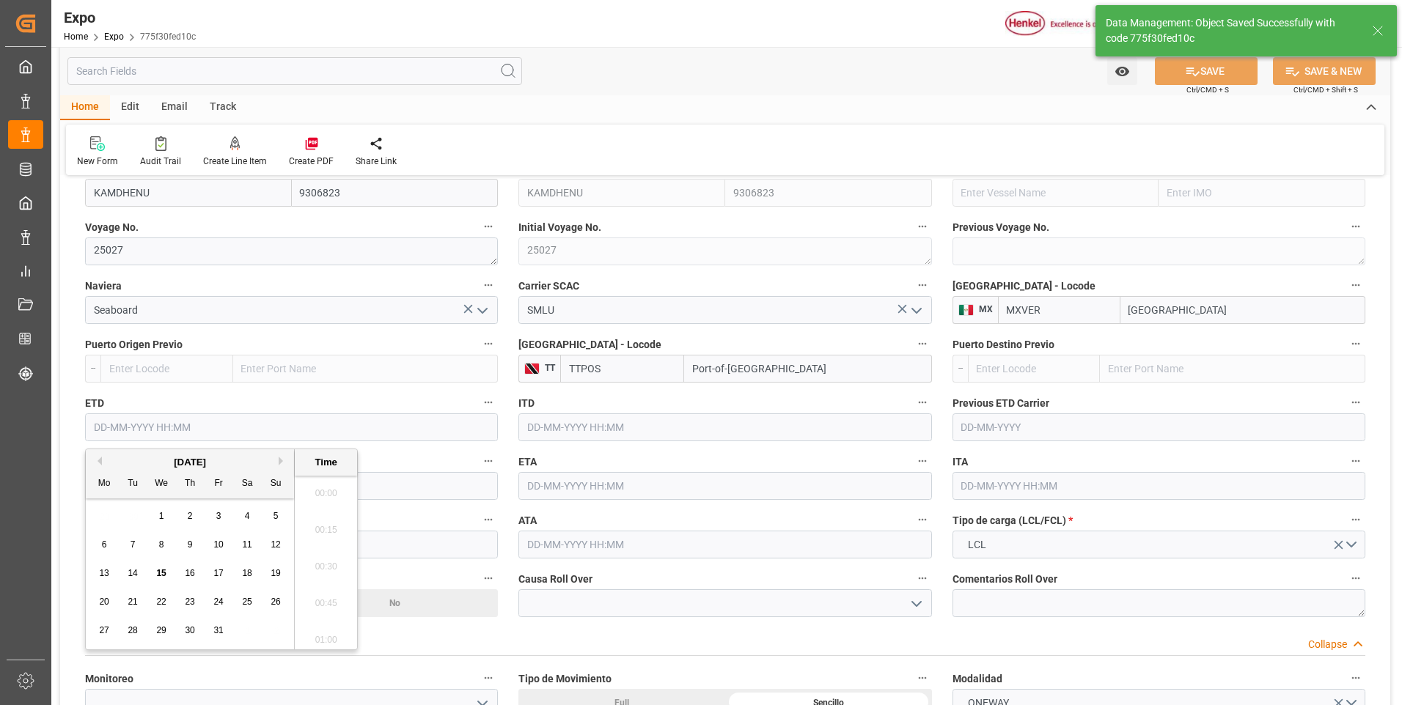
scroll to position [1802, 0]
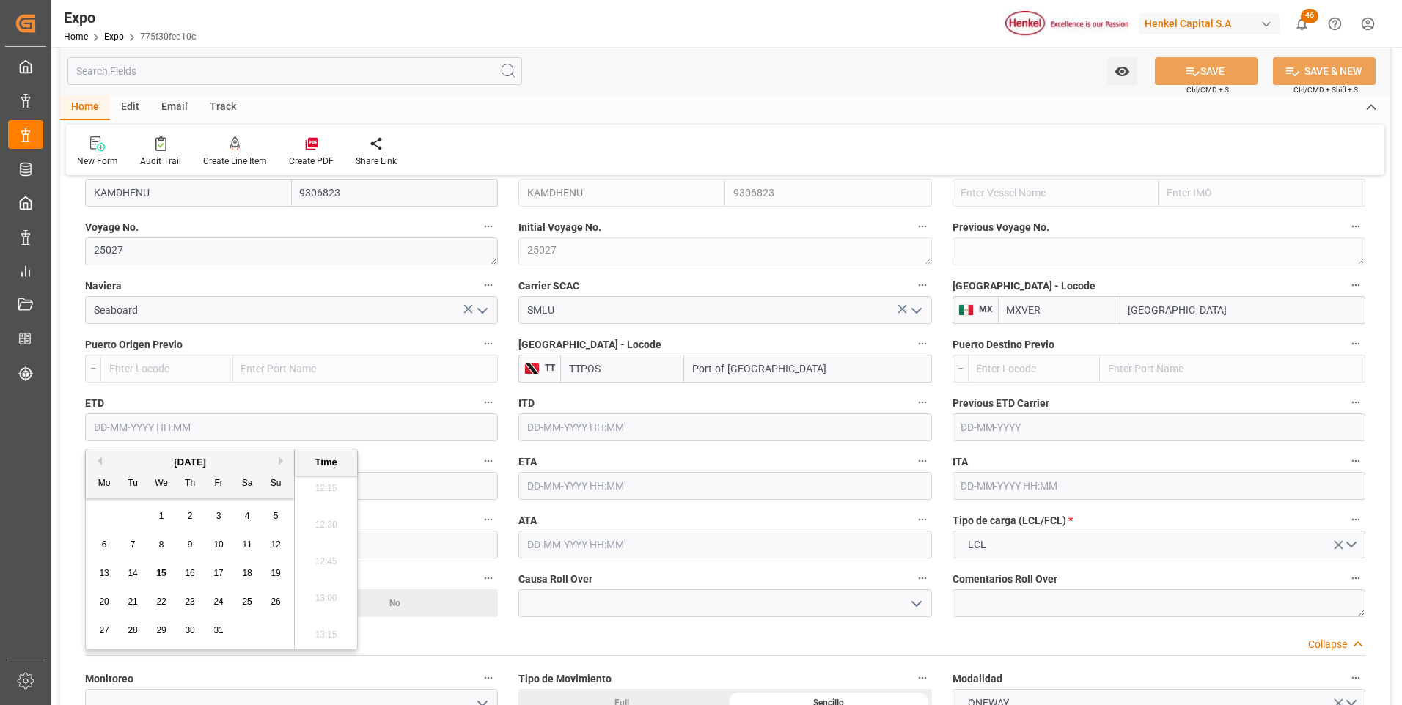
click at [131, 602] on span "21" at bounding box center [133, 602] width 10 height 10
type input "21-10-2025 00:00"
click at [548, 490] on input "text" at bounding box center [724, 486] width 413 height 28
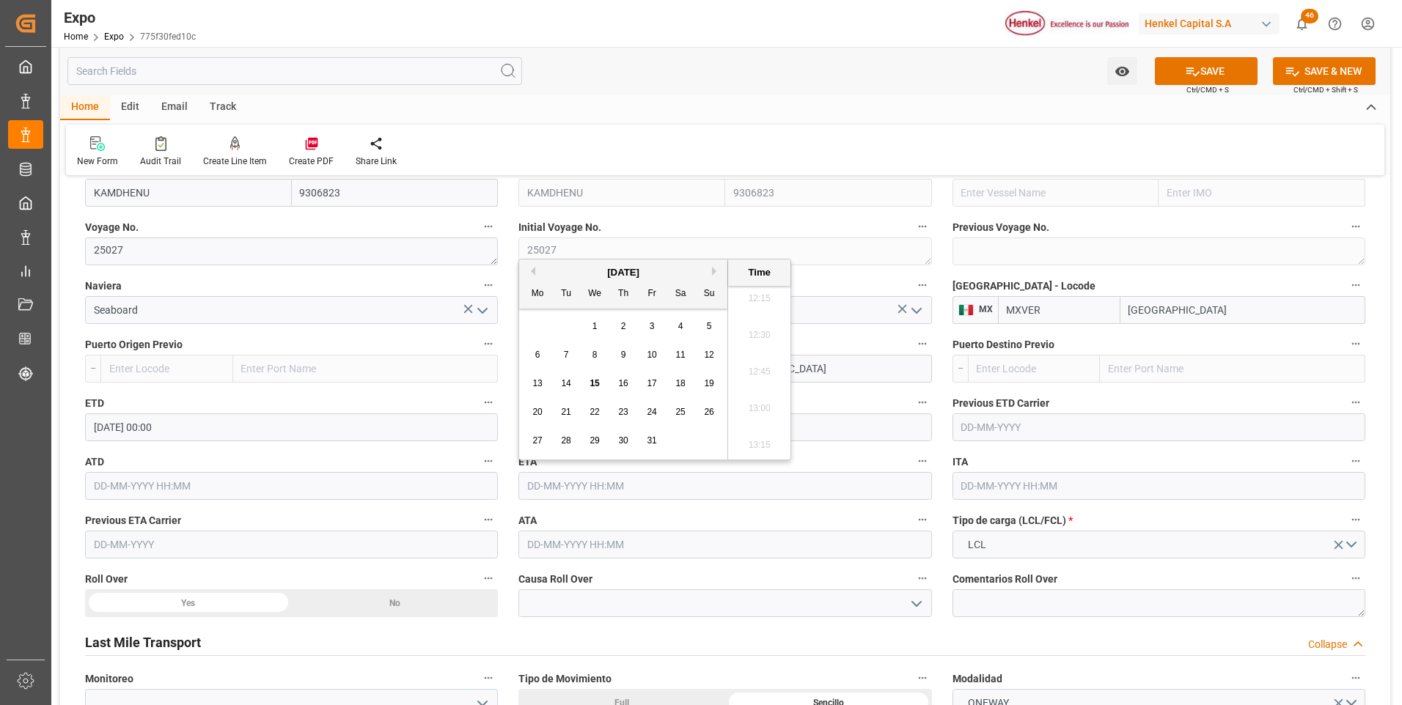
click at [714, 268] on button "Next Month" at bounding box center [716, 271] width 9 height 9
click at [569, 356] on div "4" at bounding box center [566, 356] width 18 height 18
type input "04-11-2025 00:00"
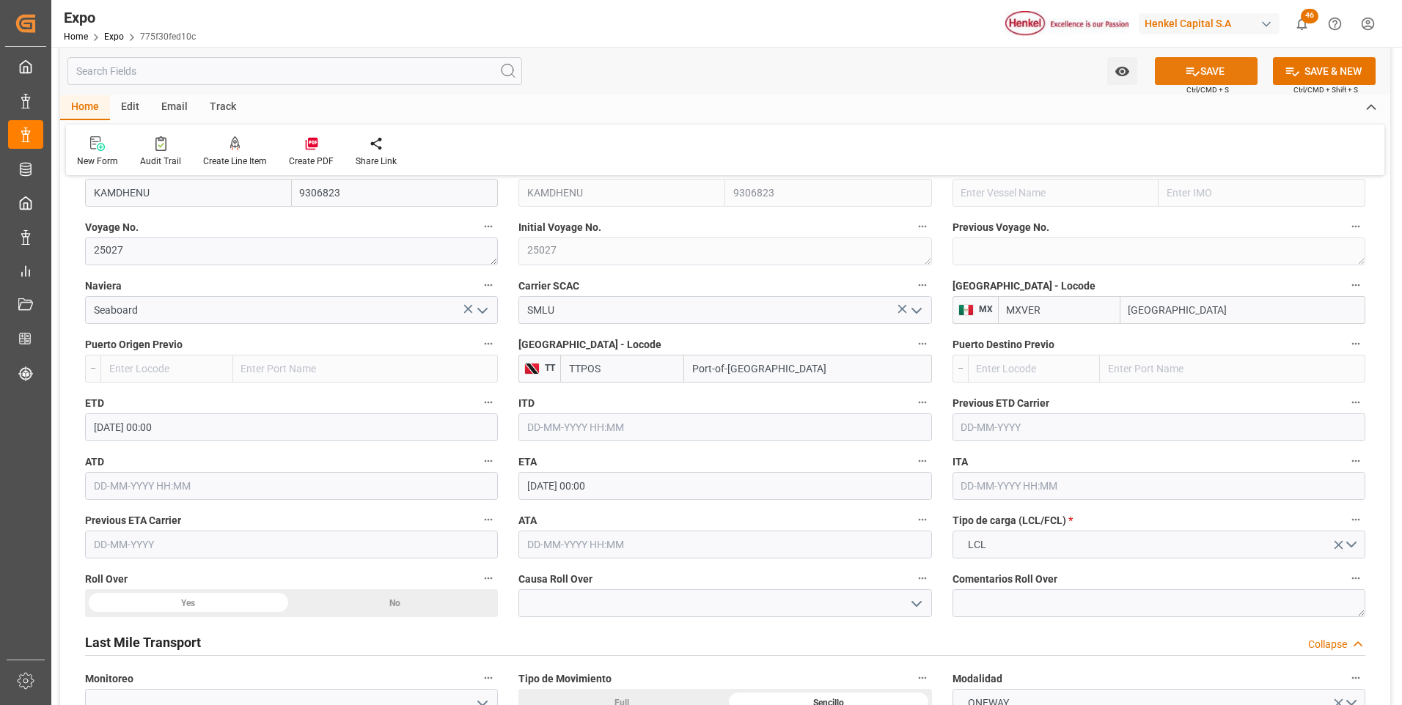
click at [1173, 73] on button "SAVE" at bounding box center [1206, 71] width 103 height 28
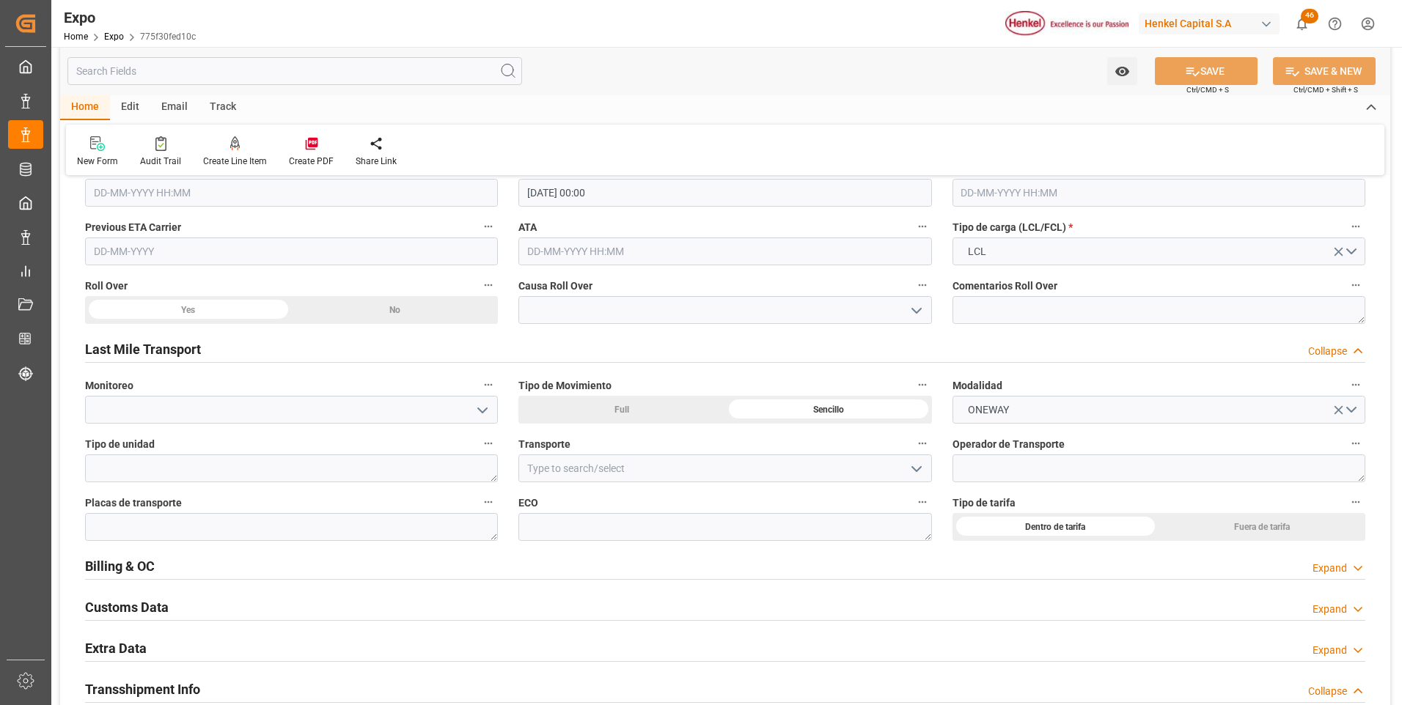
scroll to position [2200, 0]
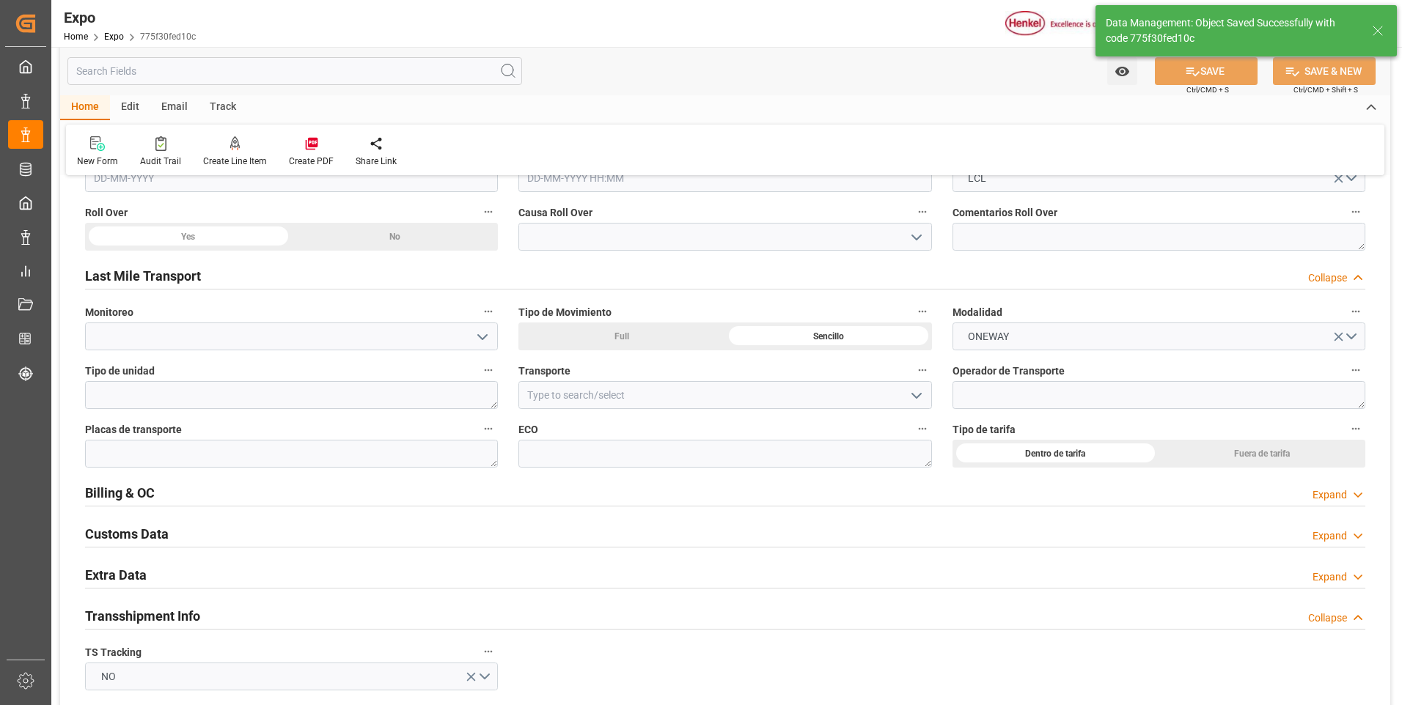
type input "21-10-2025 00:00"
type input "04-11-2025 00:00"
type input "15-10-2025 18:52"
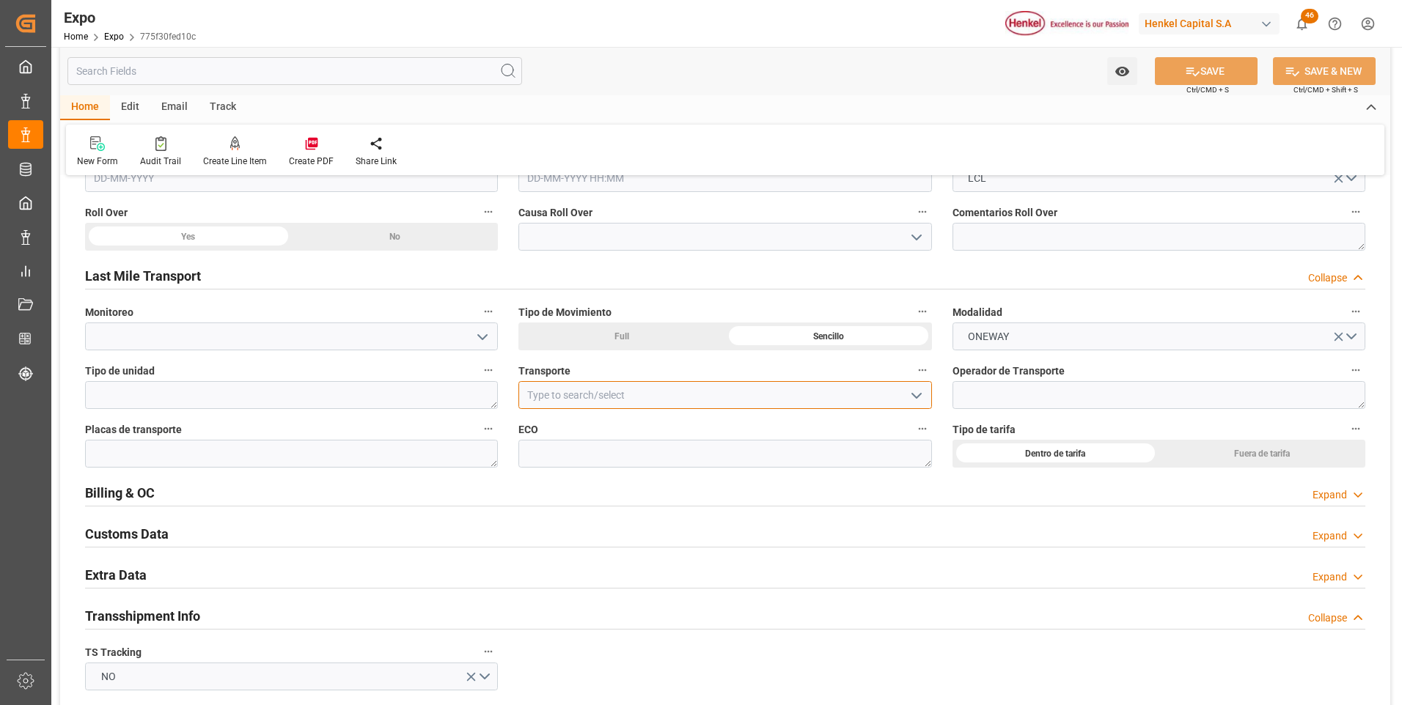
click at [626, 396] on input at bounding box center [724, 395] width 413 height 28
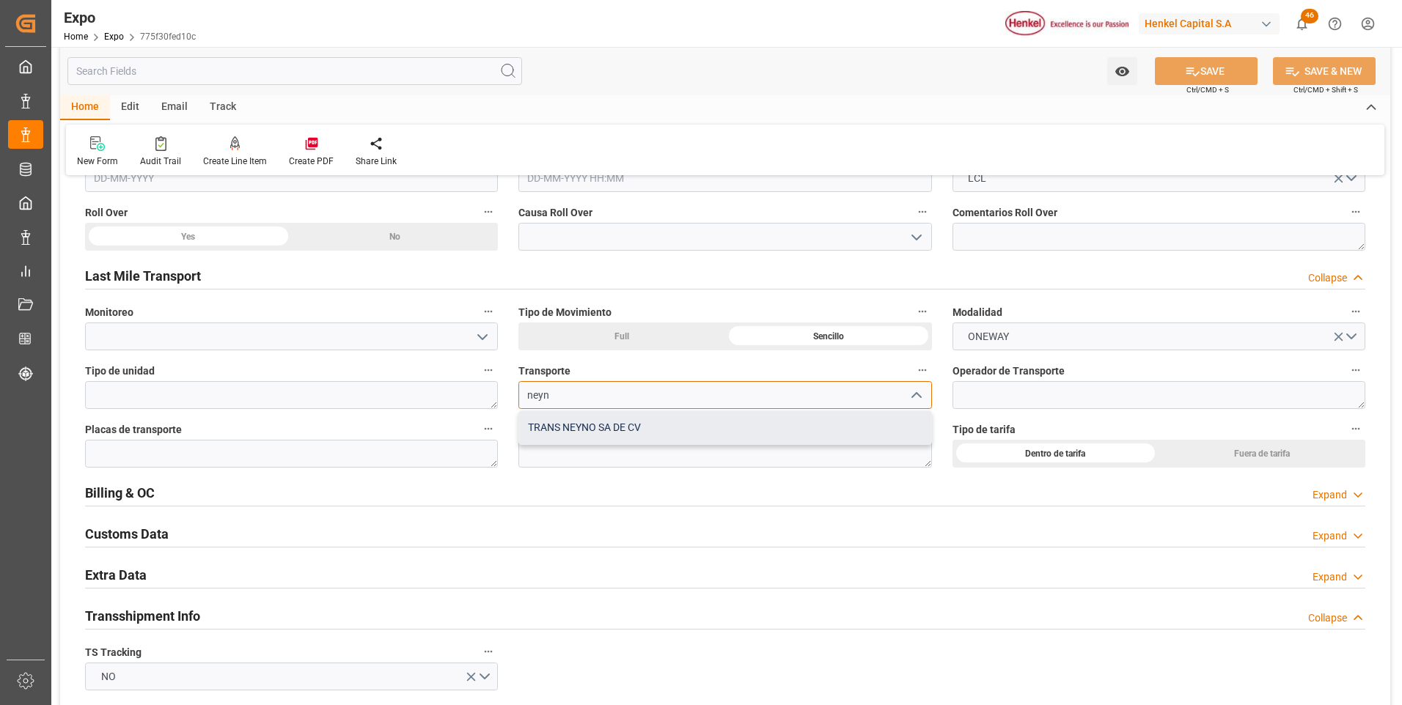
click at [645, 425] on div "TRANS NEYNO SA DE CV" at bounding box center [724, 427] width 411 height 33
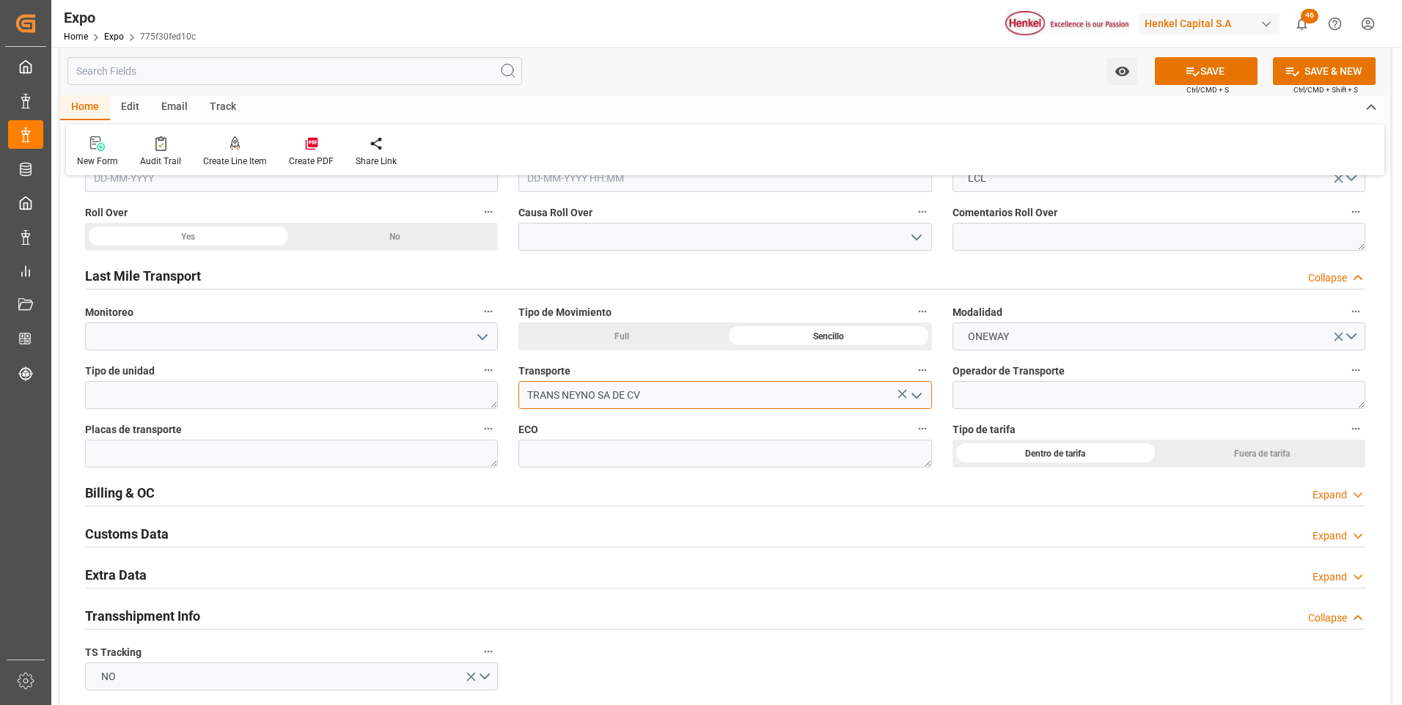
type input "TRANS NEYNO SA DE CV"
click at [989, 390] on textarea at bounding box center [1159, 395] width 413 height 28
paste textarea "DAVID CORPUS"
type textarea "DAVID CORPUS"
click at [417, 452] on textarea at bounding box center [291, 454] width 413 height 28
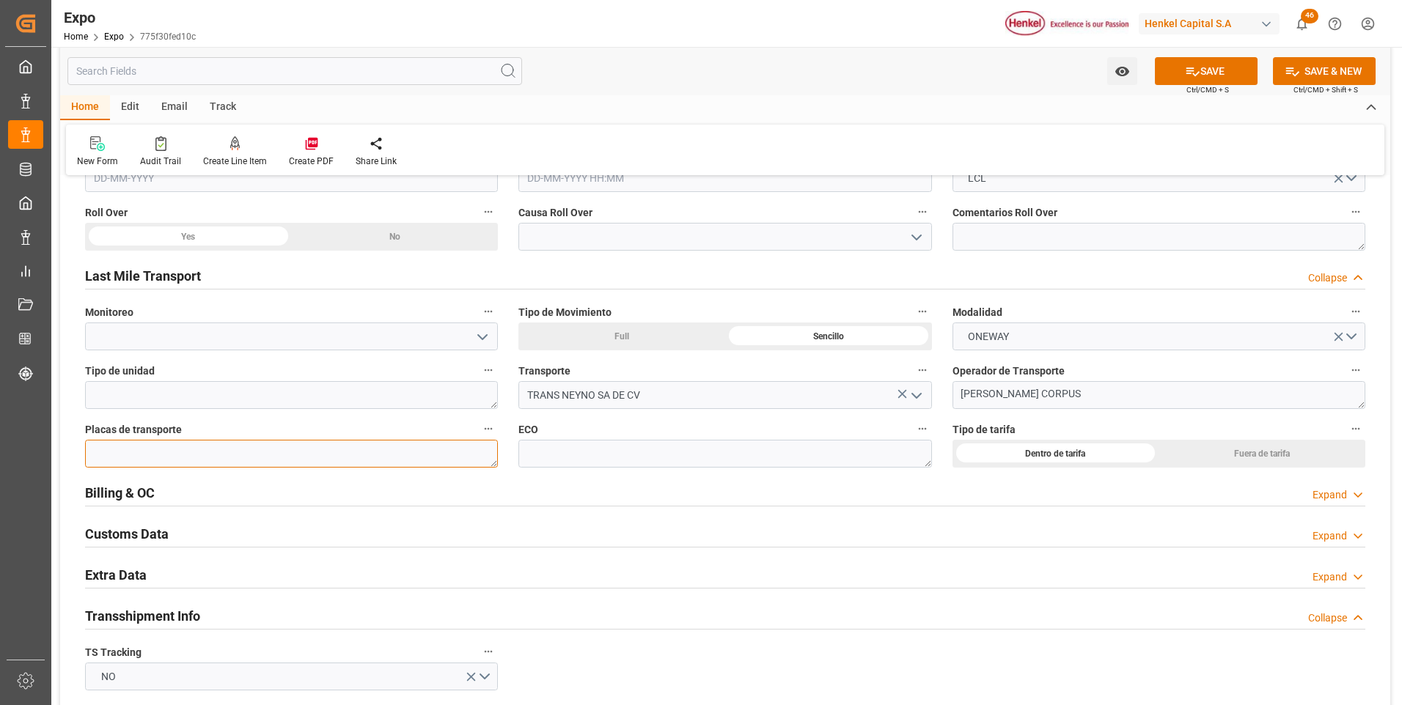
paste textarea "38-AR-4A"
type textarea "38-AR-4A"
click at [539, 451] on textarea at bounding box center [724, 454] width 413 height 28
type textarea "LTL11"
click at [1181, 74] on button "SAVE" at bounding box center [1206, 71] width 103 height 28
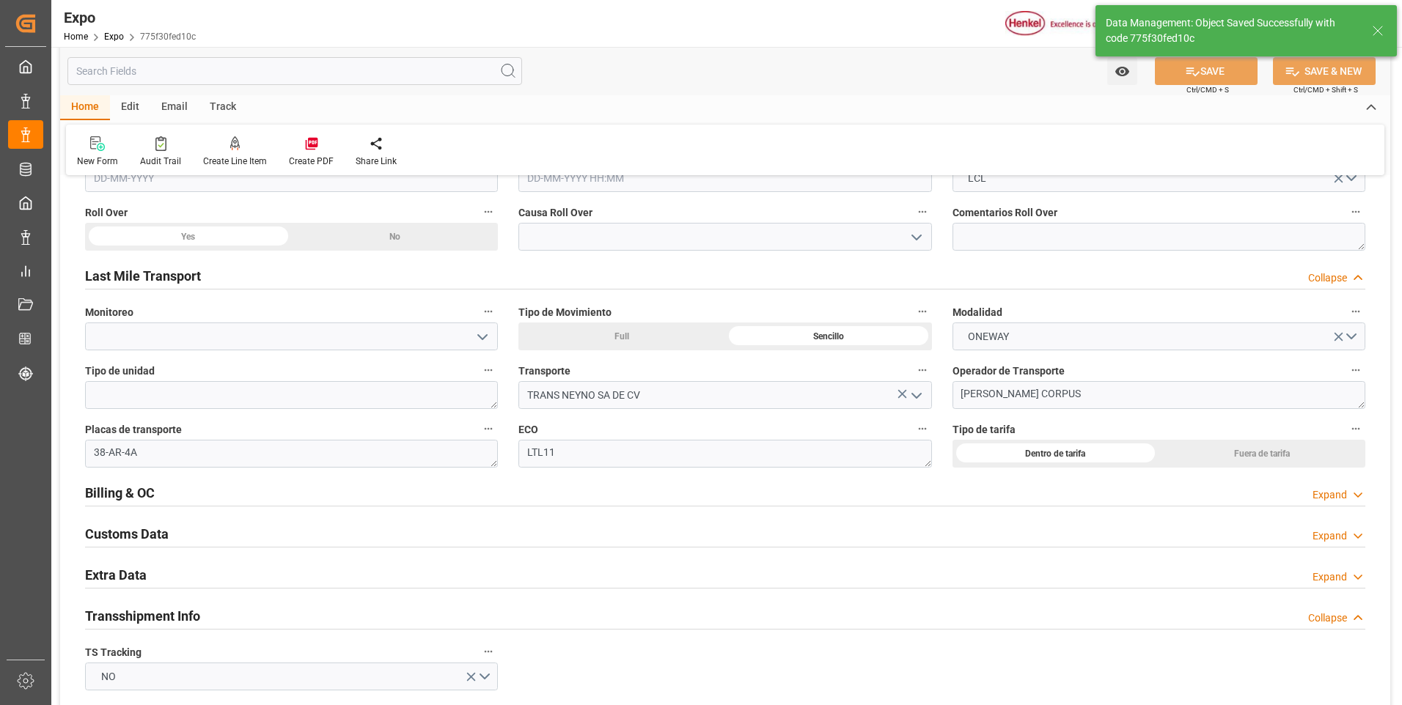
type input "15-10-2025 18:53"
click at [1338, 574] on div "Expand" at bounding box center [1330, 577] width 34 height 15
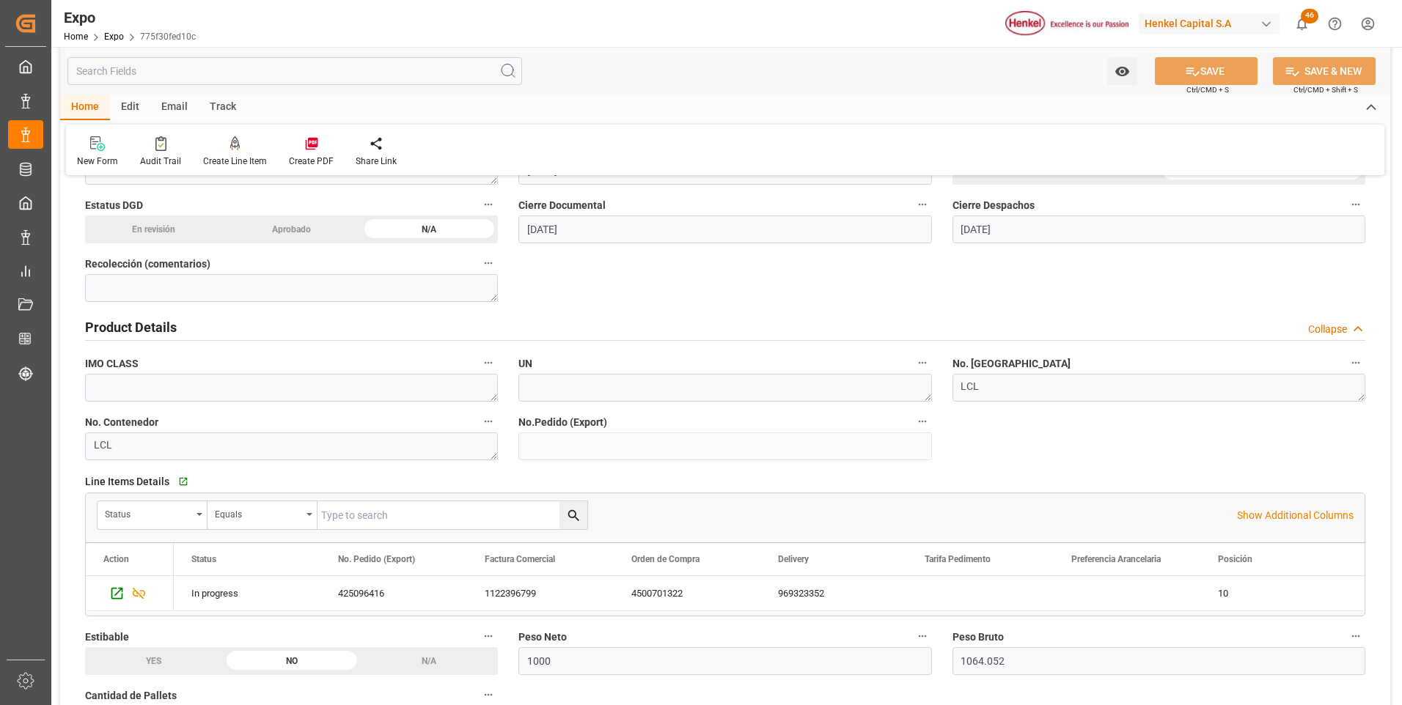
scroll to position [0, 0]
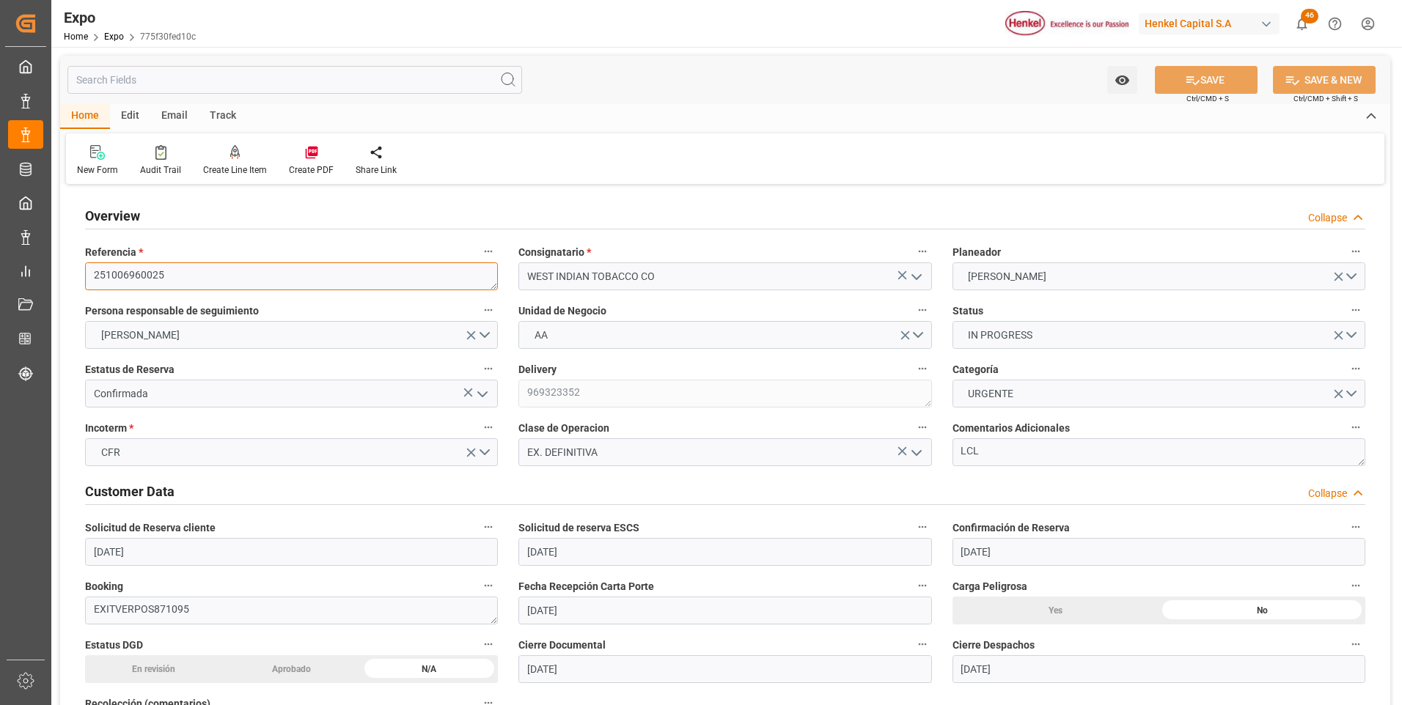
click at [157, 279] on textarea "251006960025" at bounding box center [291, 277] width 413 height 28
click at [1051, 155] on div "New Form Audit Trail Create Line Item Create PDF Share Link" at bounding box center [725, 158] width 1318 height 51
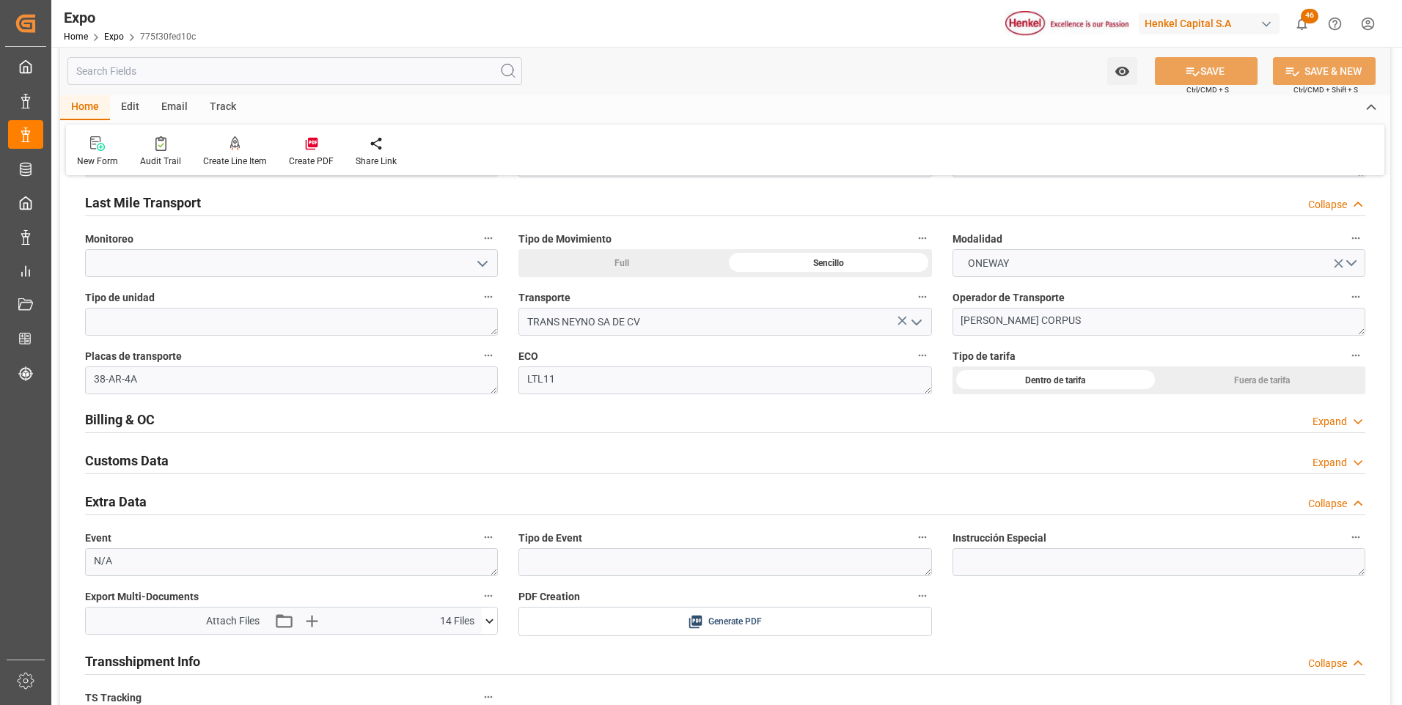
scroll to position [2420, 0]
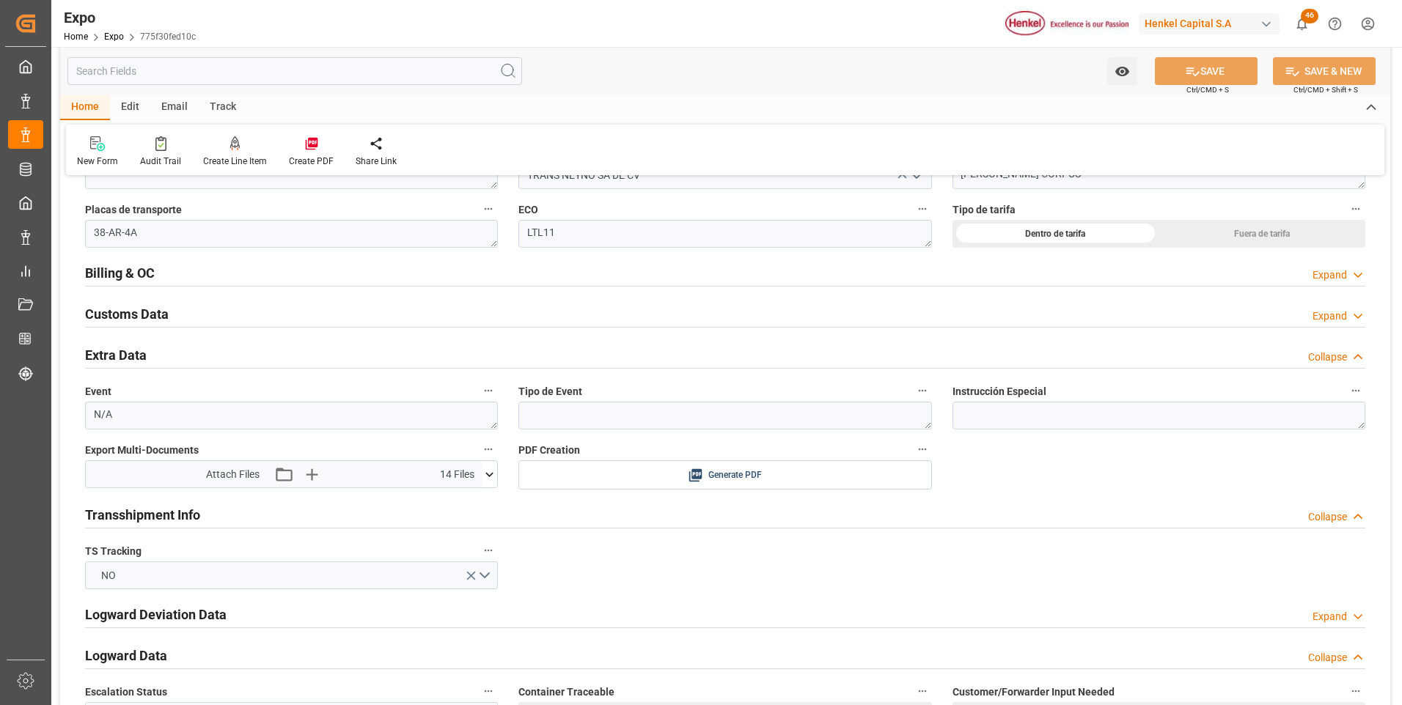
click at [1340, 315] on div "Expand" at bounding box center [1330, 316] width 34 height 15
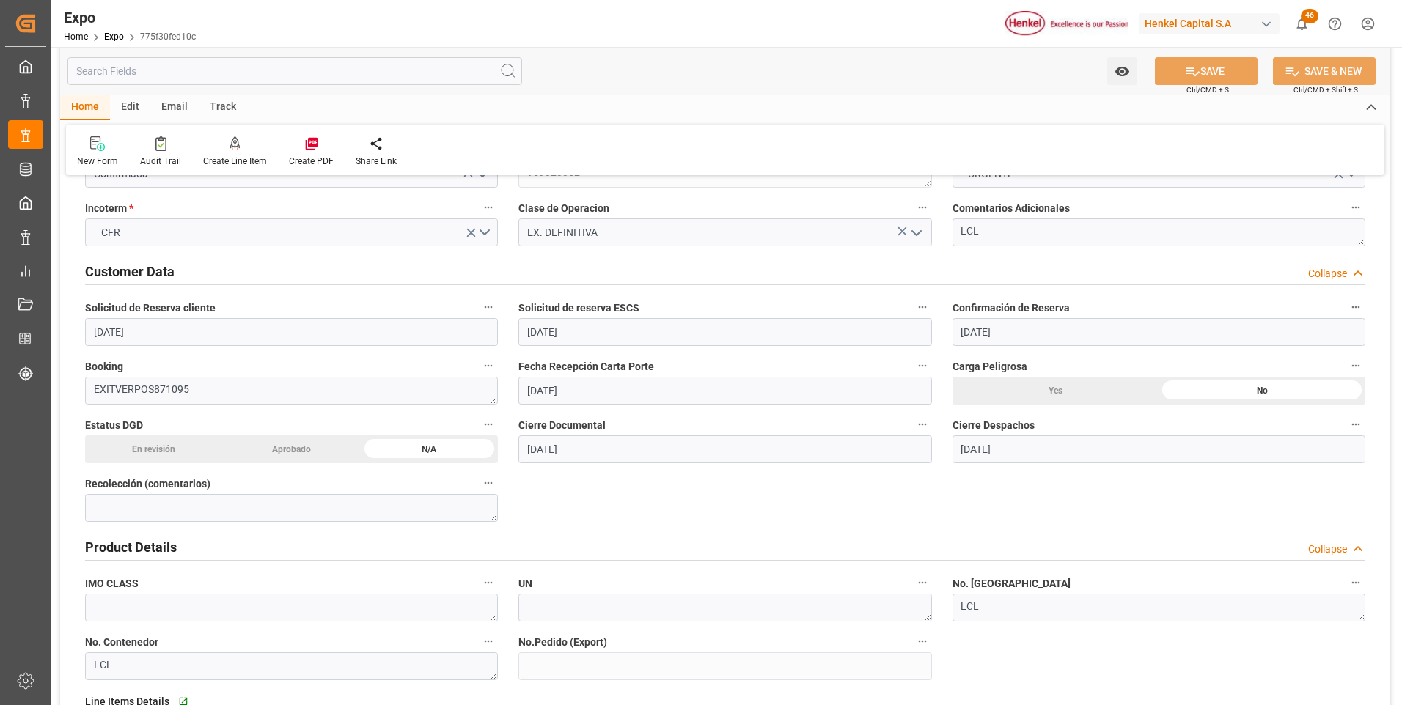
scroll to position [0, 0]
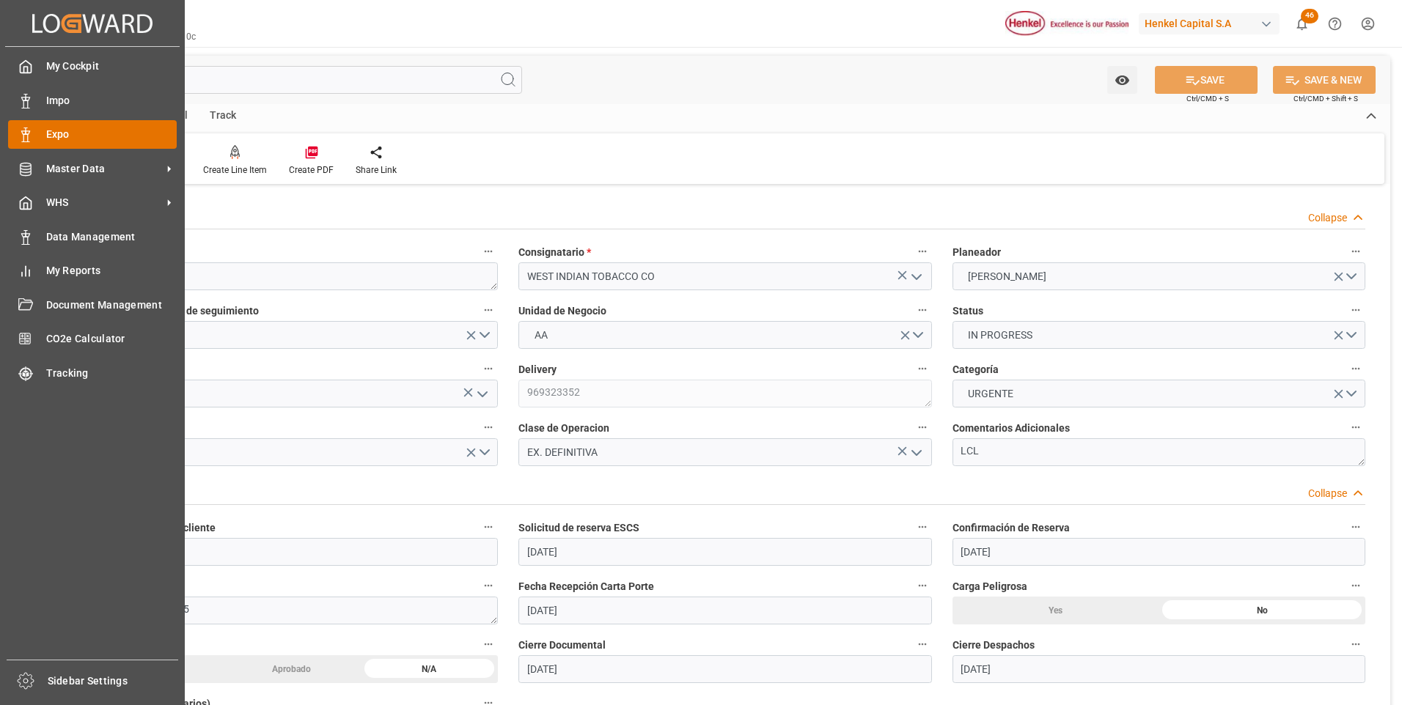
click at [30, 135] on icon at bounding box center [25, 135] width 15 height 15
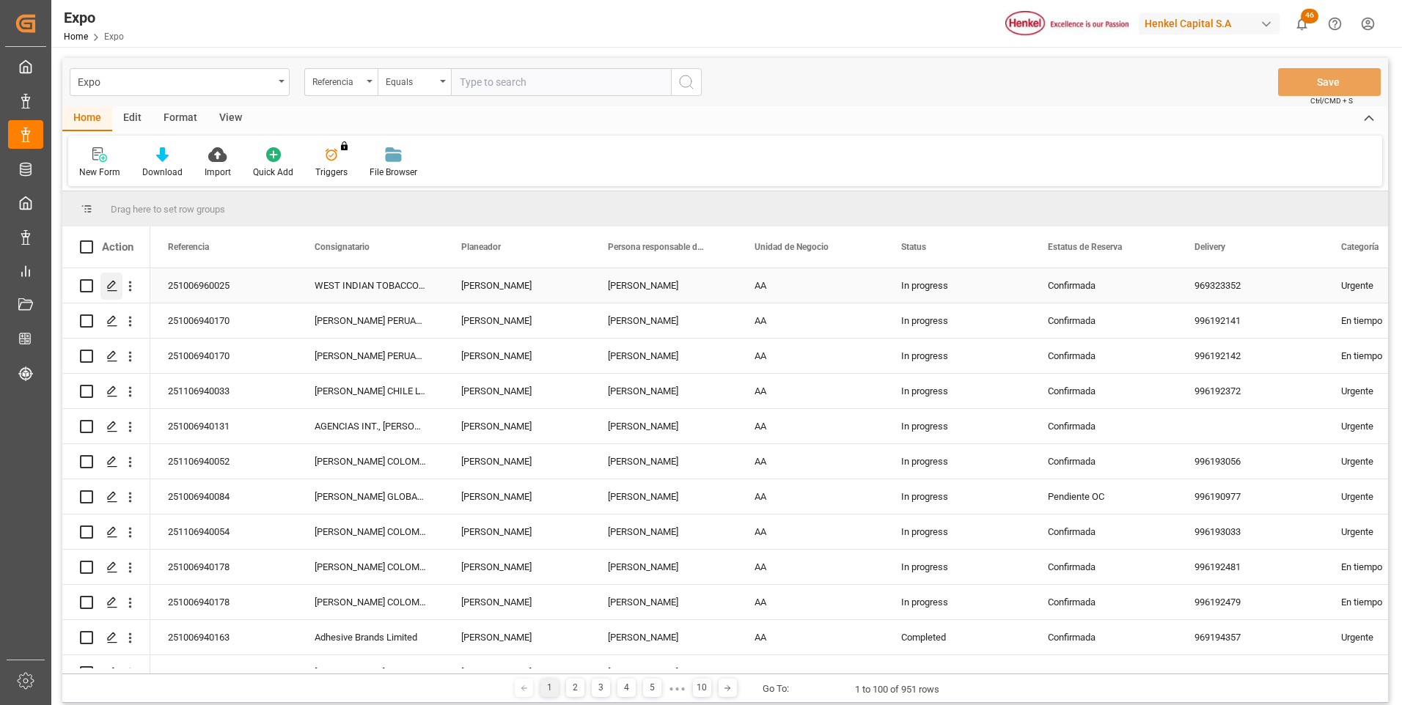
click at [114, 282] on polygon "Press SPACE to select this row." at bounding box center [111, 285] width 7 height 7
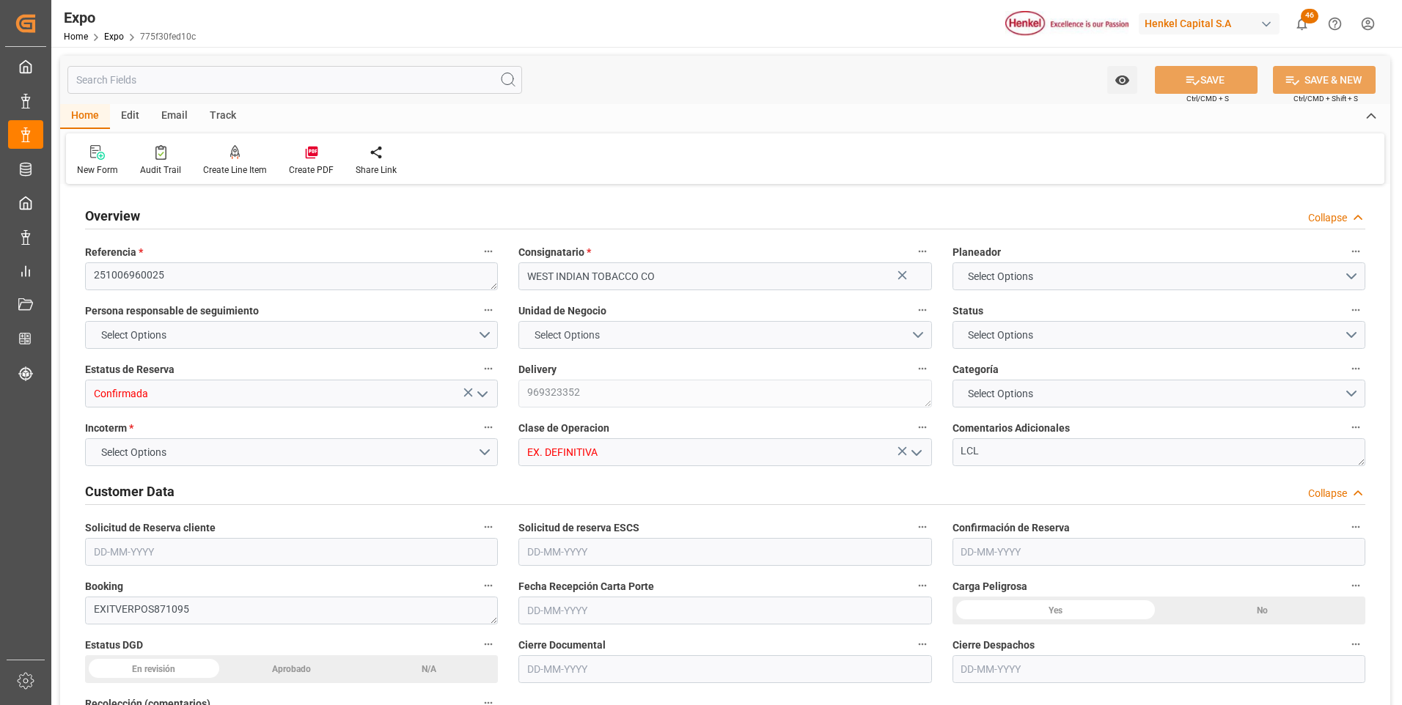
type input "1000"
type input "1064.052"
type input "1"
type input "9306823"
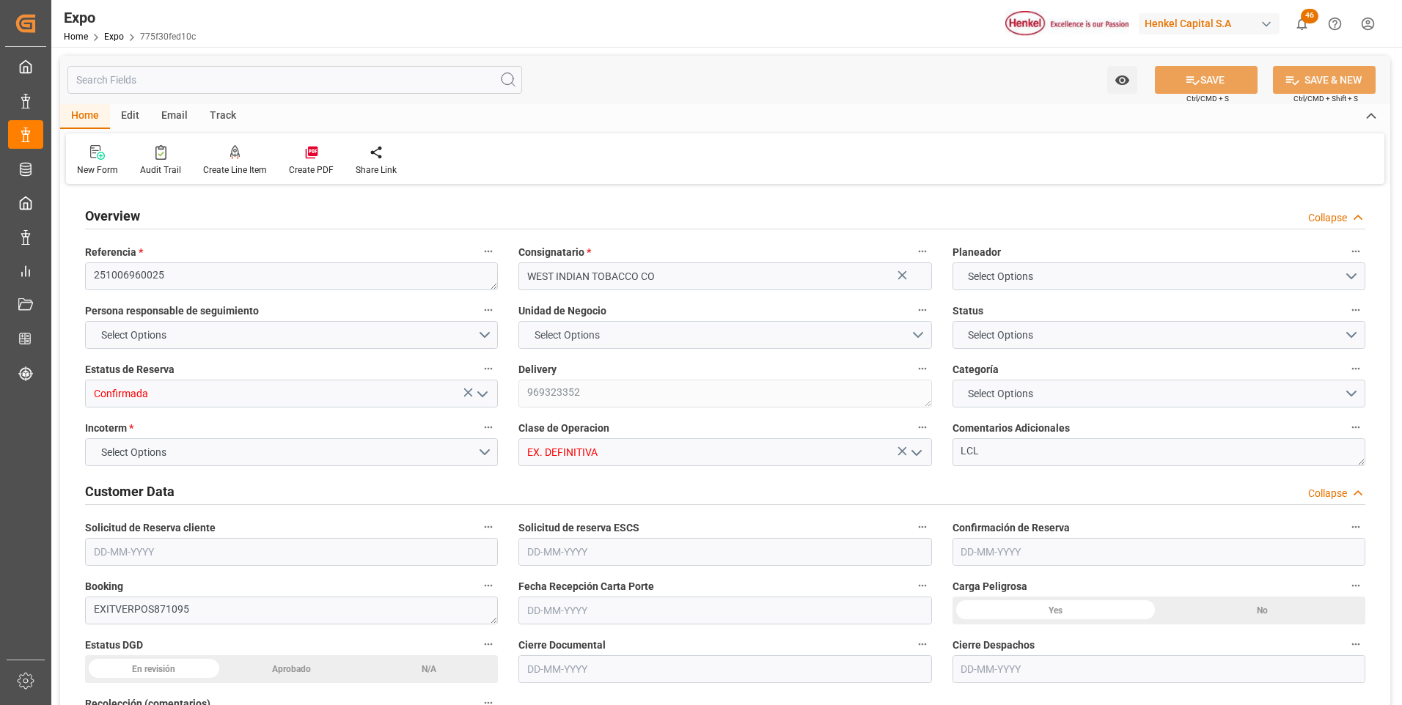
type input "MXVER"
type input "TTPOS"
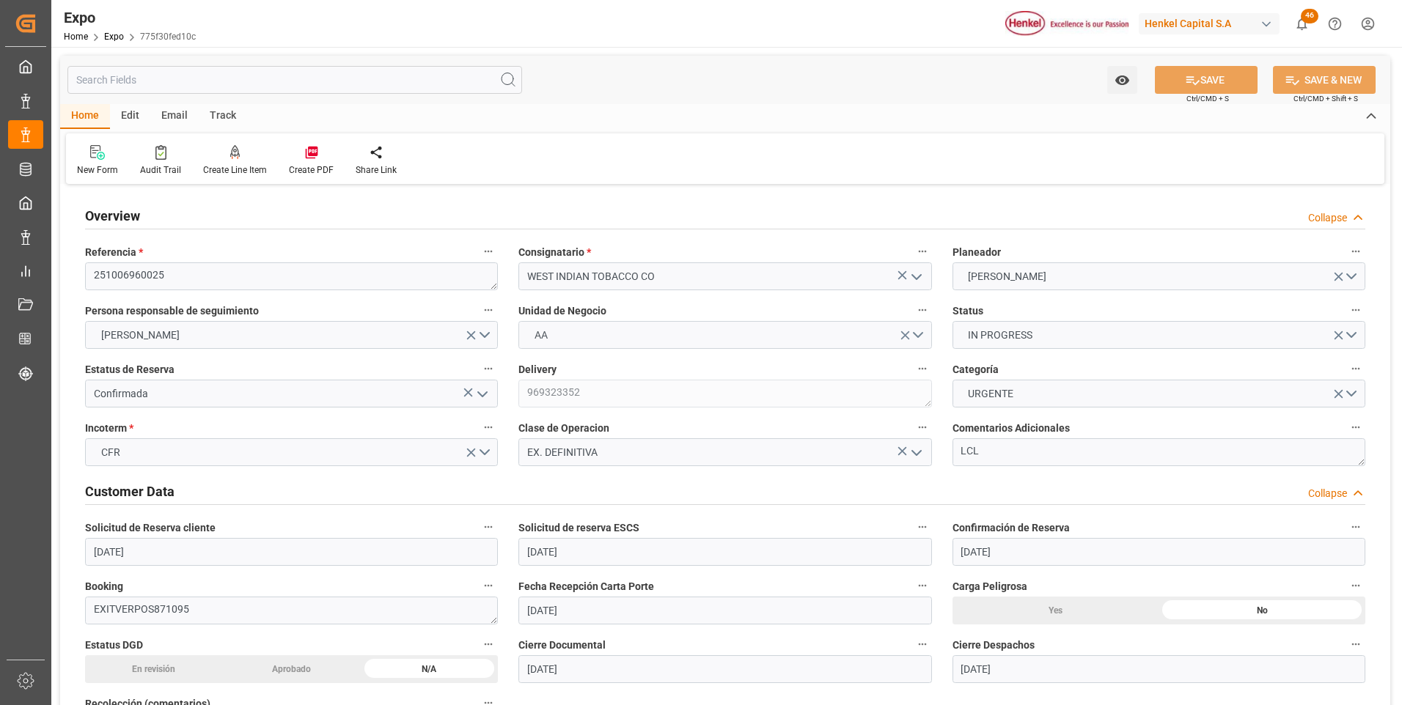
type input "01-10-2025"
type input "02-10-2025"
type input "06-10-2025"
type input "13-10-2025"
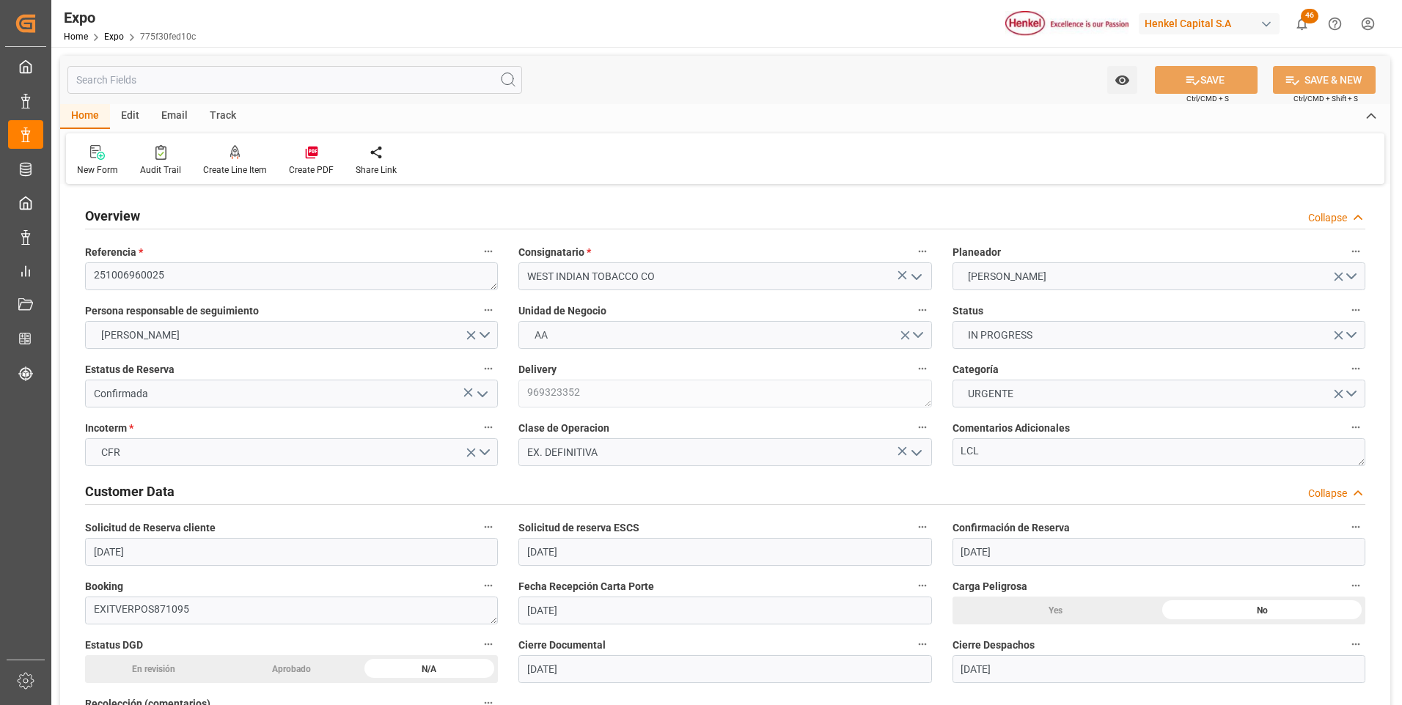
type input "[DATE]"
type input "09-10-2025"
type input "09-10-2025 00:00"
type input "13-10-2025"
type input "09-10-2025 00:00"
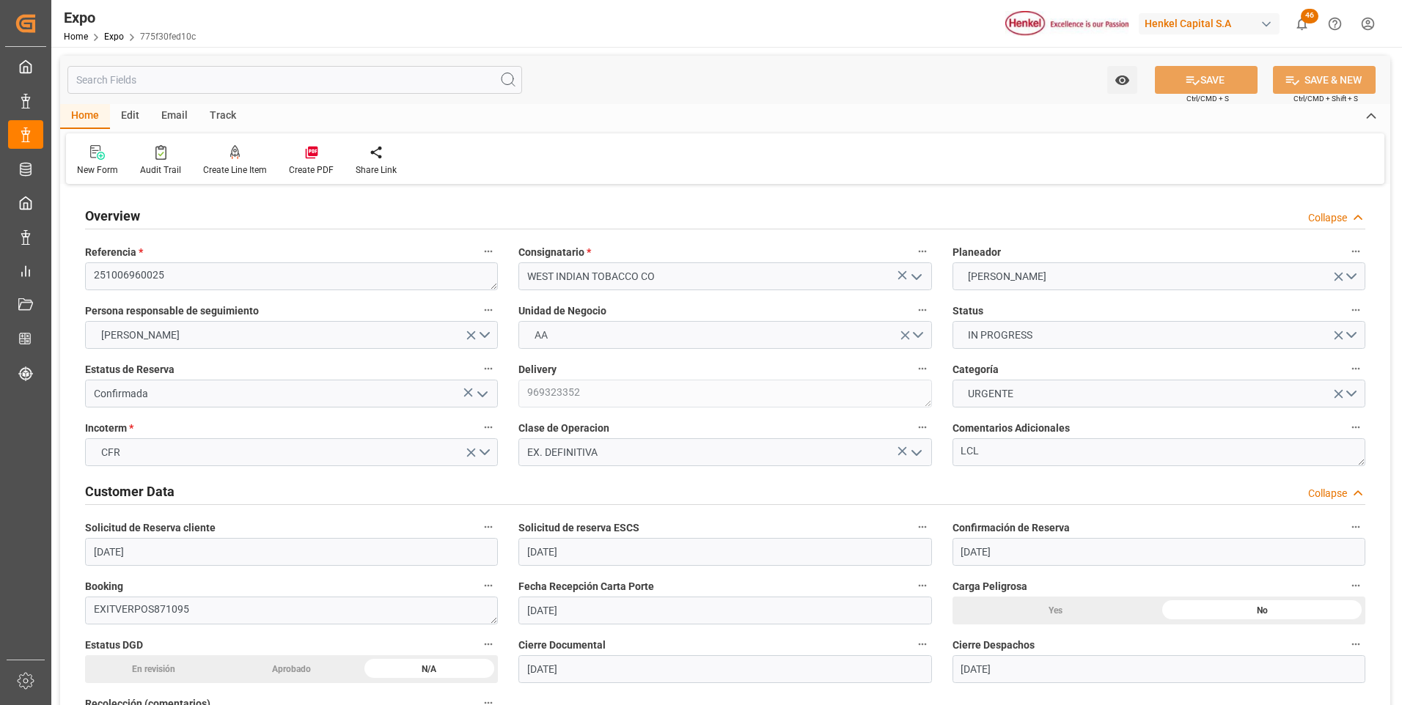
type input "21-10-2025 00:00"
type input "04-11-2025 00:00"
type input "15-10-2025 18:53"
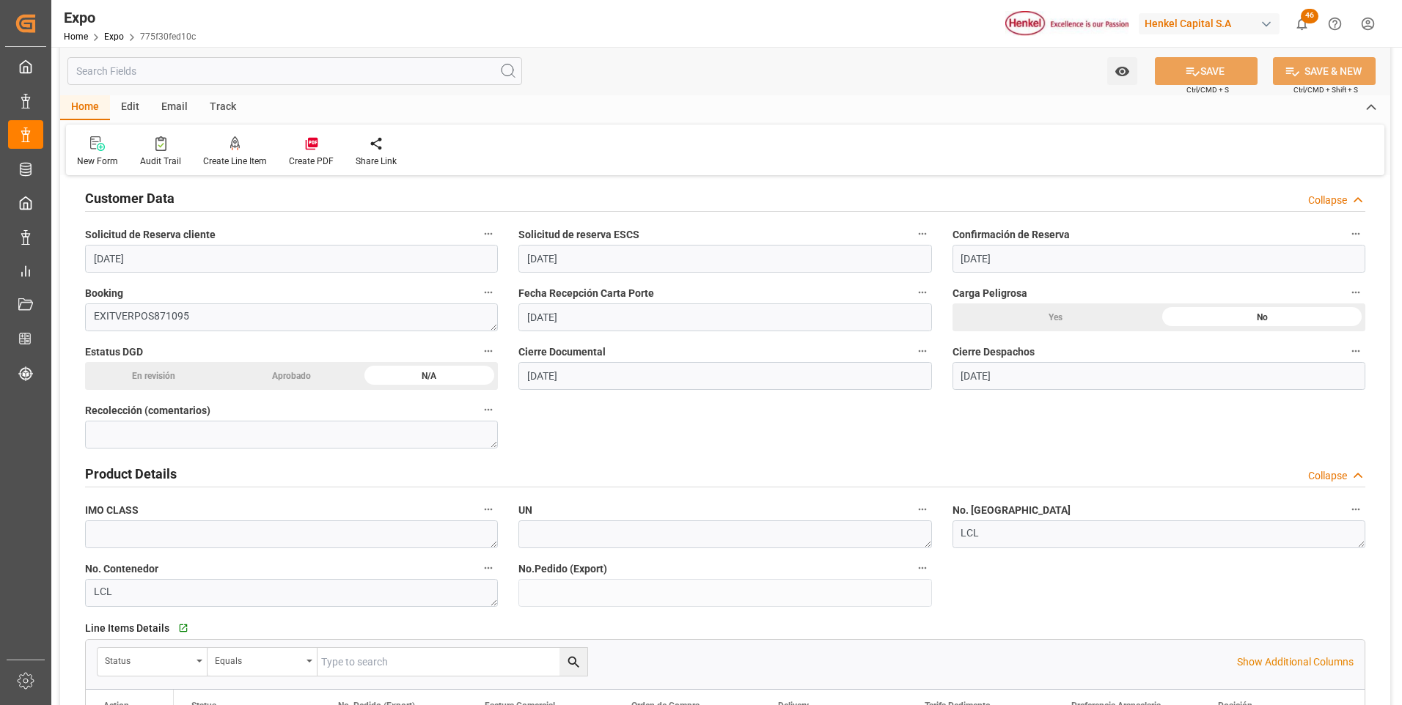
scroll to position [147, 0]
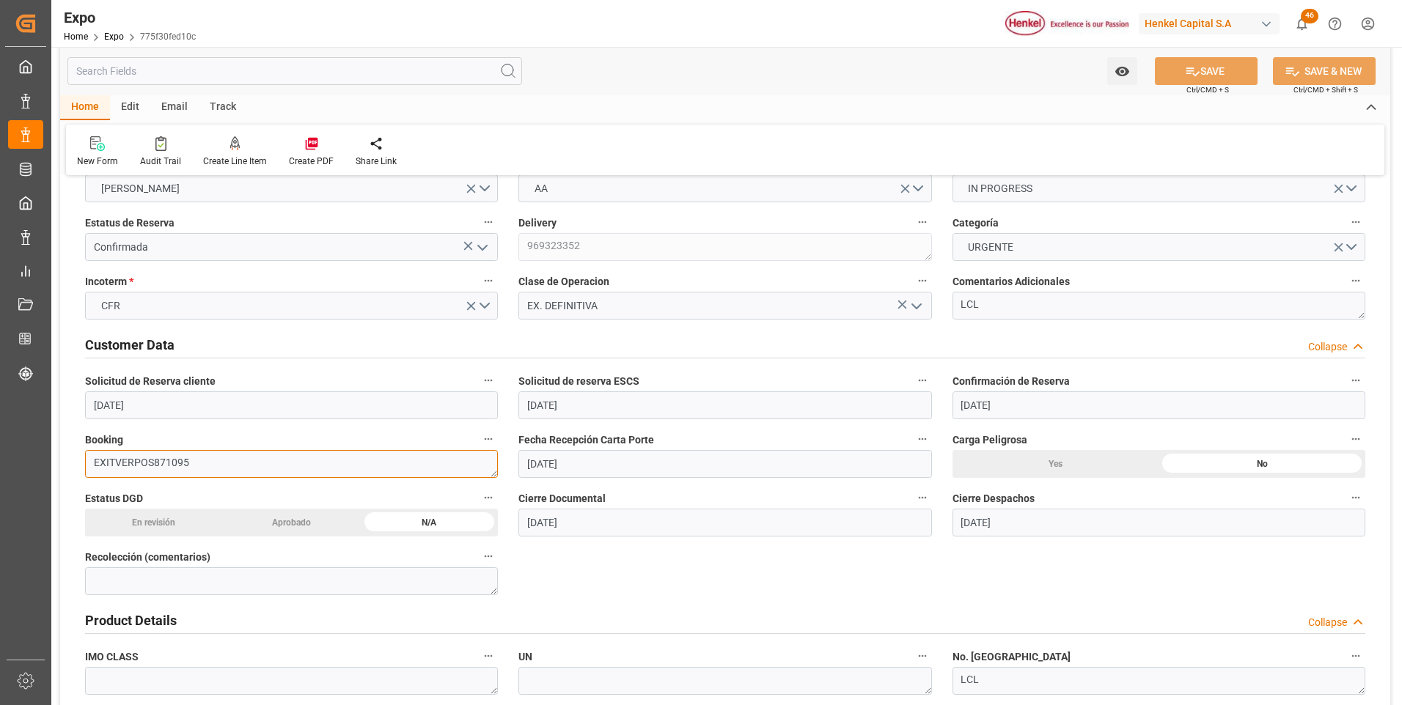
drag, startPoint x: 202, startPoint y: 465, endPoint x: 57, endPoint y: 461, distance: 144.5
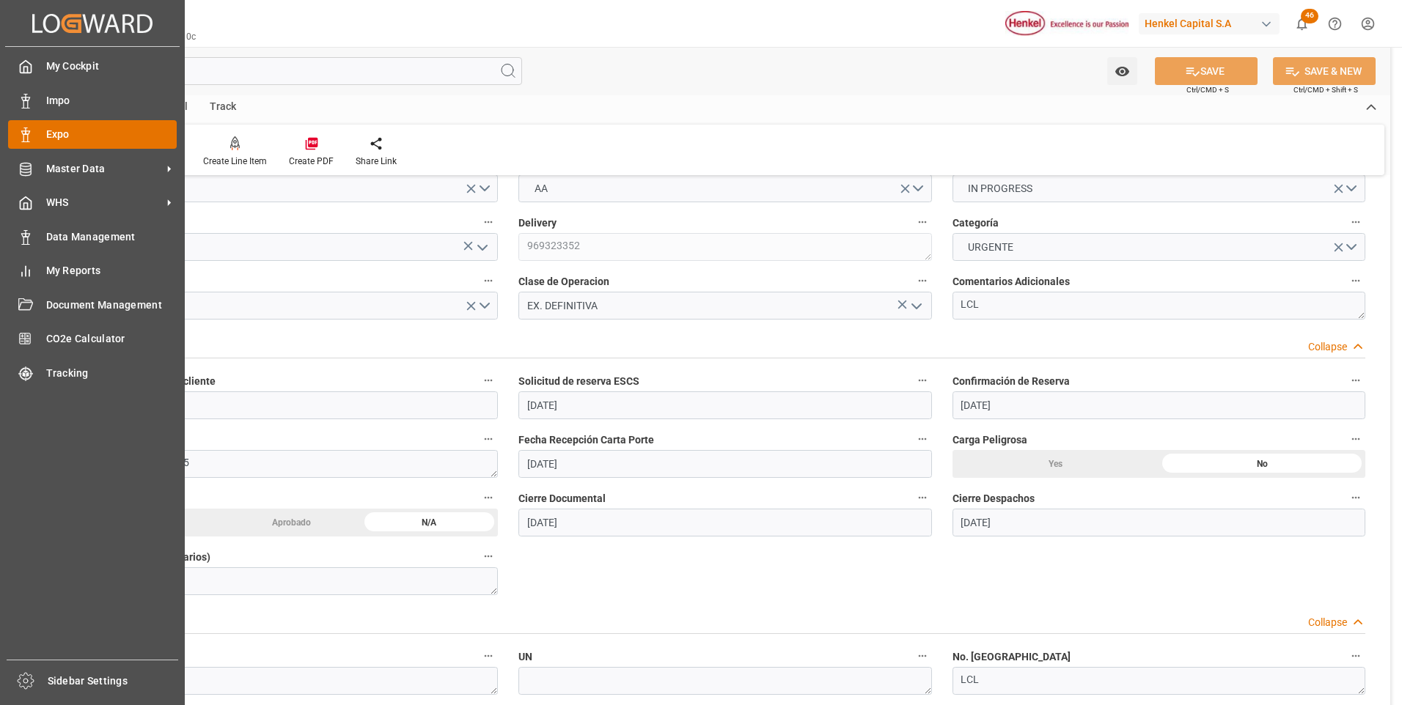
click at [10, 129] on div at bounding box center [20, 134] width 25 height 15
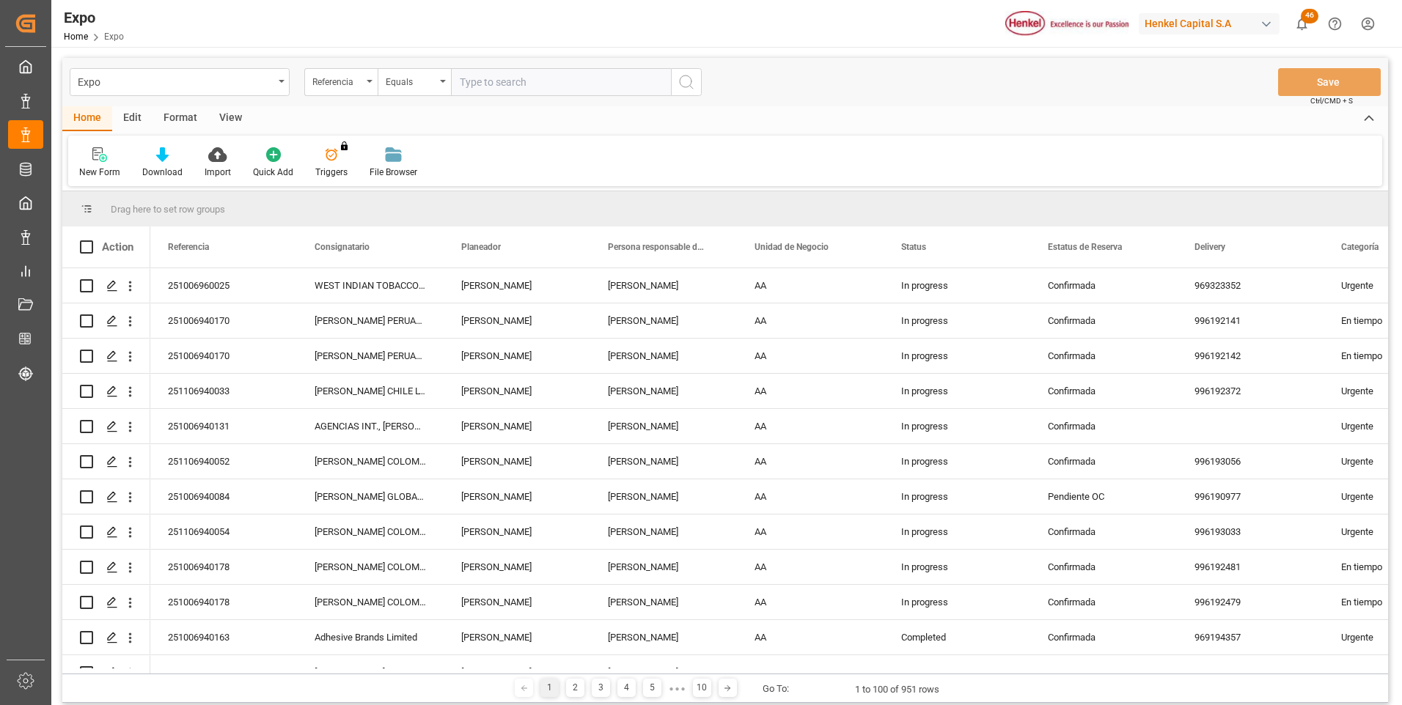
click at [494, 86] on input "text" at bounding box center [561, 82] width 220 height 28
type input "250906960031"
click at [688, 77] on icon "search button" at bounding box center [687, 82] width 18 height 18
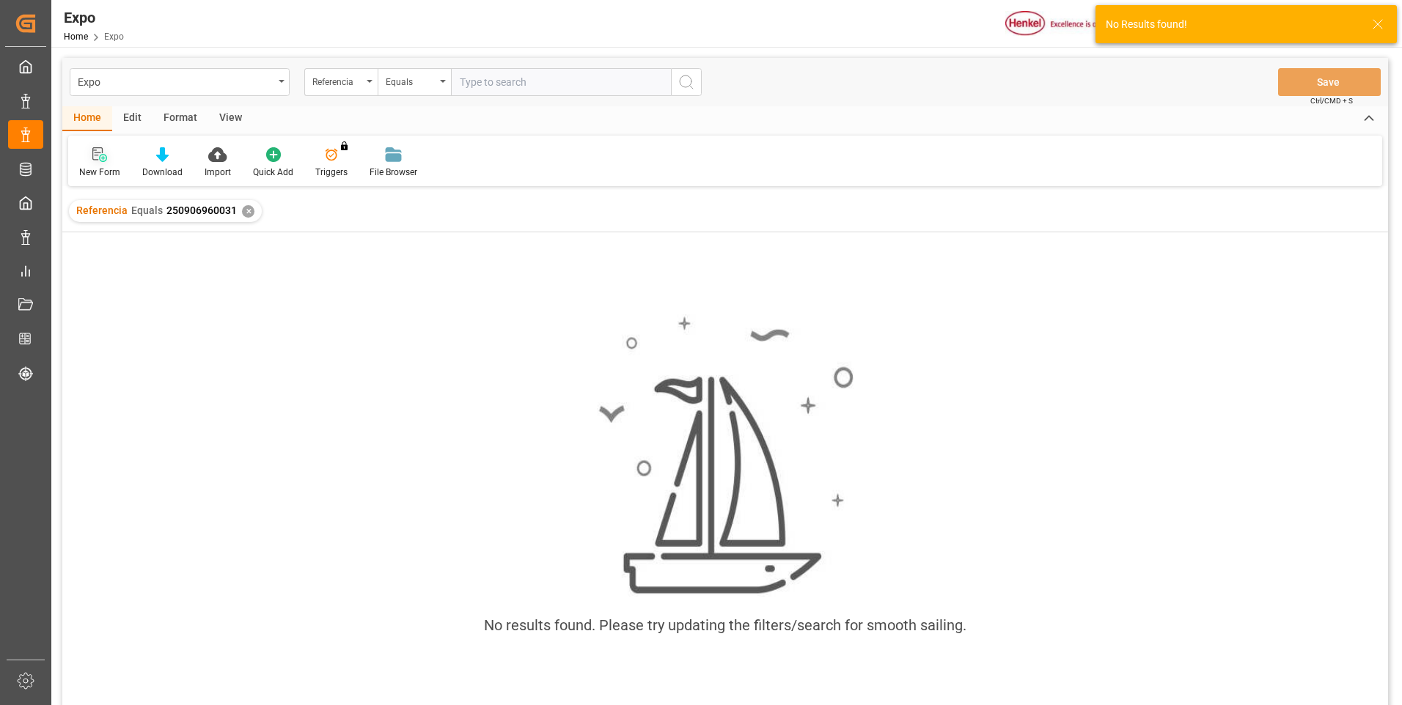
click at [84, 147] on div at bounding box center [99, 154] width 41 height 15
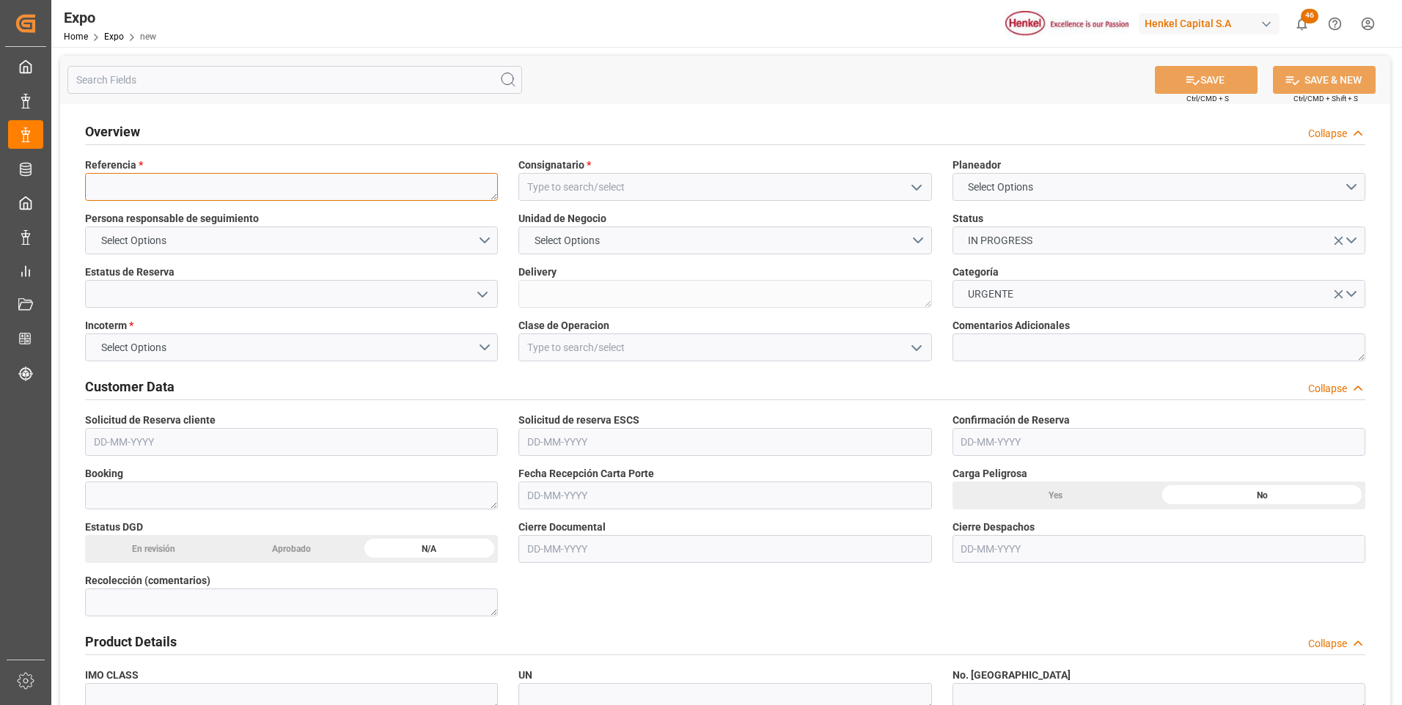
click at [367, 191] on textarea at bounding box center [291, 187] width 413 height 28
paste textarea "250906960031"
type textarea "250906960031"
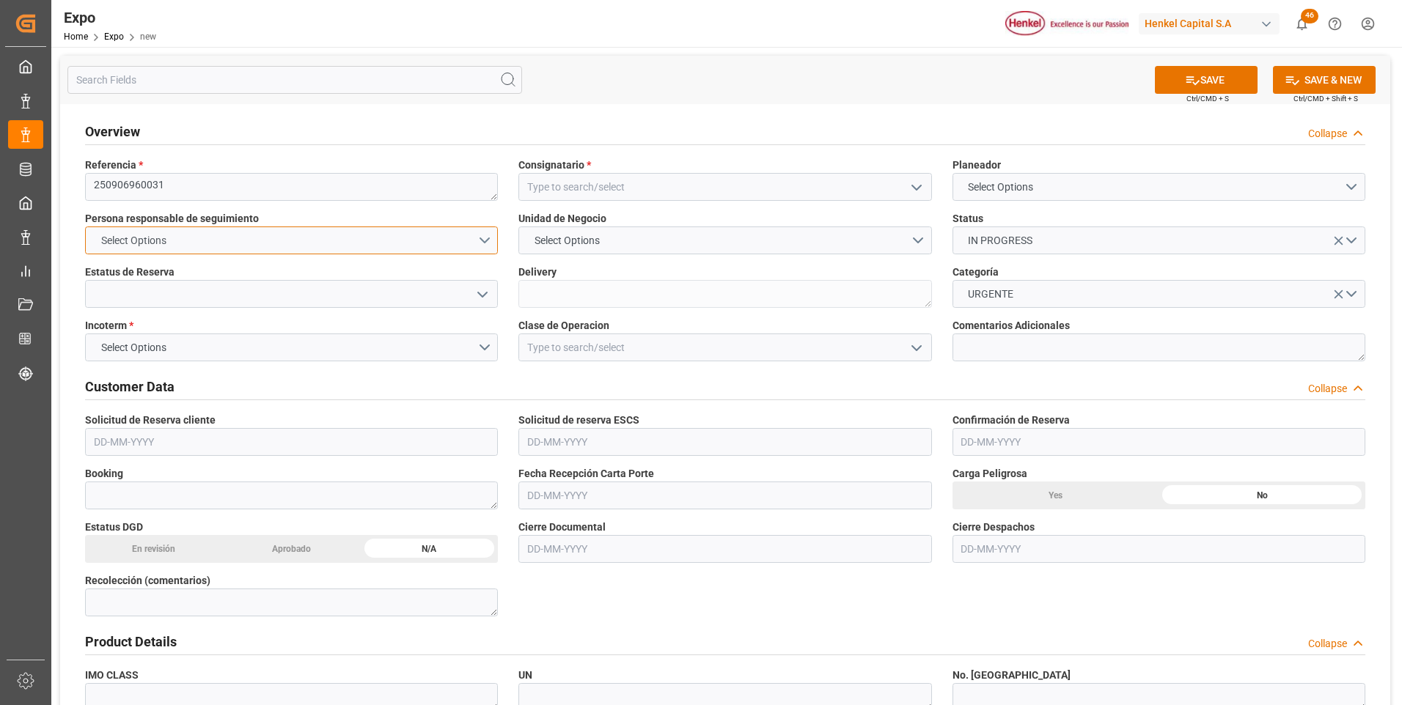
click at [491, 242] on button "Select Options" at bounding box center [291, 241] width 413 height 28
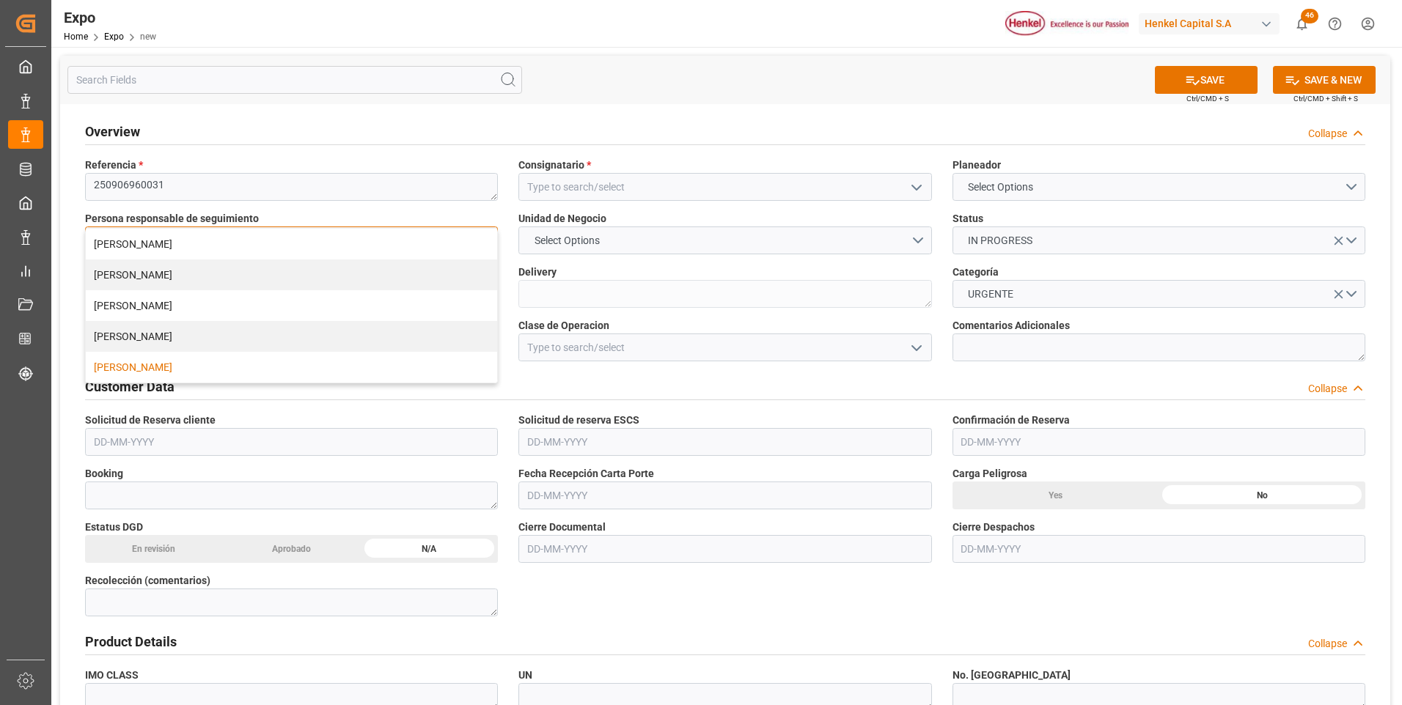
click at [160, 361] on div "[PERSON_NAME]" at bounding box center [291, 367] width 411 height 31
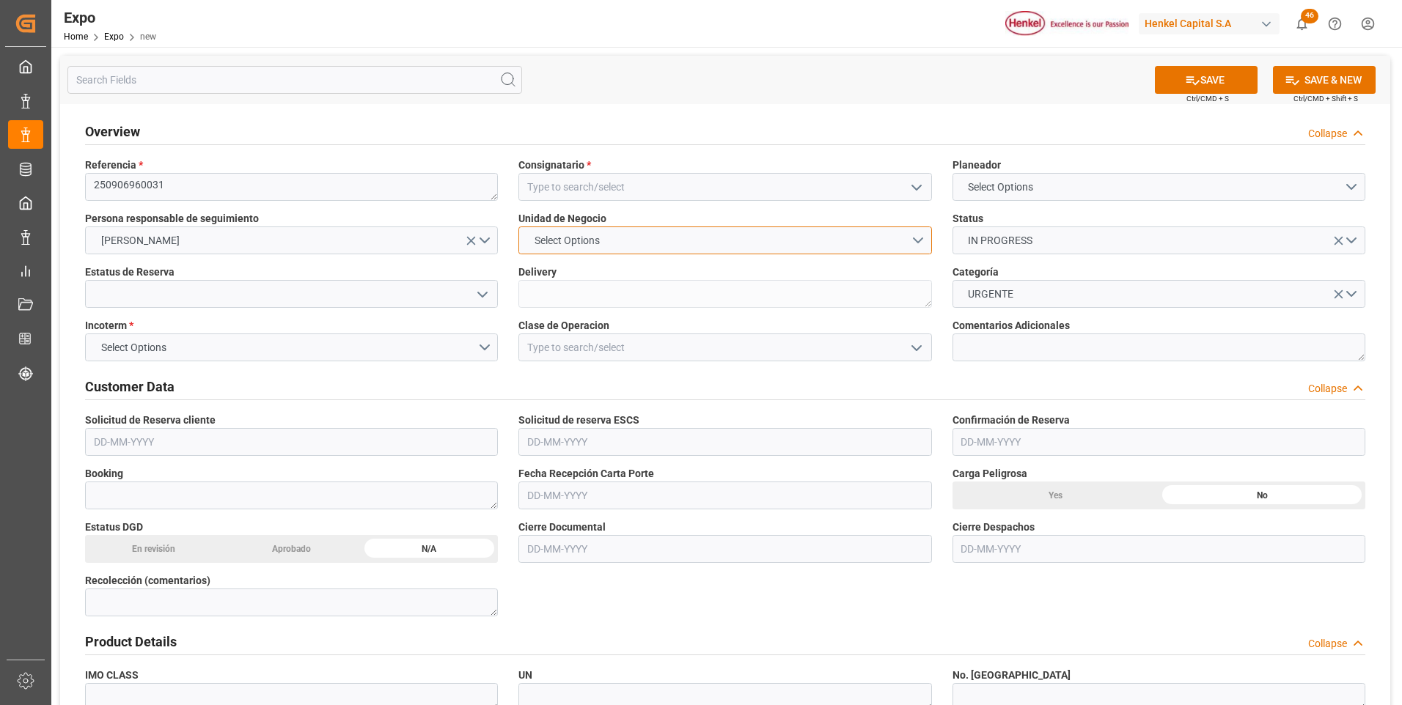
click at [606, 238] on span "Select Options" at bounding box center [567, 240] width 80 height 15
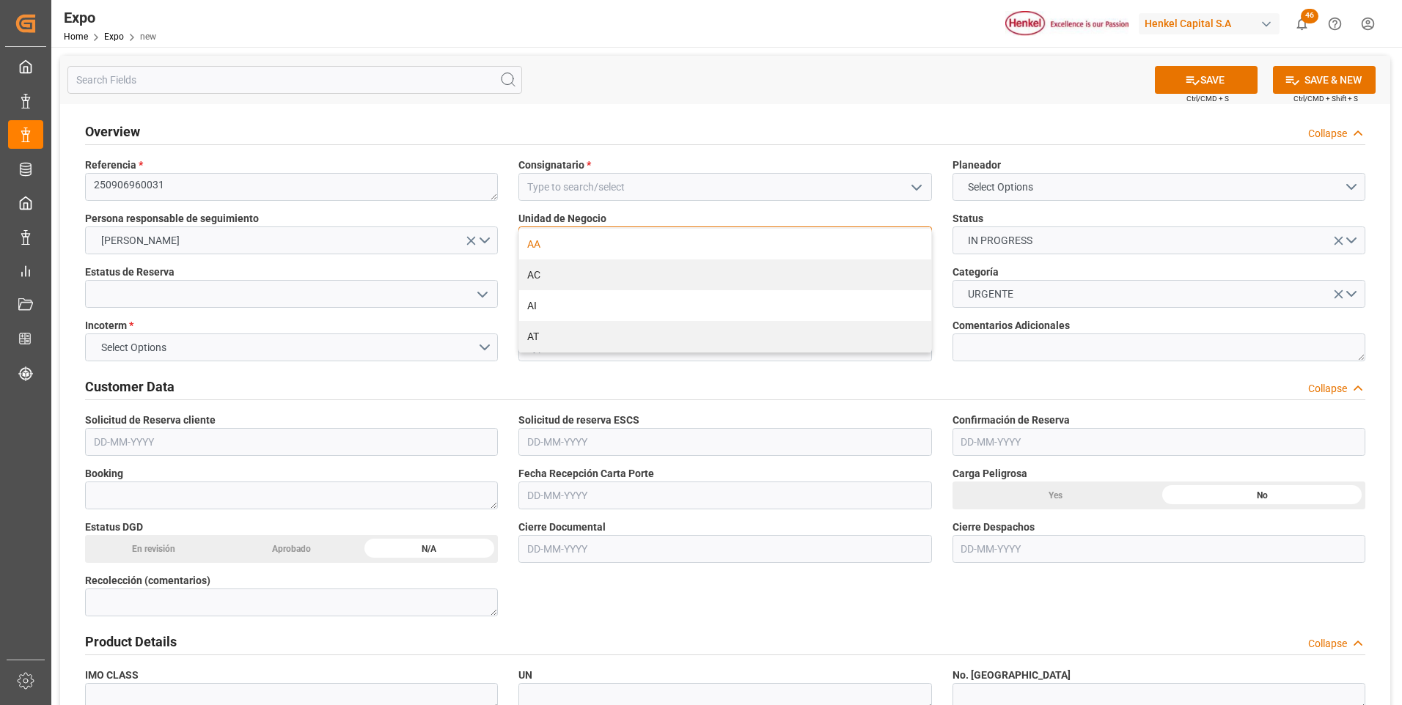
click at [604, 244] on div "AA" at bounding box center [724, 244] width 411 height 31
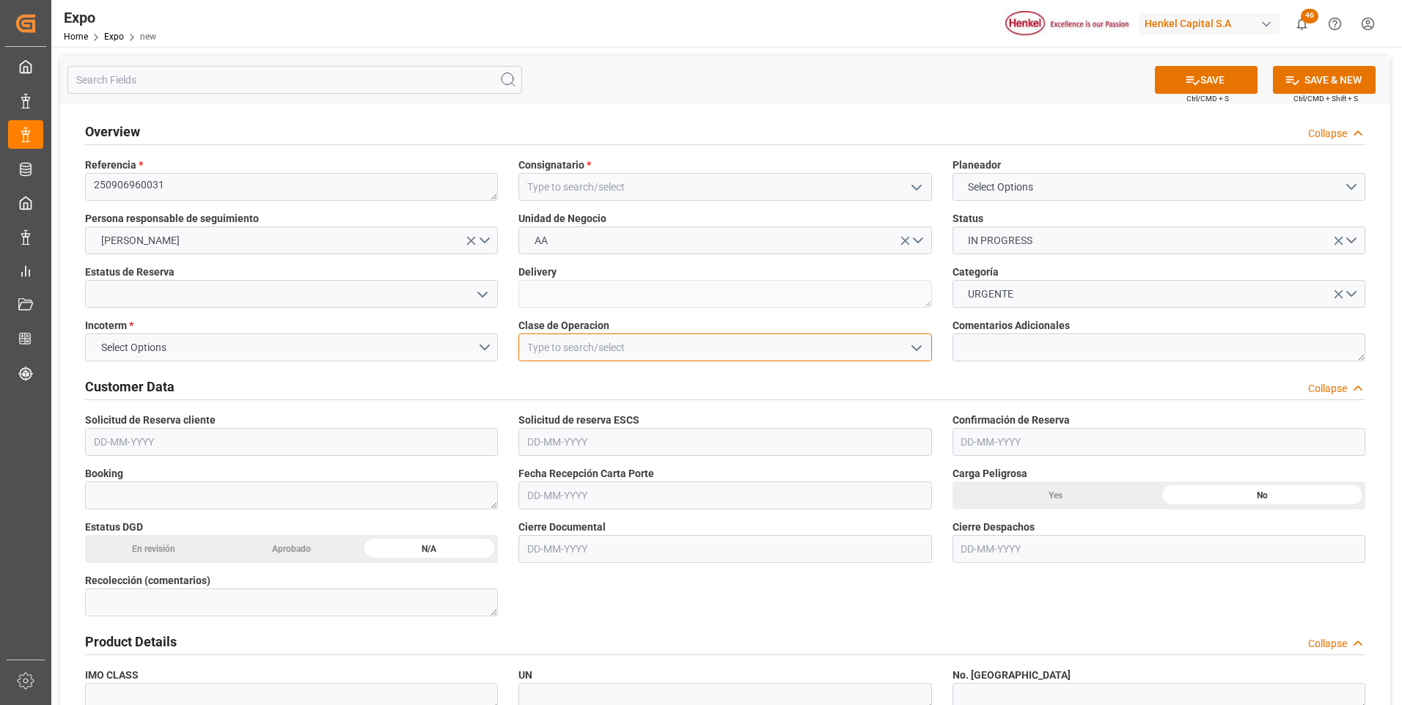
click at [536, 346] on input at bounding box center [724, 348] width 413 height 28
click at [631, 356] on input at bounding box center [724, 348] width 413 height 28
click at [918, 349] on polyline "open menu" at bounding box center [916, 348] width 9 height 4
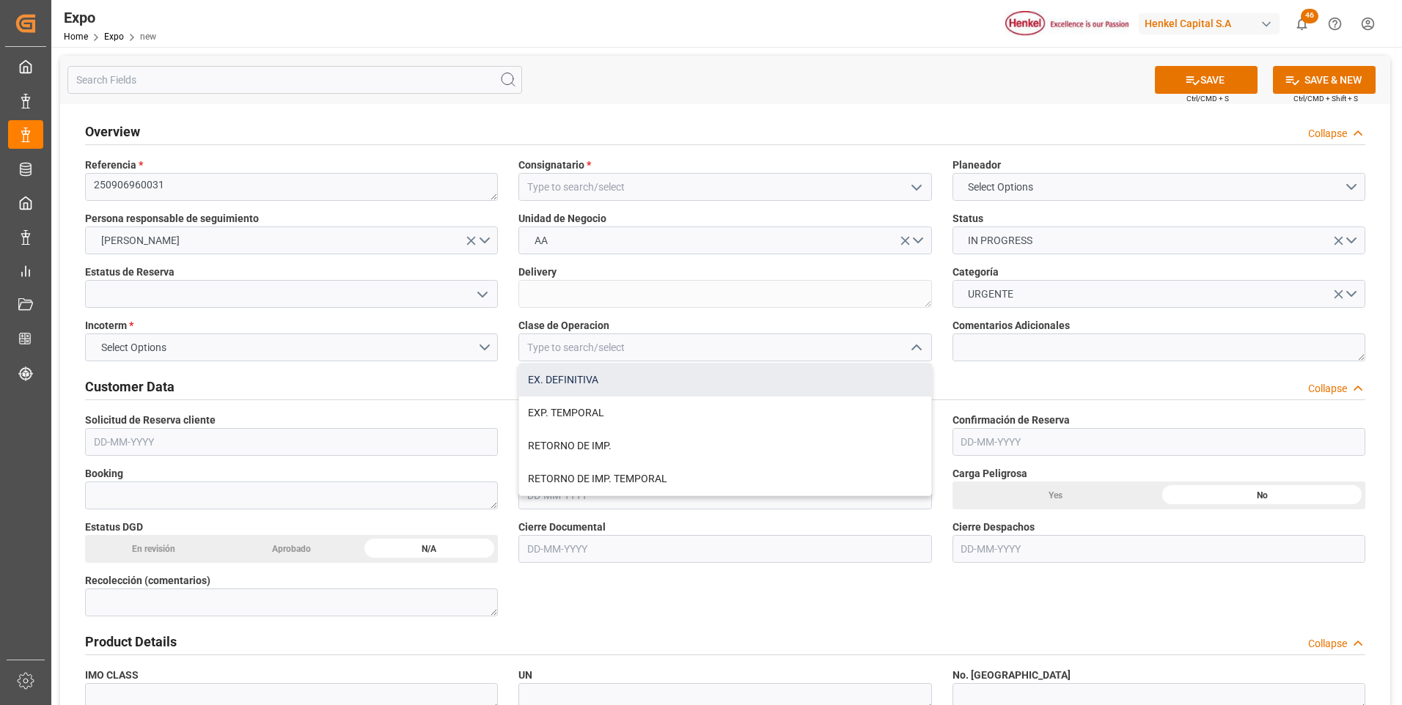
click at [654, 381] on div "EX. DEFINITIVA" at bounding box center [724, 380] width 411 height 33
type input "EX. DEFINITIVA"
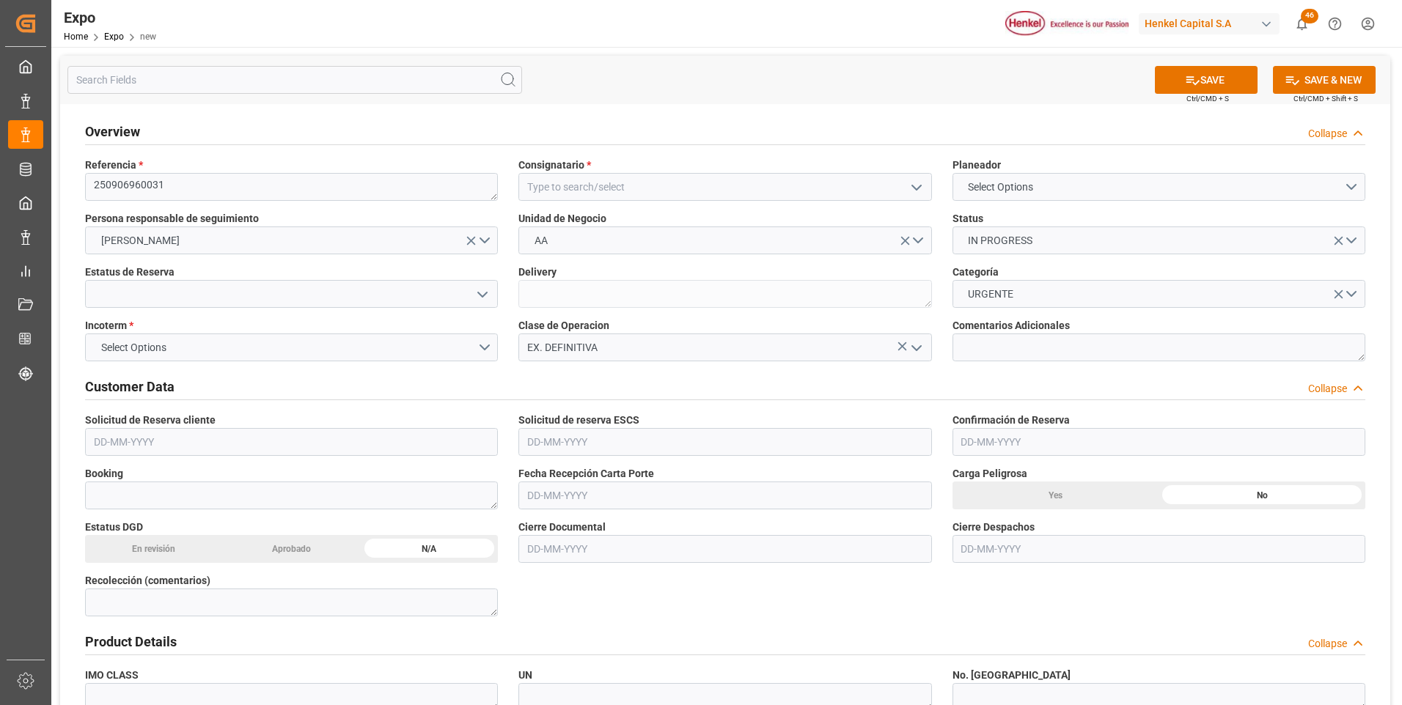
click at [480, 290] on icon "open menu" at bounding box center [483, 295] width 18 height 18
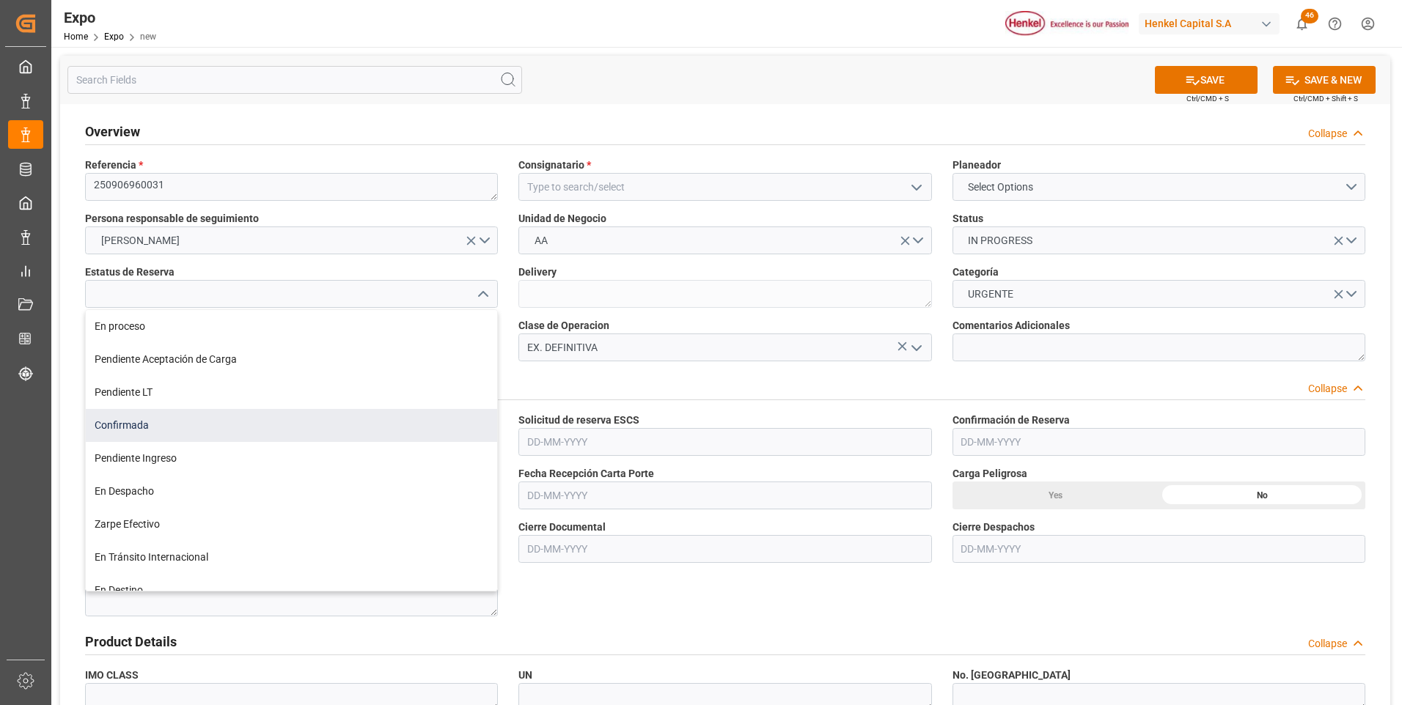
click at [182, 421] on div "Confirmada" at bounding box center [291, 425] width 411 height 33
type input "Confirmada"
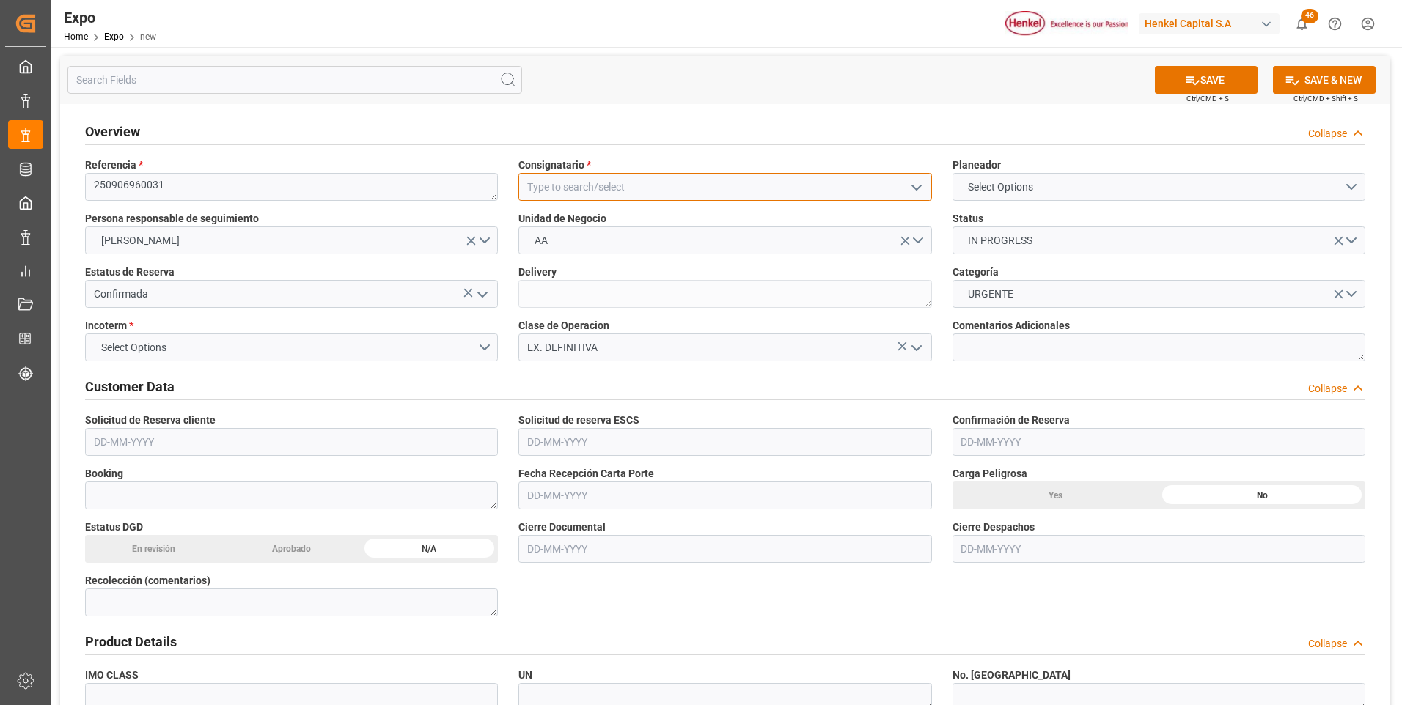
click at [573, 188] on input at bounding box center [724, 187] width 413 height 28
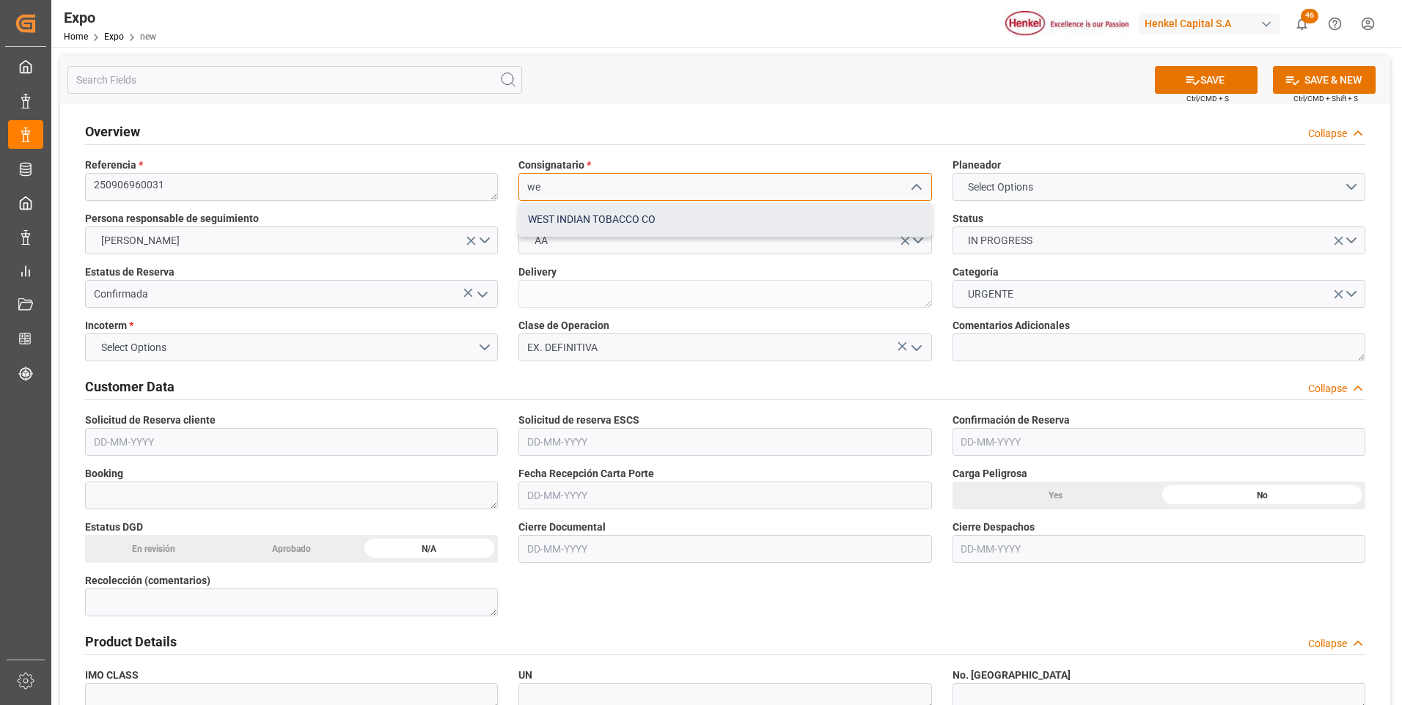
click at [569, 216] on div "WEST INDIAN TOBACCO CO" at bounding box center [724, 219] width 411 height 33
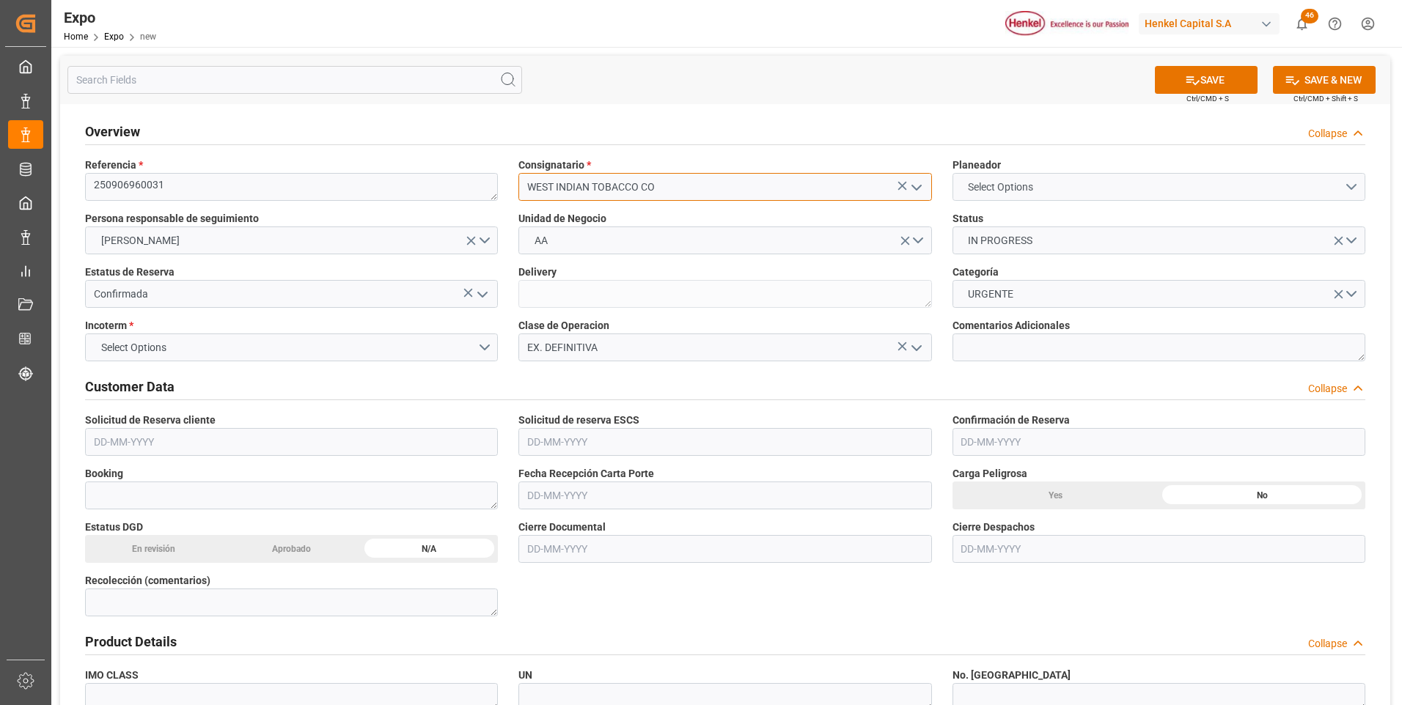
type input "WEST INDIAN TOBACCO CO"
click at [1199, 191] on button "Select Options" at bounding box center [1159, 187] width 413 height 28
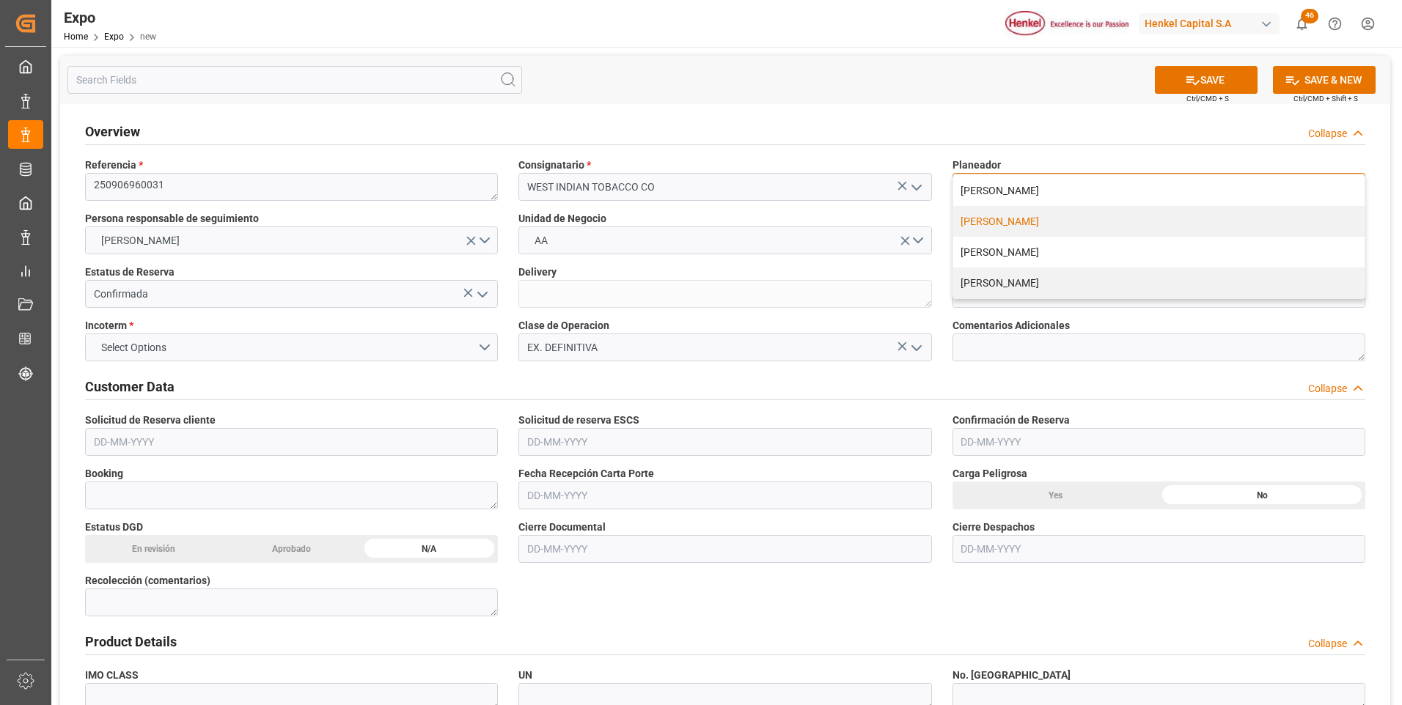
click at [1000, 216] on div "[PERSON_NAME]" at bounding box center [1158, 221] width 411 height 31
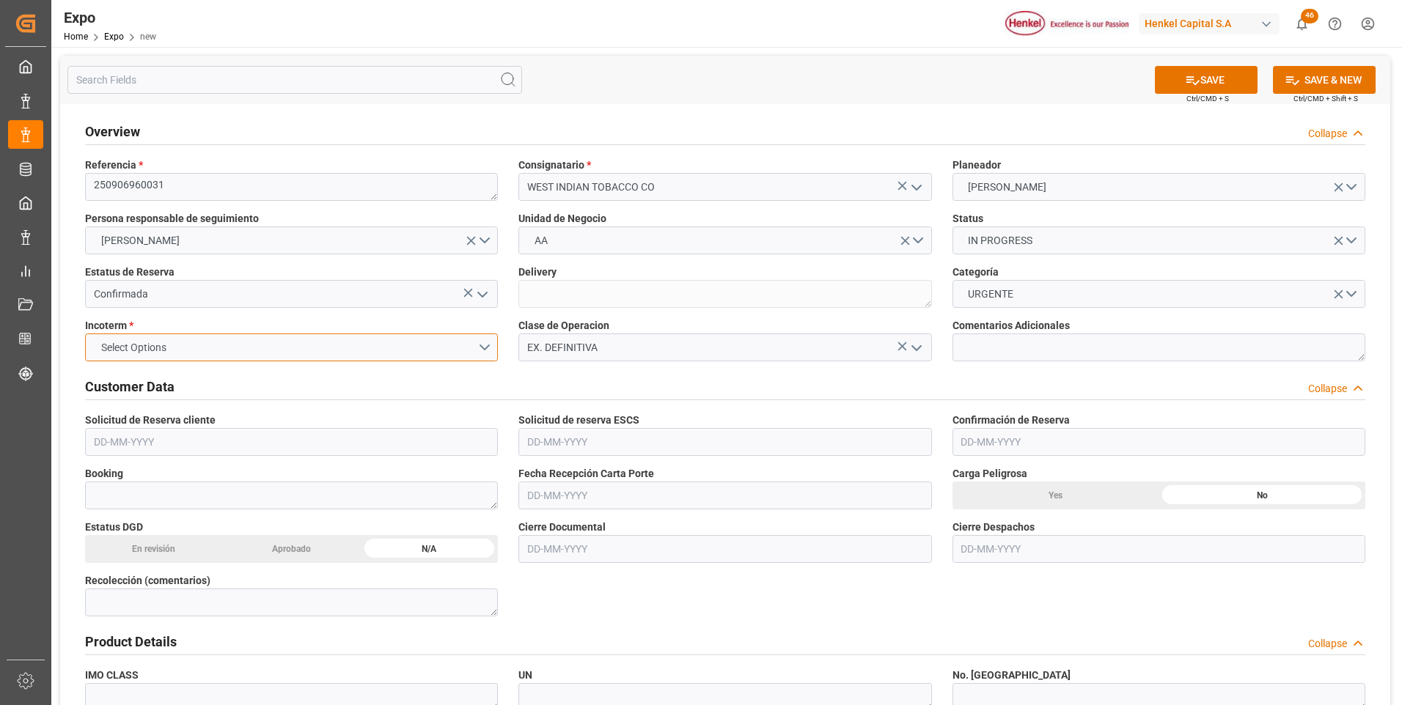
click at [484, 347] on button "Select Options" at bounding box center [291, 348] width 413 height 28
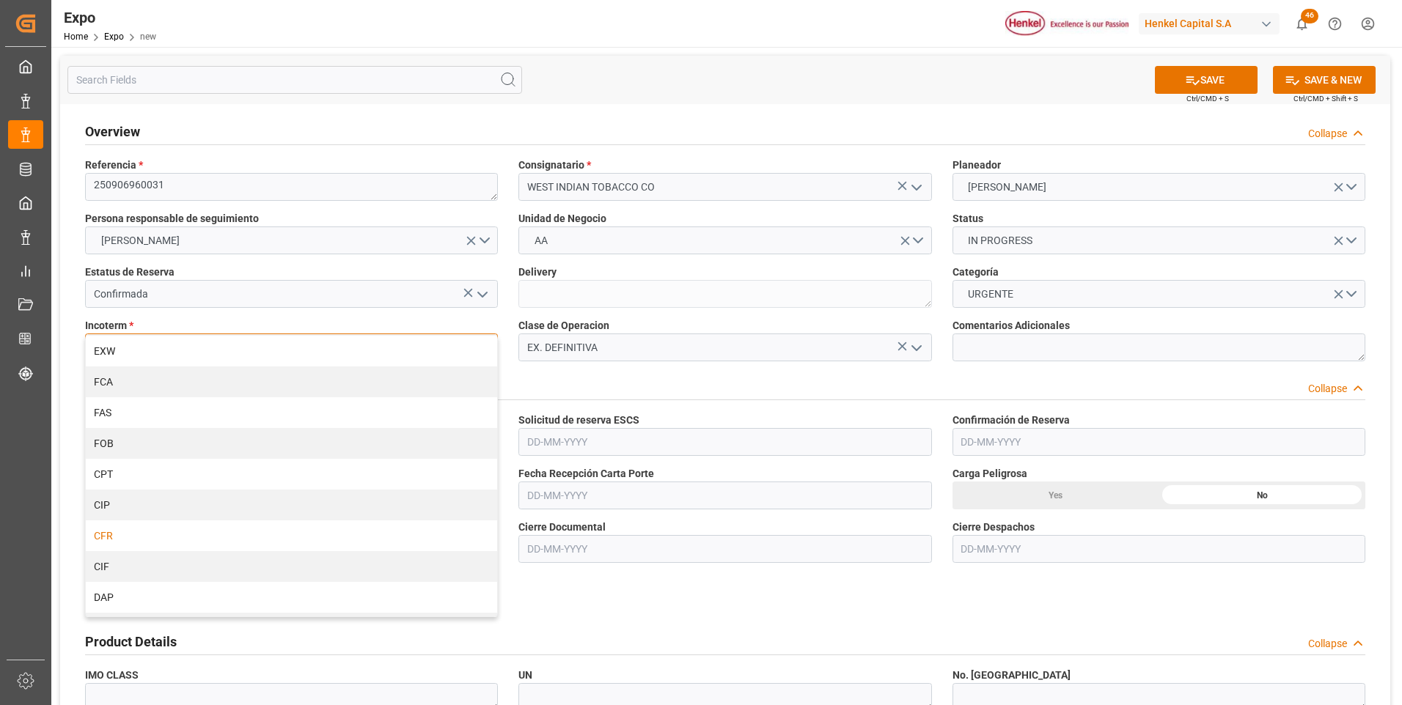
click at [210, 543] on div "CFR" at bounding box center [291, 536] width 411 height 31
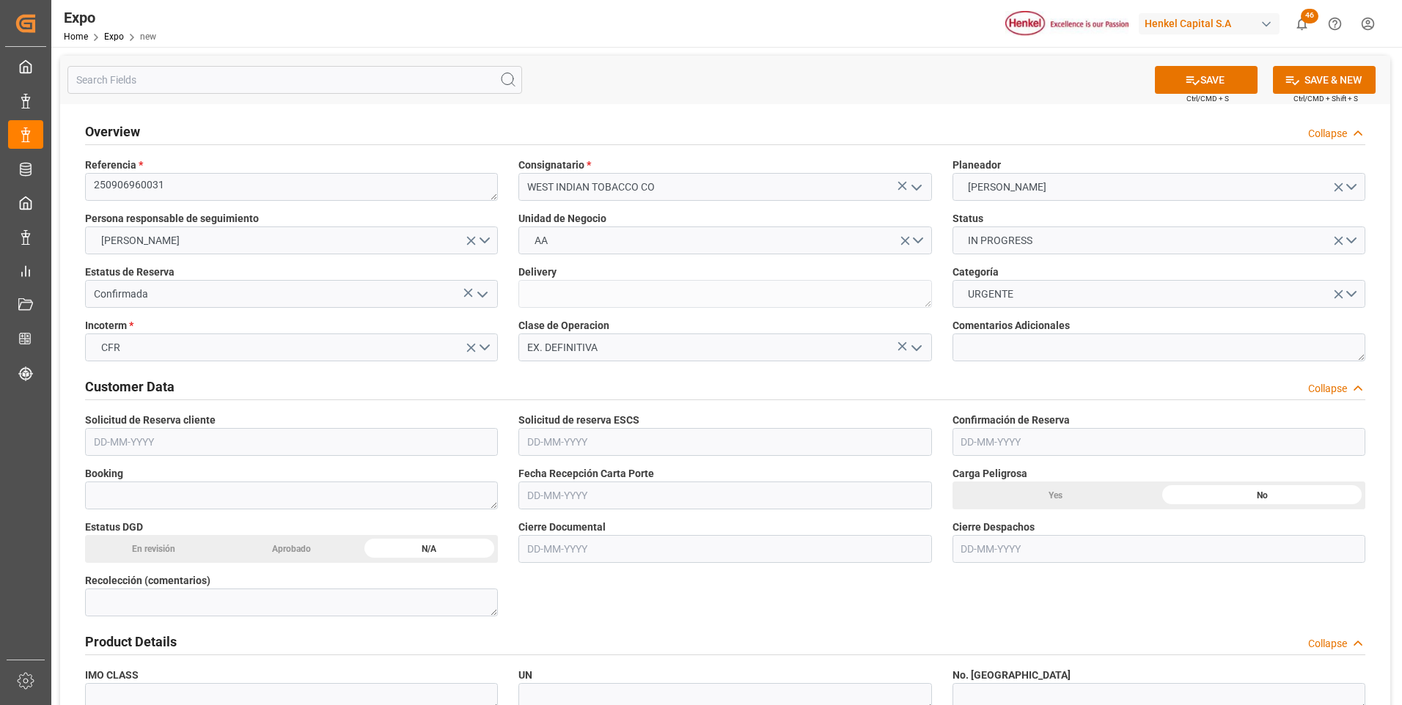
click at [158, 442] on input "text" at bounding box center [291, 442] width 413 height 28
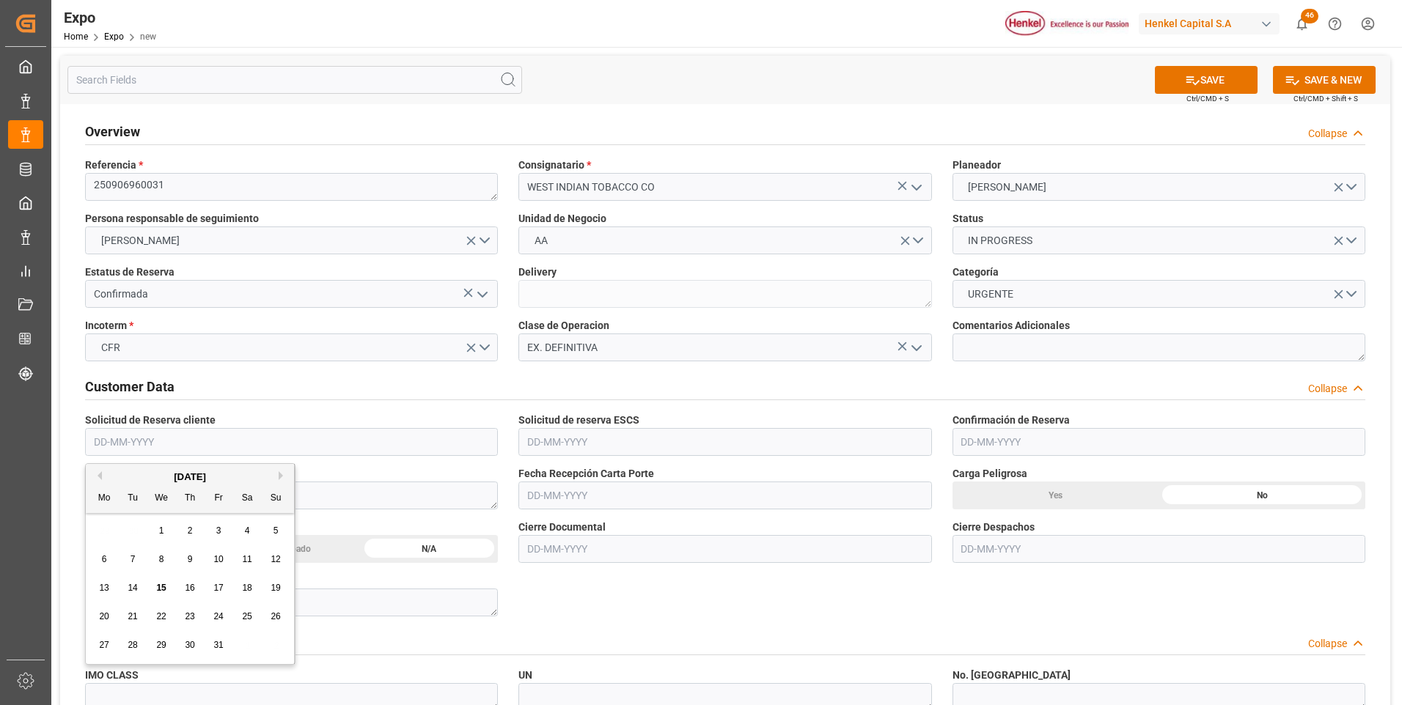
click at [103, 477] on div "[DATE]" at bounding box center [190, 477] width 208 height 15
click at [99, 477] on button "Previous Month" at bounding box center [97, 476] width 9 height 9
click at [214, 644] on span "29" at bounding box center [218, 645] width 10 height 10
type input "[DATE]"
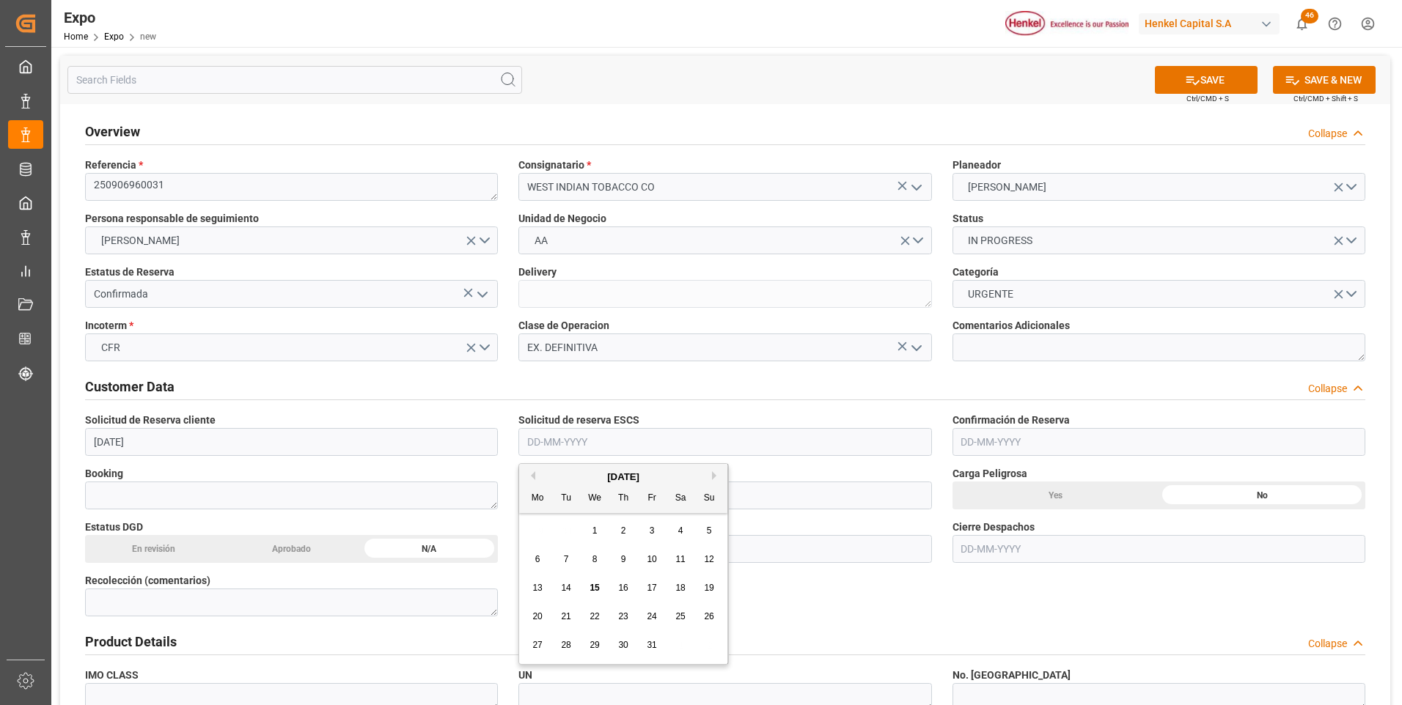
click at [539, 449] on input "text" at bounding box center [724, 442] width 413 height 28
click at [533, 476] on button "Previous Month" at bounding box center [531, 476] width 9 height 9
click at [653, 646] on span "29" at bounding box center [652, 645] width 10 height 10
type input "[DATE]"
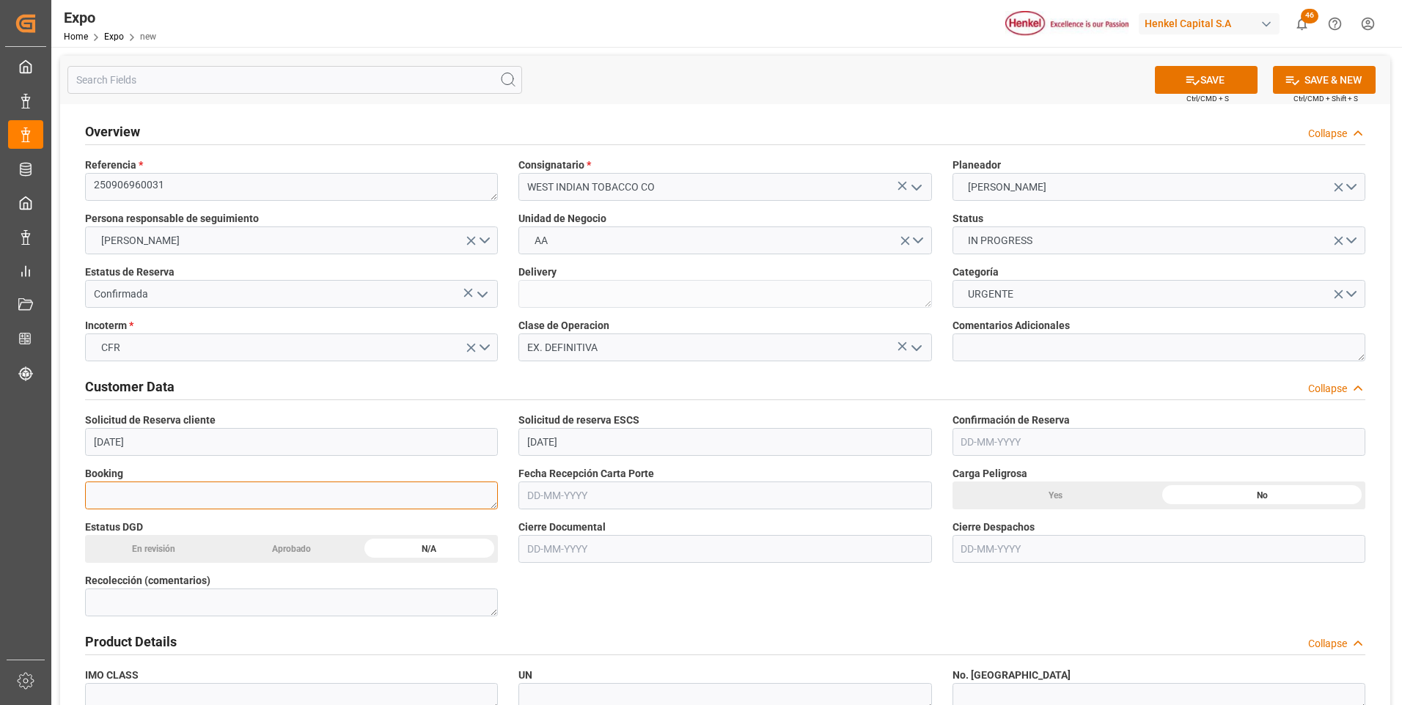
click at [301, 494] on textarea at bounding box center [291, 496] width 413 height 28
paste textarea "EXITVERPOS870449"
type textarea "EXITVERPOS870449"
click at [981, 444] on input "text" at bounding box center [1159, 442] width 413 height 28
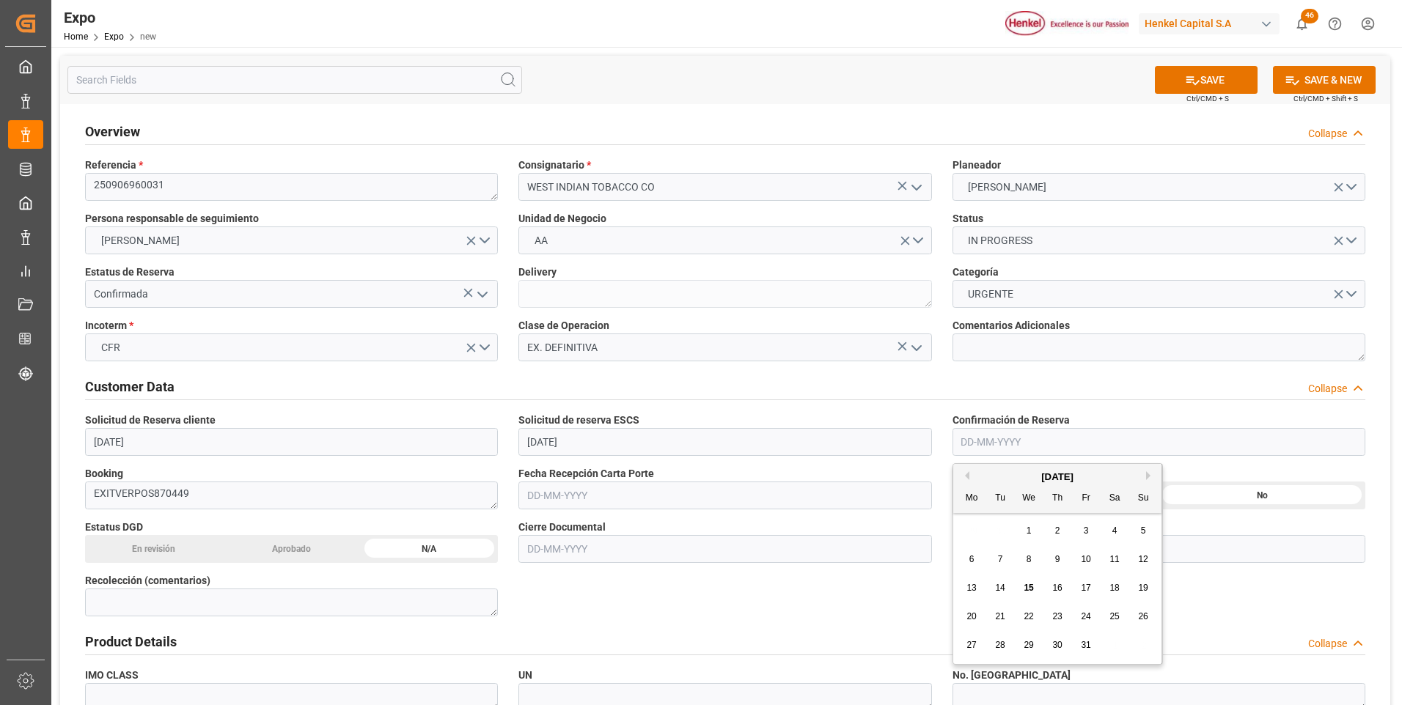
click at [967, 476] on button "Previous Month" at bounding box center [965, 476] width 9 height 9
click at [968, 529] on div "1" at bounding box center [972, 532] width 18 height 18
type input "[DATE]"
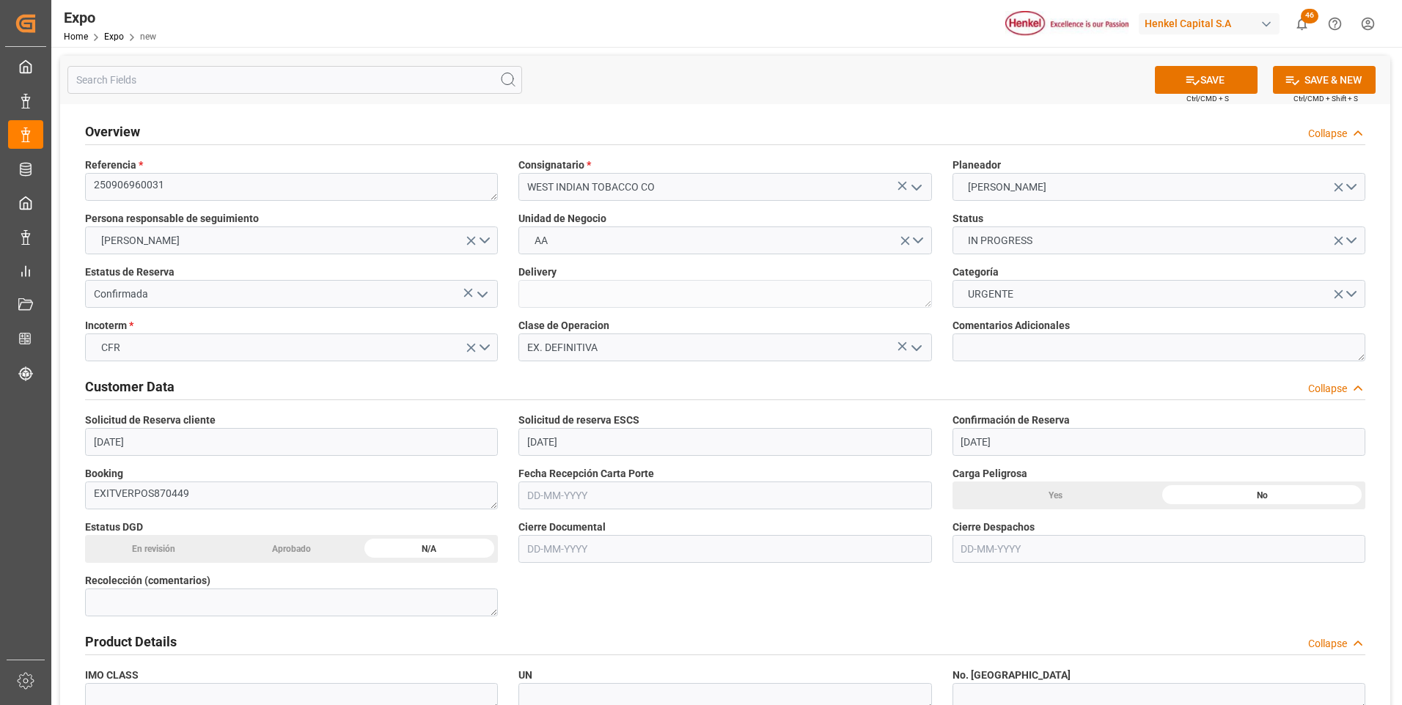
click at [584, 551] on input "text" at bounding box center [724, 549] width 413 height 28
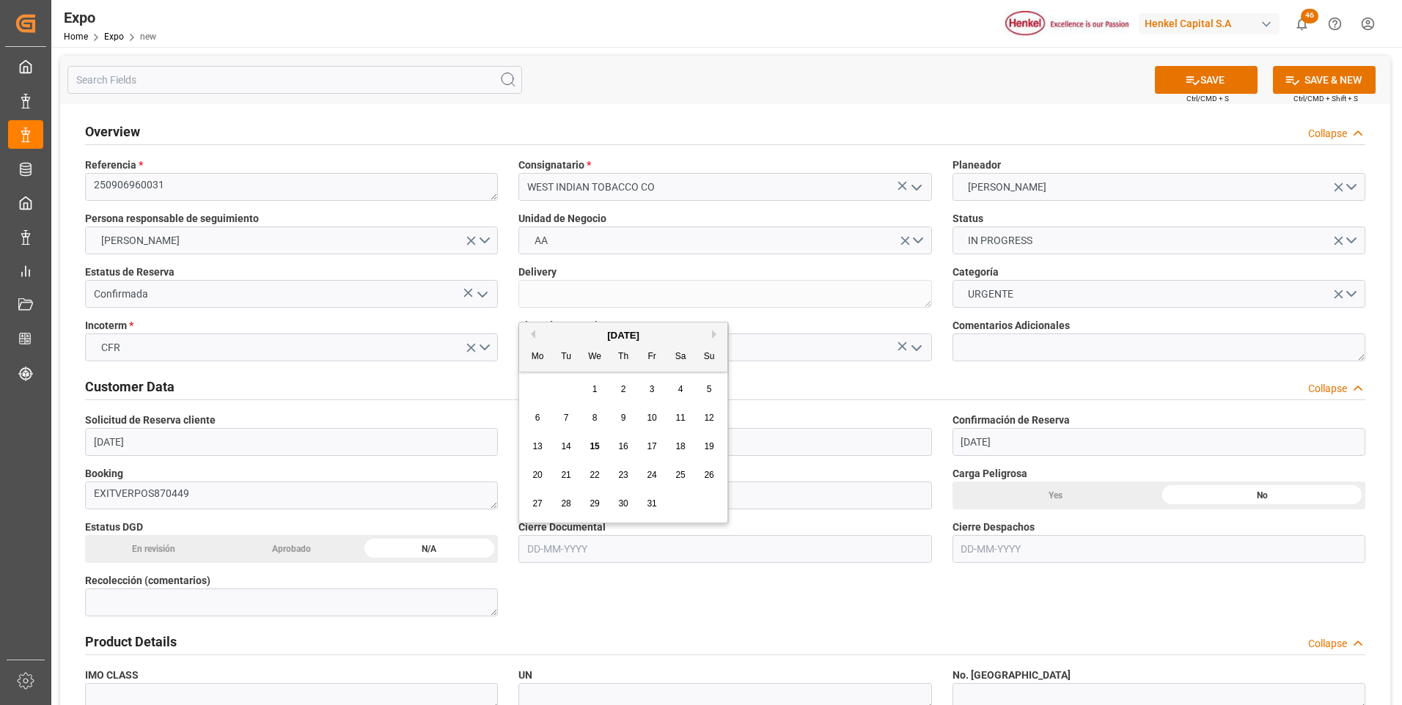
click at [532, 331] on button "Previous Month" at bounding box center [531, 334] width 9 height 9
click at [652, 389] on span "5" at bounding box center [652, 389] width 5 height 10
type input "[DATE]"
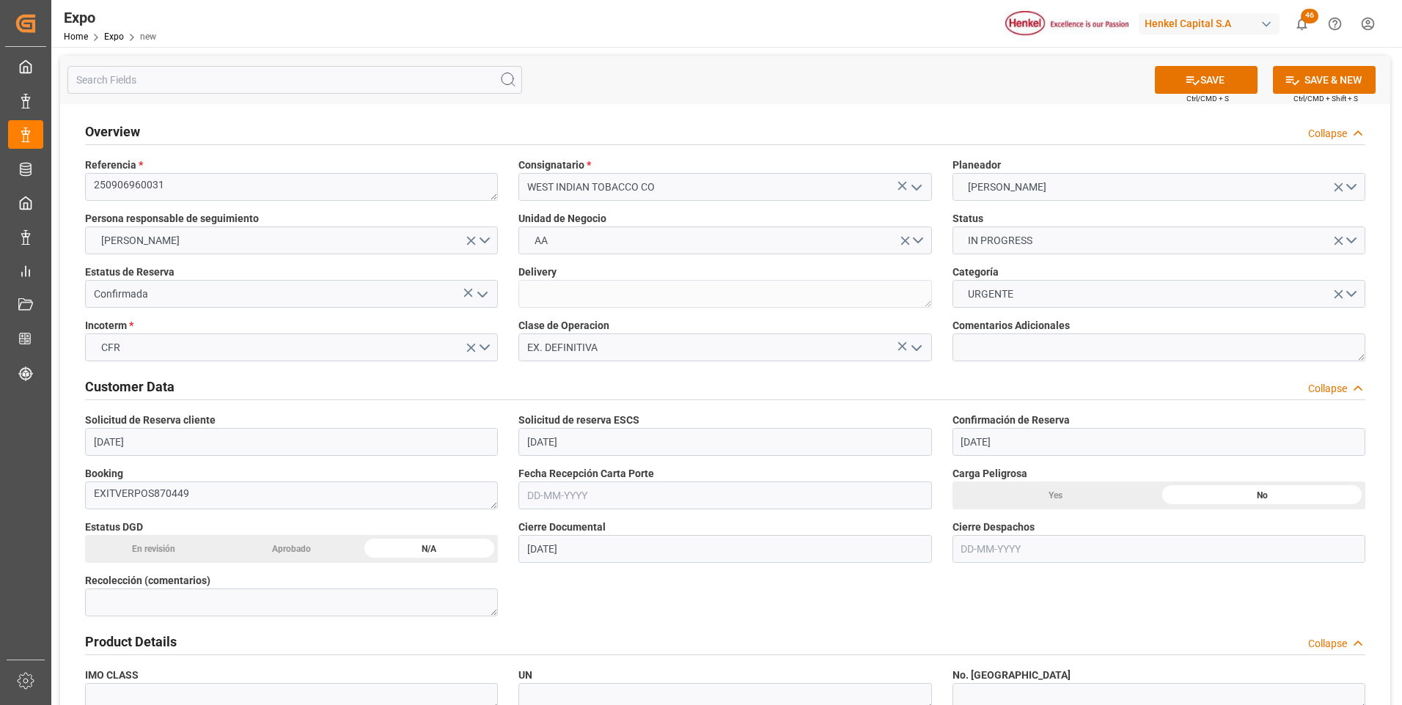
click at [961, 551] on input "text" at bounding box center [1159, 549] width 413 height 28
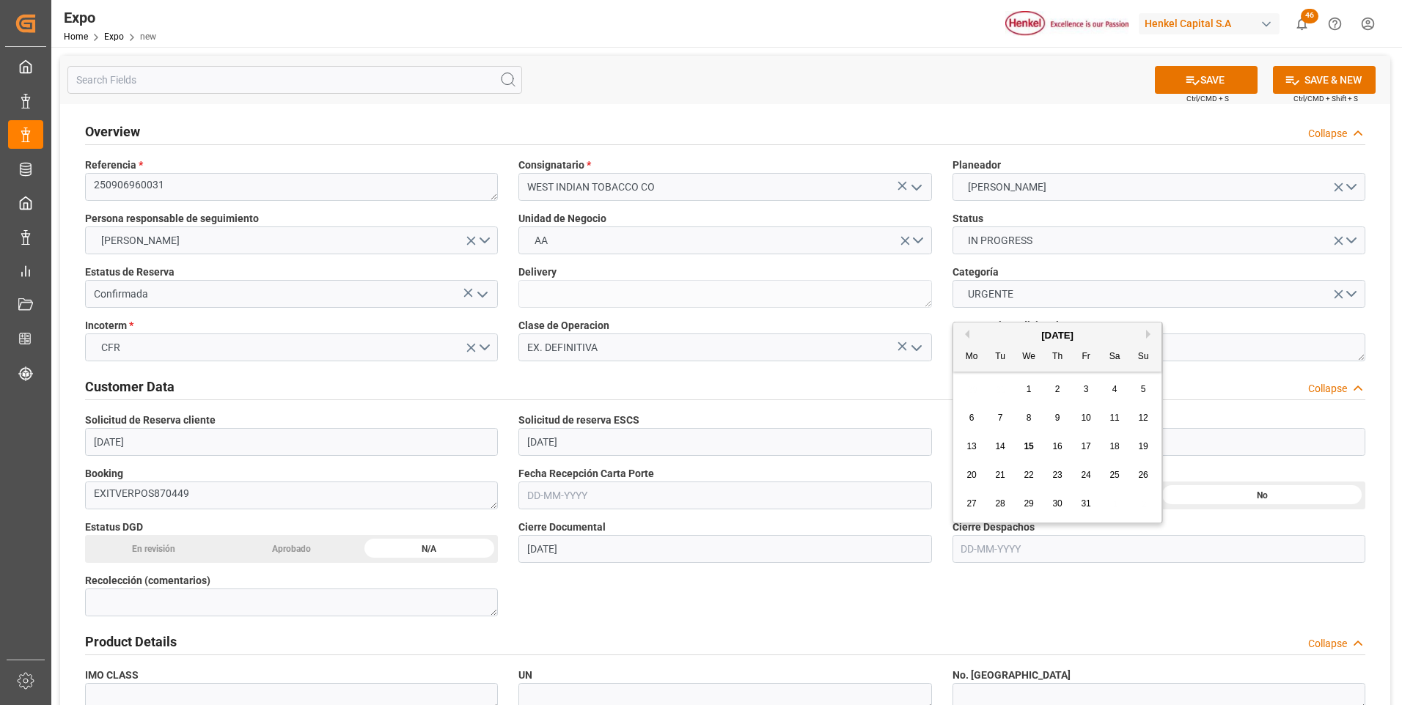
click at [966, 333] on button "Previous Month" at bounding box center [965, 334] width 9 height 9
click at [998, 418] on span "9" at bounding box center [1000, 418] width 5 height 10
type input "[DATE]"
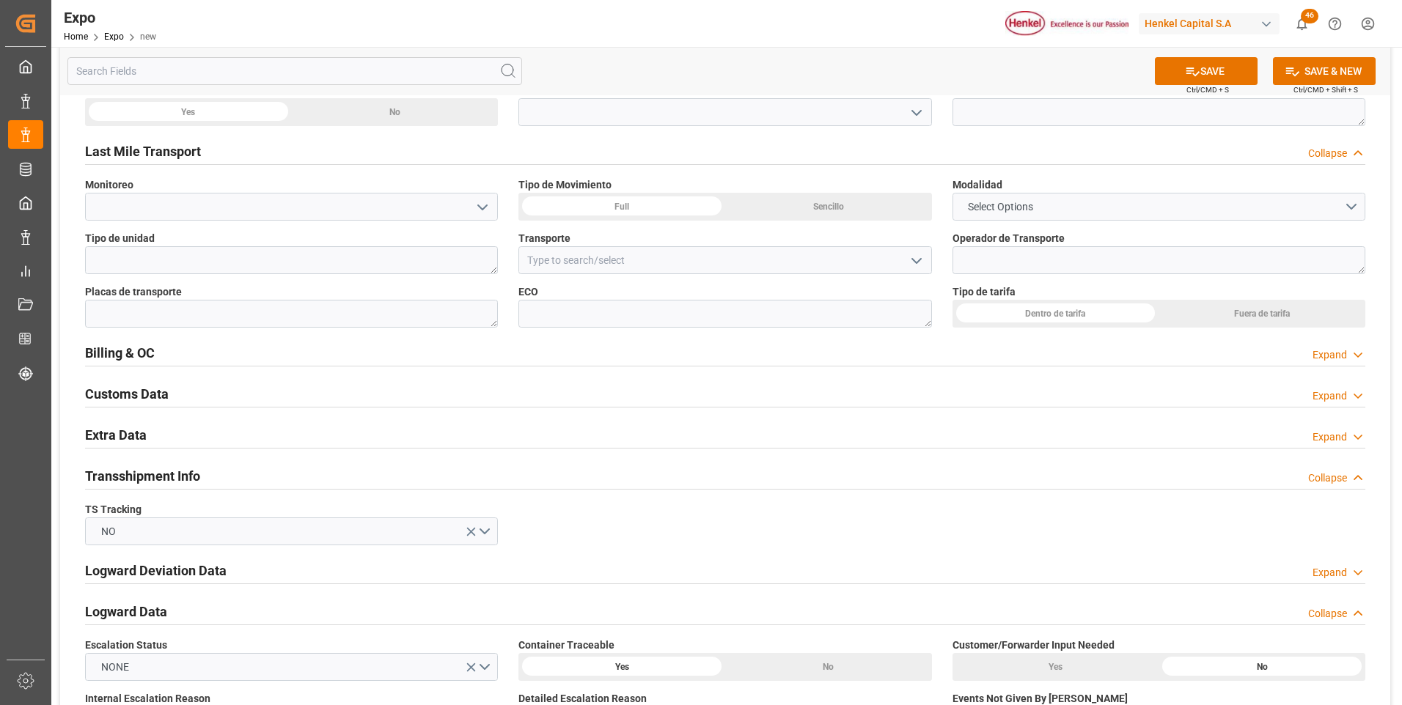
scroll to position [1613, 0]
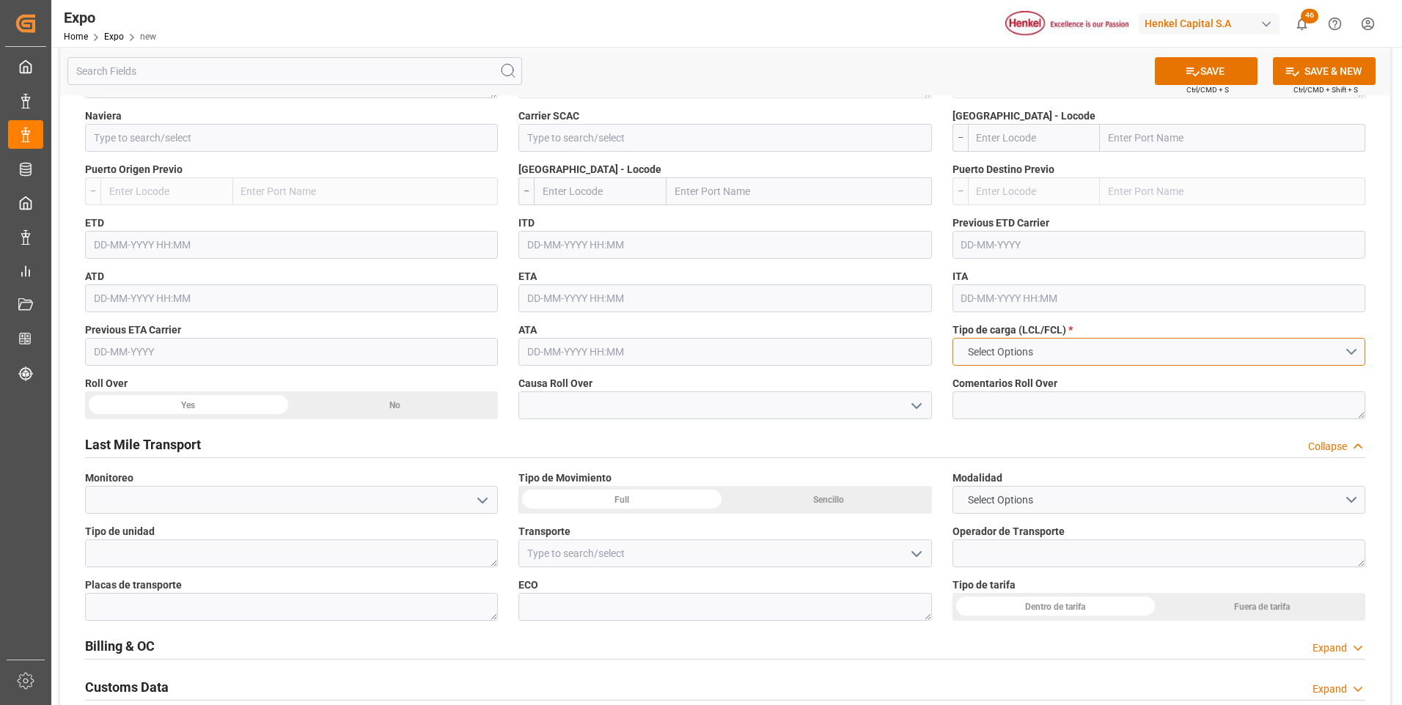
click at [997, 359] on span "Select Options" at bounding box center [1001, 352] width 80 height 15
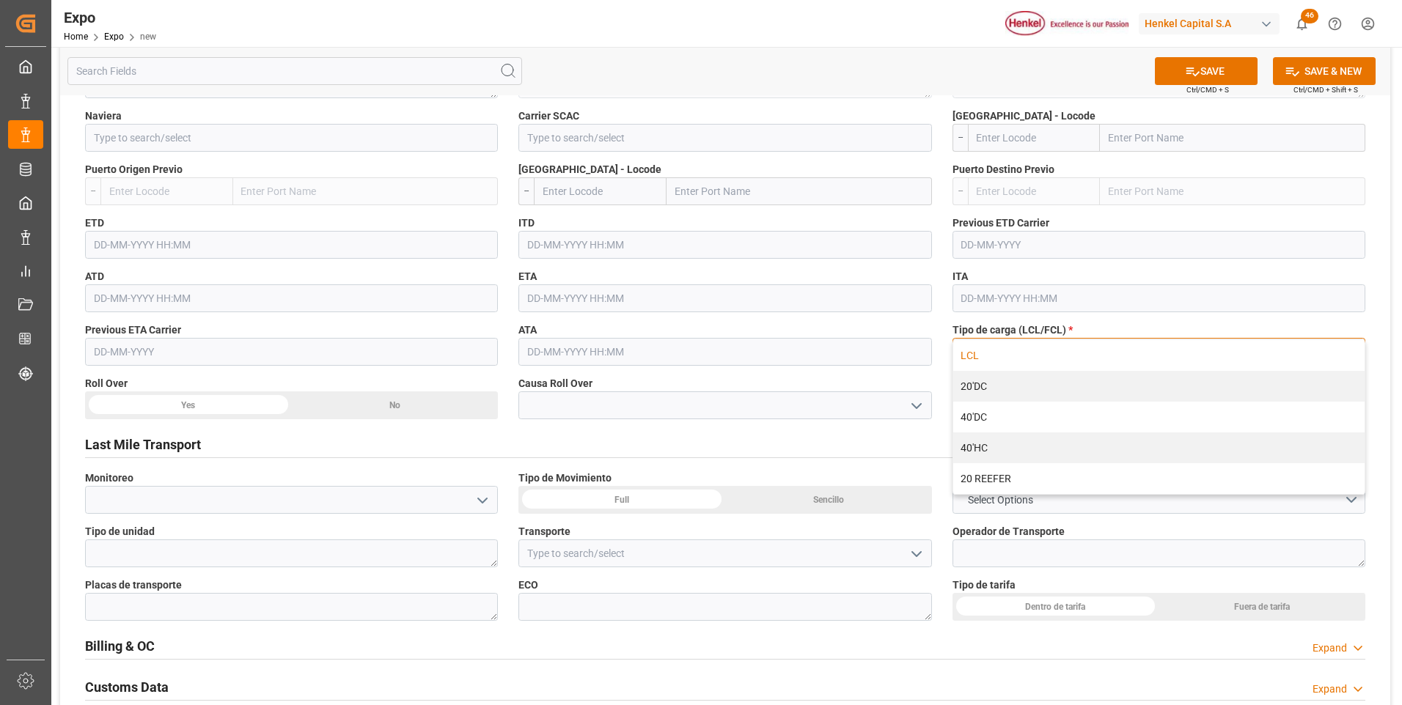
click at [972, 357] on div "LCL" at bounding box center [1158, 355] width 411 height 31
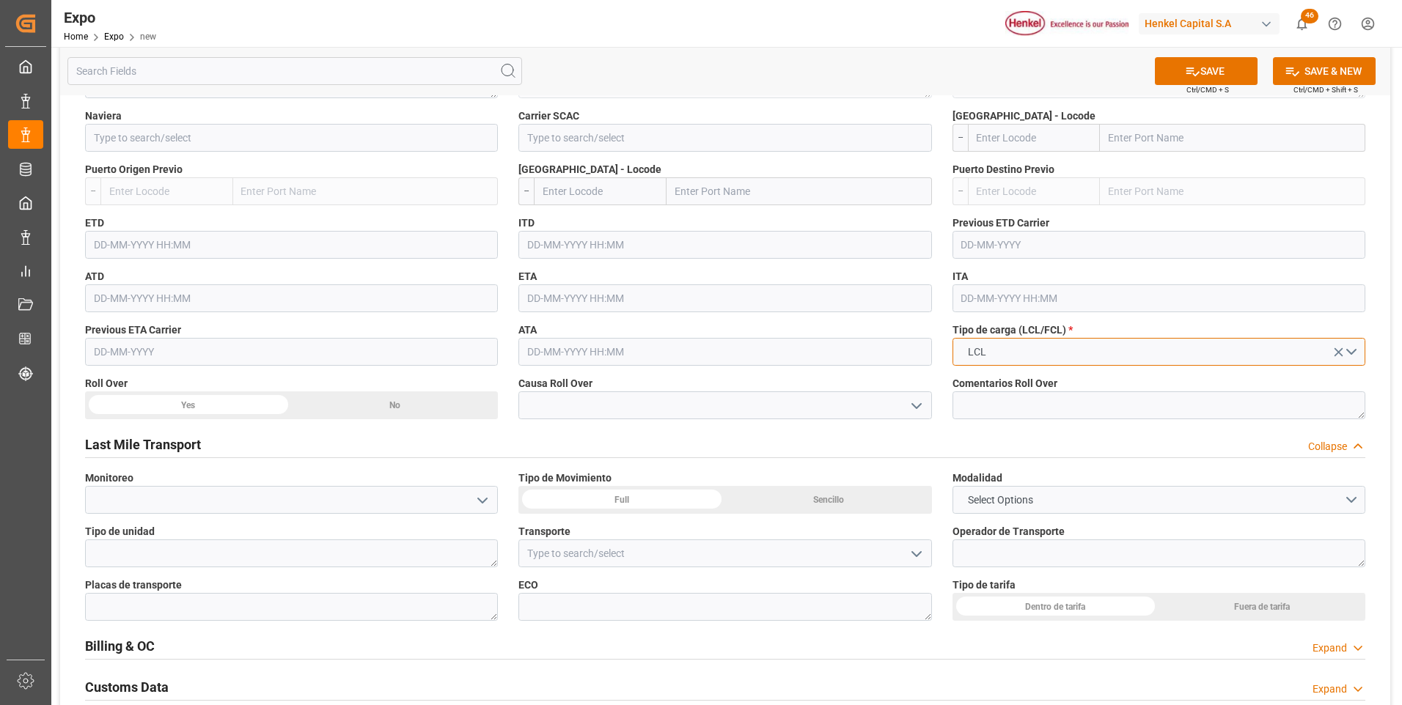
scroll to position [1393, 0]
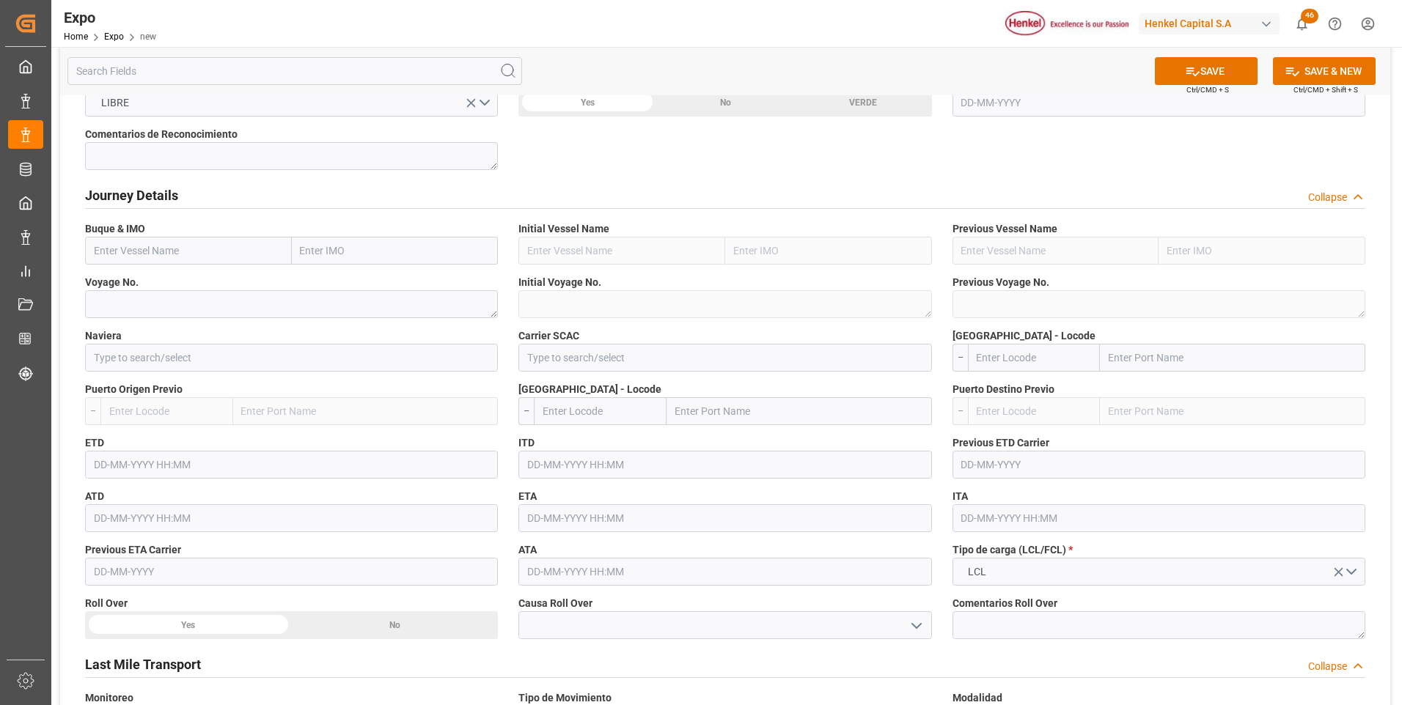
click at [181, 252] on input "text" at bounding box center [188, 251] width 207 height 28
paste input "CONTSHIP ART"
type input "CONTSHIP ART"
click at [139, 278] on b "CONTSHIP ART" at bounding box center [131, 283] width 73 height 12
type input "9664275"
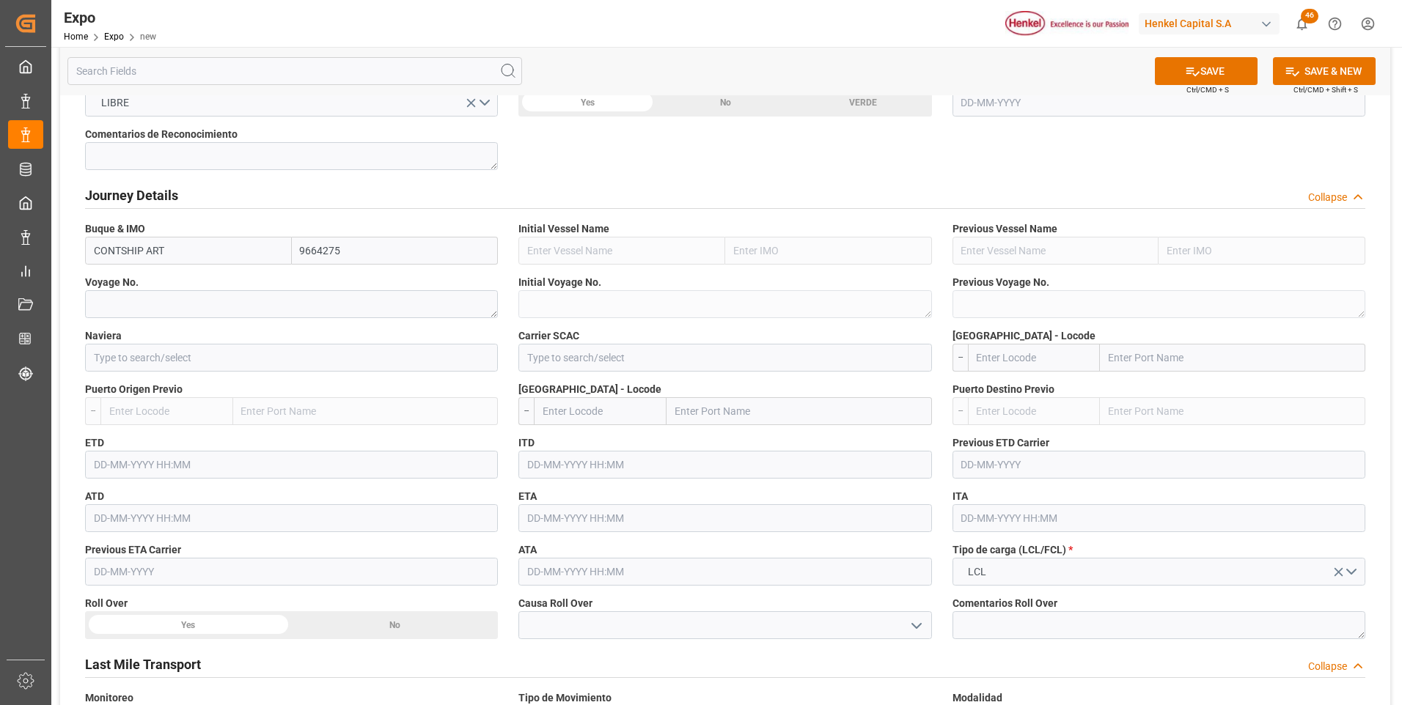
type input "CONTSHIP ART"
click at [144, 302] on textarea at bounding box center [291, 304] width 413 height 28
type textarea "199E"
click at [271, 361] on input at bounding box center [291, 358] width 413 height 28
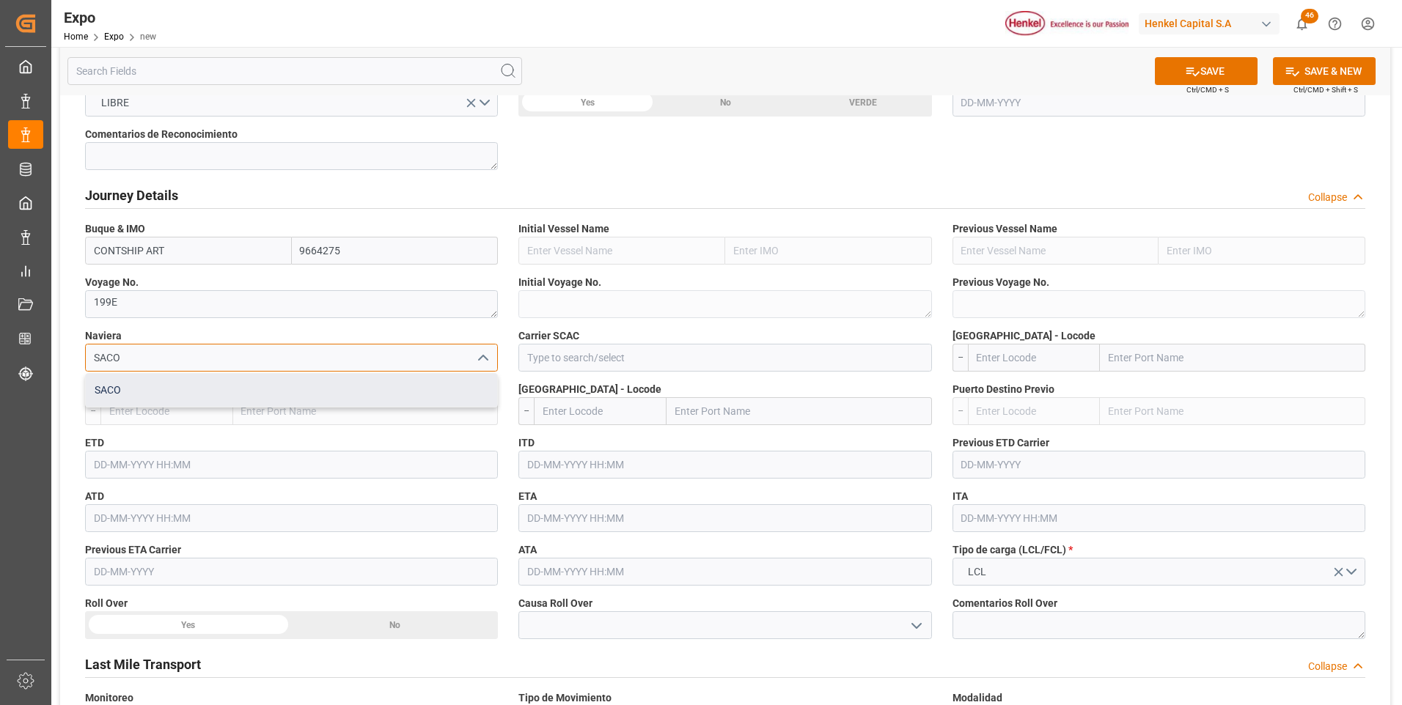
click at [260, 386] on div "SACO" at bounding box center [291, 390] width 411 height 33
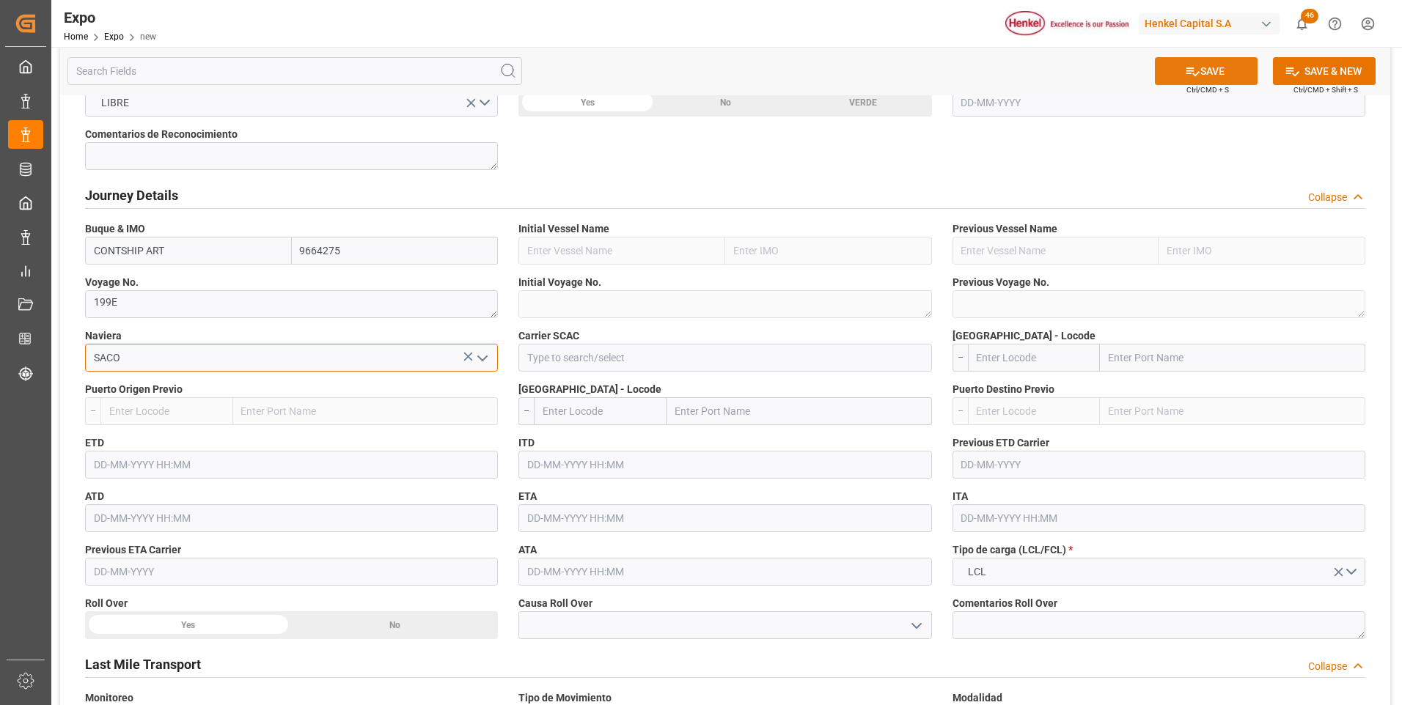
type input "SACO"
click at [1190, 73] on icon at bounding box center [1192, 71] width 13 height 9
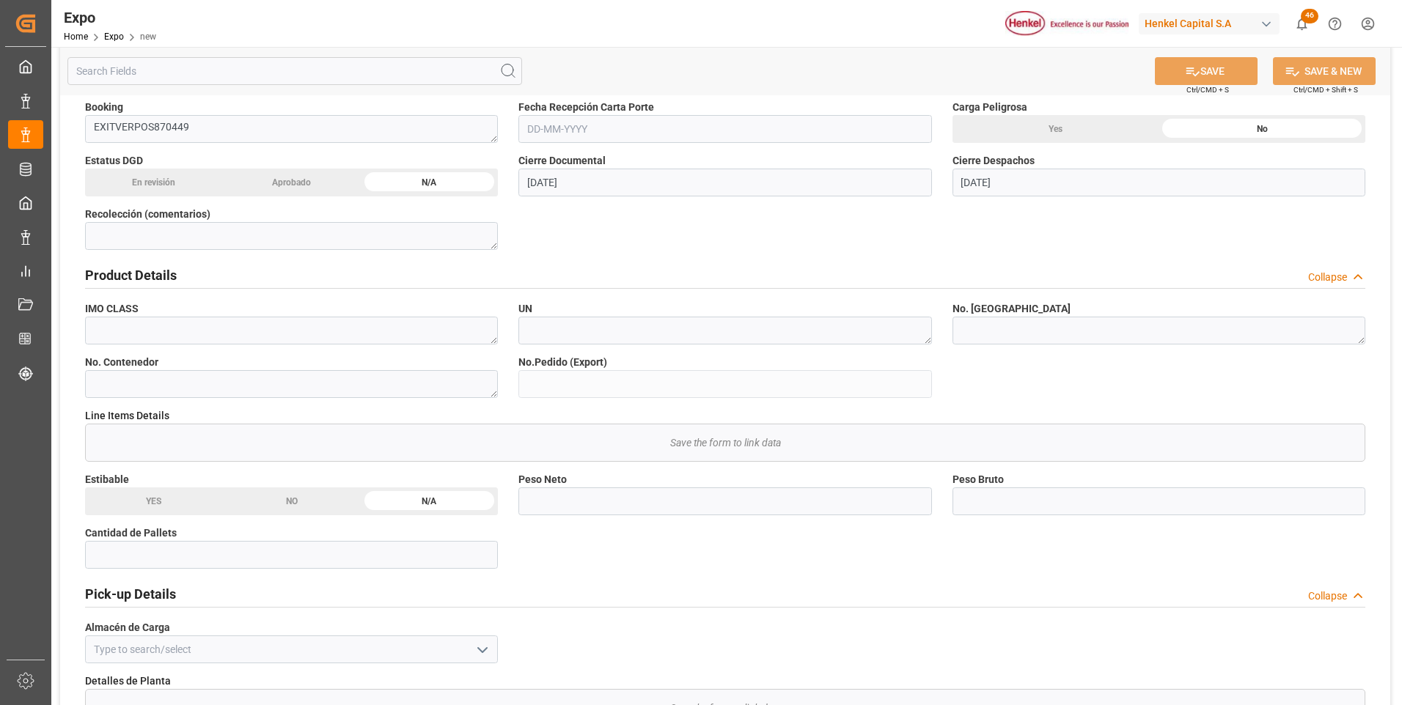
scroll to position [0, 0]
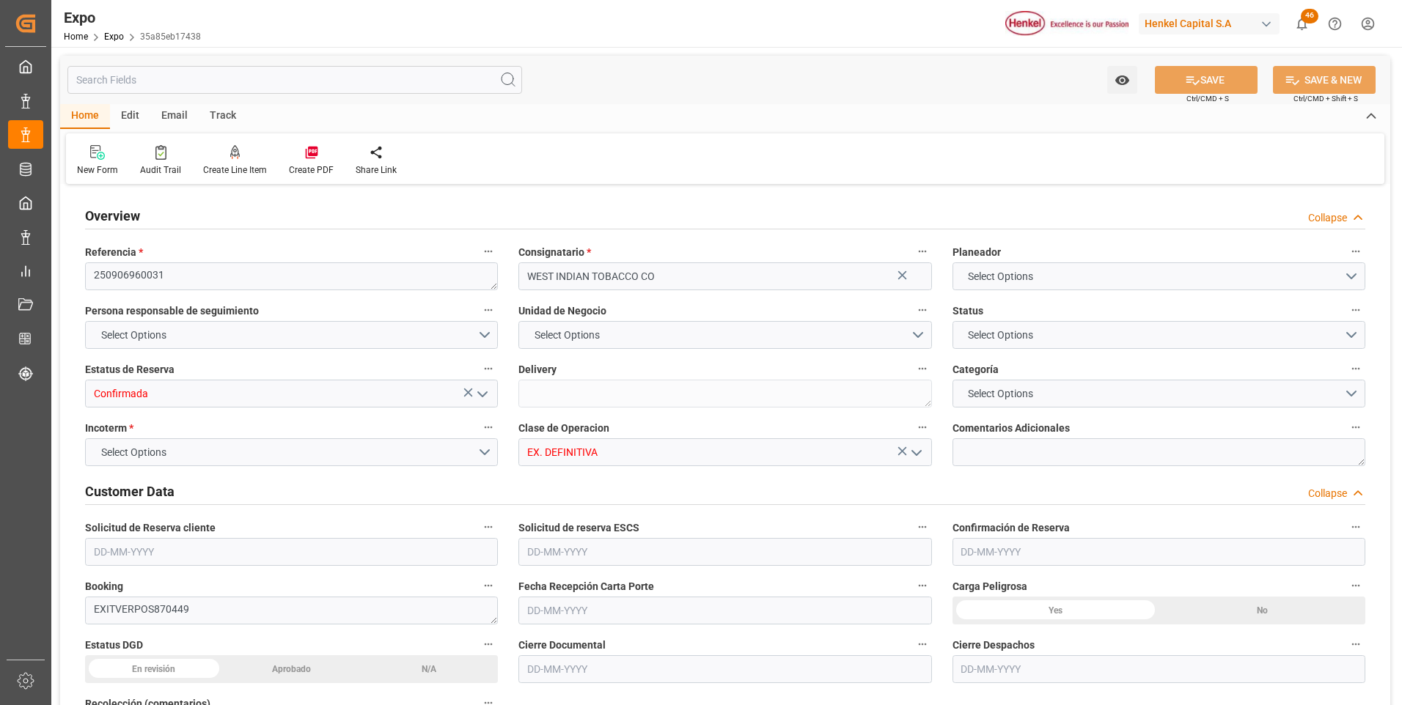
type input "9664275"
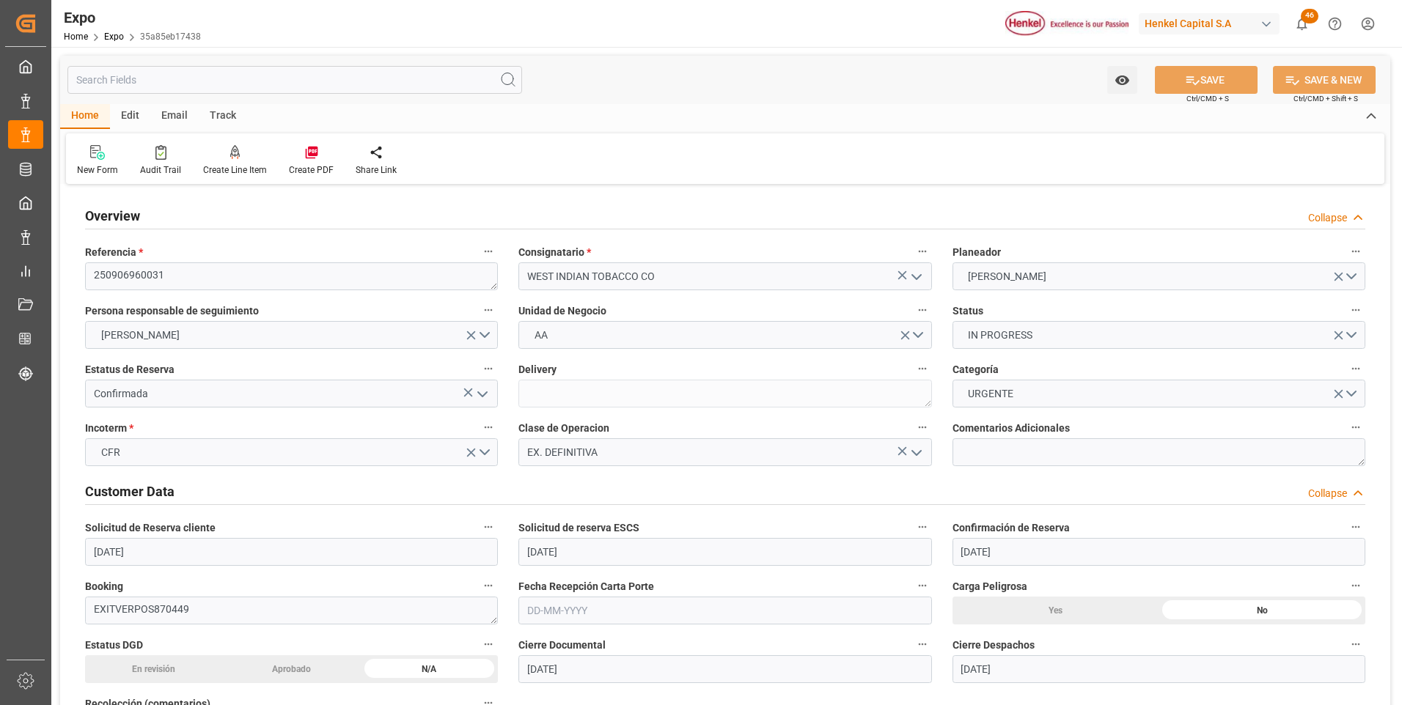
type input "[DATE]"
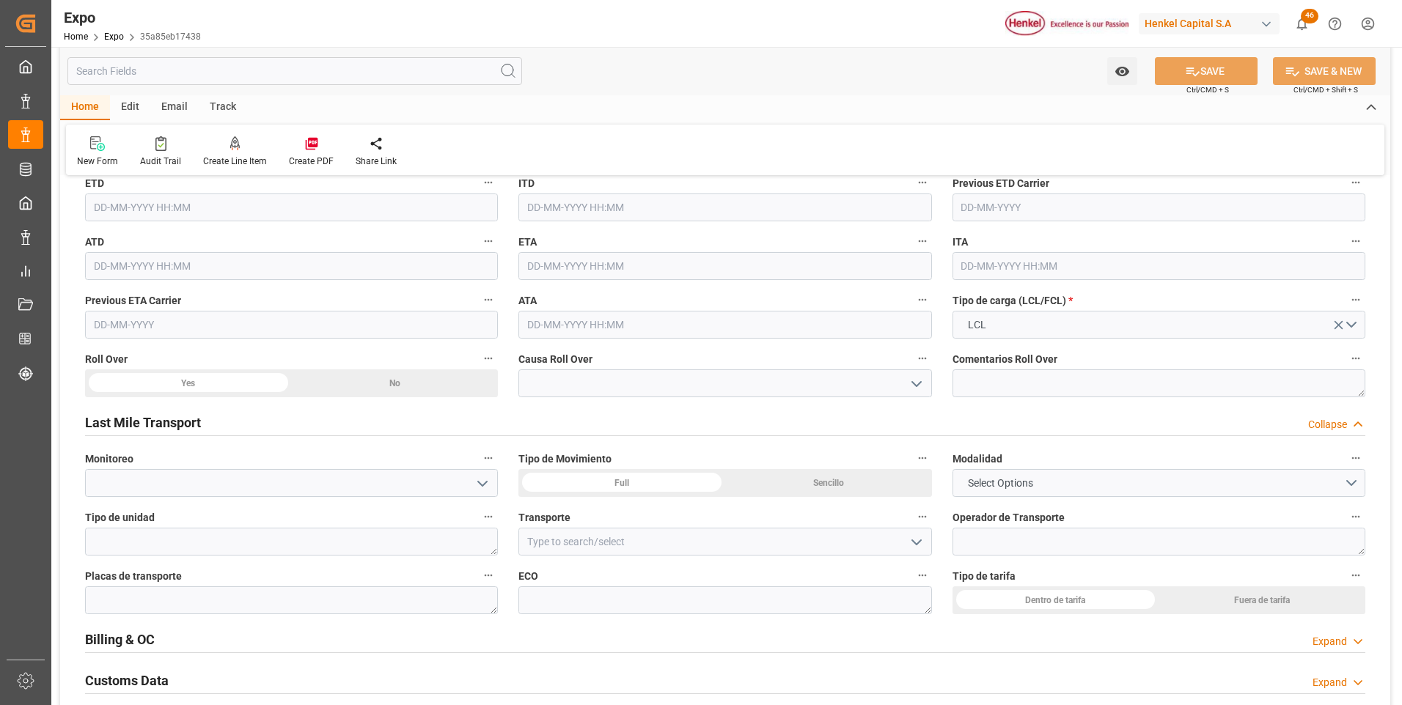
scroll to position [2273, 0]
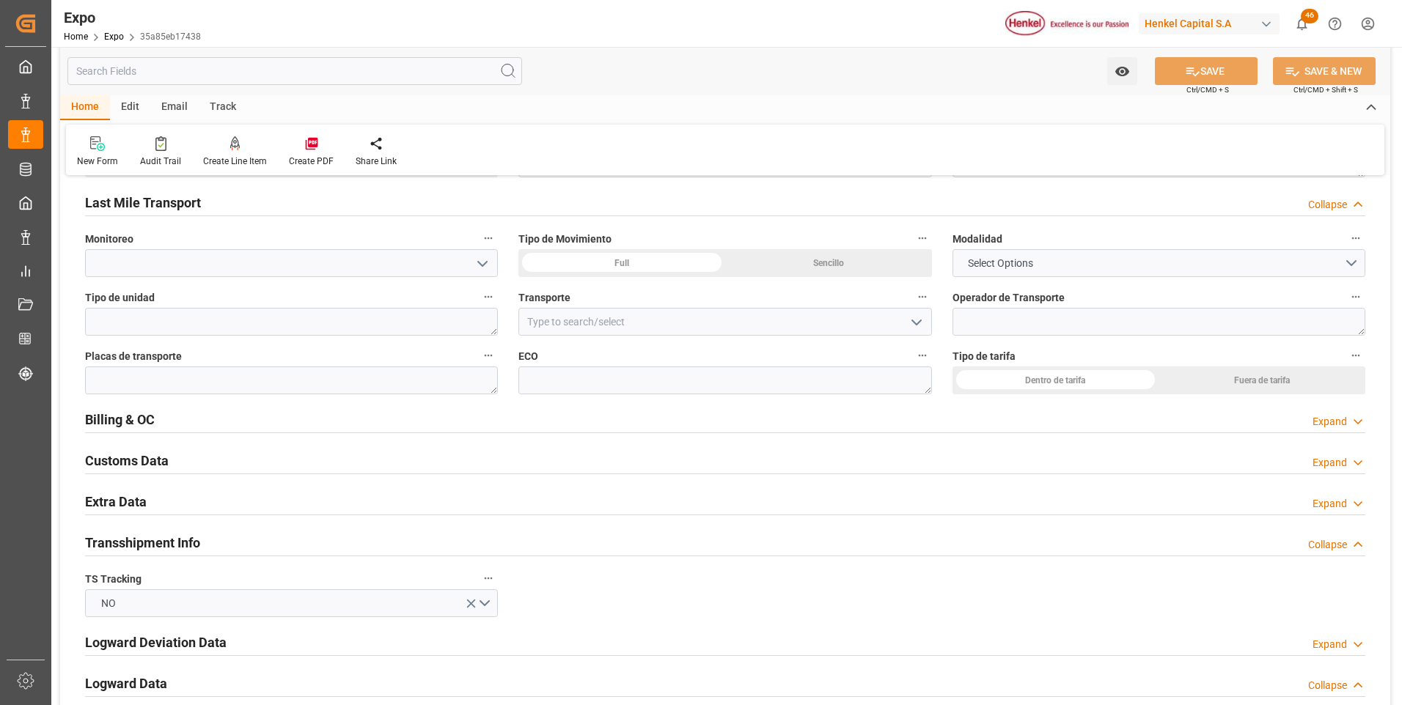
click at [1336, 507] on div "Expand" at bounding box center [1330, 503] width 34 height 15
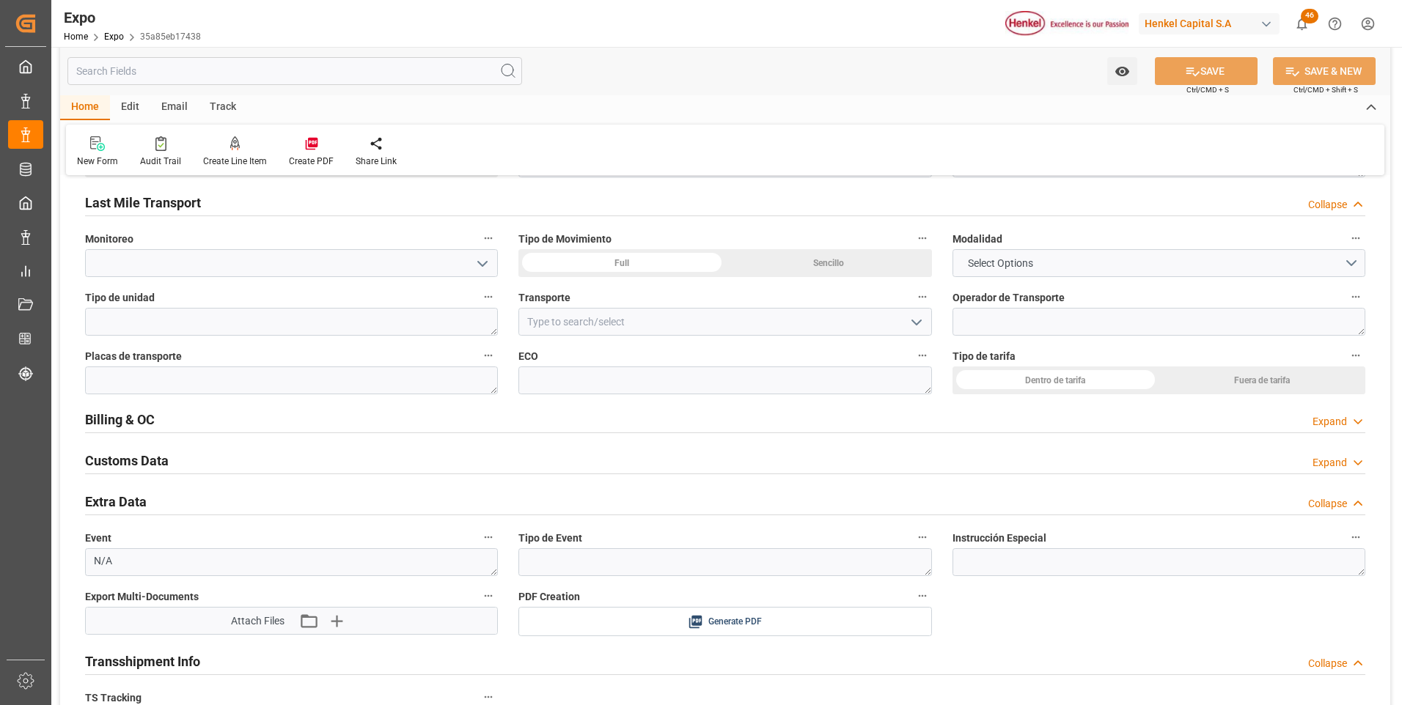
scroll to position [2420, 0]
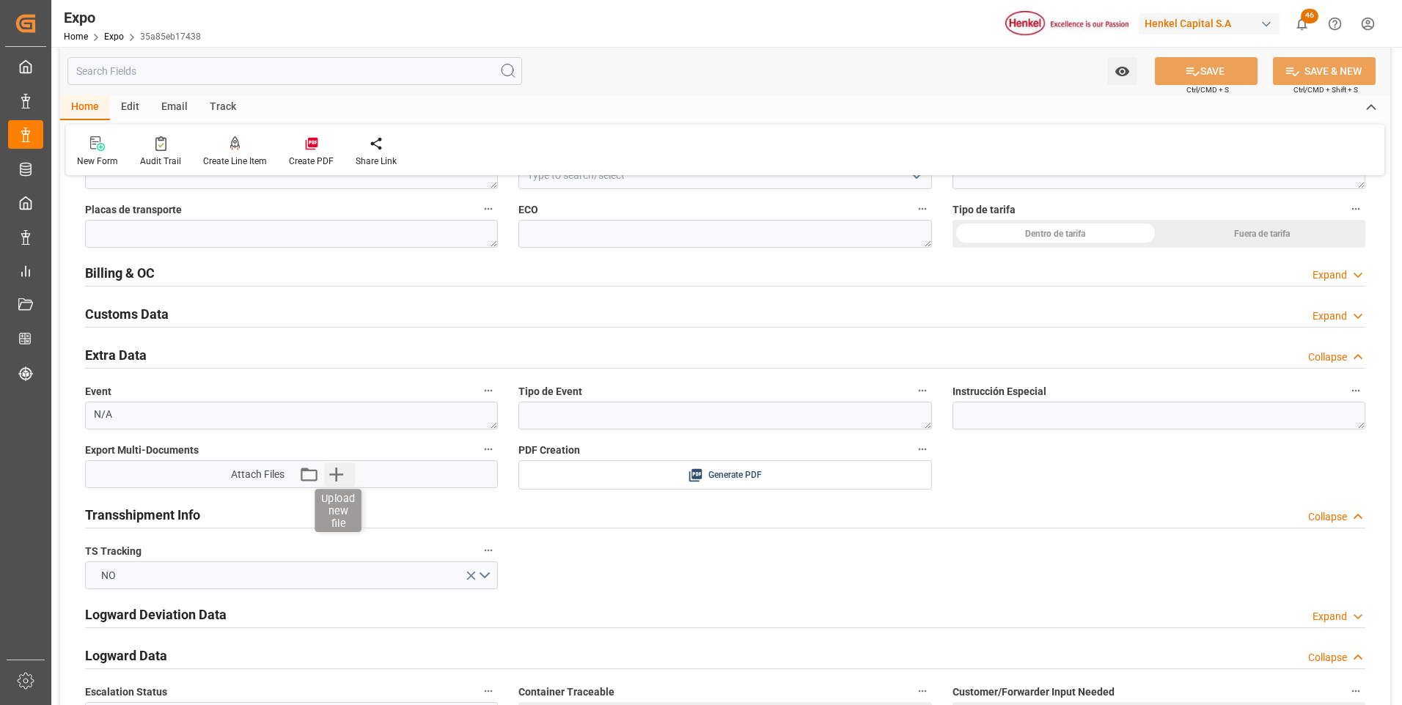
click at [340, 474] on icon "button" at bounding box center [335, 474] width 23 height 23
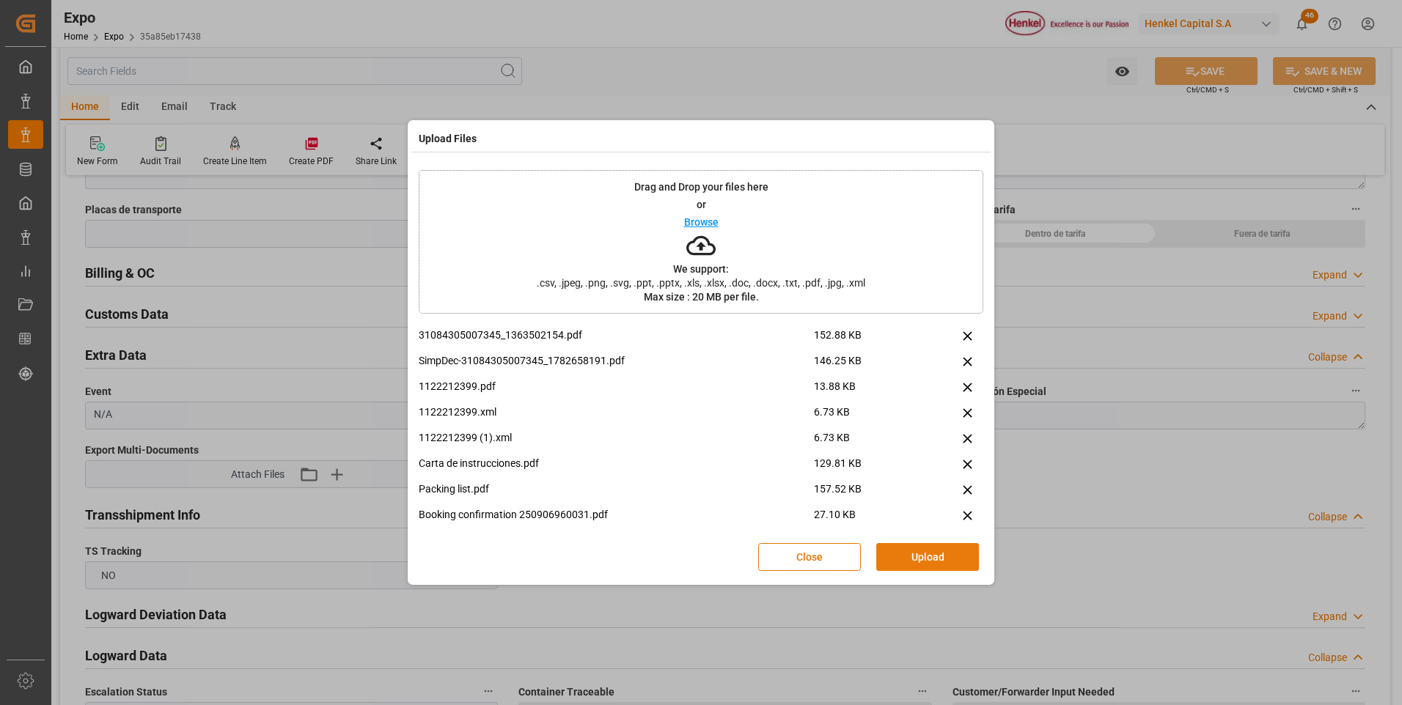
click at [913, 560] on button "Upload" at bounding box center [927, 557] width 103 height 28
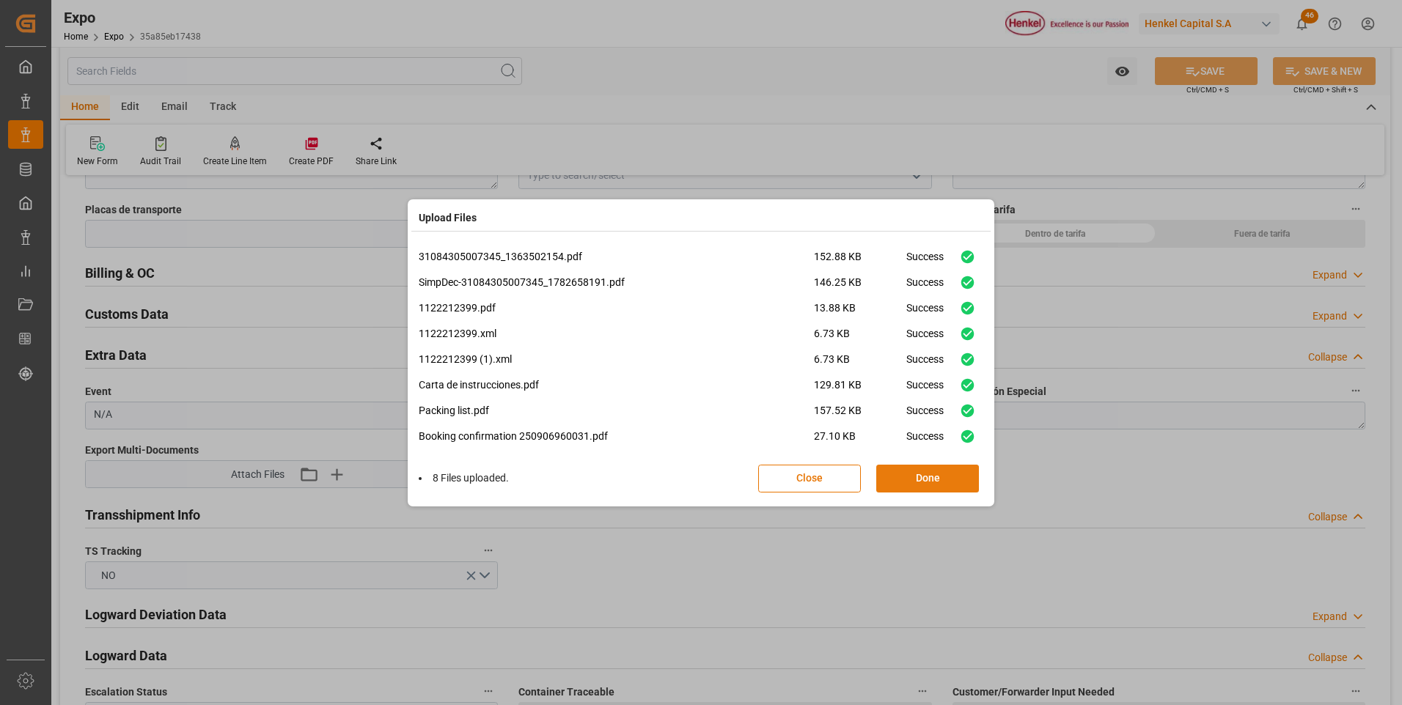
scroll to position [10, 0]
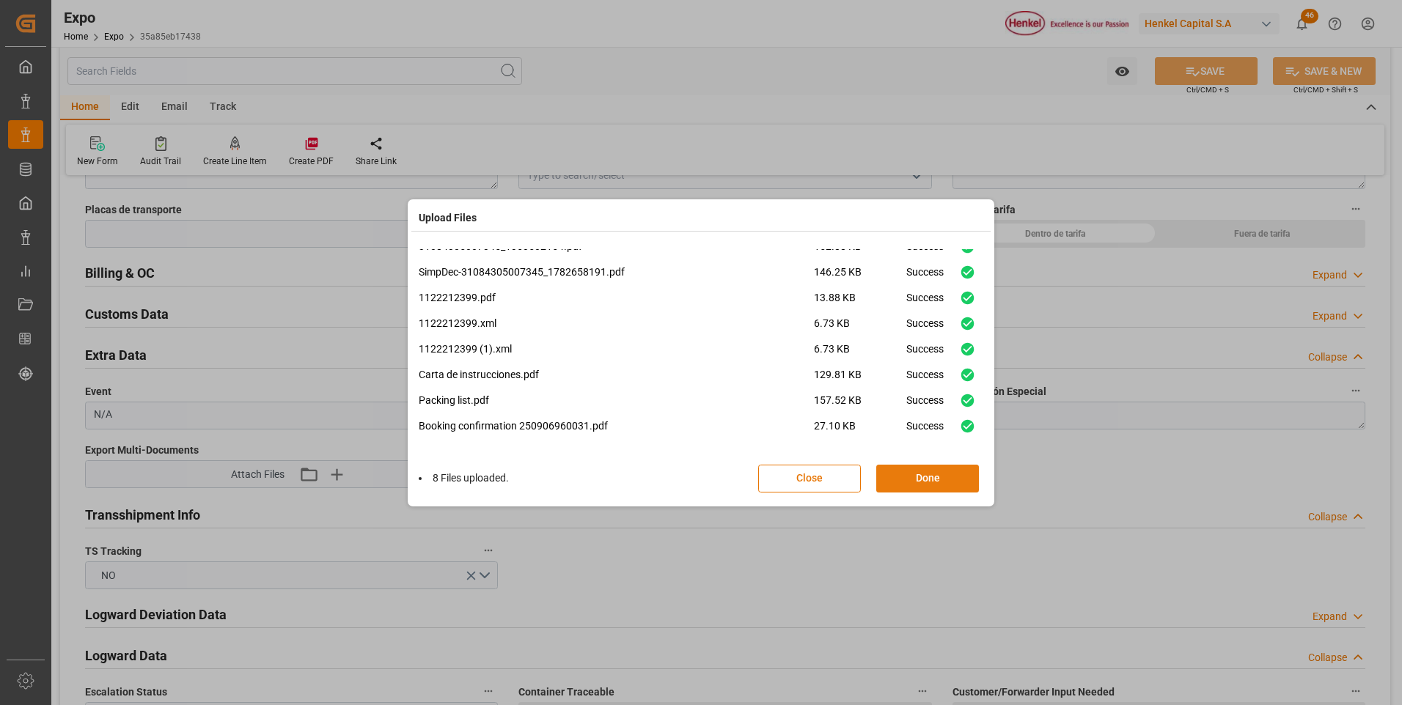
click at [945, 483] on button "Done" at bounding box center [927, 479] width 103 height 28
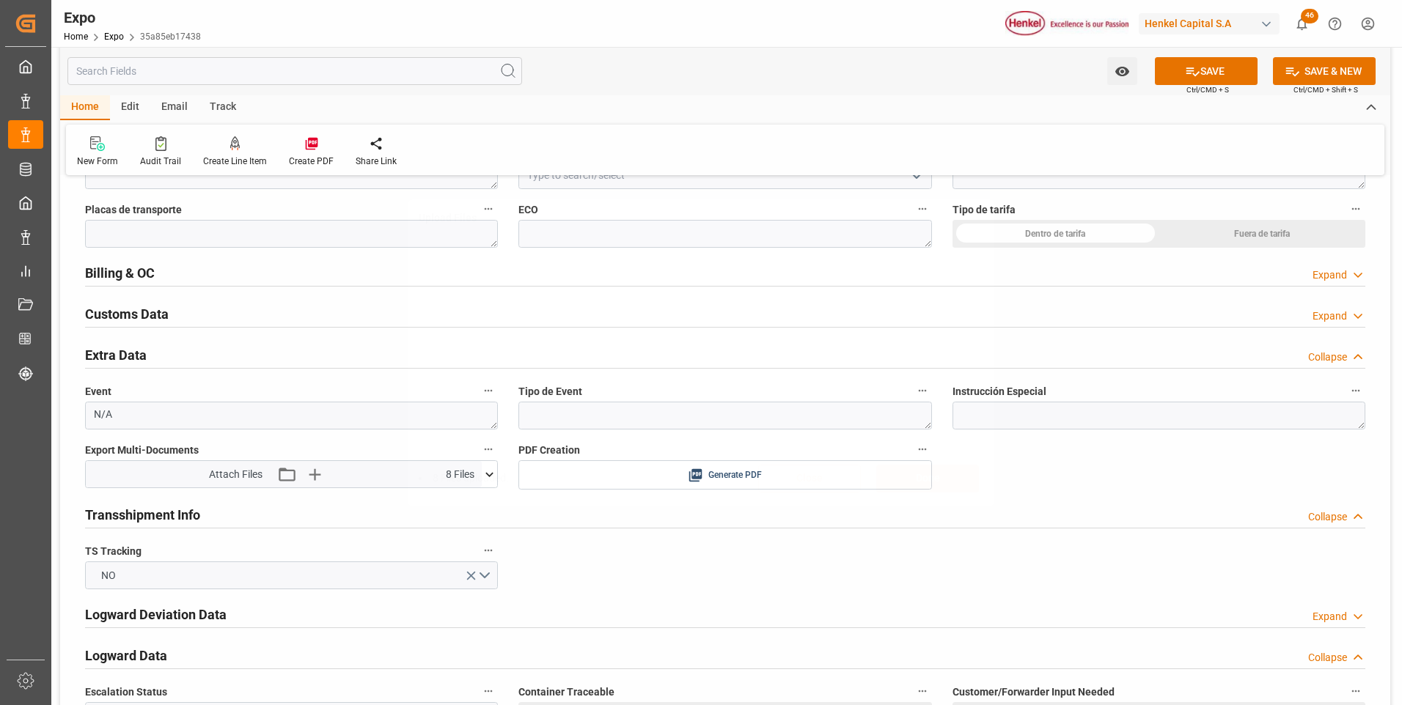
scroll to position [0, 0]
click at [1179, 67] on button "SAVE" at bounding box center [1206, 71] width 103 height 28
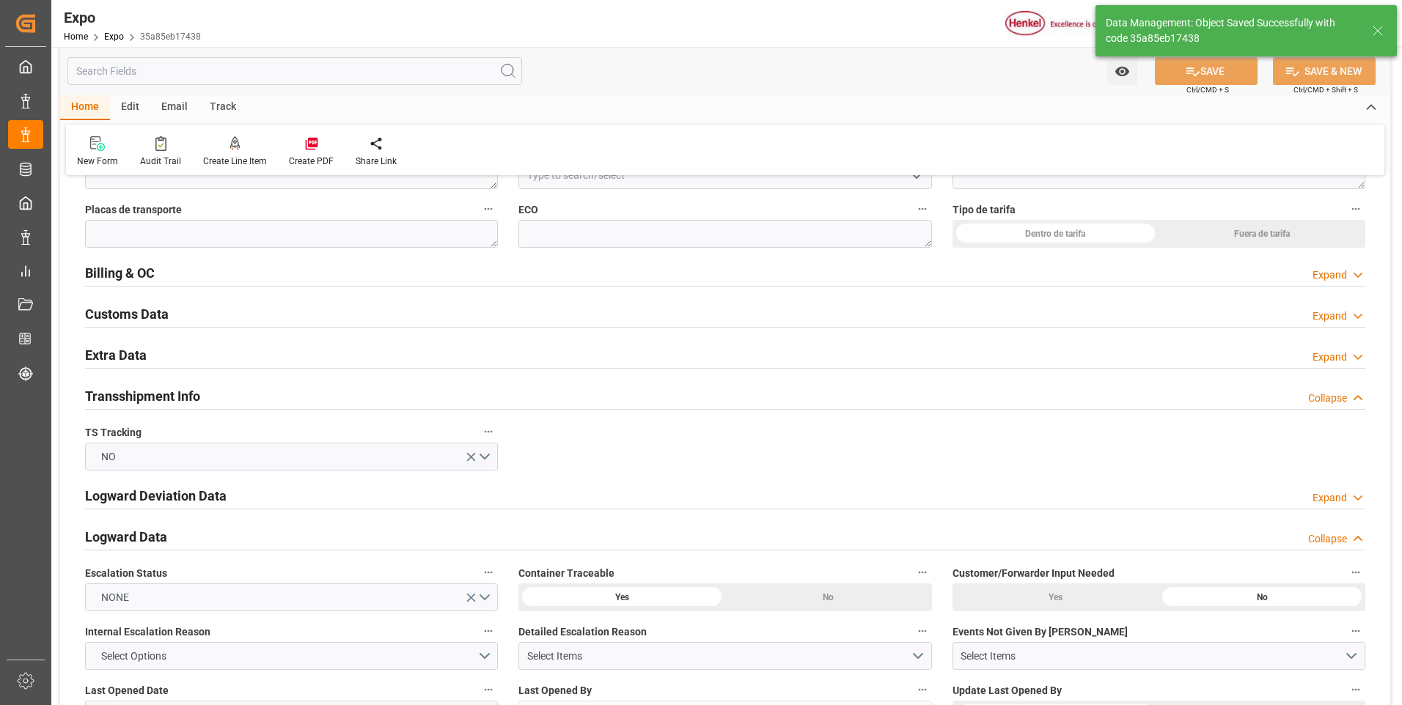
type input "15-10-2025 19:19"
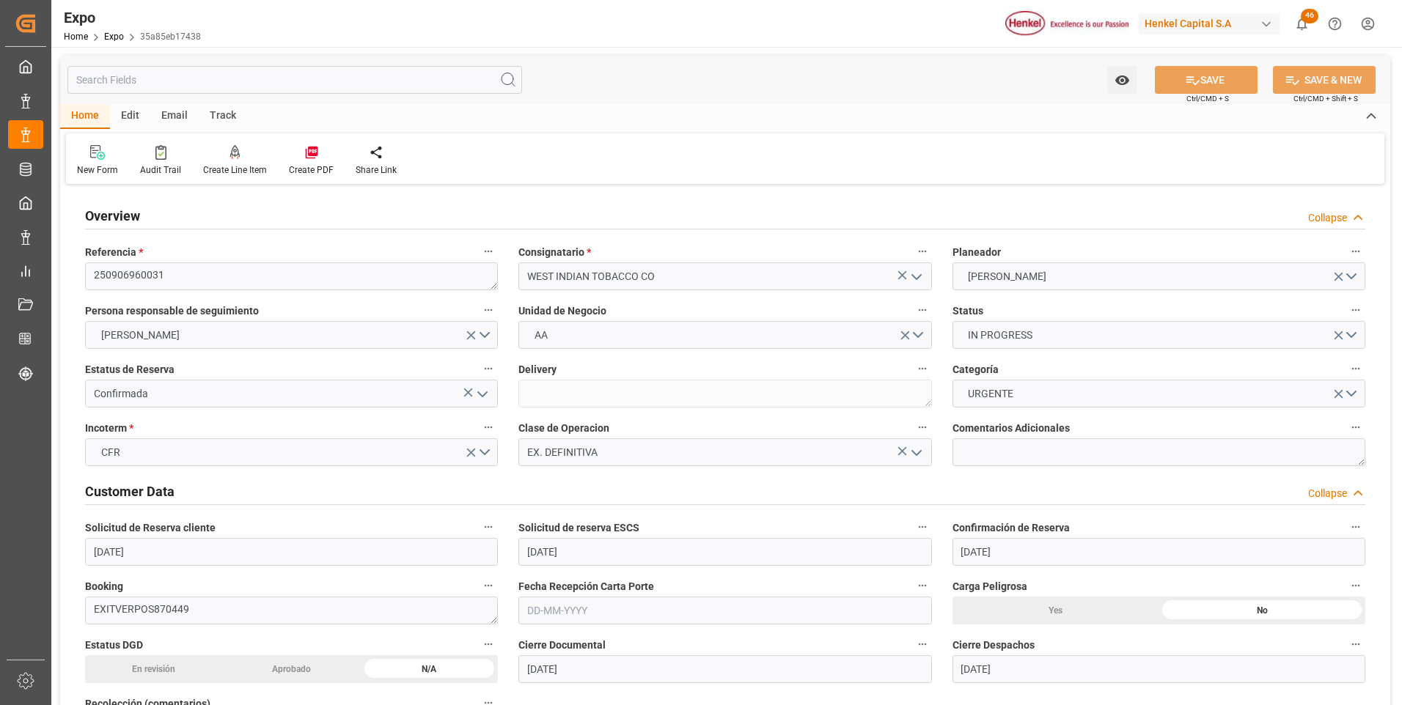
scroll to position [73, 0]
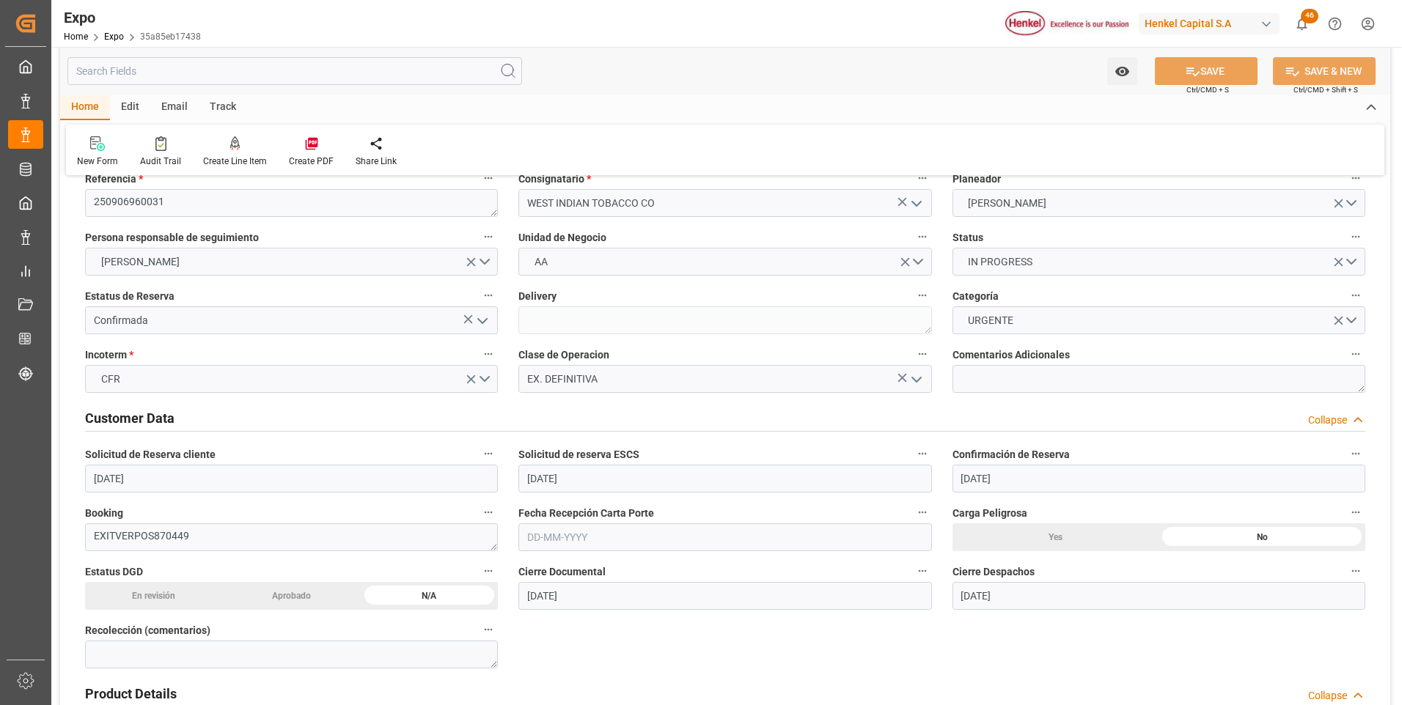
click at [555, 541] on input "text" at bounding box center [724, 538] width 413 height 28
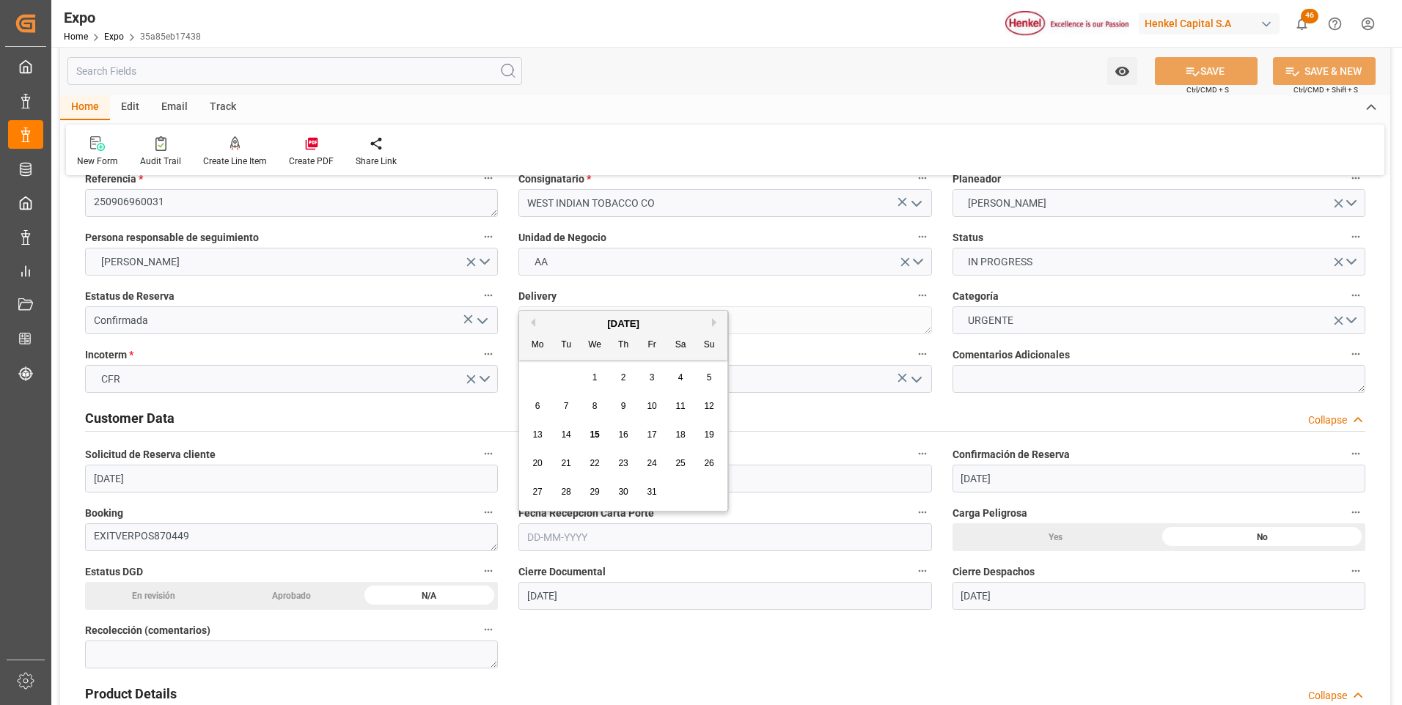
click at [535, 323] on div "[DATE]" at bounding box center [623, 324] width 208 height 15
click at [534, 320] on button "Previous Month" at bounding box center [531, 322] width 9 height 9
click at [568, 376] on span "2" at bounding box center [566, 378] width 5 height 10
type input "[DATE]"
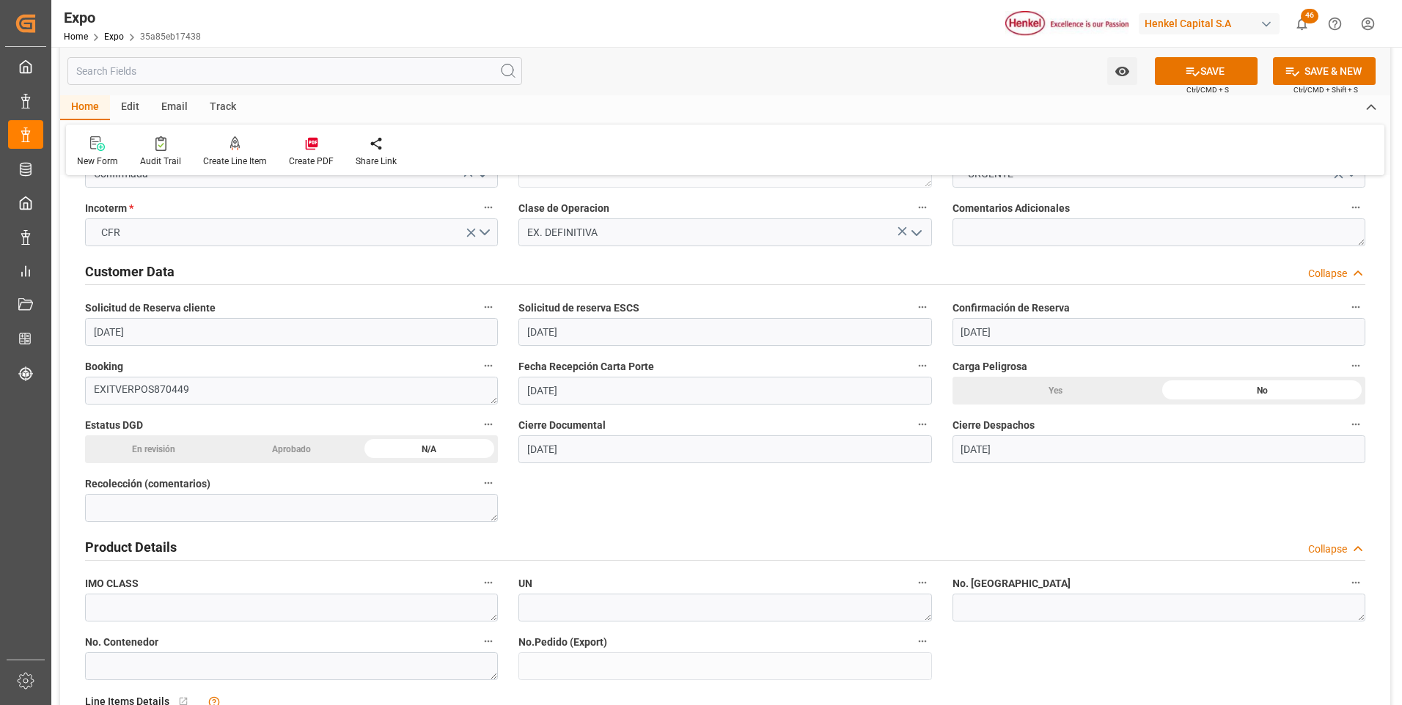
scroll to position [367, 0]
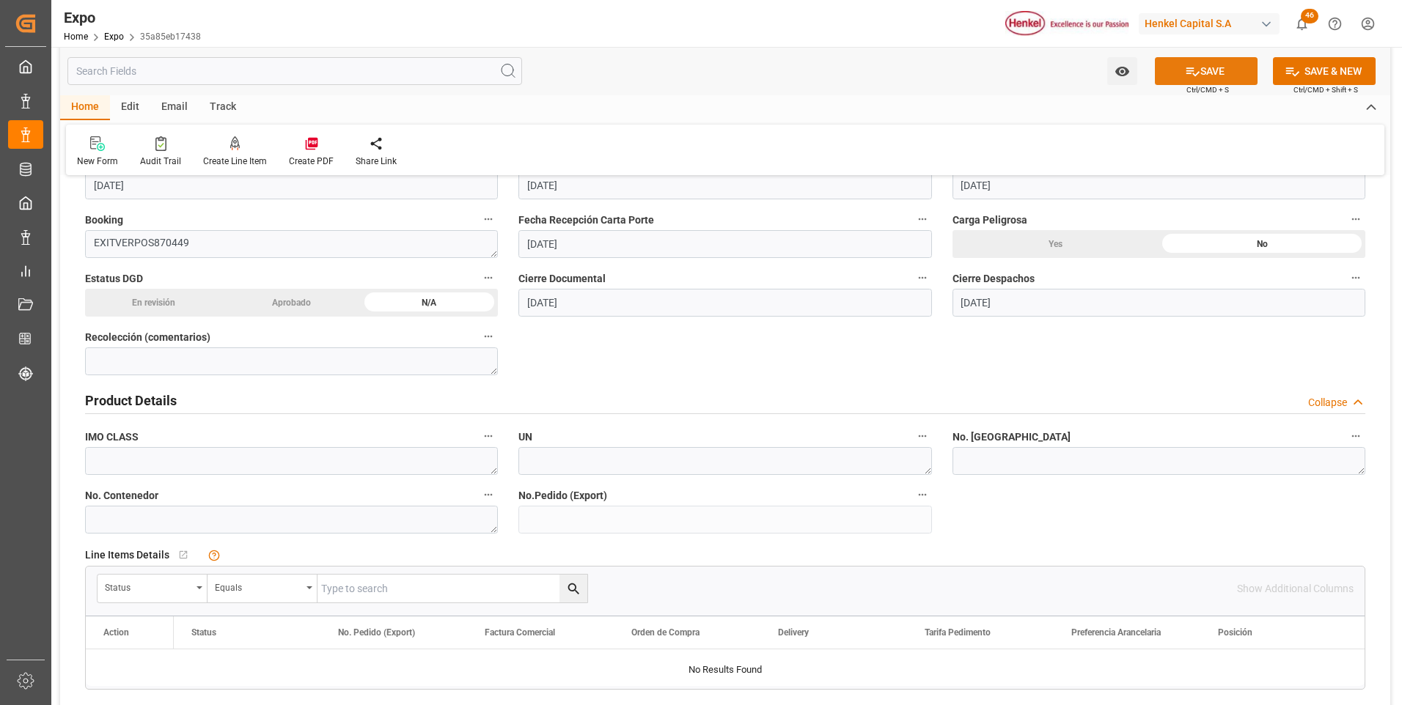
click at [1186, 79] on button "SAVE" at bounding box center [1206, 71] width 103 height 28
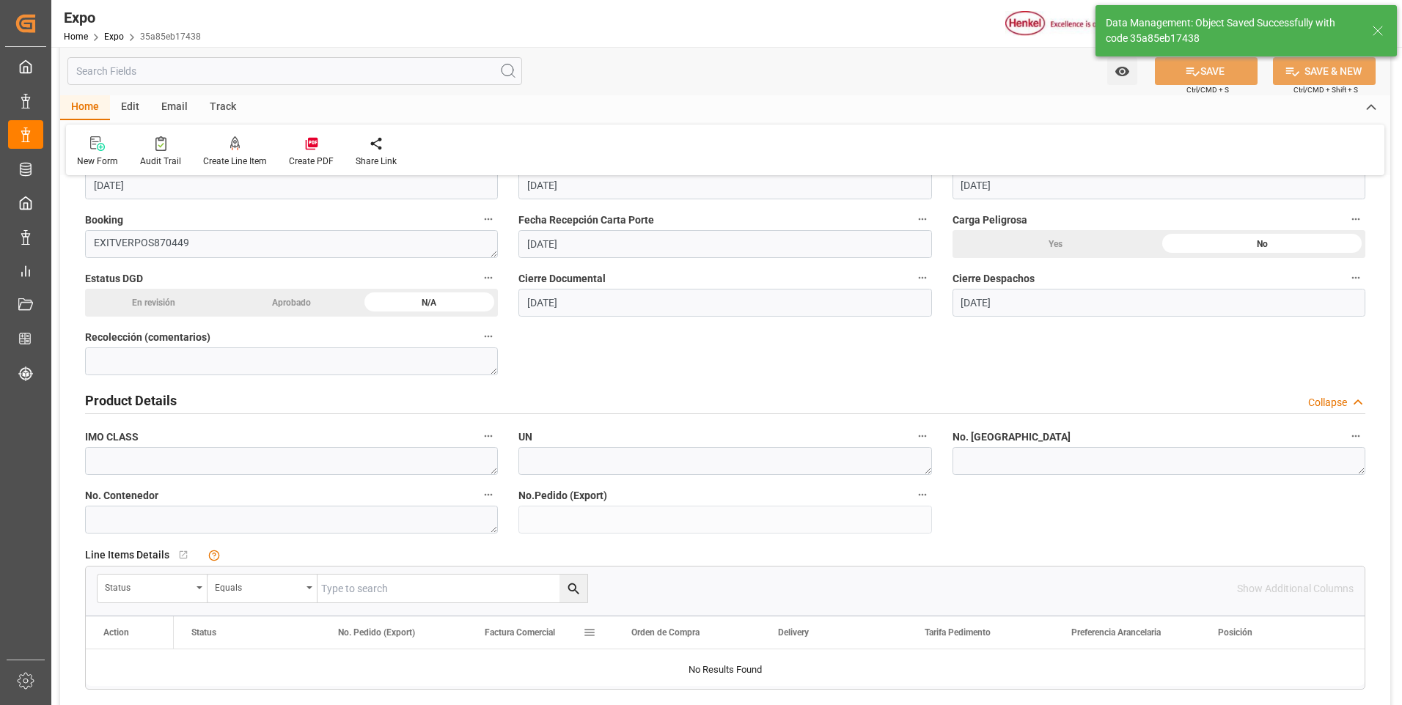
type input "15-10-2025 19:21"
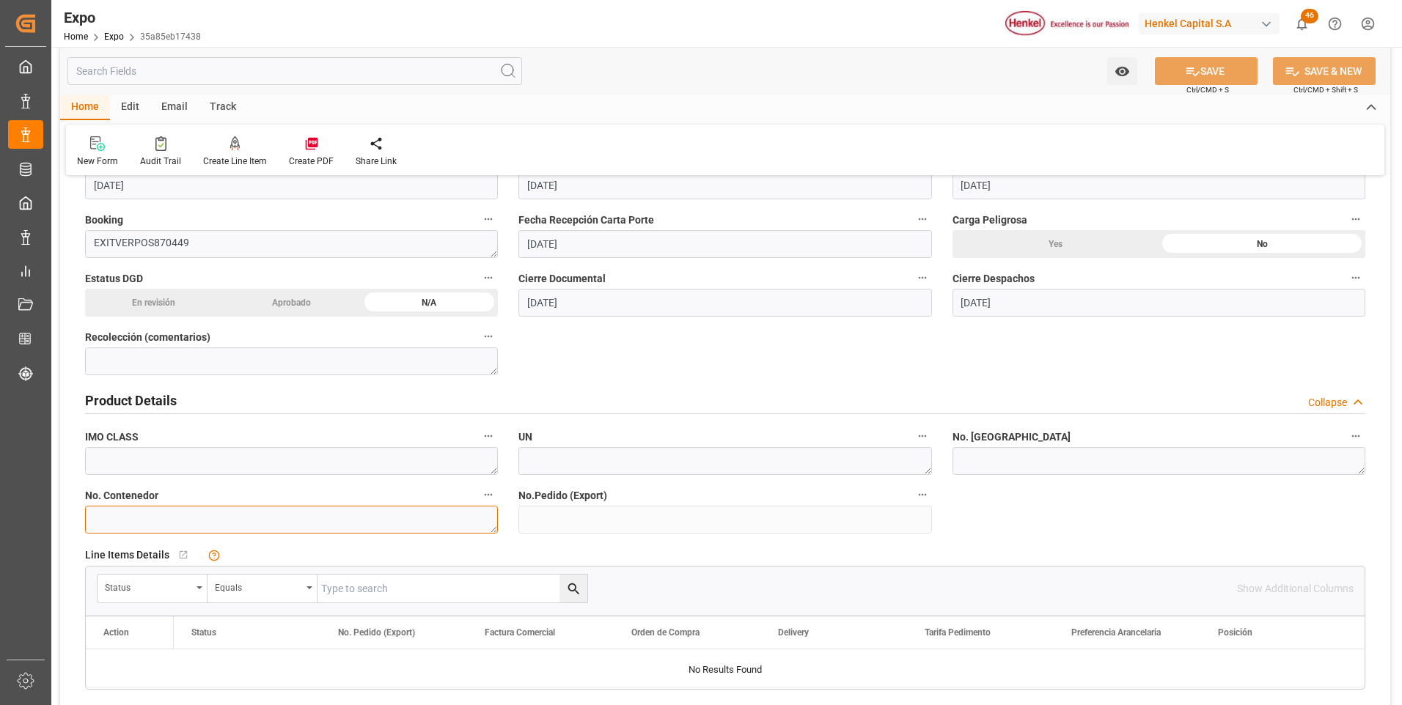
click at [386, 514] on textarea at bounding box center [291, 520] width 413 height 28
paste textarea "SMLU7962507"
type textarea "SMLU7962507"
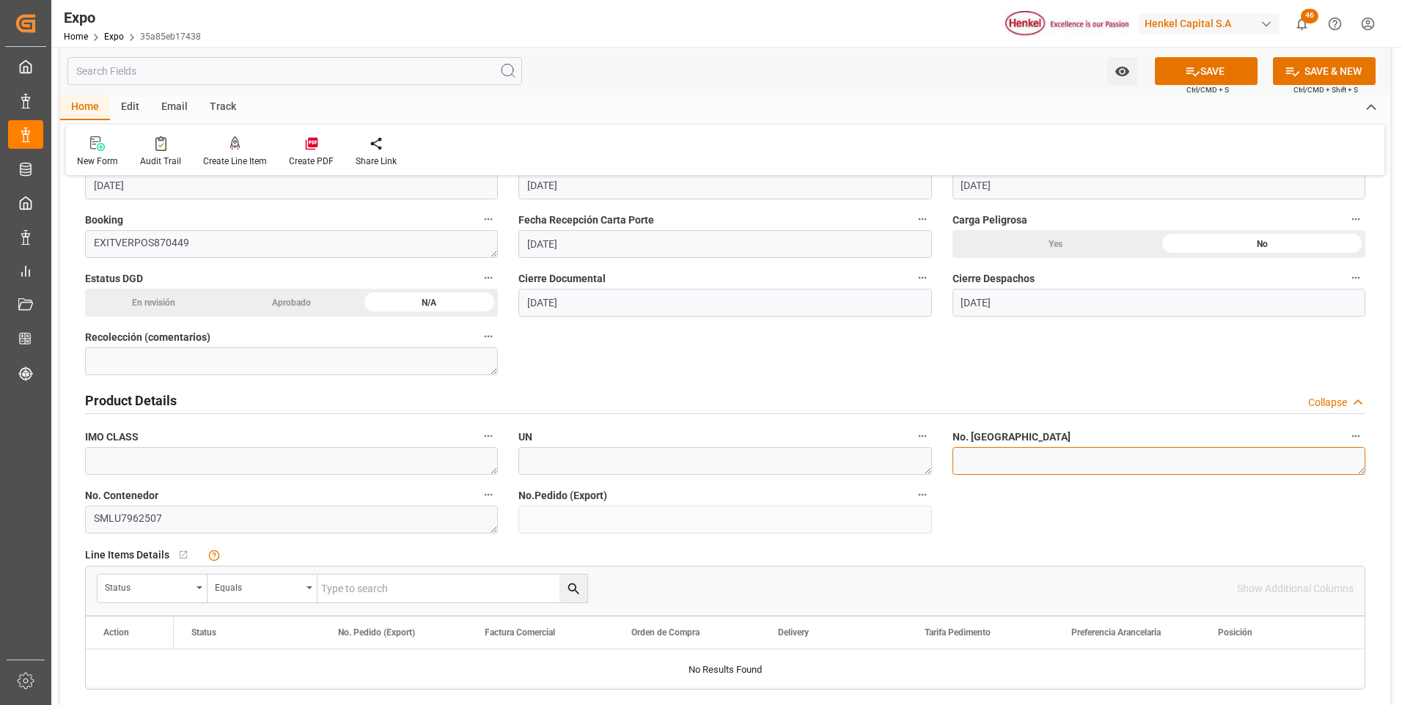
click at [1010, 463] on textarea at bounding box center [1159, 461] width 413 height 28
paste textarea "SMLG3845317"
type textarea "SMLG3845317"
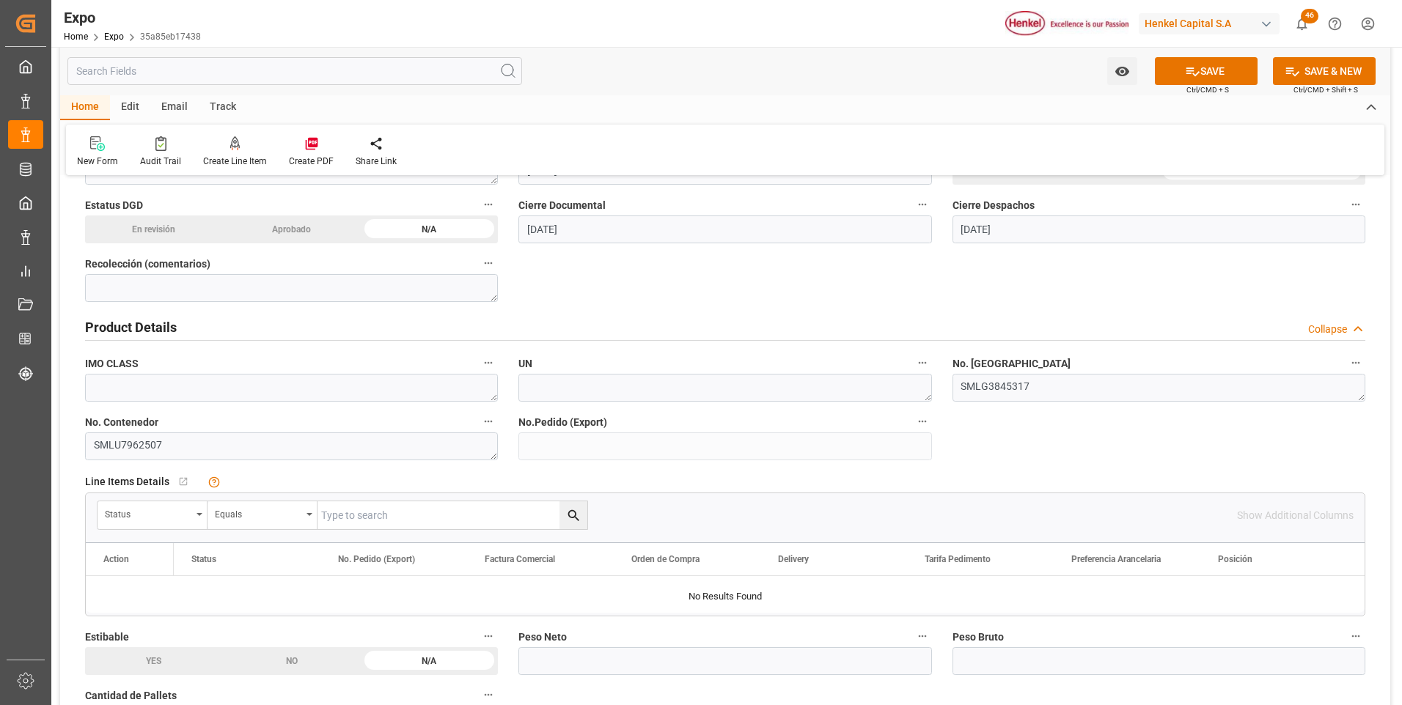
scroll to position [660, 0]
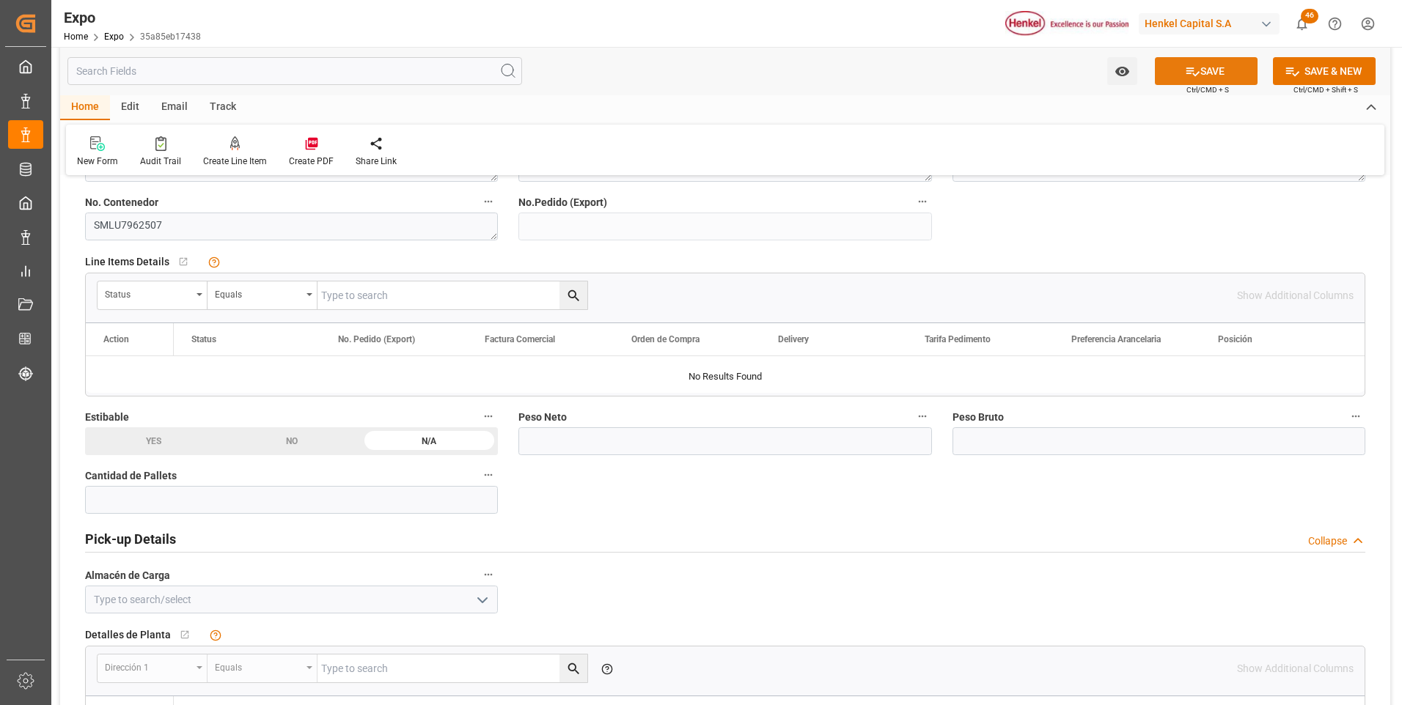
click at [1179, 78] on button "SAVE" at bounding box center [1206, 71] width 103 height 28
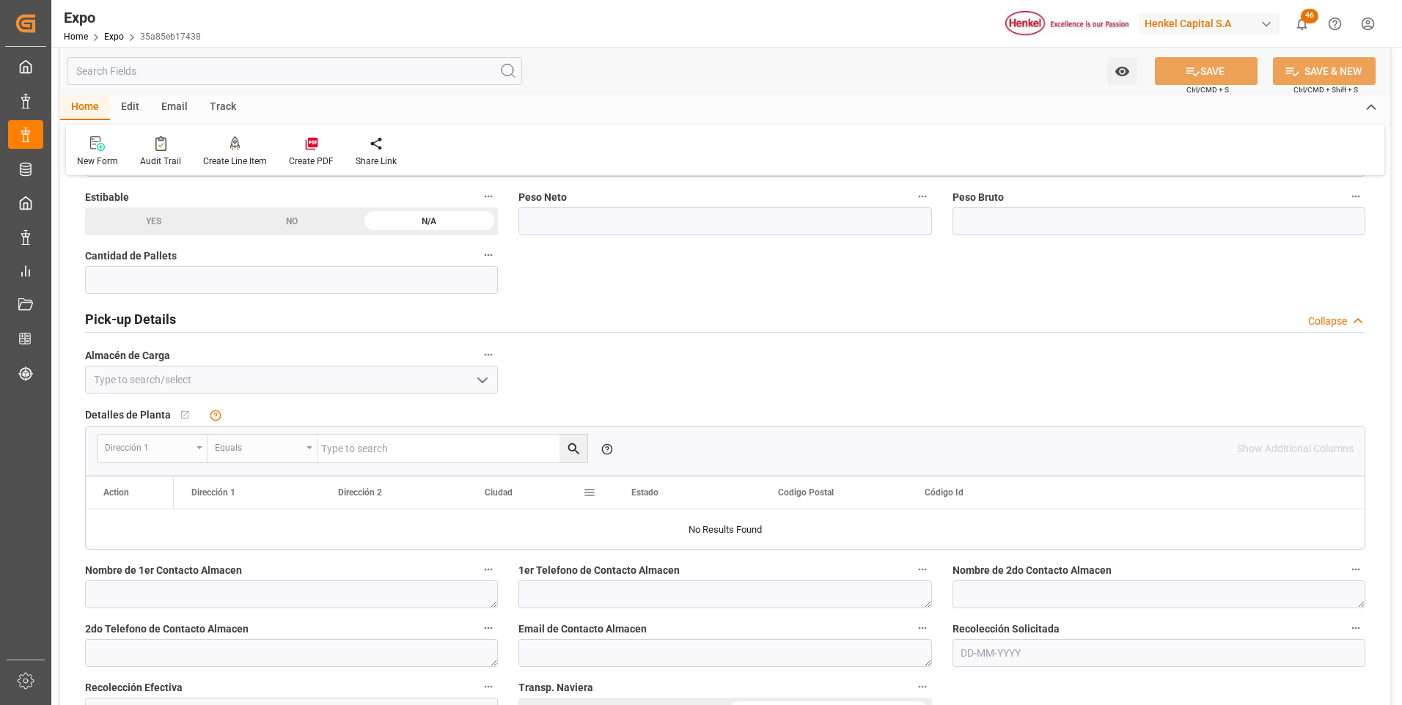
scroll to position [953, 0]
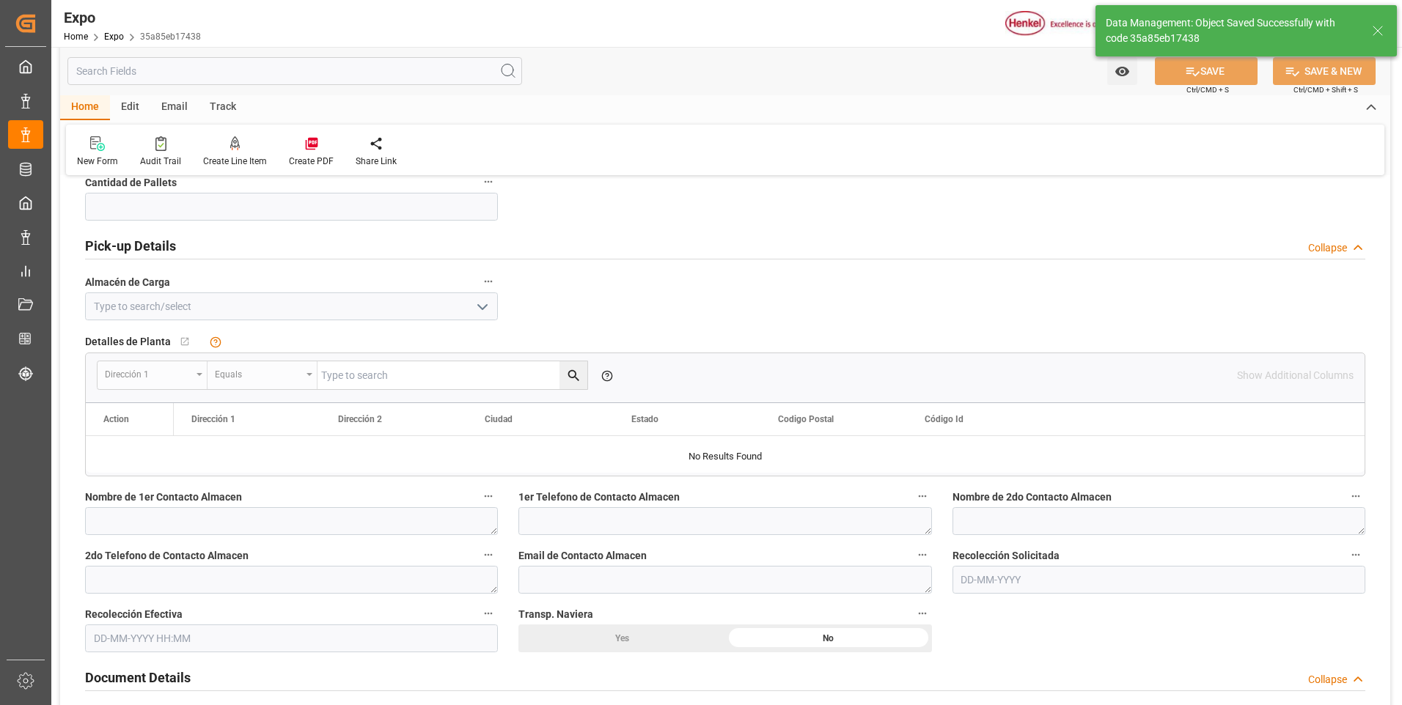
type input "15-10-2025 19:22"
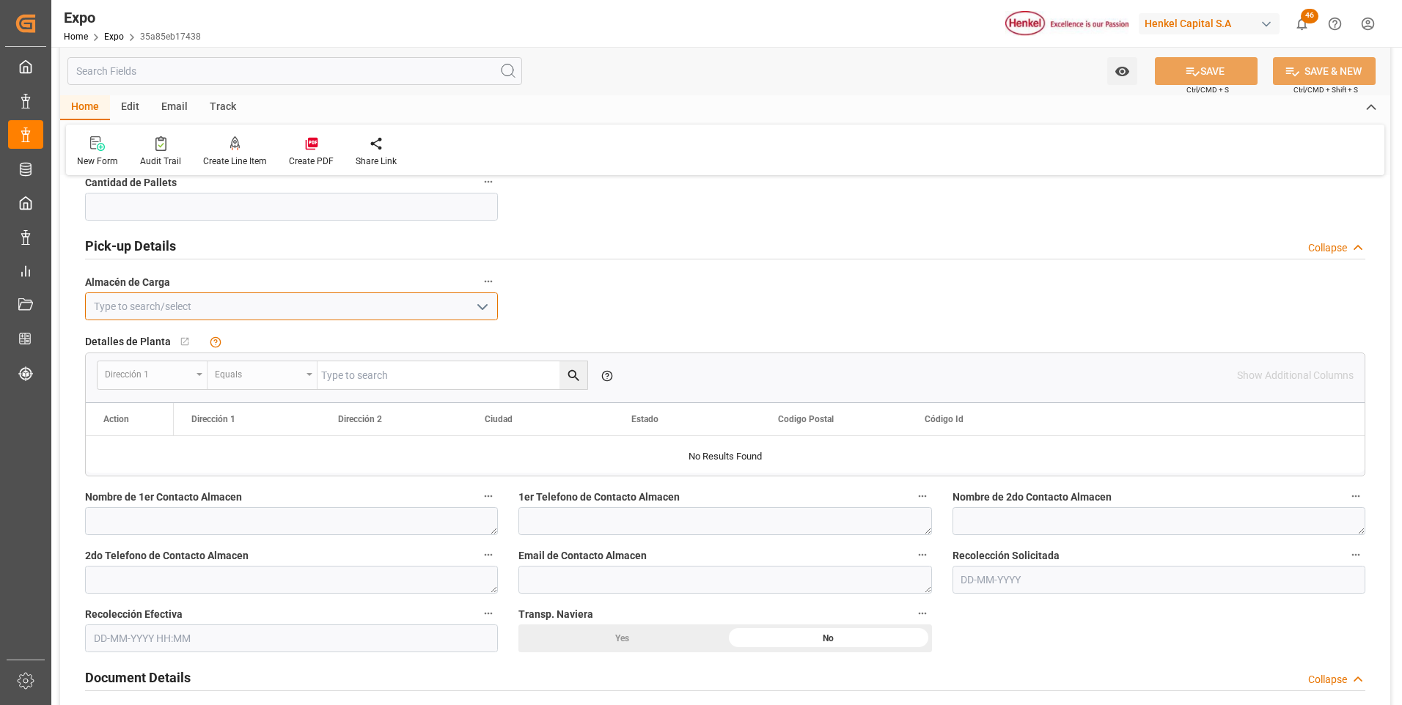
click at [182, 309] on input at bounding box center [291, 307] width 413 height 28
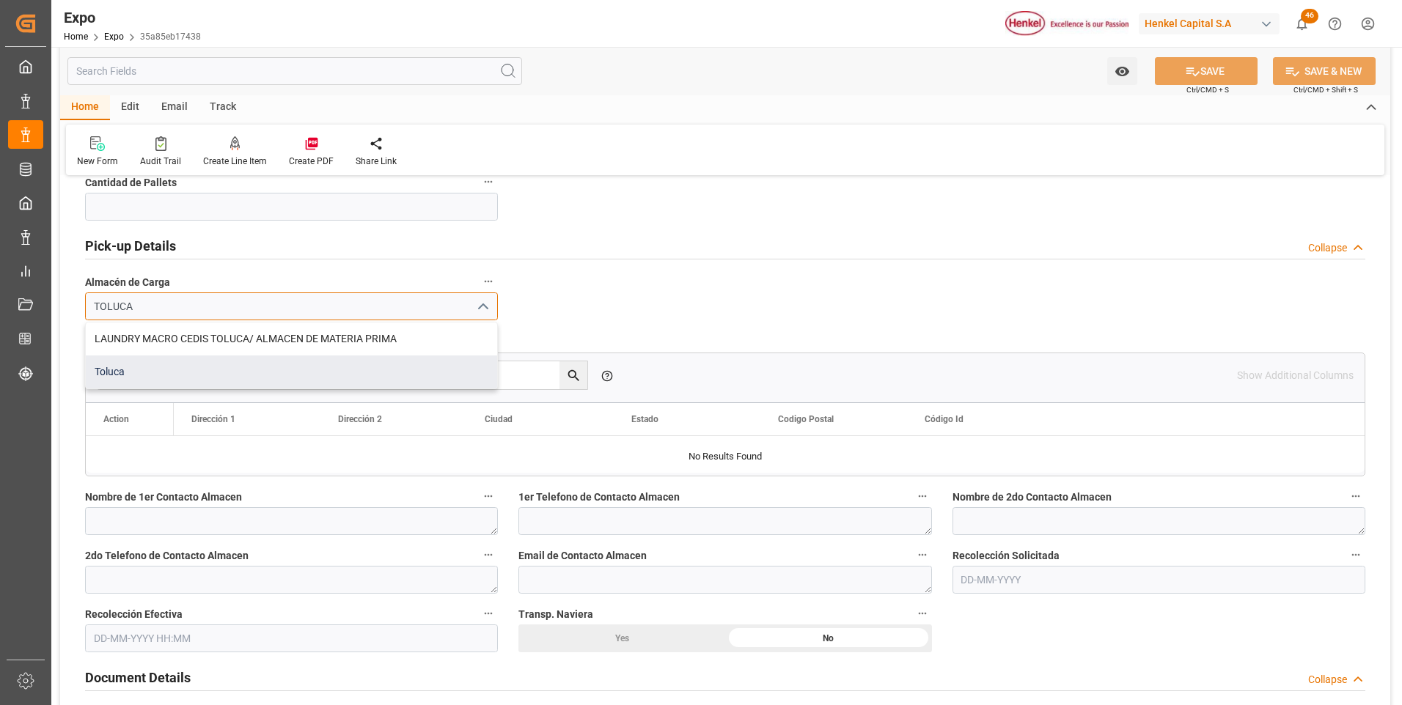
click at [183, 369] on div "Toluca" at bounding box center [291, 372] width 411 height 33
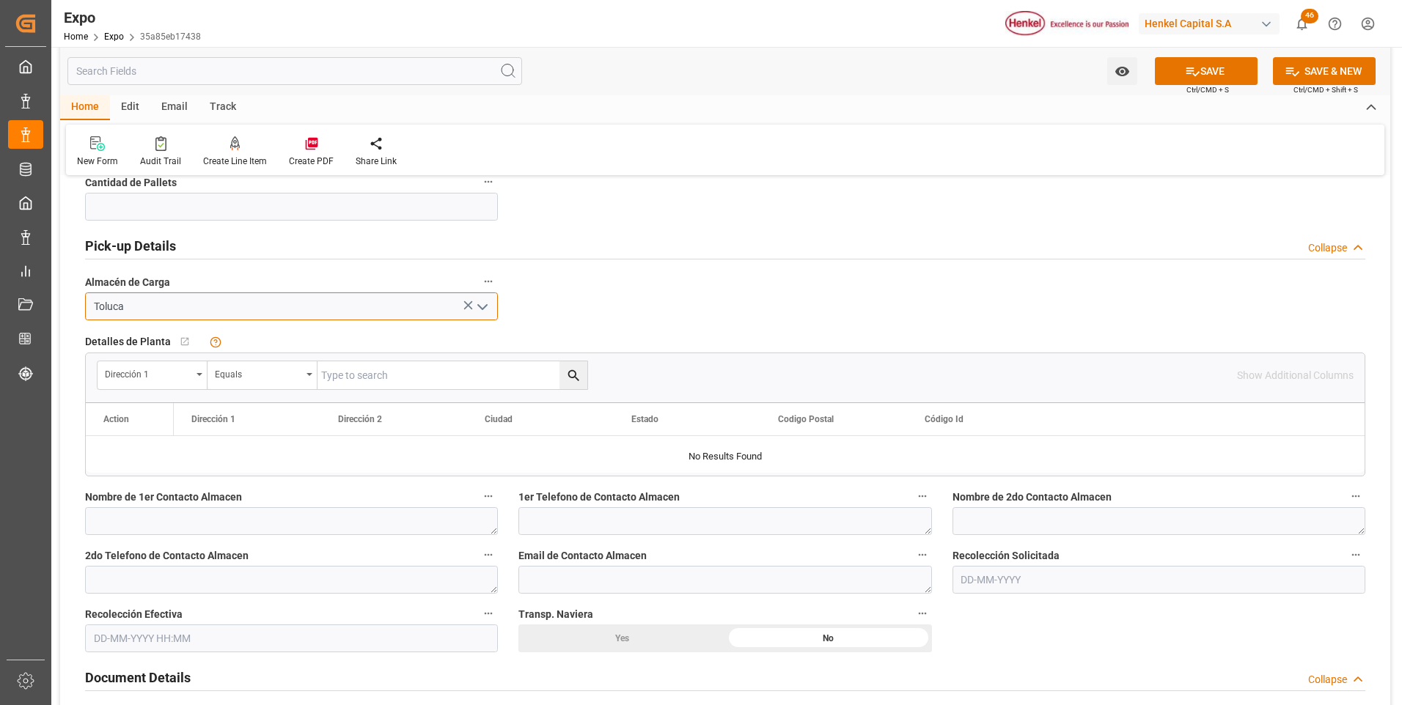
type input "Toluca"
click at [1192, 79] on button "SAVE" at bounding box center [1206, 71] width 103 height 28
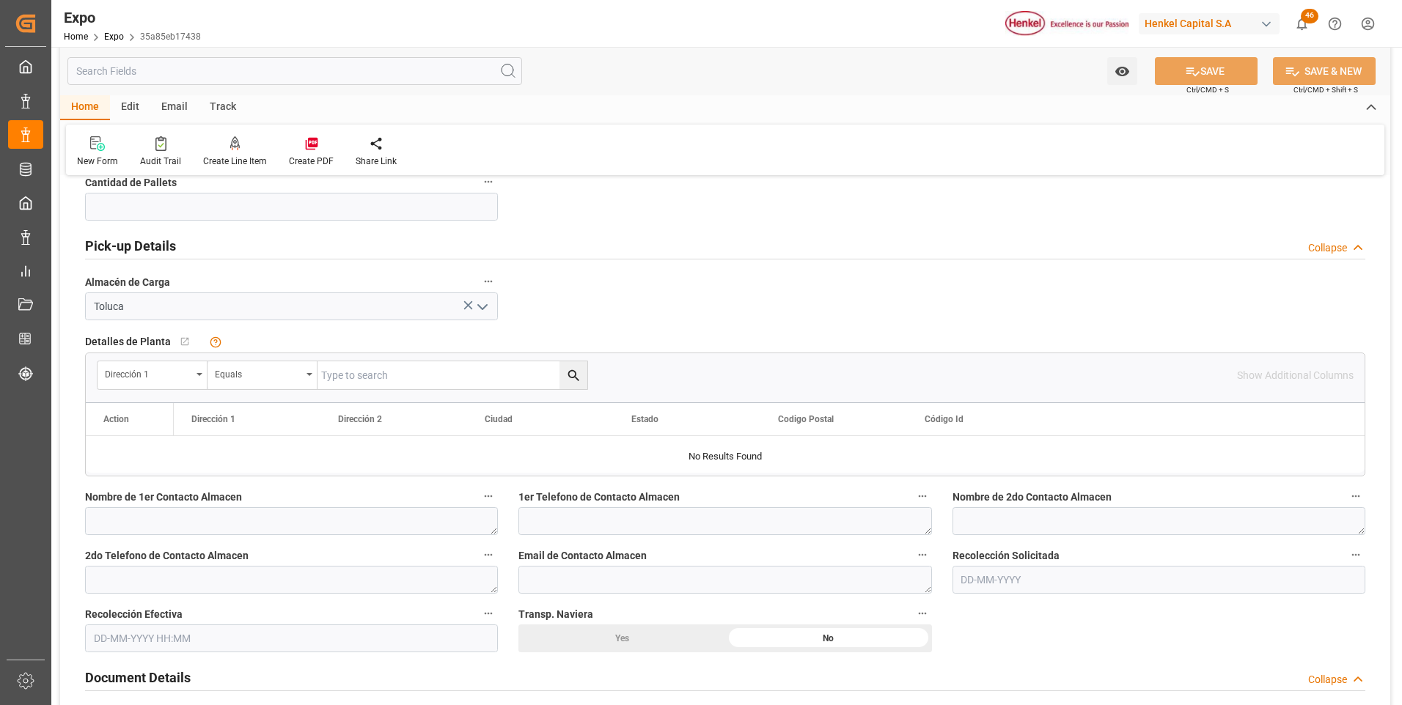
scroll to position [1027, 0]
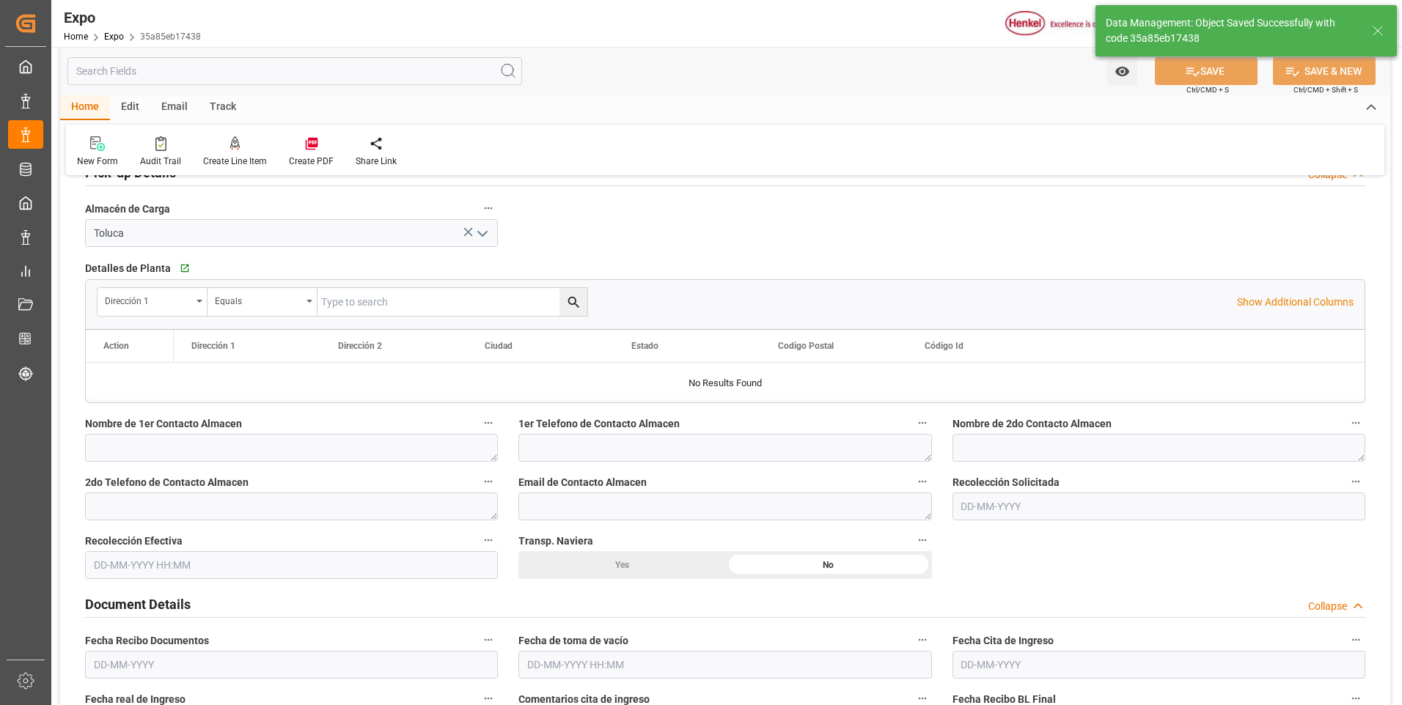
type input "15-10-2025 19:23"
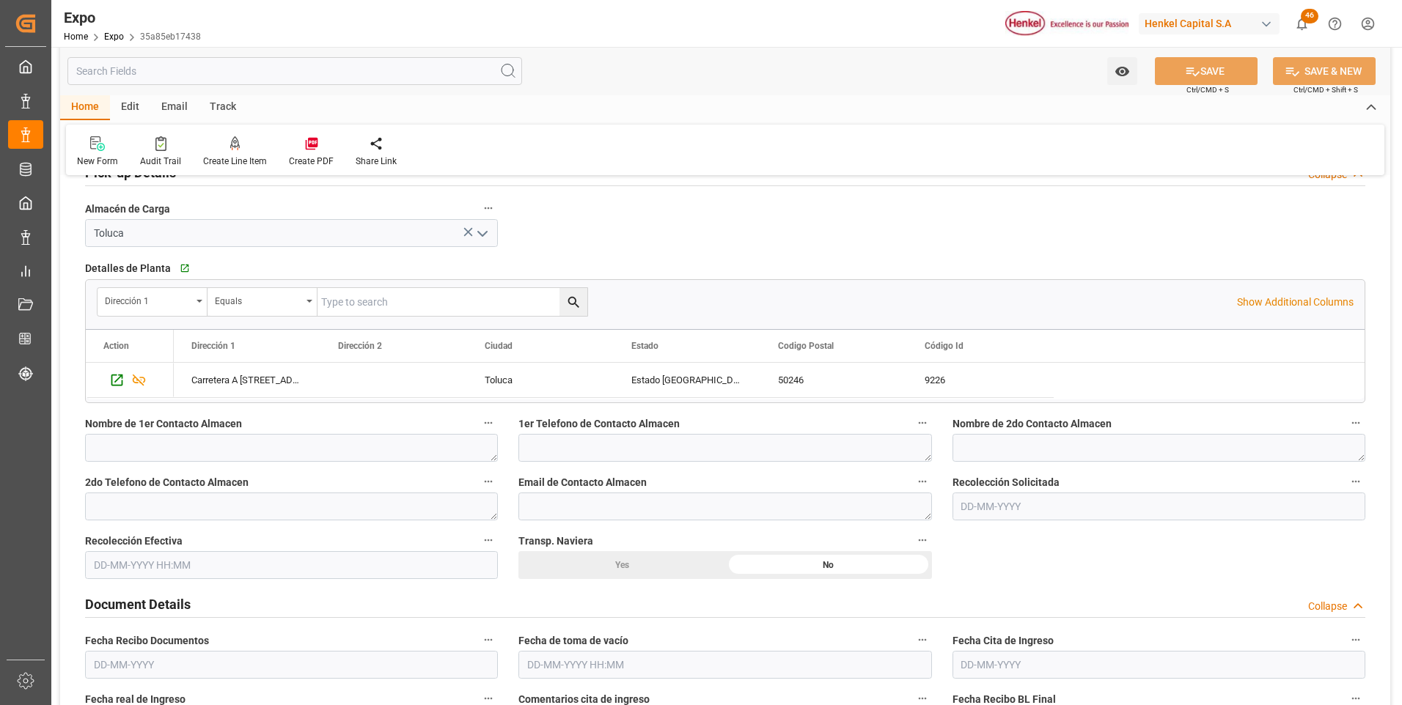
click at [975, 506] on input "text" at bounding box center [1159, 507] width 413 height 28
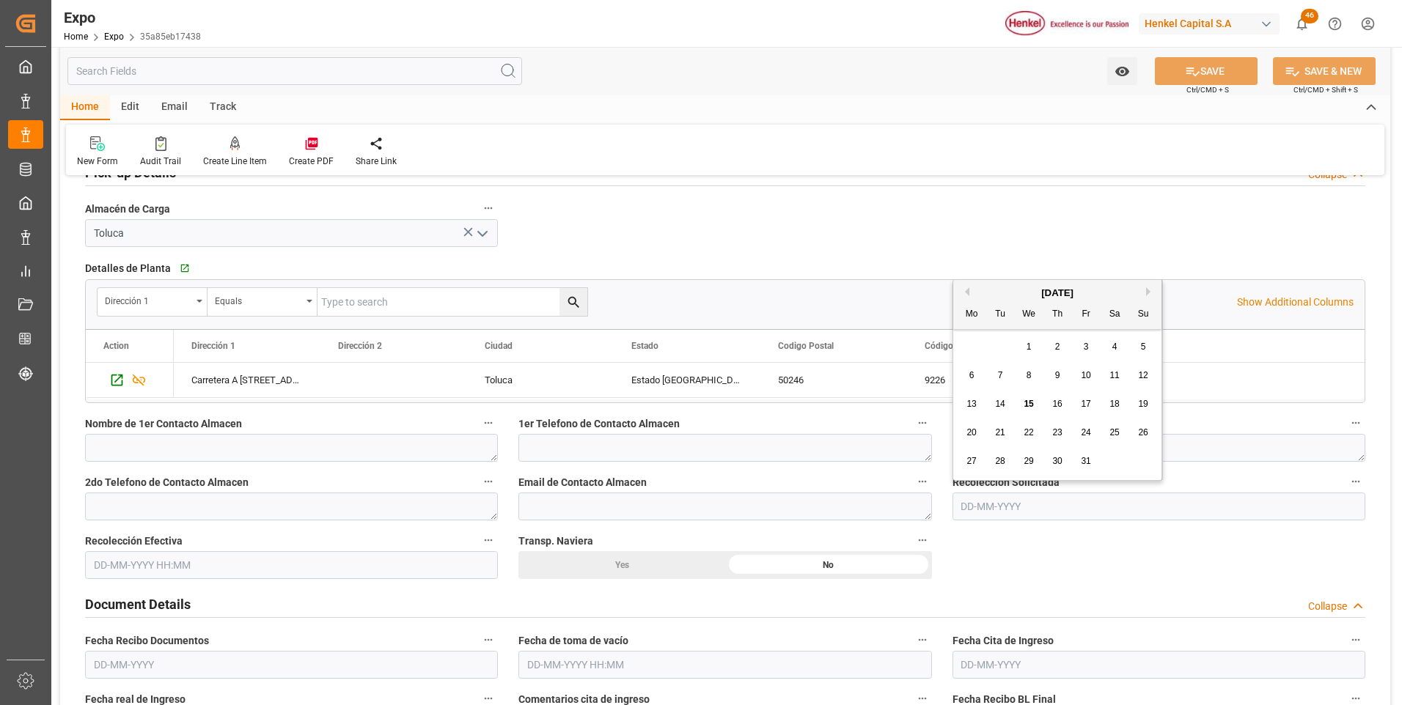
click at [969, 291] on div "[DATE]" at bounding box center [1057, 293] width 208 height 15
click at [969, 292] on button "Previous Month" at bounding box center [965, 291] width 9 height 9
click at [1057, 348] on span "4" at bounding box center [1057, 347] width 5 height 10
type input "04-09-2025"
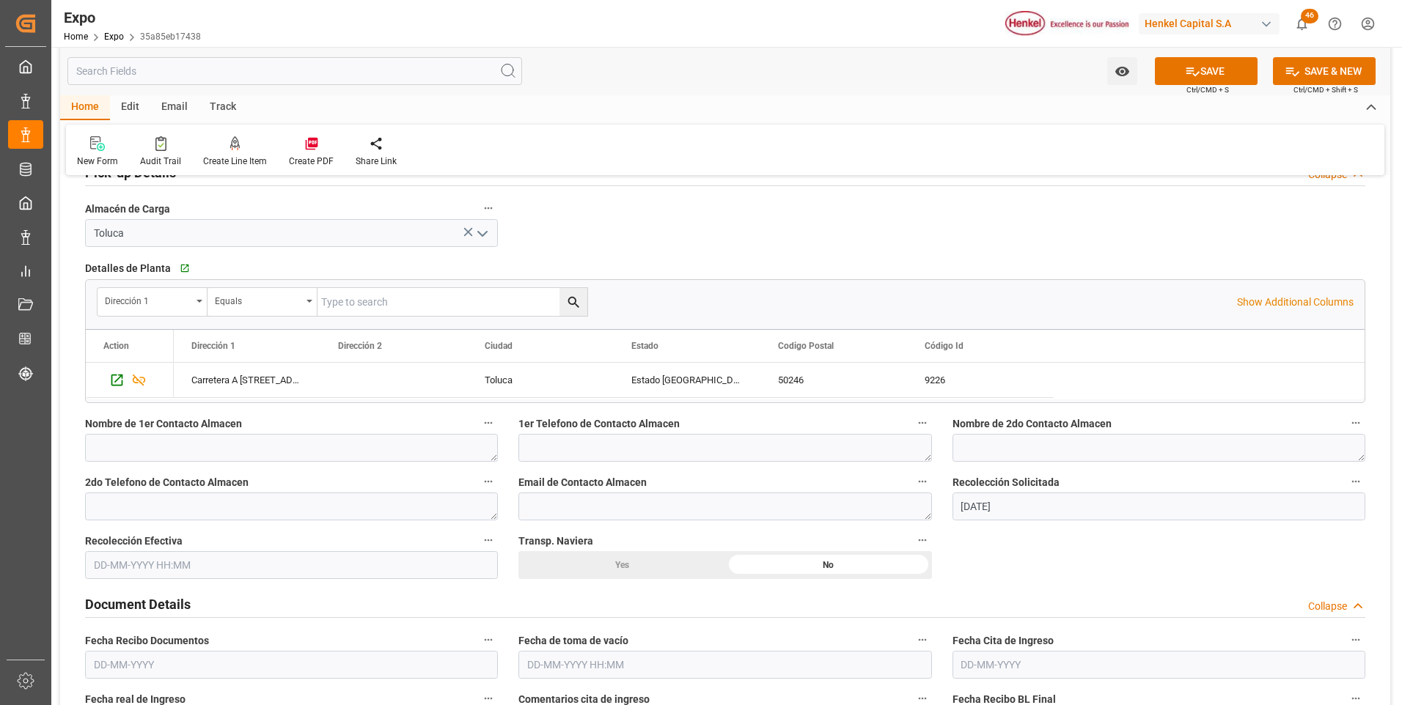
click at [174, 569] on input "text" at bounding box center [291, 565] width 413 height 28
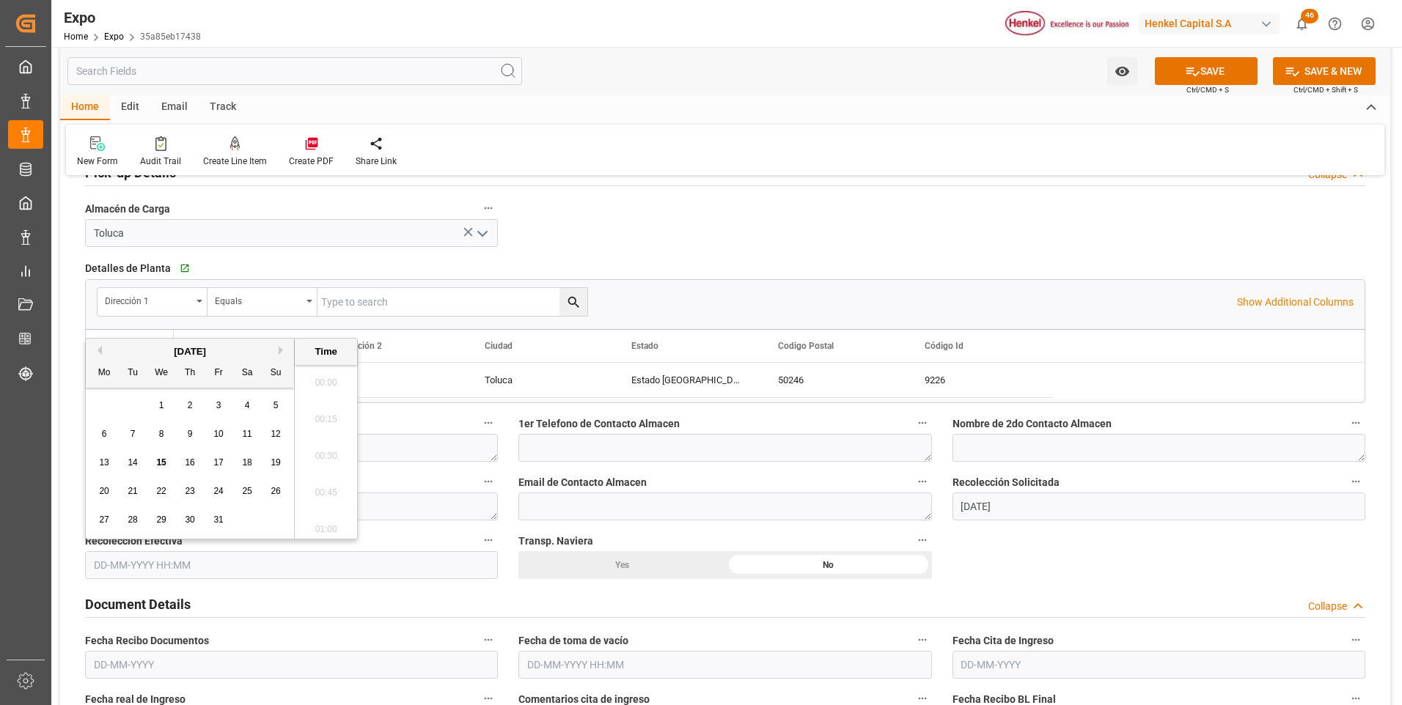
scroll to position [1875, 0]
click at [102, 348] on div "[DATE]" at bounding box center [190, 352] width 208 height 15
click at [99, 353] on button "Previous Month" at bounding box center [97, 350] width 9 height 9
click at [218, 405] on span "5" at bounding box center [218, 405] width 5 height 10
type input "05-09-2025 00:00"
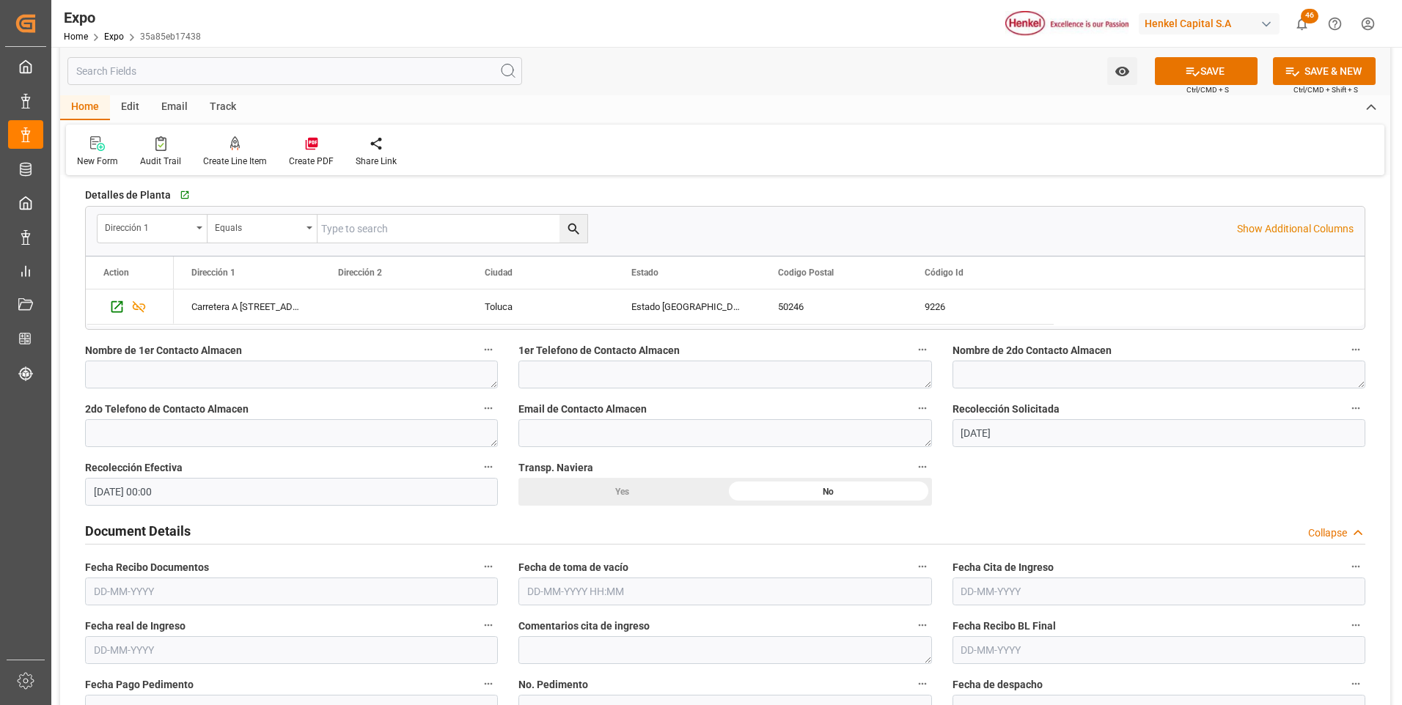
scroll to position [1173, 0]
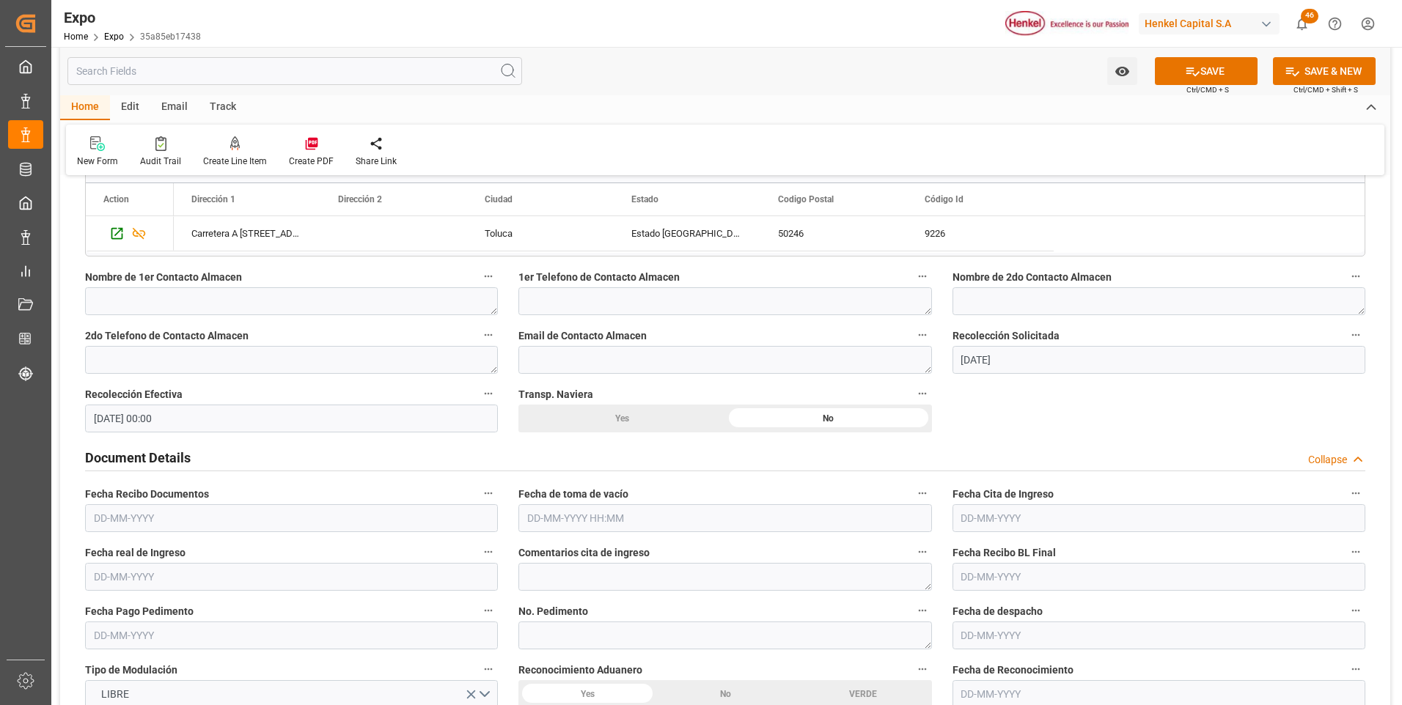
click at [95, 524] on input "text" at bounding box center [291, 519] width 413 height 28
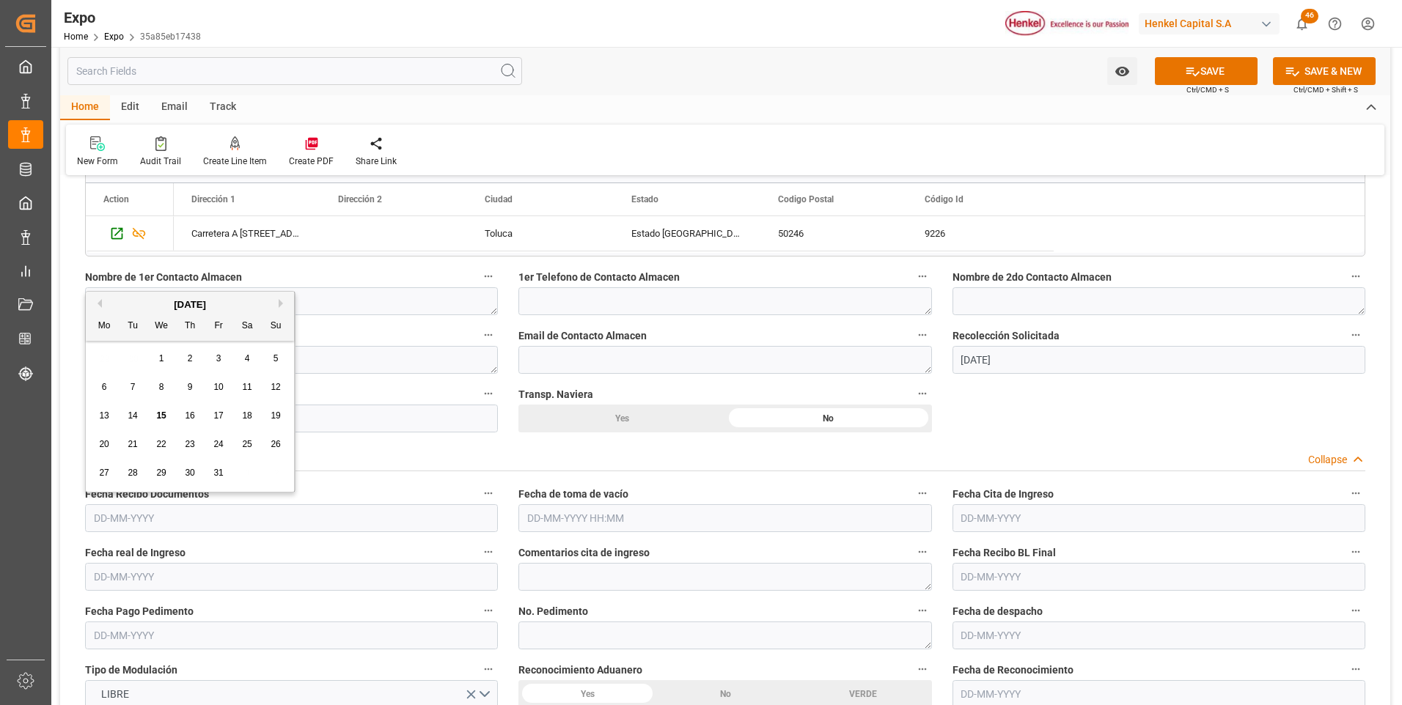
click at [102, 303] on div "[DATE]" at bounding box center [190, 305] width 208 height 15
click at [98, 304] on button "Previous Month" at bounding box center [97, 303] width 9 height 9
click at [105, 384] on span "8" at bounding box center [104, 387] width 5 height 10
type input "08-09-2025"
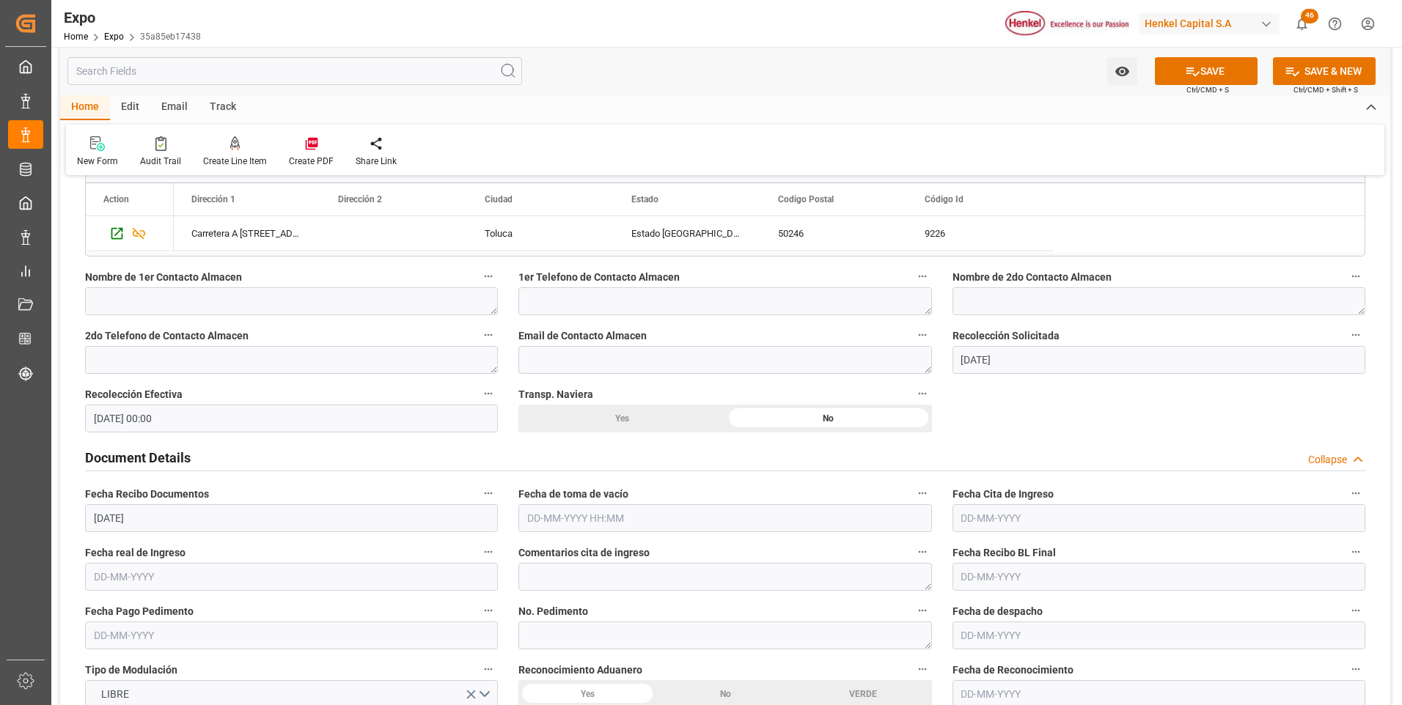
click at [535, 513] on input "text" at bounding box center [724, 519] width 413 height 28
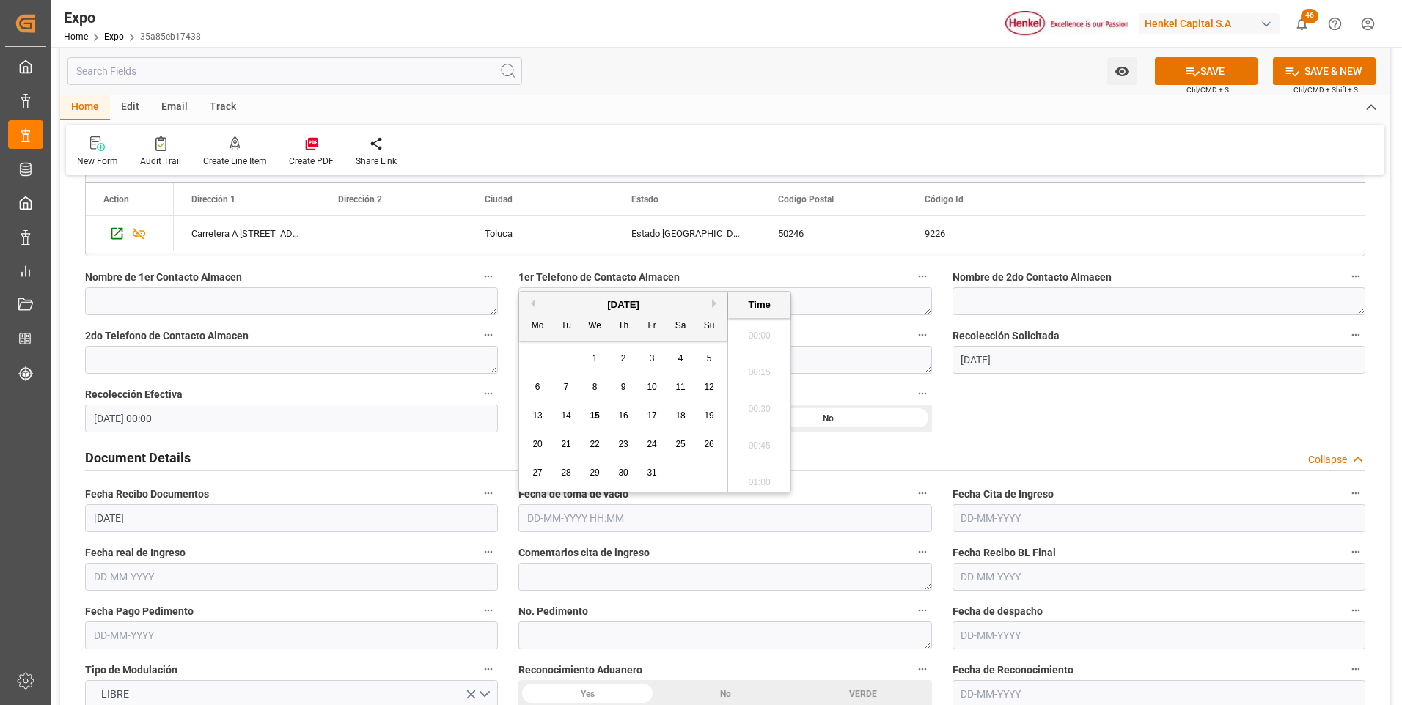
scroll to position [1875, 0]
click at [535, 305] on button "Previous Month" at bounding box center [531, 303] width 9 height 9
click at [648, 359] on div "5" at bounding box center [652, 360] width 18 height 18
type input "05-09-2025 00:00"
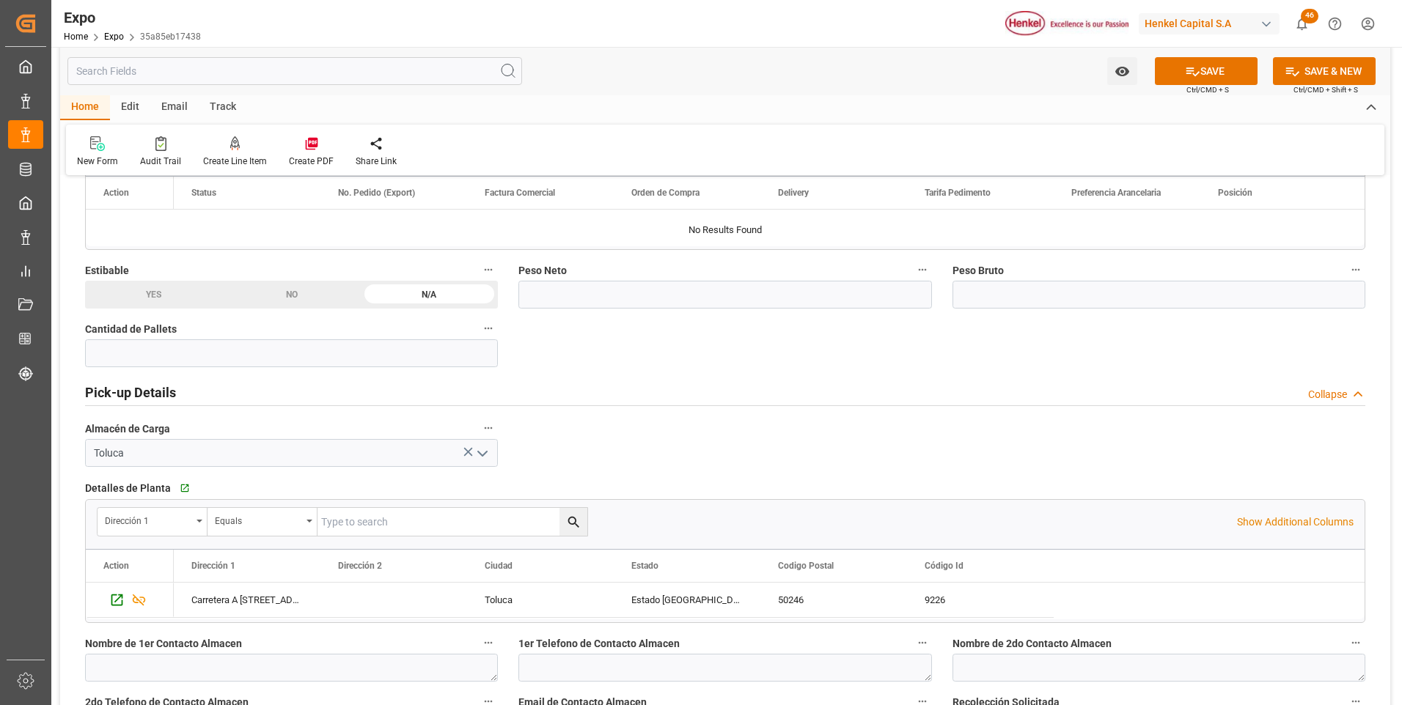
scroll to position [733, 0]
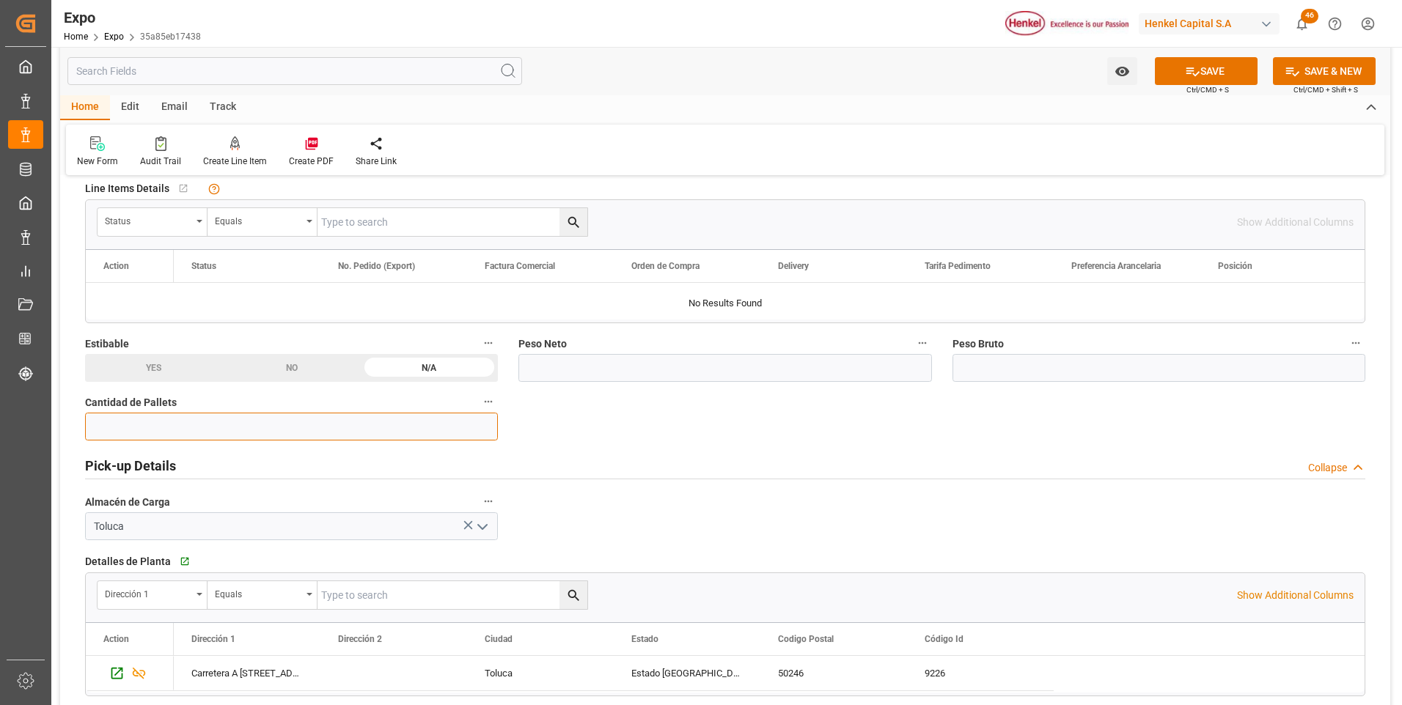
click at [297, 419] on input "text" at bounding box center [291, 427] width 413 height 28
type input "3"
click at [617, 373] on input "text" at bounding box center [724, 368] width 413 height 28
type input "3000"
click at [1020, 370] on input "text" at bounding box center [1159, 368] width 413 height 28
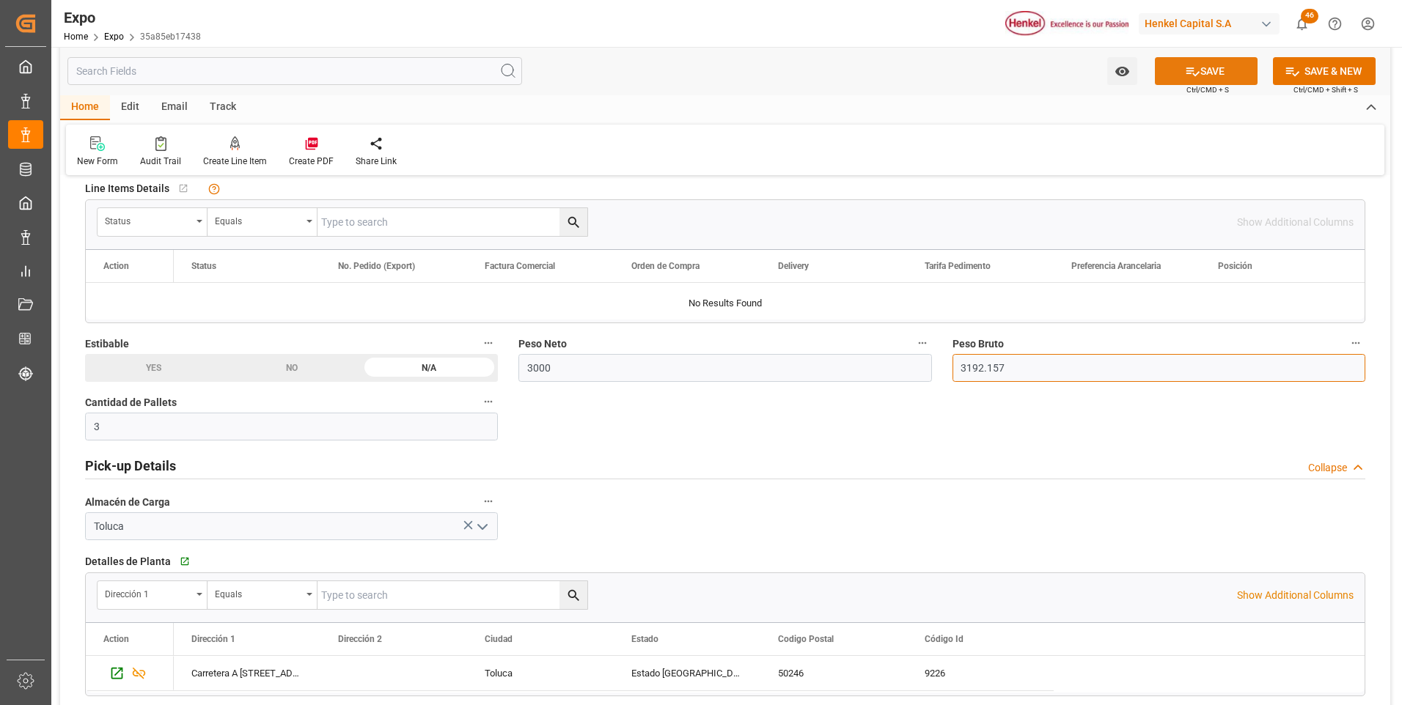
type input "3192.157"
click at [1200, 77] on button "SAVE" at bounding box center [1206, 71] width 103 height 28
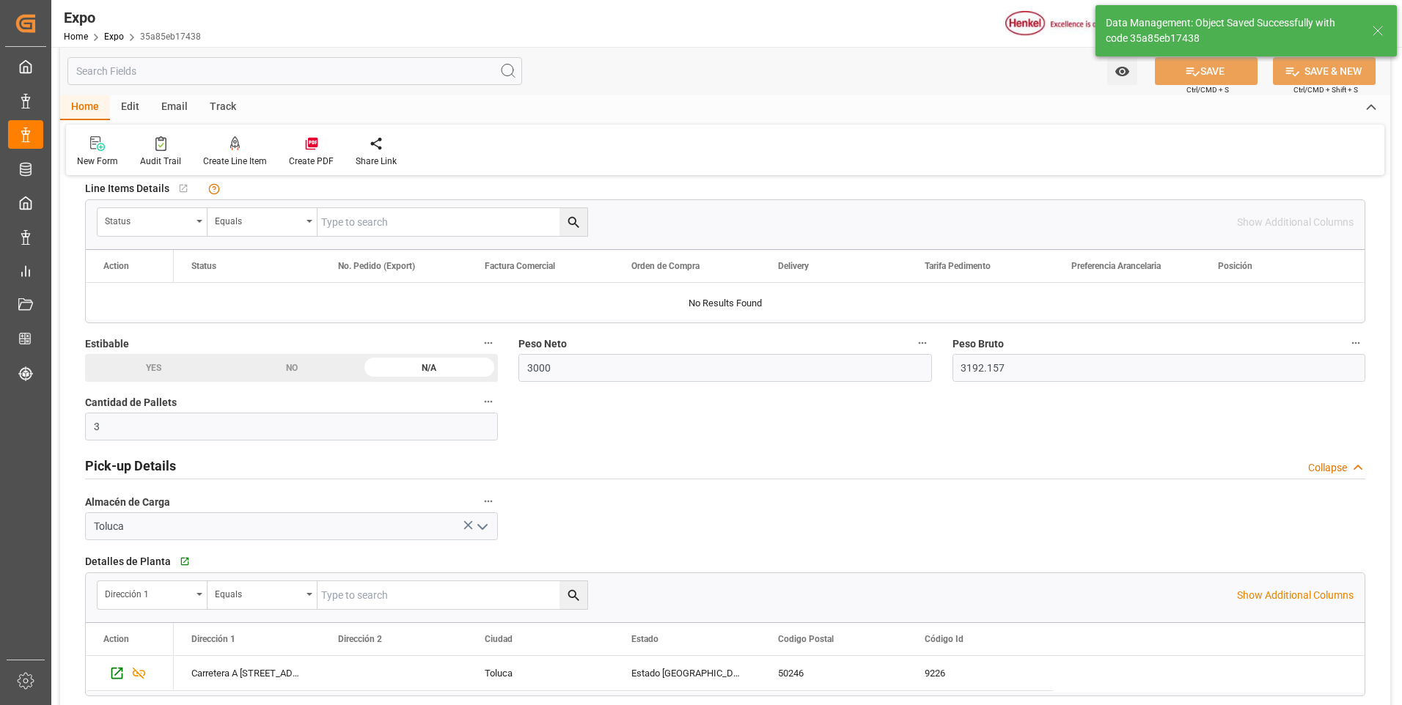
type input "15-10-2025 19:25"
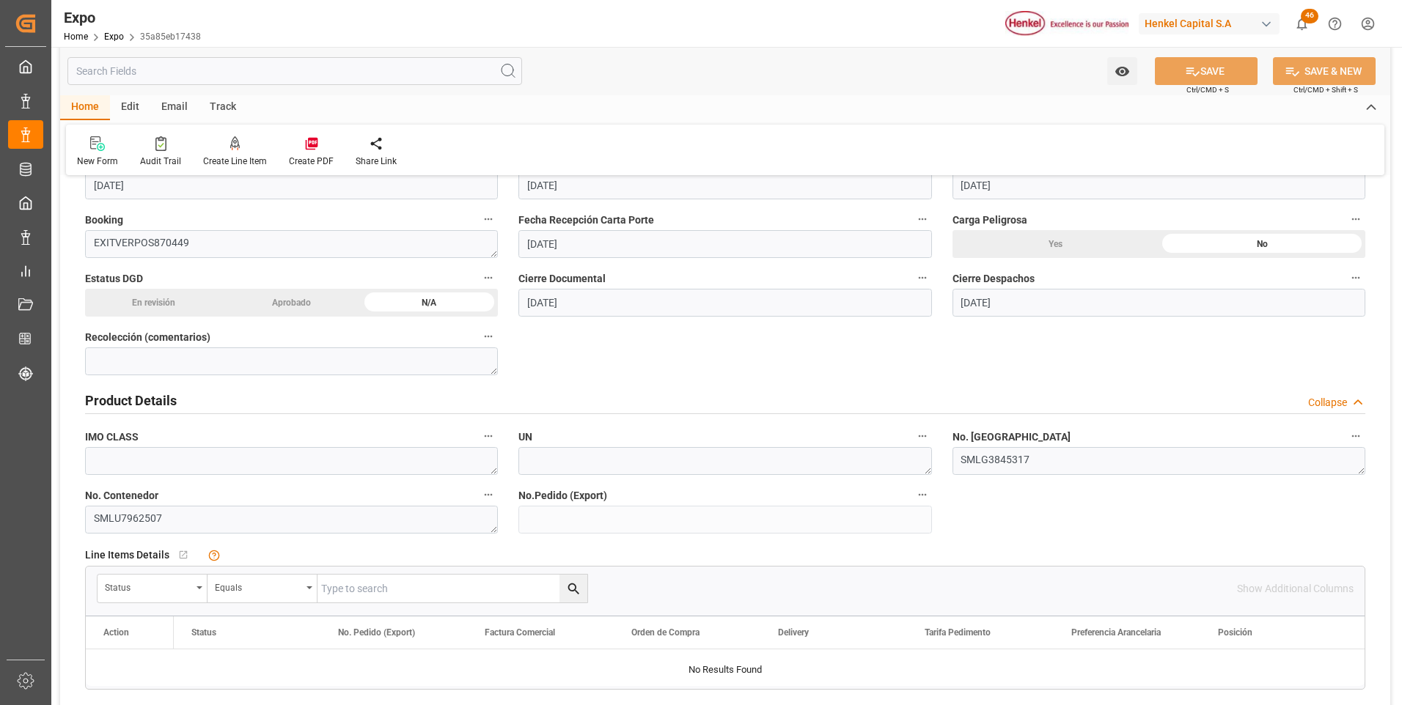
scroll to position [0, 0]
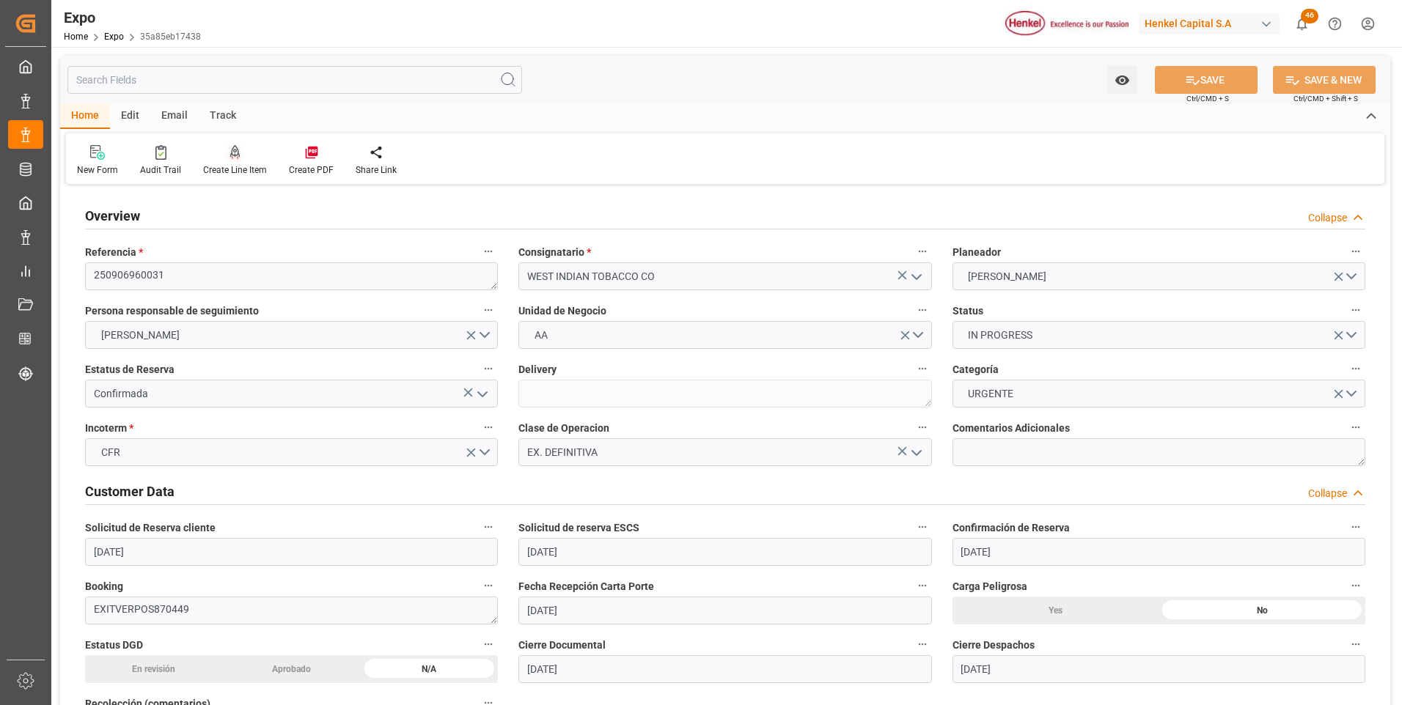
click at [235, 150] on icon at bounding box center [235, 151] width 10 height 12
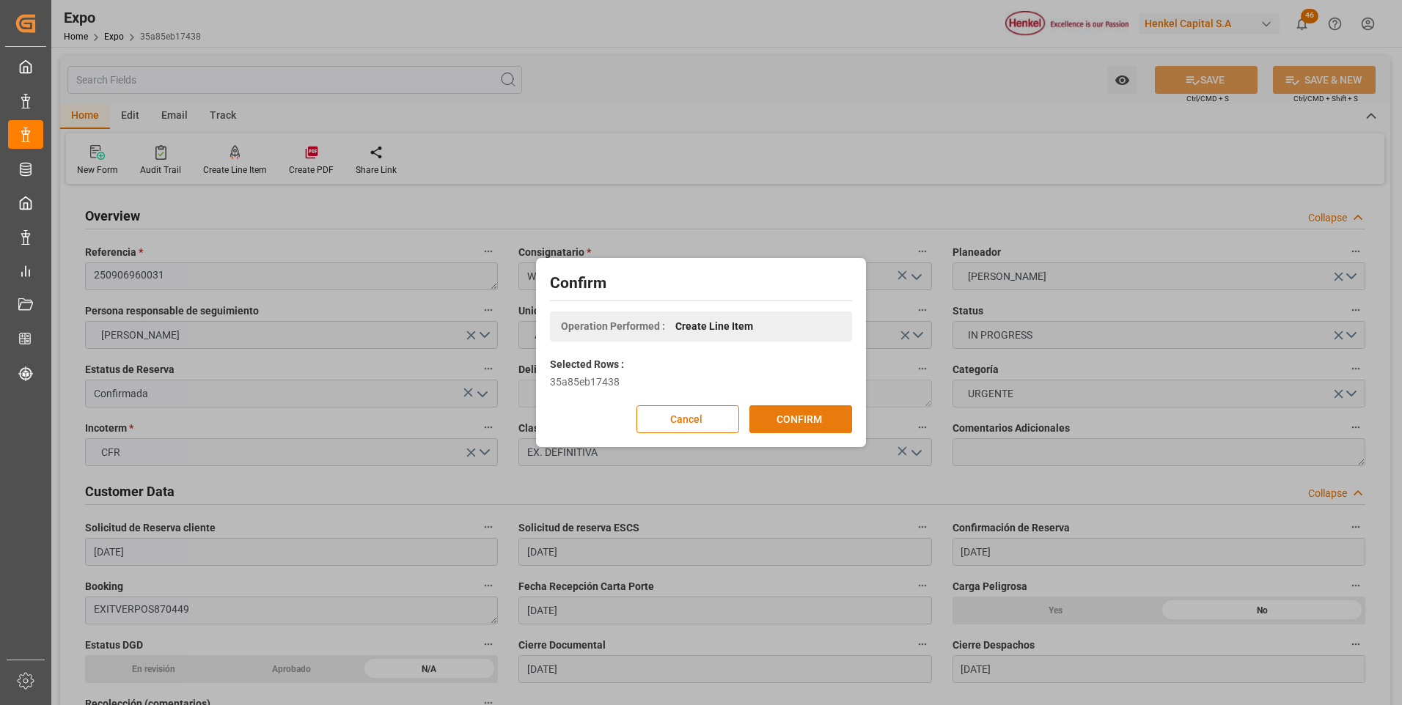
click at [793, 419] on button "CONFIRM" at bounding box center [800, 420] width 103 height 28
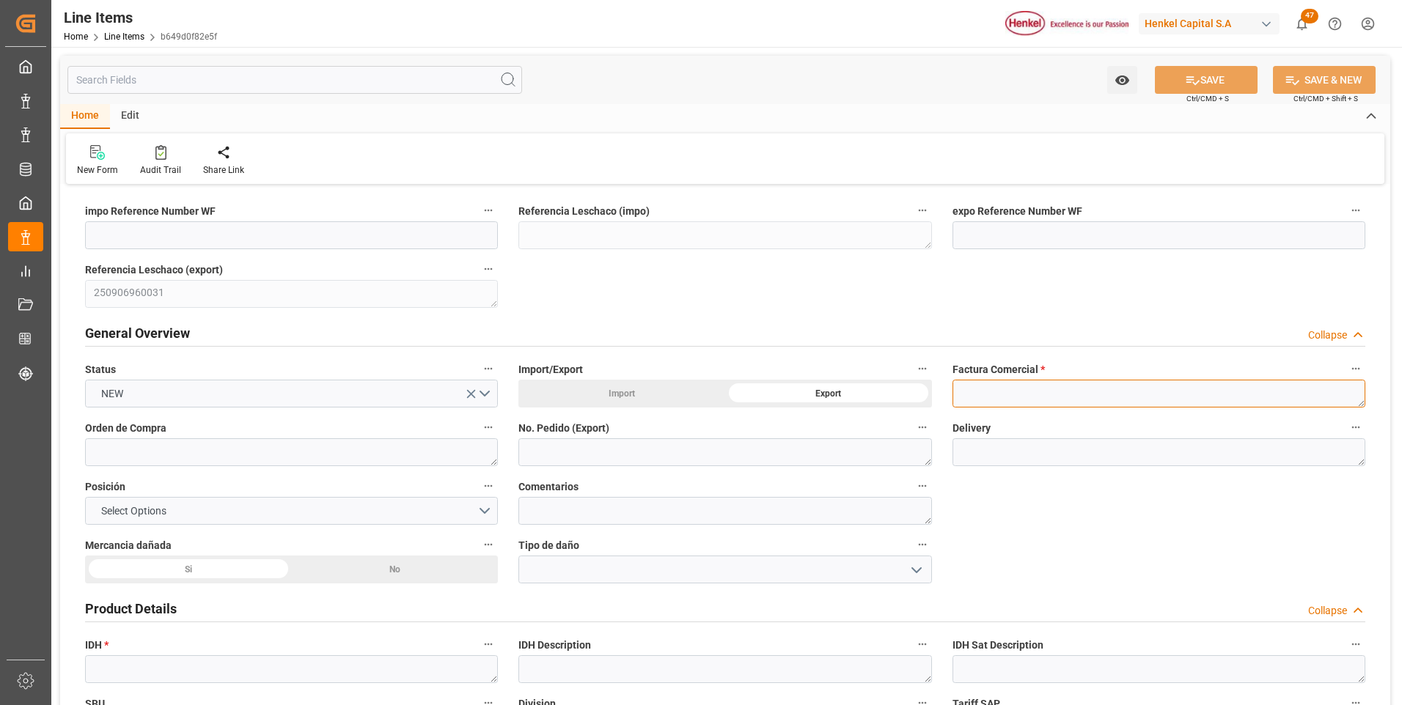
click at [966, 393] on textarea at bounding box center [1159, 394] width 413 height 28
paste textarea "1122212399"
type textarea "1122212399"
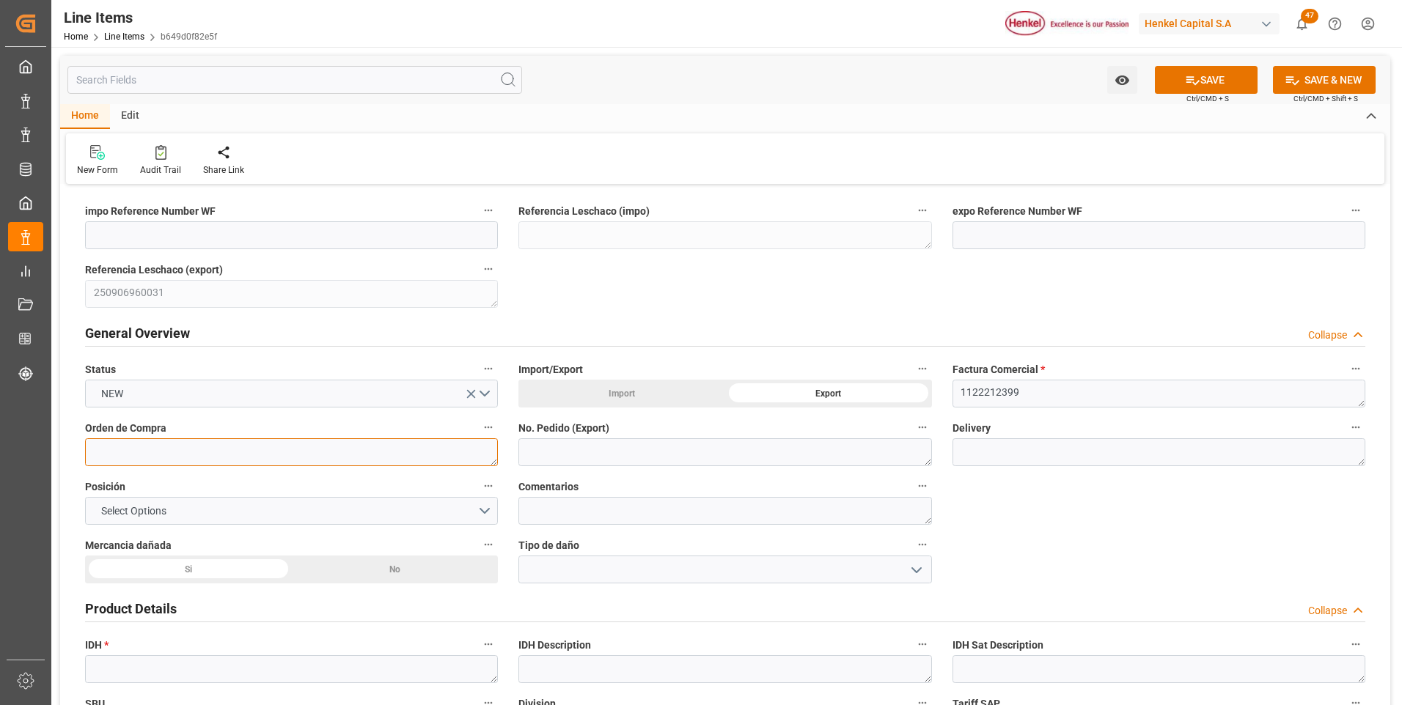
click at [303, 449] on textarea at bounding box center [291, 453] width 413 height 28
paste textarea "4500701321"
type textarea "4500701321"
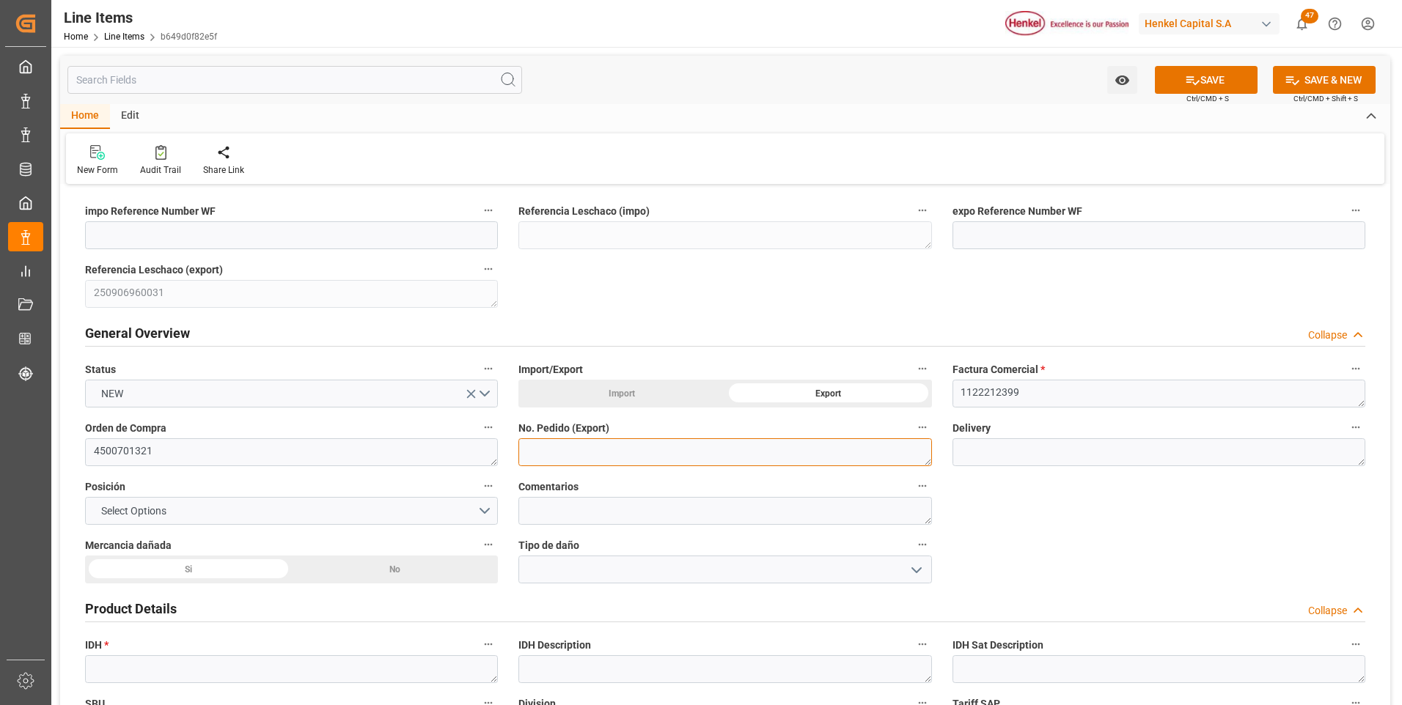
click at [598, 453] on textarea at bounding box center [724, 453] width 413 height 28
paste textarea "424989006"
type textarea "424989006"
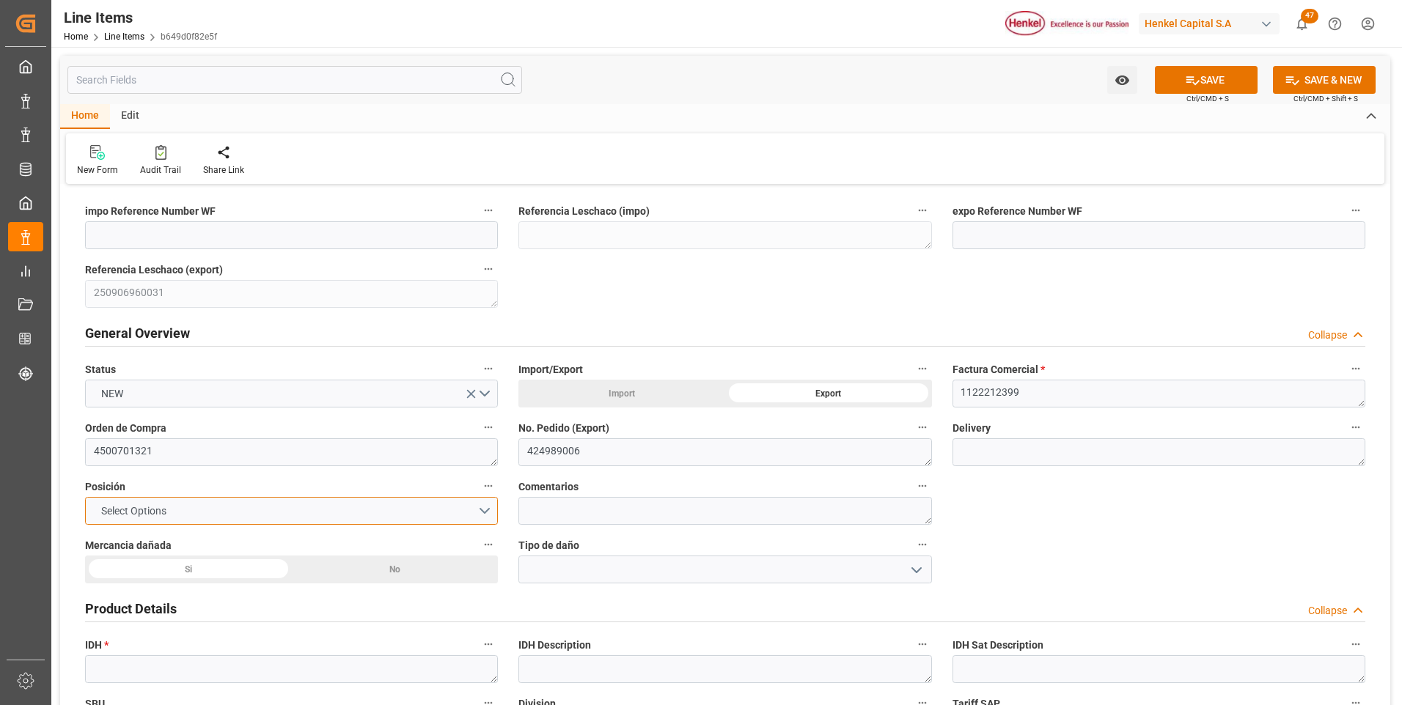
click at [452, 521] on button "Select Options" at bounding box center [291, 511] width 413 height 28
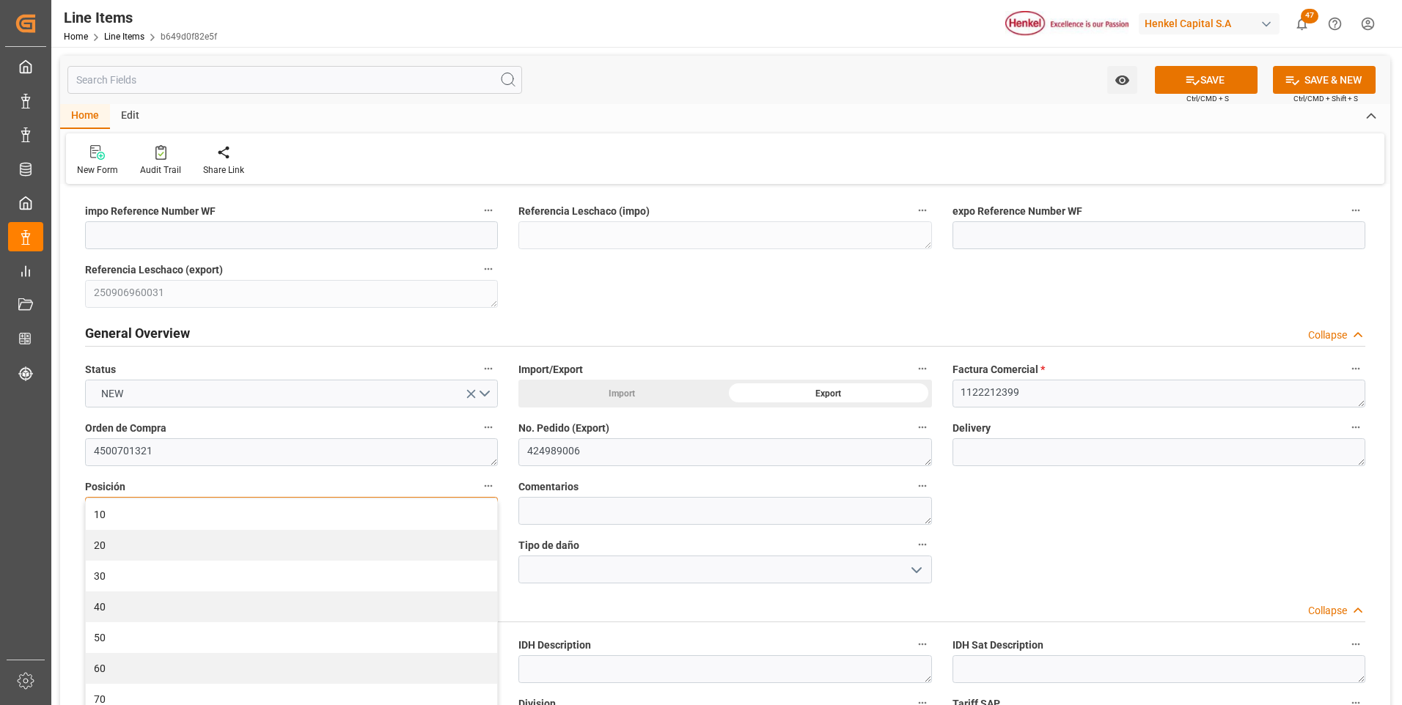
click at [452, 521] on div "10" at bounding box center [291, 514] width 411 height 31
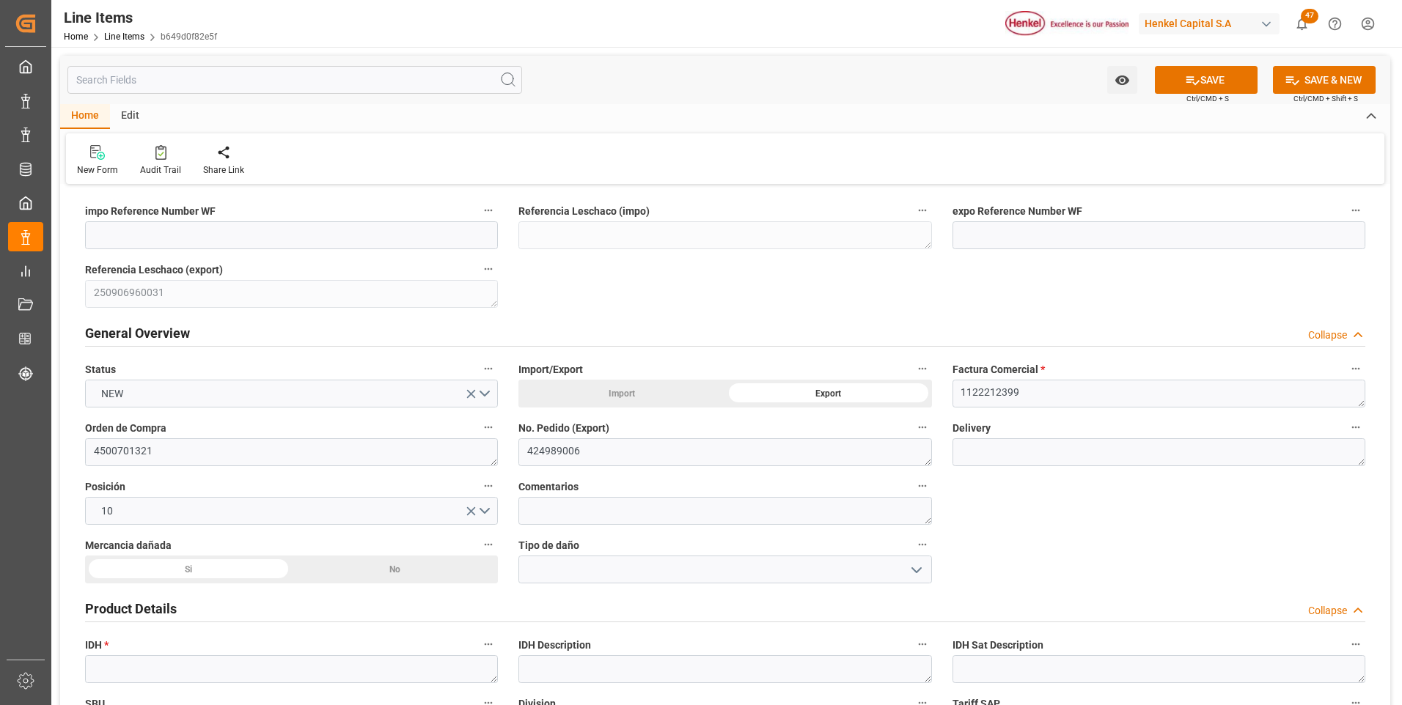
click at [411, 568] on div "No" at bounding box center [395, 570] width 207 height 28
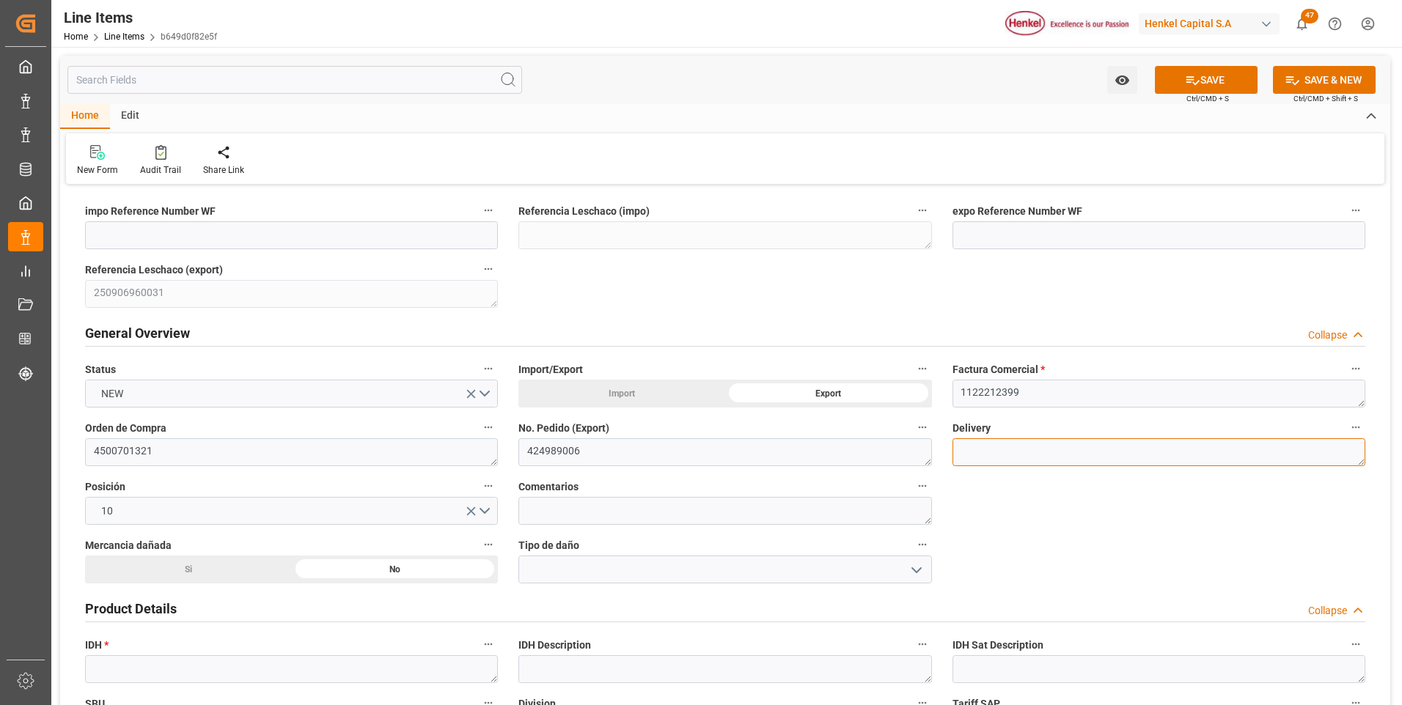
click at [986, 457] on textarea at bounding box center [1159, 453] width 413 height 28
paste textarea "969177667"
type textarea "969177667"
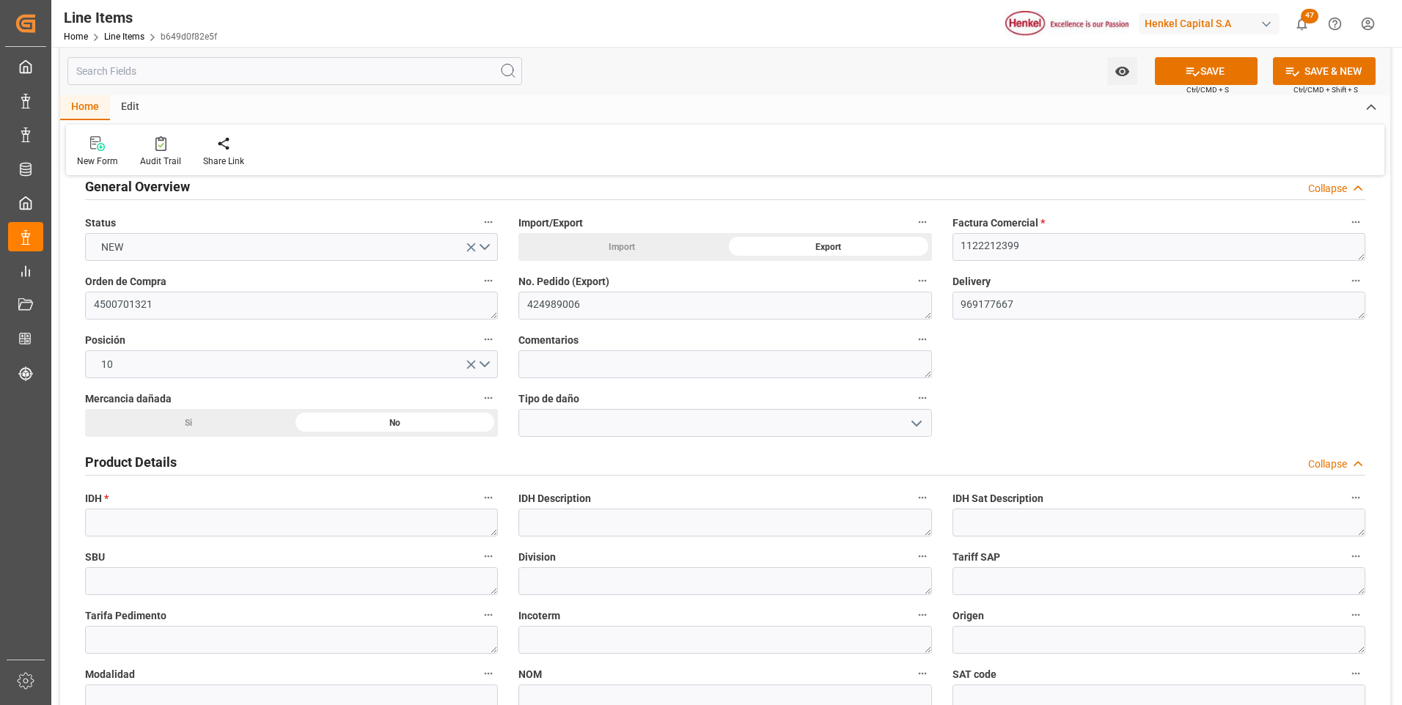
scroll to position [220, 0]
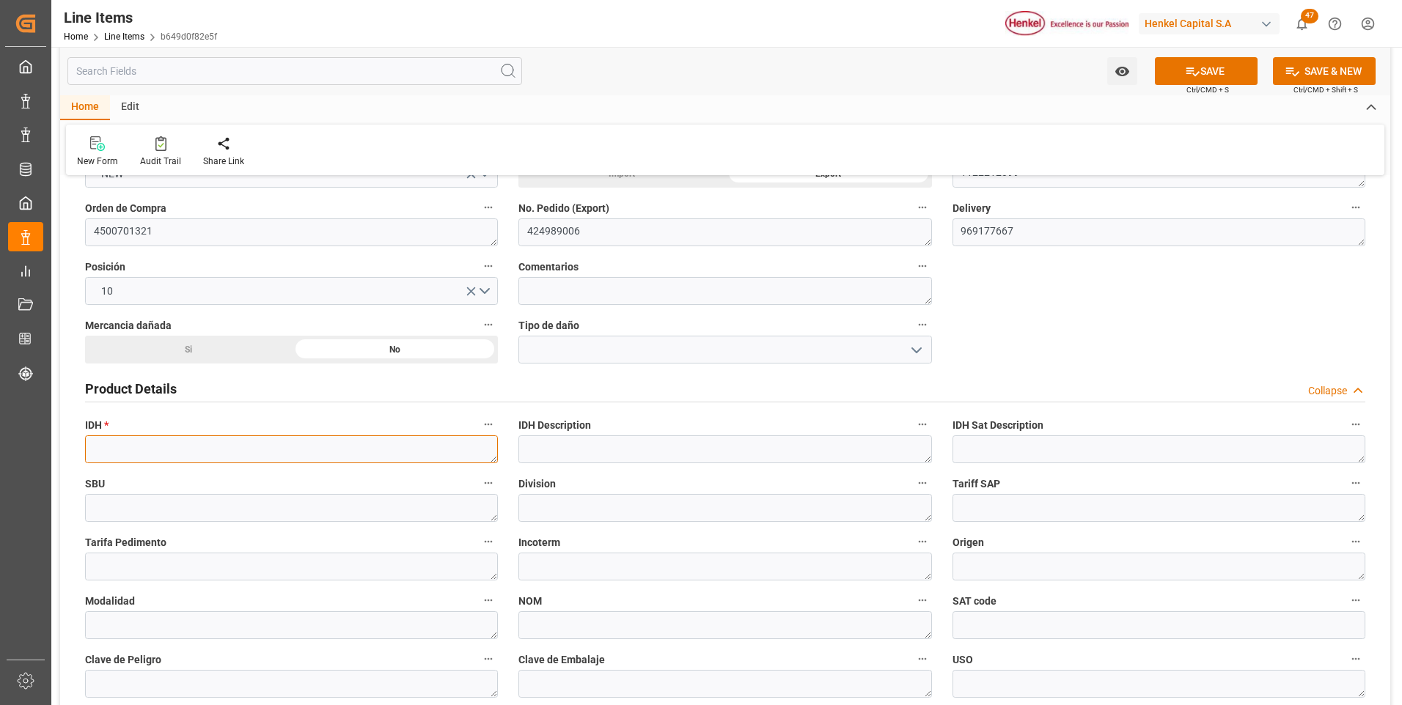
click at [200, 445] on textarea at bounding box center [291, 450] width 413 height 28
paste textarea "2269628"
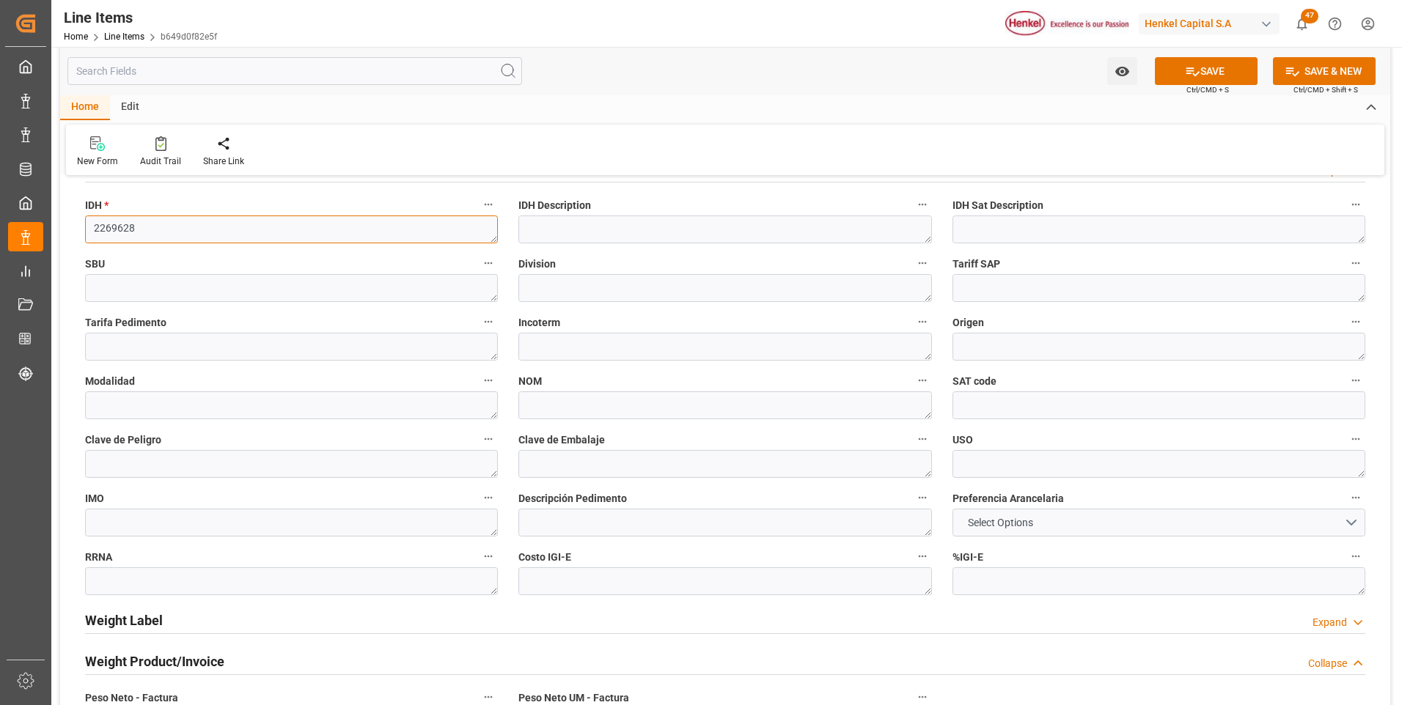
scroll to position [587, 0]
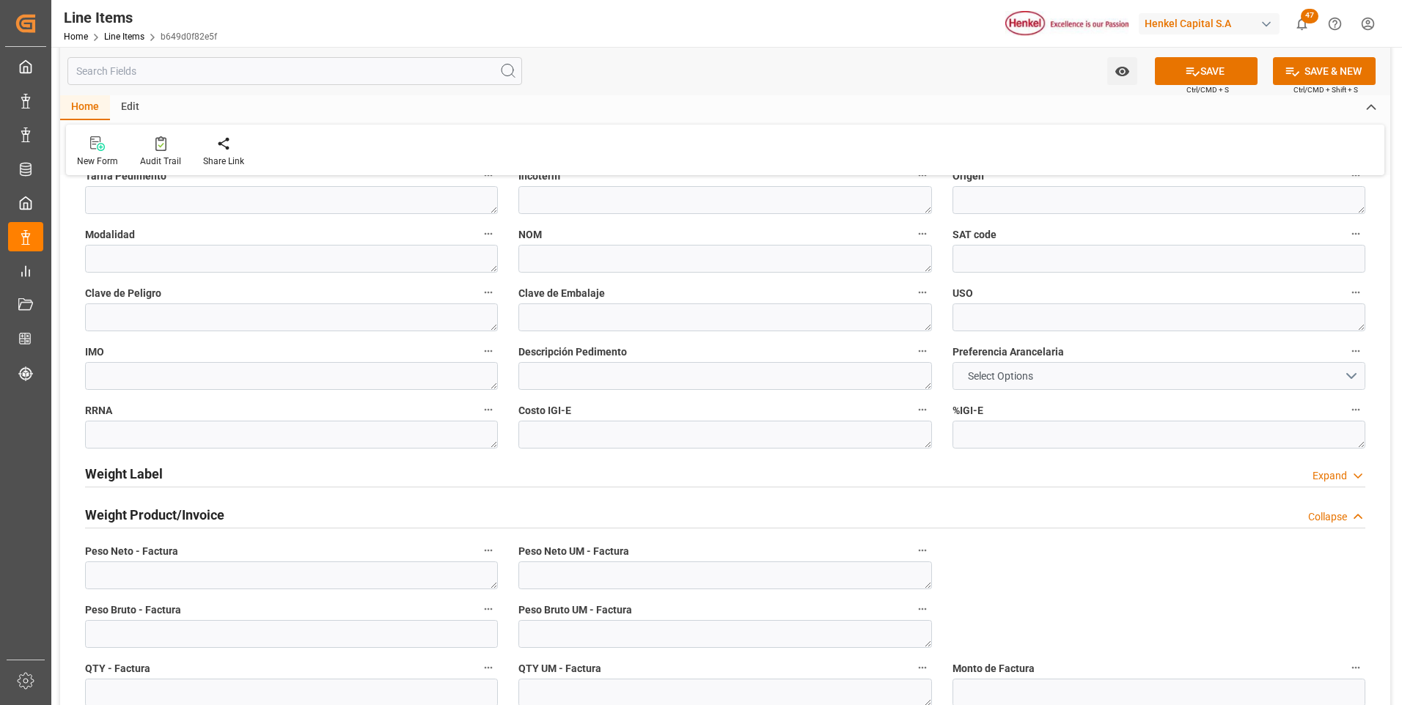
type textarea "2269628"
click at [984, 386] on button "Select Options" at bounding box center [1159, 376] width 413 height 28
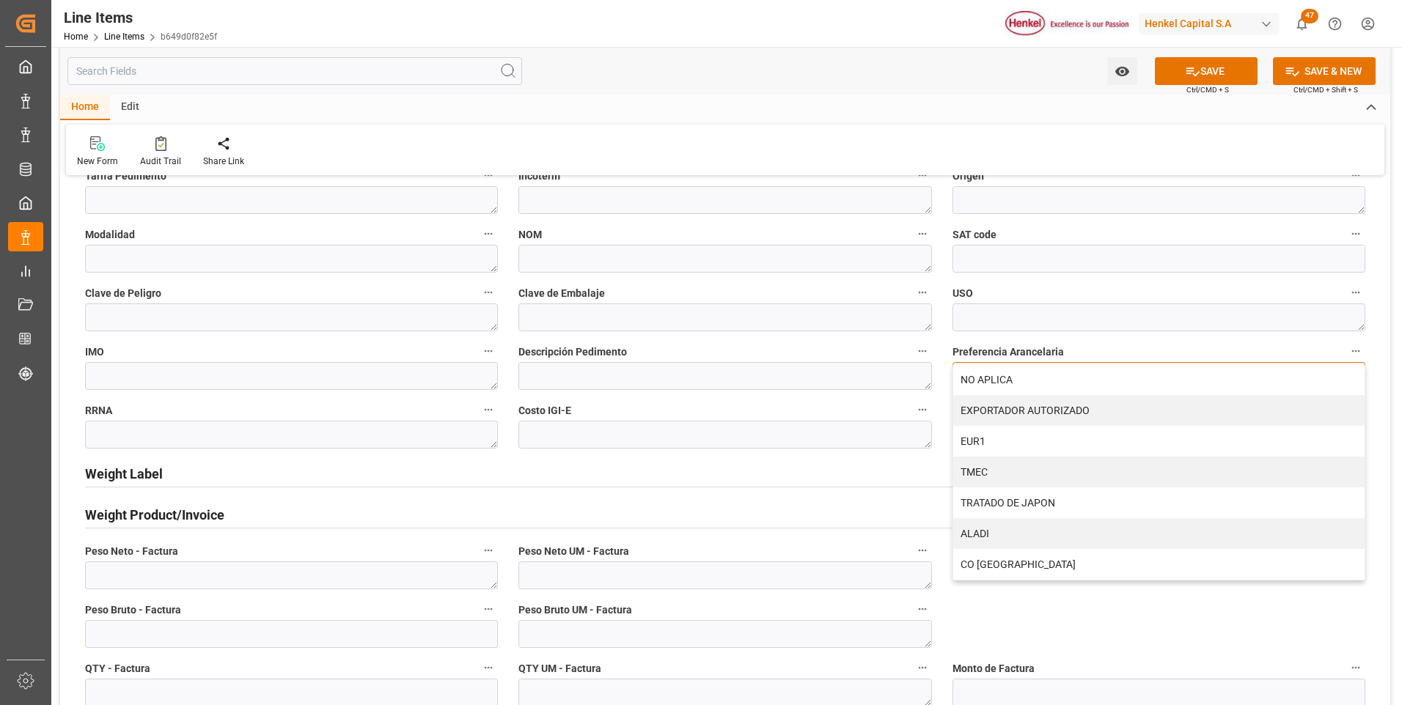
click at [984, 386] on div "NO APLICA" at bounding box center [1158, 379] width 411 height 31
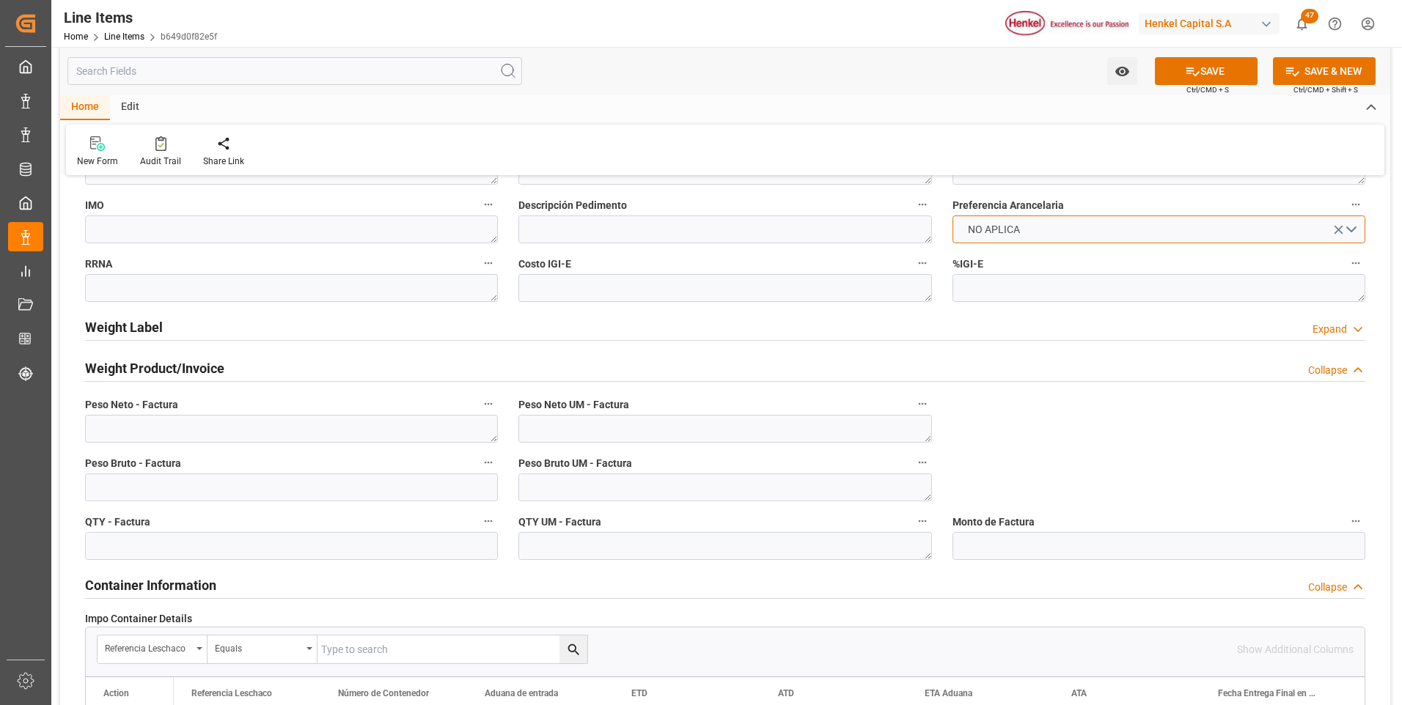
scroll to position [880, 0]
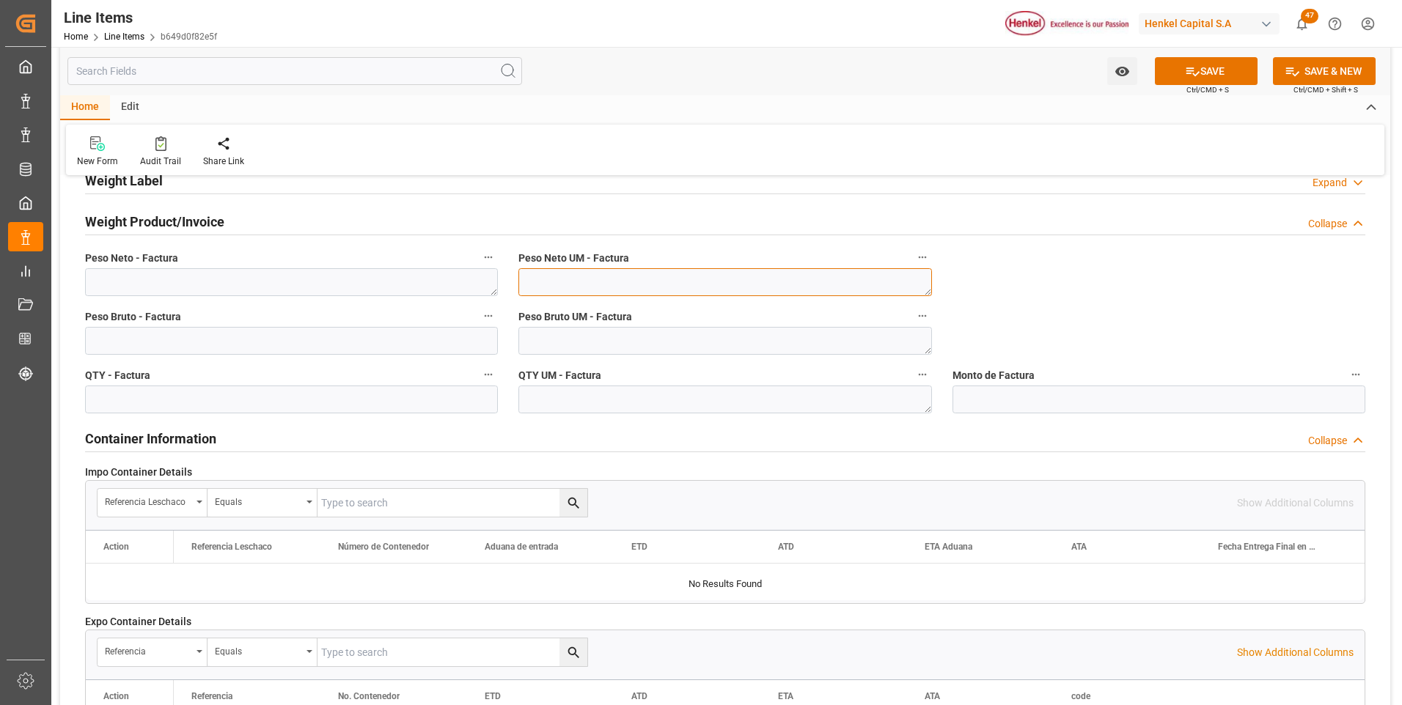
click at [695, 285] on textarea at bounding box center [724, 282] width 413 height 28
click at [298, 280] on textarea at bounding box center [291, 282] width 413 height 28
type textarea "3000"
click at [272, 403] on input "text" at bounding box center [291, 400] width 413 height 28
type input "3000"
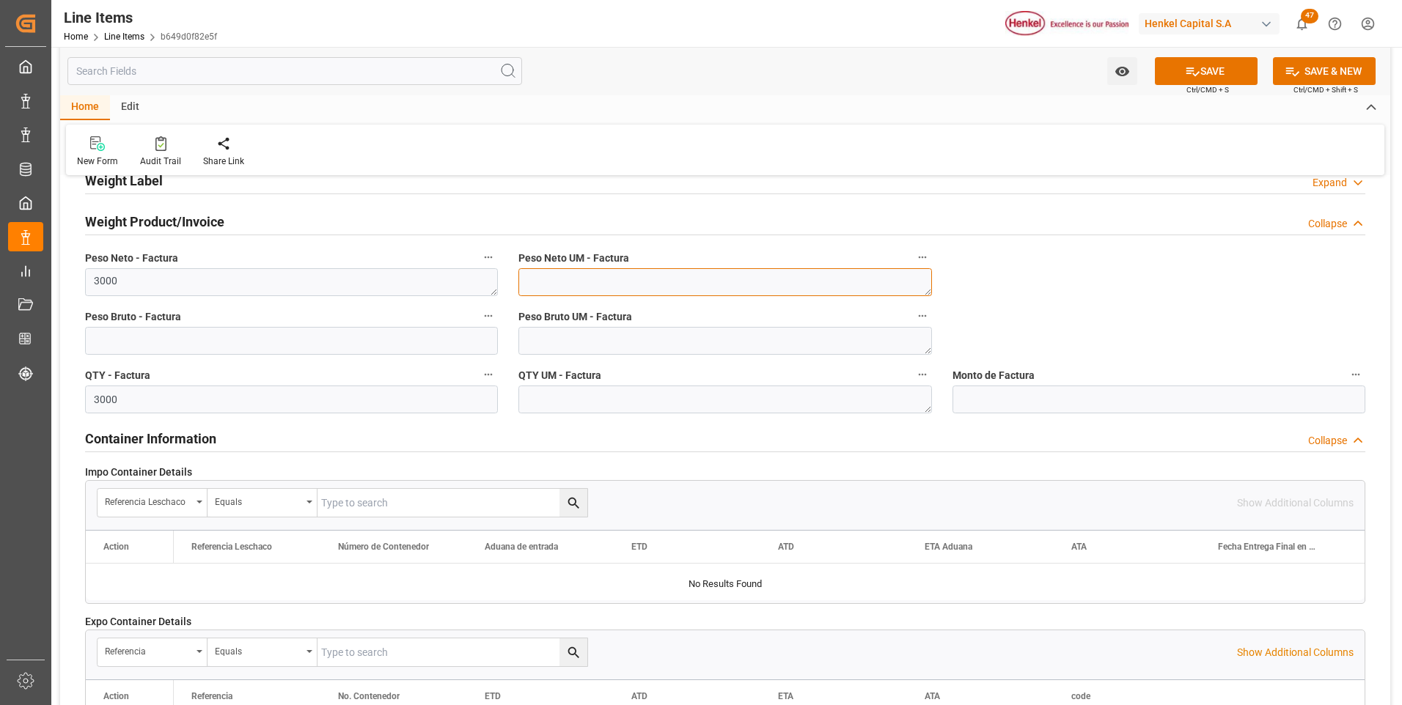
click at [584, 285] on textarea at bounding box center [724, 282] width 413 height 28
type textarea "KG"
click at [557, 342] on textarea at bounding box center [724, 341] width 413 height 28
type textarea "KG"
click at [554, 397] on textarea at bounding box center [724, 400] width 413 height 28
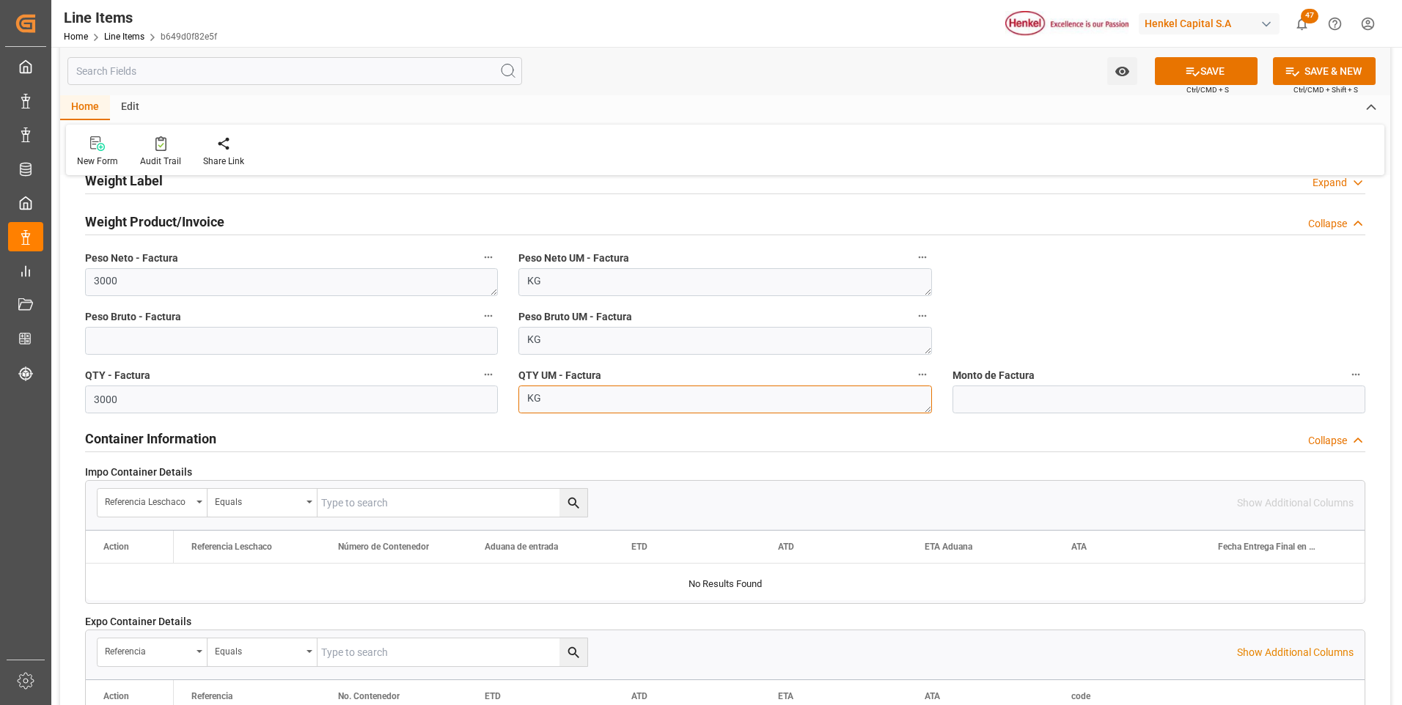
type textarea "KG"
click at [344, 346] on input "text" at bounding box center [291, 341] width 413 height 28
type input "3192.157"
click at [1247, 70] on button "SAVE" at bounding box center [1206, 71] width 103 height 28
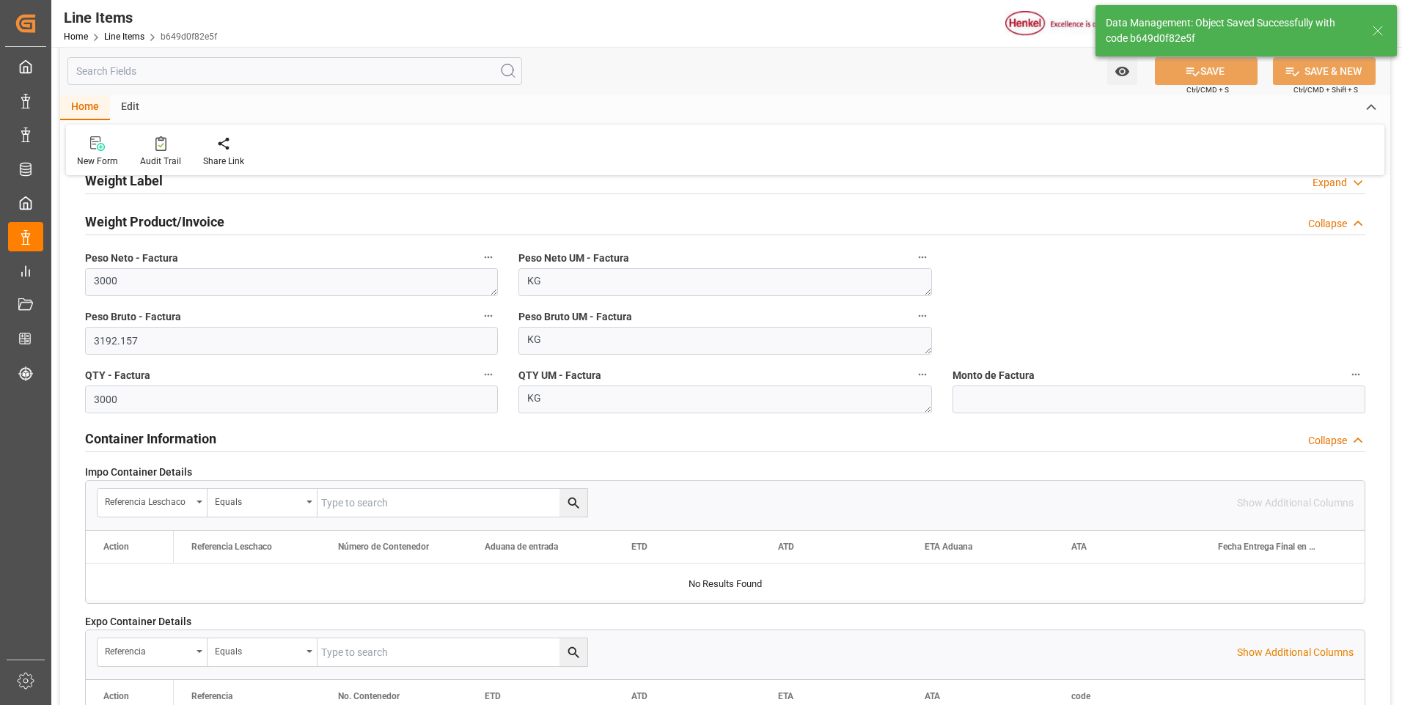
type textarea "Tobacoll 402-43 HE MX CNT1000KG"
type input "31201600"
type textarea "6HA2"
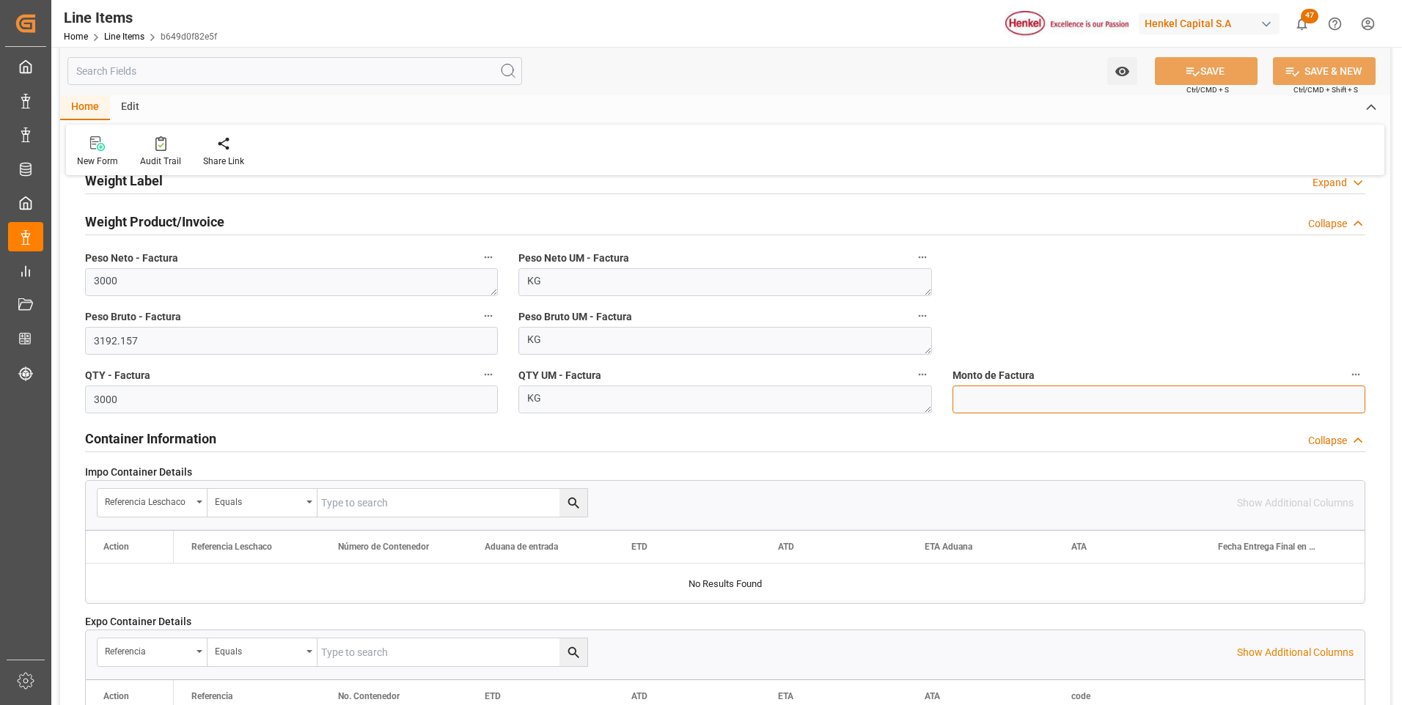
click at [1019, 395] on input "text" at bounding box center [1159, 400] width 413 height 28
type input "17280"
click at [1203, 69] on button "SAVE" at bounding box center [1206, 71] width 103 height 28
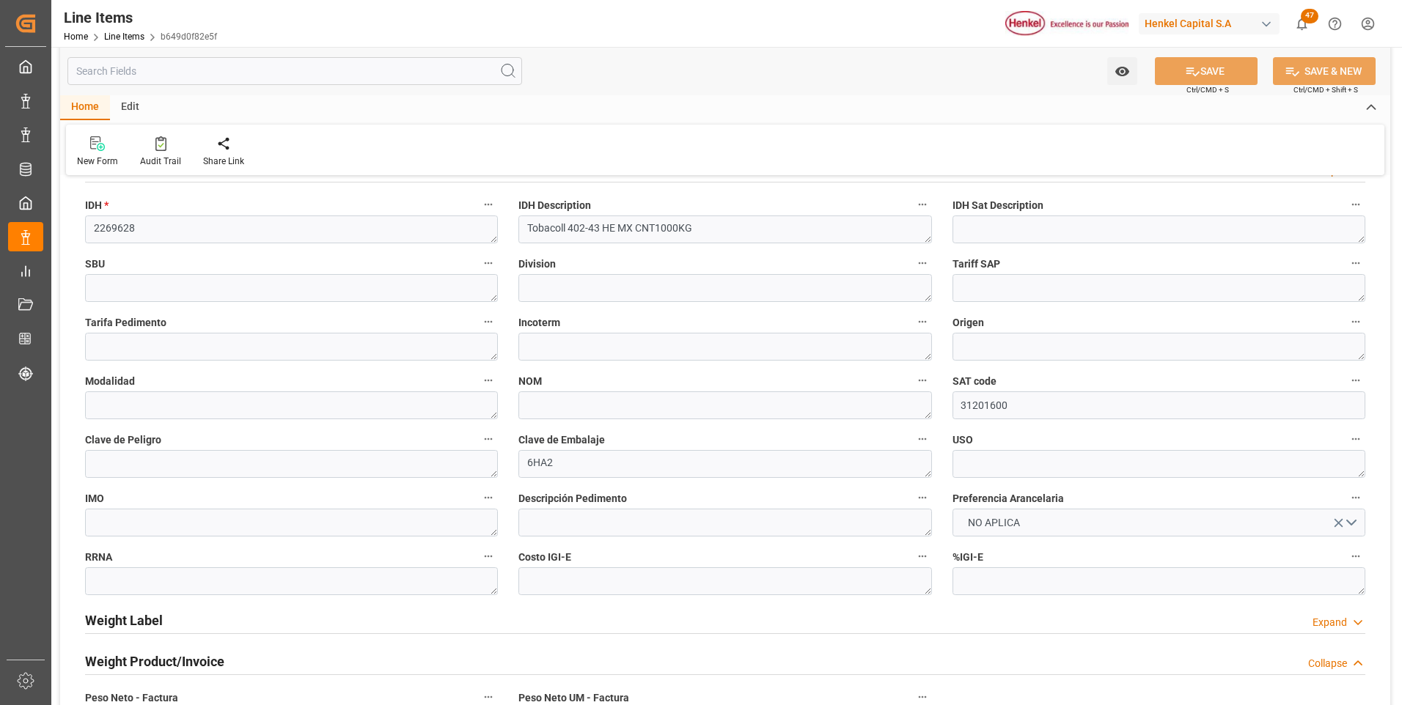
scroll to position [147, 0]
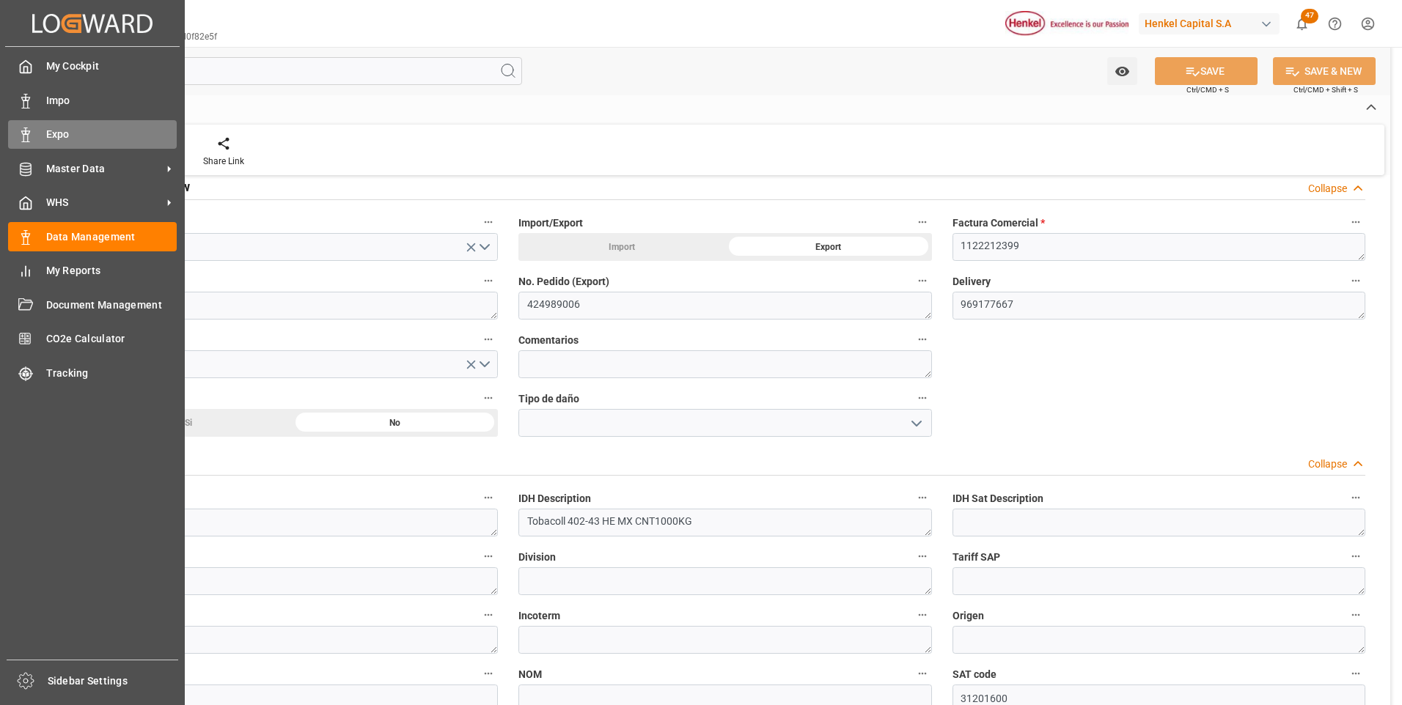
click at [32, 139] on icon at bounding box center [25, 135] width 15 height 15
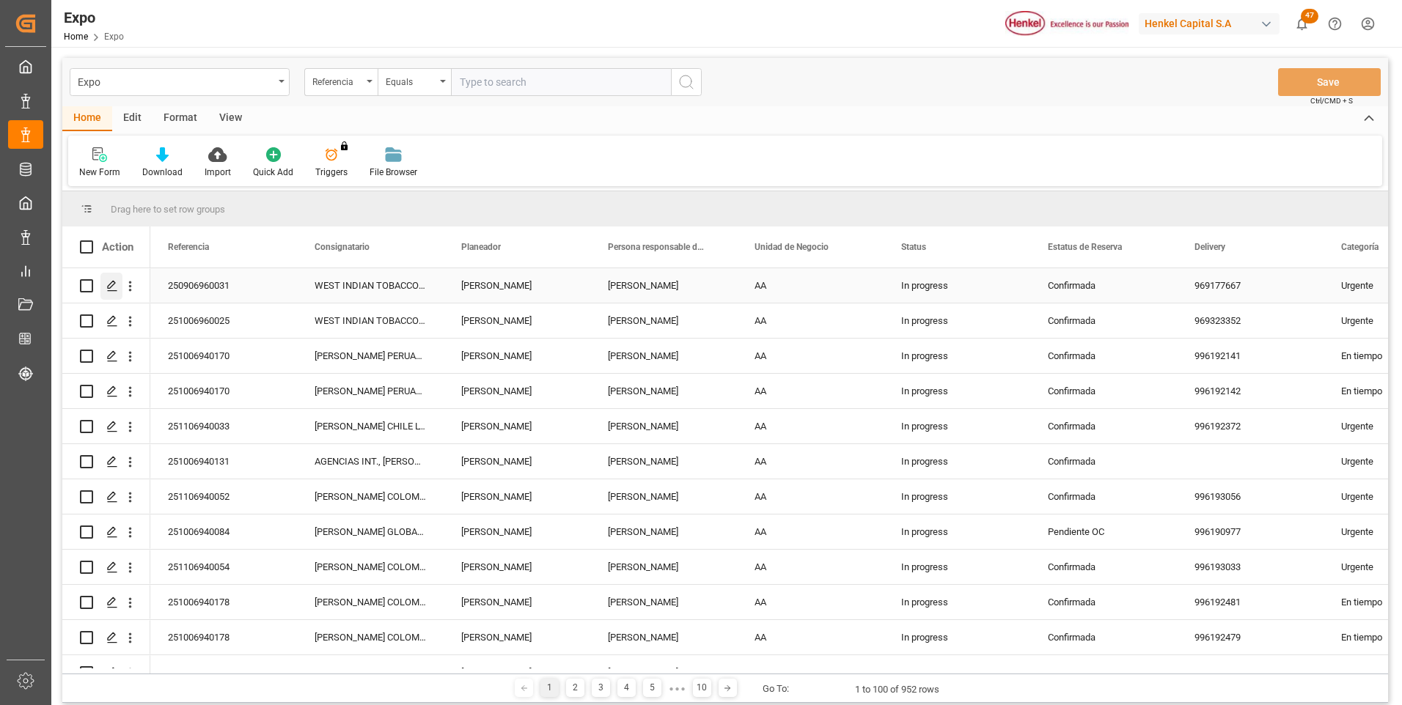
click at [114, 283] on polygon "Press SPACE to select this row." at bounding box center [111, 285] width 7 height 7
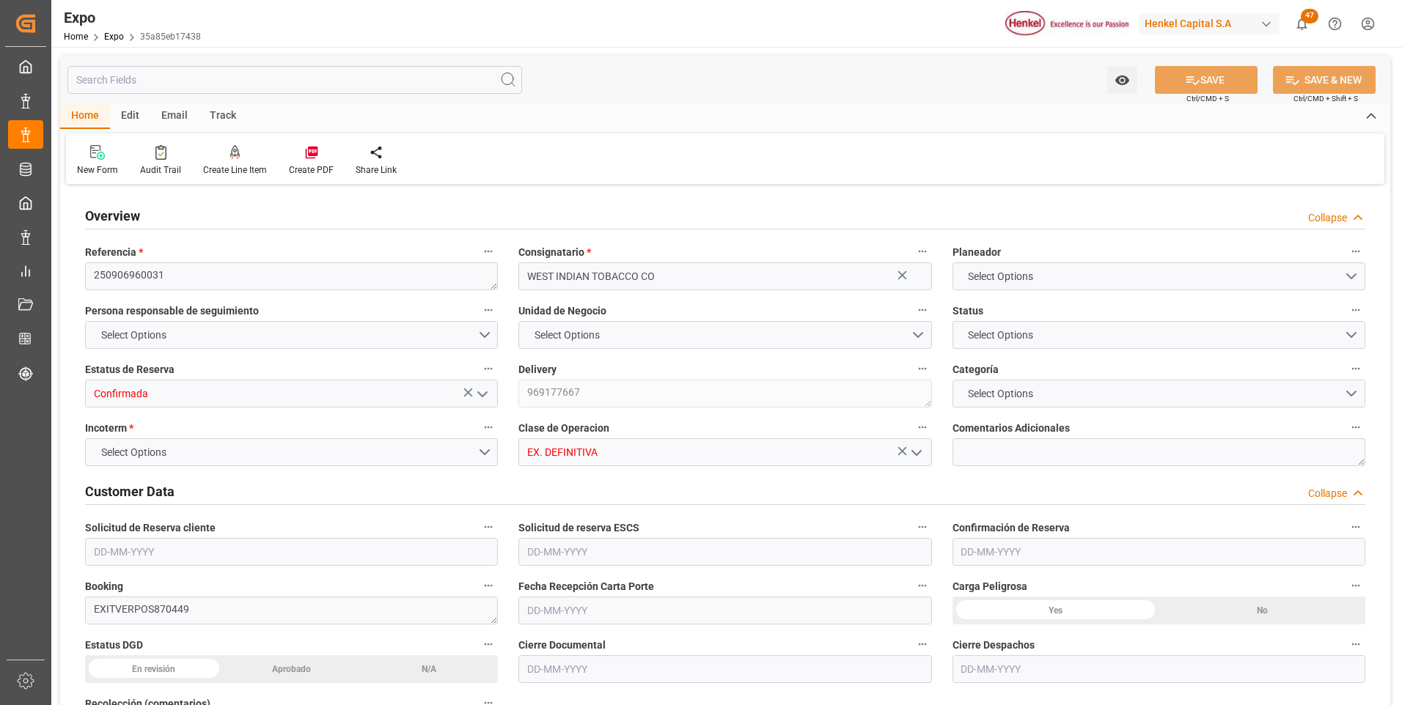
type input "3000"
type input "3192.157"
type input "3"
type input "9664275"
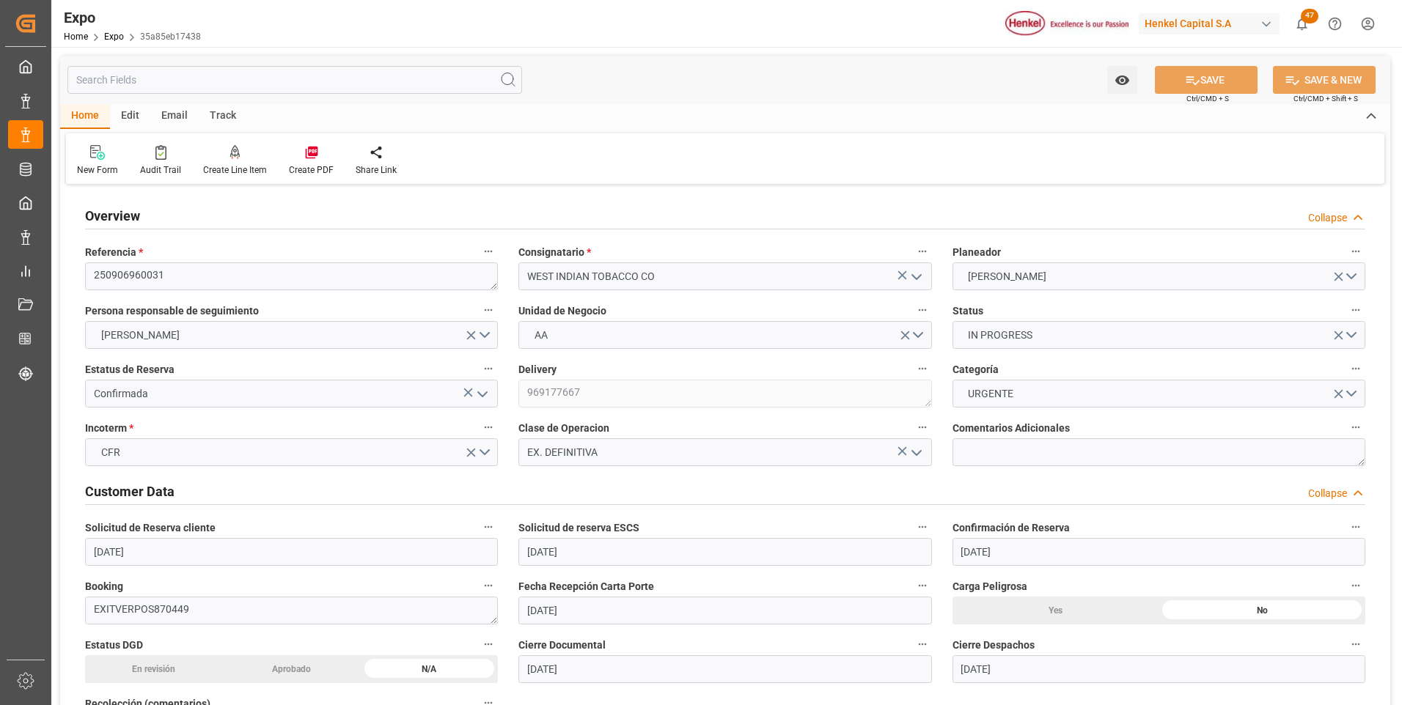
type input "[DATE]"
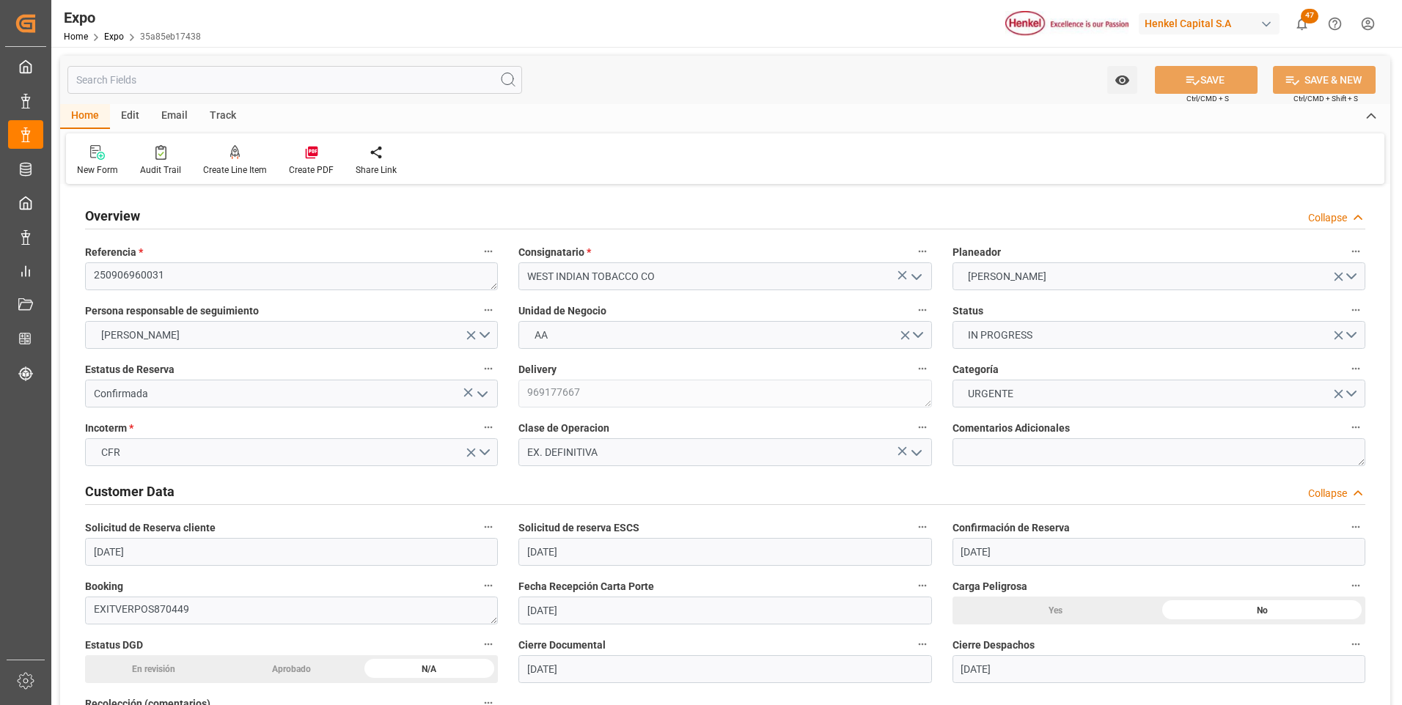
type input "[DATE]"
type input "[DATE] 00:00"
type input "[DATE]"
type input "[DATE] 00:00"
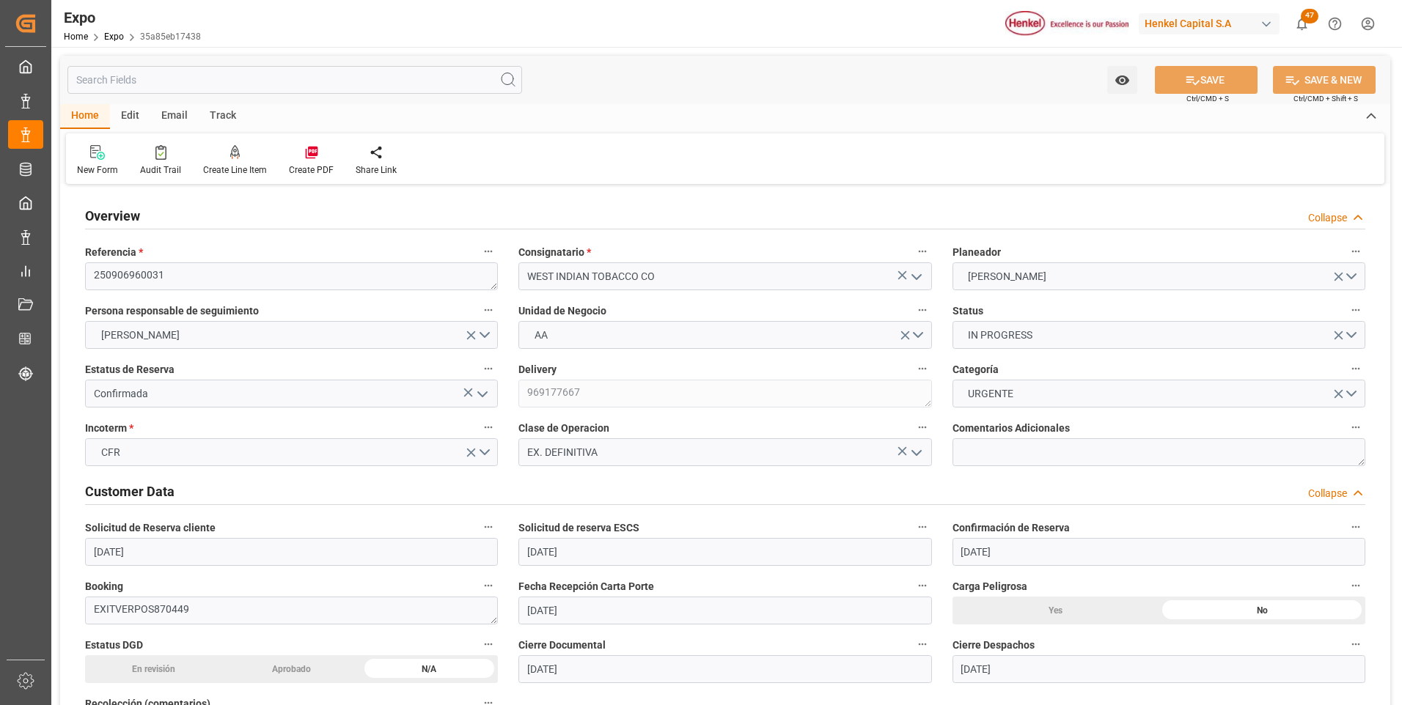
type input "15-10-2025 19:25"
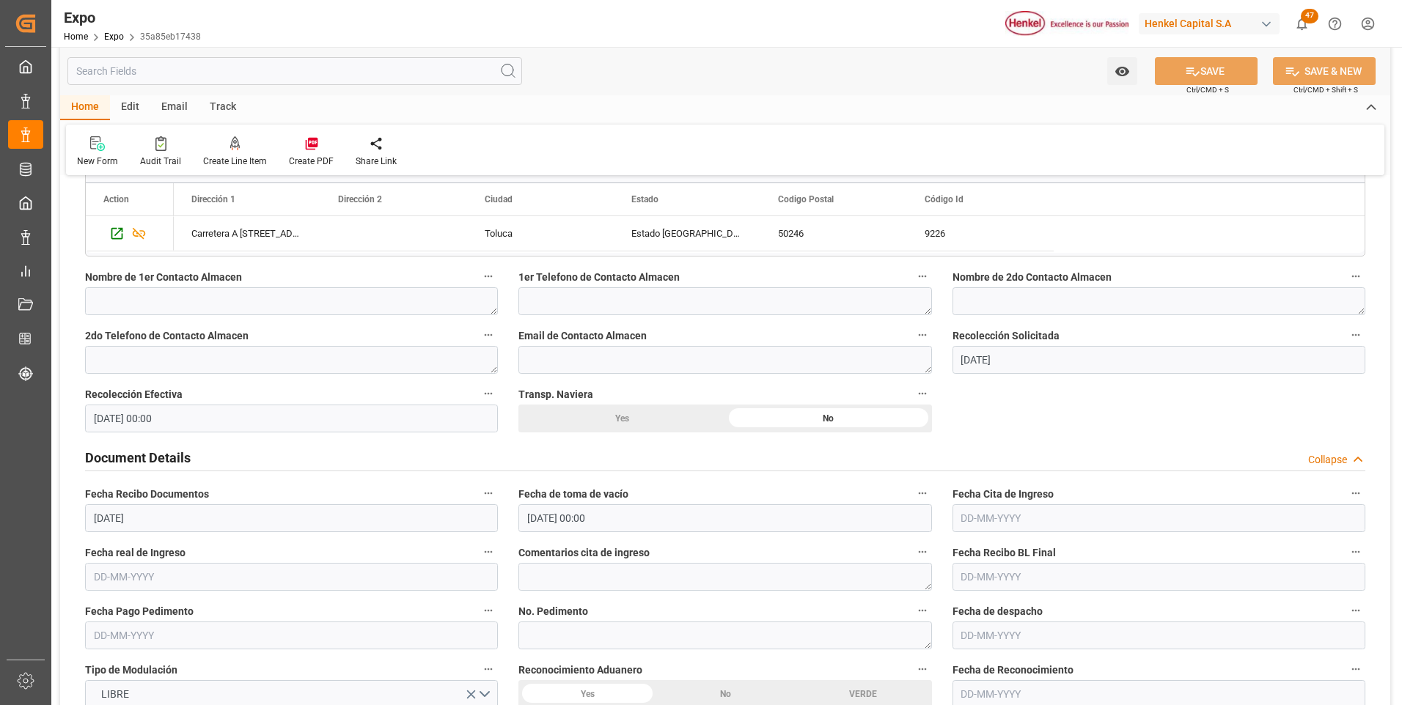
scroll to position [1247, 0]
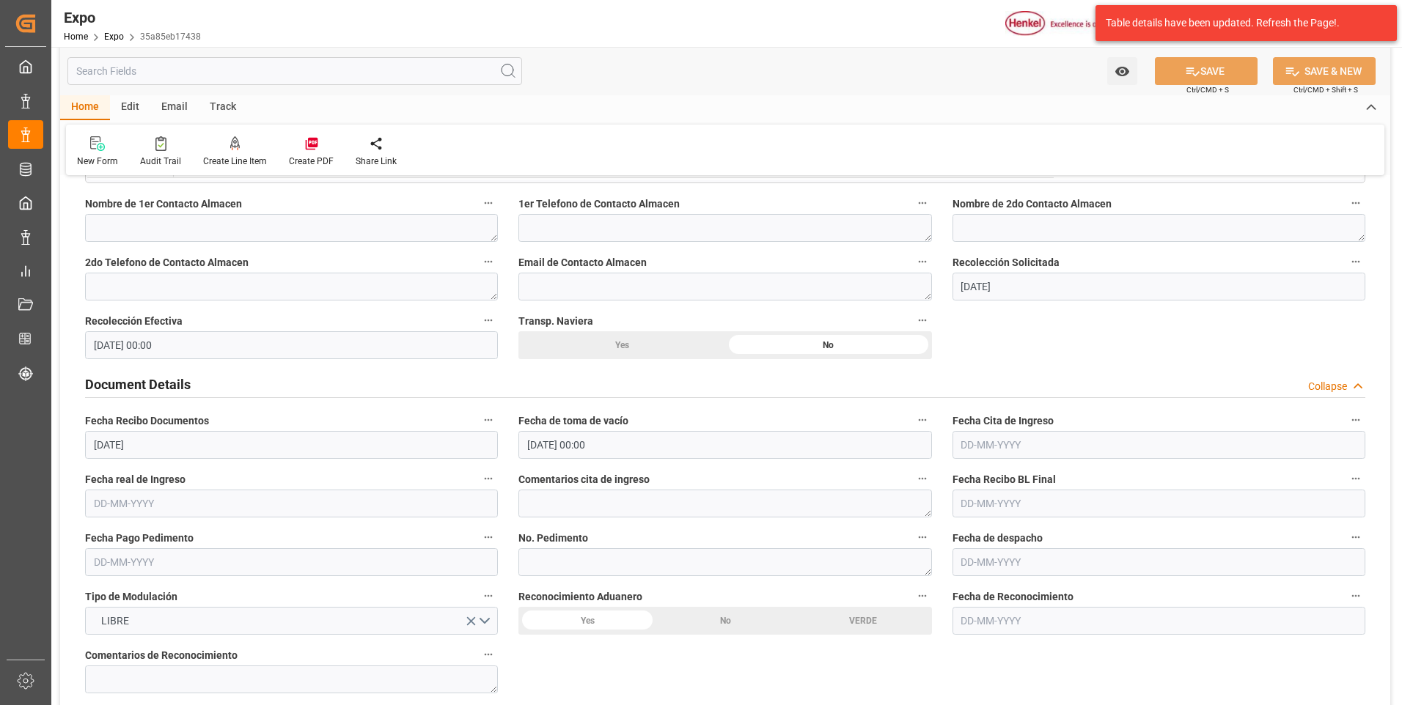
click at [987, 451] on input "text" at bounding box center [1159, 445] width 413 height 28
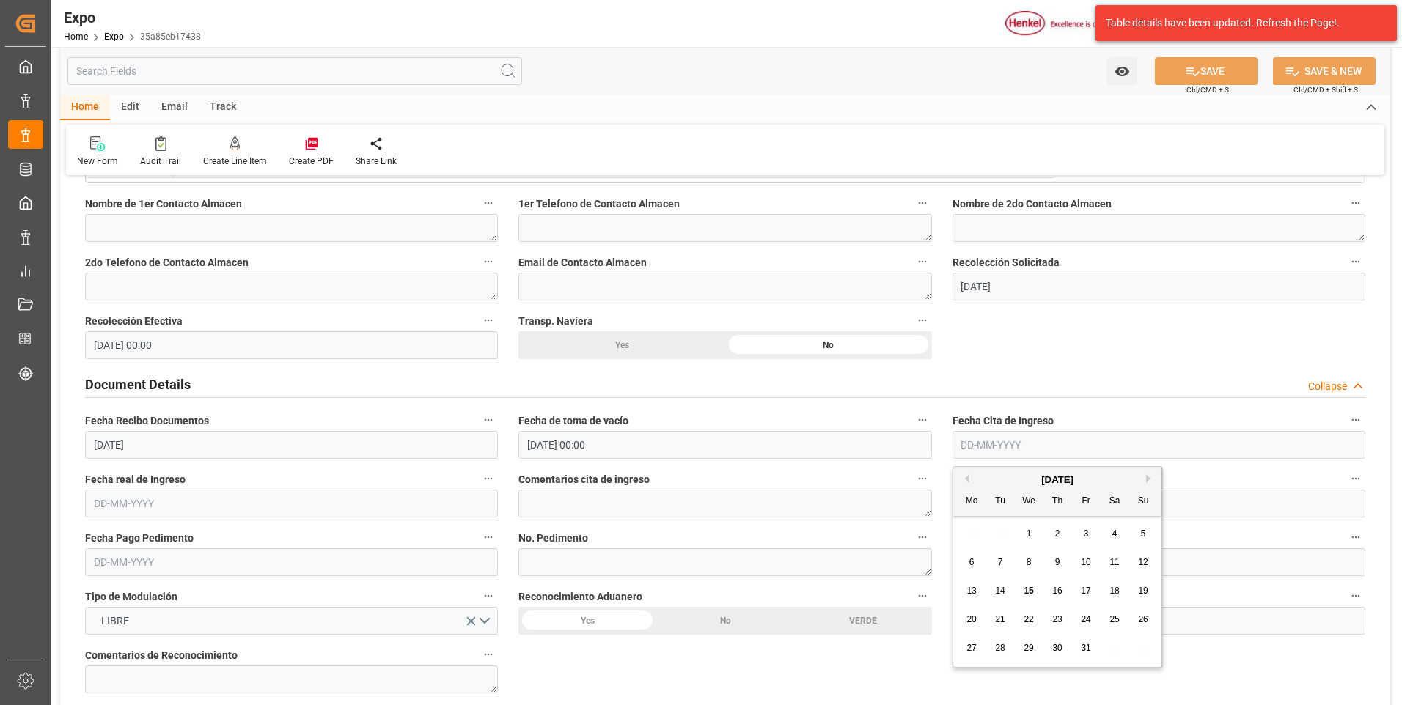
click at [1118, 565] on span "11" at bounding box center [1114, 562] width 10 height 10
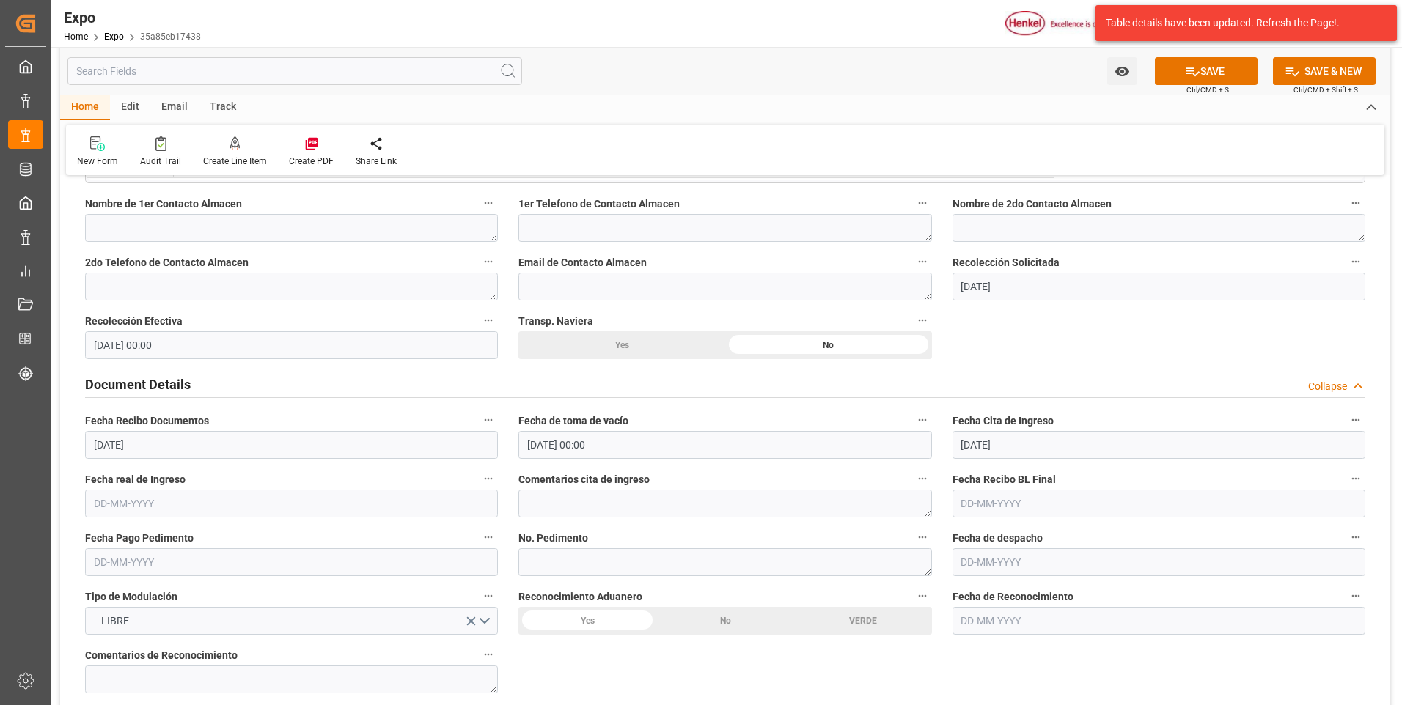
click at [979, 439] on input "11-10-2025" at bounding box center [1159, 445] width 413 height 28
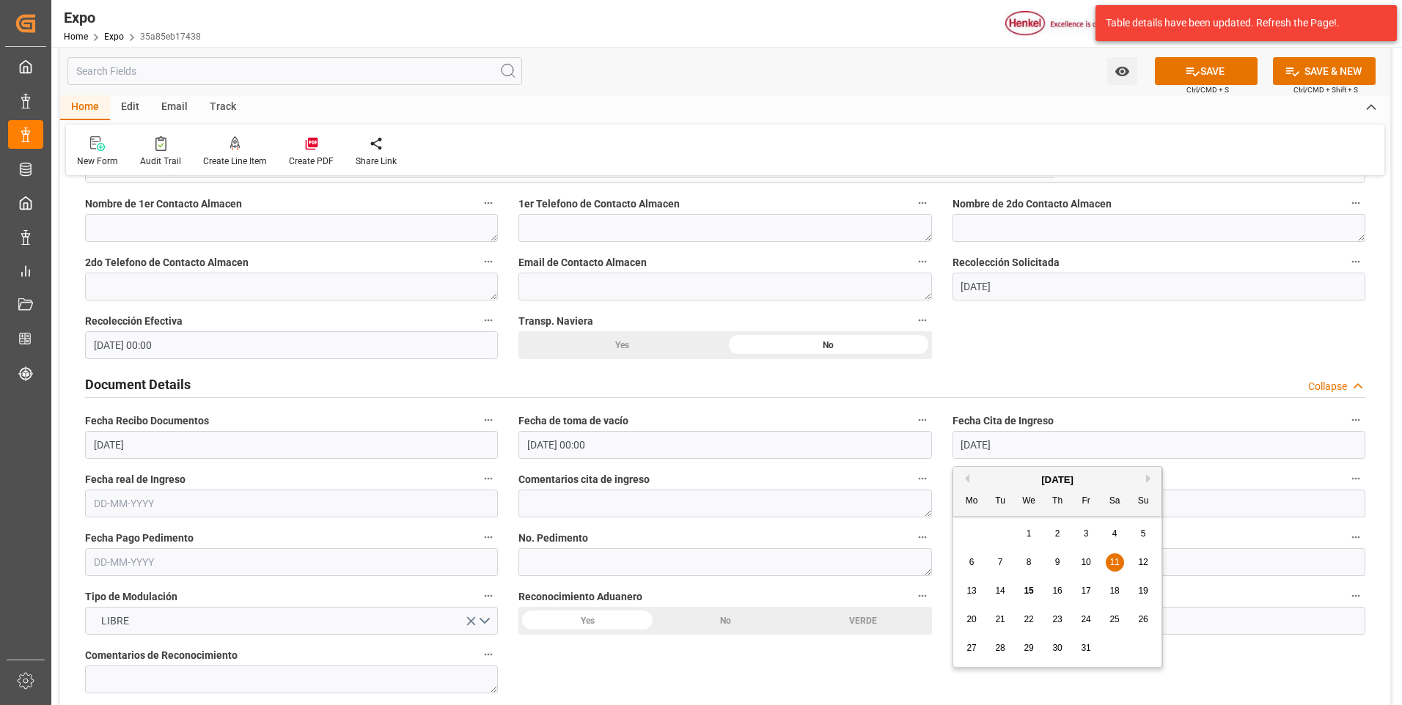
click at [967, 480] on button "Previous Month" at bounding box center [965, 478] width 9 height 9
click at [997, 562] on div "9" at bounding box center [1000, 563] width 18 height 18
click at [989, 443] on input "[DATE]" at bounding box center [1159, 445] width 413 height 28
click at [1055, 561] on span "11" at bounding box center [1057, 562] width 10 height 10
type input "[DATE]"
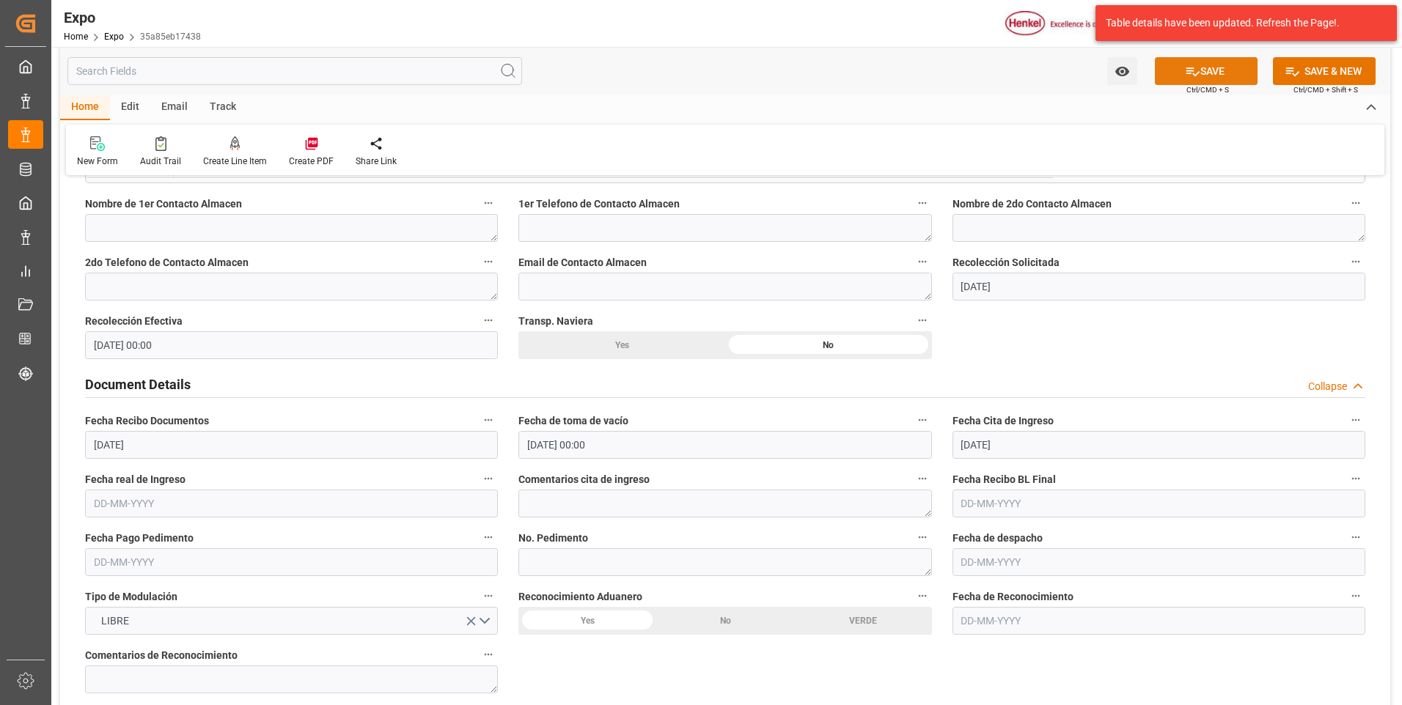
click at [1217, 68] on button "SAVE" at bounding box center [1206, 71] width 103 height 28
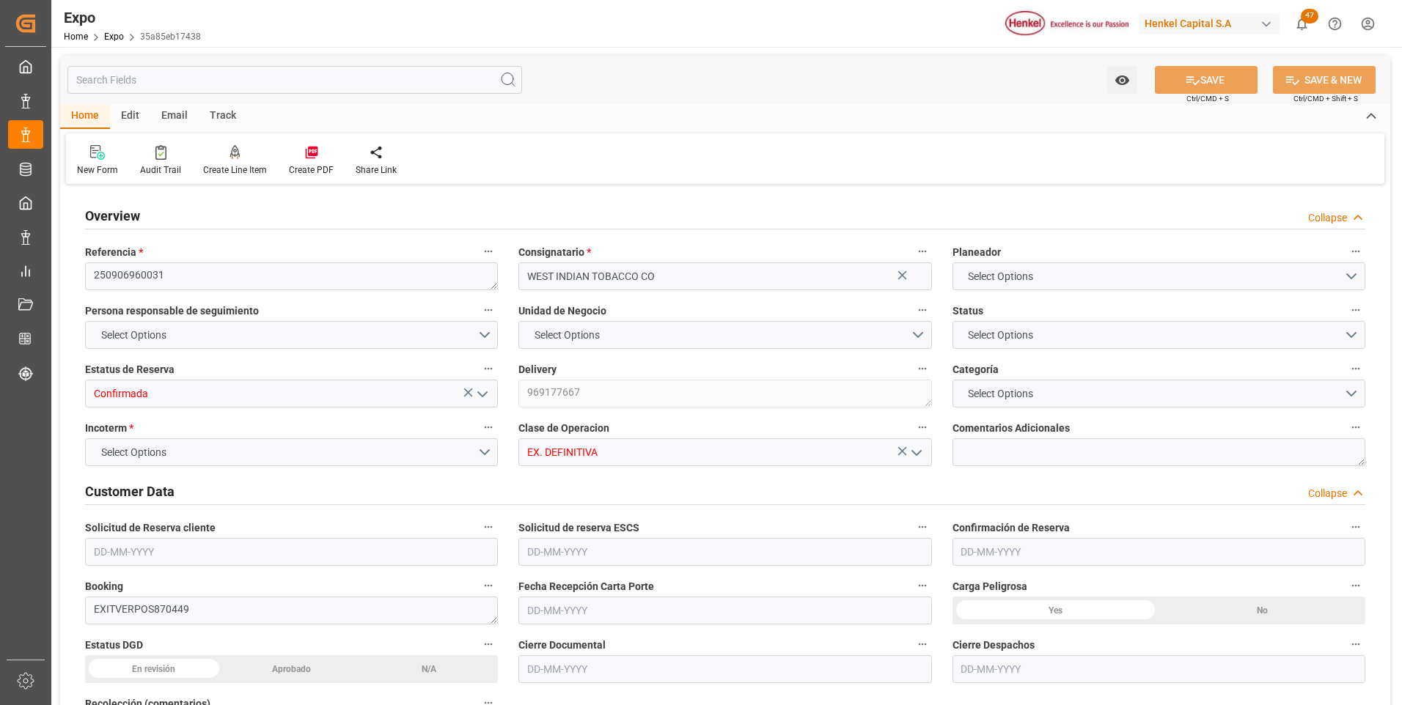
type input "3000"
type input "3192.157"
type input "3"
type input "9664275"
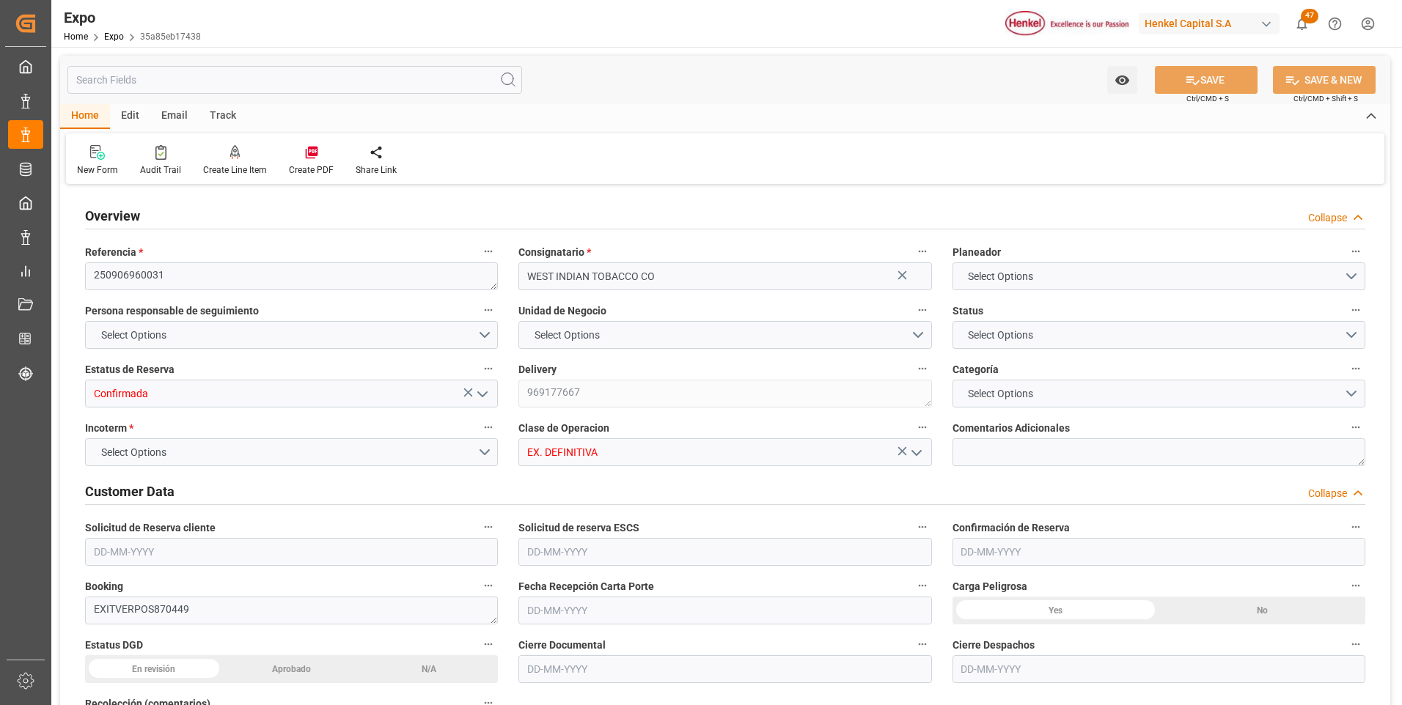
type input "[DATE]"
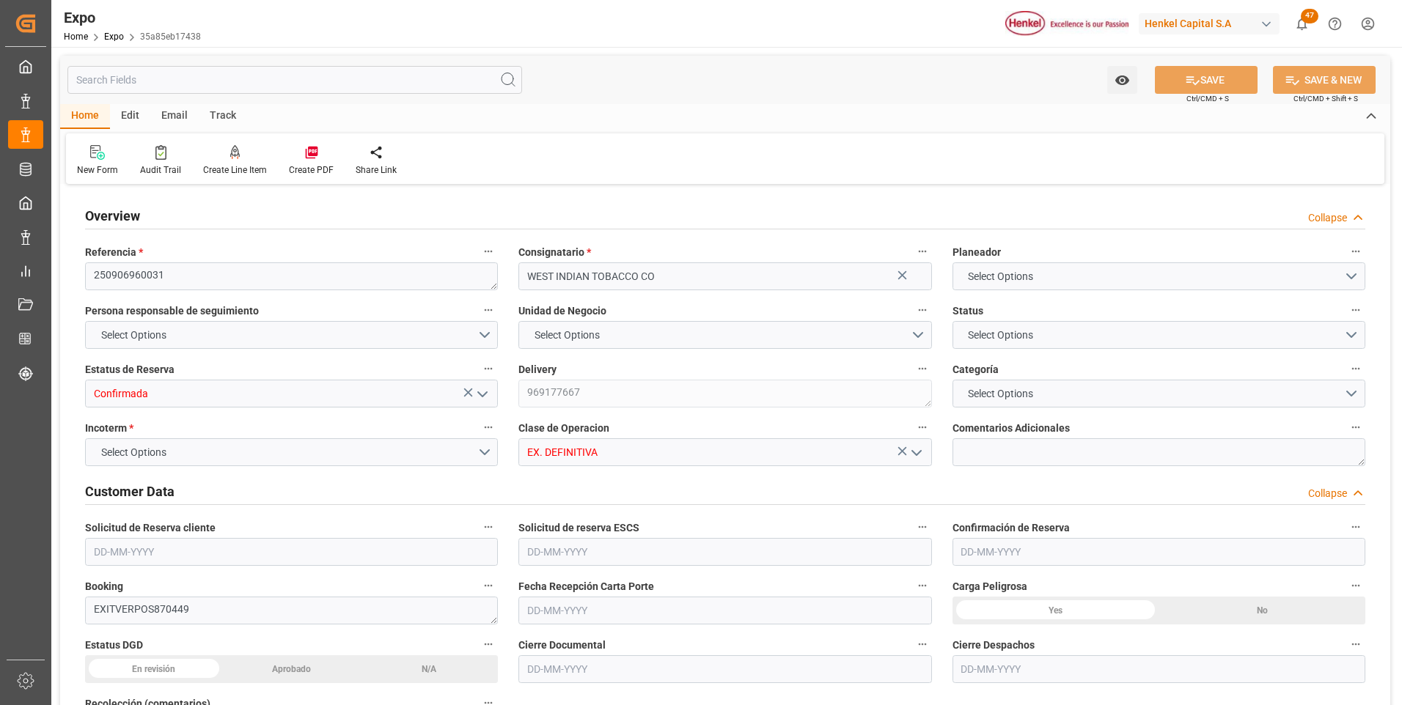
type input "[DATE]"
type input "[DATE] 00:00"
type input "[DATE]"
type input "[DATE] 00:00"
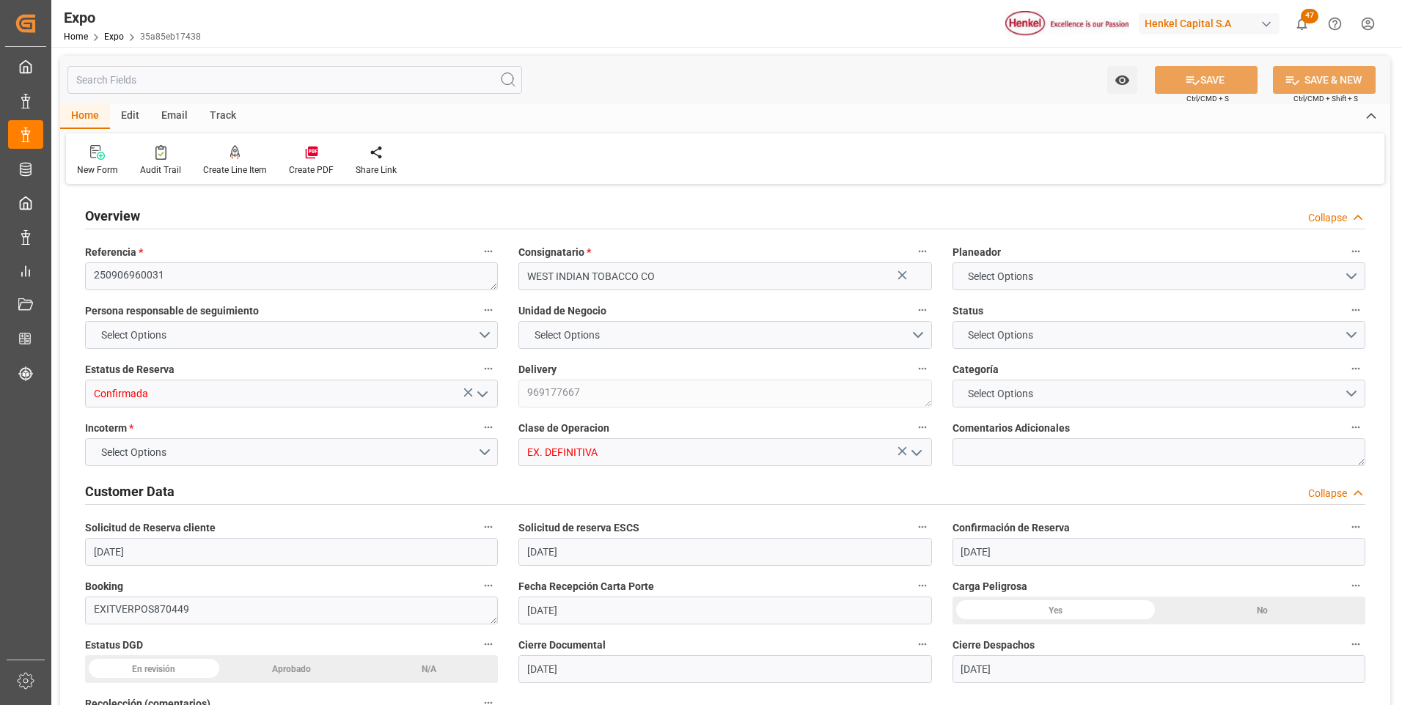
type input "[DATE]"
type input "[DATE] 19:29"
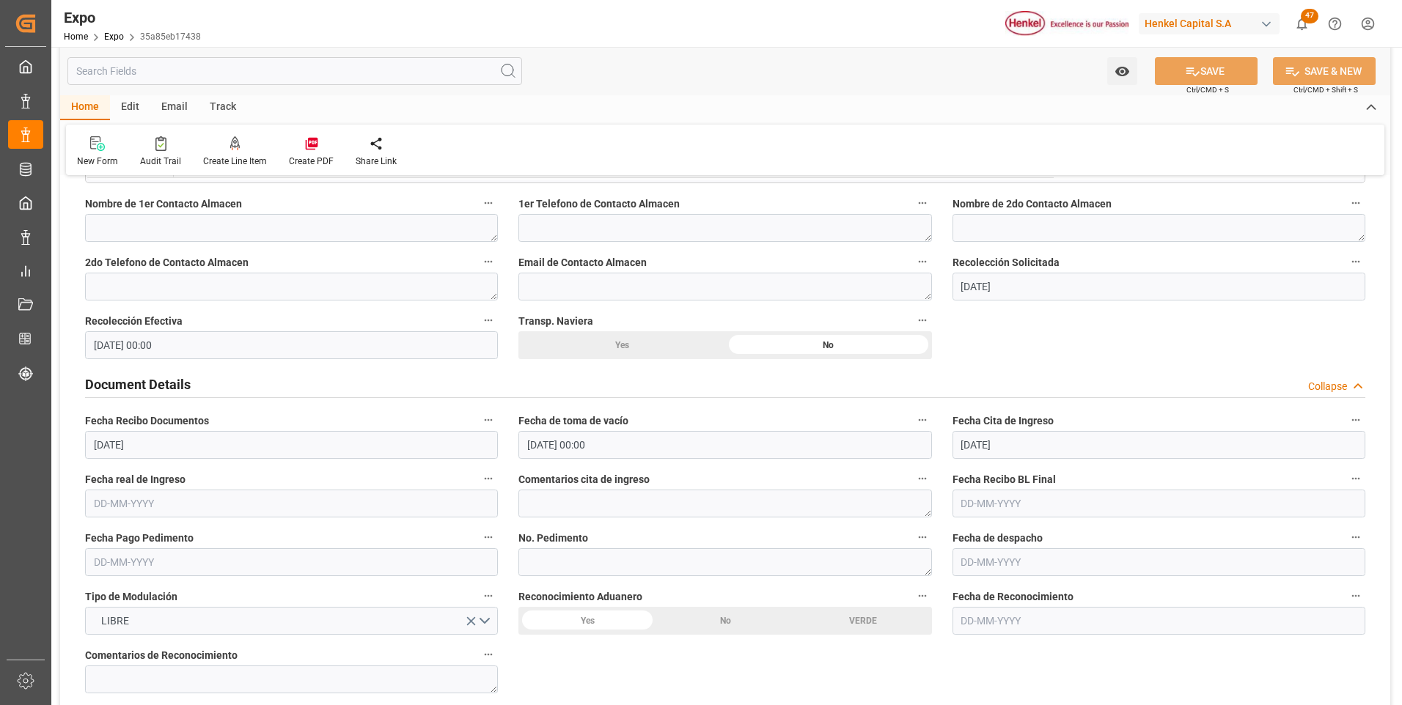
scroll to position [1320, 0]
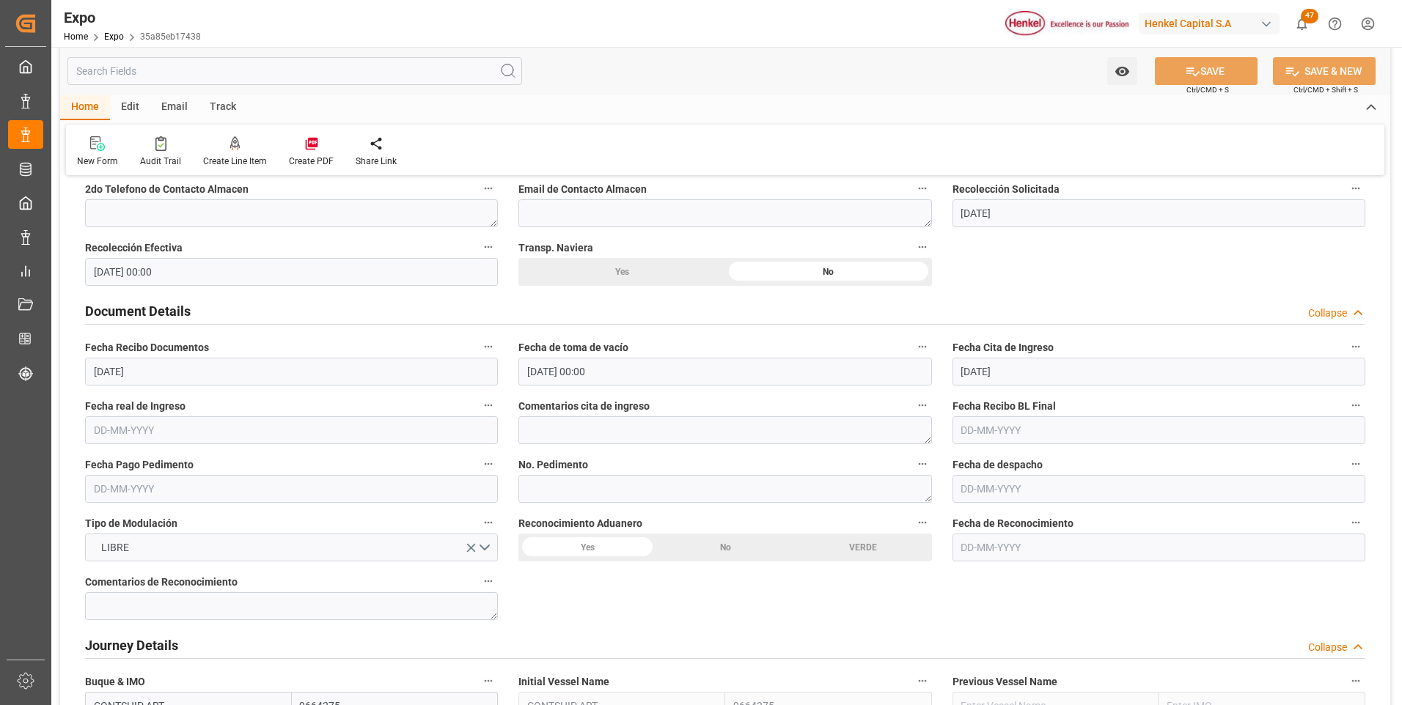
click at [130, 425] on input "text" at bounding box center [291, 431] width 413 height 28
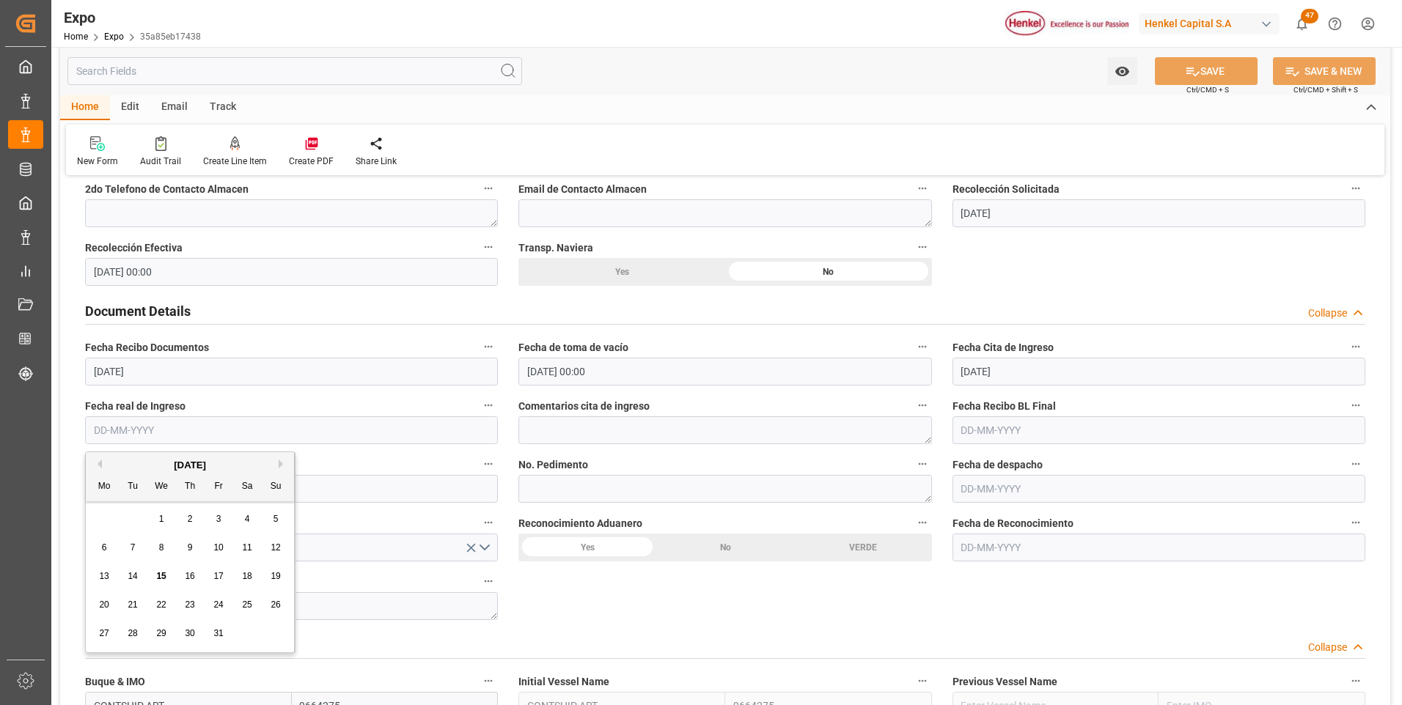
click at [100, 463] on button "Previous Month" at bounding box center [97, 464] width 9 height 9
click at [189, 551] on span "11" at bounding box center [190, 548] width 10 height 10
type input "11-09-2025"
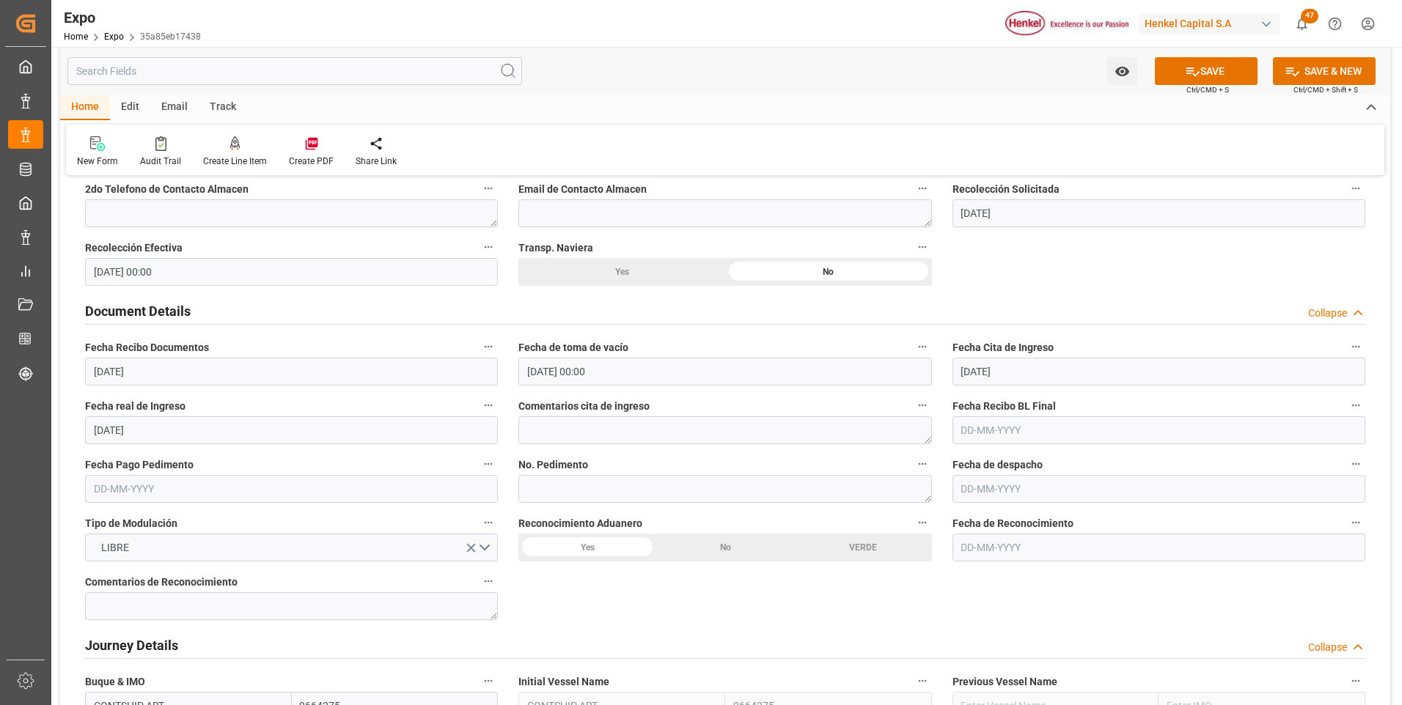
scroll to position [1393, 0]
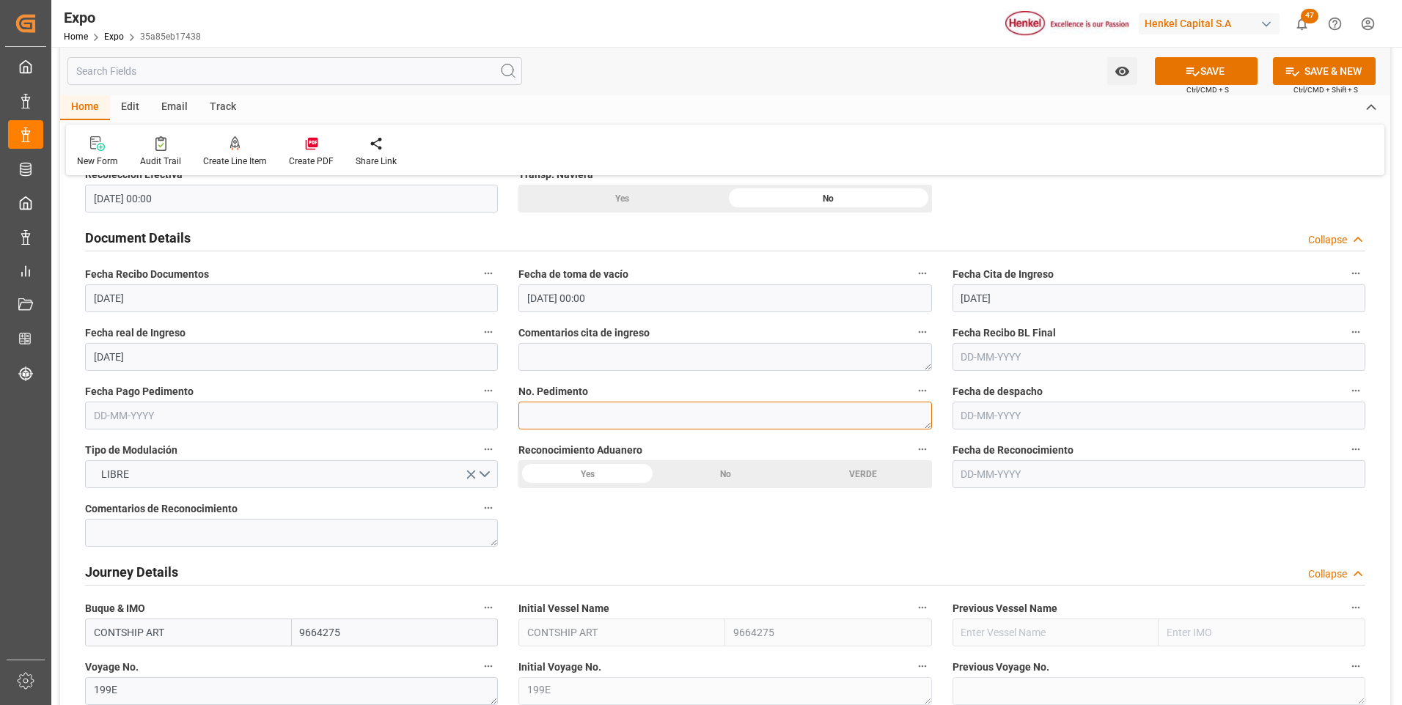
click at [577, 419] on textarea at bounding box center [724, 416] width 413 height 28
paste textarea "25 43 3108 5007345"
type textarea "25 43 3108 5007345"
click at [144, 424] on input "text" at bounding box center [291, 416] width 413 height 28
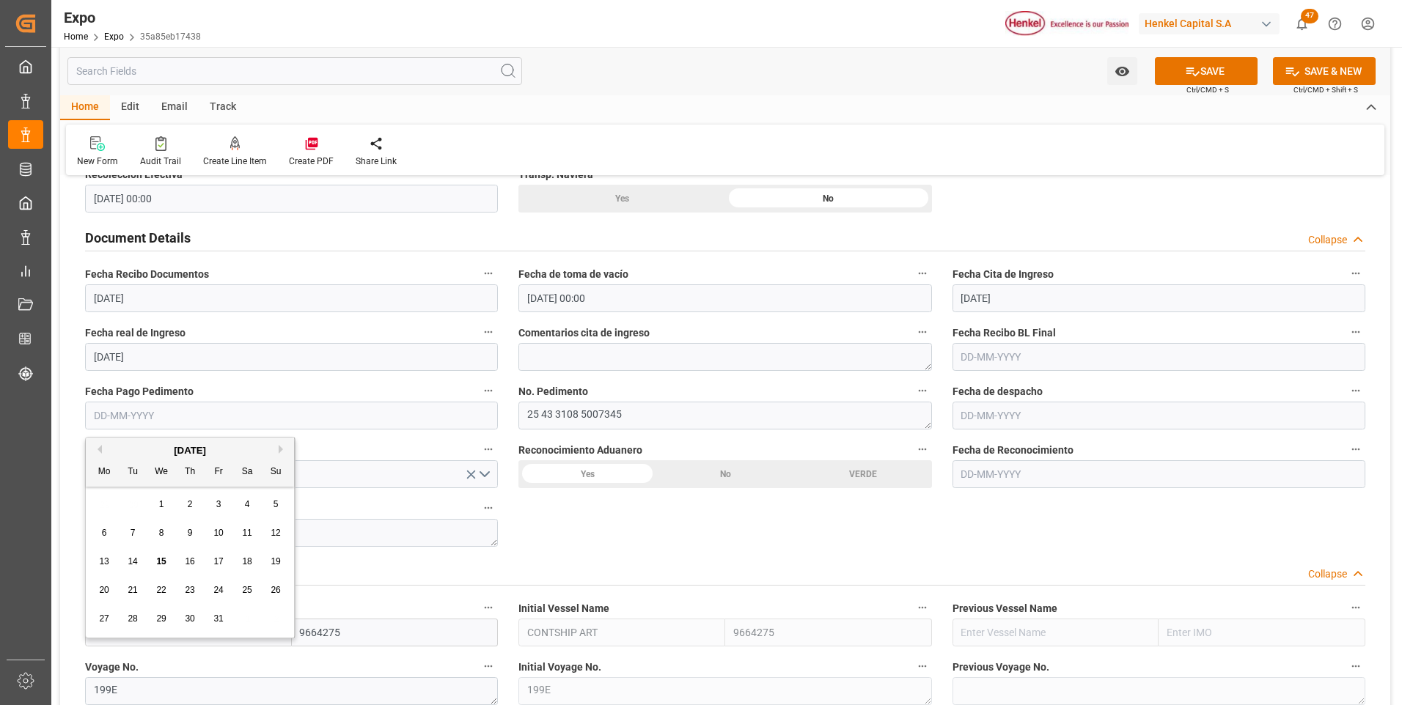
click at [100, 451] on button "Previous Month" at bounding box center [97, 449] width 9 height 9
click at [249, 531] on span "13" at bounding box center [247, 533] width 10 height 10
type input "13-09-2025"
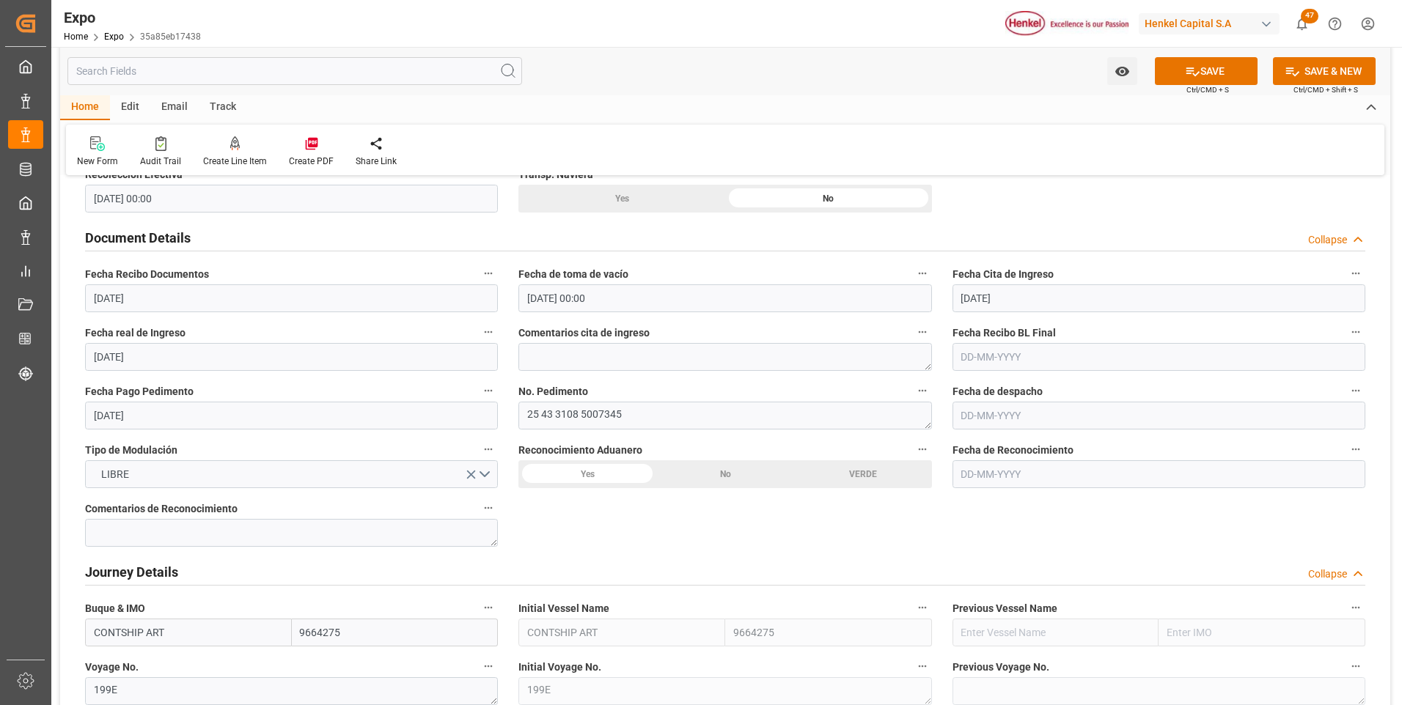
click at [716, 479] on div "No" at bounding box center [725, 475] width 138 height 28
click at [1187, 79] on button "SAVE" at bounding box center [1206, 71] width 103 height 28
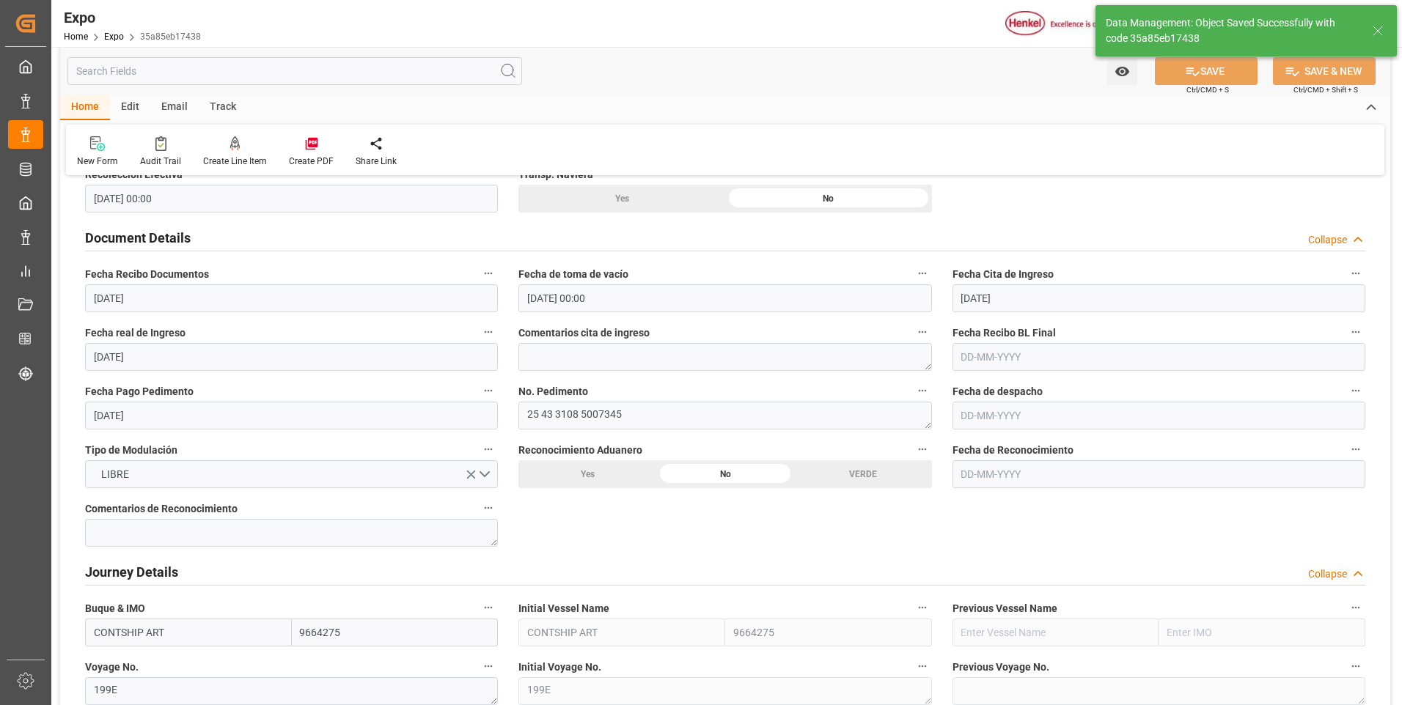
type textarea "25 43 3108 5007345"
type input "15-10-2025 19:31"
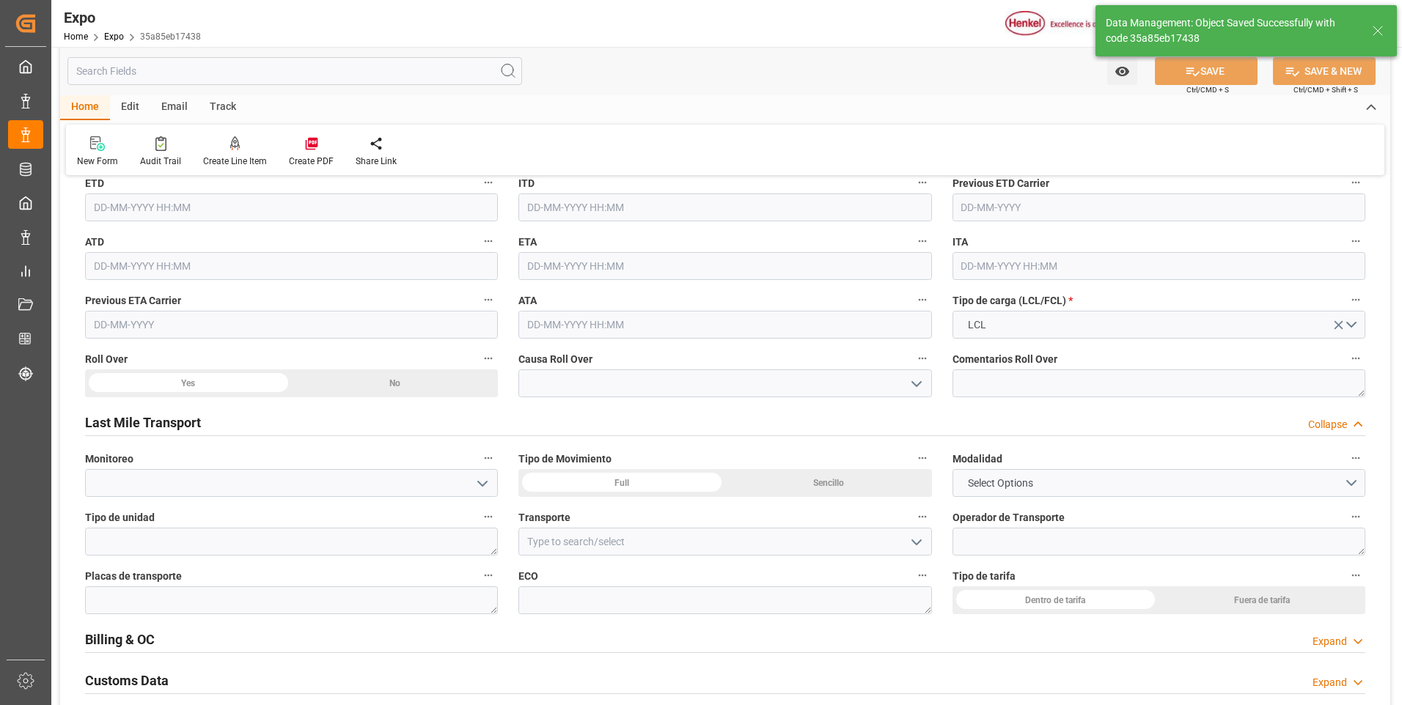
scroll to position [2347, 0]
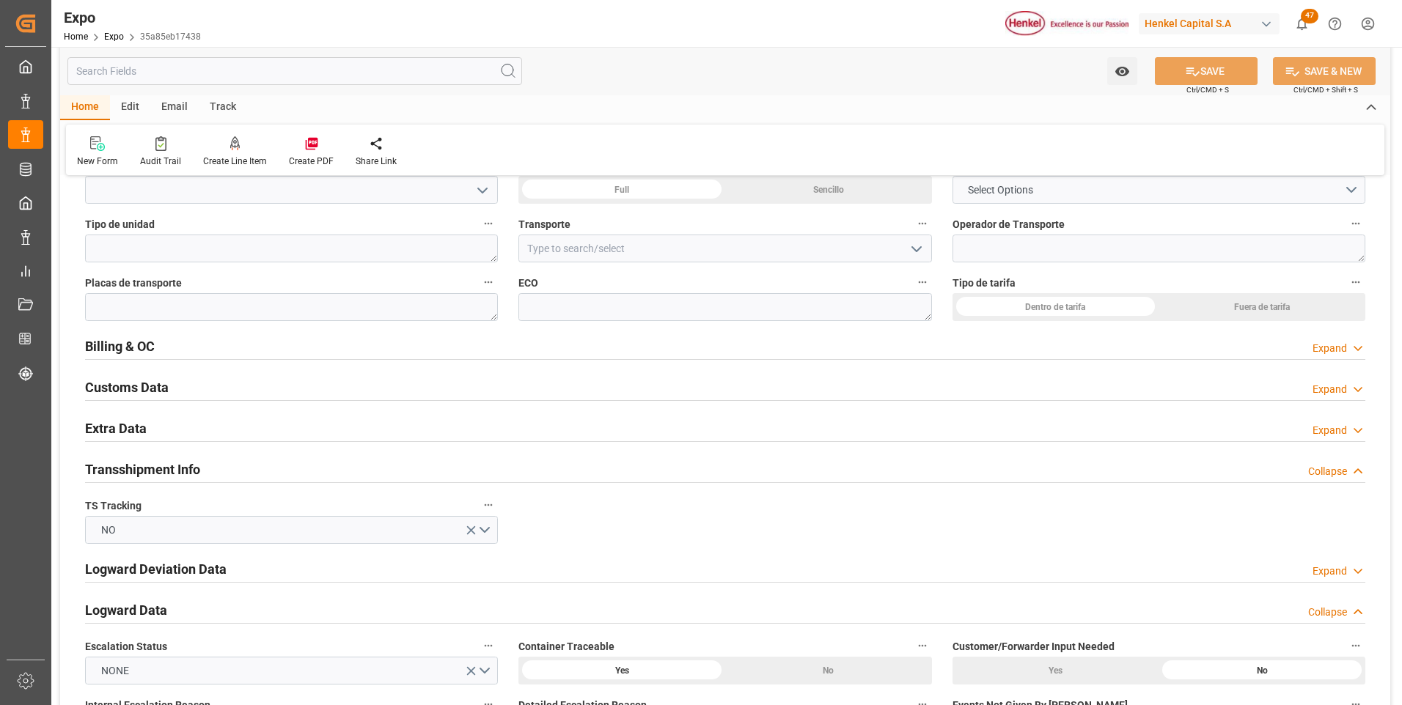
click at [1322, 431] on div "Expand" at bounding box center [1330, 430] width 34 height 15
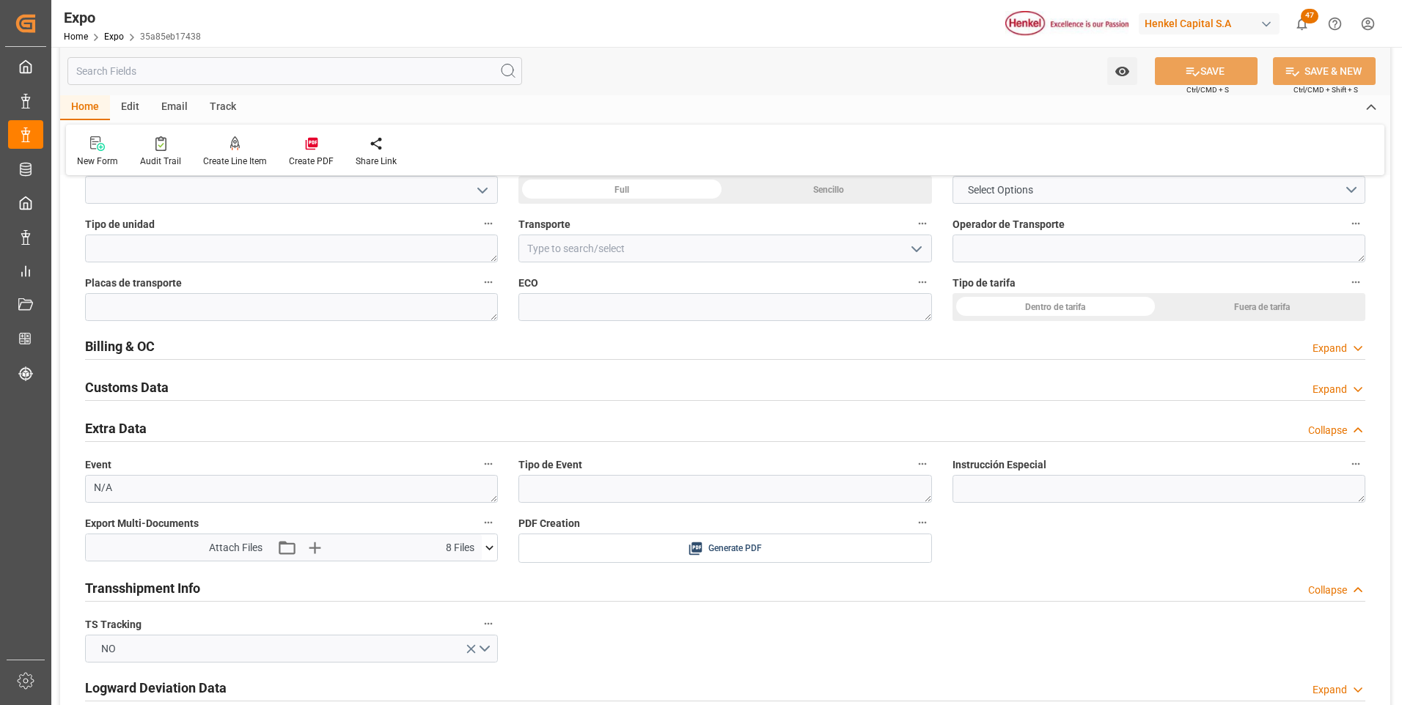
click at [487, 549] on icon at bounding box center [489, 547] width 15 height 15
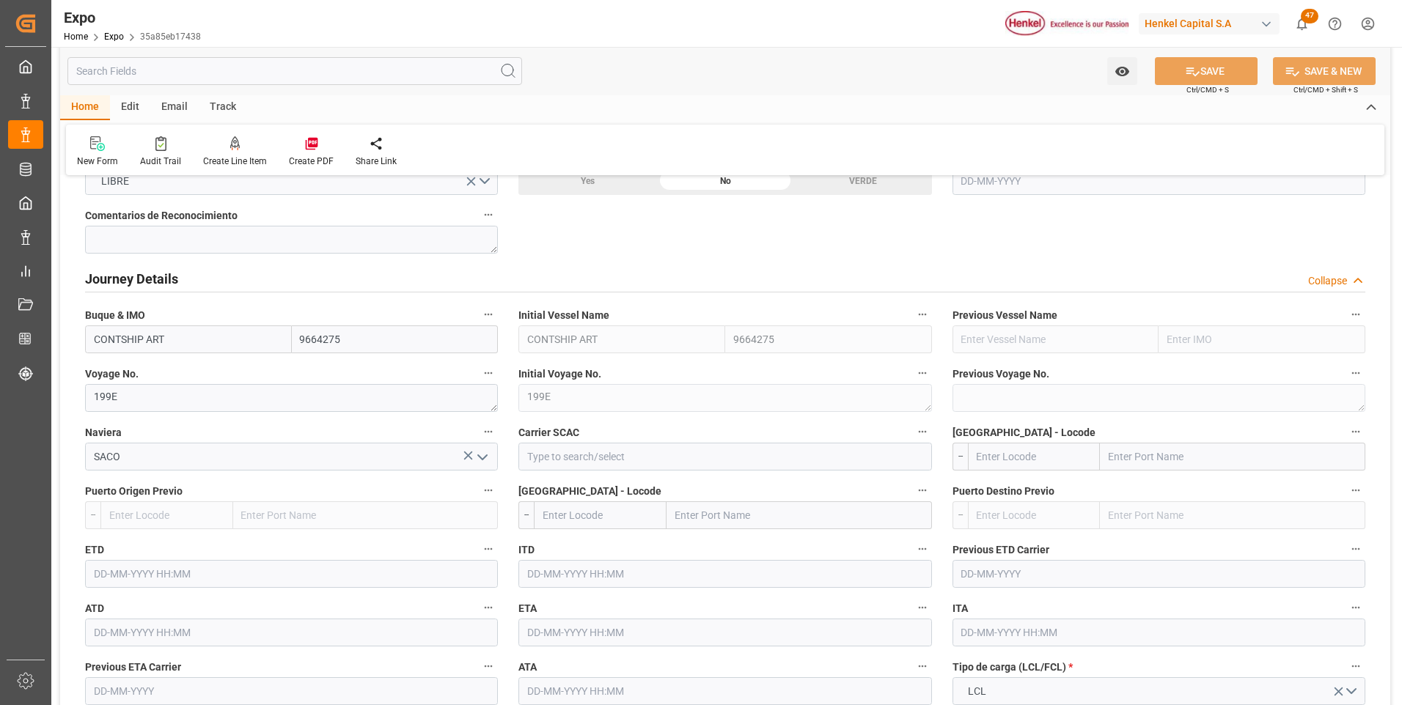
scroll to position [1393, 0]
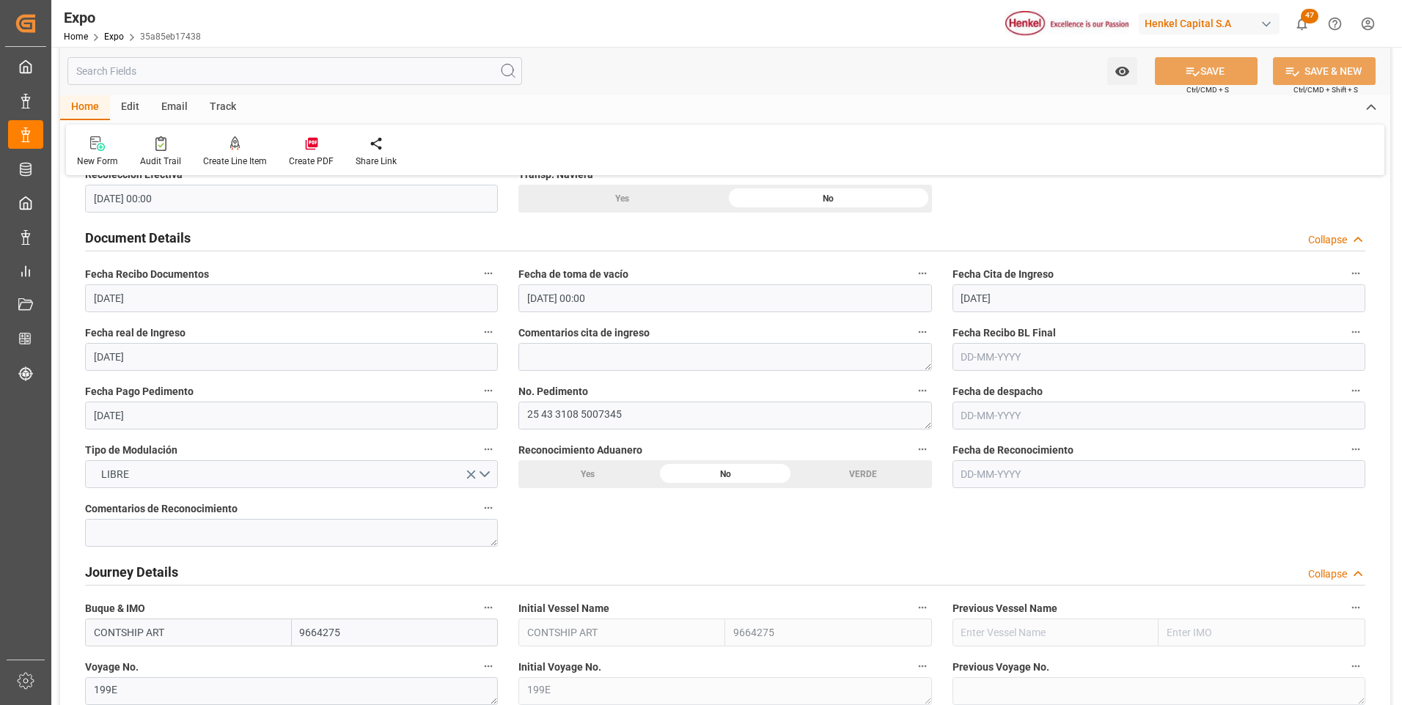
click at [978, 417] on input "text" at bounding box center [1159, 416] width 413 height 28
click at [967, 452] on button "Previous Month" at bounding box center [965, 449] width 9 height 9
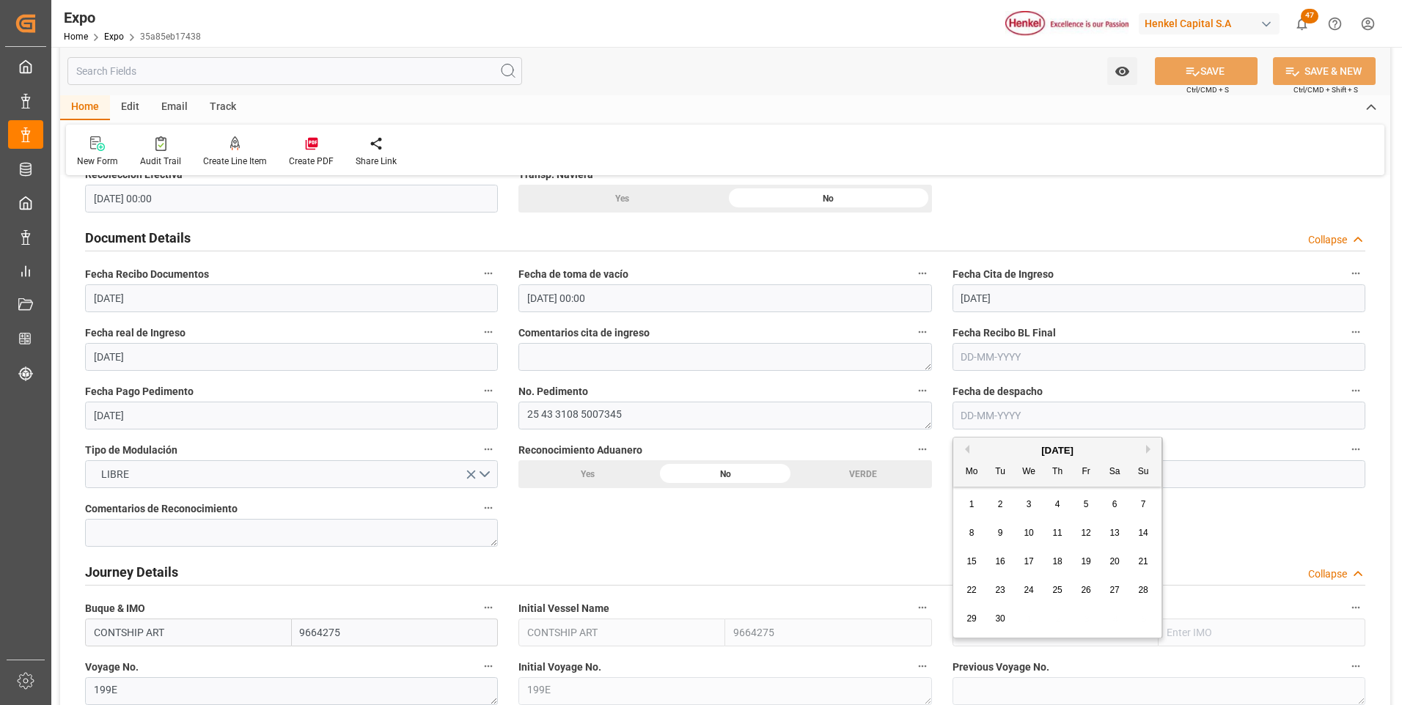
click at [967, 564] on span "15" at bounding box center [972, 562] width 10 height 10
type input "15-09-2025"
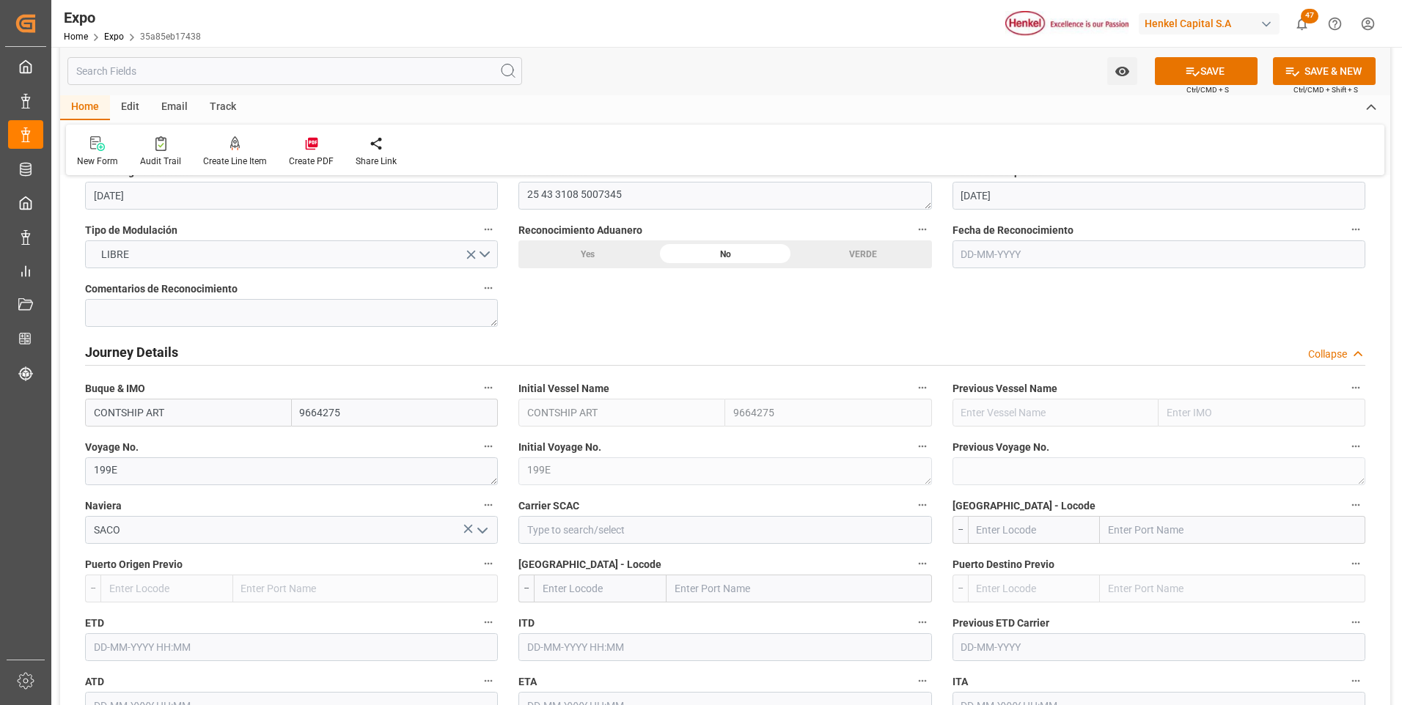
scroll to position [1760, 0]
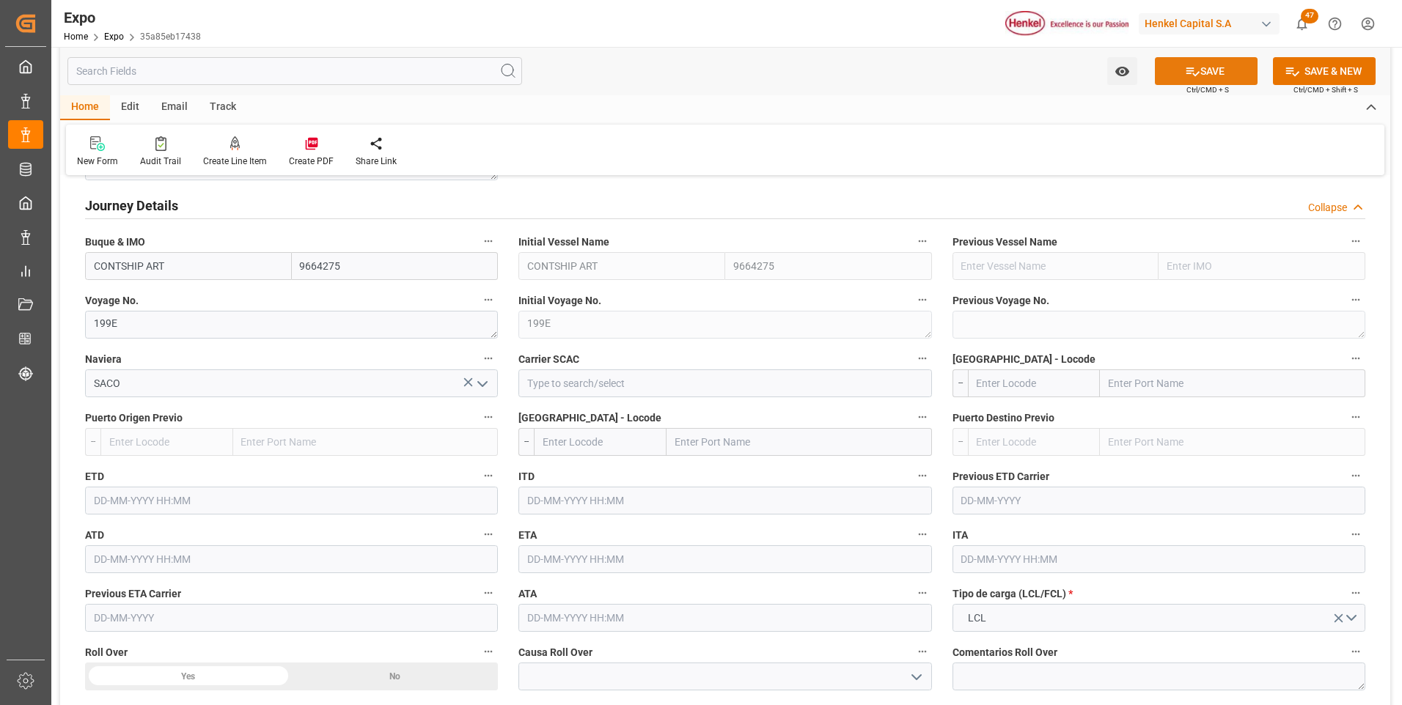
click at [1171, 73] on button "SAVE" at bounding box center [1206, 71] width 103 height 28
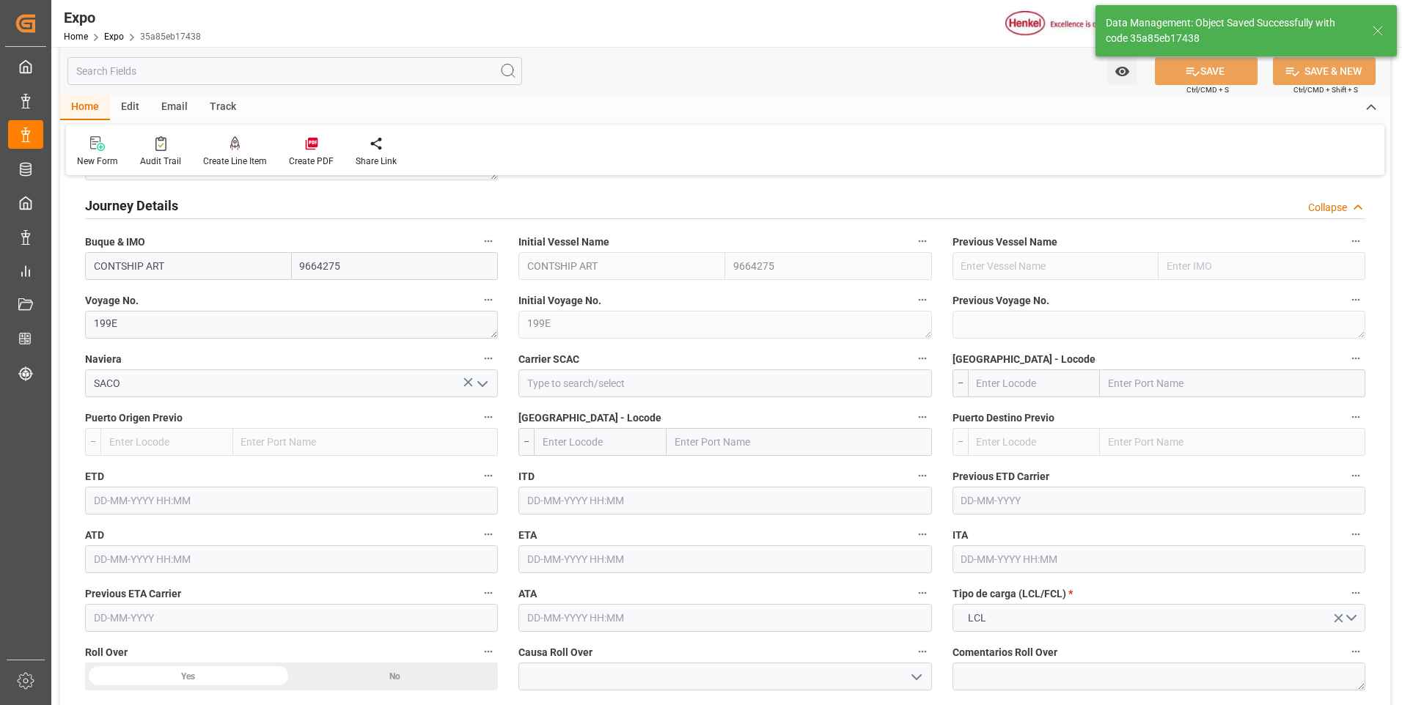
type input "15-10-2025 19:32"
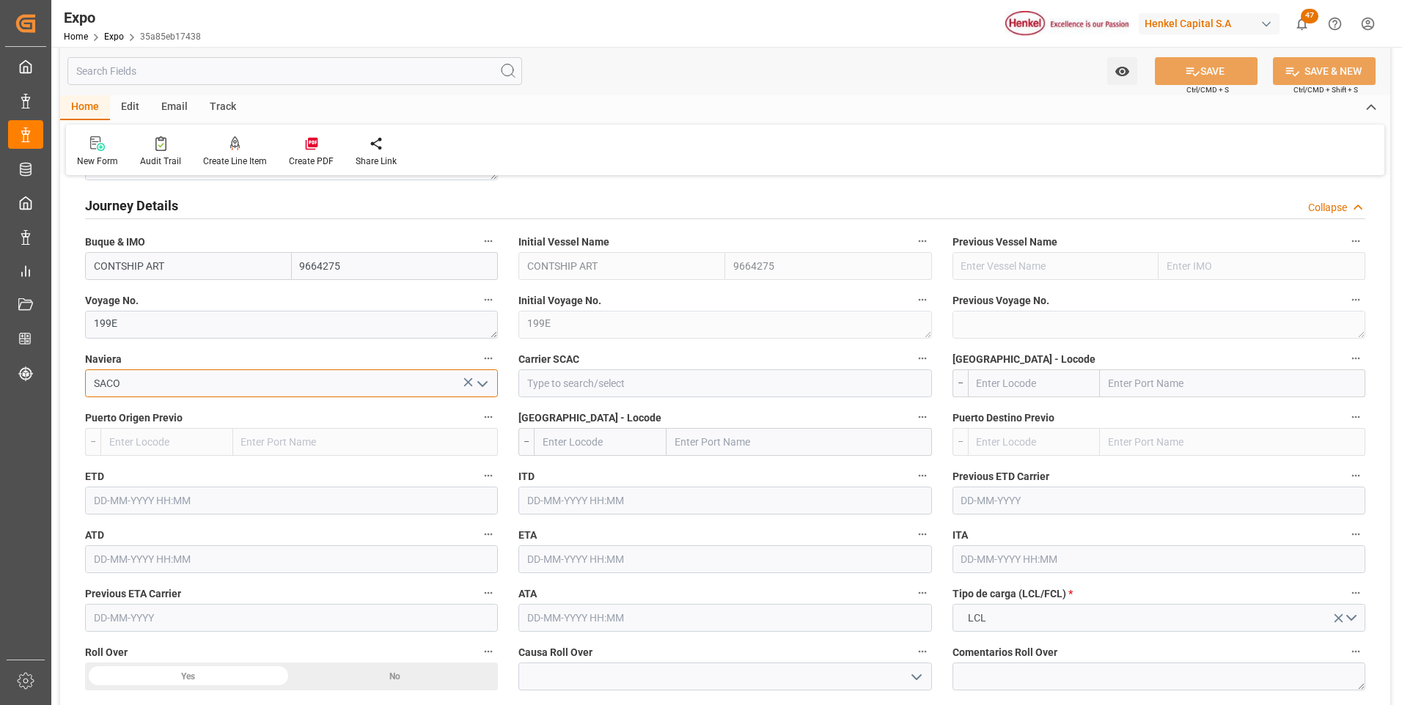
click at [213, 393] on input "SACO" at bounding box center [291, 384] width 413 height 28
type input "S"
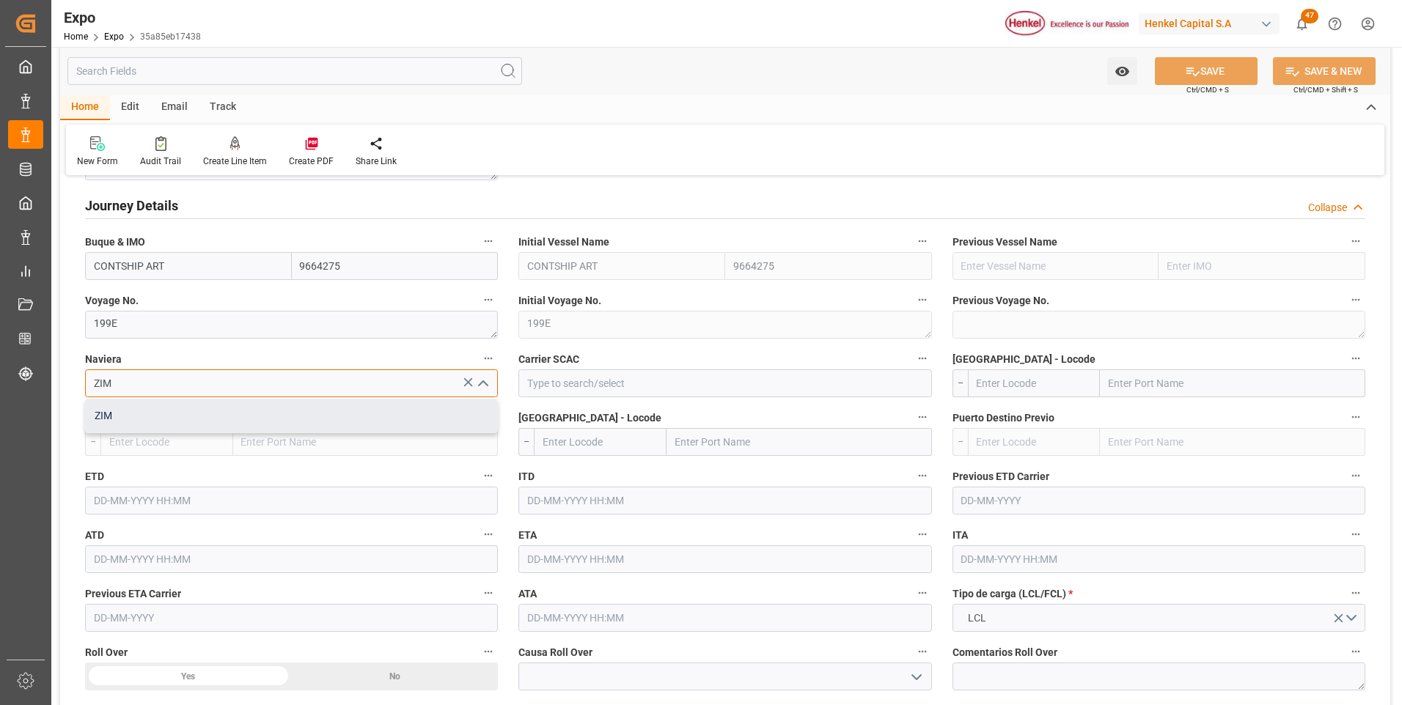
click at [216, 416] on div "ZIM" at bounding box center [291, 416] width 411 height 33
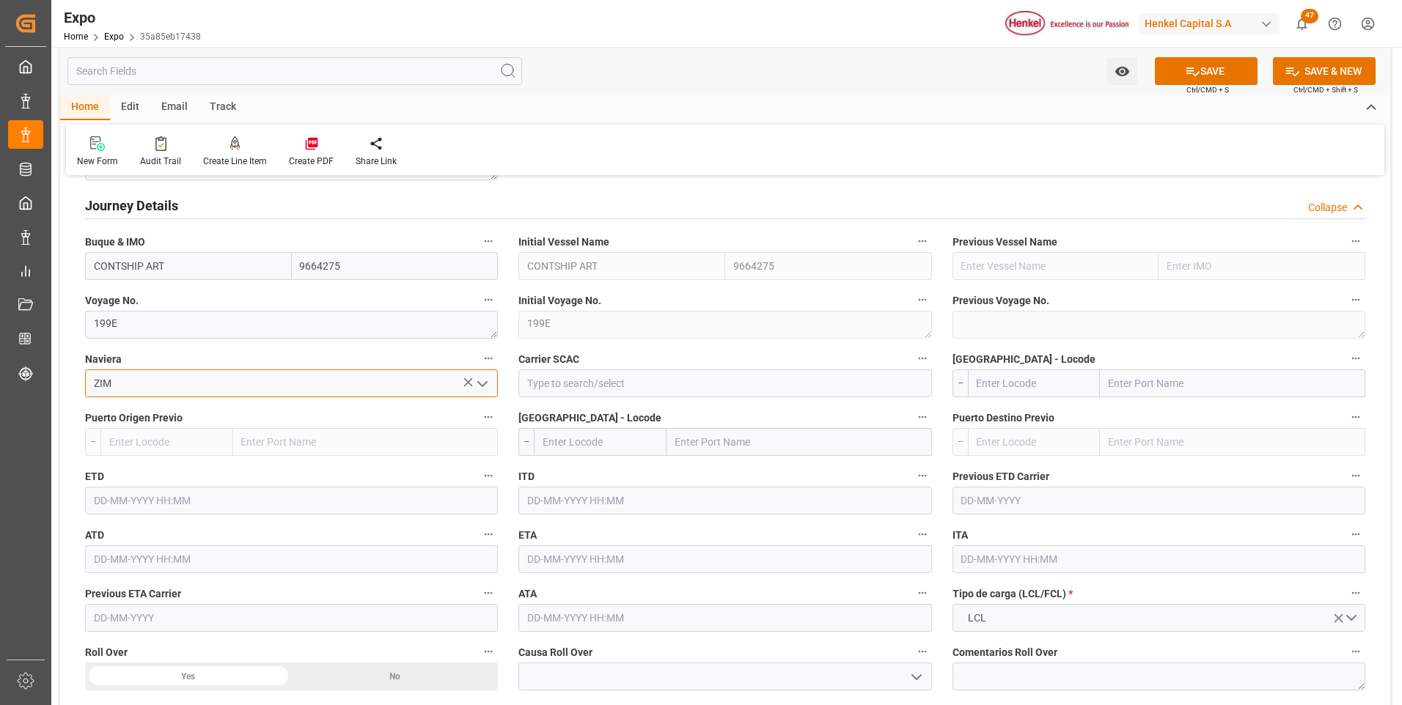
type input "ZIM"
click at [550, 385] on input at bounding box center [724, 384] width 413 height 28
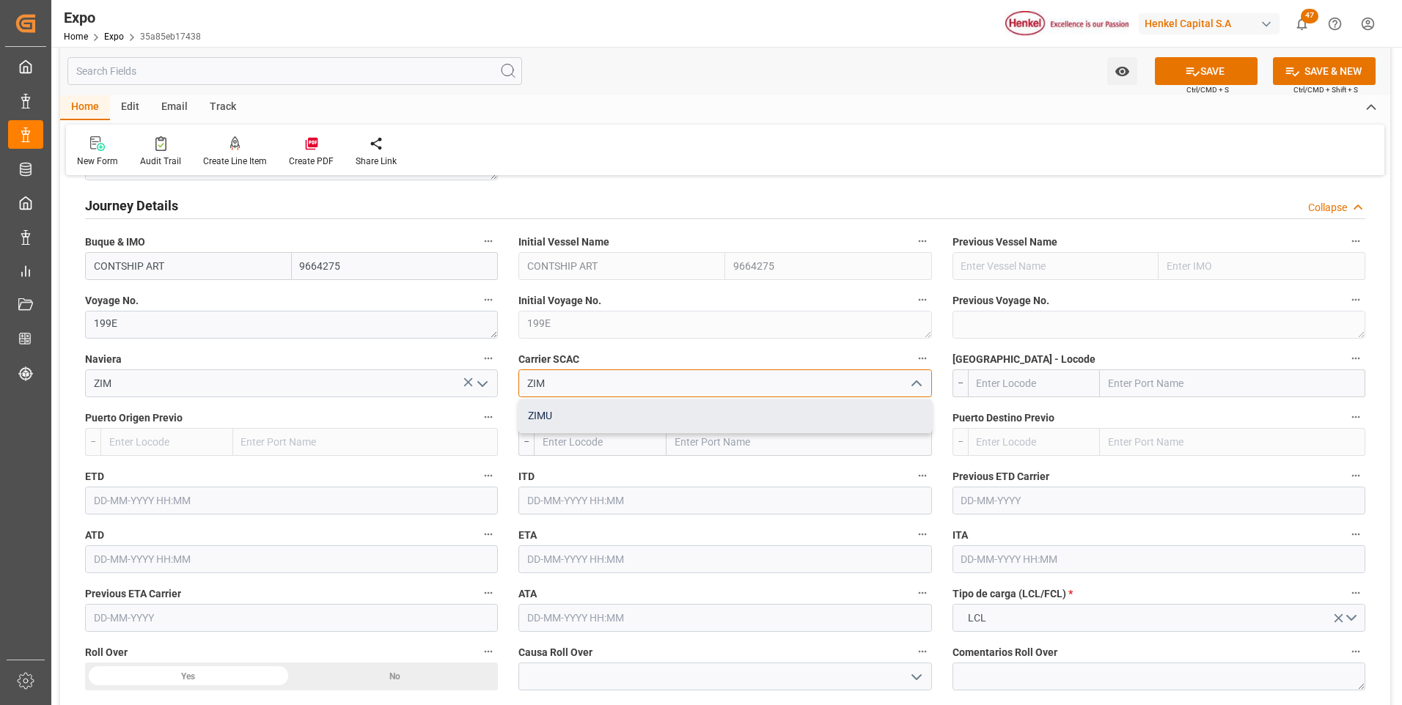
click at [548, 418] on div "ZIMU" at bounding box center [724, 416] width 411 height 33
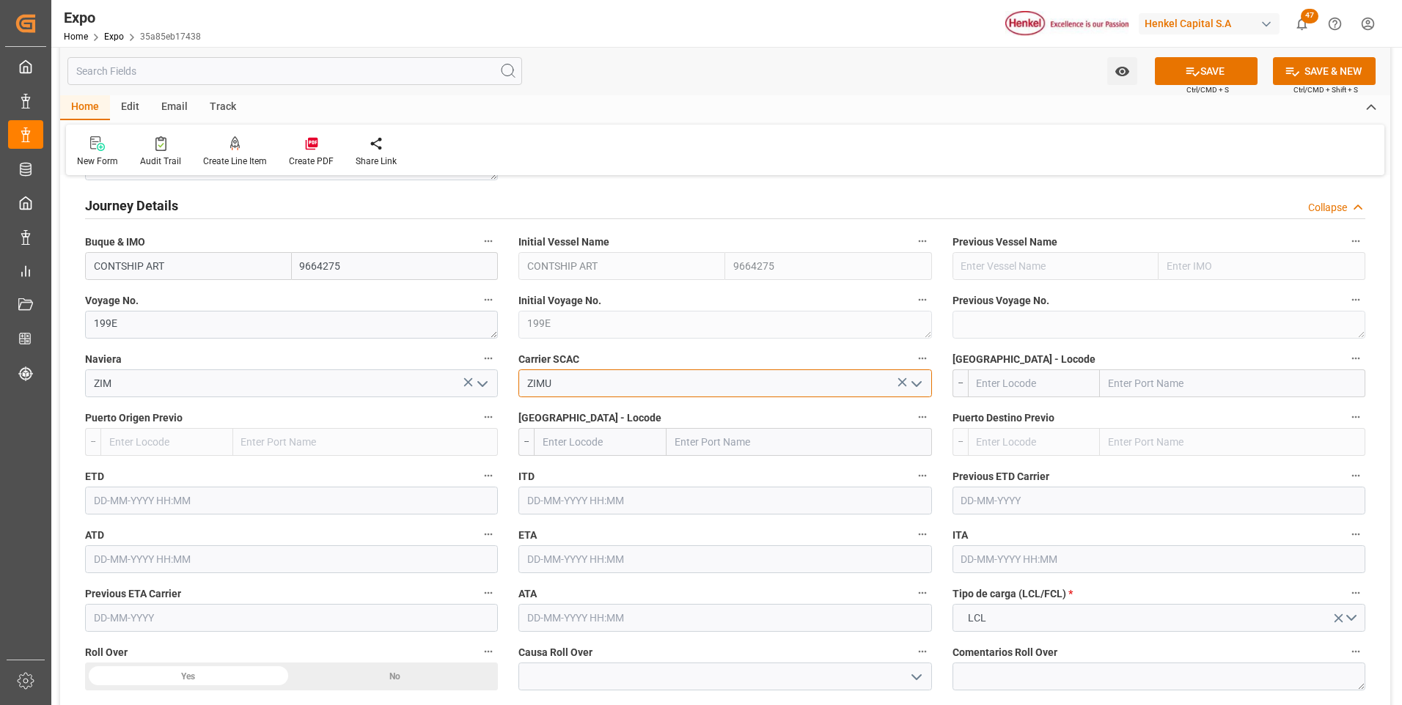
type input "ZIMU"
click at [149, 503] on input "text" at bounding box center [291, 501] width 413 height 28
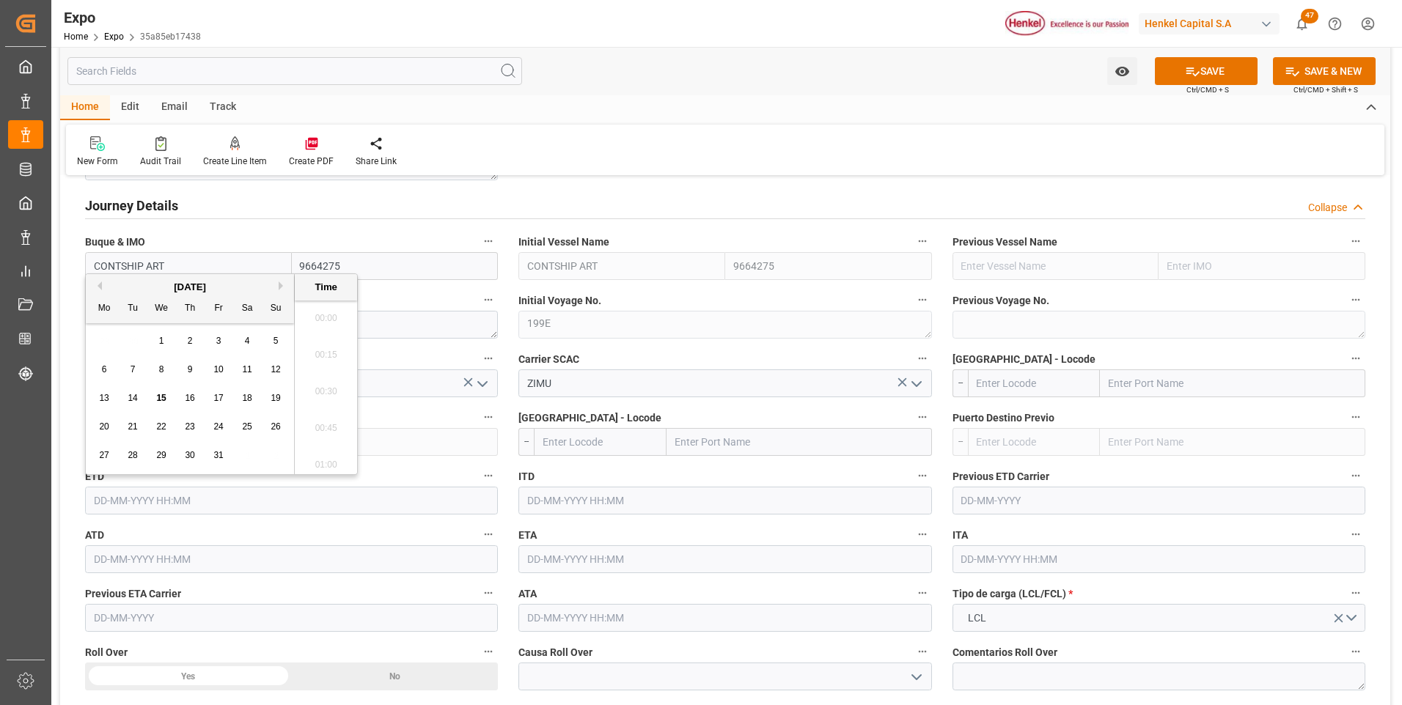
scroll to position [1912, 0]
click at [100, 282] on button "Previous Month" at bounding box center [97, 286] width 9 height 9
click at [155, 423] on div "24" at bounding box center [162, 428] width 18 height 18
type input "24-09-2025 00:00"
click at [116, 564] on input "text" at bounding box center [291, 560] width 413 height 28
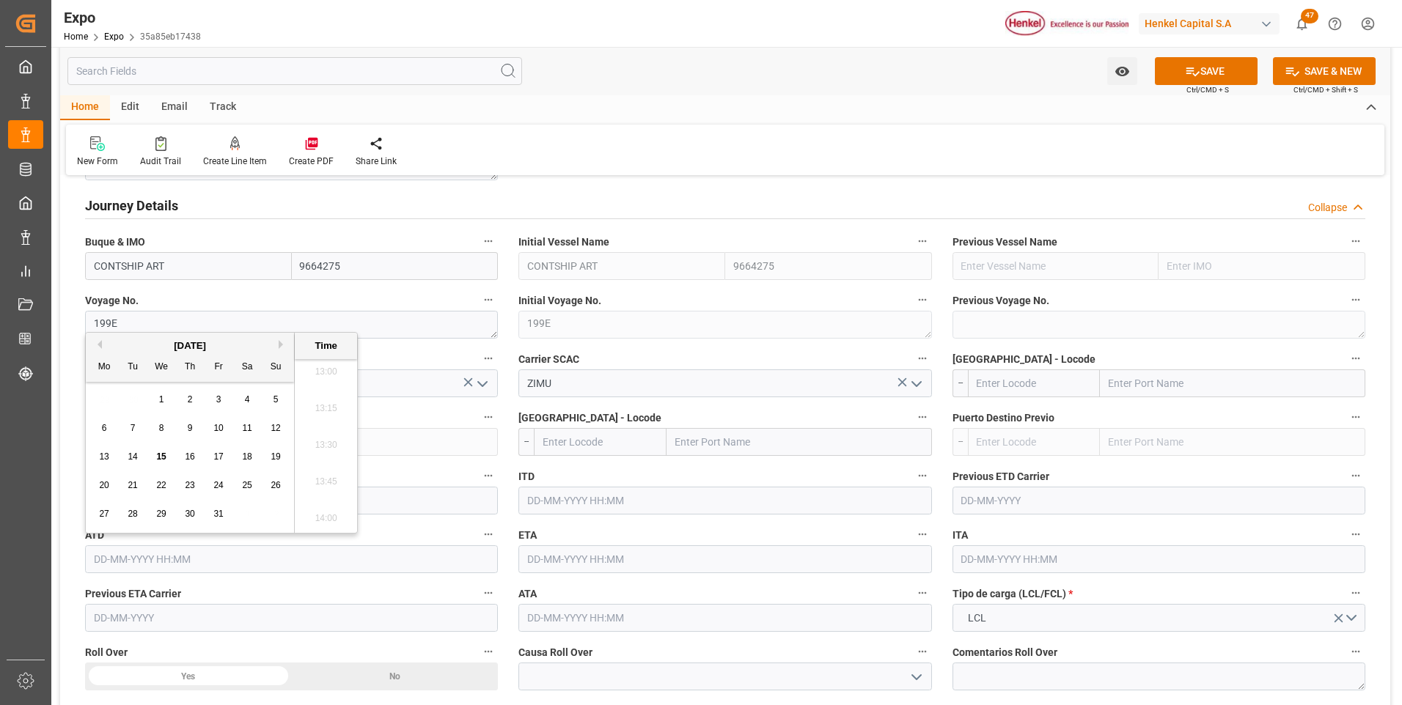
click at [103, 343] on div "[DATE]" at bounding box center [190, 346] width 208 height 15
click at [100, 345] on button "Previous Month" at bounding box center [97, 344] width 9 height 9
click at [166, 486] on span "24" at bounding box center [161, 485] width 10 height 10
type input "24-09-2025 00:00"
click at [1014, 381] on input "text" at bounding box center [1034, 384] width 133 height 28
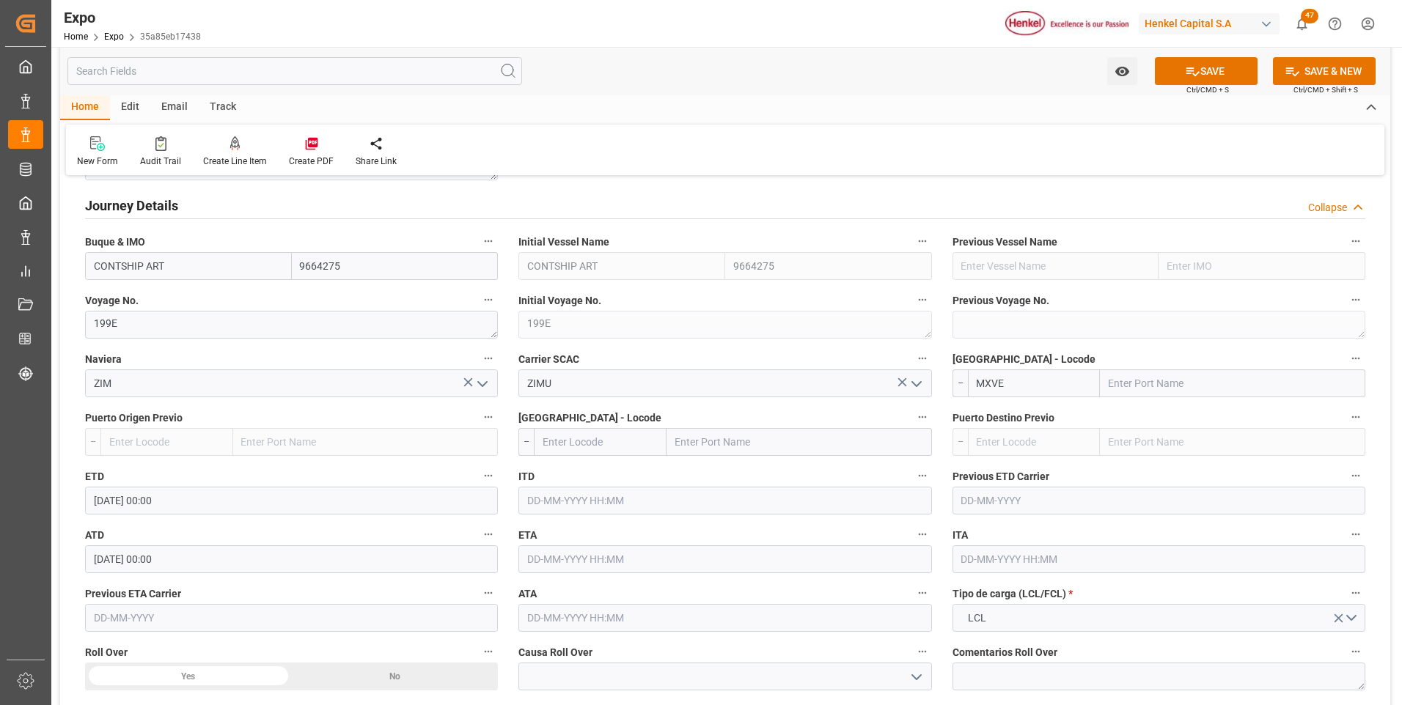
type input "MXVER"
click at [1005, 417] on b "MXVER" at bounding box center [995, 416] width 34 height 12
type input "Veracruz"
type input "MXVER"
click at [629, 450] on input "text" at bounding box center [600, 442] width 133 height 28
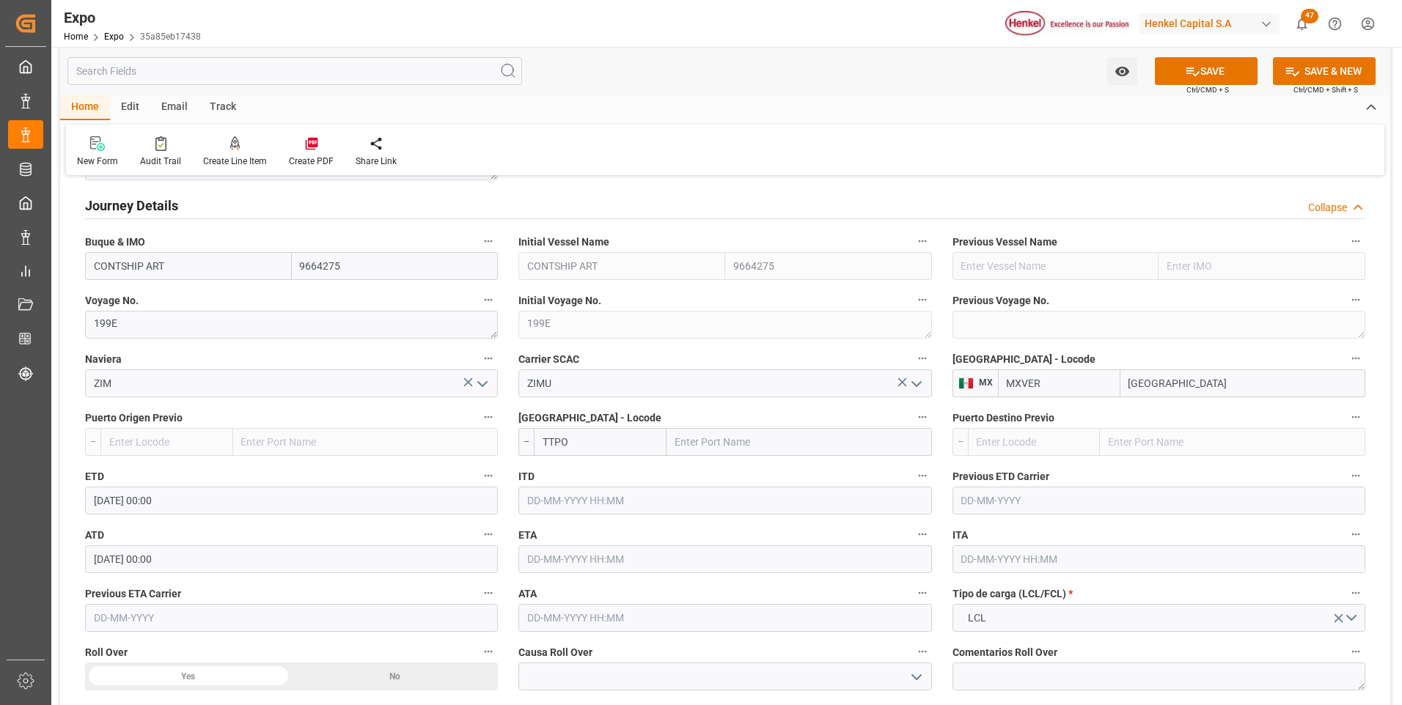
type input "TTPOS"
click at [602, 474] on span "TTPOS - Port-of-Spain" at bounding box center [592, 482] width 99 height 27
type input "Port-of-Spain"
type input "TTPOS"
click at [549, 562] on input "text" at bounding box center [724, 560] width 413 height 28
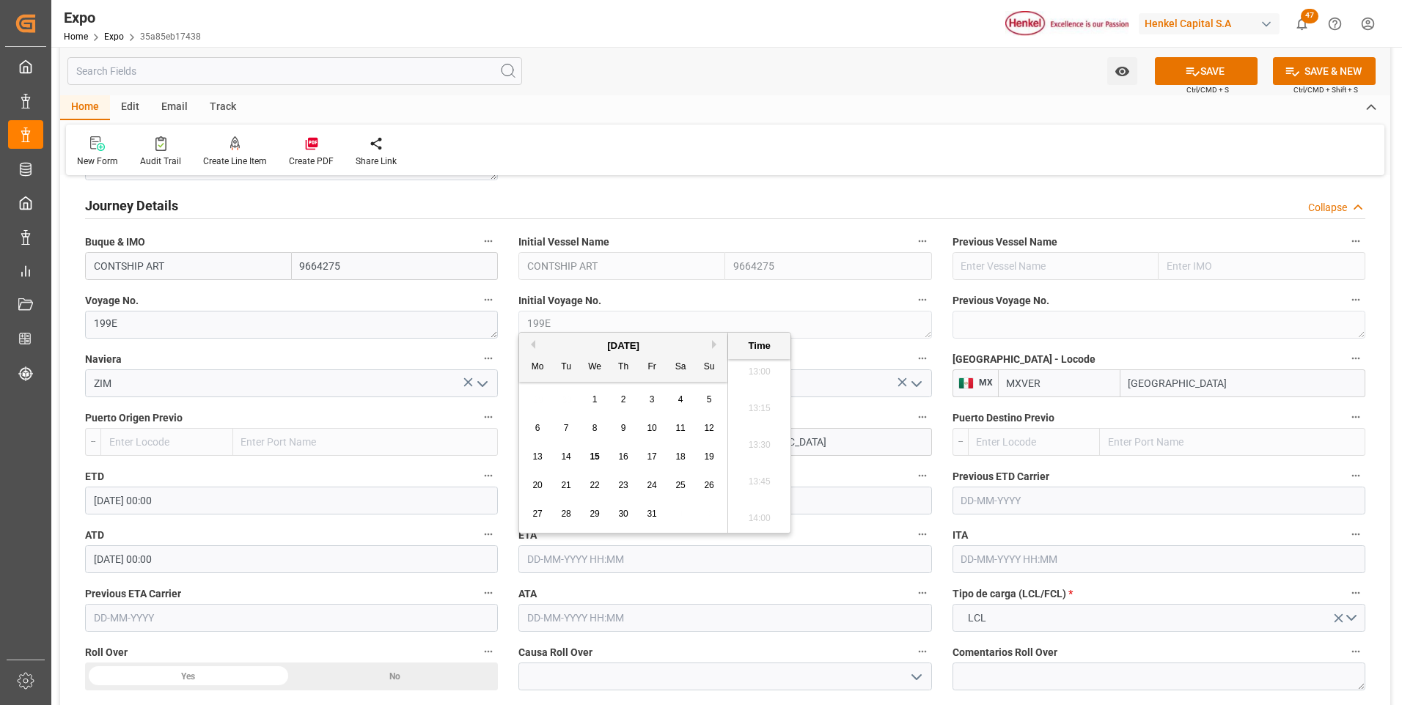
click at [567, 488] on span "21" at bounding box center [566, 485] width 10 height 10
type input "21-10-2025 00:00"
click at [1188, 159] on div "New Form Audit Trail Create Line Item Create PDF Share Link" at bounding box center [725, 150] width 1318 height 51
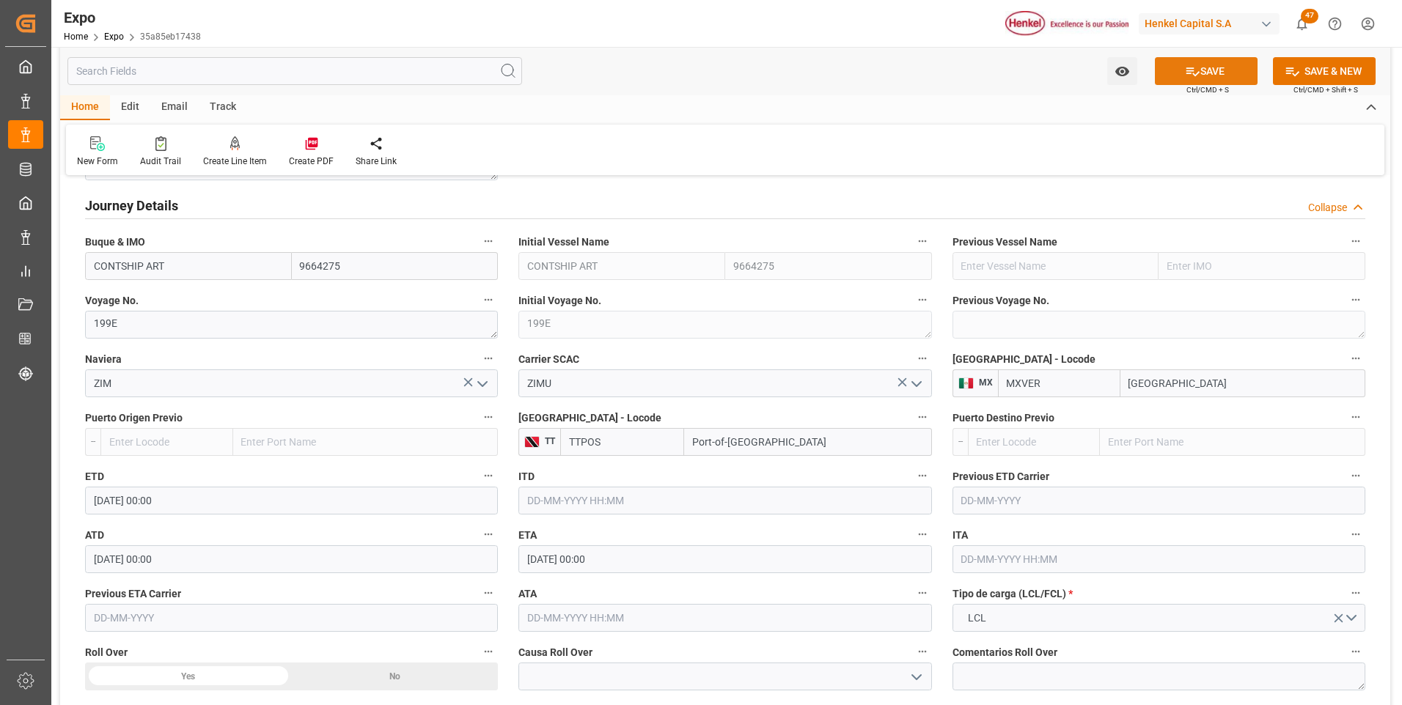
click at [1197, 67] on button "SAVE" at bounding box center [1206, 71] width 103 height 28
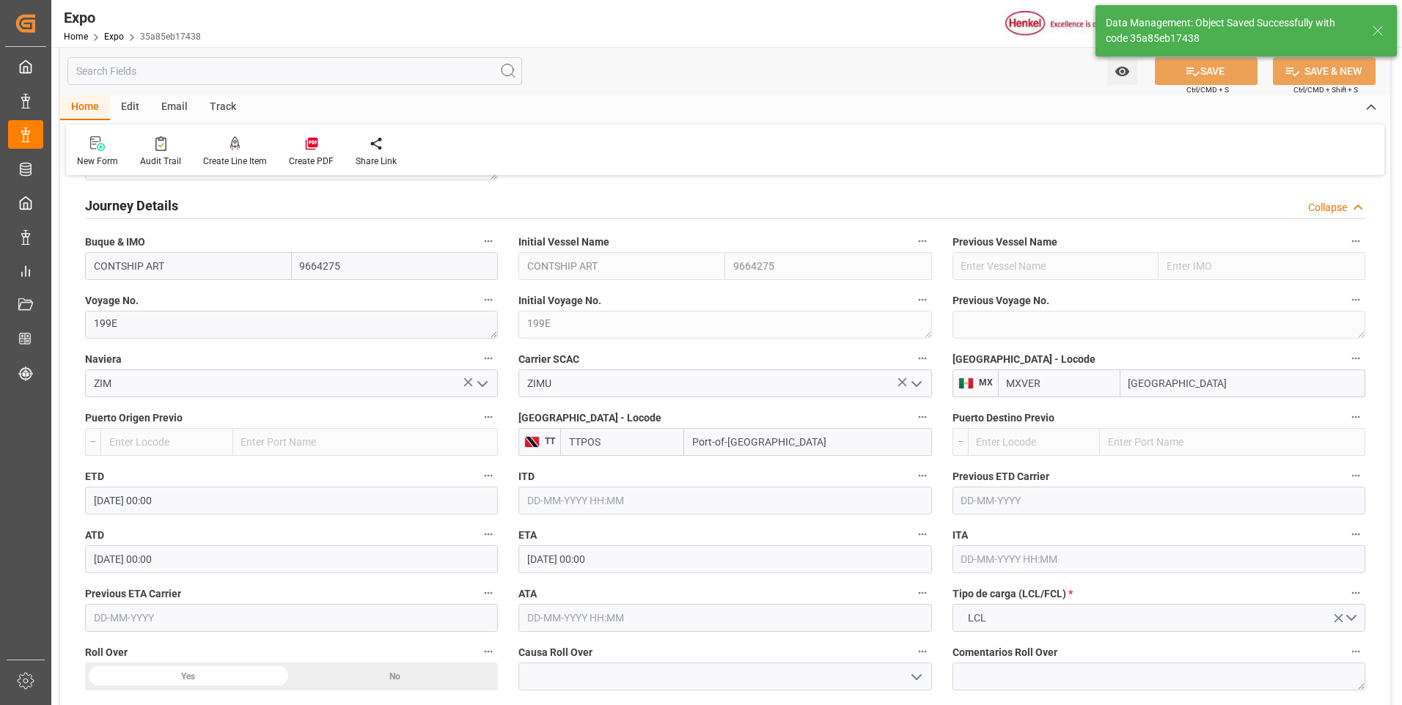
type input "24-09-2025 00:00"
type input "21-10-2025 00:00"
type input "15-10-2025 19:34"
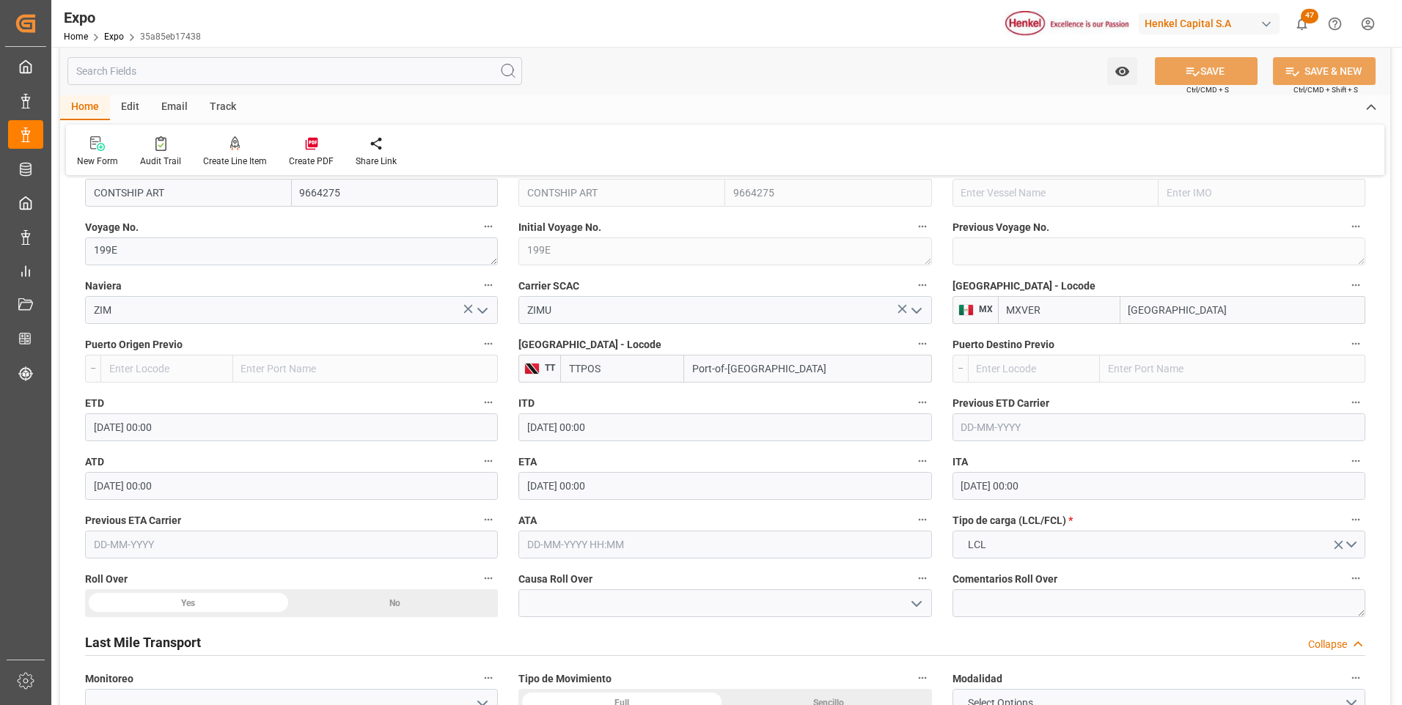
scroll to position [1980, 0]
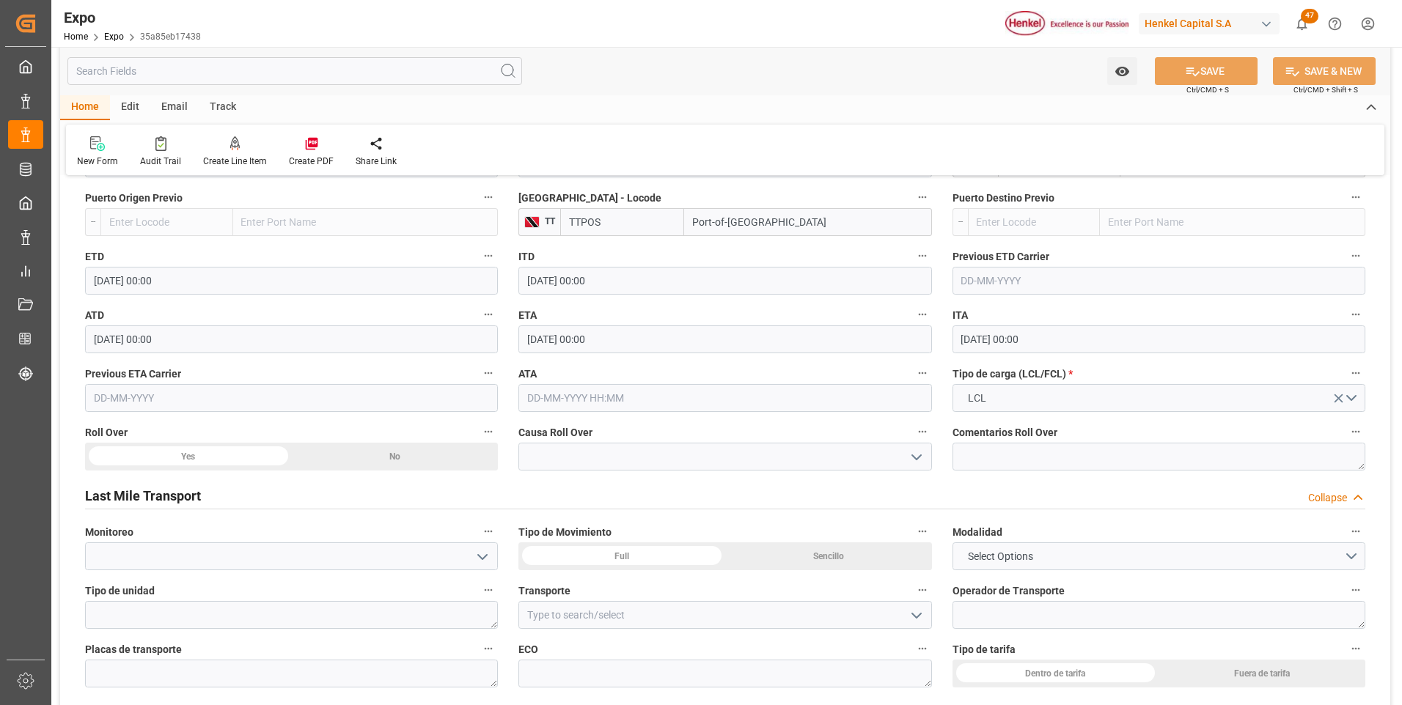
click at [364, 452] on div "No" at bounding box center [395, 457] width 207 height 28
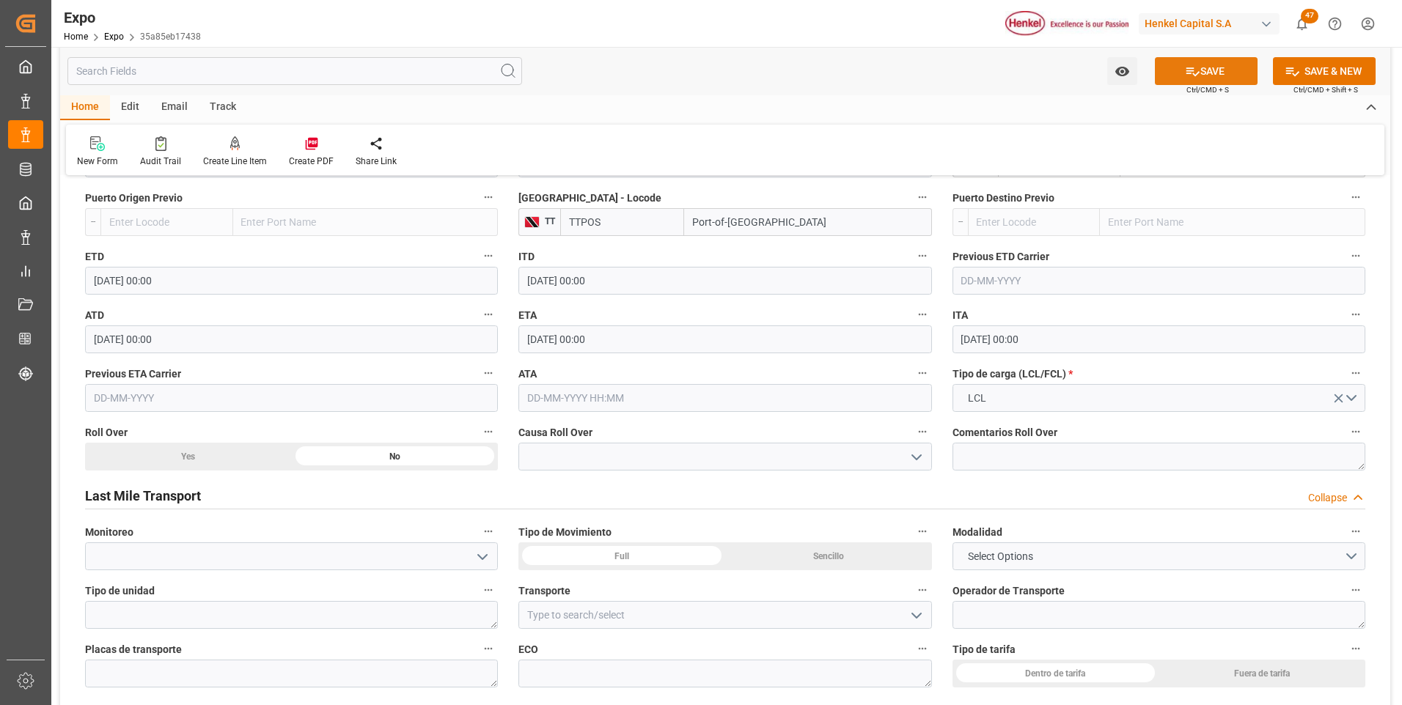
click at [1227, 69] on button "SAVE" at bounding box center [1206, 71] width 103 height 28
click at [994, 615] on textarea at bounding box center [1159, 615] width 413 height 28
paste textarea "CHRISTIAN IVAN ATILANO SALCEDO"
type textarea "CHRISTIAN IVAN ATILANO SALCEDO"
click at [1017, 673] on div "Dentro de tarifa" at bounding box center [1056, 674] width 207 height 28
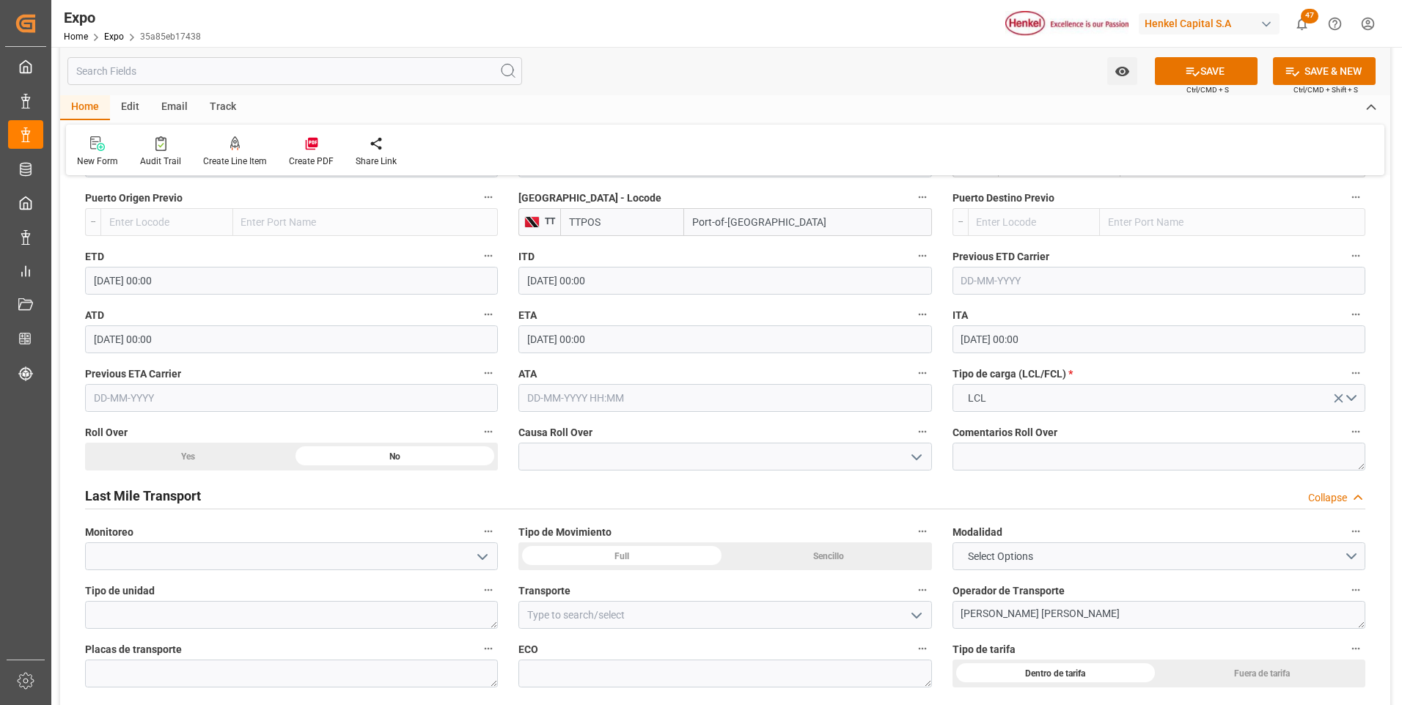
click at [791, 563] on div "Sencillo" at bounding box center [828, 557] width 207 height 28
click at [985, 560] on span "Select Options" at bounding box center [1001, 556] width 80 height 15
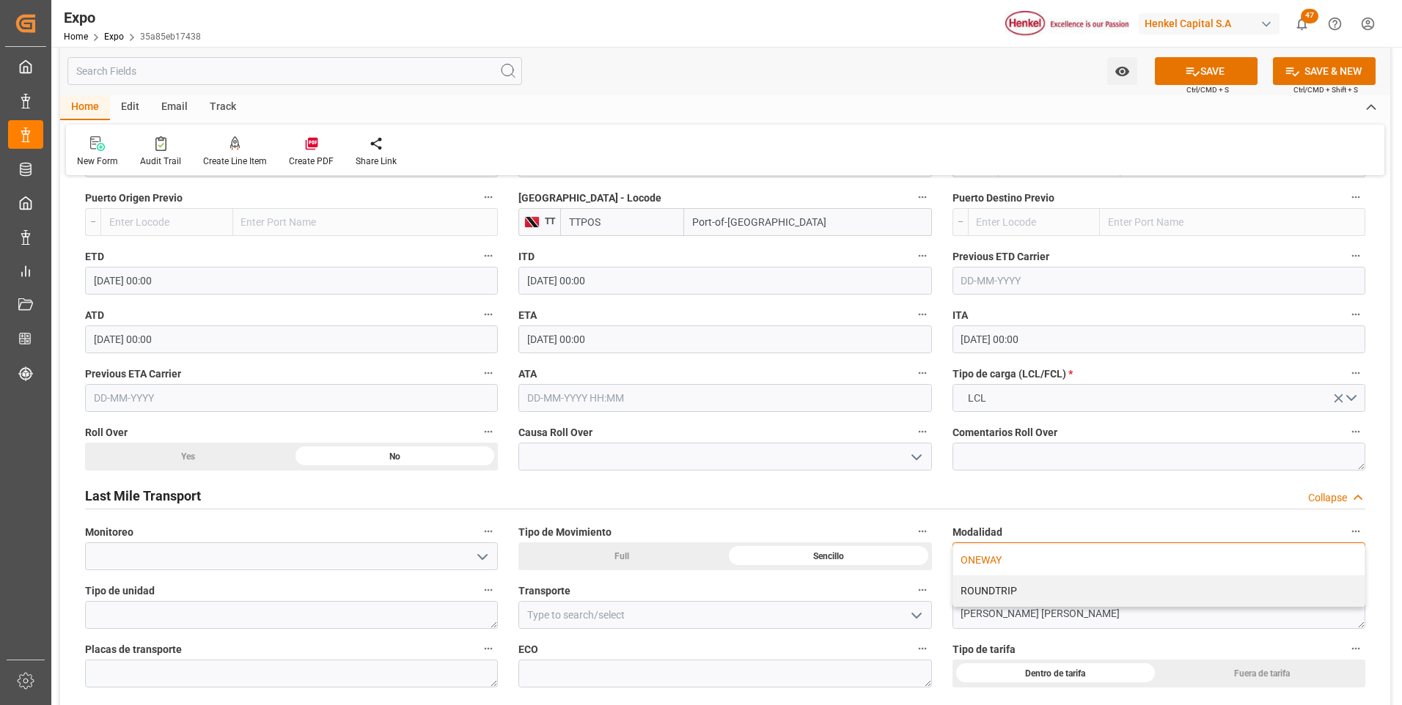
click at [985, 565] on div "ONEWAY" at bounding box center [1158, 560] width 411 height 31
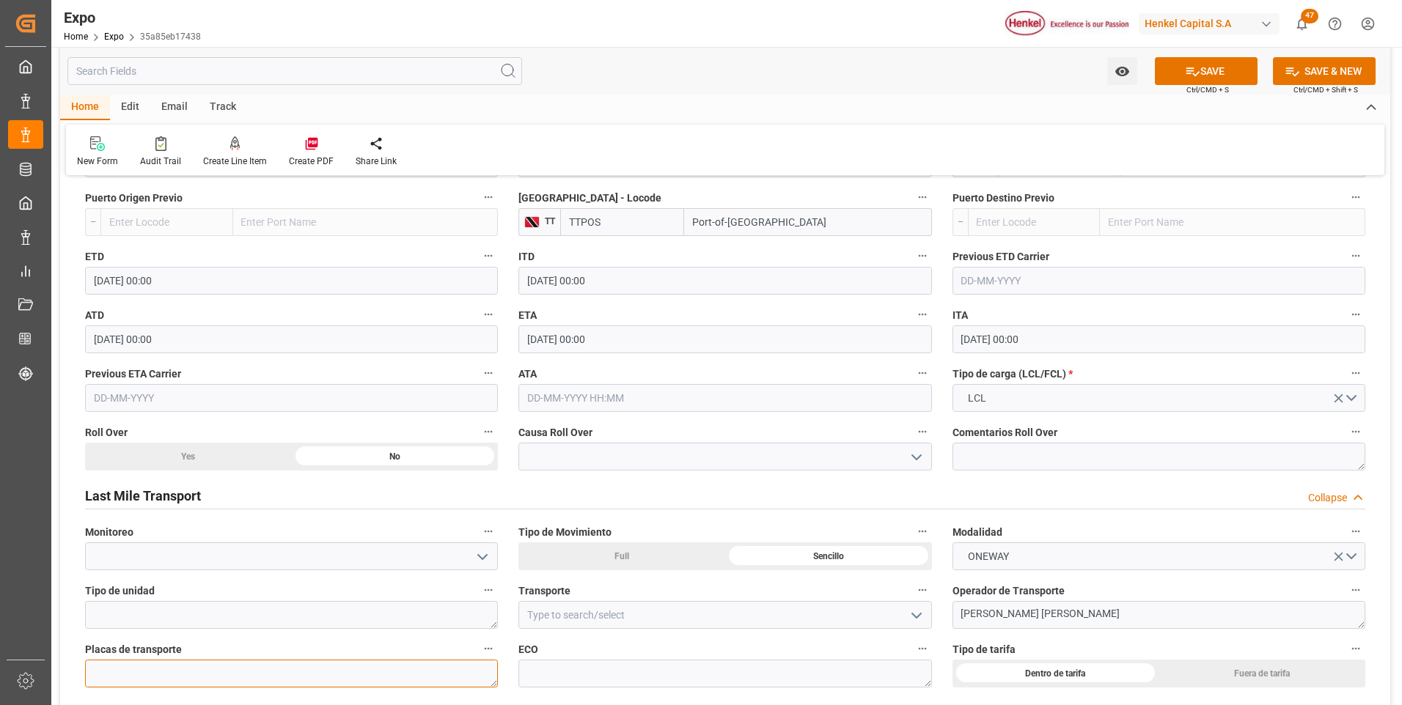
click at [419, 664] on textarea at bounding box center [291, 674] width 413 height 28
paste textarea "86 AM 5N"
type textarea "86 AM 5N"
click at [557, 619] on input at bounding box center [724, 615] width 413 height 28
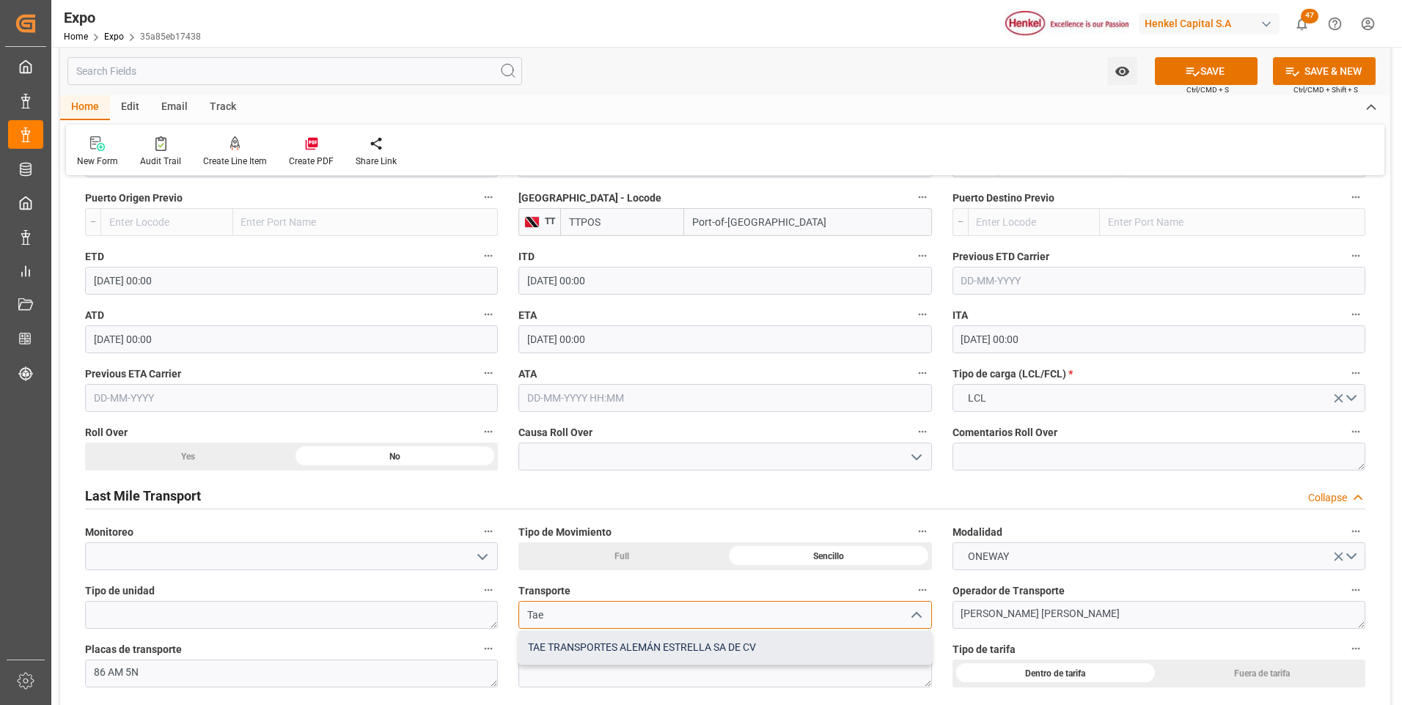
click at [743, 653] on div "TAE TRANSPORTES ALEMÁN ESTRELLA SA DE CV" at bounding box center [724, 647] width 411 height 33
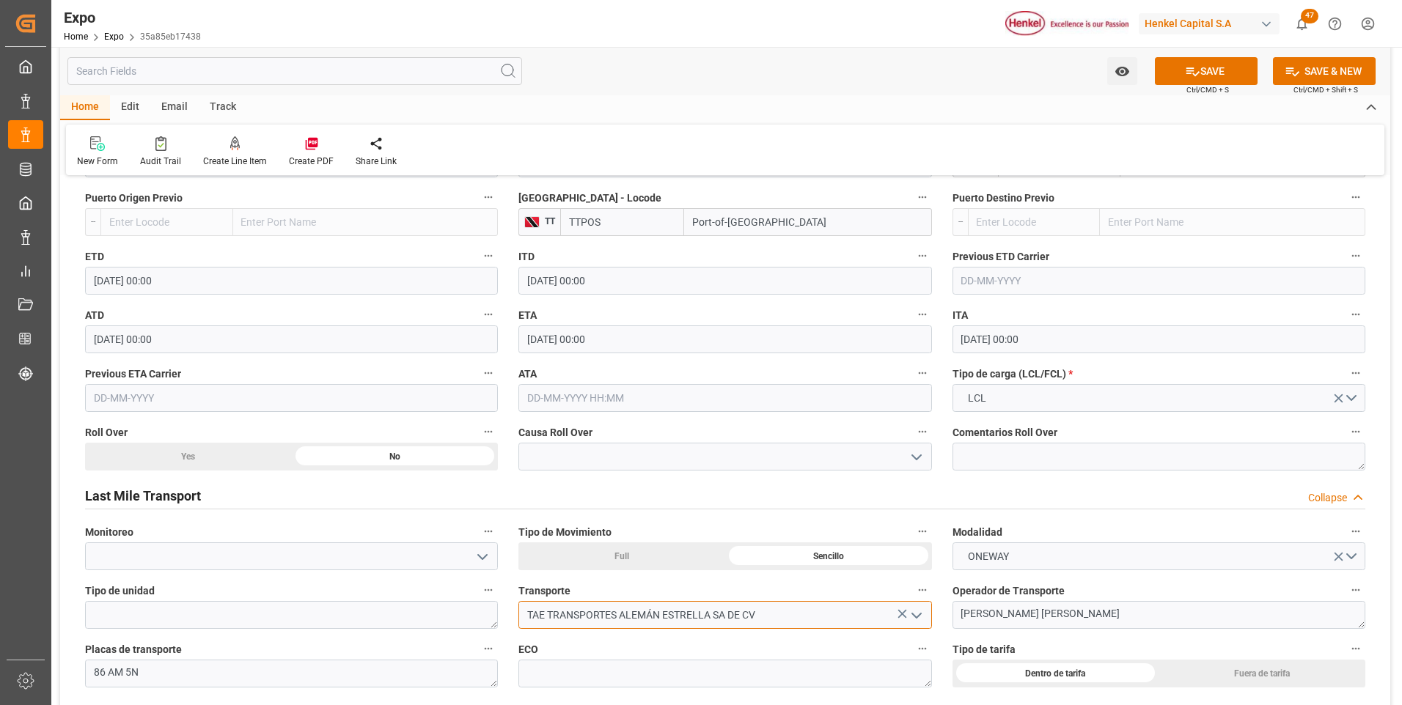
scroll to position [2127, 0]
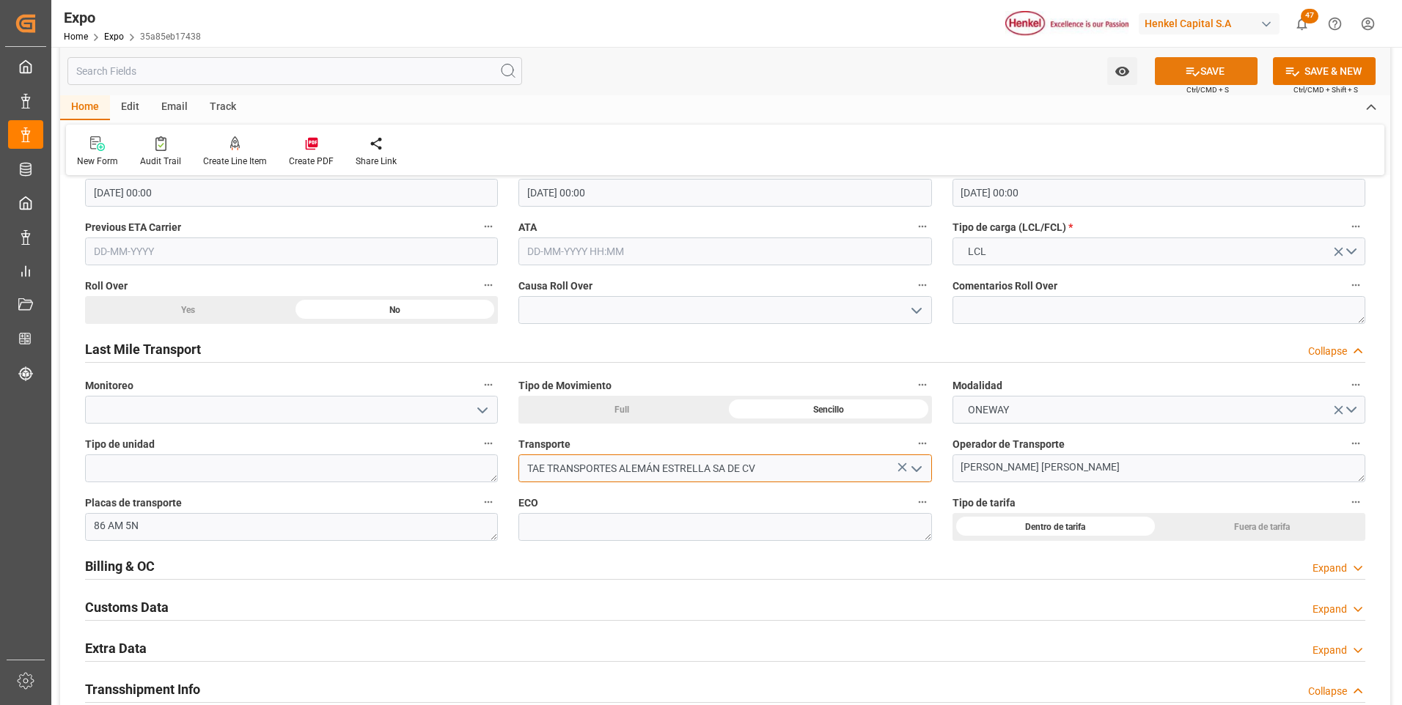
type input "TAE TRANSPORTES ALEMÁN ESTRELLA SA DE CV"
click at [1193, 78] on icon at bounding box center [1192, 71] width 15 height 15
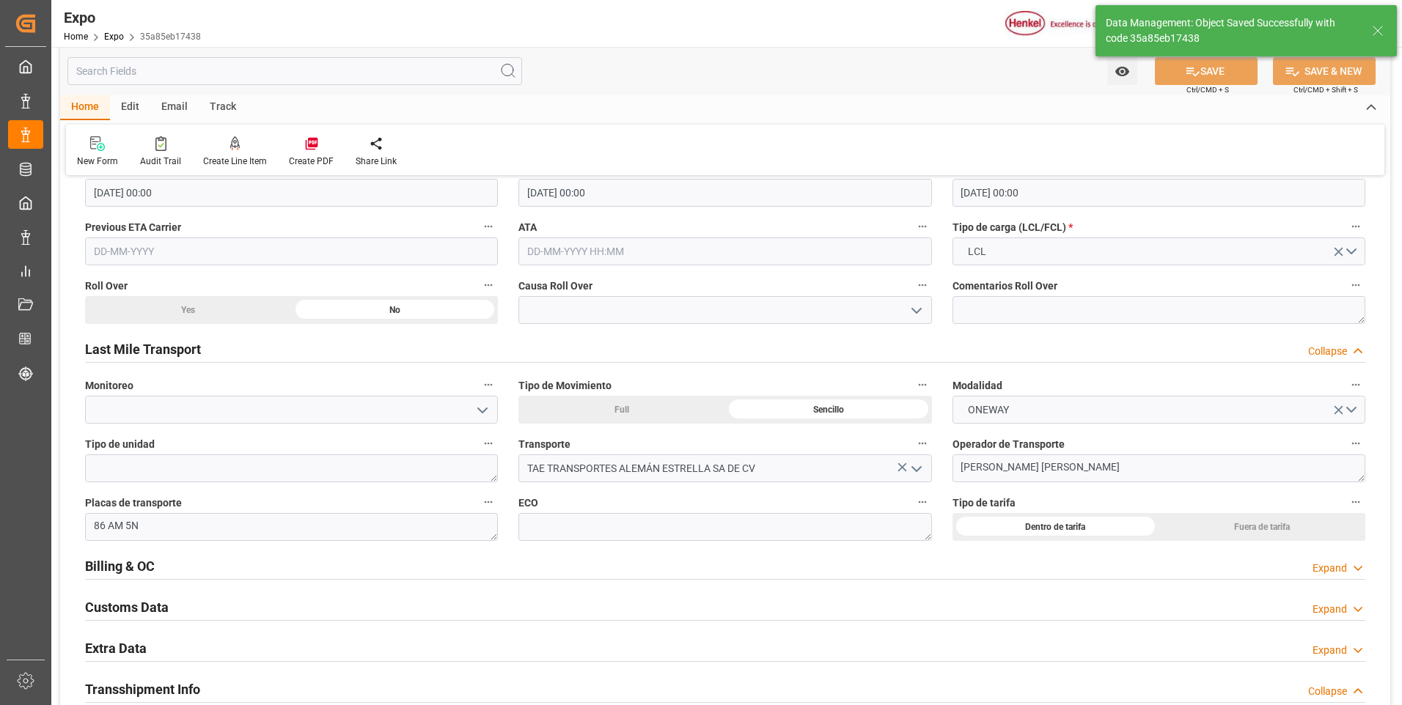
type input "15-10-2025 19:37"
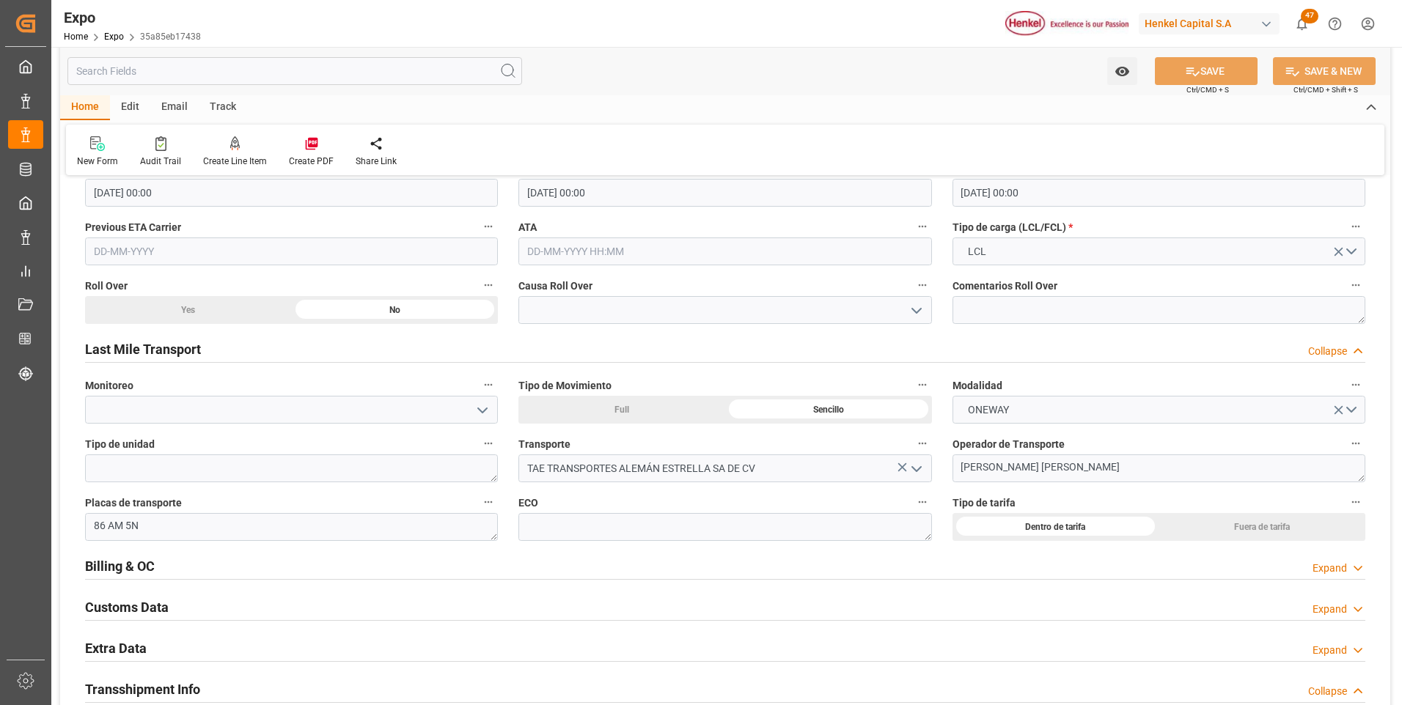
click at [1338, 567] on div "Expand" at bounding box center [1330, 568] width 34 height 15
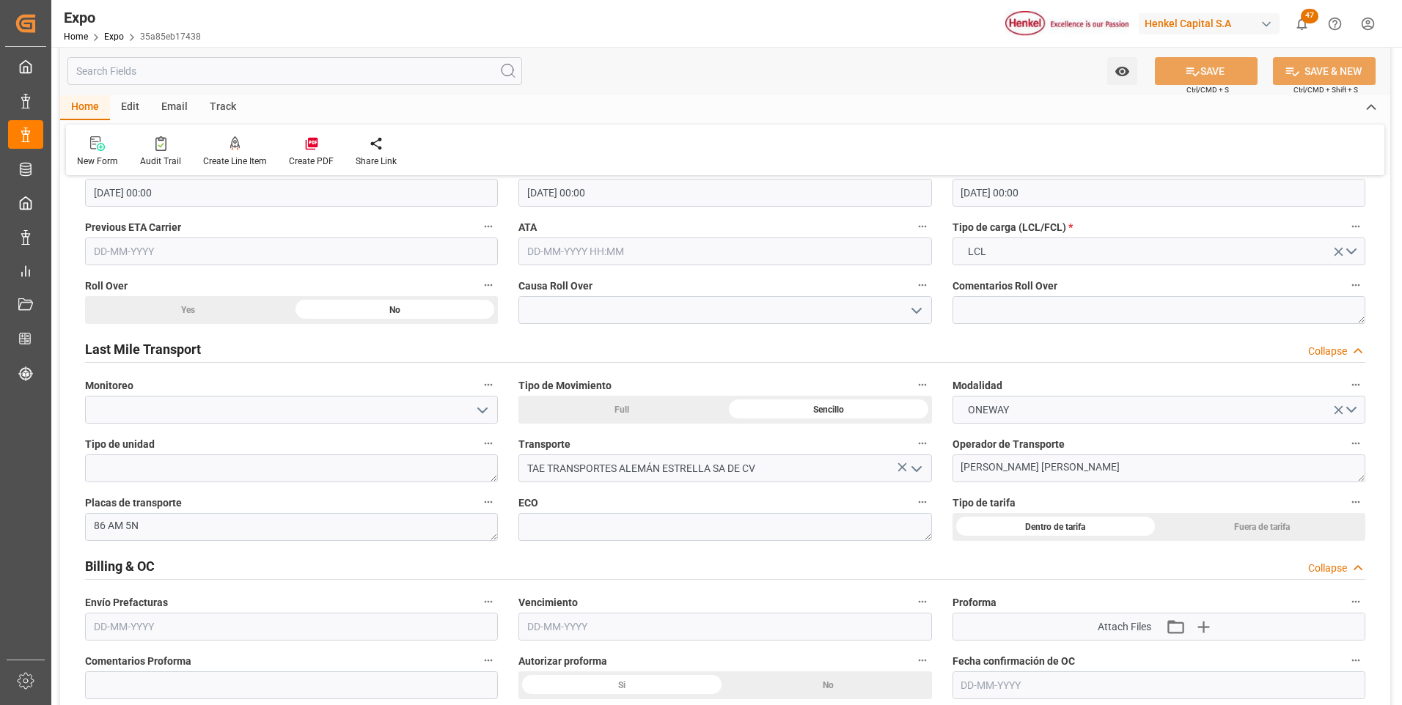
scroll to position [2273, 0]
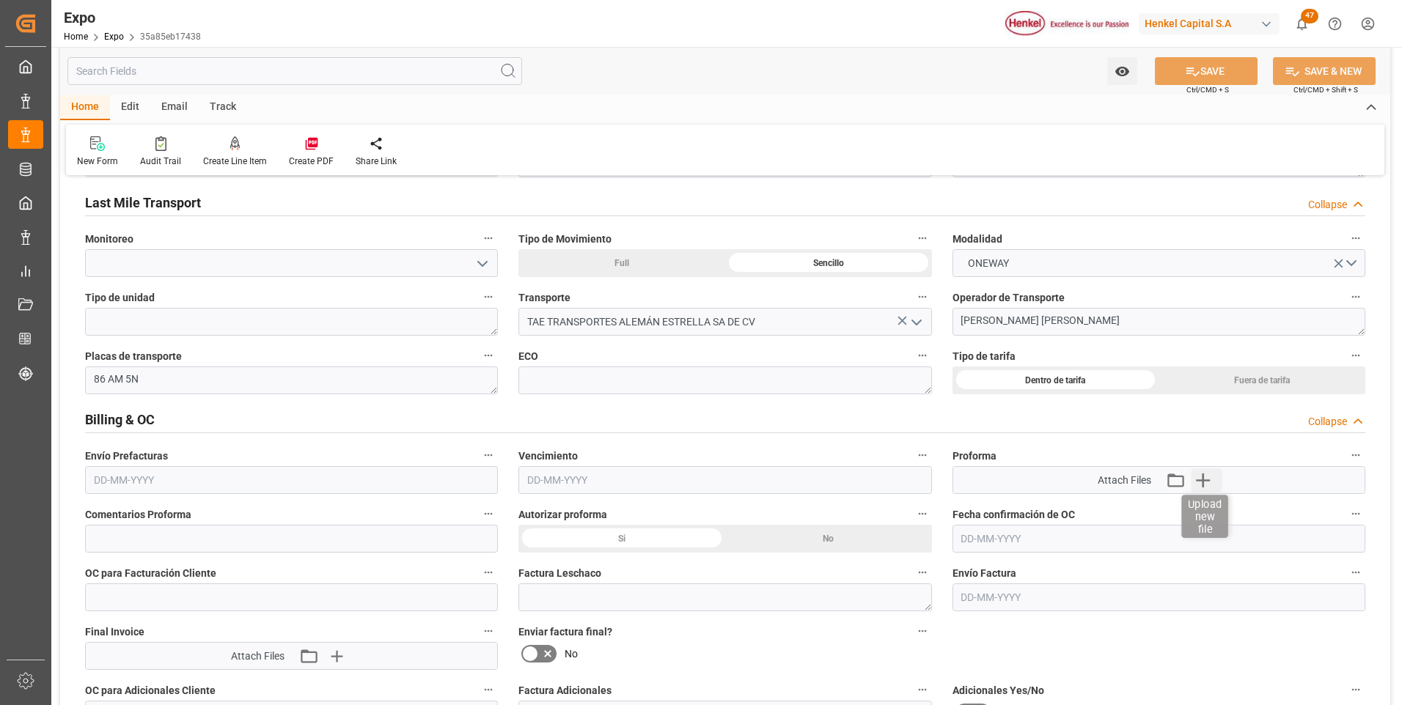
click at [1208, 484] on icon "button" at bounding box center [1203, 480] width 23 height 23
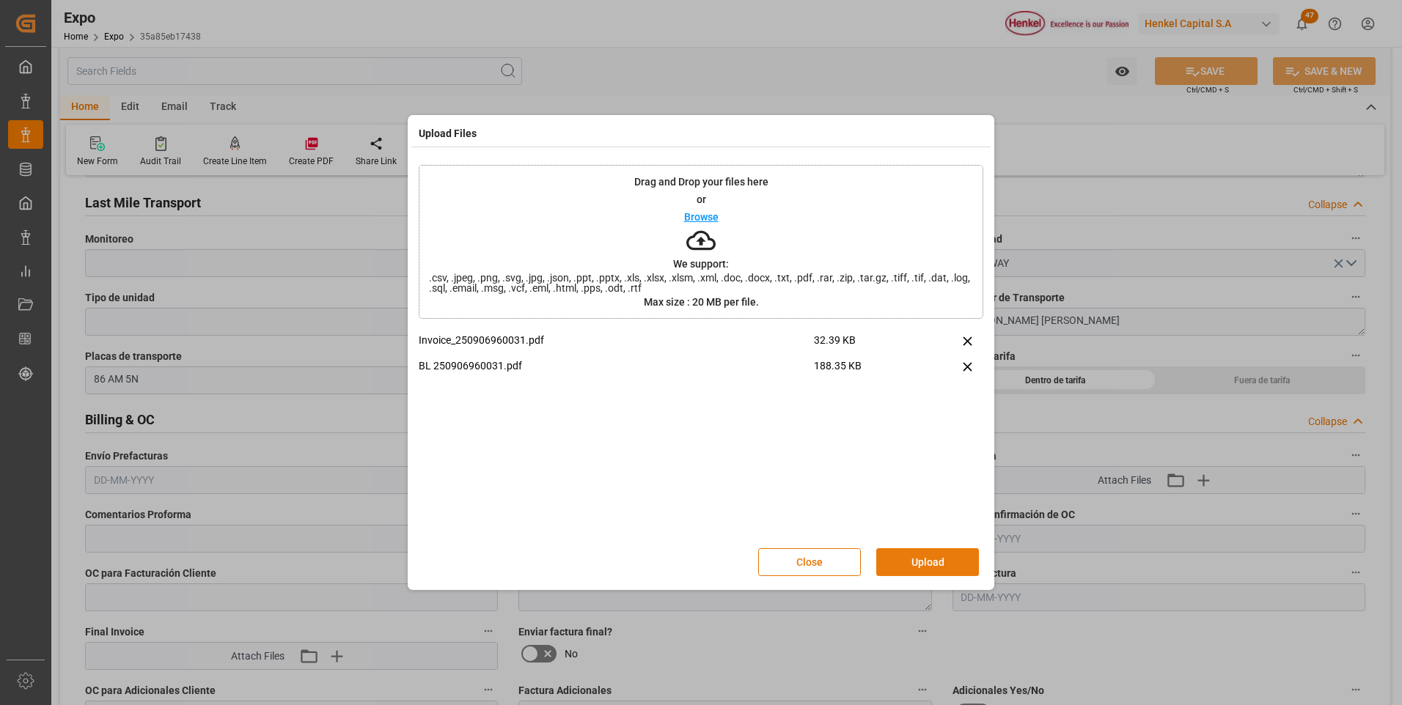
click at [932, 562] on button "Upload" at bounding box center [927, 563] width 103 height 28
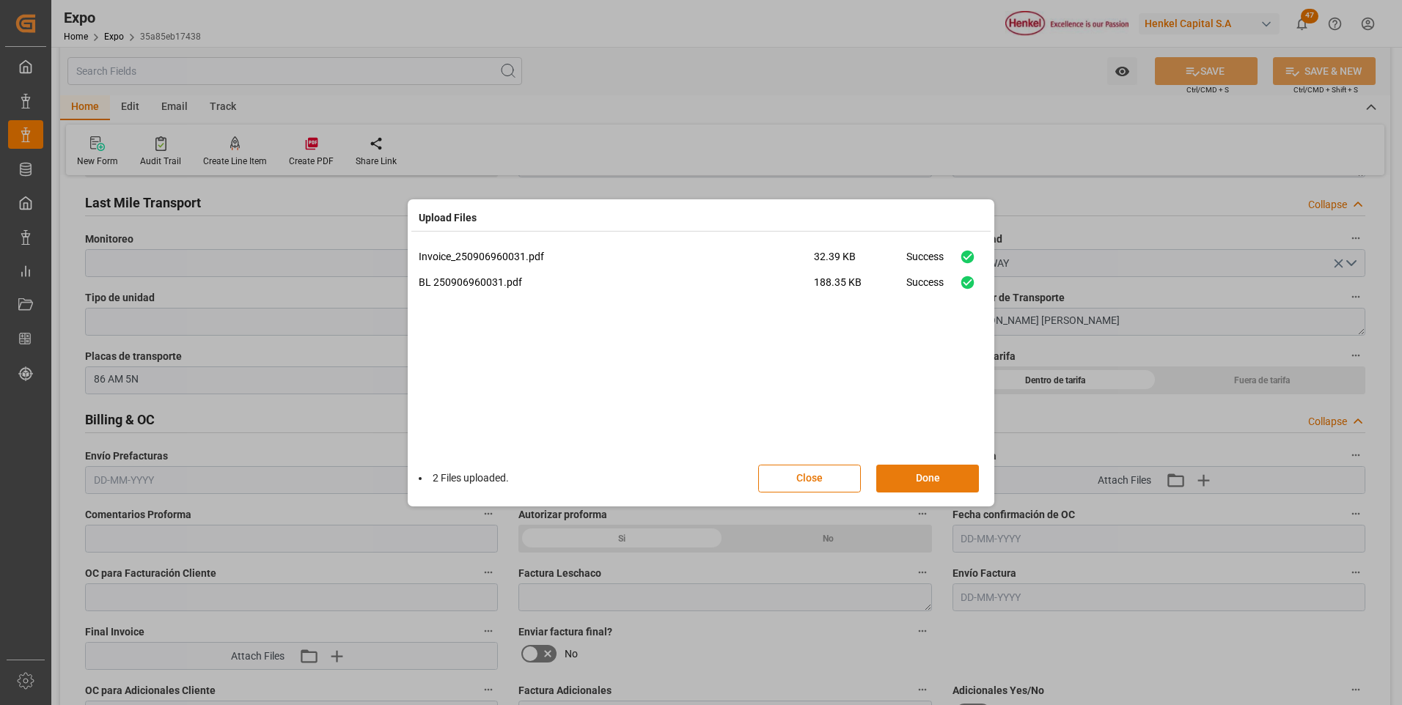
click at [945, 485] on button "Done" at bounding box center [927, 479] width 103 height 28
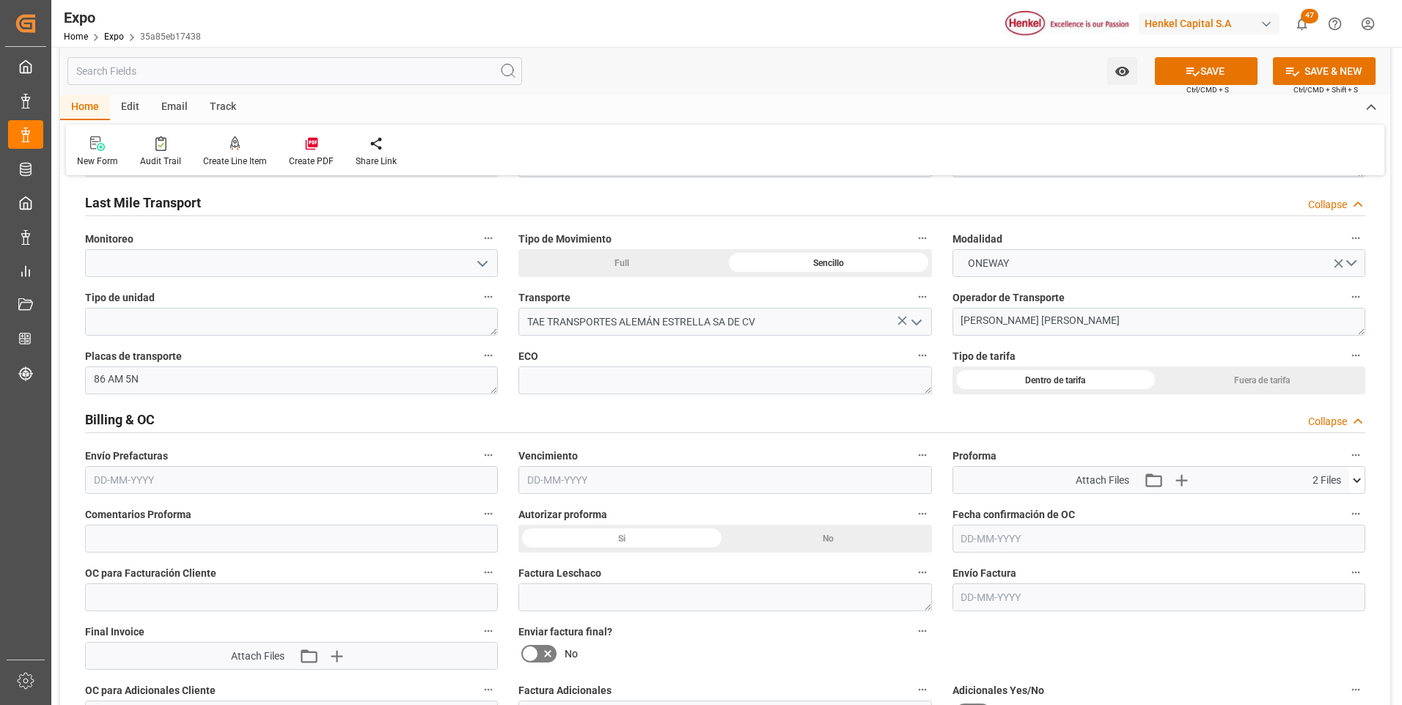
click at [109, 488] on input "text" at bounding box center [291, 480] width 413 height 28
click at [100, 265] on button "Previous Month" at bounding box center [97, 265] width 9 height 9
click at [100, 435] on span "29" at bounding box center [104, 435] width 10 height 10
type input "29-09-2025"
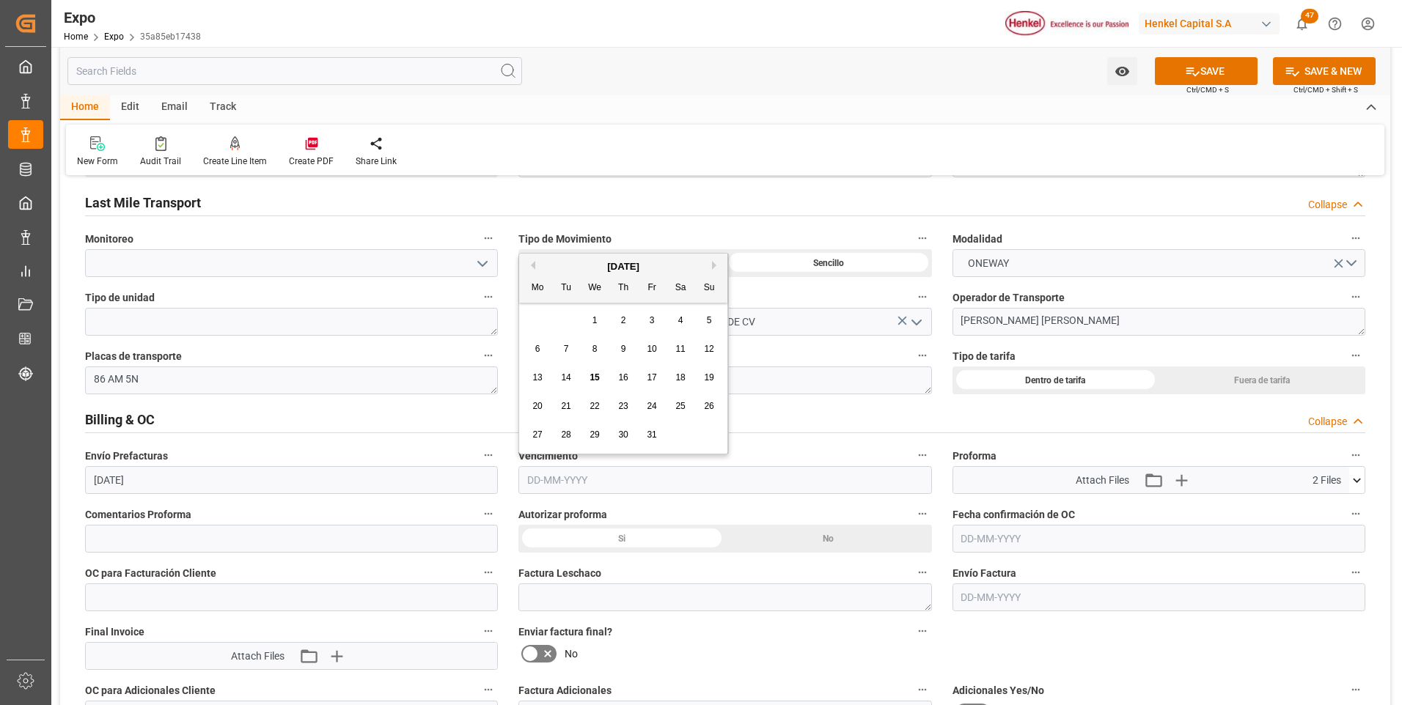
click at [533, 487] on input "text" at bounding box center [724, 480] width 413 height 28
click at [535, 265] on button "Previous Month" at bounding box center [531, 265] width 9 height 9
click at [717, 265] on button "Next Month" at bounding box center [716, 265] width 9 height 9
click at [620, 323] on div "2" at bounding box center [624, 321] width 18 height 18
type input "[DATE]"
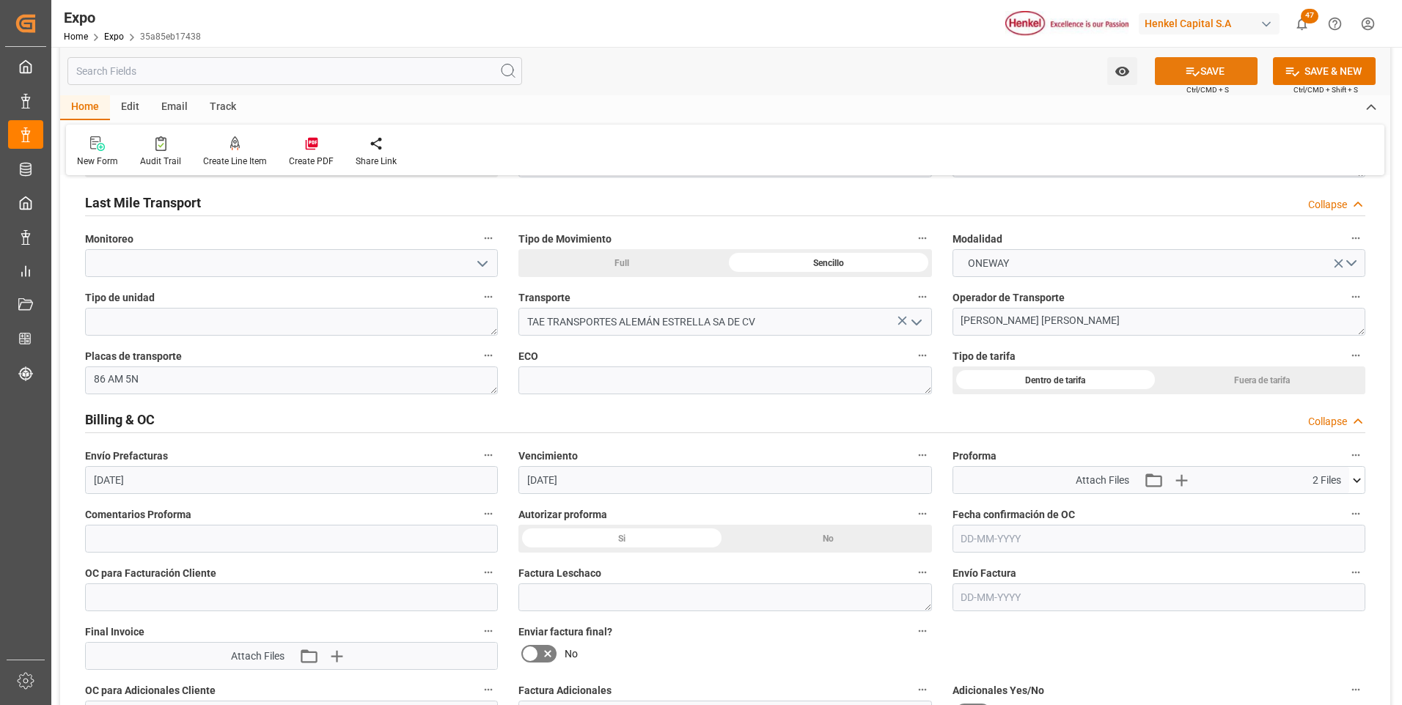
click at [1186, 76] on icon at bounding box center [1192, 71] width 15 height 15
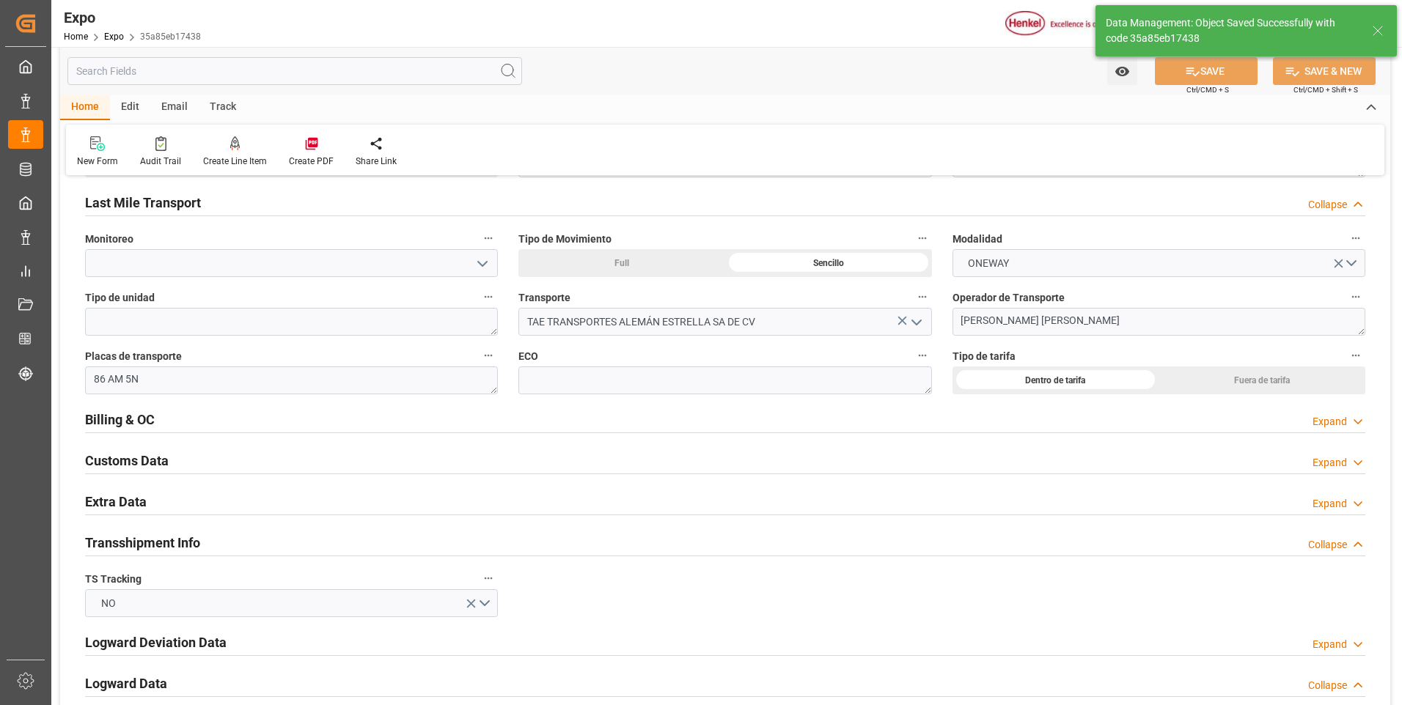
type input "15-10-2025 19:39"
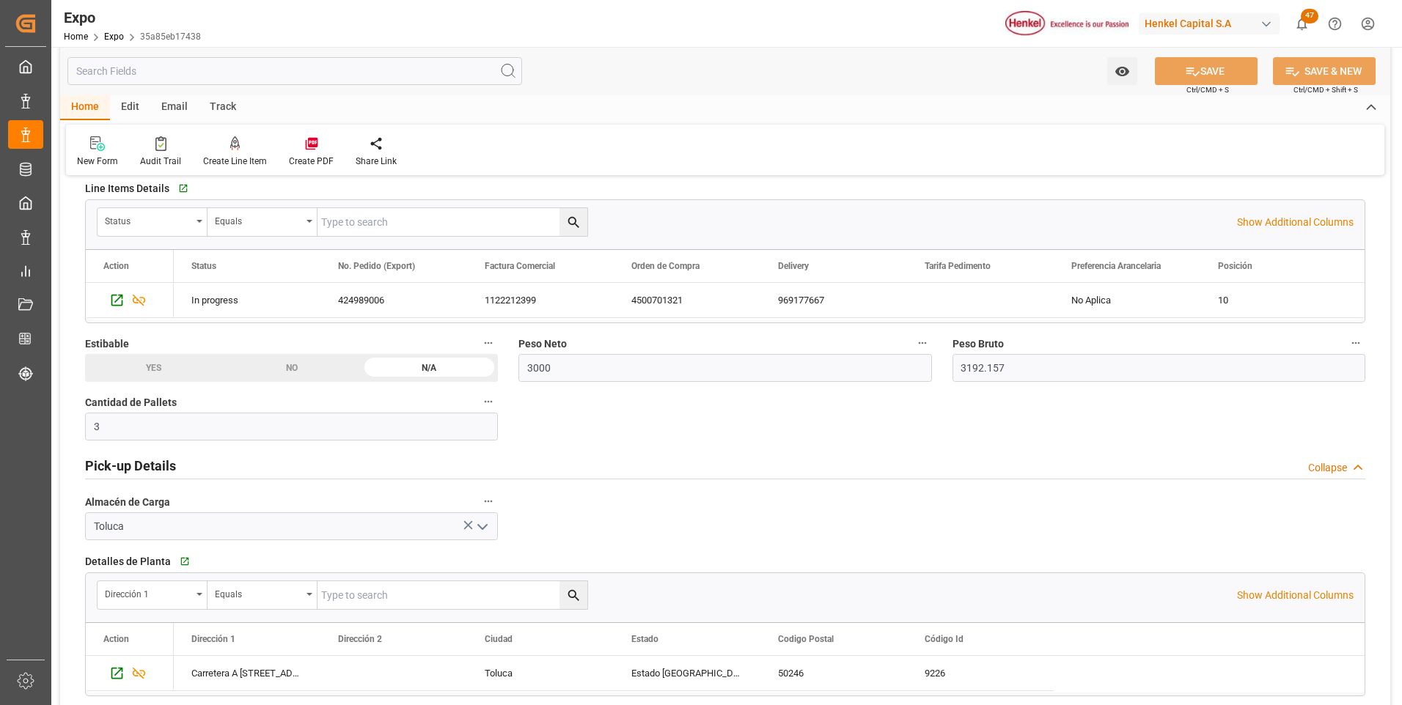
scroll to position [513, 0]
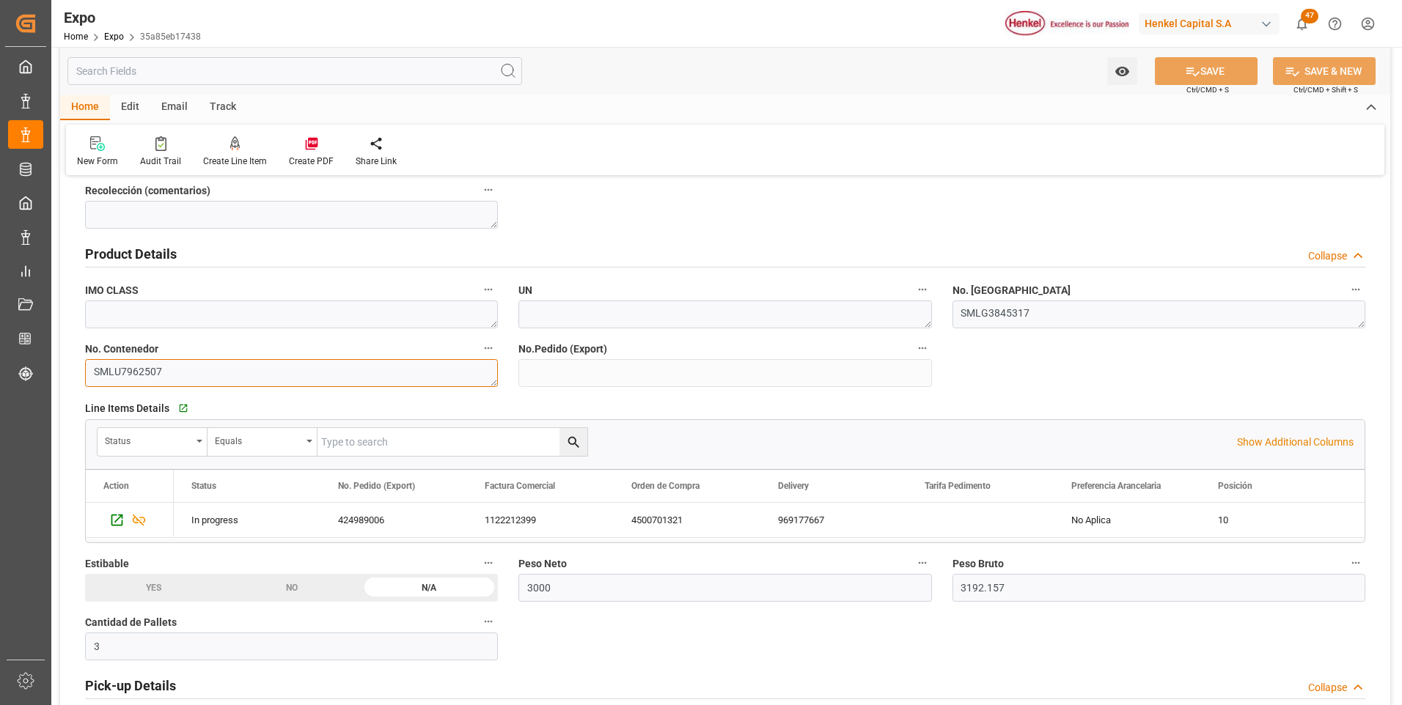
click at [145, 372] on textarea "SMLU7962507" at bounding box center [291, 373] width 413 height 28
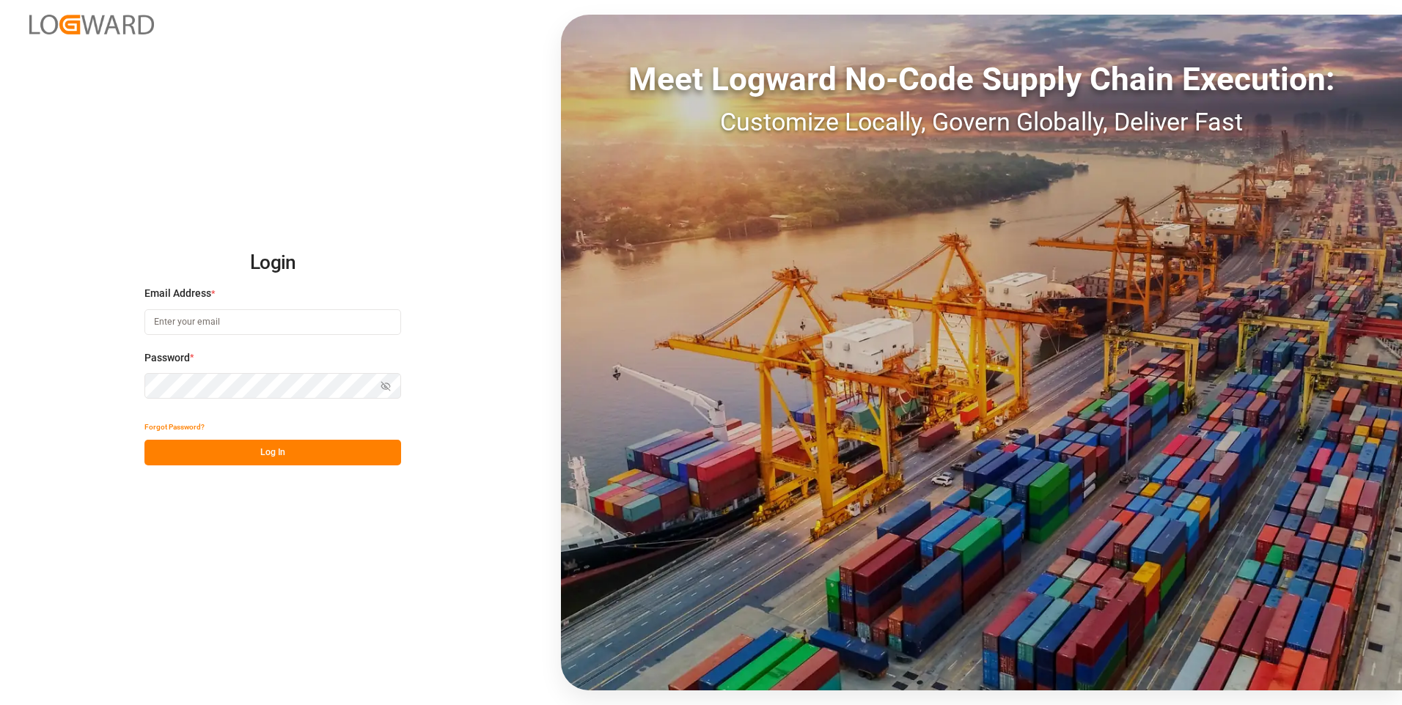
type input "[PERSON_NAME][EMAIL_ADDRESS][PERSON_NAME][DOMAIN_NAME]"
click at [323, 454] on button "Log In" at bounding box center [272, 453] width 257 height 26
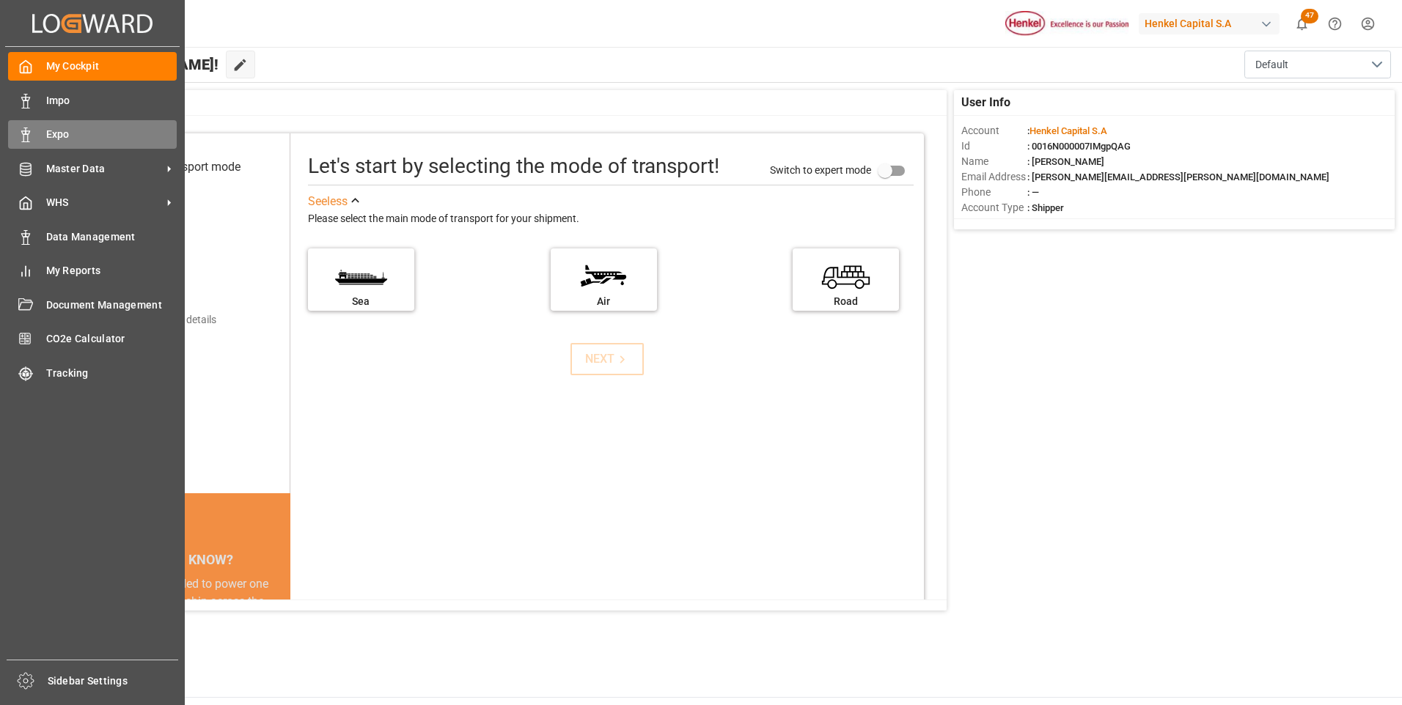
click at [30, 134] on icon at bounding box center [25, 135] width 15 height 15
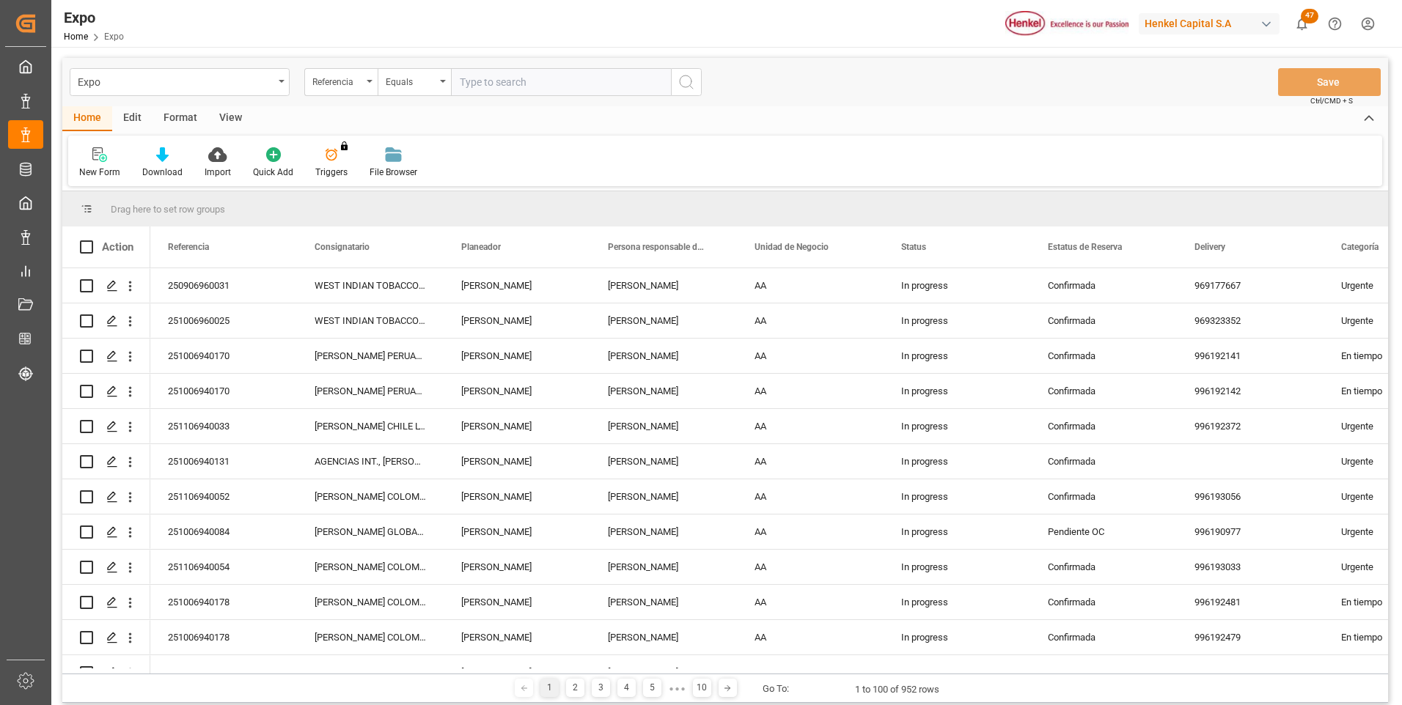
paste input "251006960014"
type input "251006960014"
click at [678, 85] on icon "search button" at bounding box center [687, 82] width 18 height 18
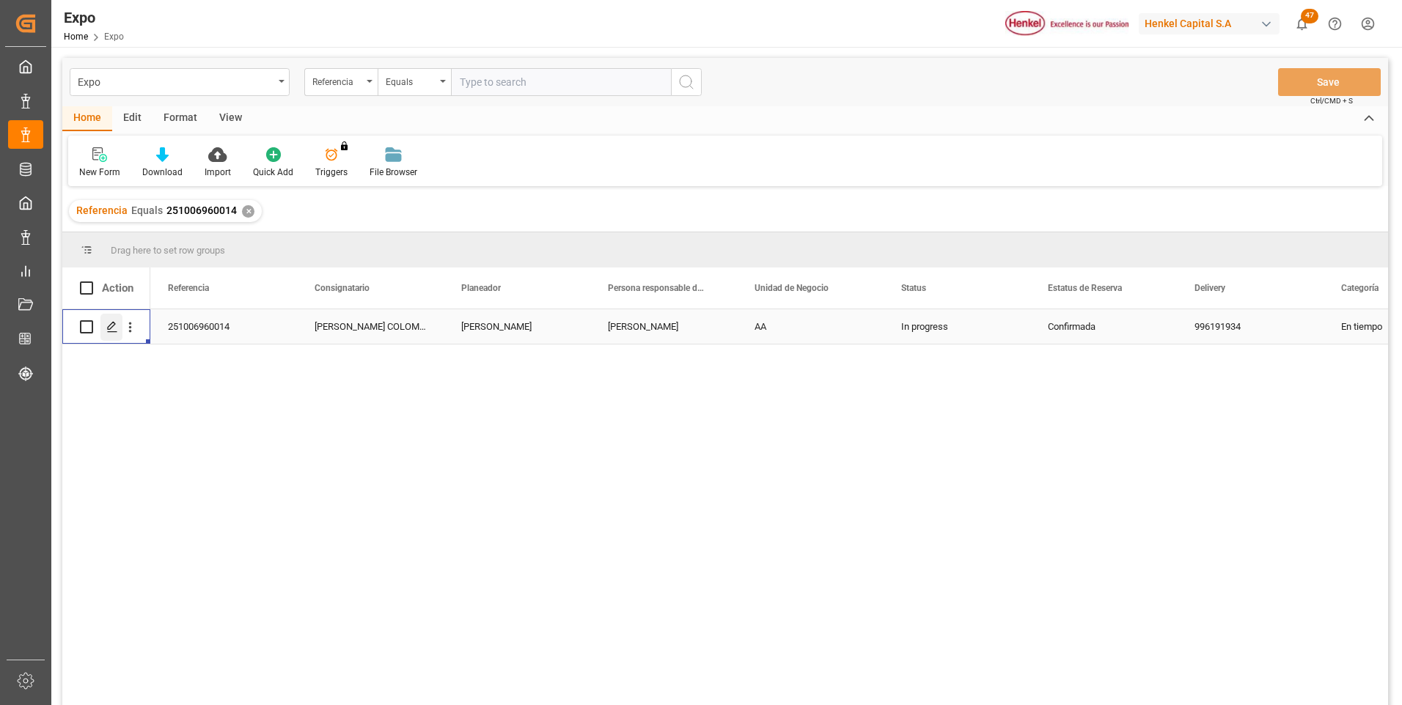
click at [114, 323] on polygon "Press SPACE to select this row." at bounding box center [111, 326] width 7 height 7
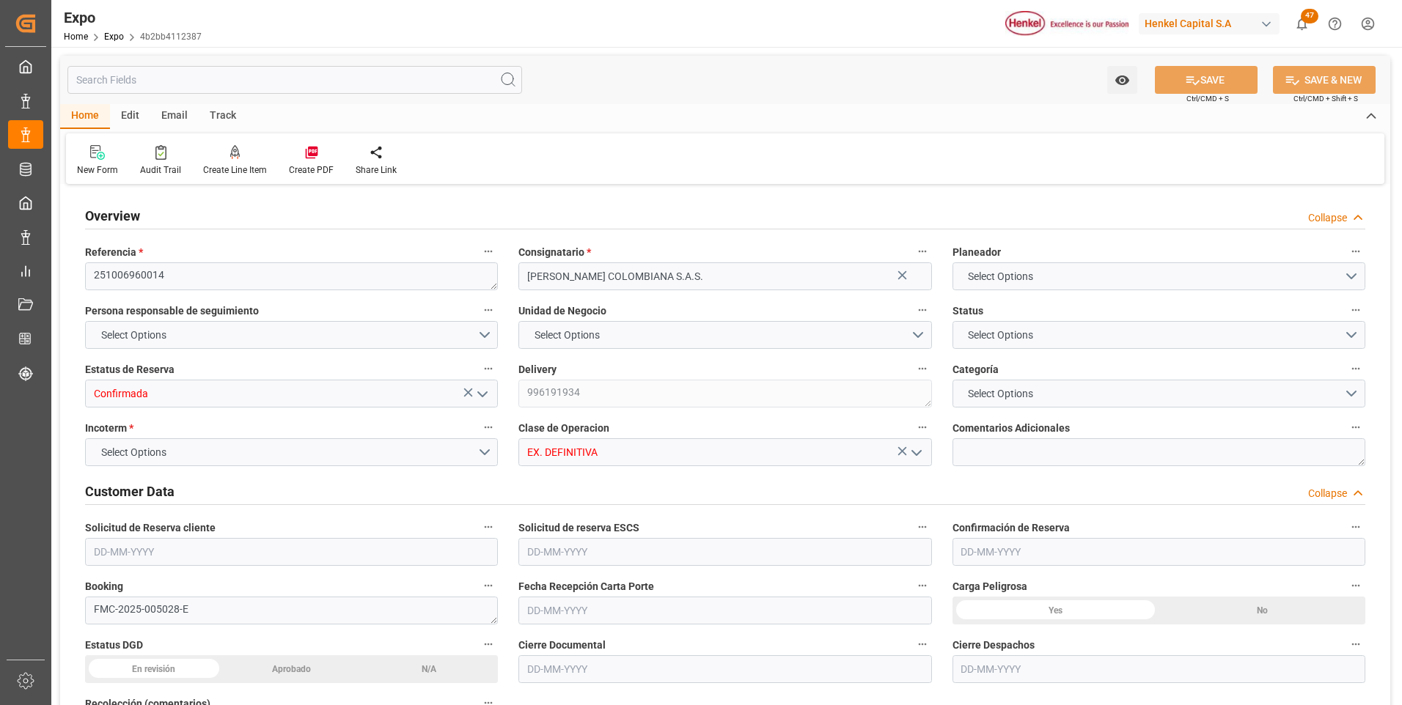
type input "1097.94"
type input "1629.03"
type input "5"
type input "9938456"
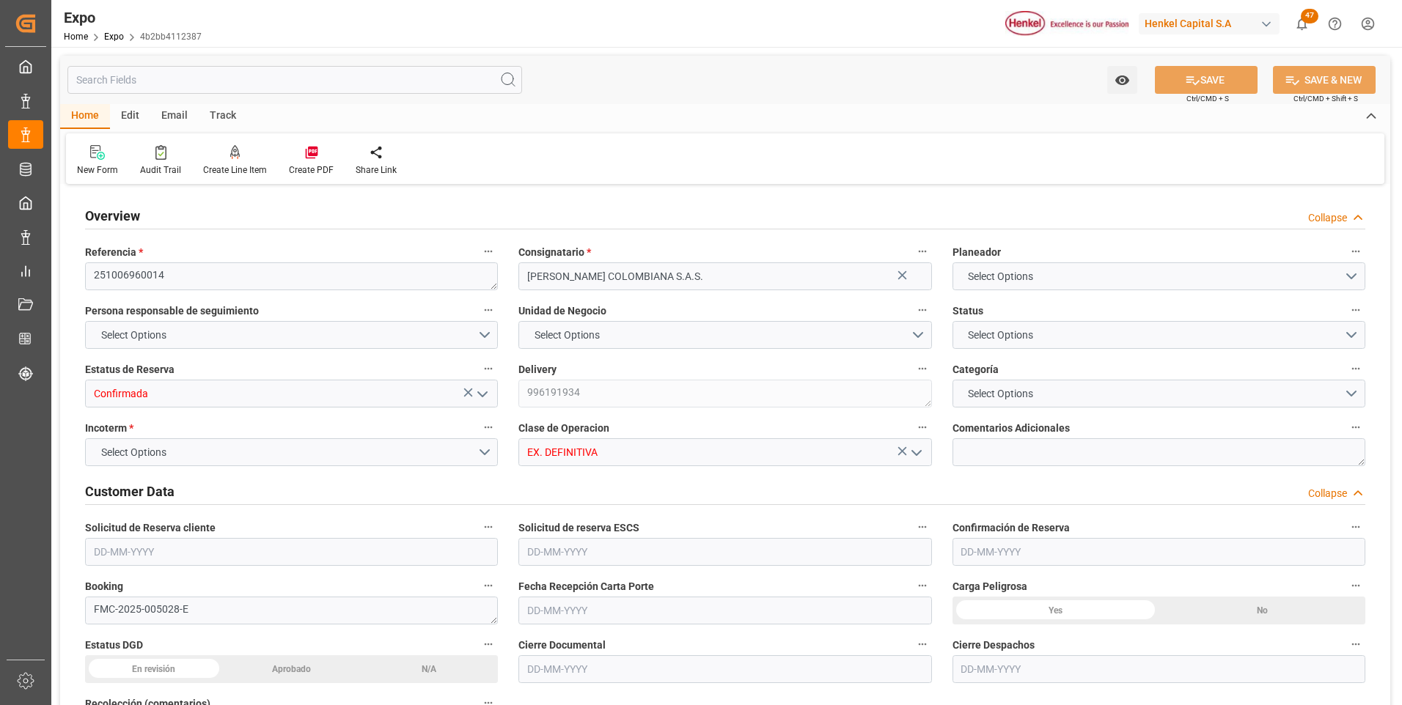
type input "MXZLO"
type input "COBUN"
type input "[DATE]"
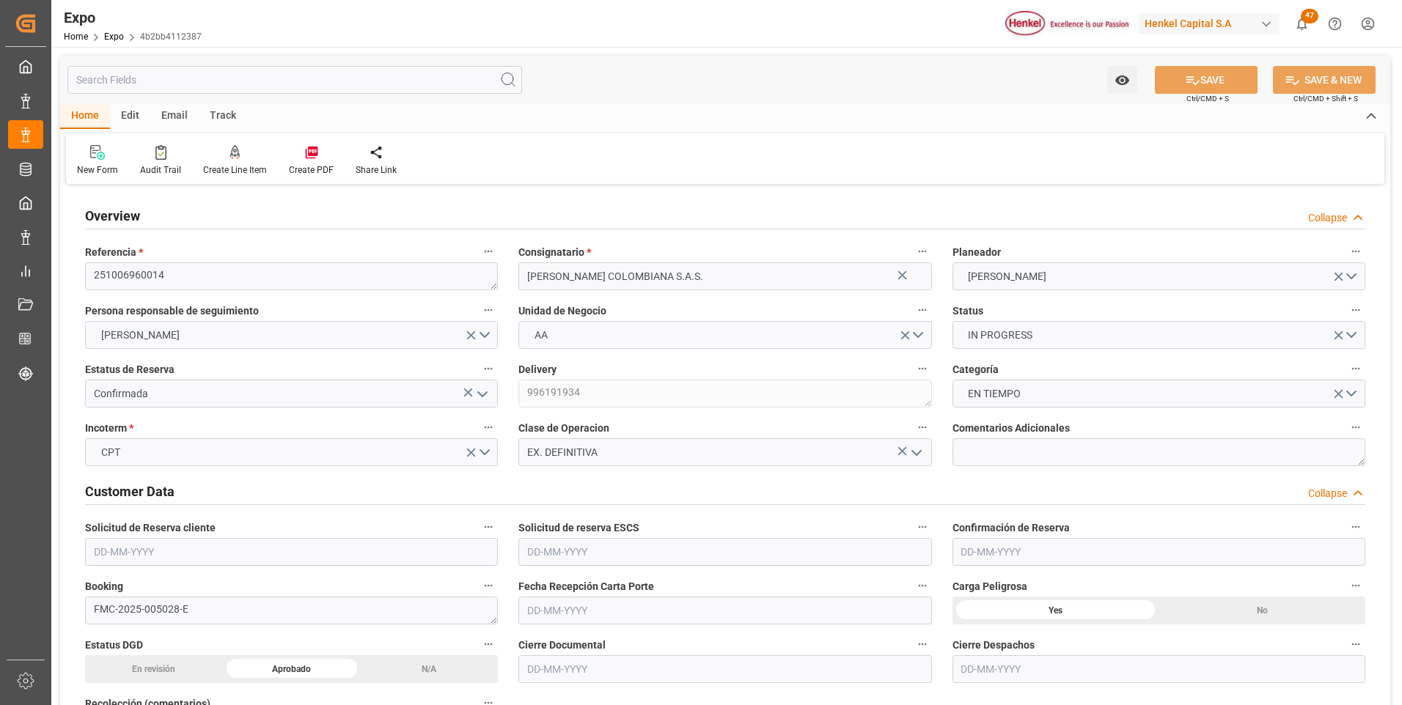
type input "[DATE]"
type input "[DATE] 00:00"
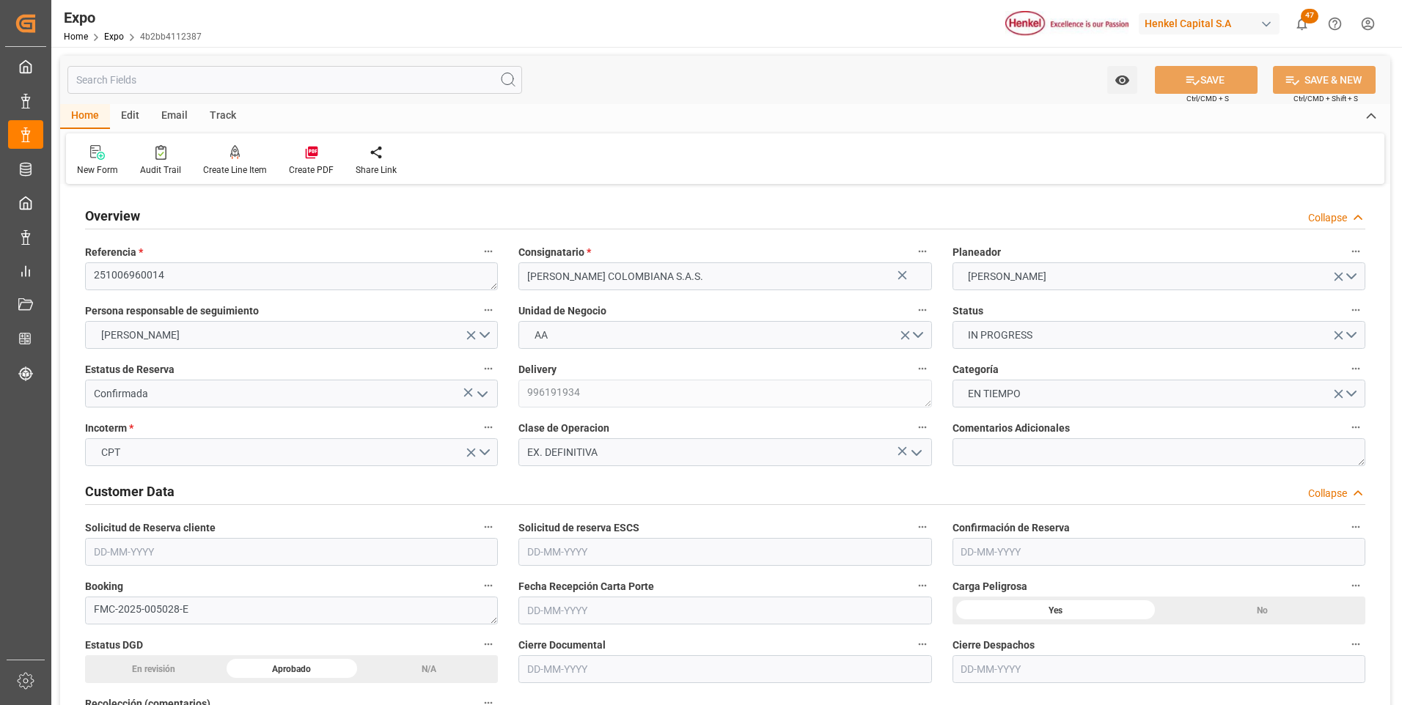
type input "[DATE]"
type input "[DATE] 00:00"
type input "[DATE]"
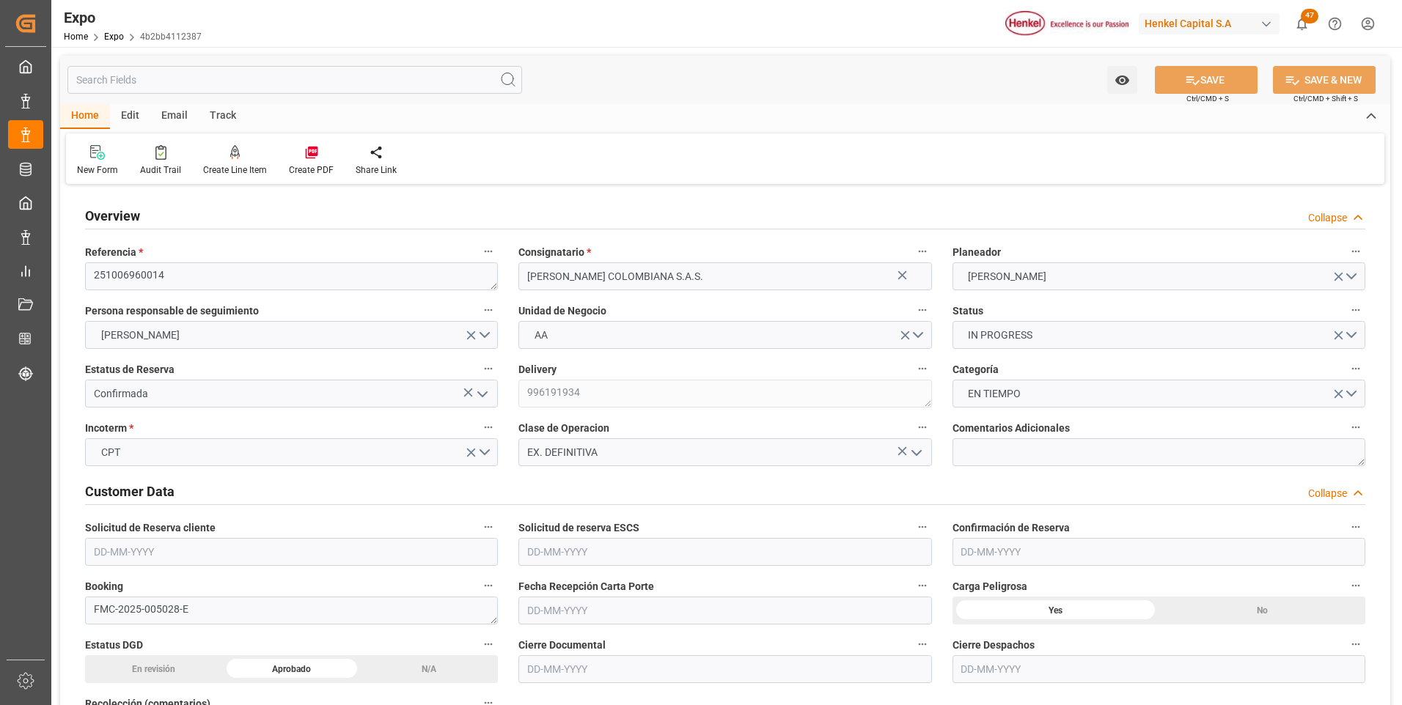
type input "[DATE]"
type input "[DATE] 00:00"
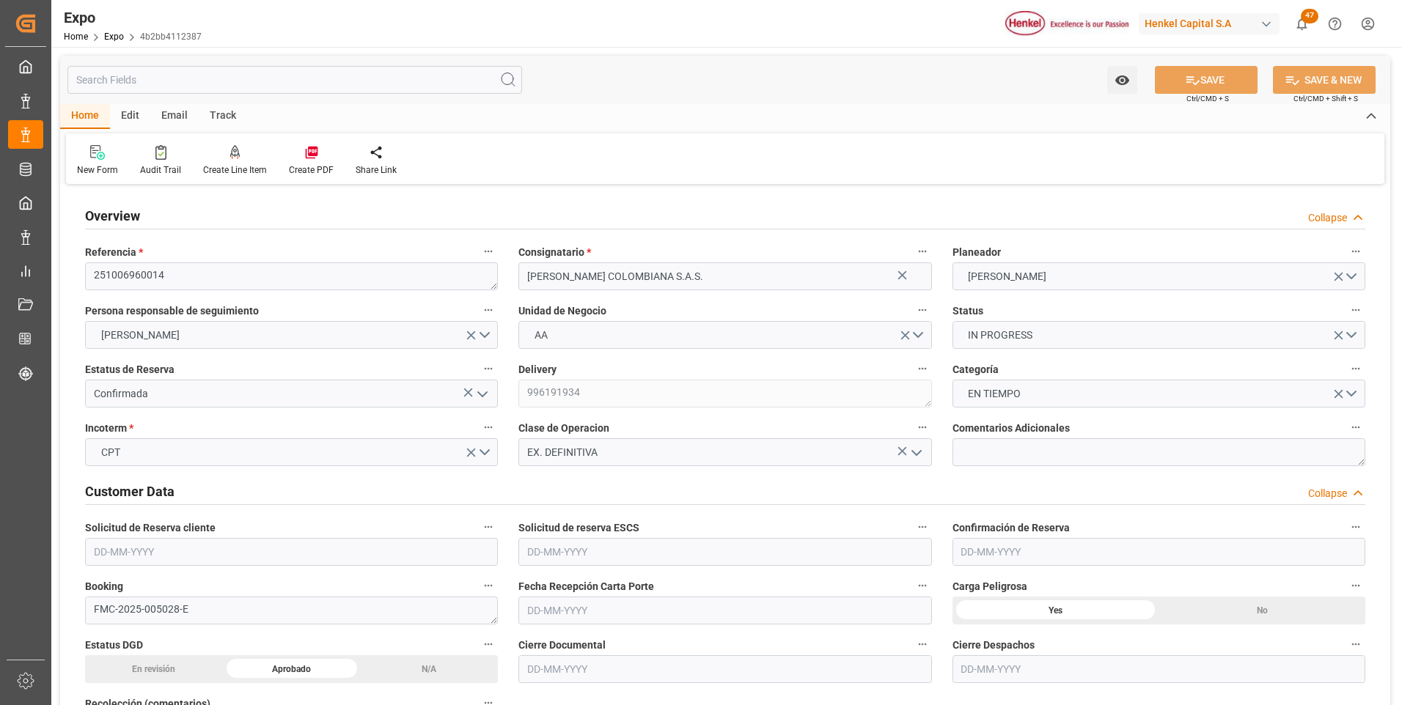
type input "[DATE] 00:00"
type input "[DATE] 07:22"
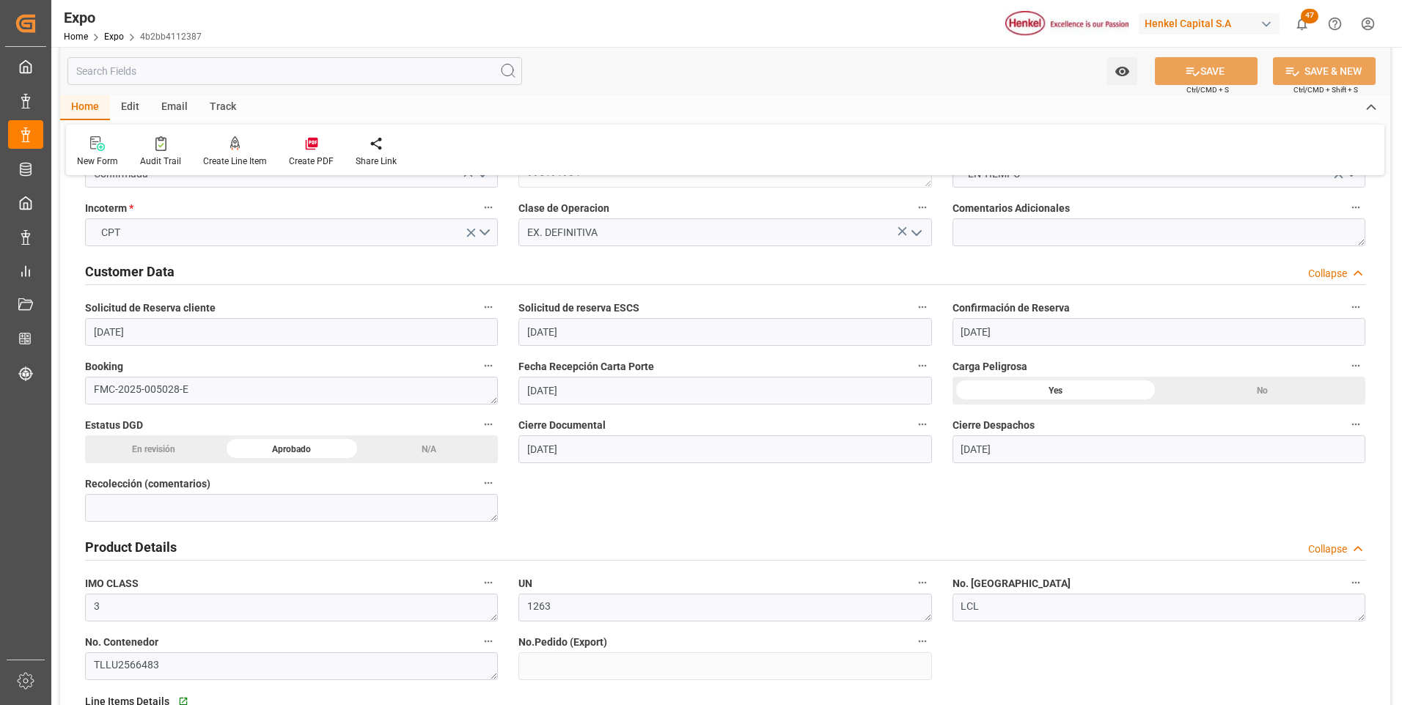
scroll to position [367, 0]
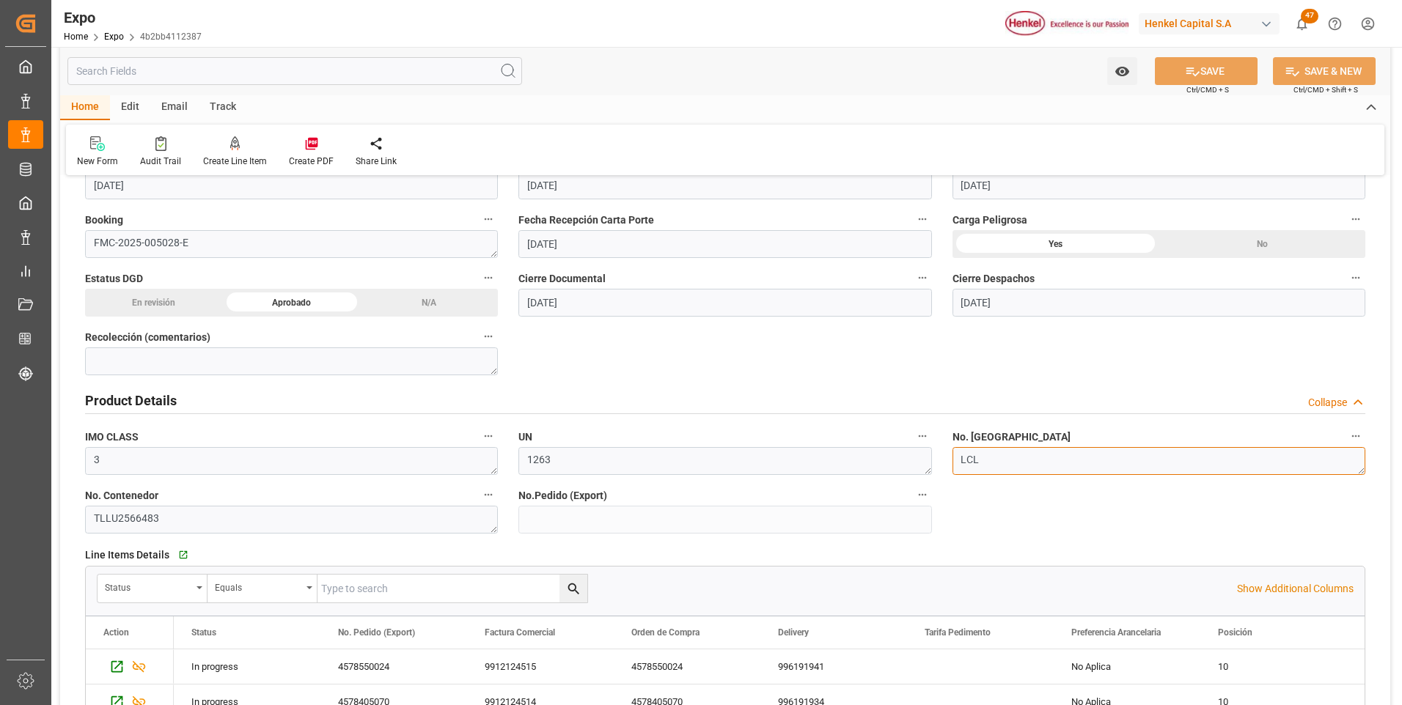
click at [1052, 459] on textarea "LCL" at bounding box center [1159, 461] width 413 height 28
type textarea "L"
paste textarea "5989021"
type textarea "5989021"
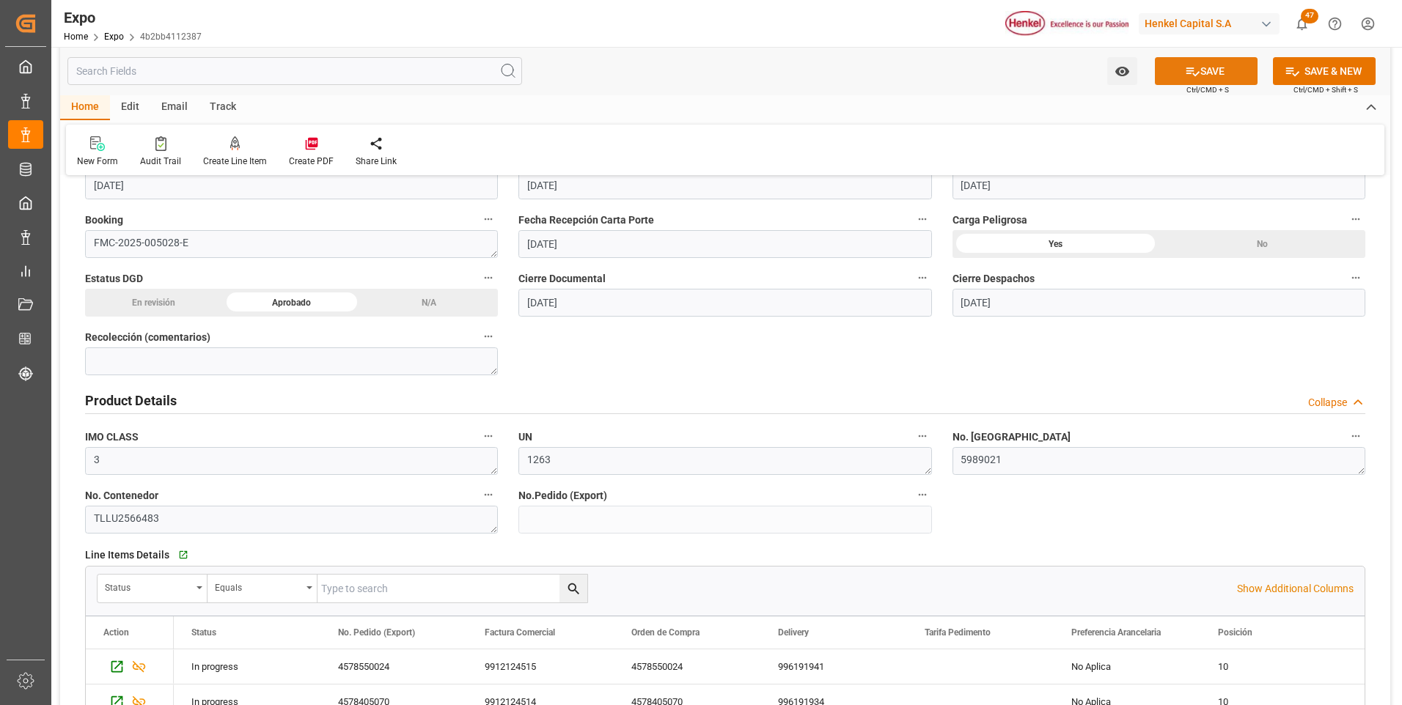
click at [1189, 79] on button "SAVE" at bounding box center [1206, 71] width 103 height 28
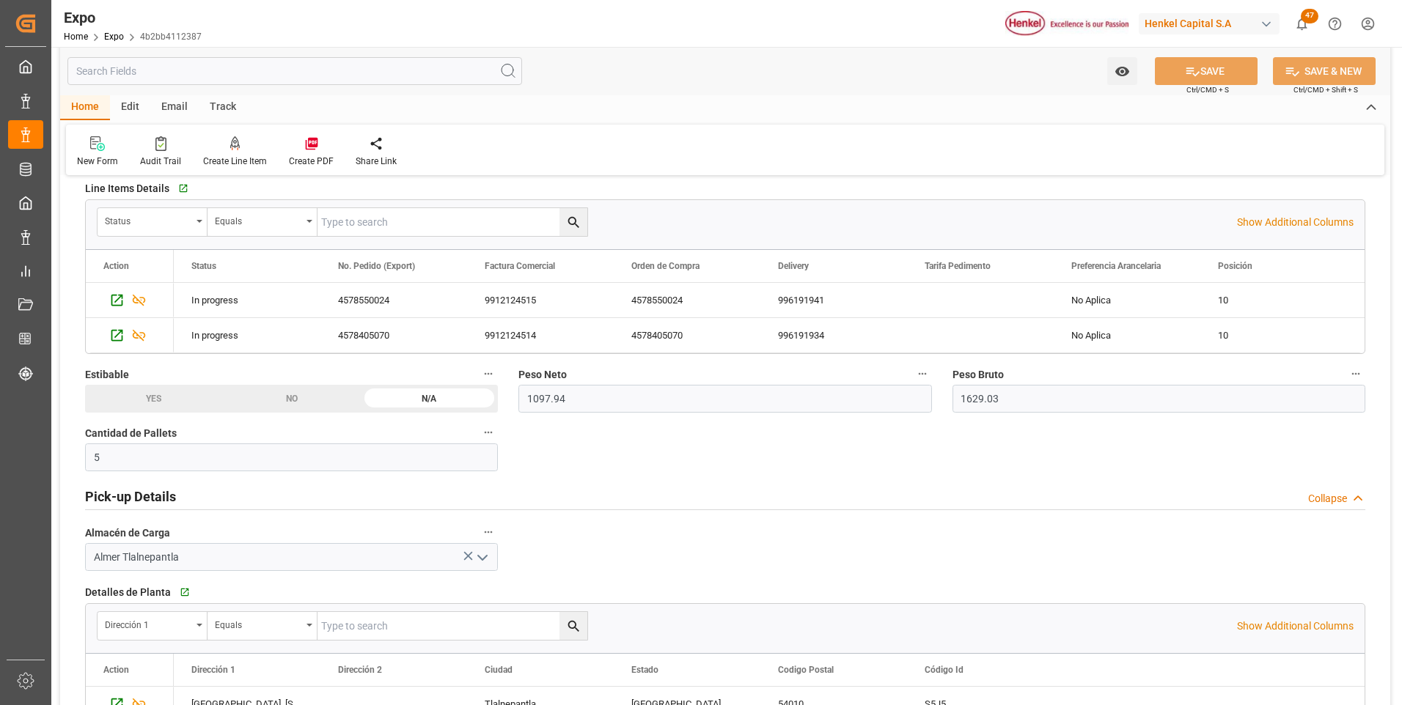
scroll to position [880, 0]
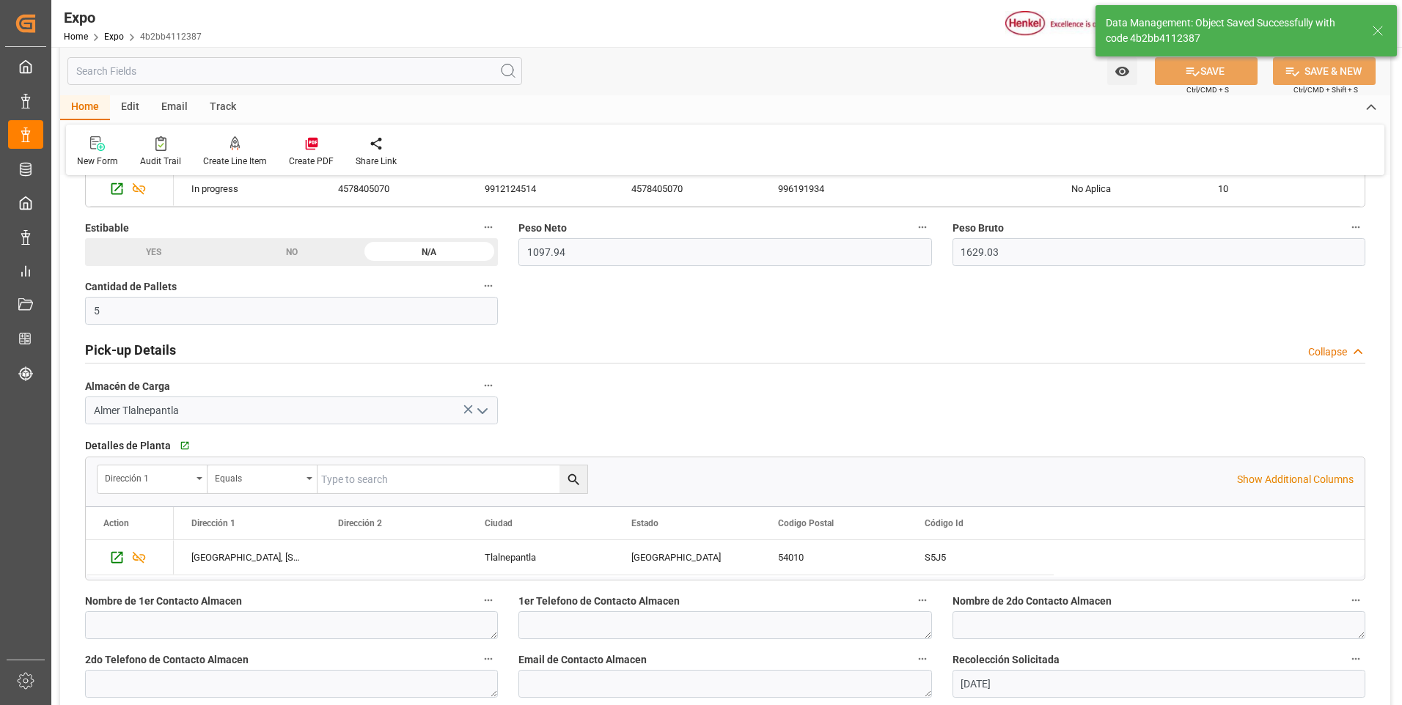
type textarea "[PERSON_NAME]"
type input "[DATE] 19:49"
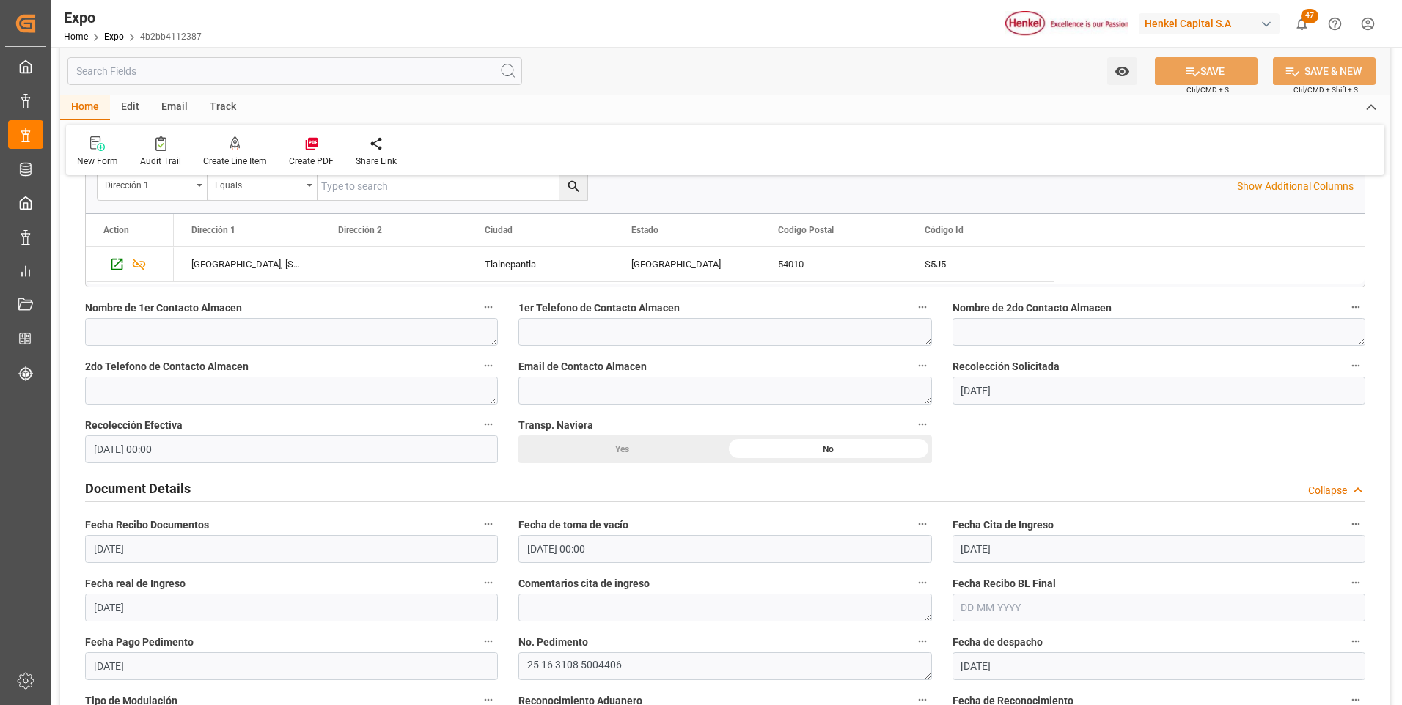
scroll to position [1320, 0]
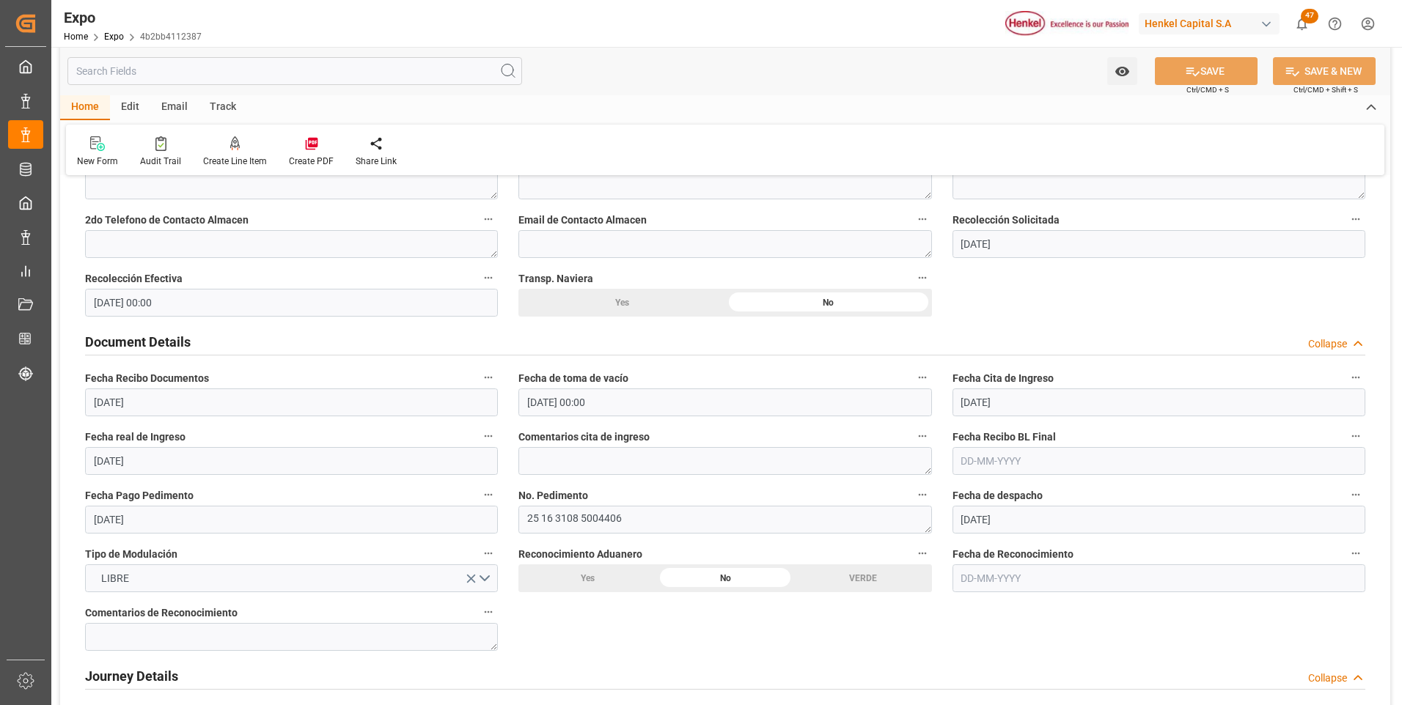
click at [989, 458] on input "text" at bounding box center [1159, 461] width 413 height 28
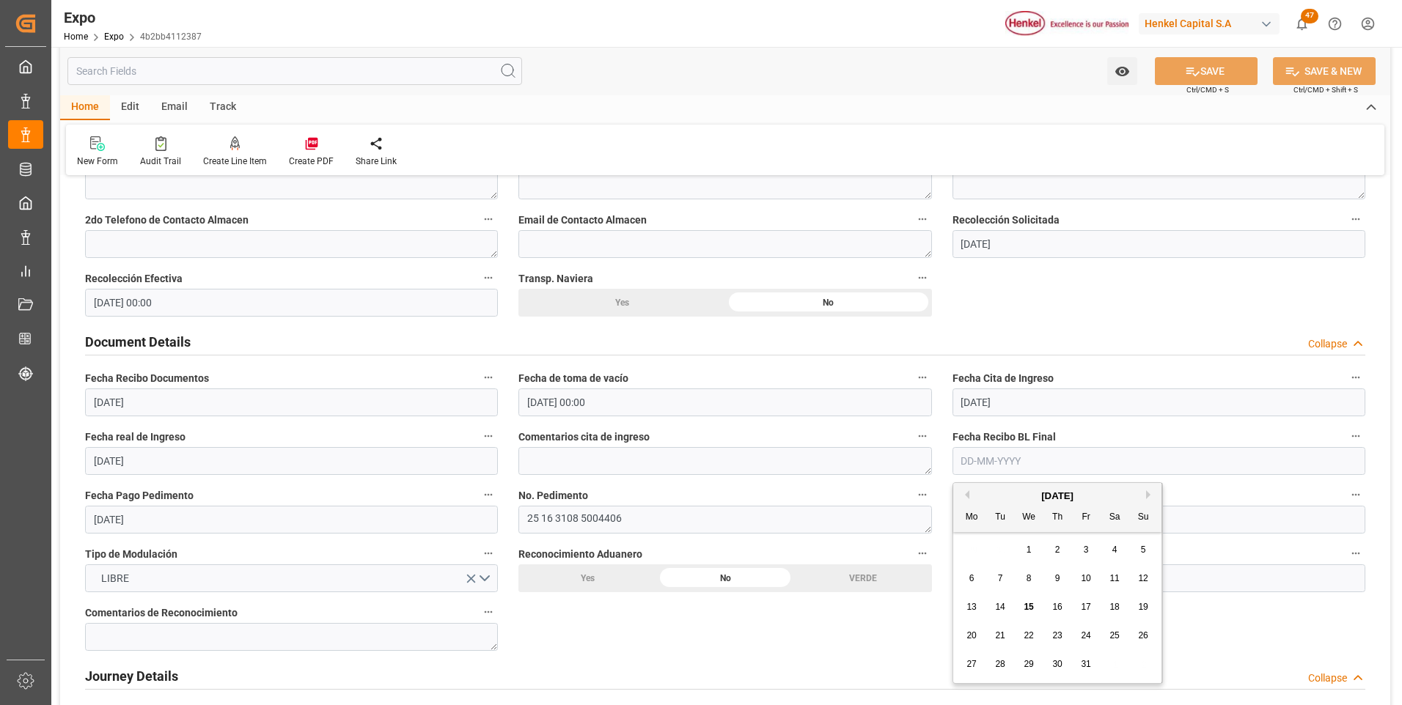
click at [1024, 607] on span "15" at bounding box center [1029, 607] width 10 height 10
type input "[DATE]"
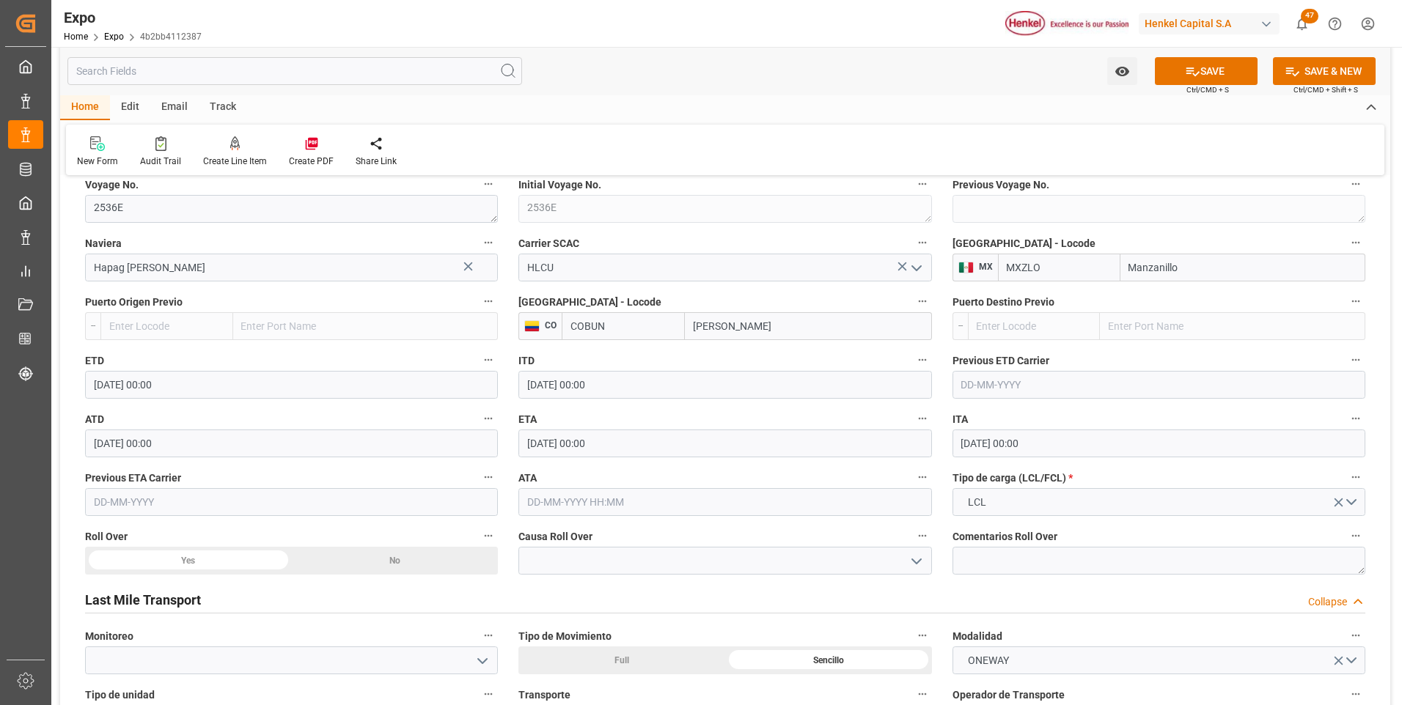
scroll to position [1980, 0]
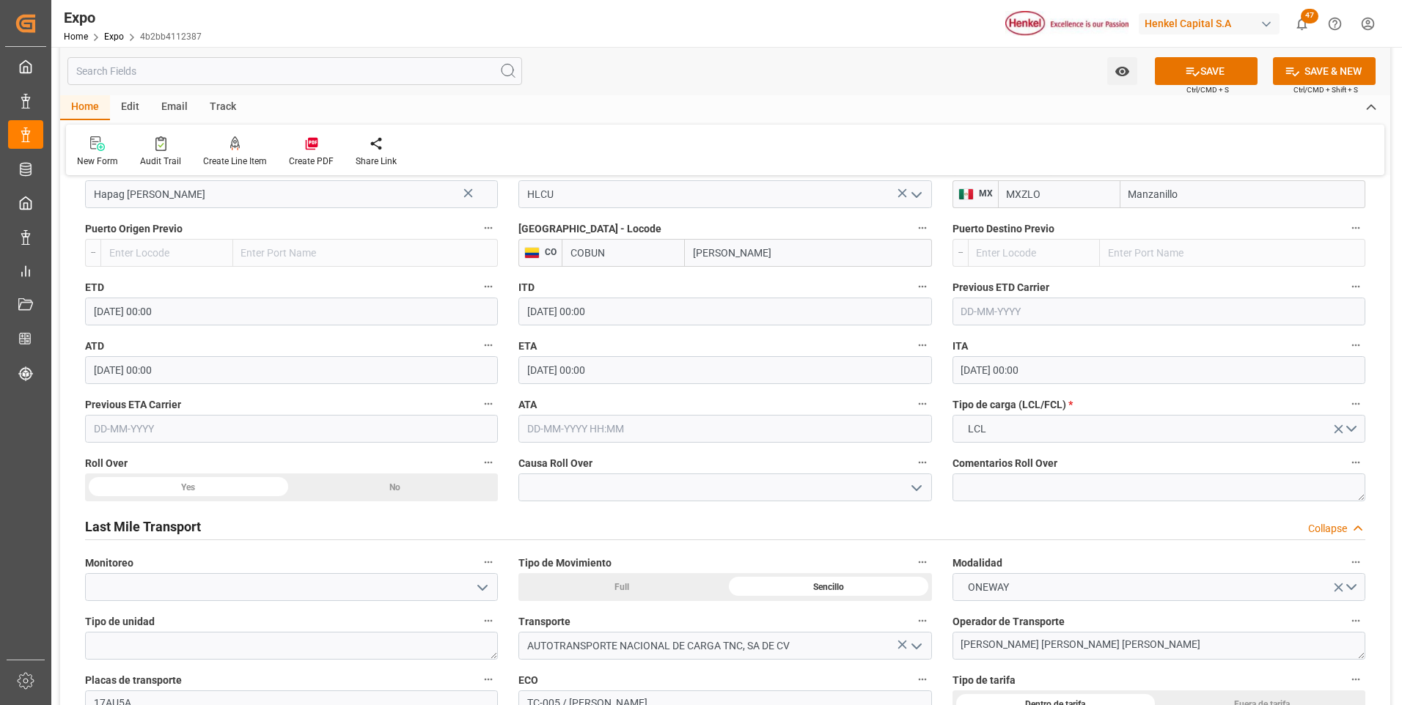
click at [396, 493] on div "No" at bounding box center [395, 488] width 207 height 28
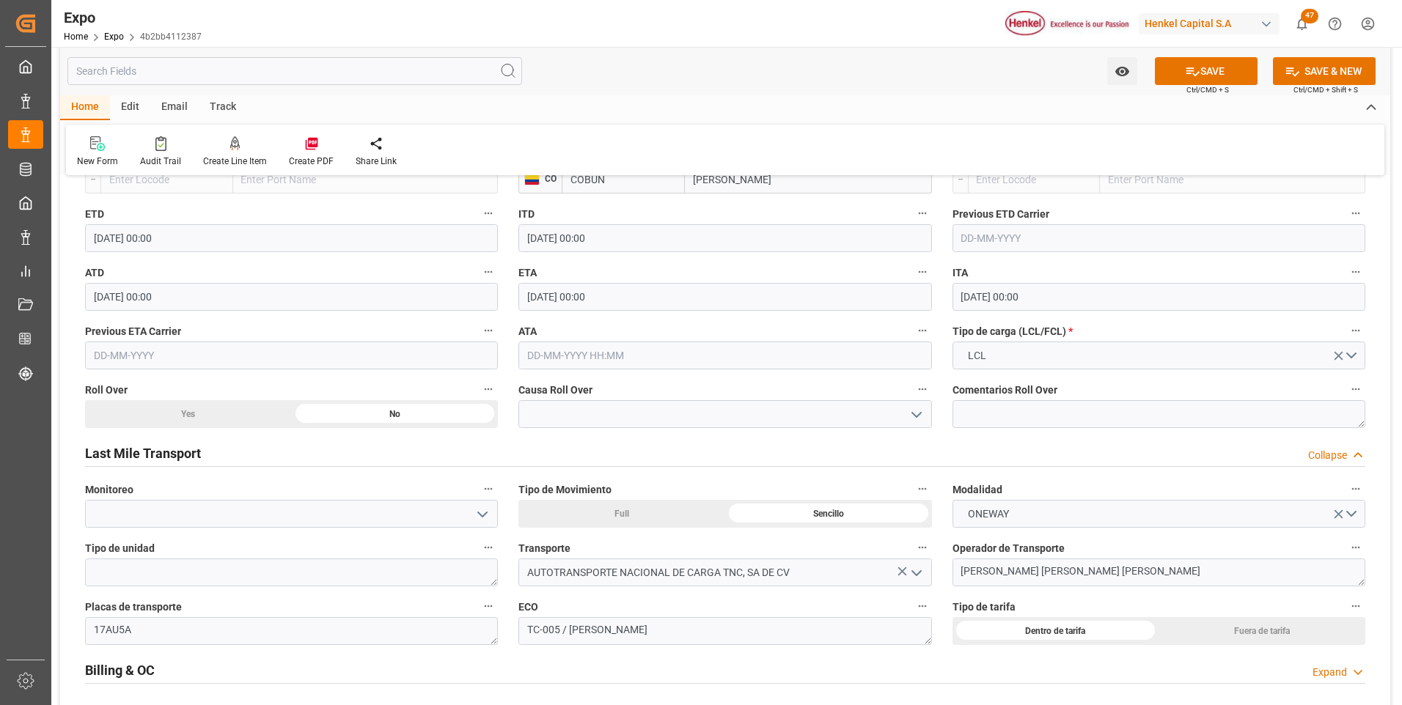
scroll to position [2273, 0]
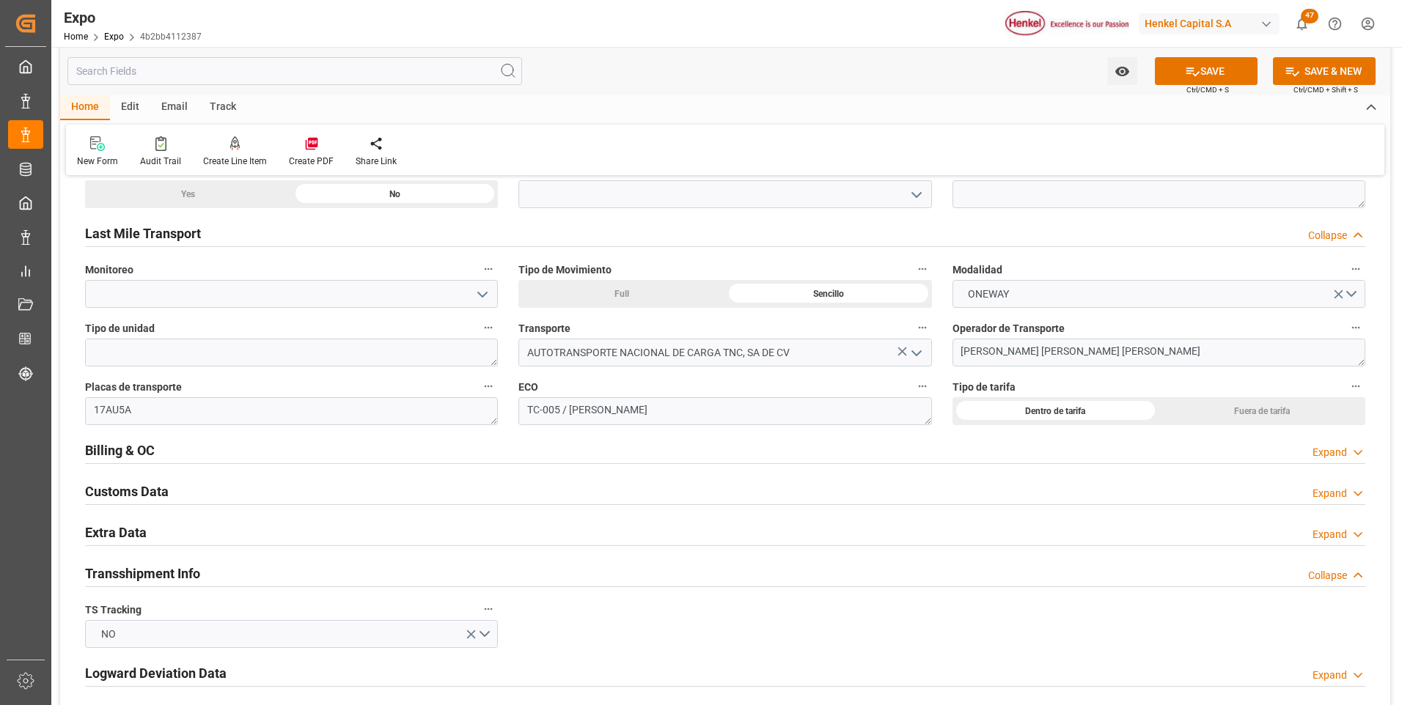
click at [1324, 532] on div "Expand" at bounding box center [1330, 534] width 34 height 15
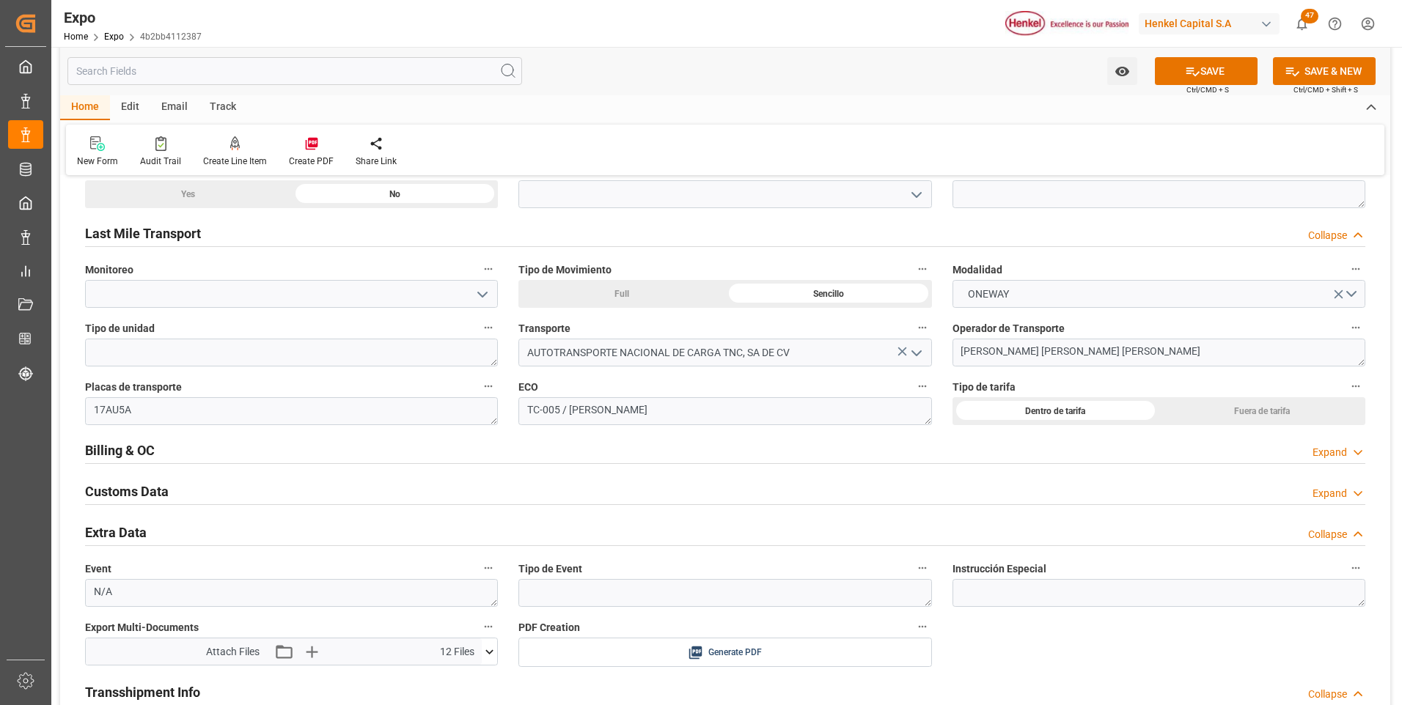
scroll to position [2420, 0]
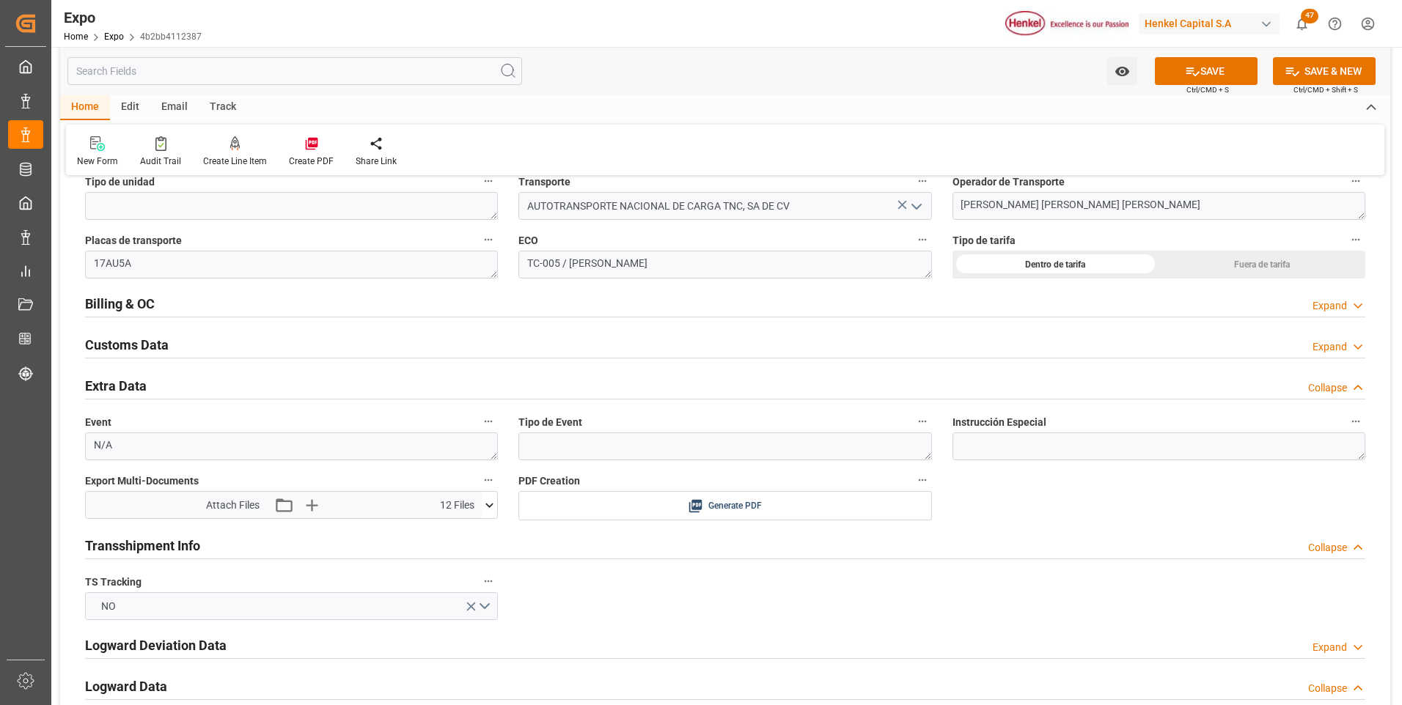
click at [484, 508] on icon at bounding box center [489, 505] width 15 height 15
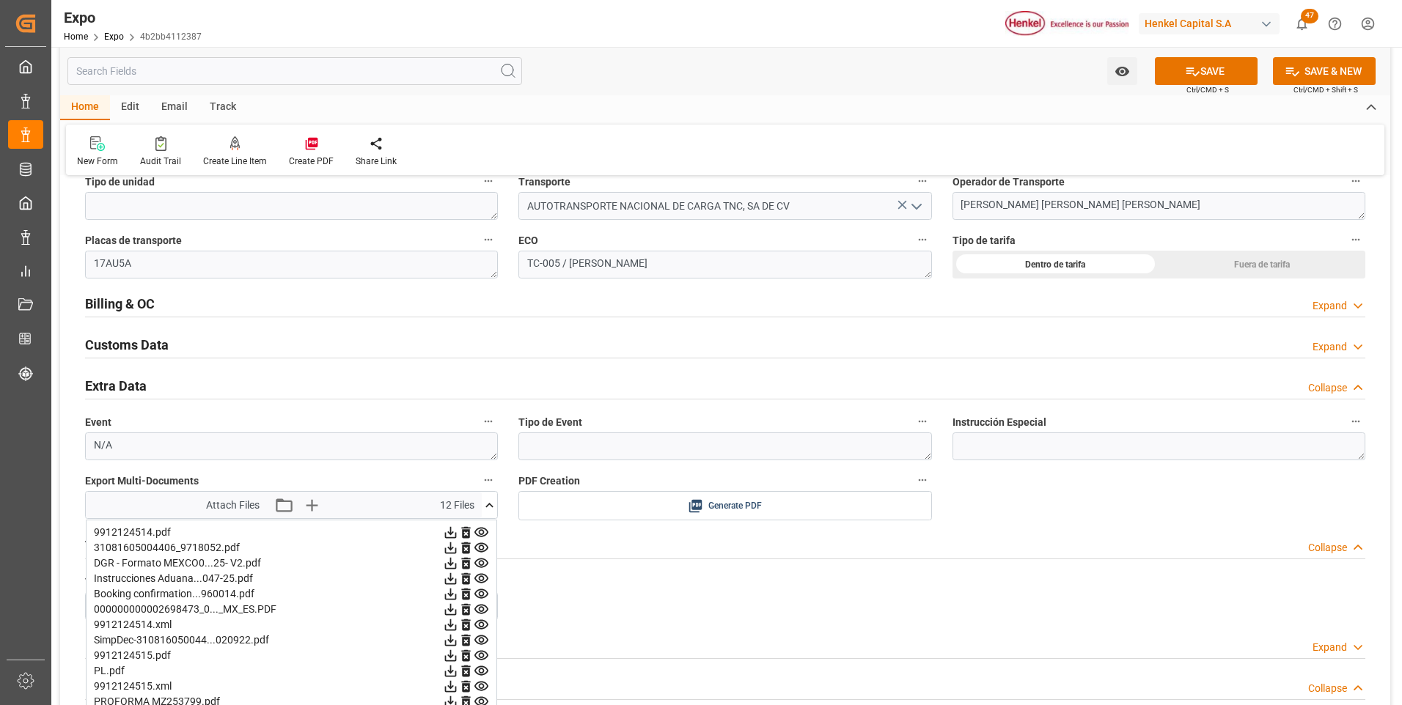
click at [484, 508] on icon at bounding box center [489, 505] width 15 height 15
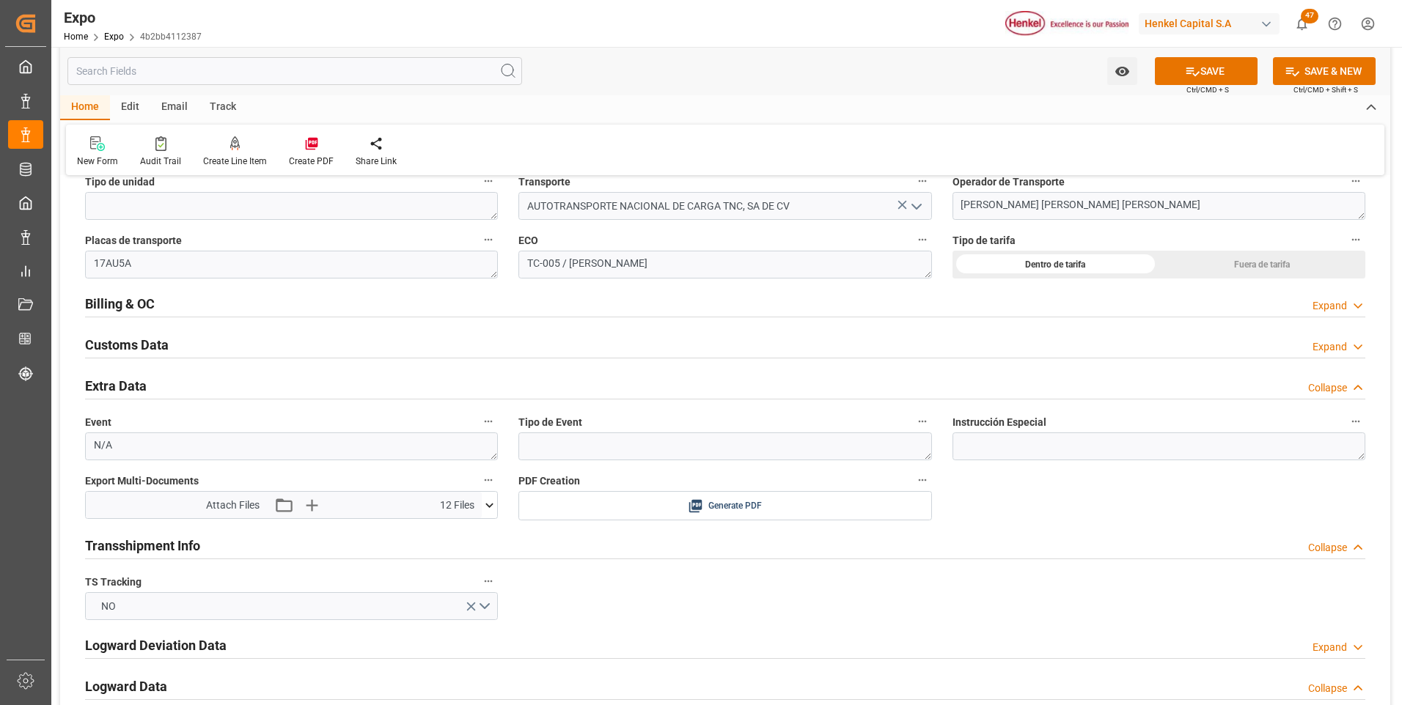
click at [1352, 307] on icon at bounding box center [1358, 305] width 15 height 15
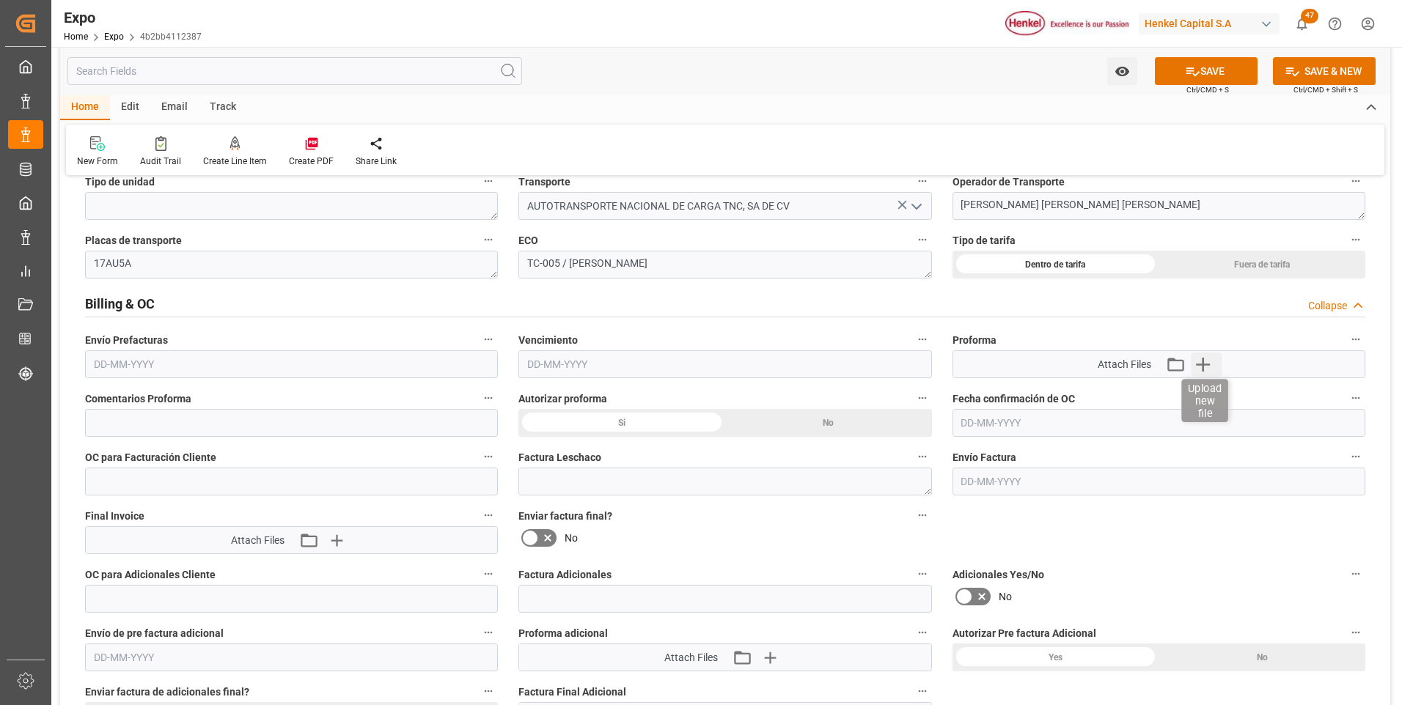
click at [1203, 363] on icon "button" at bounding box center [1204, 365] width 14 height 14
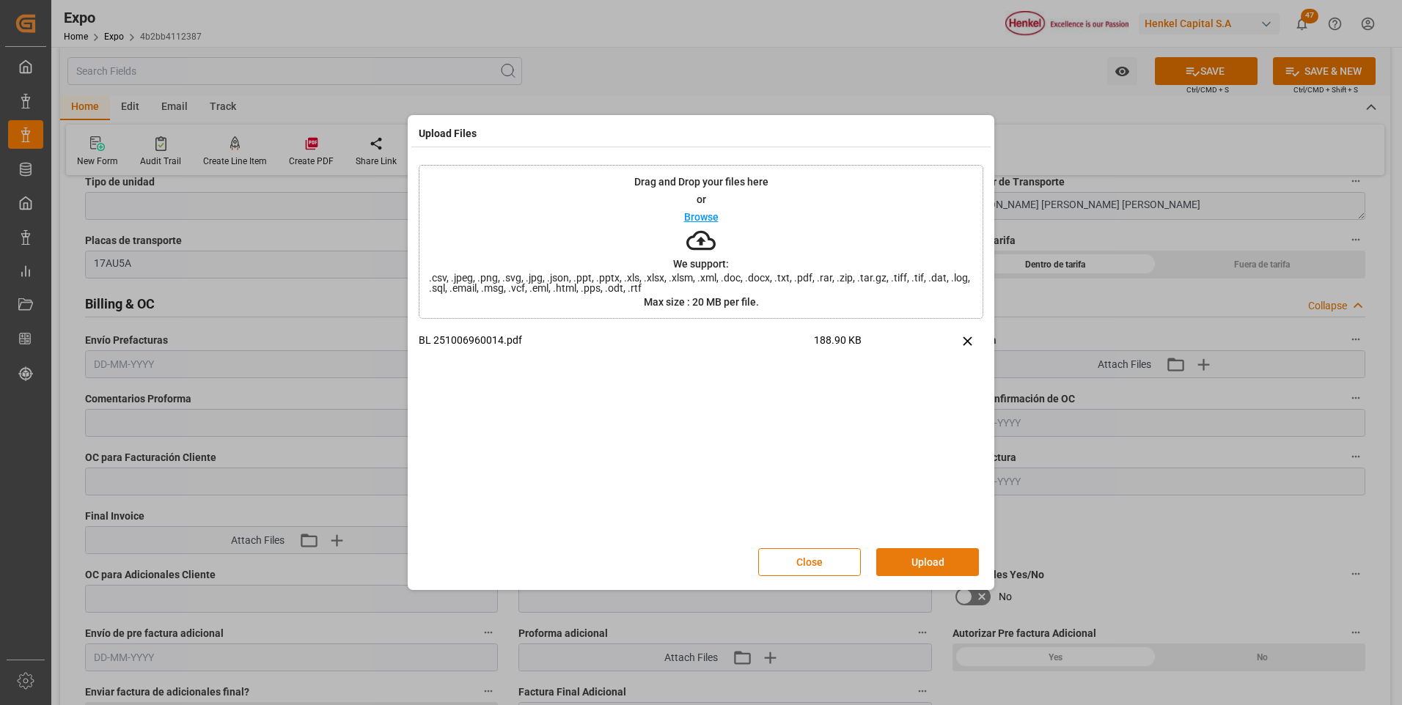
click at [903, 557] on button "Upload" at bounding box center [927, 563] width 103 height 28
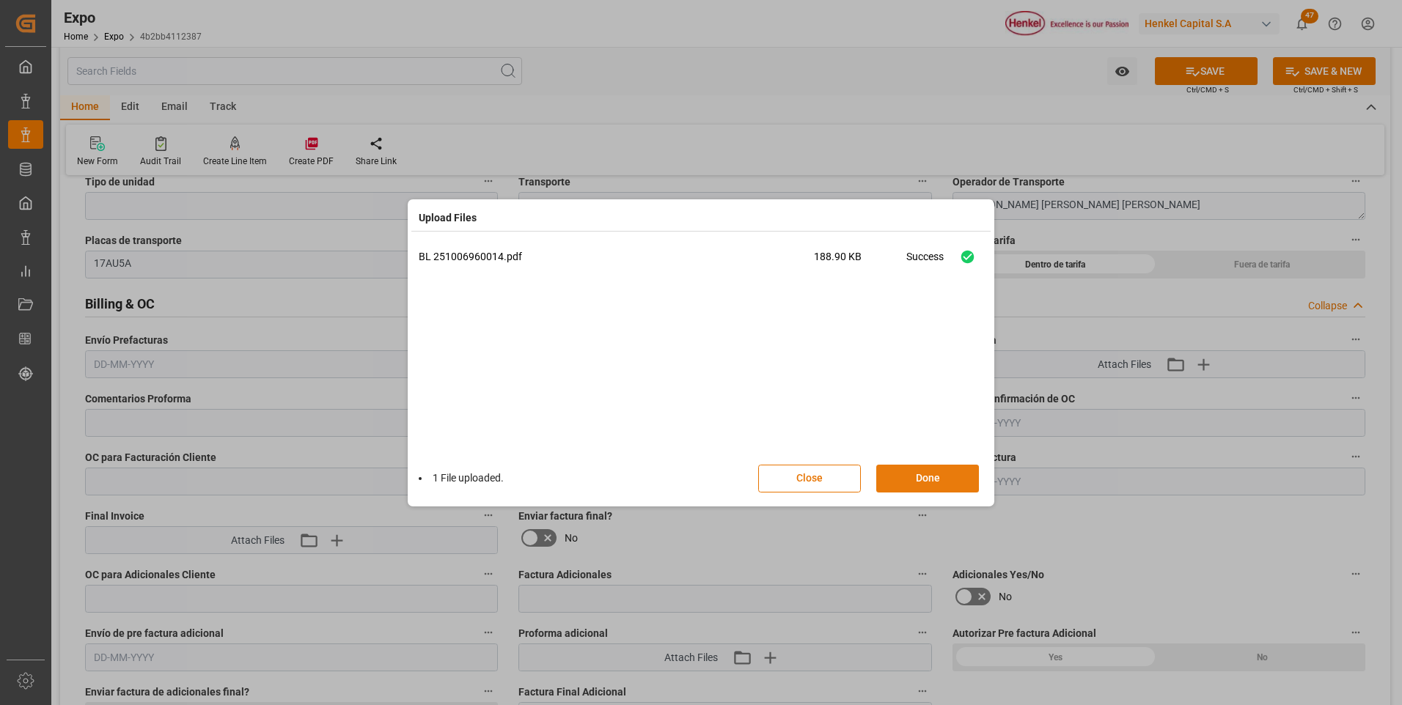
click at [927, 488] on button "Done" at bounding box center [927, 479] width 103 height 28
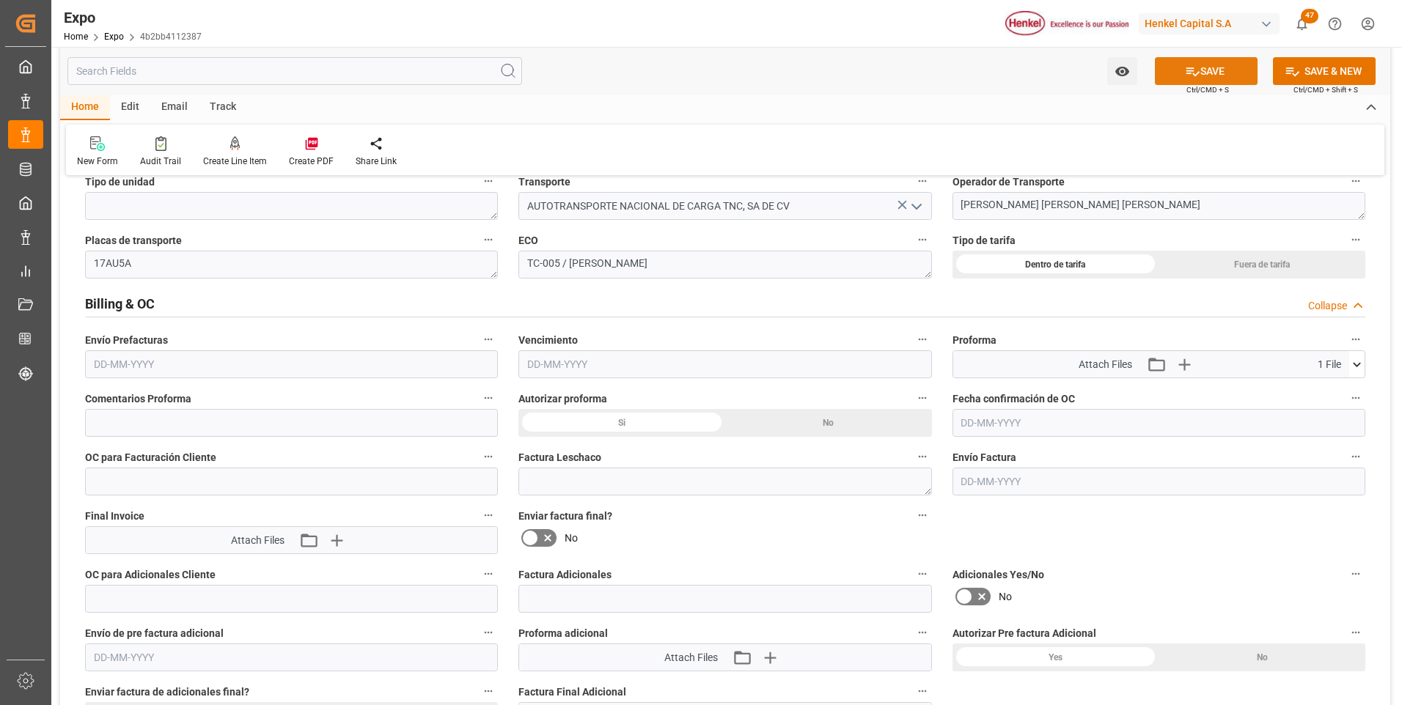
click at [1192, 77] on icon at bounding box center [1192, 71] width 15 height 15
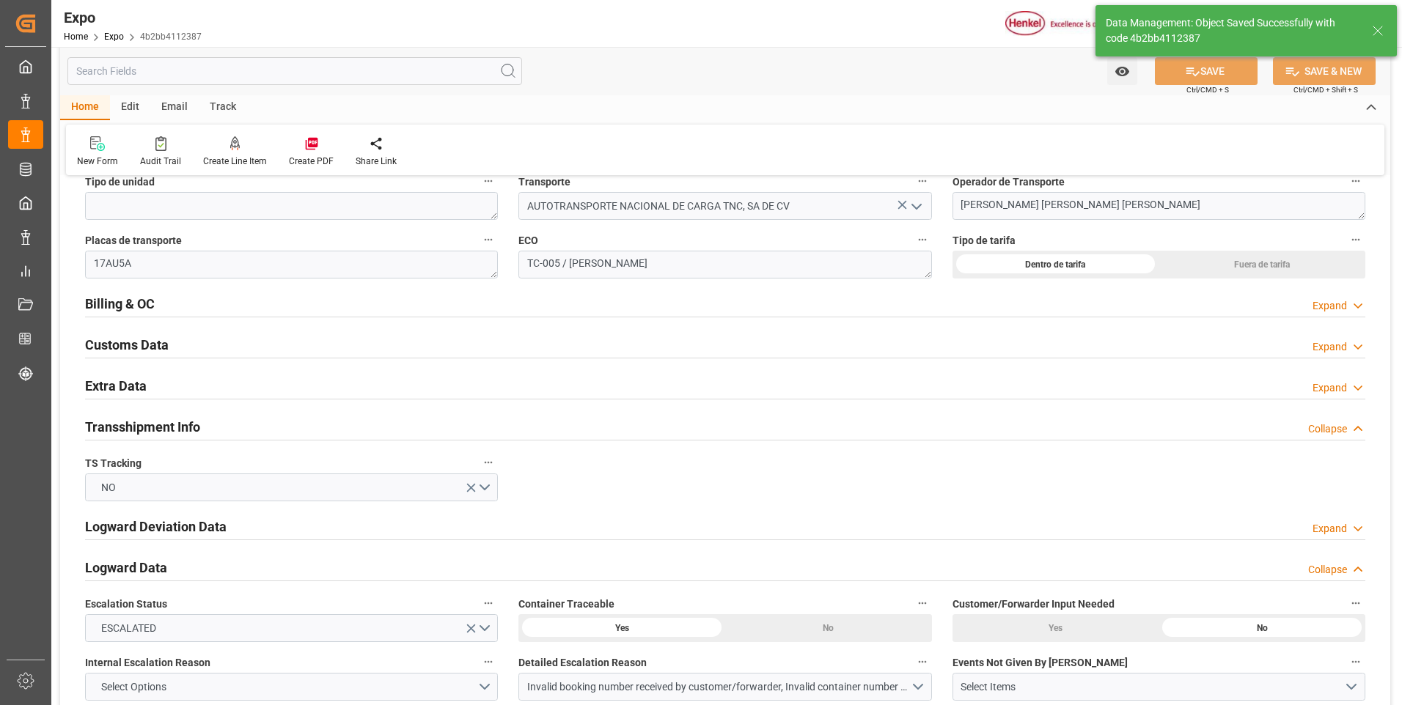
type input "[DATE] 19:51"
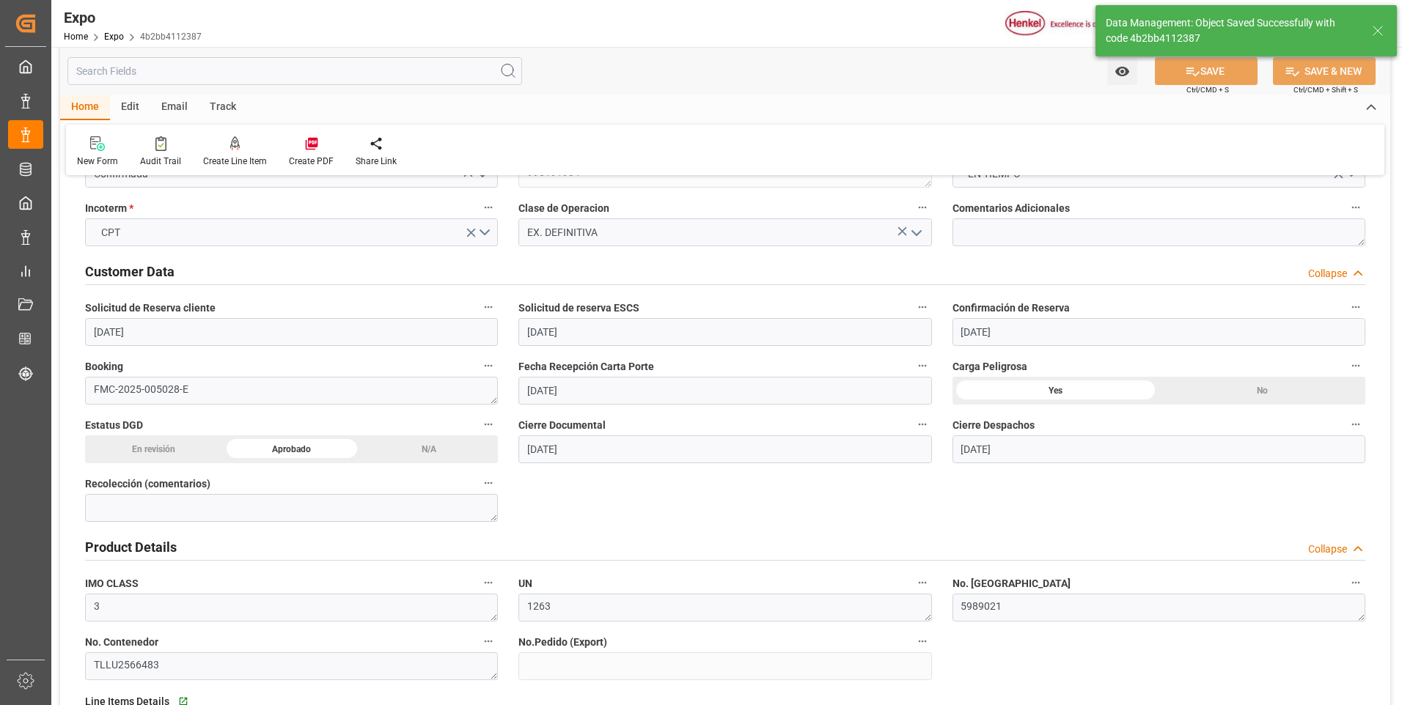
scroll to position [0, 0]
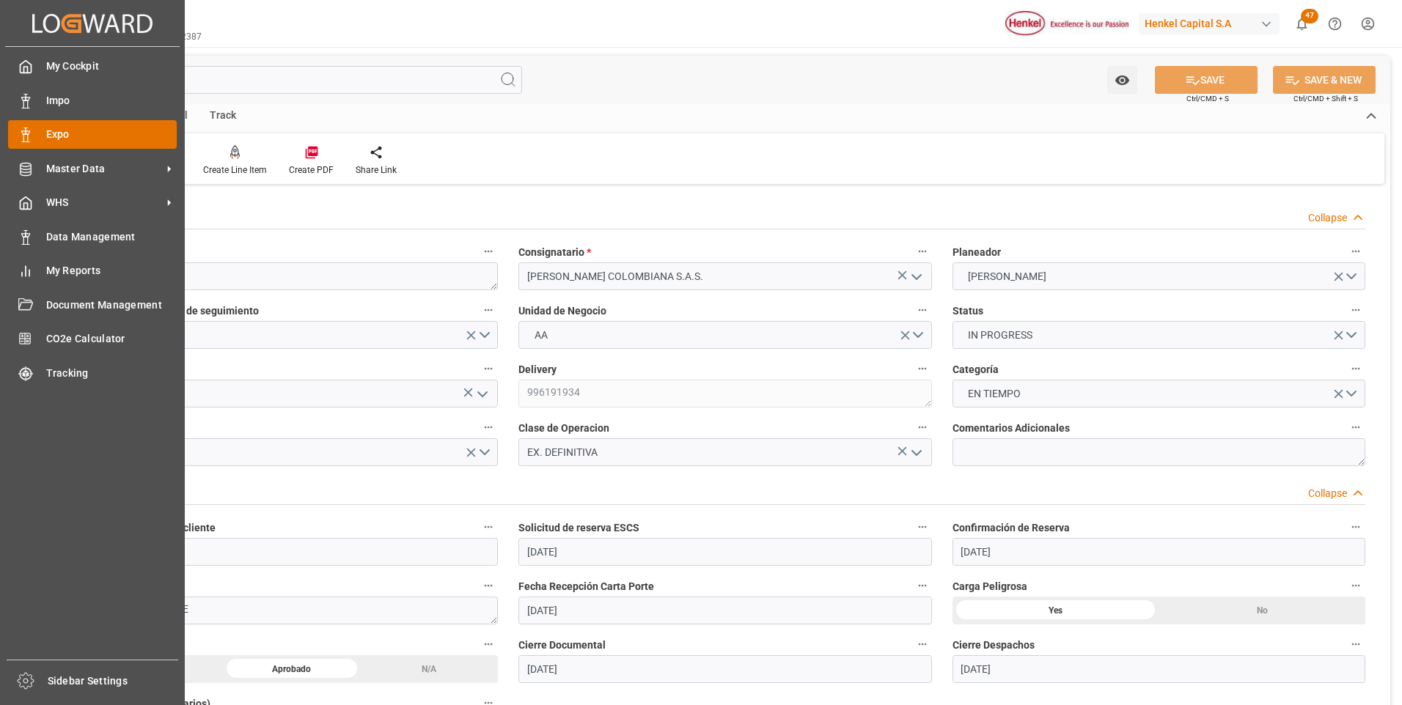
click at [37, 133] on div "Expo Expo" at bounding box center [92, 134] width 169 height 29
